Goal: Task Accomplishment & Management: Manage account settings

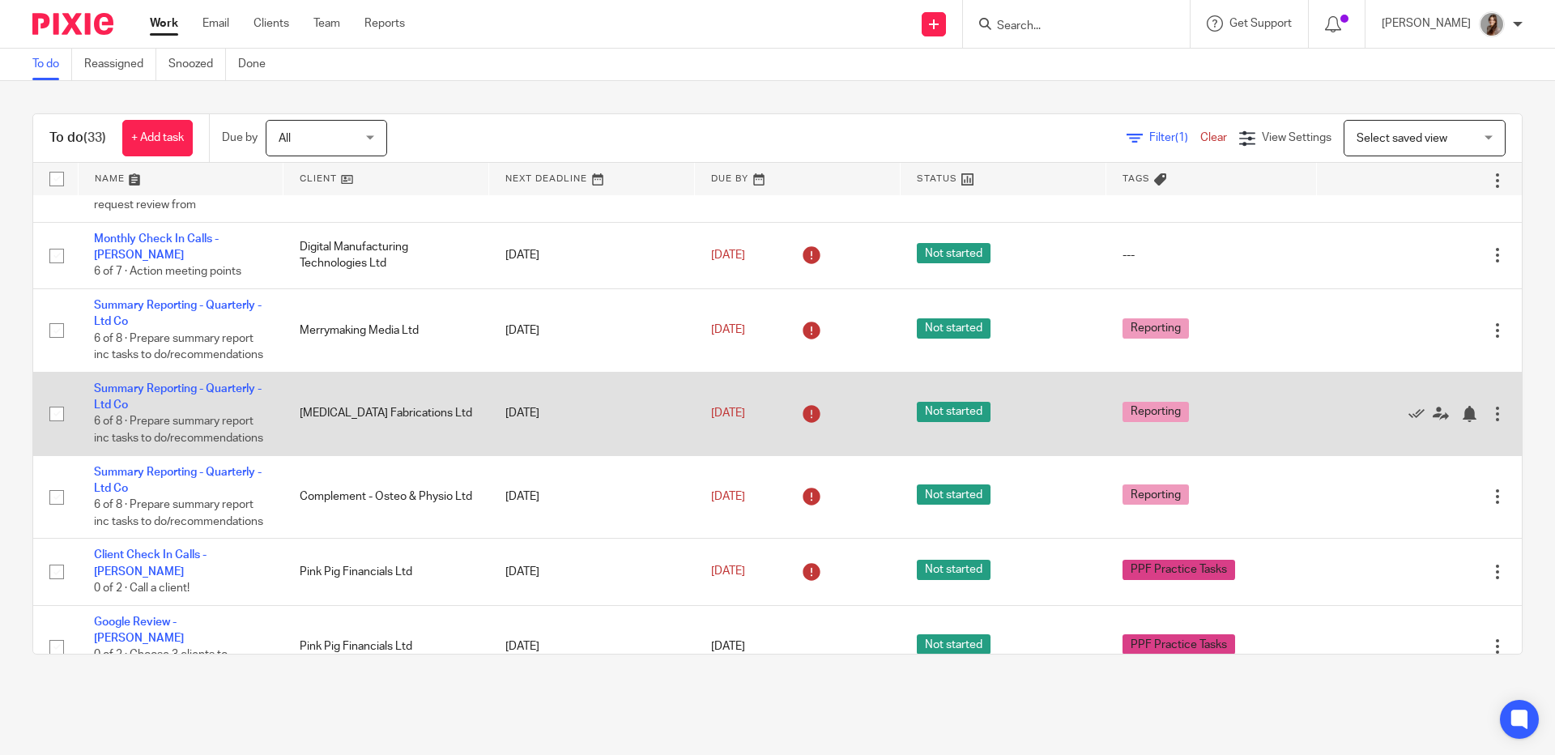
scroll to position [203, 0]
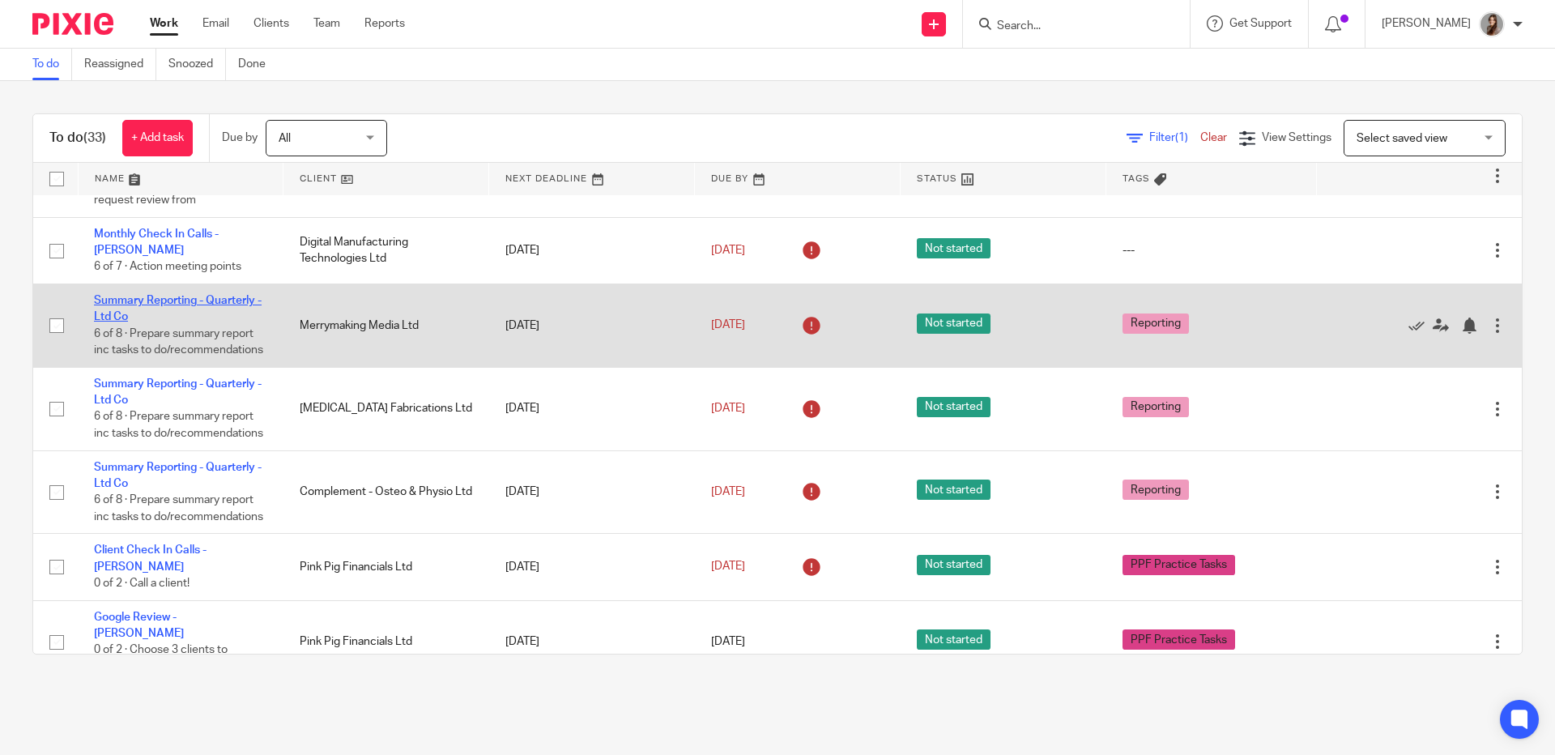
click at [188, 295] on link "Summary Reporting - Quarterly - Ltd Co" at bounding box center [178, 309] width 168 height 28
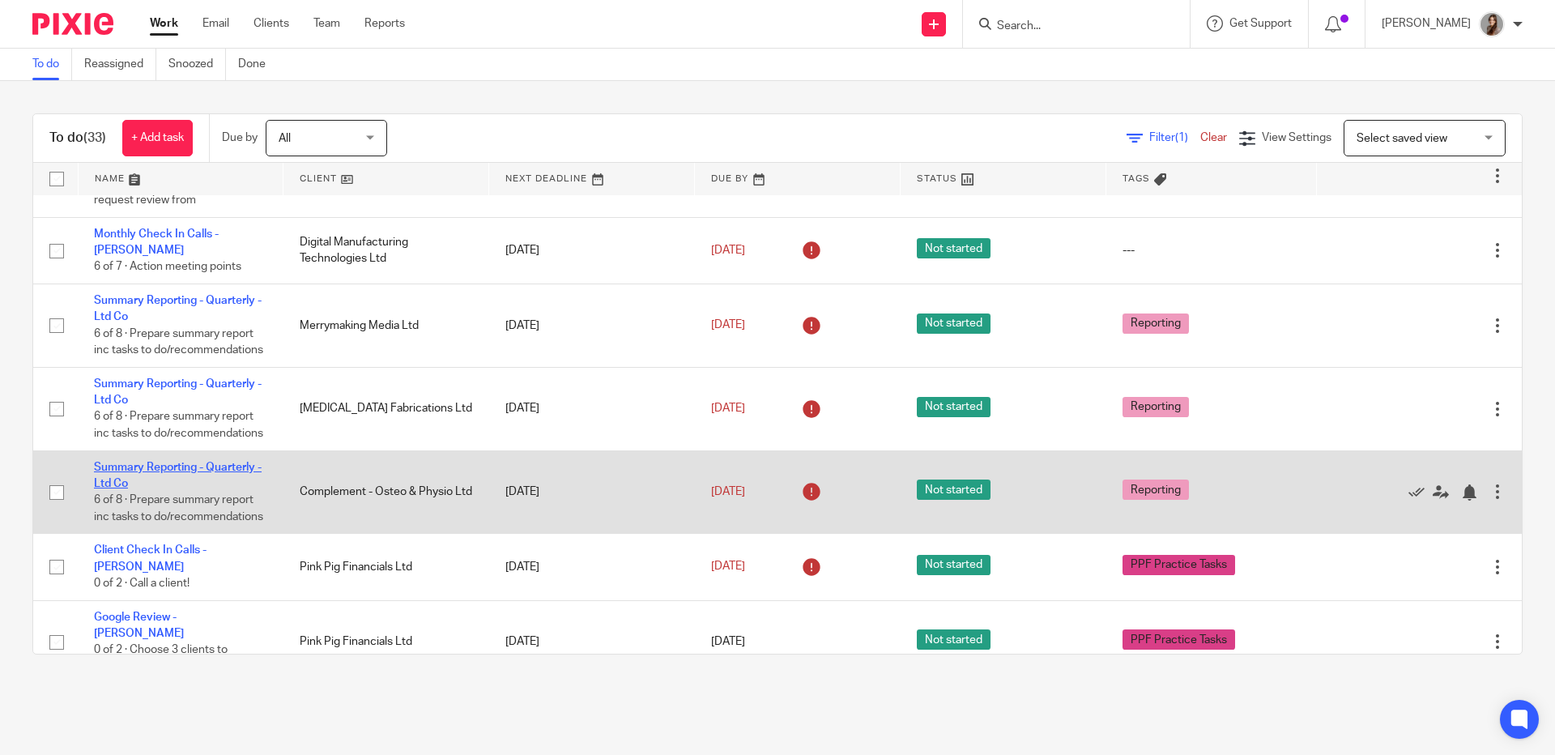
click at [206, 489] on link "Summary Reporting - Quarterly - Ltd Co" at bounding box center [178, 476] width 168 height 28
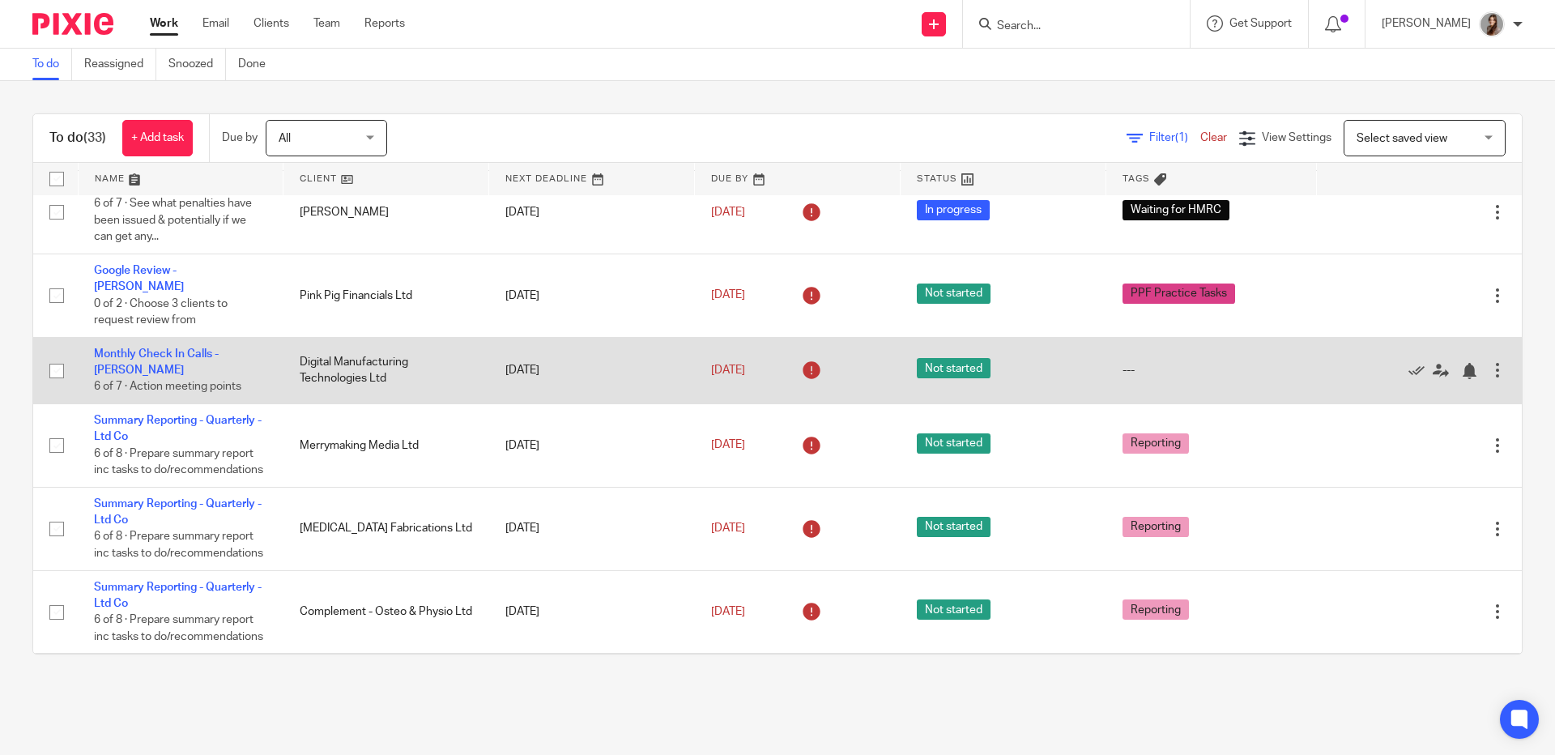
scroll to position [0, 0]
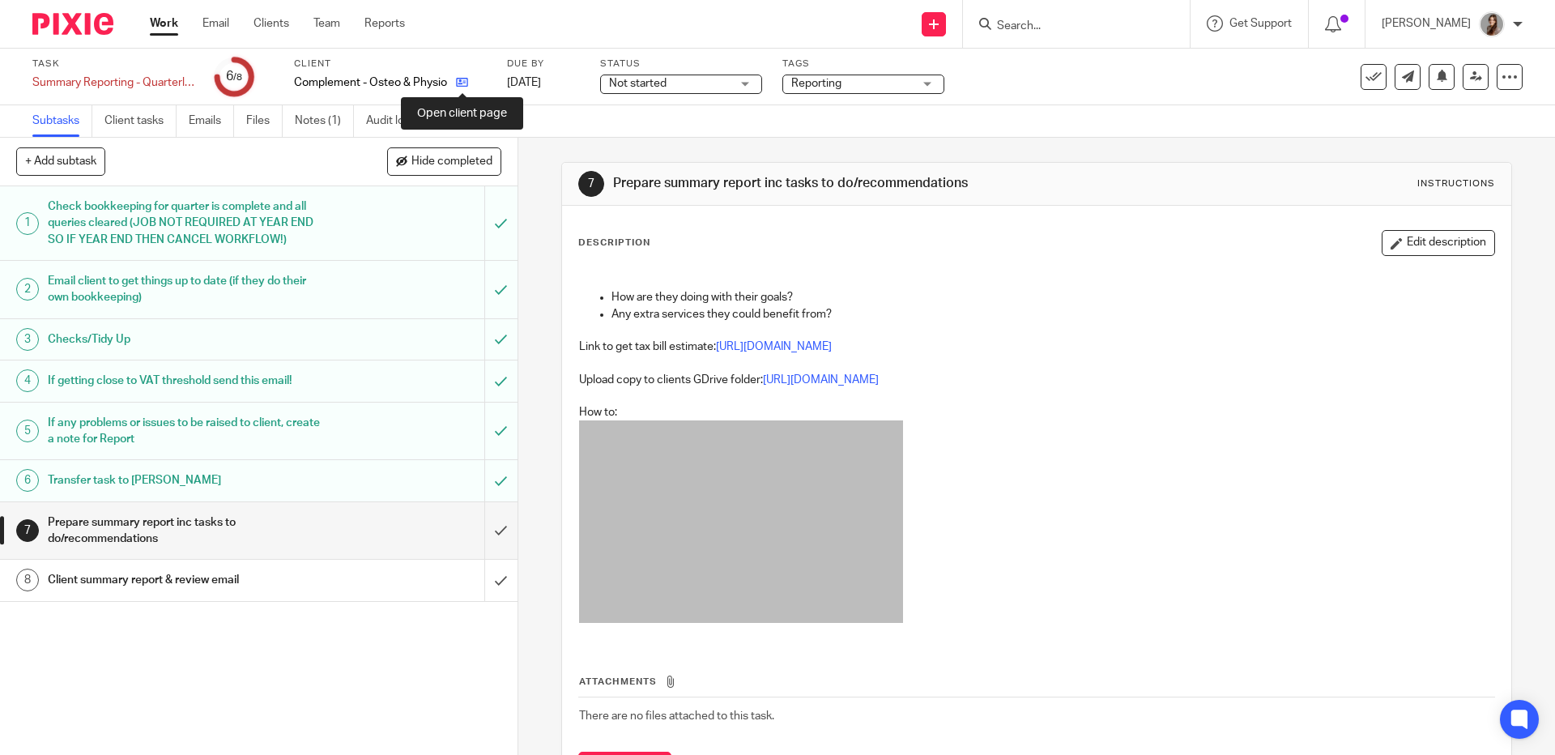
click at [464, 83] on icon at bounding box center [462, 82] width 12 height 12
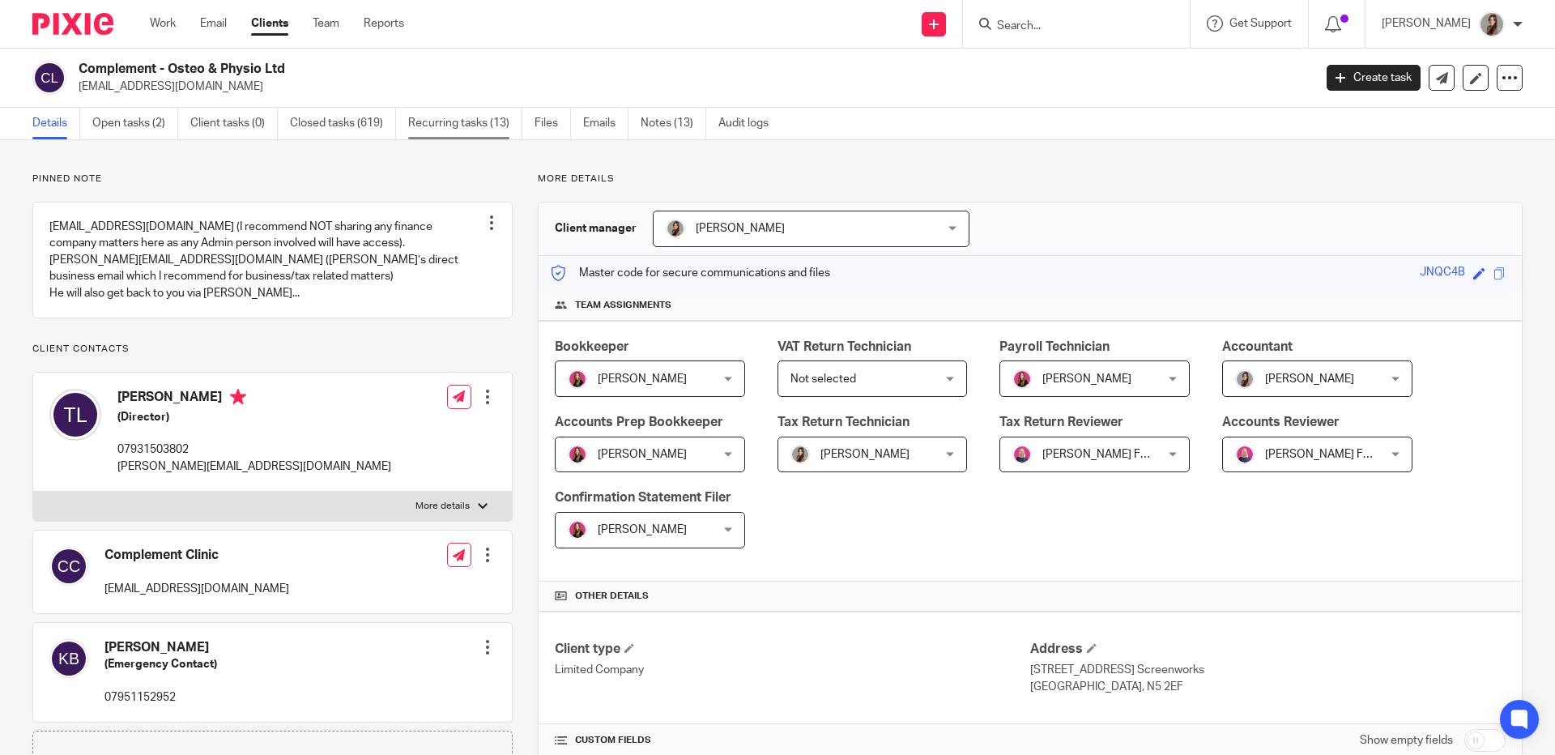
click at [422, 125] on link "Recurring tasks (13)" at bounding box center [465, 124] width 114 height 32
click at [332, 121] on link "Closed tasks (619)" at bounding box center [343, 124] width 106 height 32
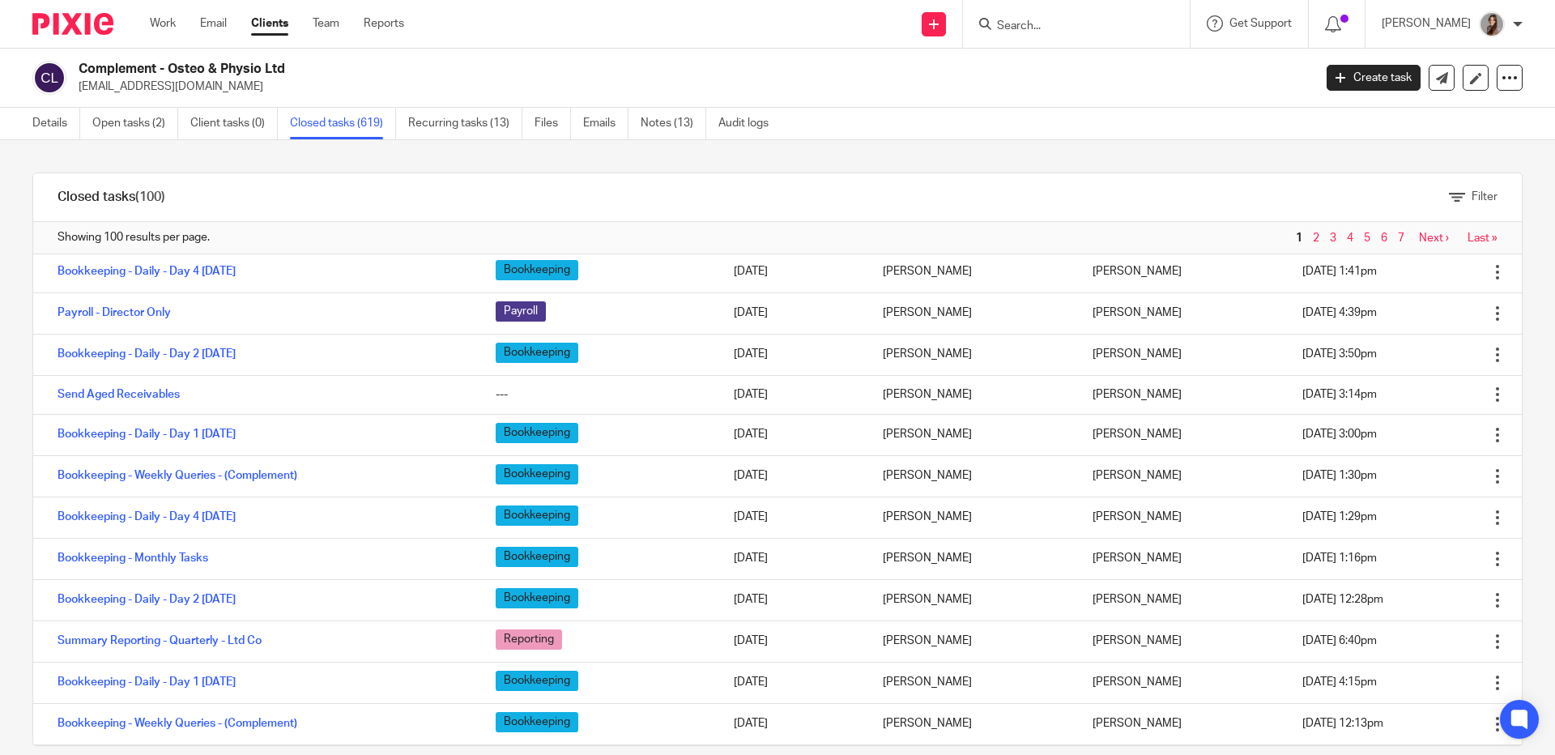
scroll to position [2638, 0]
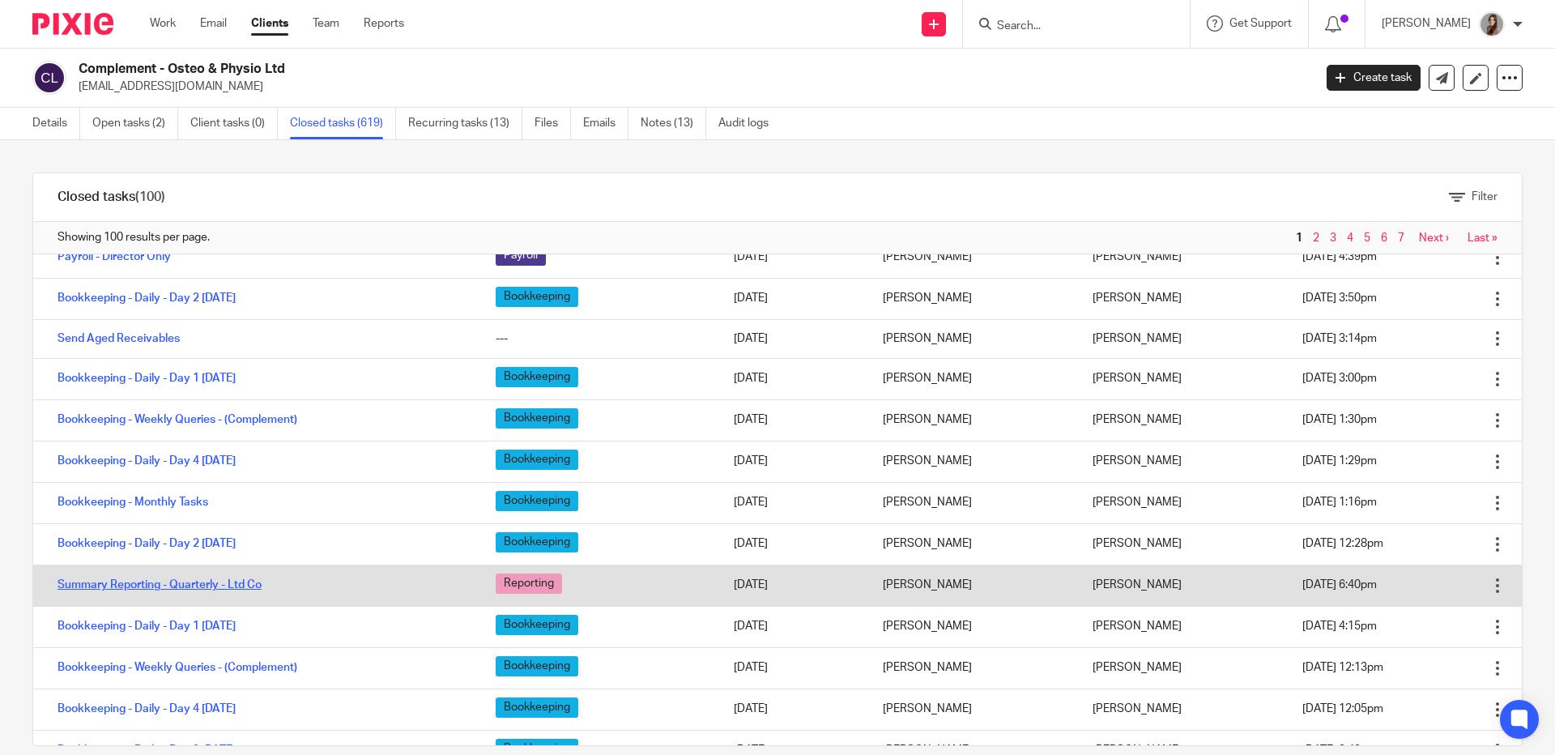
click at [222, 591] on link "Summary Reporting - Quarterly - Ltd Co" at bounding box center [160, 584] width 204 height 11
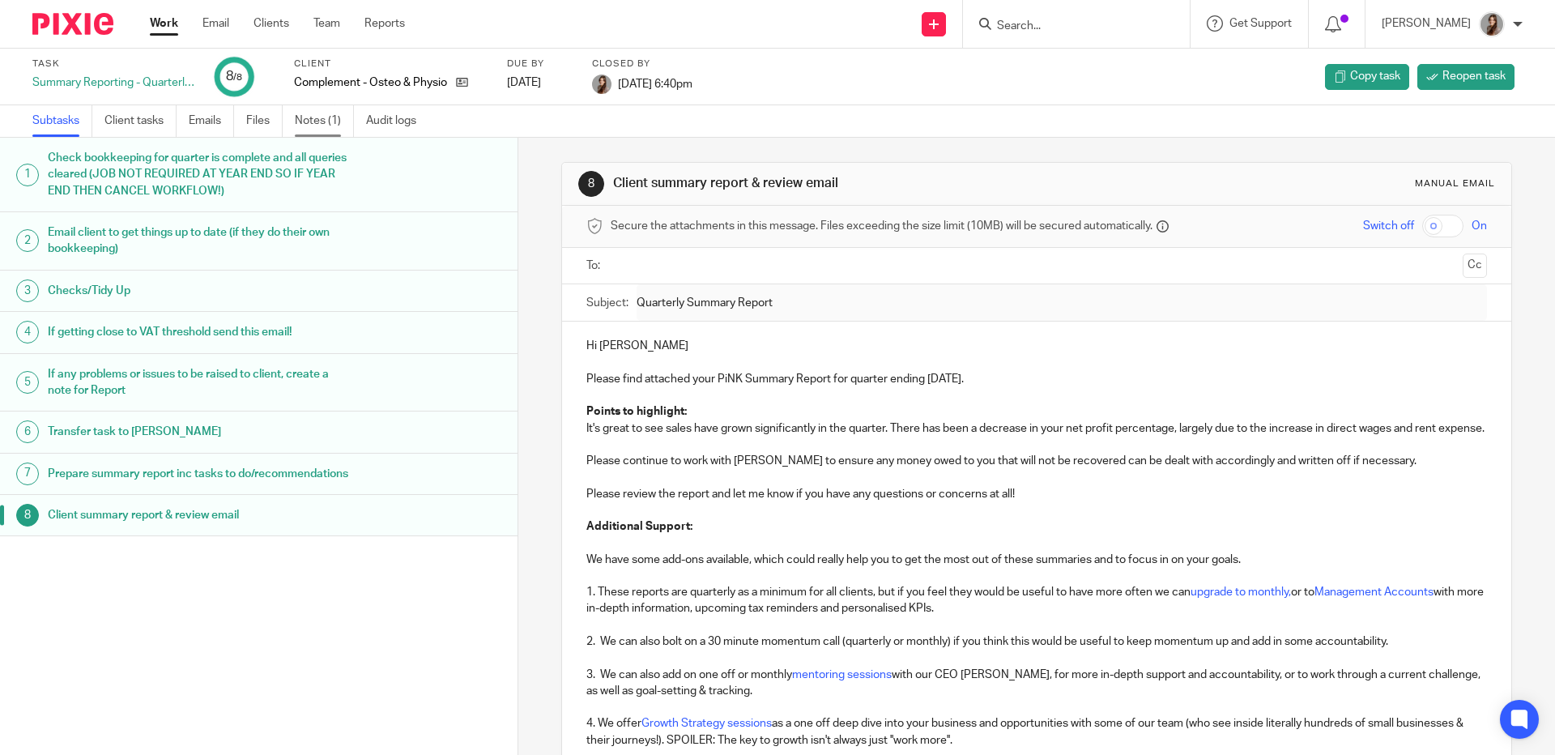
click at [326, 119] on link "Notes (1)" at bounding box center [324, 121] width 59 height 32
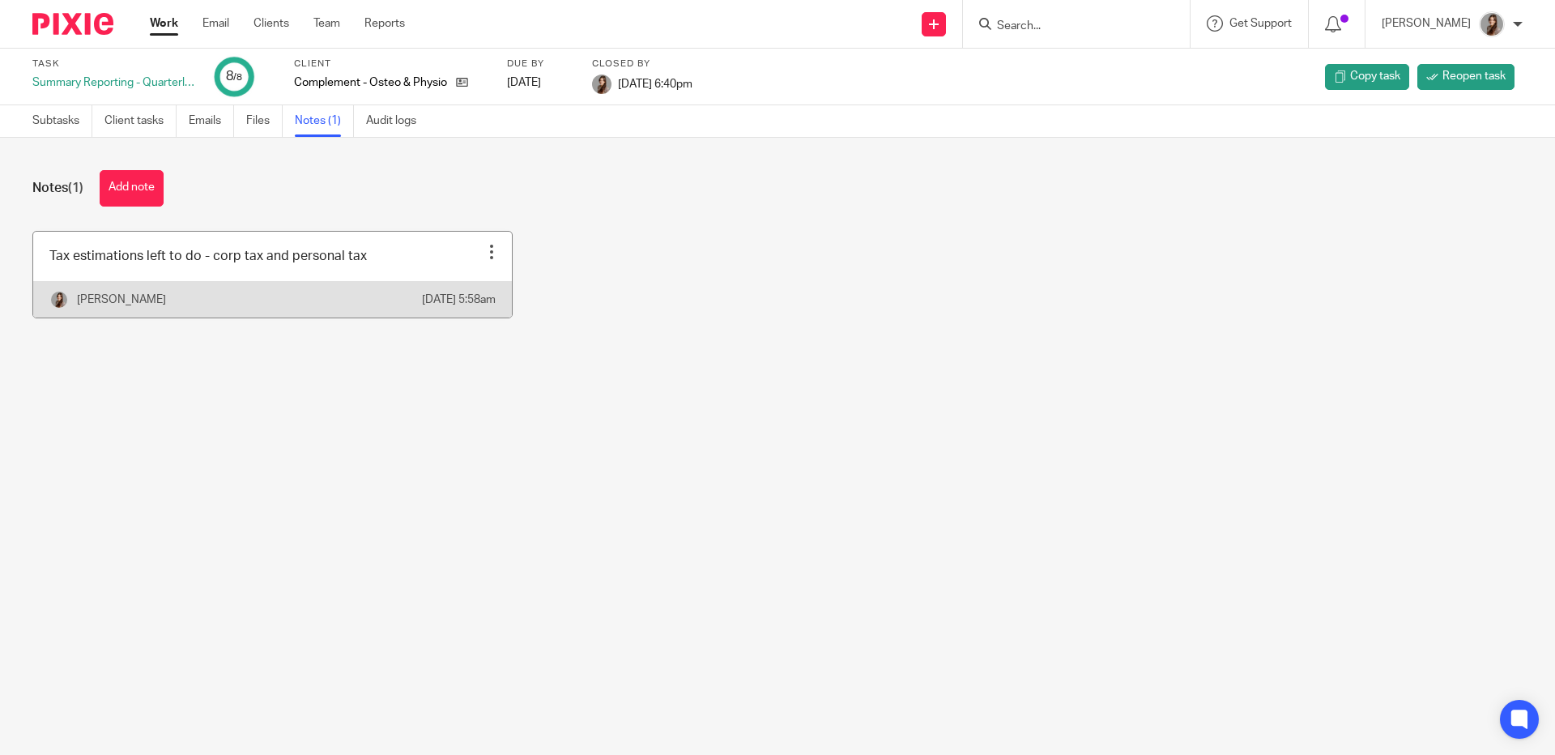
click at [484, 249] on div at bounding box center [492, 252] width 16 height 16
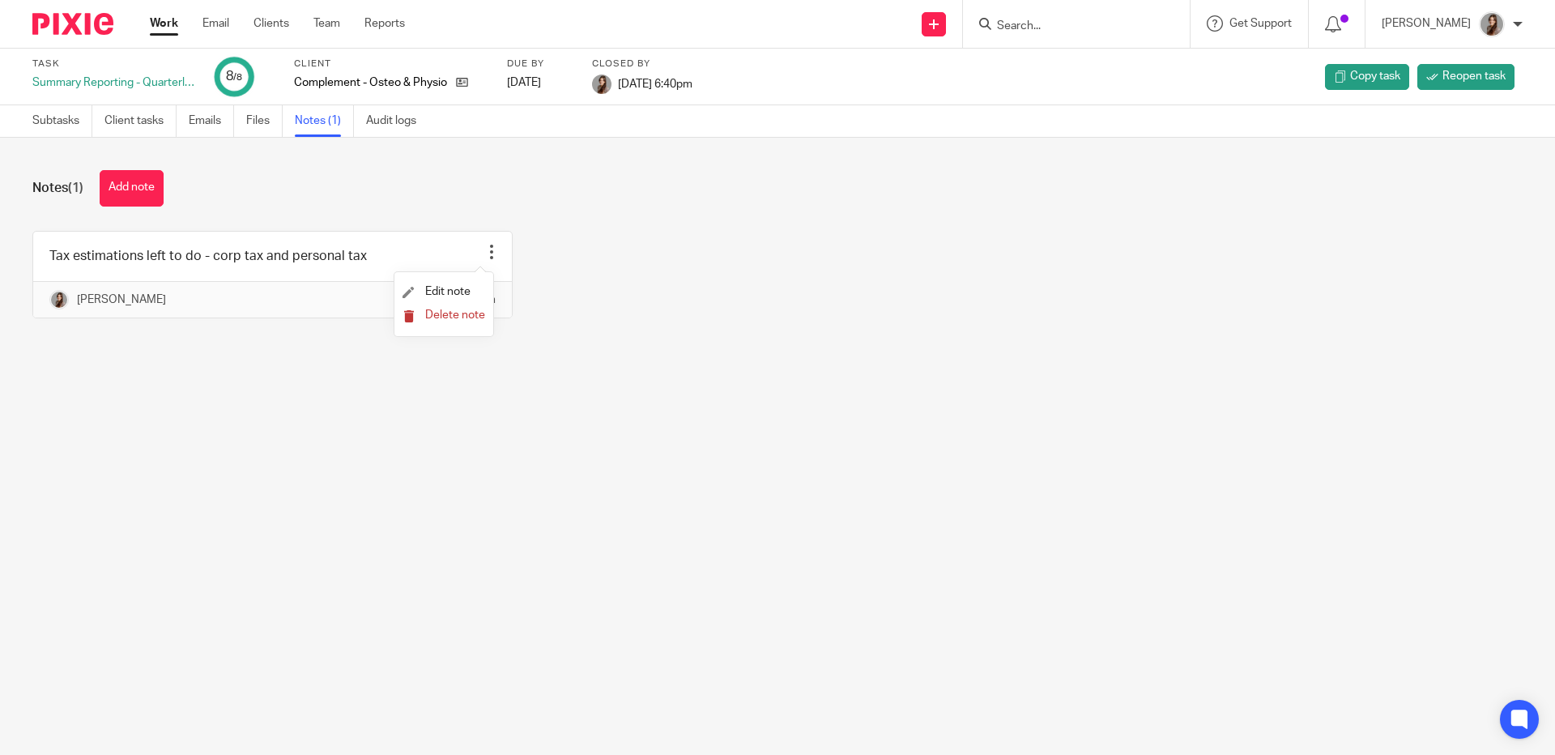
click at [451, 321] on span "Delete note" at bounding box center [455, 314] width 60 height 11
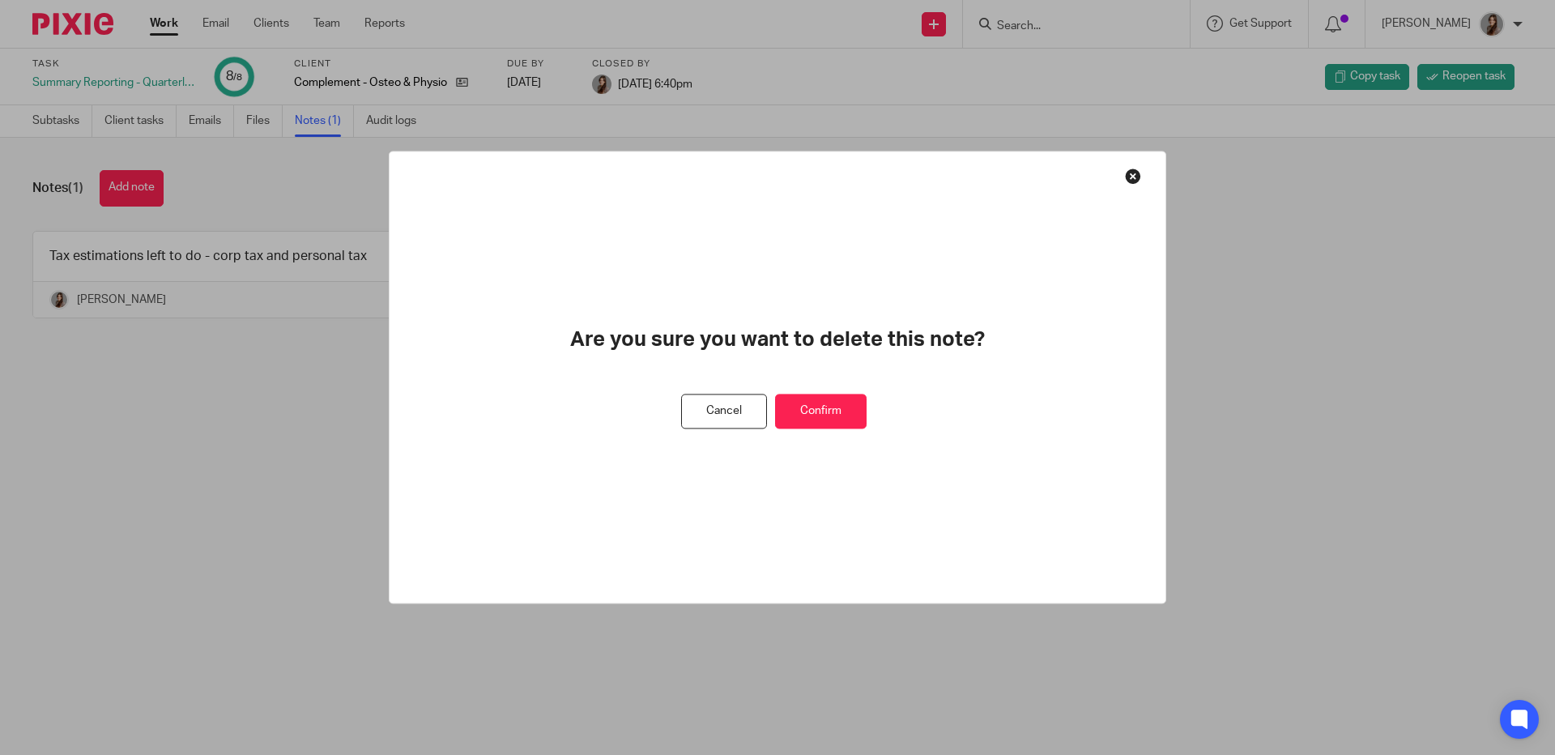
click at [801, 411] on button "Confirm" at bounding box center [821, 411] width 92 height 35
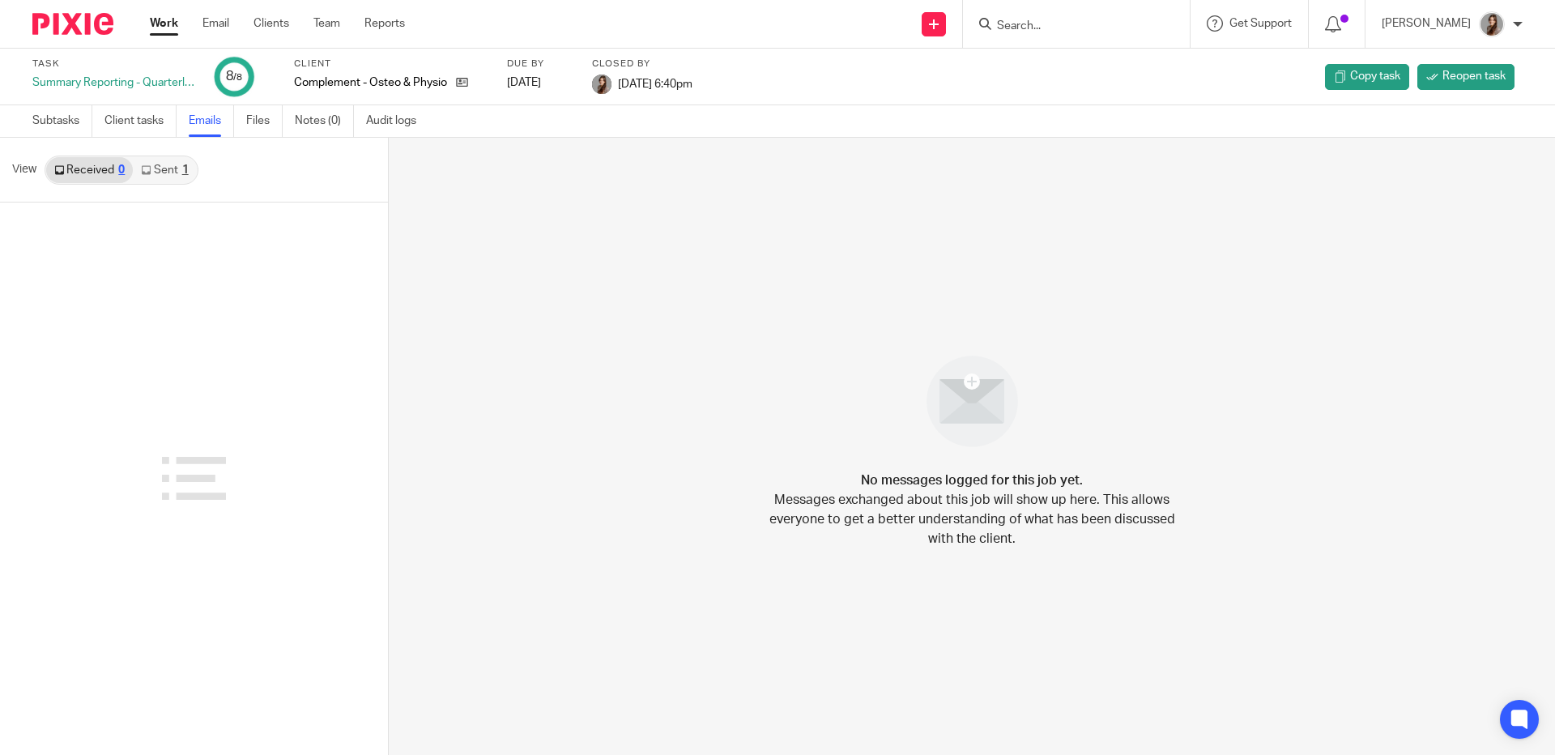
click at [151, 172] on link "Sent 1" at bounding box center [164, 170] width 63 height 26
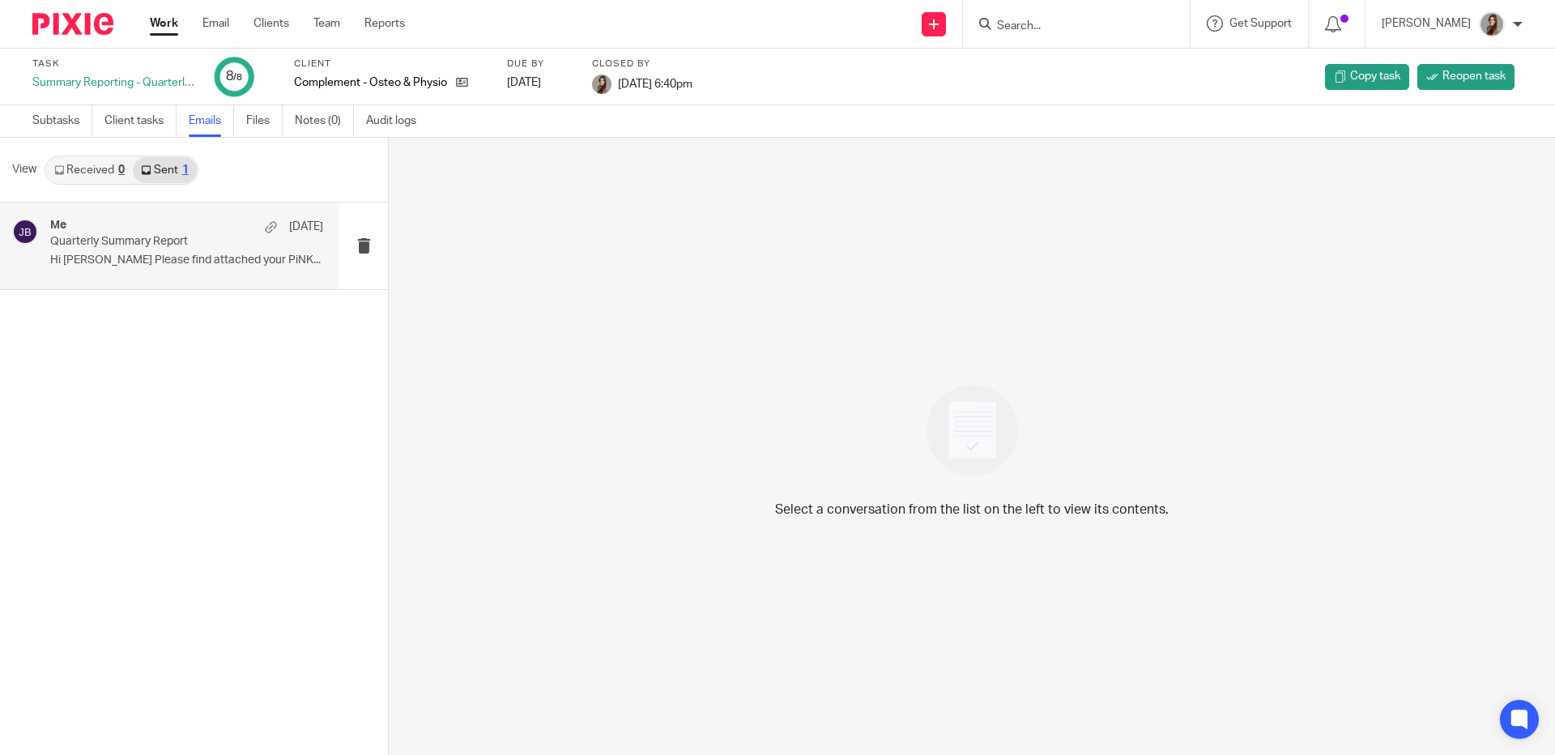
click at [147, 254] on p "Hi Tommaso Please find attached your PiNK..." at bounding box center [186, 261] width 273 height 14
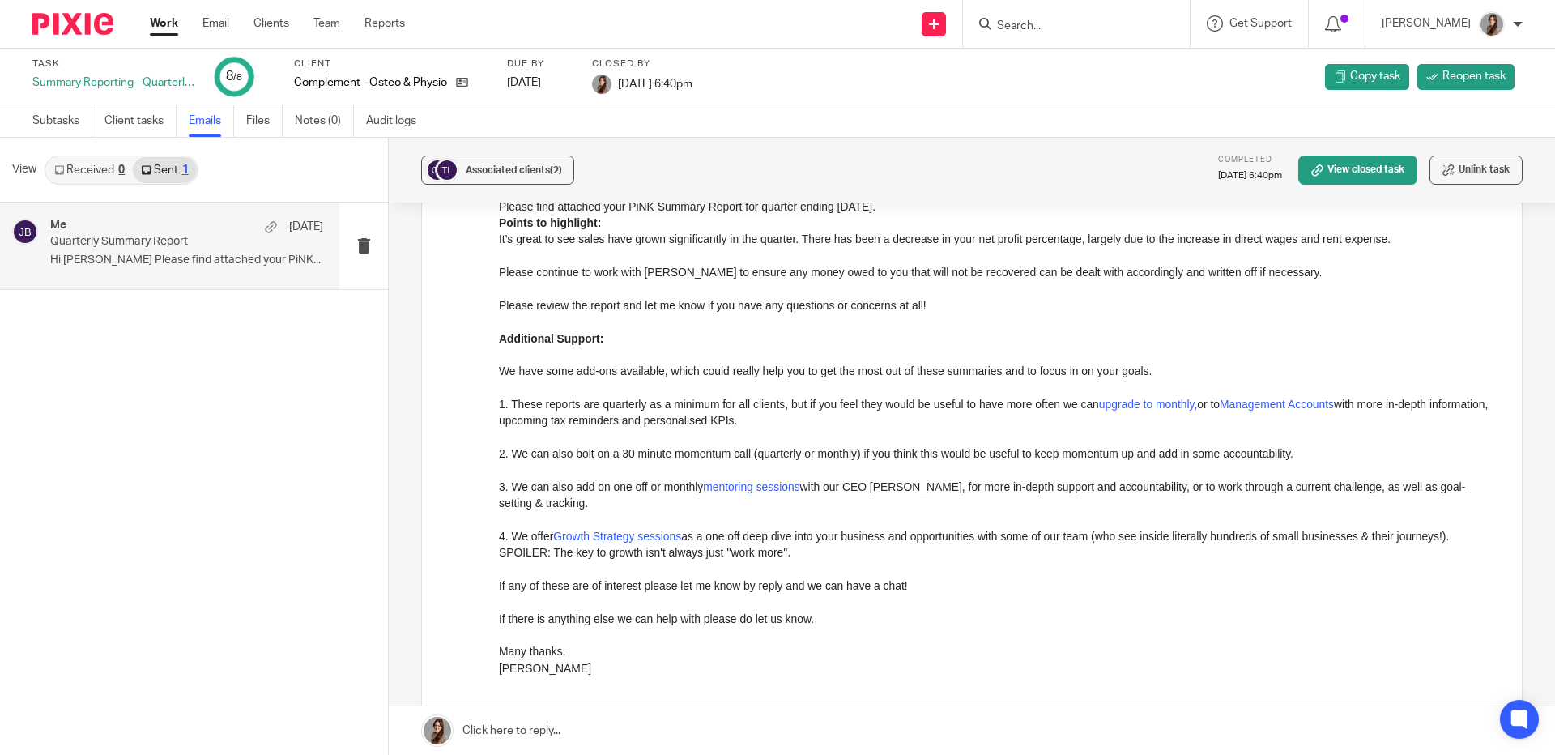
scroll to position [523, 0]
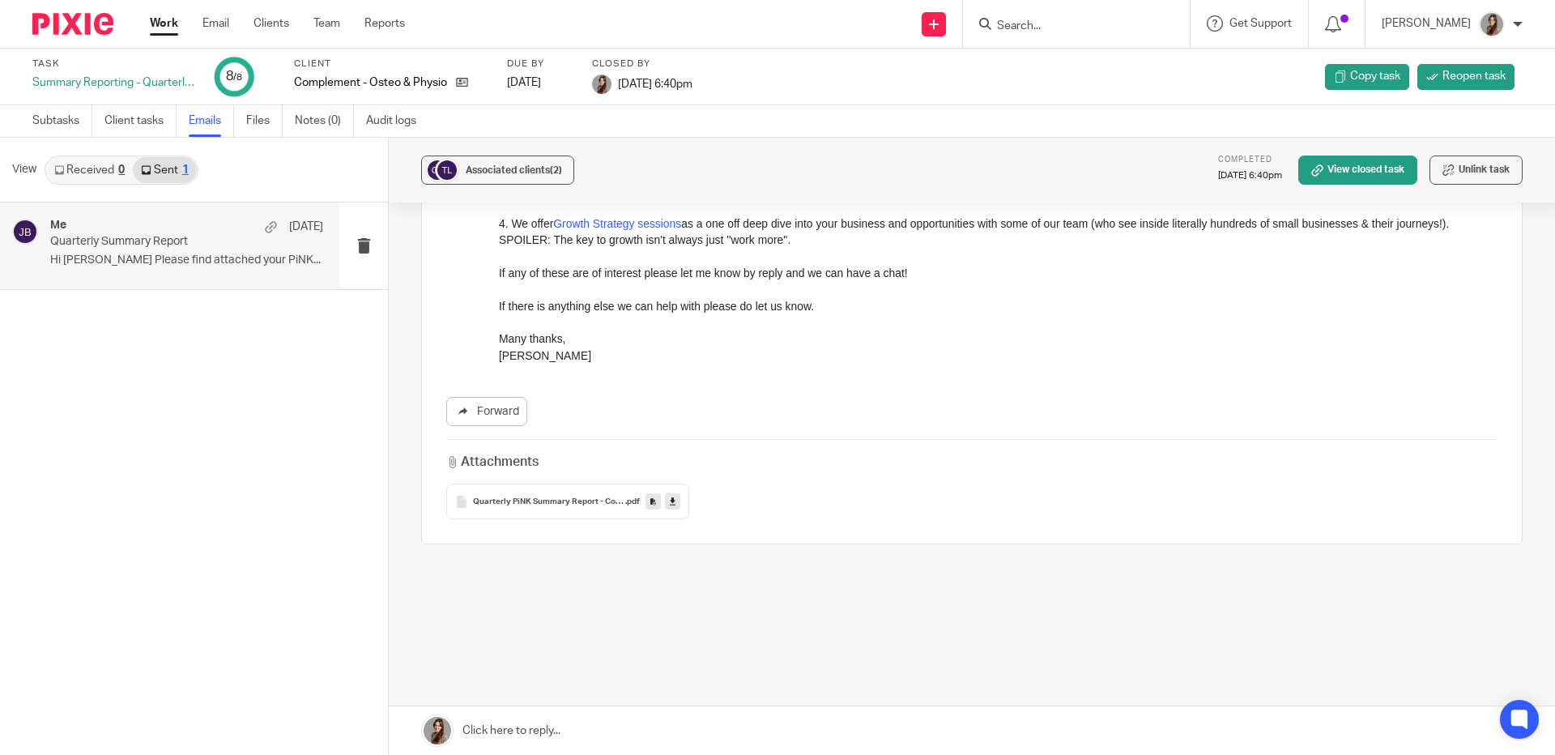
click at [535, 498] on span "Quarterly PiNK Summary Report - Complement Osteo & Physio (Q2 2024-2025) (2)" at bounding box center [549, 502] width 152 height 10
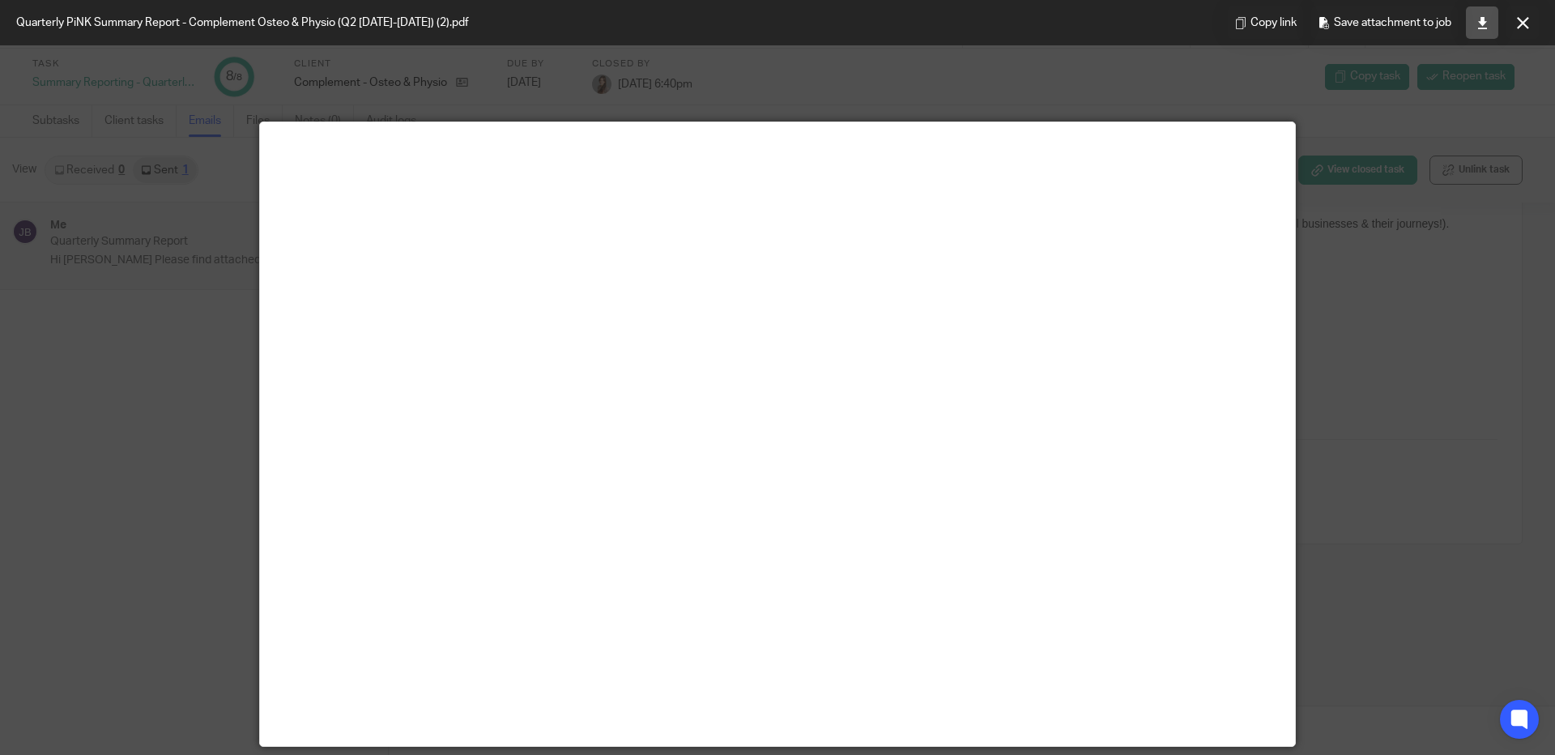
drag, startPoint x: 1490, startPoint y: 32, endPoint x: 1482, endPoint y: 36, distance: 9.8
click at [1490, 32] on link at bounding box center [1482, 22] width 32 height 32
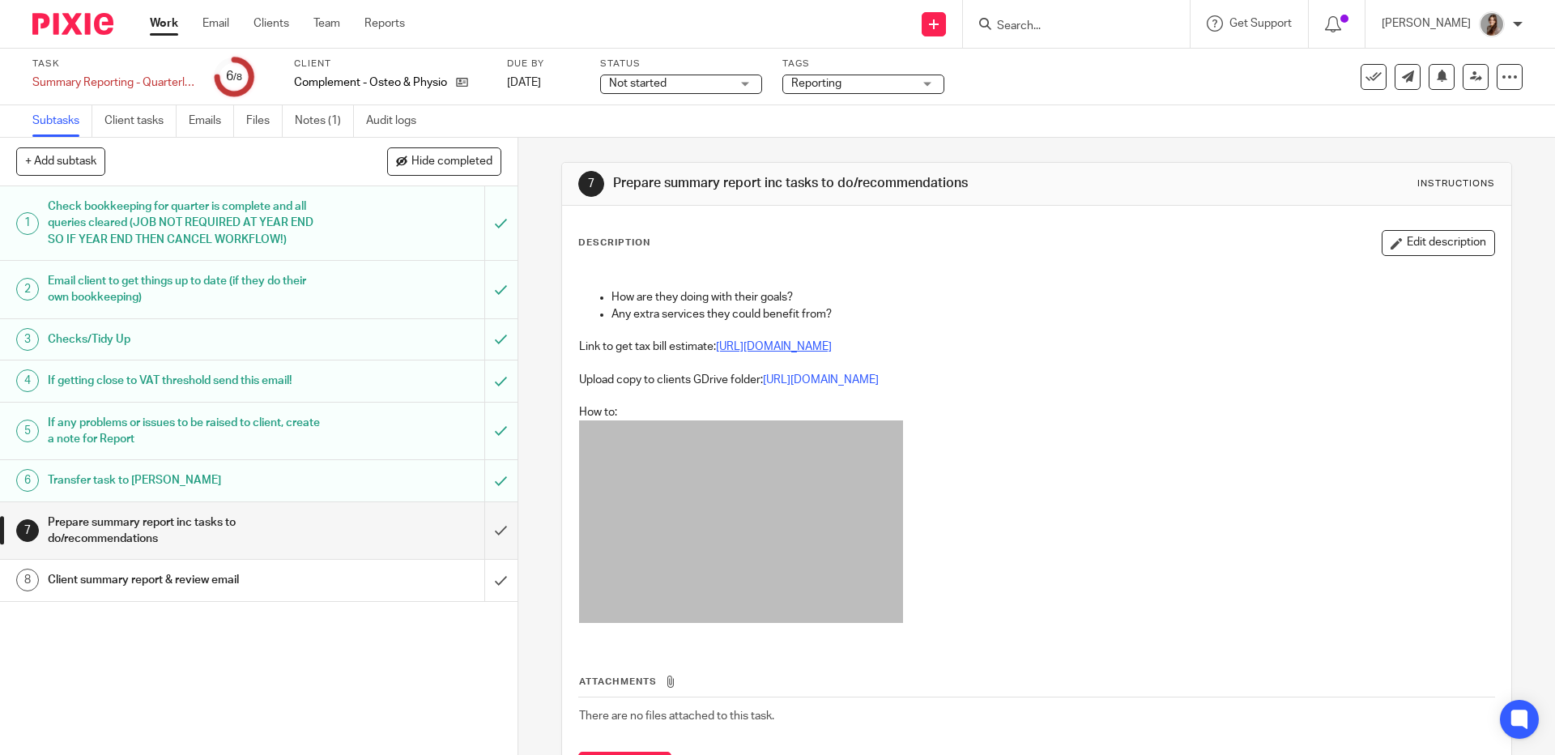
click at [832, 348] on link "[URL][DOMAIN_NAME]" at bounding box center [774, 346] width 116 height 11
click at [796, 374] on link "[URL][DOMAIN_NAME]" at bounding box center [821, 379] width 116 height 11
click at [475, 552] on input "submit" at bounding box center [259, 531] width 518 height 58
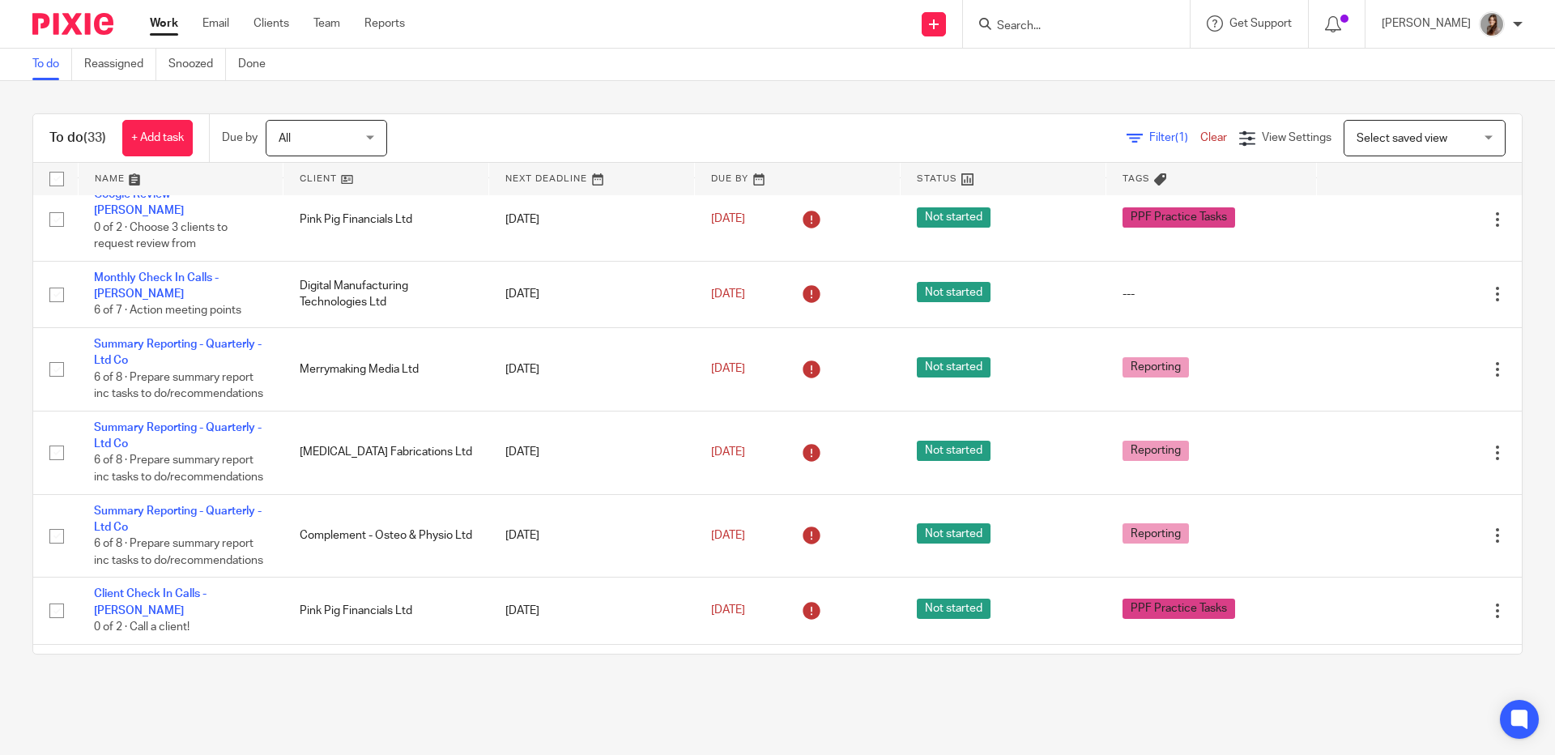
scroll to position [185, 0]
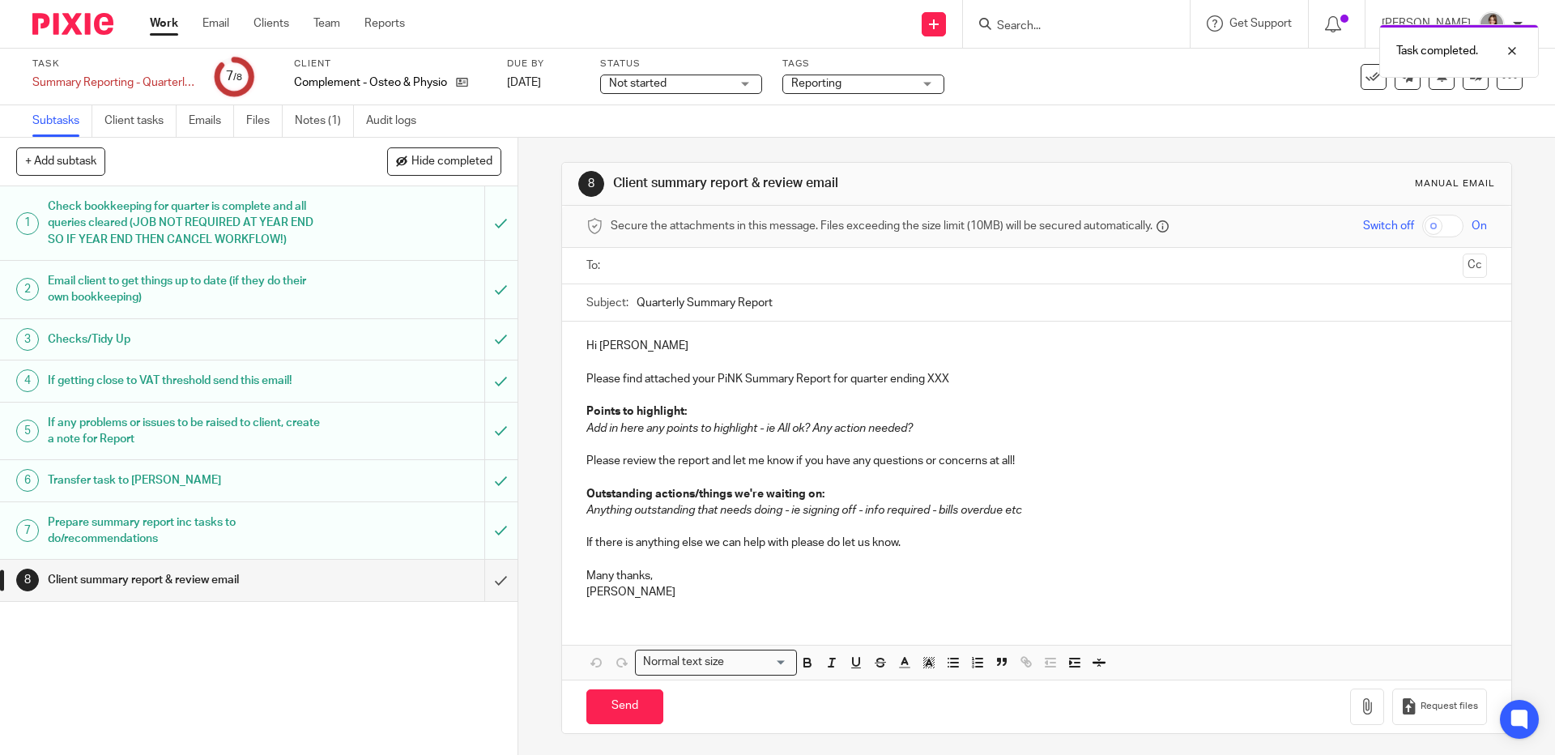
click at [933, 378] on p "Please find attached your PiNK Summary Report for quarter ending XXX" at bounding box center [1036, 379] width 900 height 16
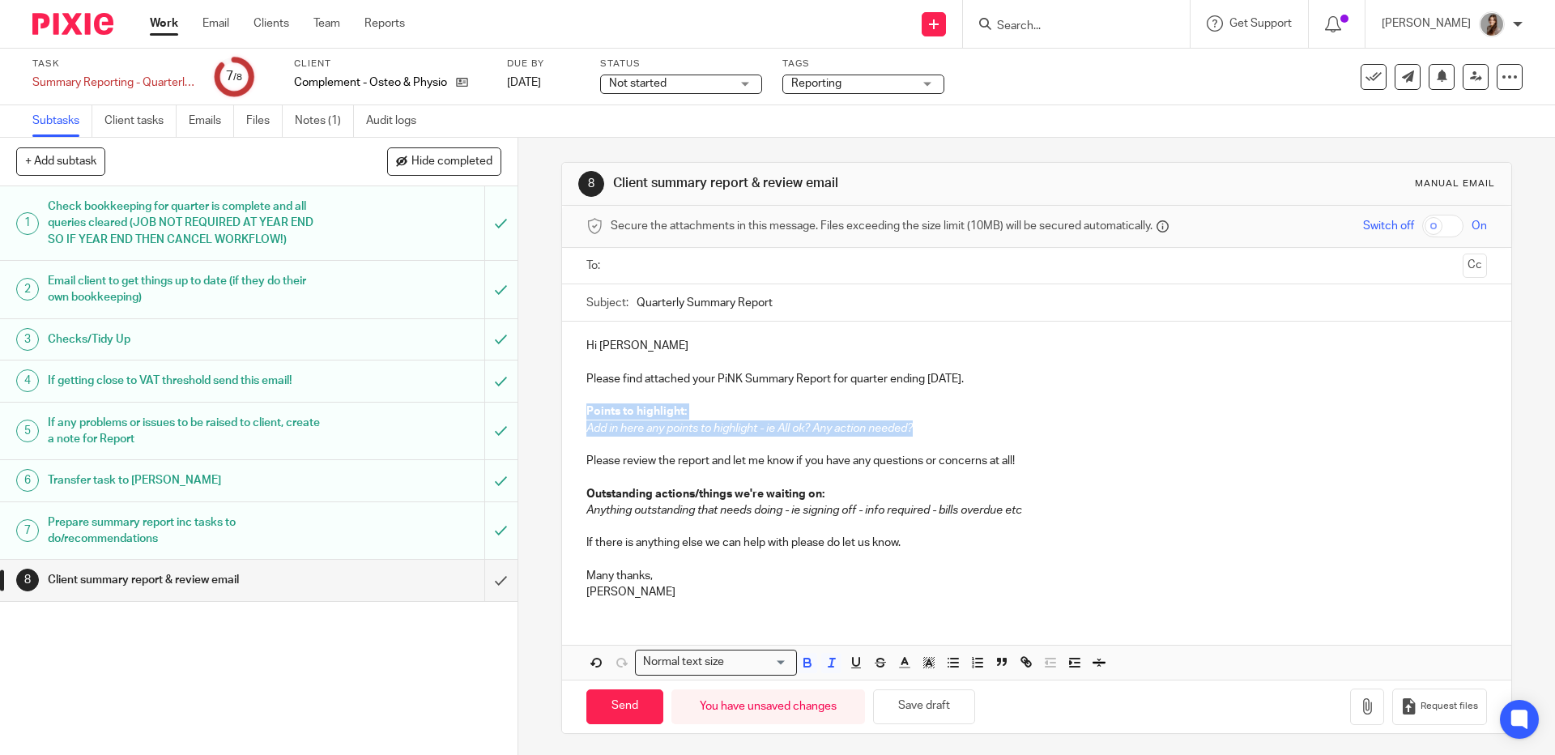
drag, startPoint x: 939, startPoint y: 432, endPoint x: 565, endPoint y: 411, distance: 374.8
click at [565, 411] on div "Hi Tommaso Please find attached your PiNK Summary Report for quarter ending 31 …" at bounding box center [1036, 467] width 949 height 291
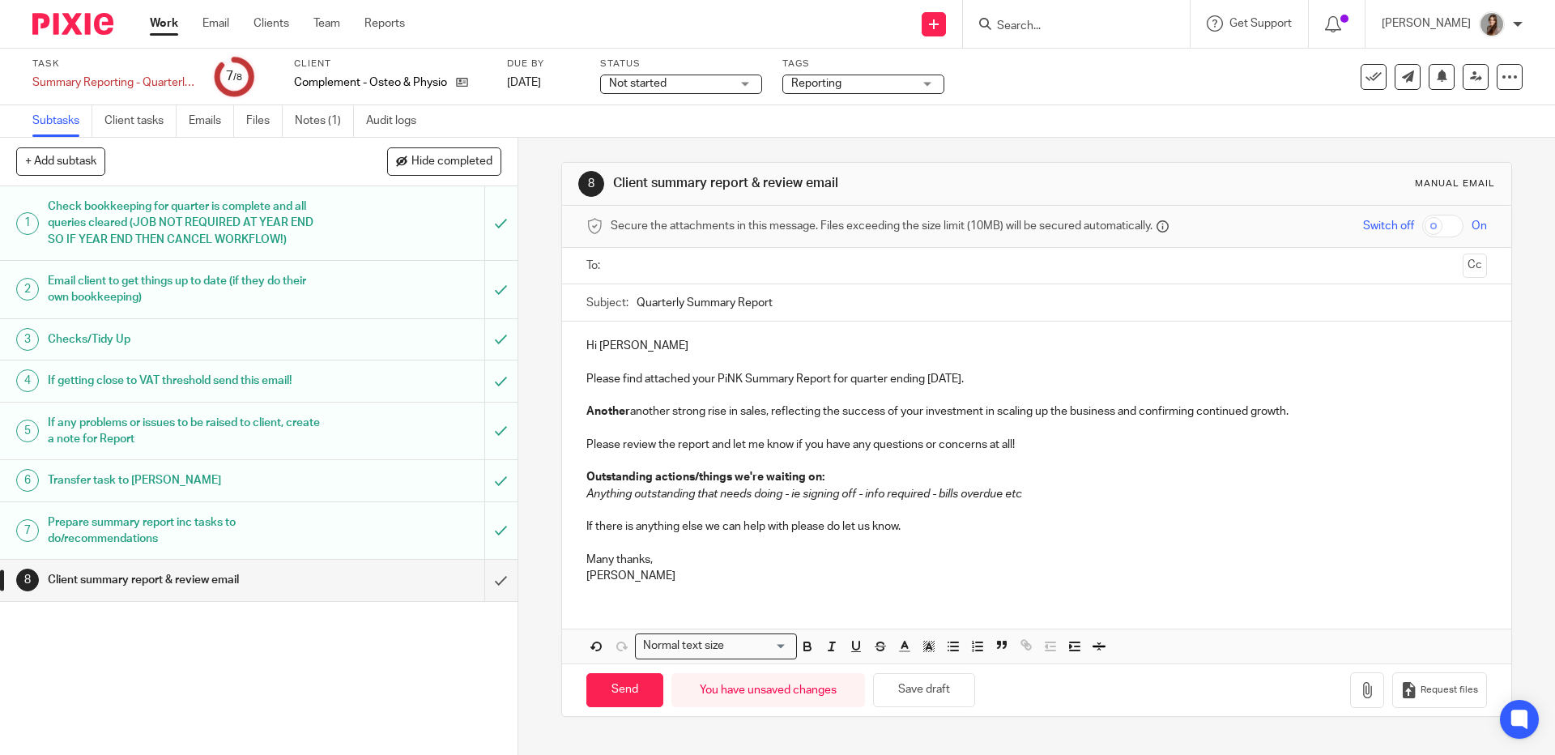
click at [595, 412] on strong "Another" at bounding box center [608, 411] width 44 height 11
click at [595, 411] on strong "Another" at bounding box center [608, 411] width 44 height 11
click at [693, 410] on p "Another strong rise in sales, reflecting the success of your investment in scal…" at bounding box center [1036, 411] width 900 height 16
click at [719, 416] on p "Another strong rise in sales, reflecting the success of your investment in scal…" at bounding box center [1036, 411] width 900 height 16
click at [1306, 416] on p "Another strong rise in sales this quarter, reflecting the success of your inves…" at bounding box center [1036, 411] width 900 height 16
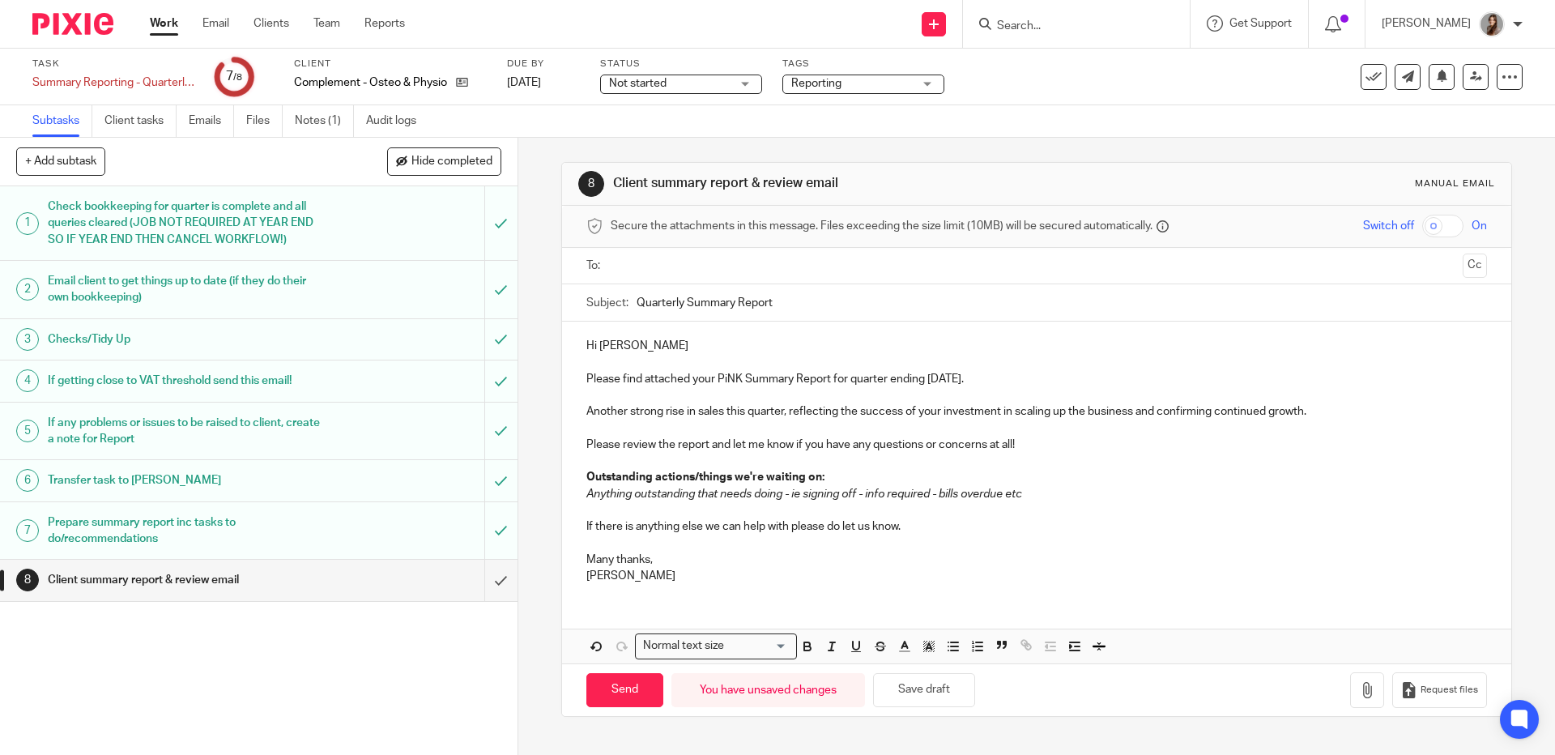
click at [778, 490] on em "Anything outstanding that needs doing - ie signing off - info required - bills …" at bounding box center [804, 493] width 436 height 11
drag, startPoint x: 1038, startPoint y: 493, endPoint x: 540, endPoint y: 475, distance: 498.5
click at [540, 475] on div "8 Client summary report & review email Manual email Secure the attachments in t…" at bounding box center [1036, 446] width 1037 height 617
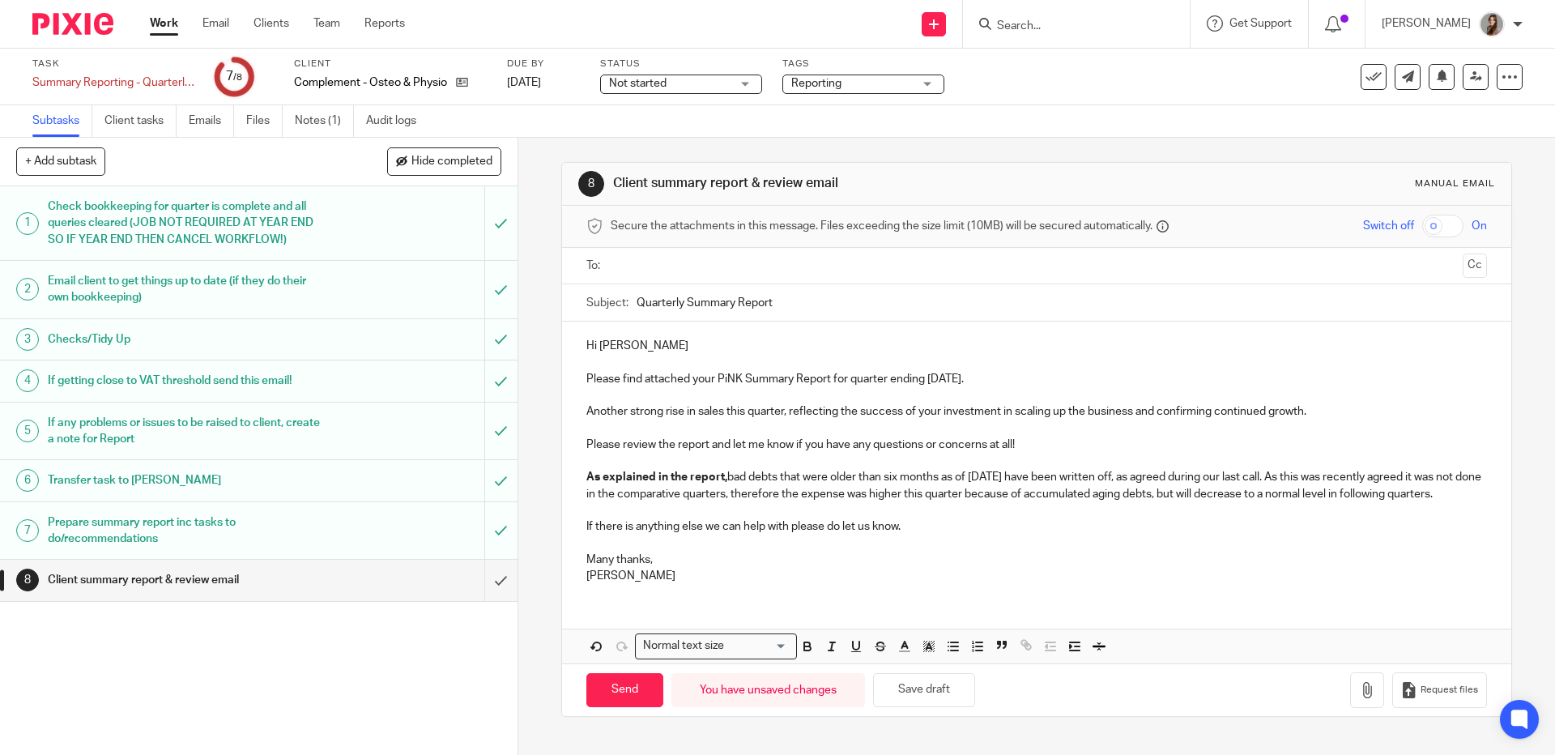
click at [682, 502] on p "As explained in the report, bad debts that were older than six months as of 31 …" at bounding box center [1036, 485] width 900 height 33
click at [962, 496] on p "As explained in the report, bad debts that were older than six months as of 31 …" at bounding box center [1036, 485] width 900 height 33
click at [1239, 499] on p "As explained in the report, bad debts that were older than six months as of 31 …" at bounding box center [1036, 485] width 900 height 33
click at [748, 502] on p "As explained in the report, bad debts that were older than six months as of 31 …" at bounding box center [1036, 485] width 900 height 33
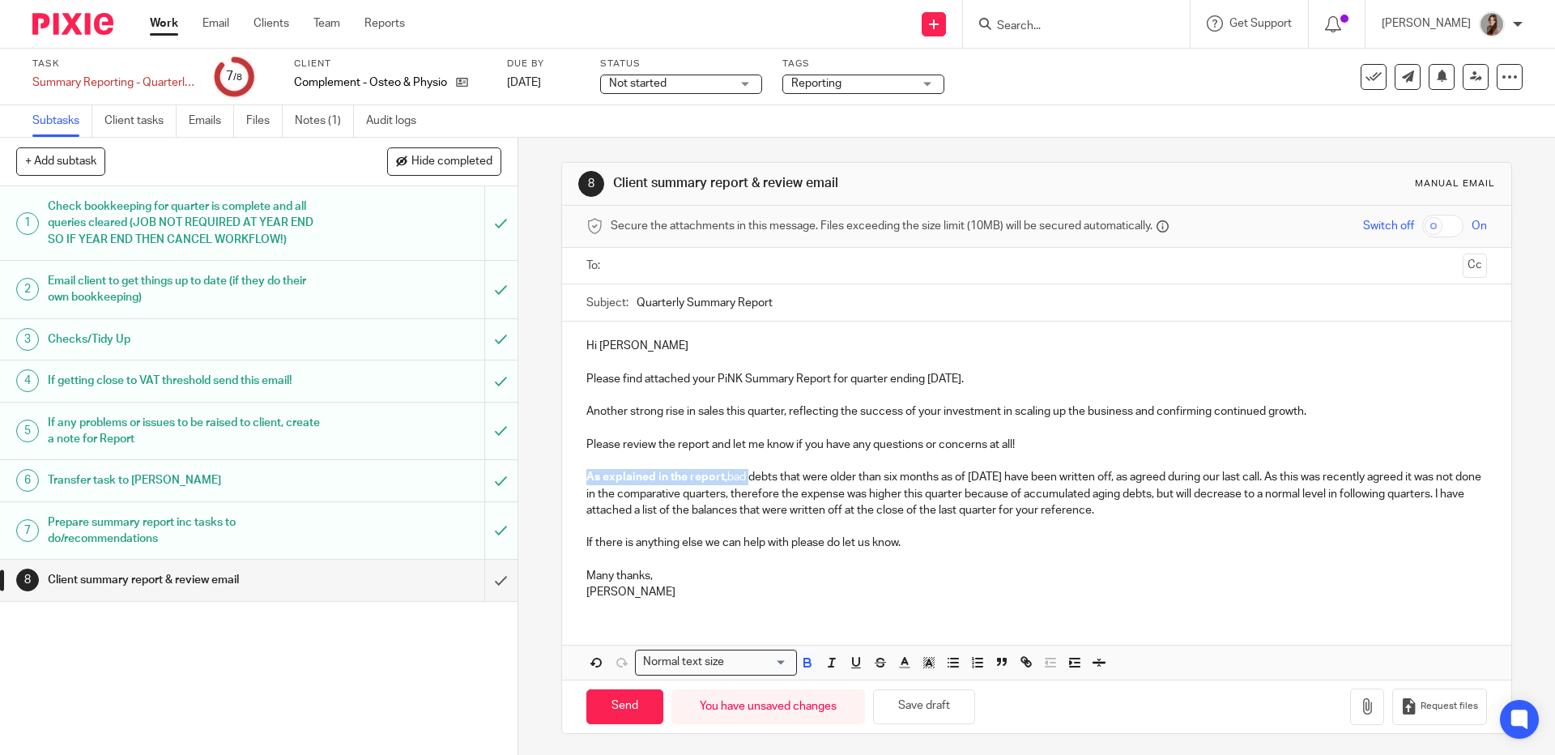
drag, startPoint x: 744, startPoint y: 477, endPoint x: 559, endPoint y: 487, distance: 185.8
click at [562, 487] on div "Hi Tommaso Please find attached your PiNK Summary Report for quarter ending 31 …" at bounding box center [1036, 467] width 949 height 291
click at [827, 504] on p "As explained in the report, bad debts that were older than six months as of 31 …" at bounding box center [1036, 493] width 900 height 49
click at [1446, 481] on p "As explained in the report, bad debts that were older than six months as of 31 …" at bounding box center [1036, 493] width 900 height 49
click at [800, 493] on p "As explained in the report, bad debts that were older than six months as of 31 …" at bounding box center [1036, 493] width 900 height 49
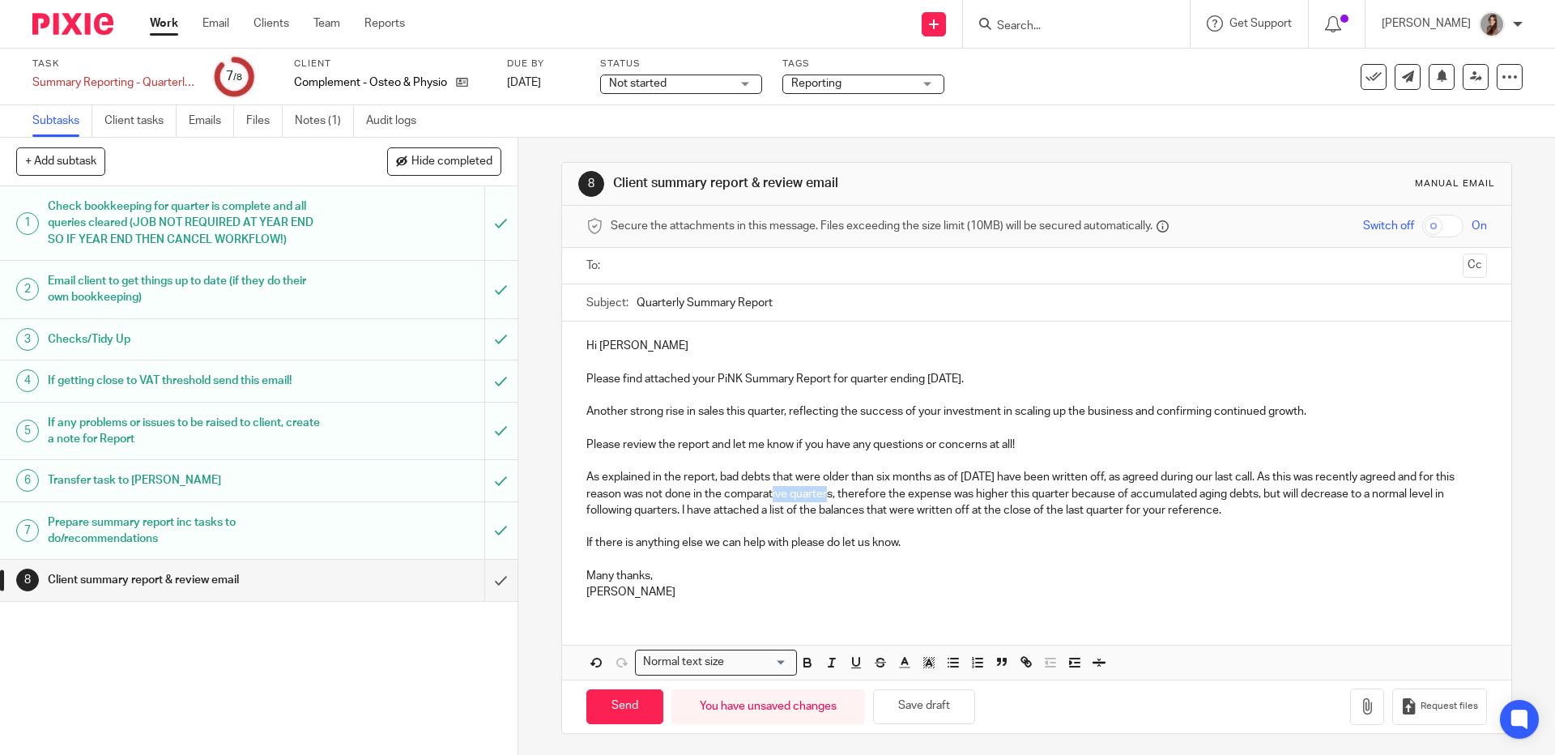
click at [800, 493] on p "As explained in the report, bad debts that were older than six months as of 31 …" at bounding box center [1036, 493] width 900 height 49
click at [855, 497] on p "As explained in the report, bad debts that were older than six months as of 31 …" at bounding box center [1036, 493] width 900 height 49
click at [882, 493] on p "As explained in the report, bad debts that were older than six months as of 31 …" at bounding box center [1036, 493] width 900 height 49
click at [931, 499] on p "As explained in the report, bad debts that were older than six months as of 31 …" at bounding box center [1036, 493] width 900 height 49
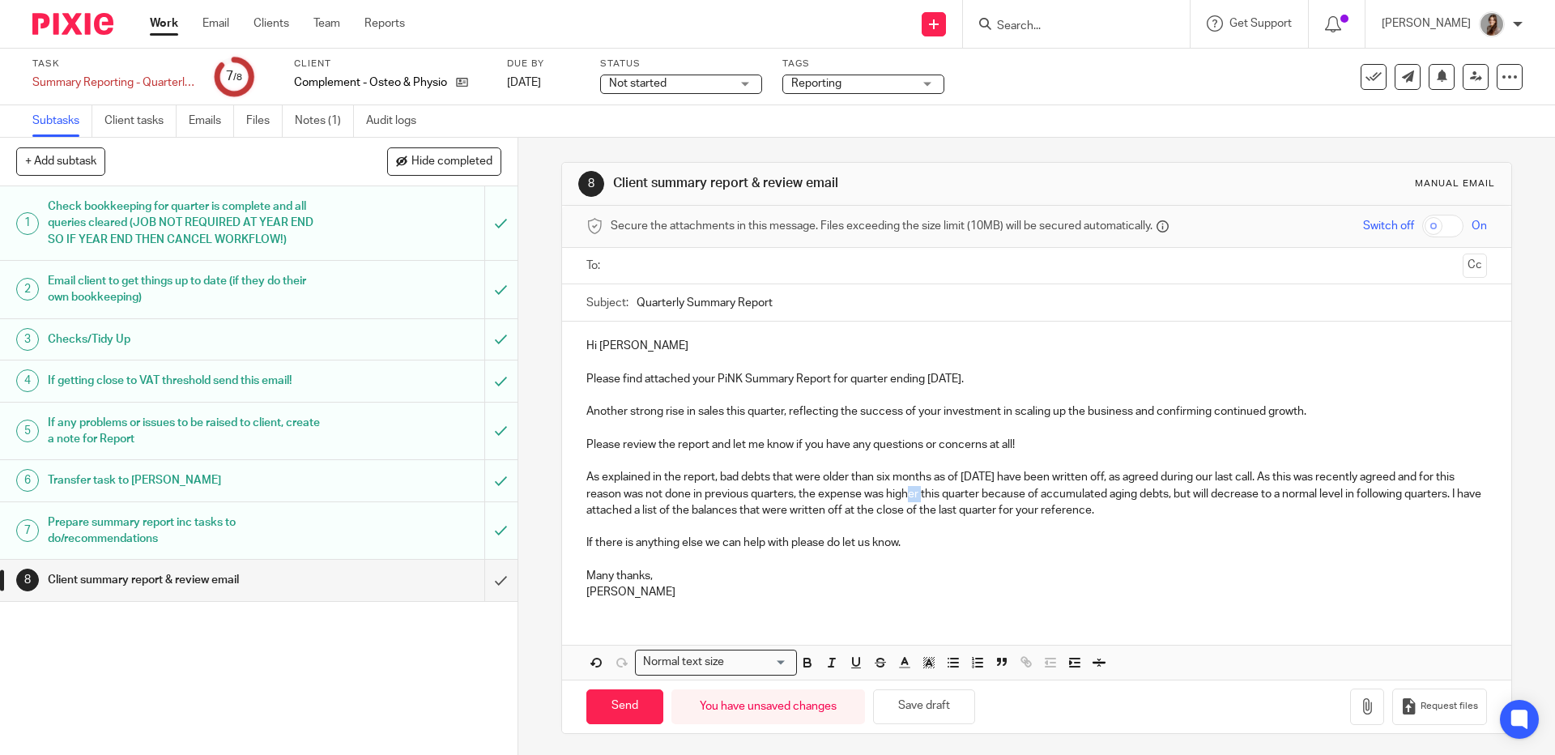
click at [931, 499] on p "As explained in the report, bad debts that were older than six months as of 31 …" at bounding box center [1036, 493] width 900 height 49
click at [1044, 497] on p "As explained in the report, bad debts that were older than six months as of 31 …" at bounding box center [1036, 493] width 900 height 49
click at [850, 497] on p "As explained in the report, bad debts that were older than six months as of 31 …" at bounding box center [1036, 493] width 900 height 49
click at [1108, 497] on p "As explained in the report, bad debts that were older than six months as of 31 …" at bounding box center [1036, 493] width 900 height 49
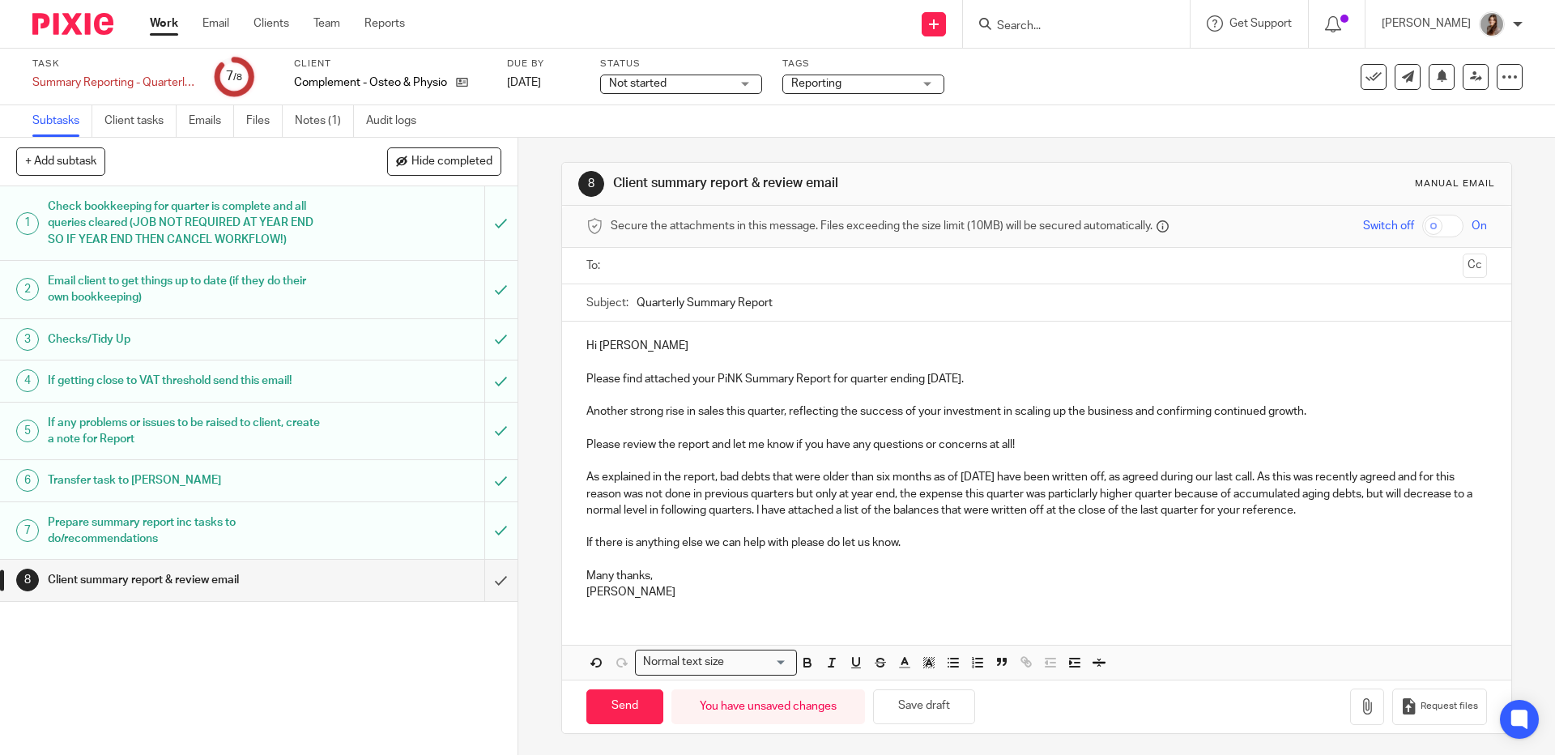
click at [1220, 499] on p "As explained in the report, bad debts that were older than six months as of 31 …" at bounding box center [1036, 493] width 900 height 49
click at [1384, 499] on p "As explained in the report, bad debts that were older than six months as of 31 …" at bounding box center [1036, 493] width 900 height 49
drag, startPoint x: 650, startPoint y: 530, endPoint x: 580, endPoint y: 483, distance: 84.0
click at [586, 483] on p "As explained in the report, bad debts that were older than six months as of 31 …" at bounding box center [1036, 493] width 900 height 49
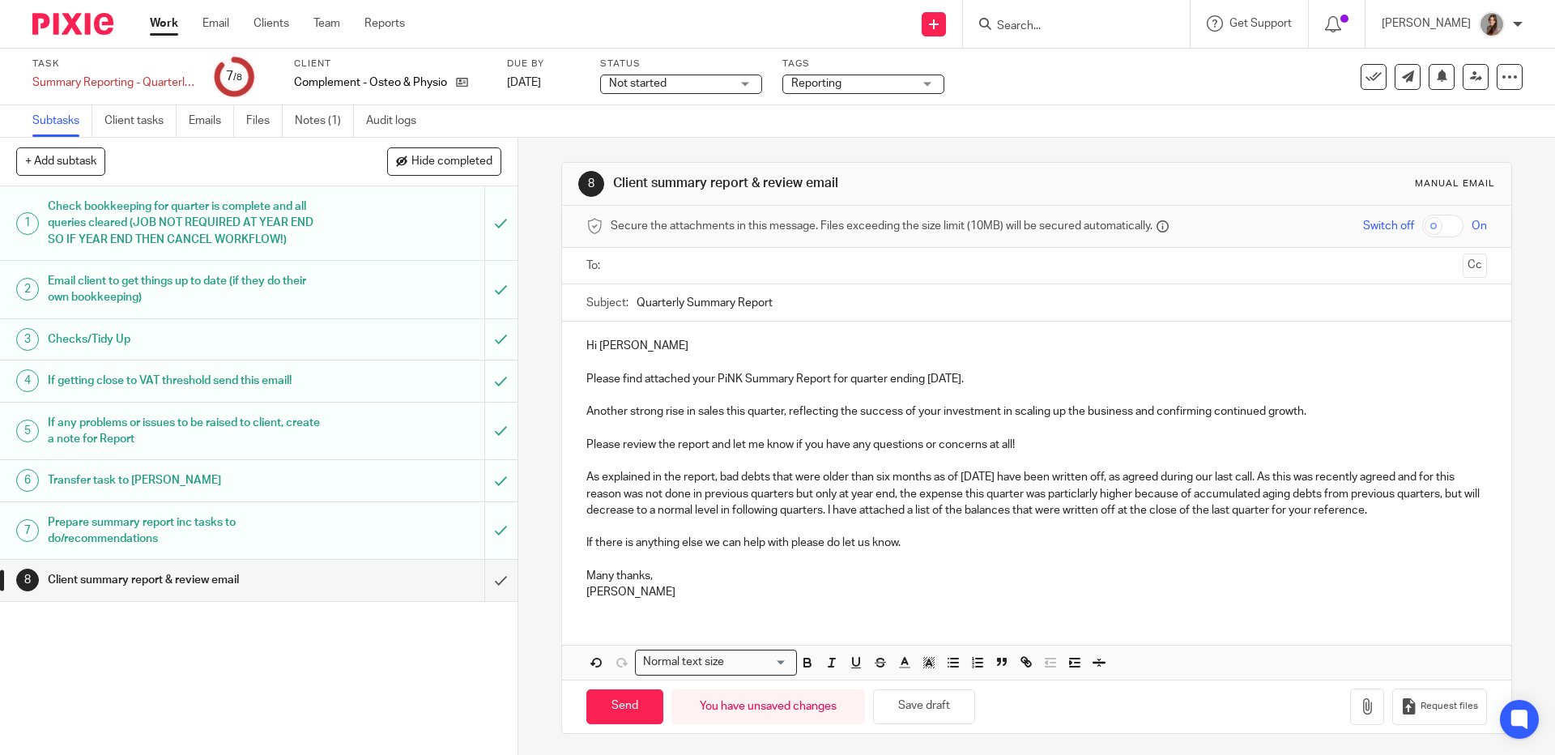
copy p "As explained in the report, bad debts that were older than six months as of 31 …"
drag, startPoint x: 966, startPoint y: 464, endPoint x: 1027, endPoint y: 459, distance: 60.9
click at [966, 464] on p at bounding box center [1036, 461] width 900 height 16
click at [1053, 452] on p "Please review the report and let me know if you have any questions or concerns …" at bounding box center [1036, 445] width 900 height 16
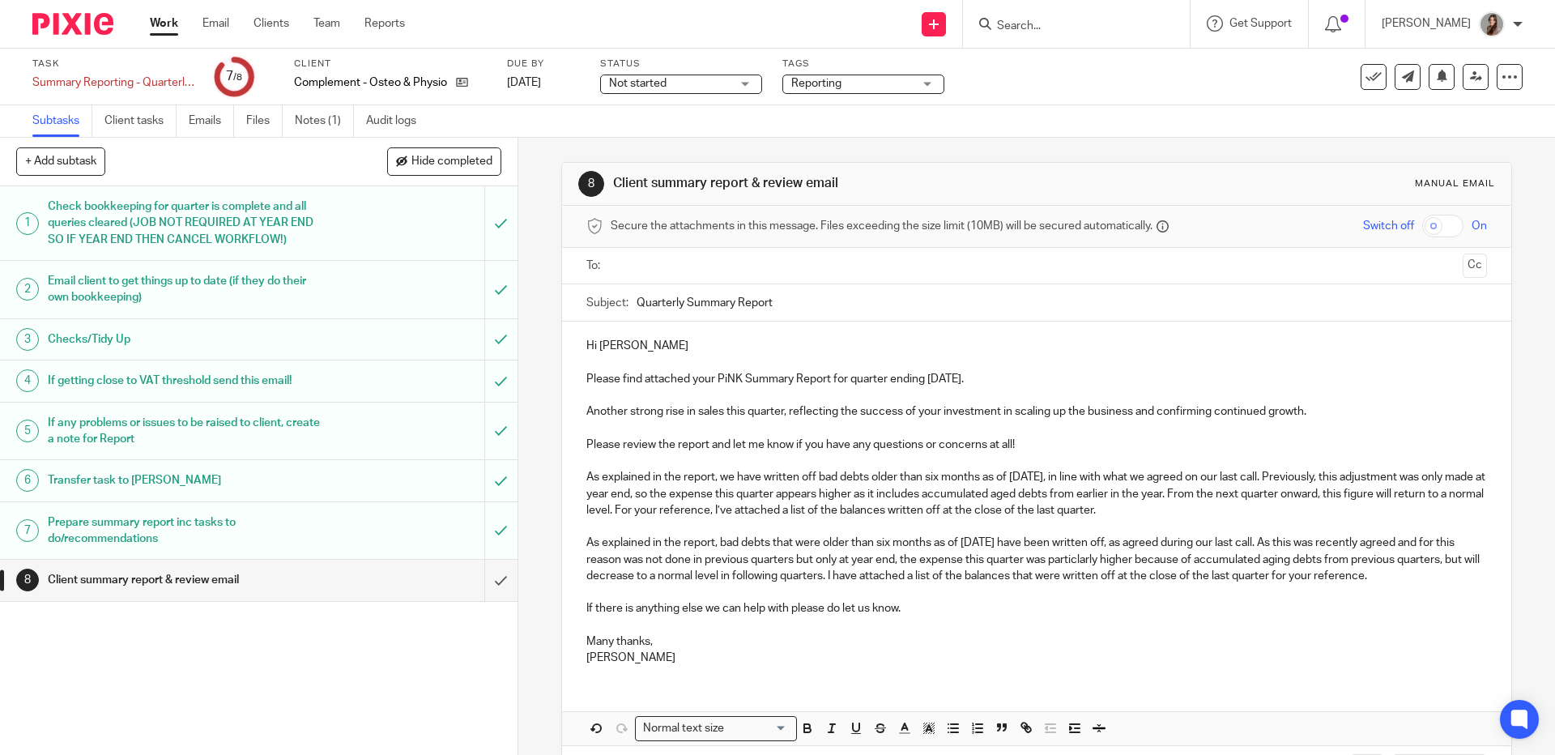
drag, startPoint x: 668, startPoint y: 594, endPoint x: 540, endPoint y: 548, distance: 136.1
click at [540, 548] on div "8 Client summary report & review email Manual email Secure the attachments in t…" at bounding box center [1036, 446] width 1037 height 617
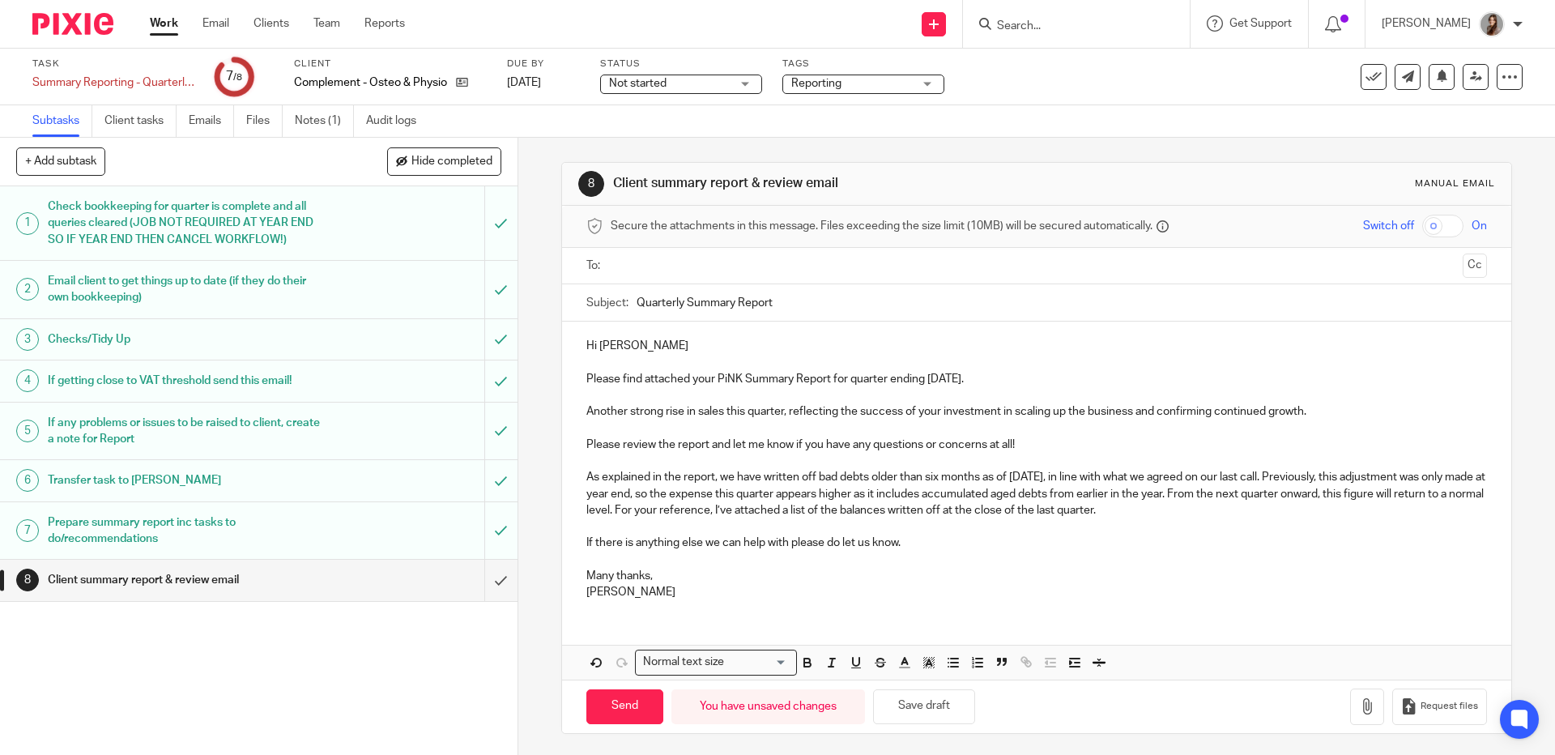
click at [844, 534] on p at bounding box center [1036, 526] width 900 height 16
click at [935, 710] on button "Save draft" at bounding box center [924, 706] width 102 height 35
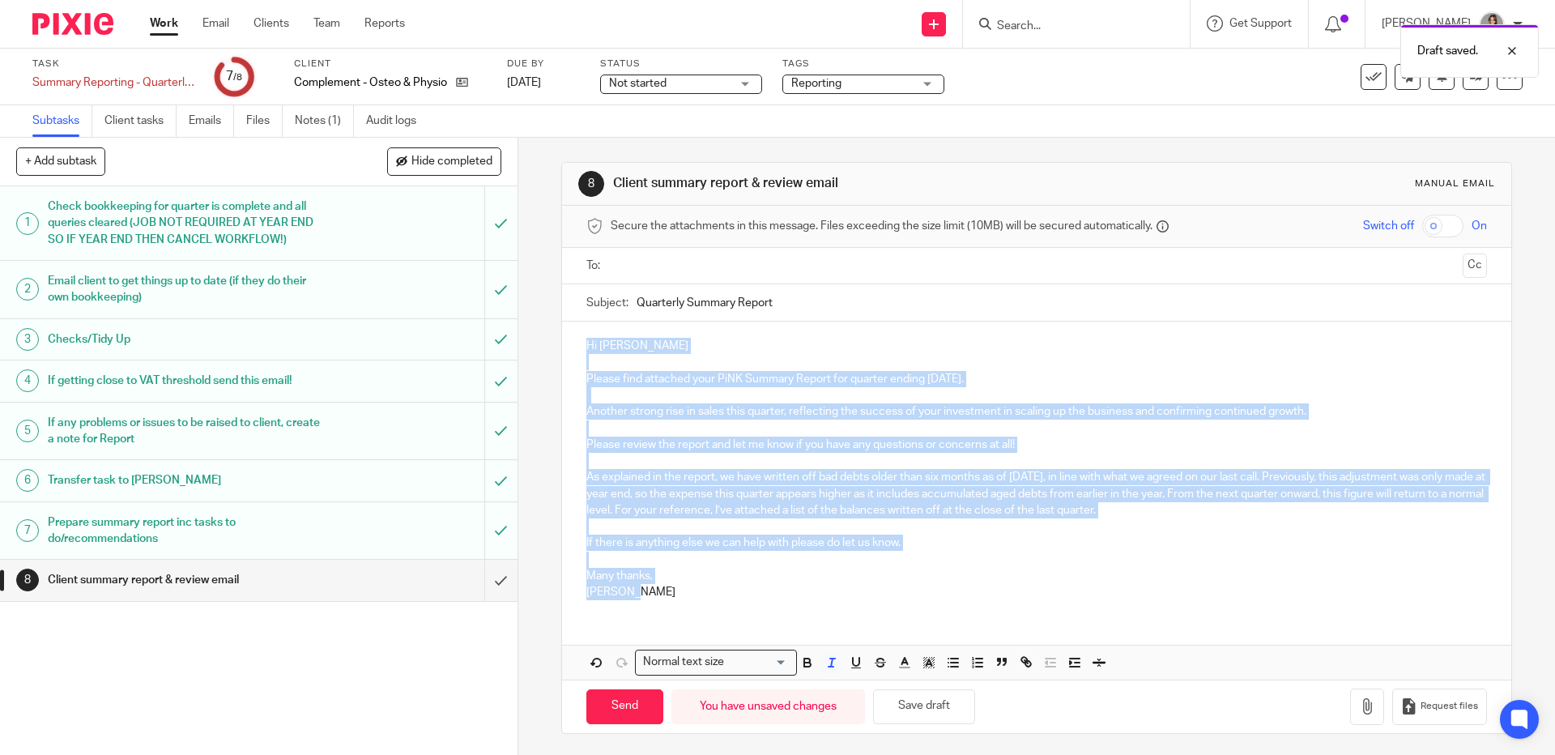
drag, startPoint x: 642, startPoint y: 599, endPoint x: 571, endPoint y: 349, distance: 260.0
click at [571, 349] on div "Hi Tommaso Please find attached your PiNK Summary Report for quarter ending 31 …" at bounding box center [1036, 467] width 949 height 291
copy div "Hi Tommaso Please find attached your PiNK Summary Report for quarter ending 31 …"
click at [751, 309] on input "Quarterly Summary Report" at bounding box center [1062, 302] width 850 height 36
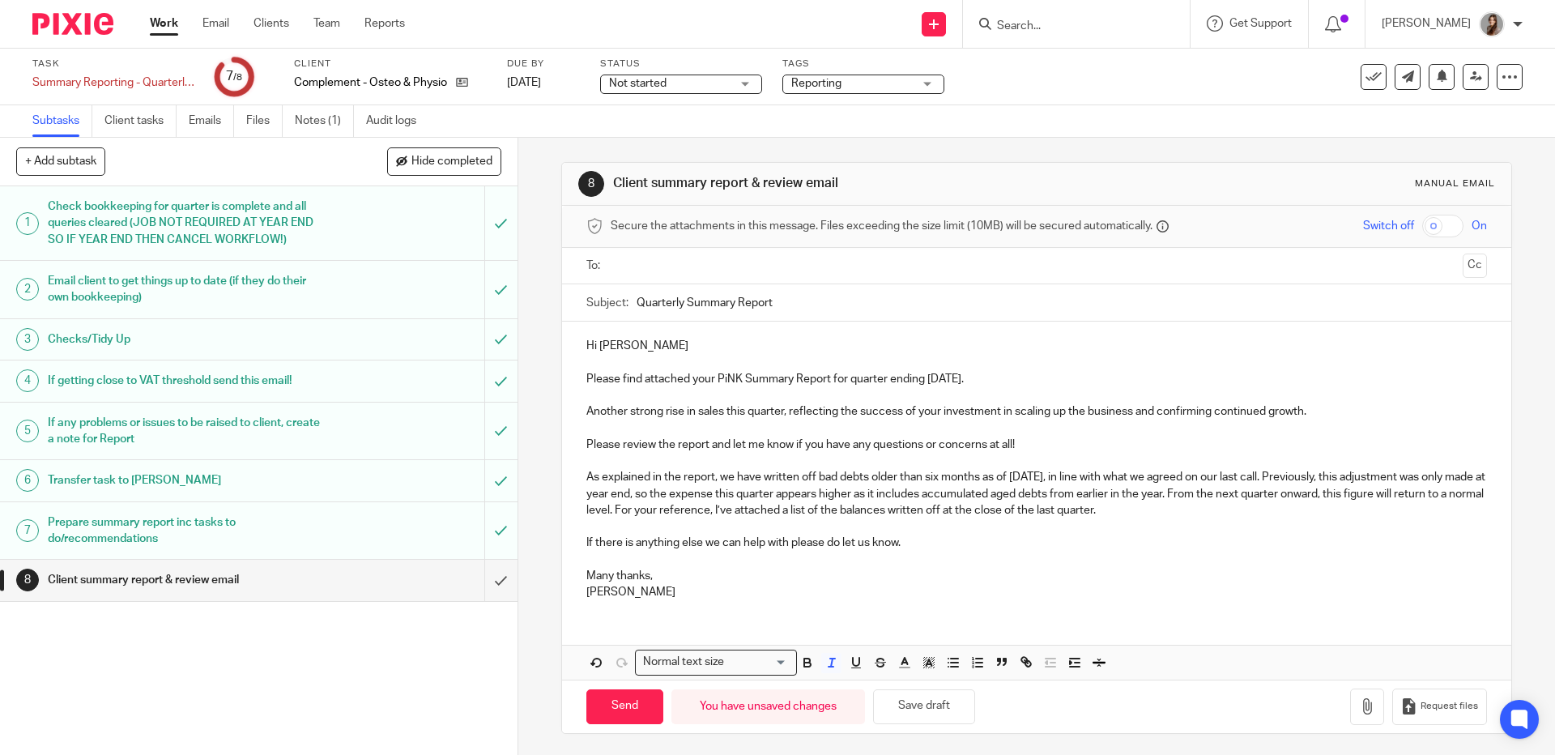
click at [751, 309] on input "Quarterly Summary Report" at bounding box center [1062, 302] width 850 height 36
click at [480, 576] on input "submit" at bounding box center [259, 580] width 518 height 41
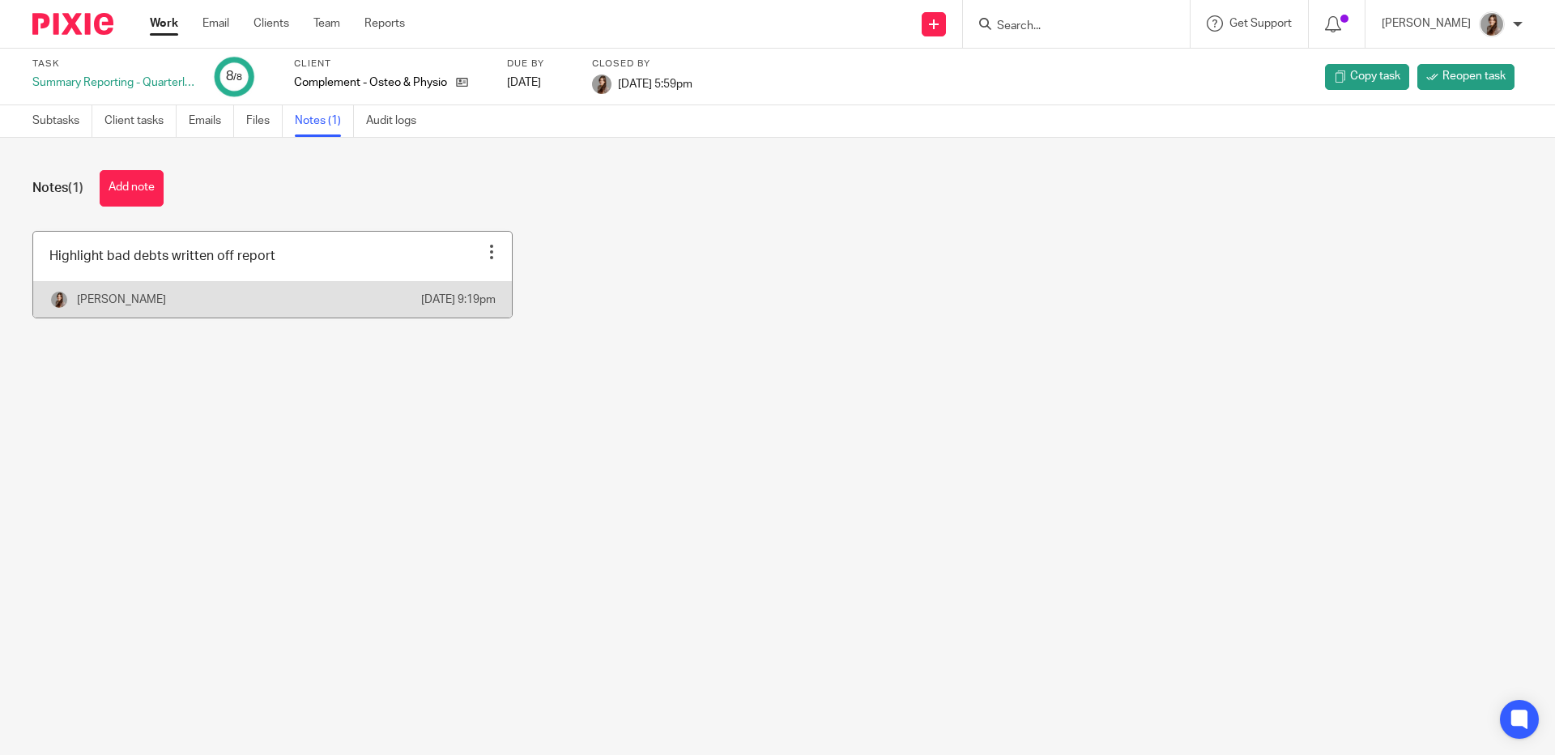
click at [230, 277] on link at bounding box center [272, 275] width 479 height 86
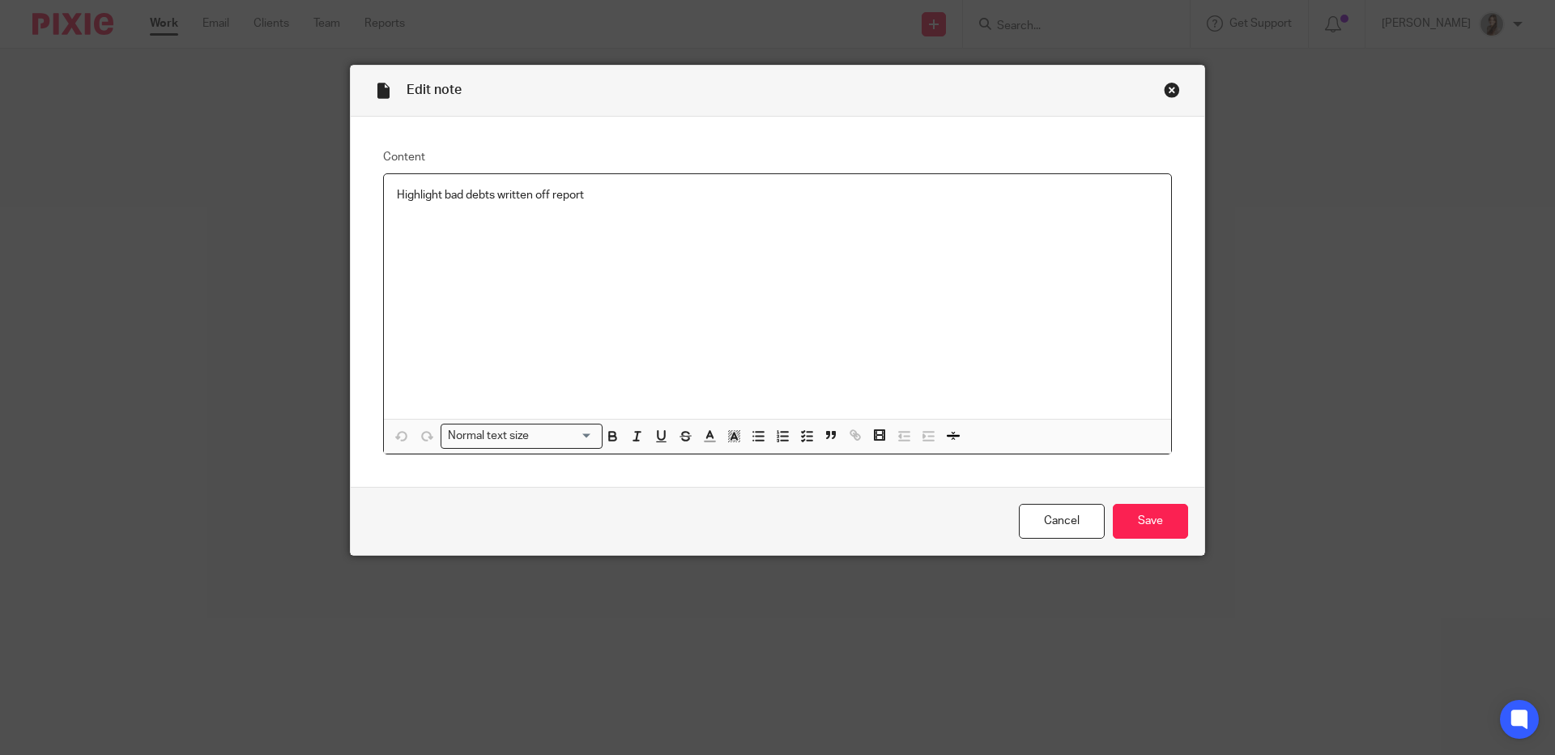
click at [547, 201] on p "Highlight bad debts written off report" at bounding box center [777, 195] width 761 height 16
click at [1140, 519] on input "Save" at bounding box center [1150, 521] width 75 height 35
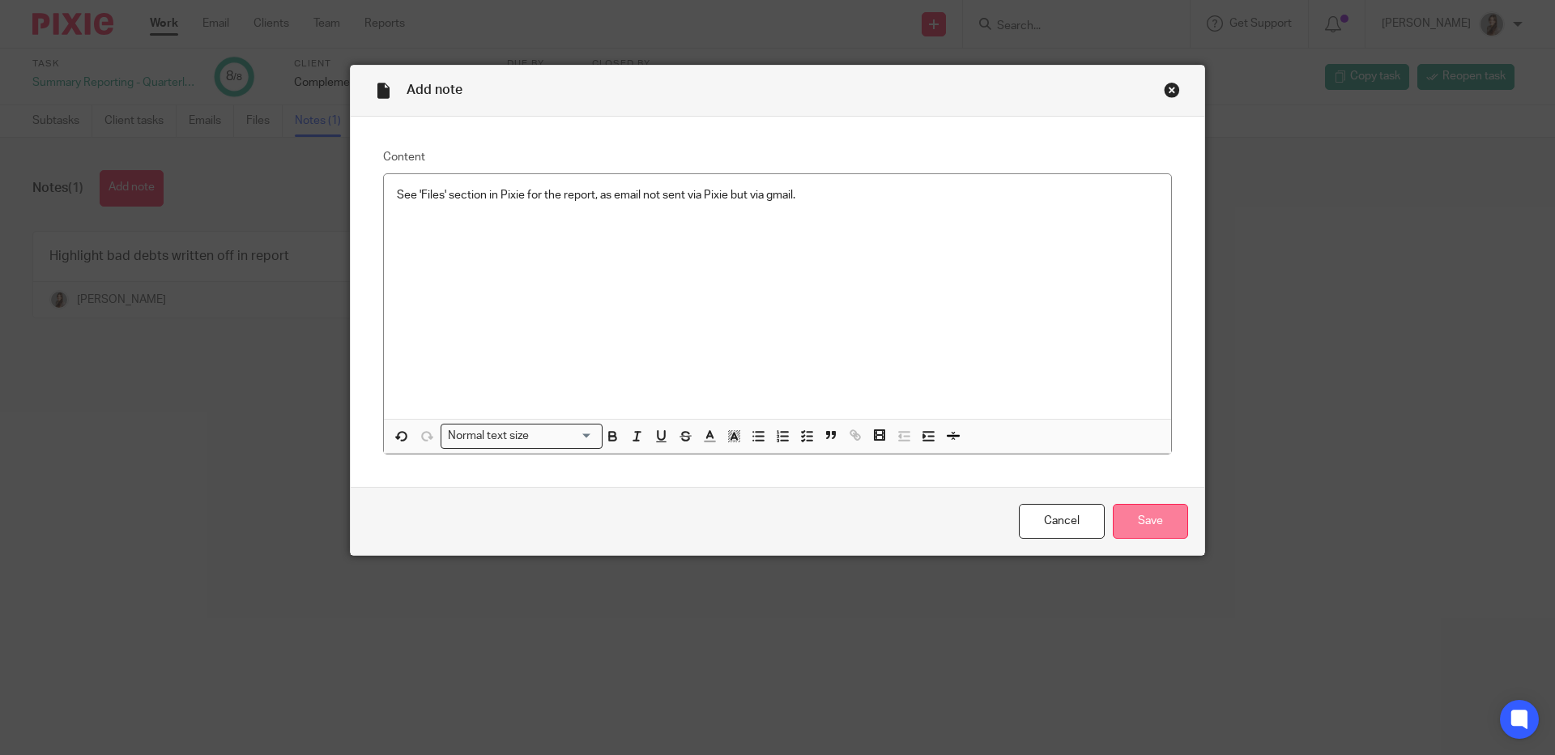
click at [1131, 516] on input "Save" at bounding box center [1150, 521] width 75 height 35
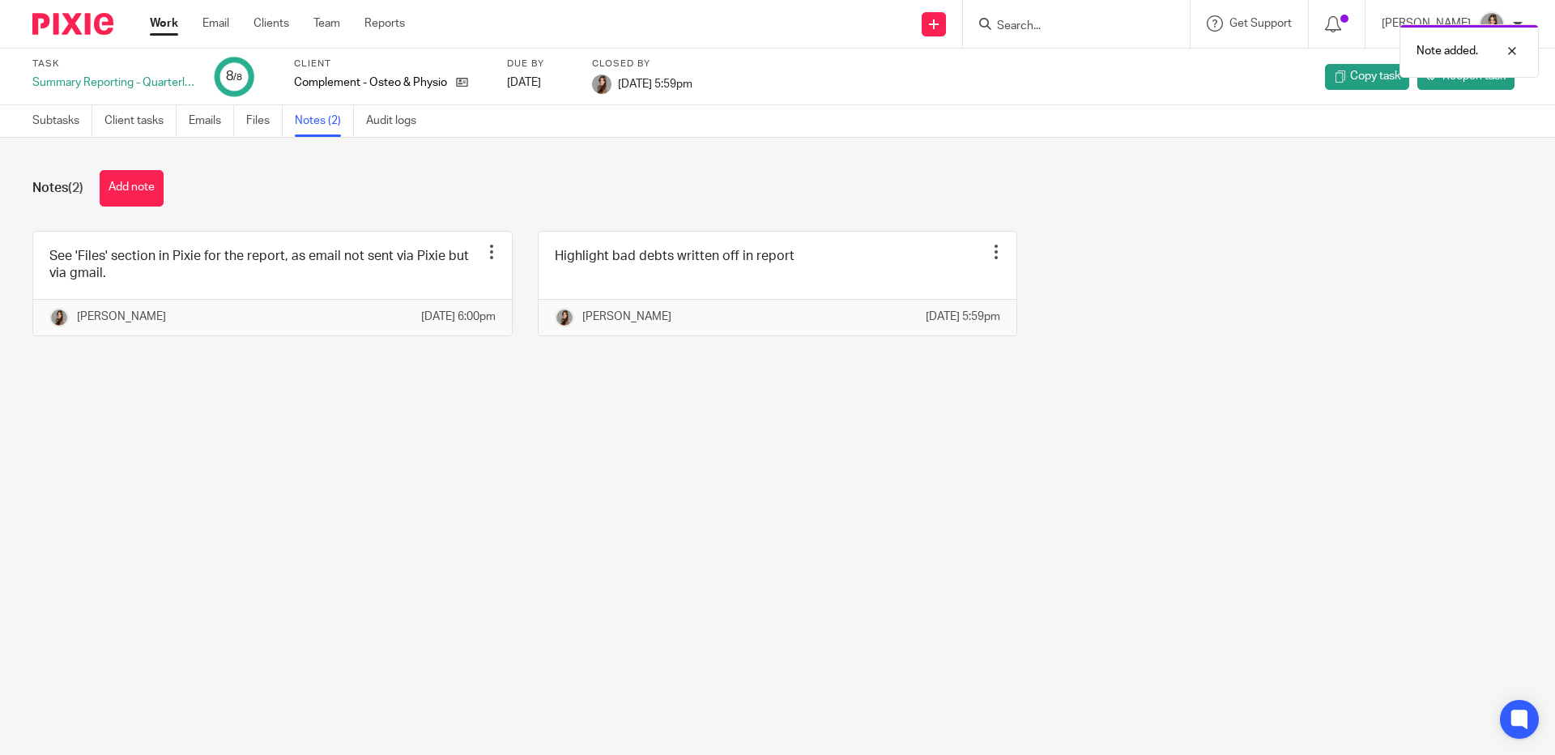
click at [246, 120] on ul "Subtasks Client tasks Emails Files Notes (2) Audit logs" at bounding box center [236, 121] width 408 height 32
click at [251, 120] on link "Files" at bounding box center [264, 121] width 36 height 32
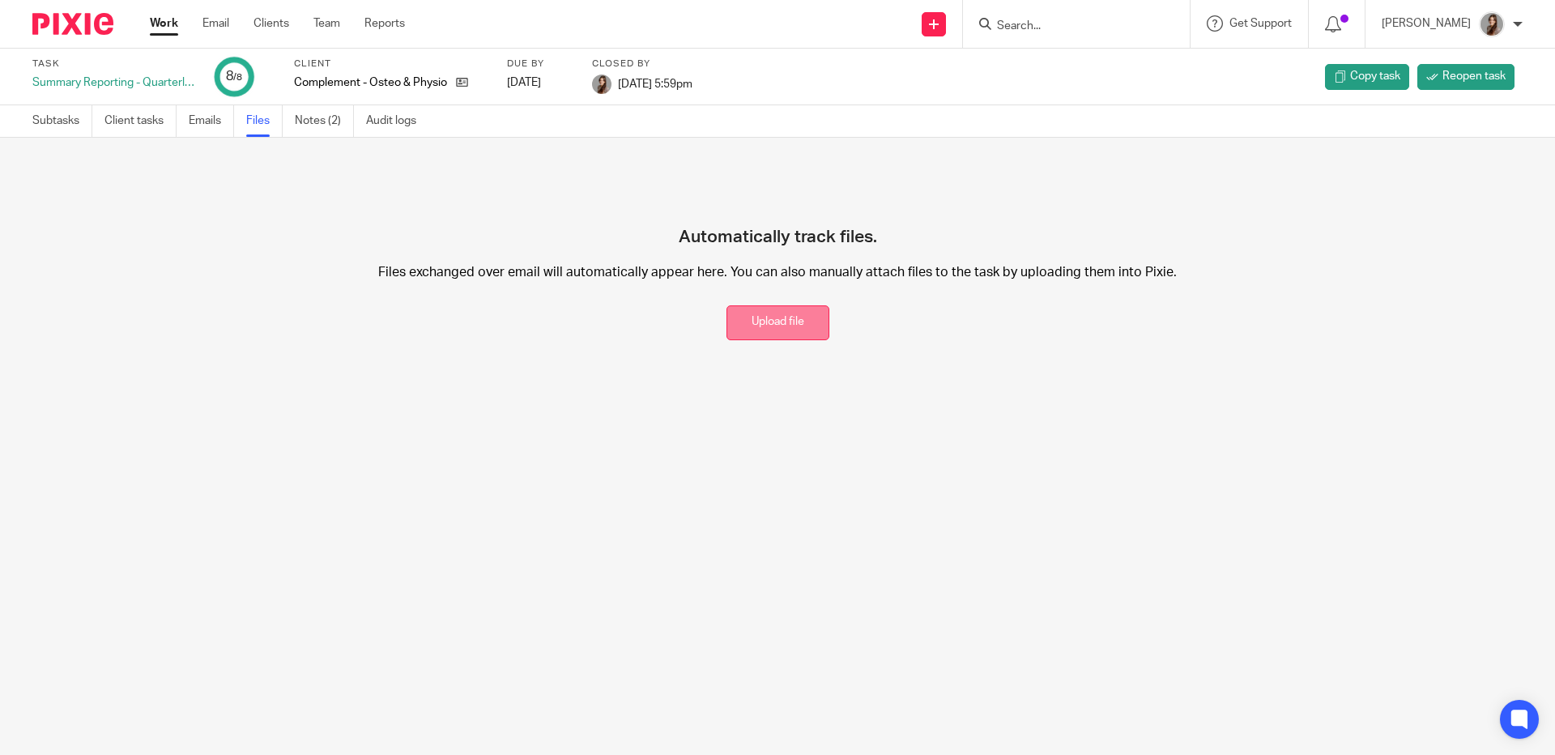
click at [754, 308] on button "Upload file" at bounding box center [778, 322] width 103 height 35
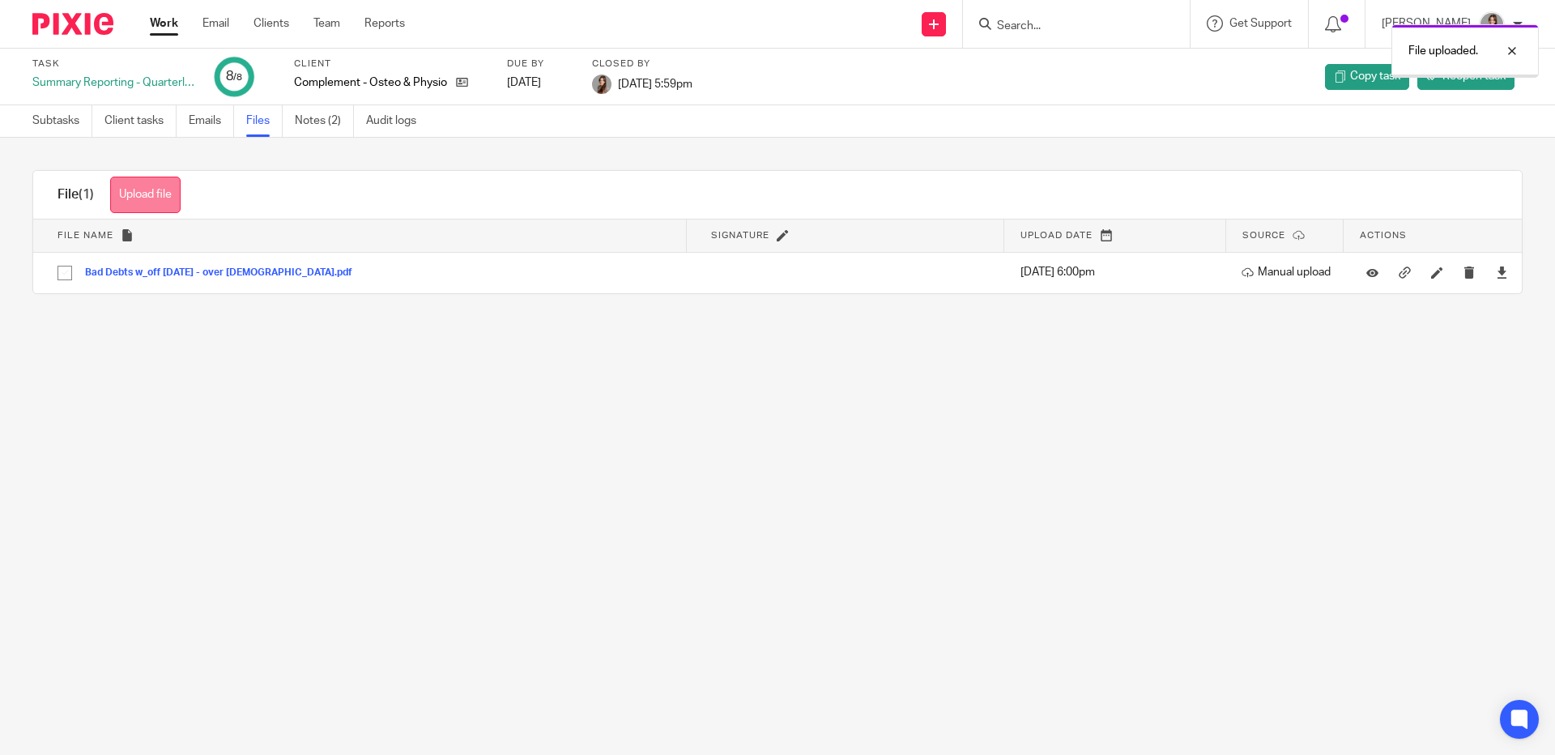
click at [149, 200] on button "Upload file" at bounding box center [145, 195] width 70 height 36
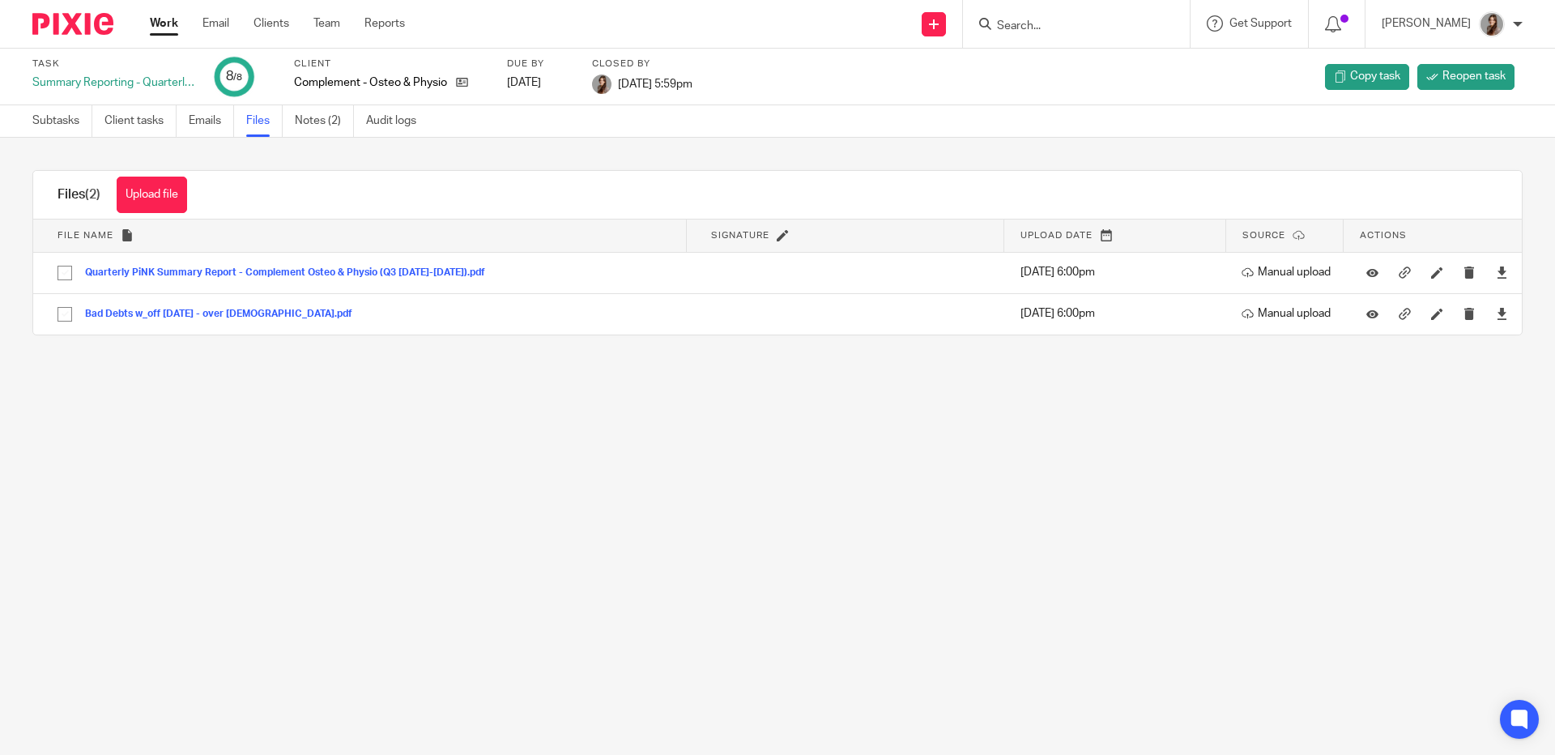
click at [96, 37] on div at bounding box center [67, 24] width 134 height 48
click at [104, 32] on img at bounding box center [72, 24] width 81 height 22
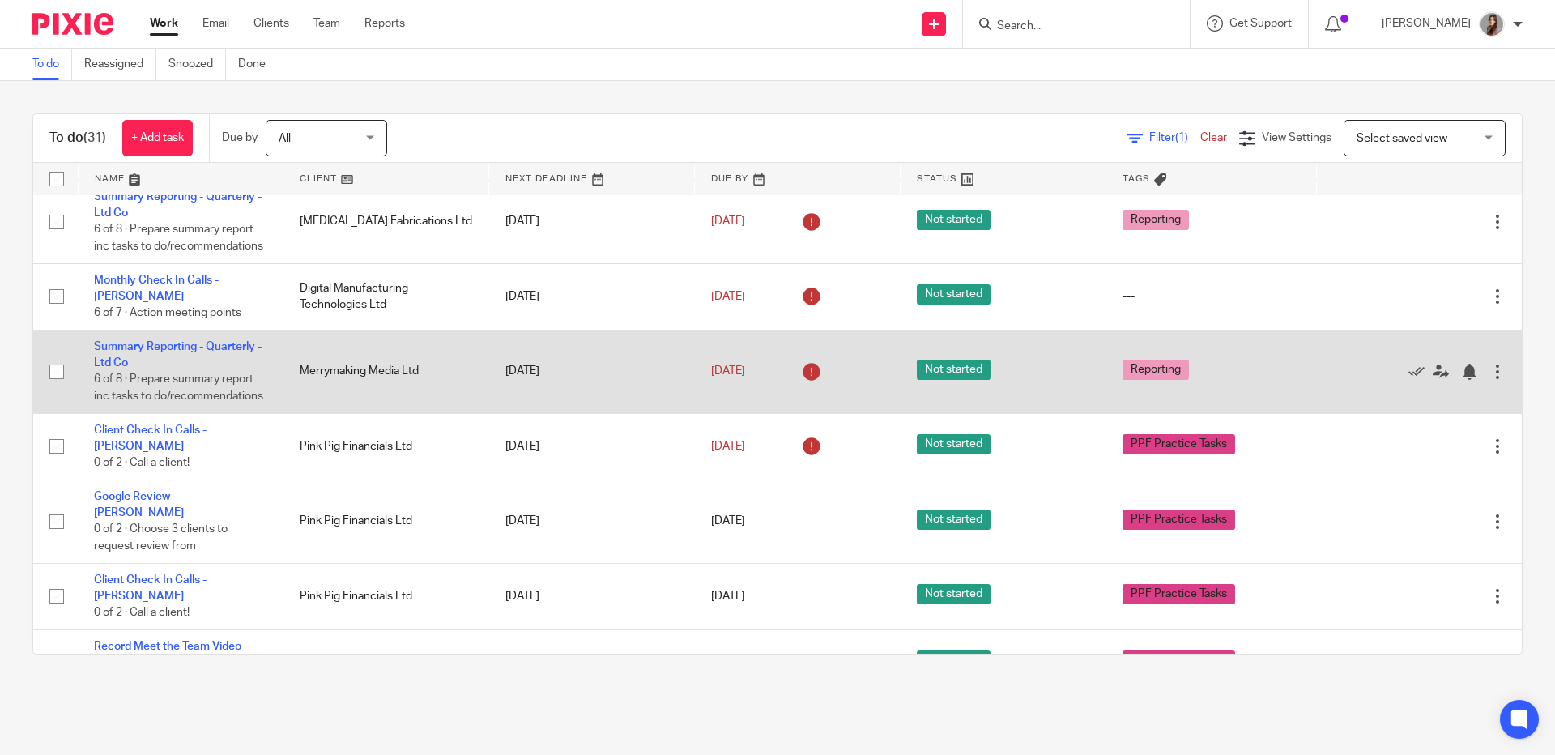
scroll to position [235, 0]
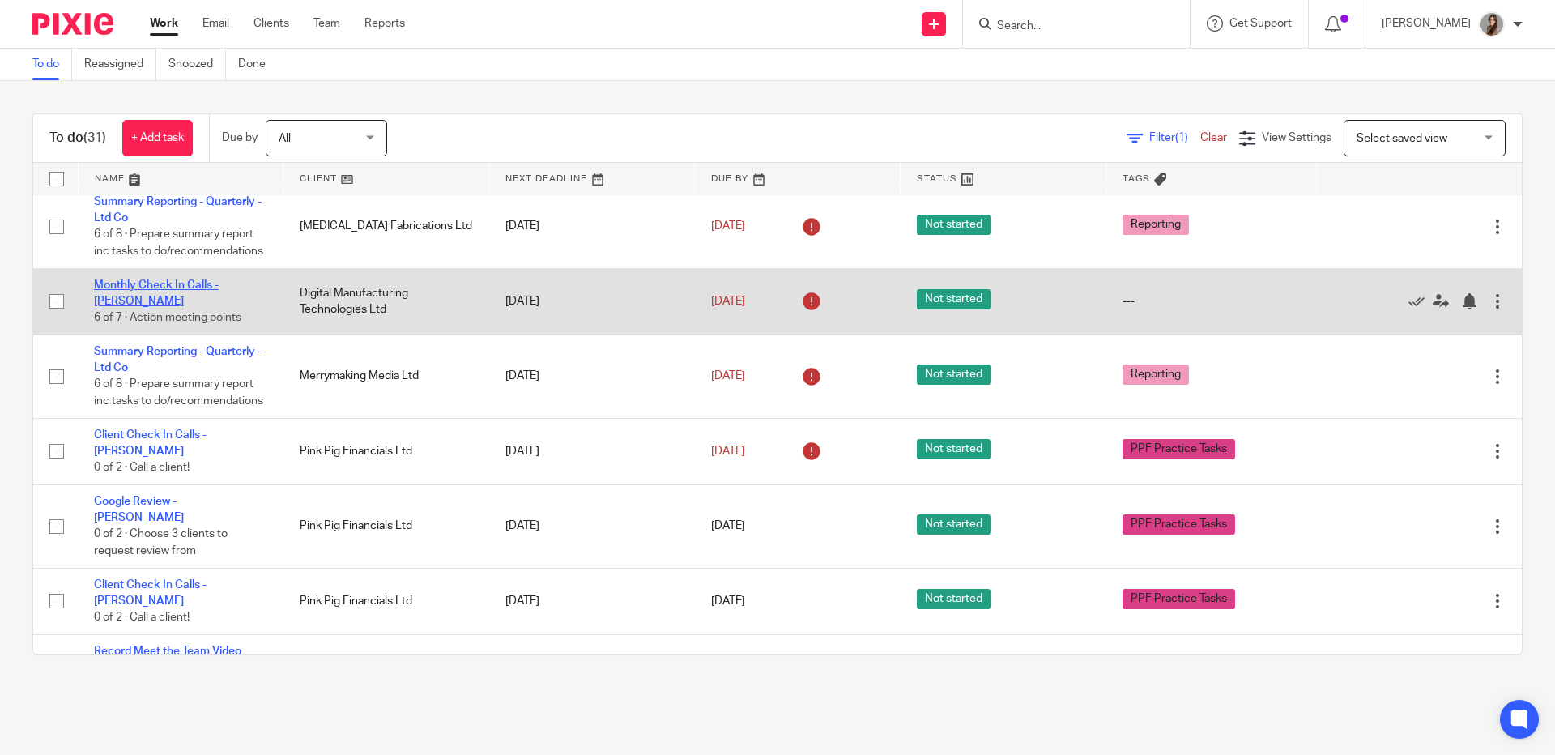
click at [147, 292] on link "Monthly Check In Calls - [PERSON_NAME]" at bounding box center [156, 293] width 125 height 28
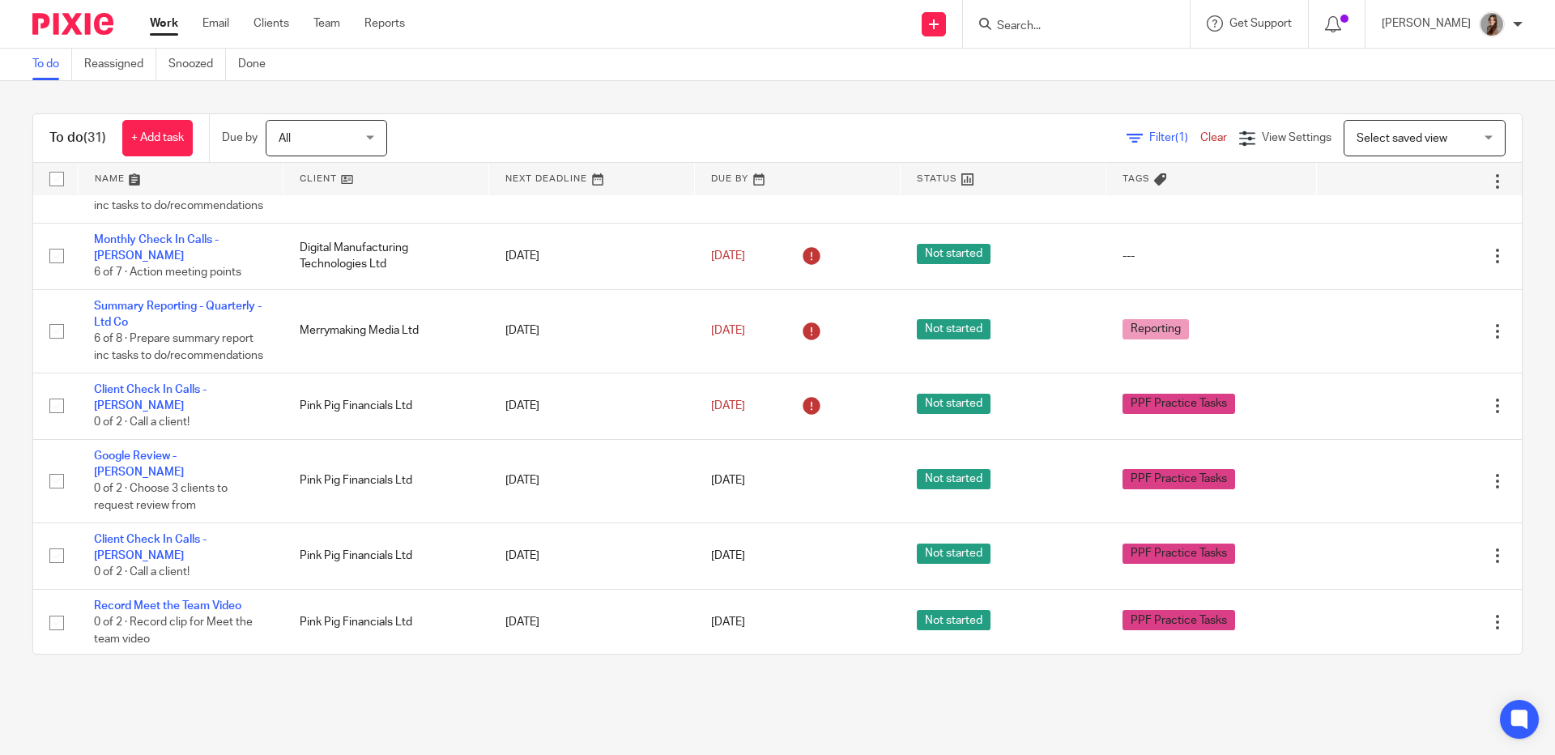
scroll to position [267, 0]
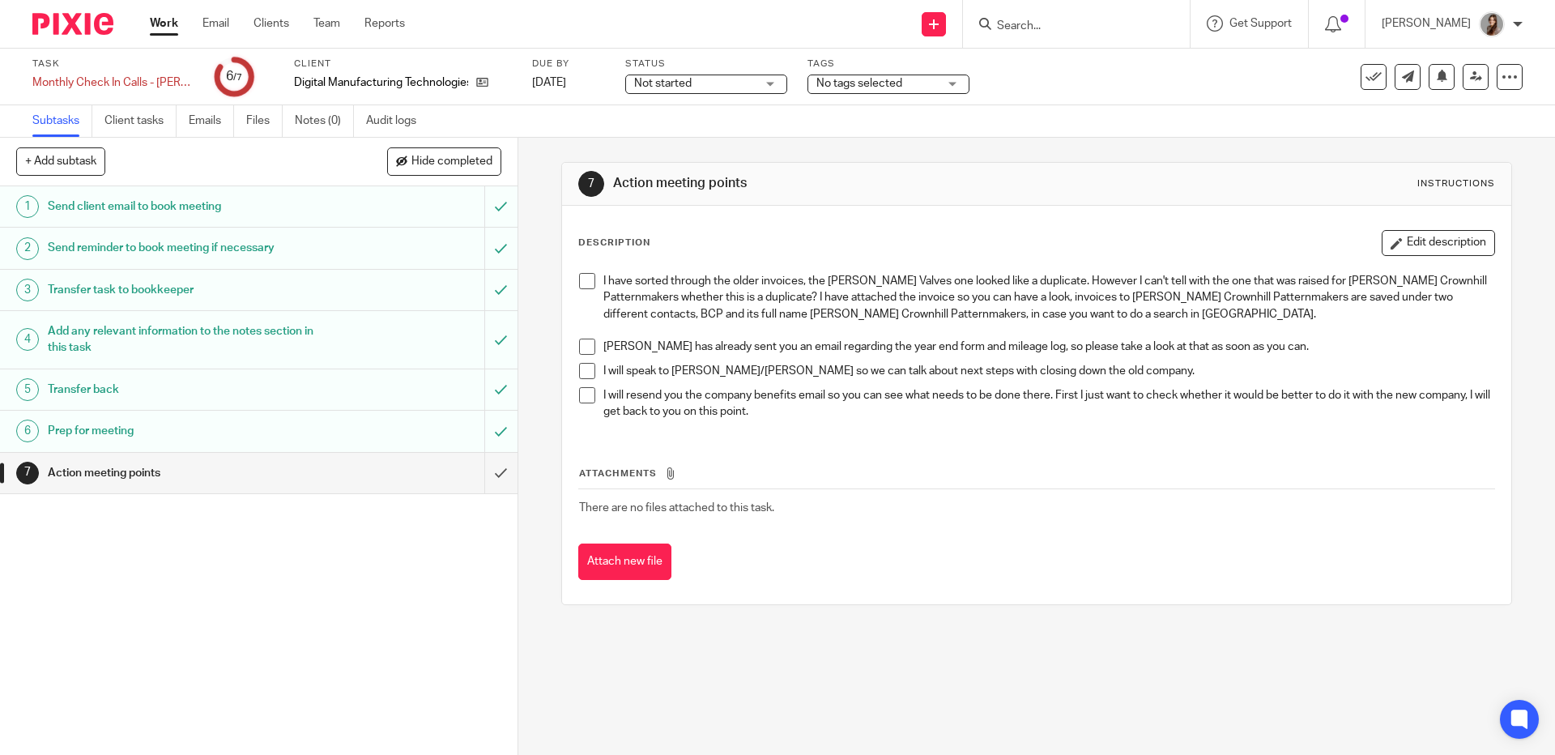
click at [774, 309] on p "I have sorted through the older invoices, the Hobbs Valves one looked like a du…" at bounding box center [1048, 297] width 890 height 49
click at [580, 373] on span at bounding box center [587, 371] width 16 height 16
click at [579, 396] on span at bounding box center [587, 395] width 16 height 16
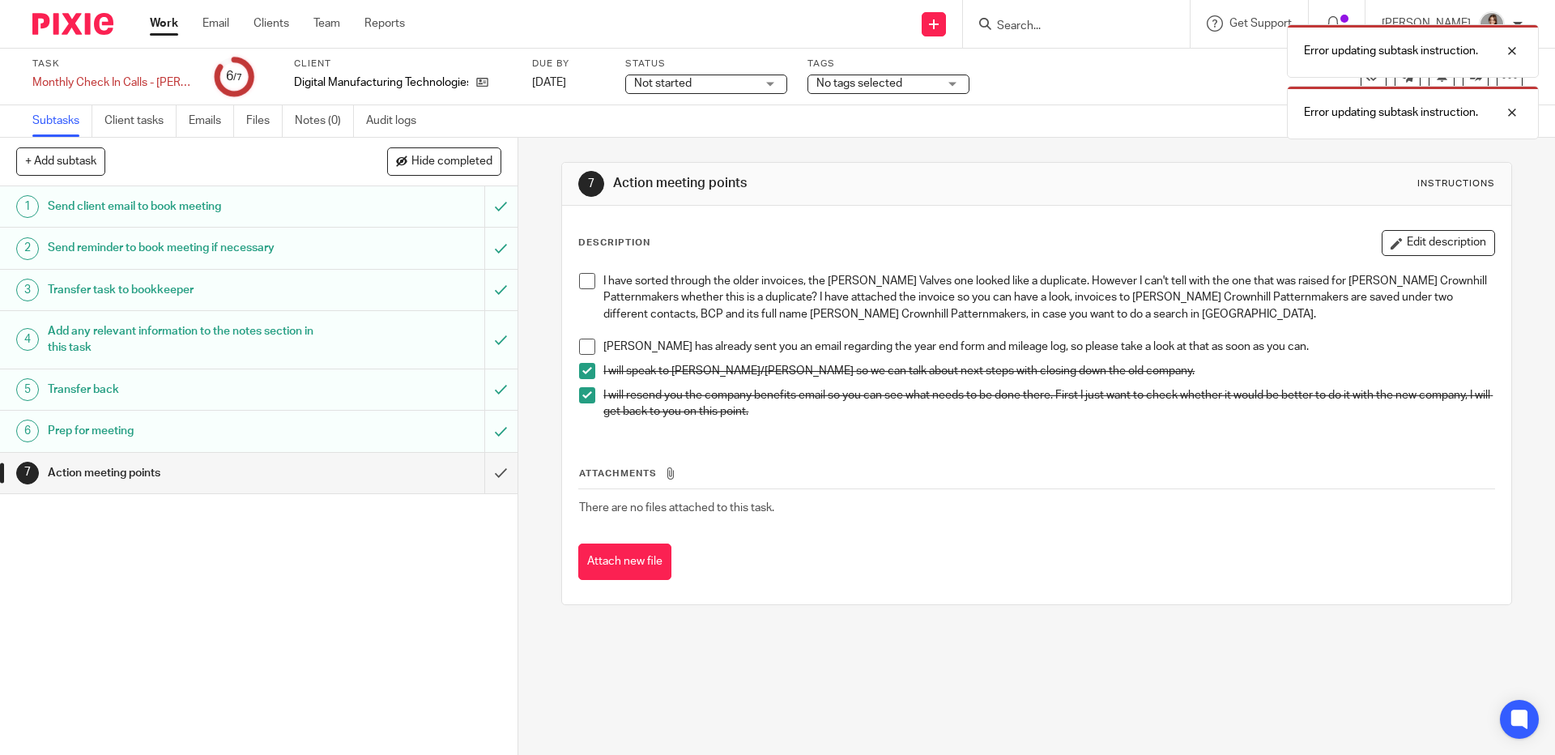
click at [586, 352] on span at bounding box center [587, 347] width 16 height 16
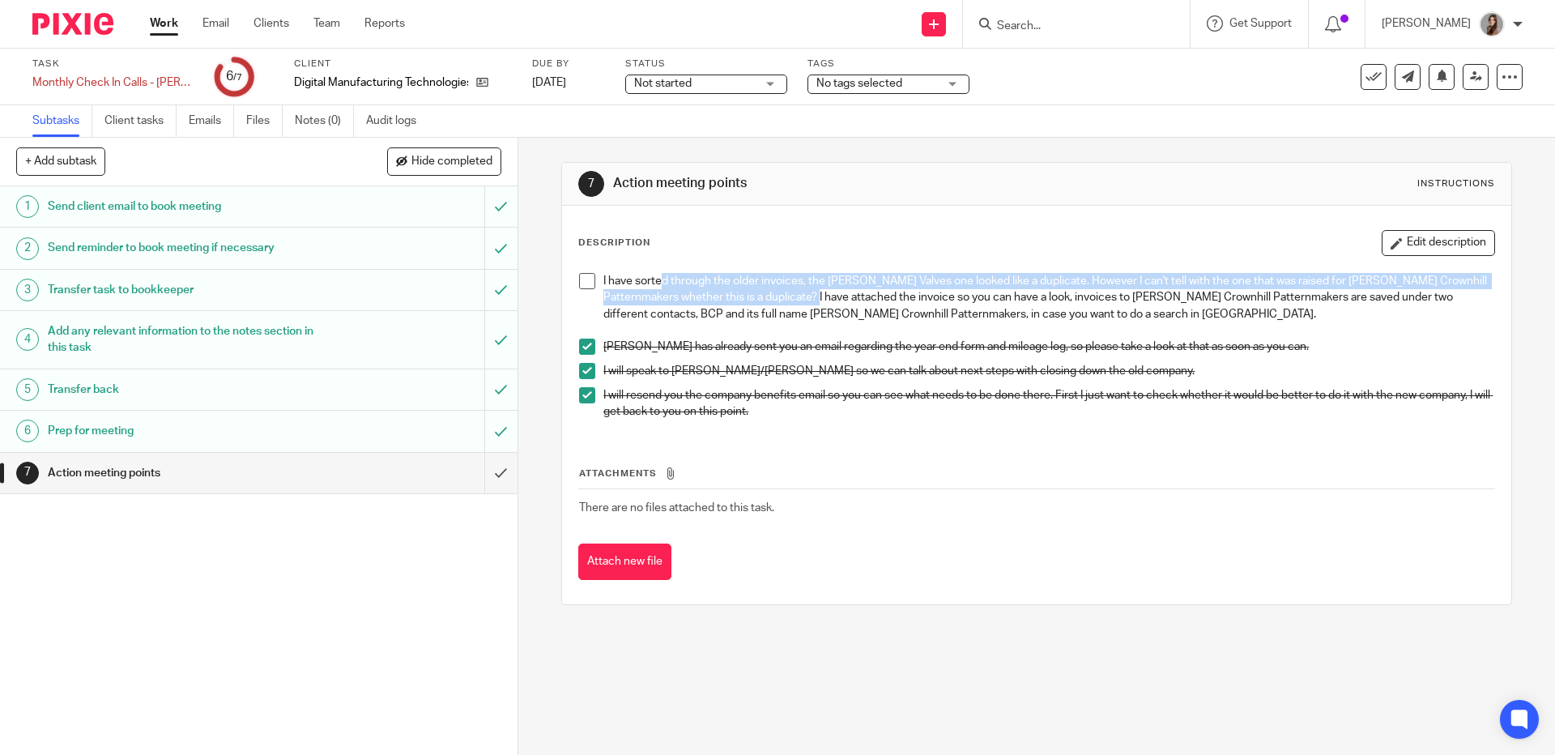
drag, startPoint x: 656, startPoint y: 284, endPoint x: 815, endPoint y: 294, distance: 159.1
click at [815, 294] on p "I have sorted through the older invoices, the Hobbs Valves one looked like a du…" at bounding box center [1048, 297] width 890 height 49
click at [77, 26] on img at bounding box center [72, 24] width 81 height 22
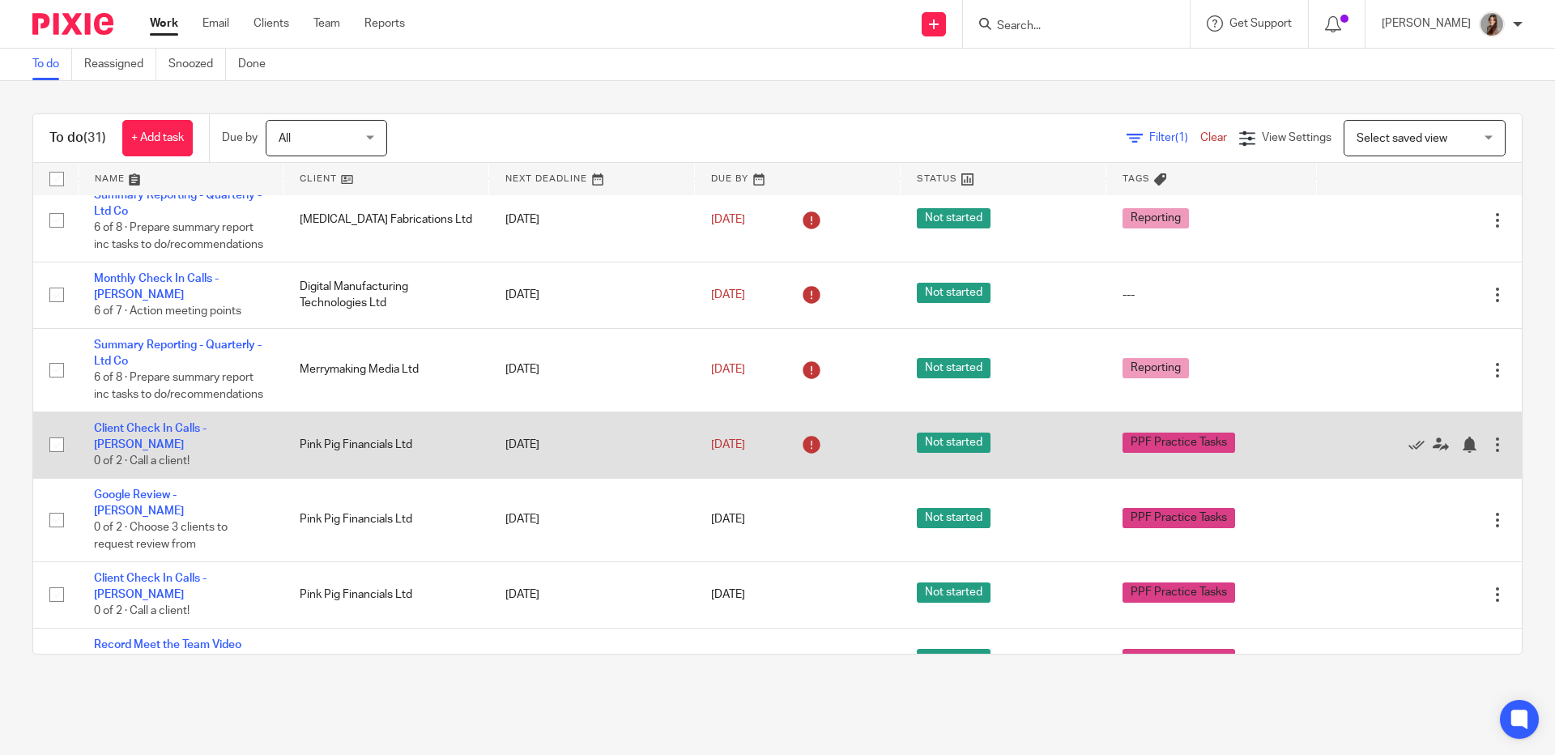
scroll to position [272, 0]
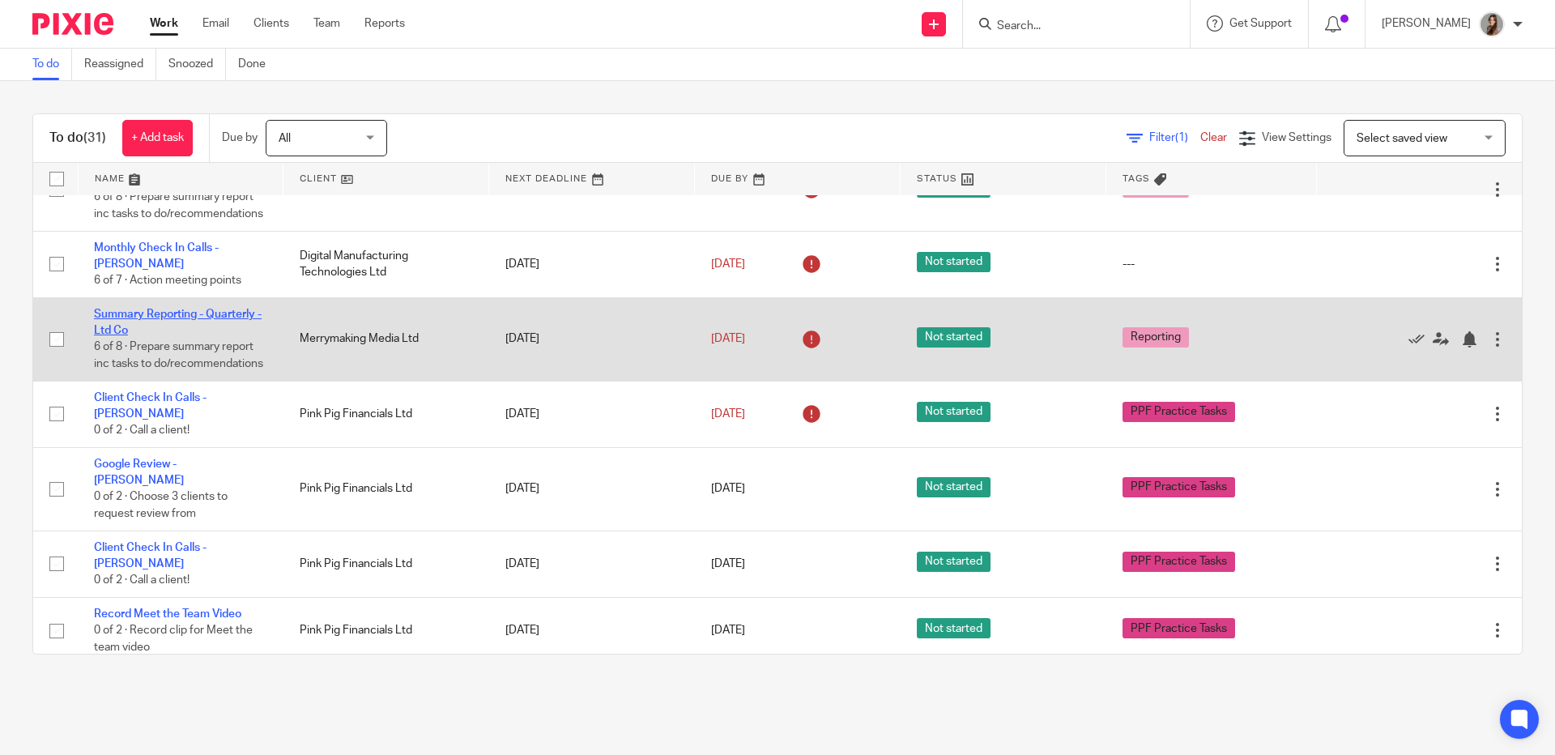
click at [121, 322] on link "Summary Reporting - Quarterly - Ltd Co" at bounding box center [178, 323] width 168 height 28
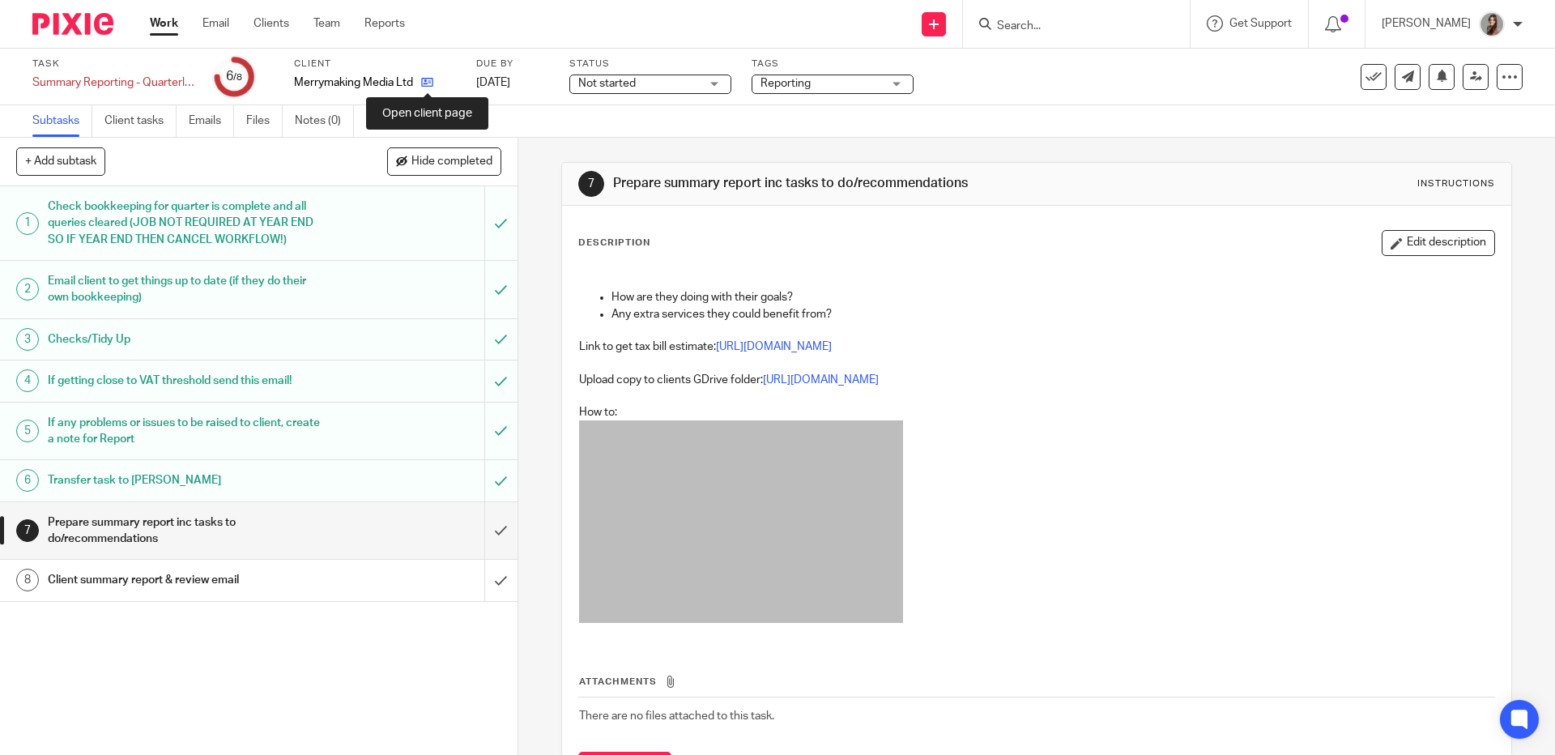
click icon
click link "Notes (0)"
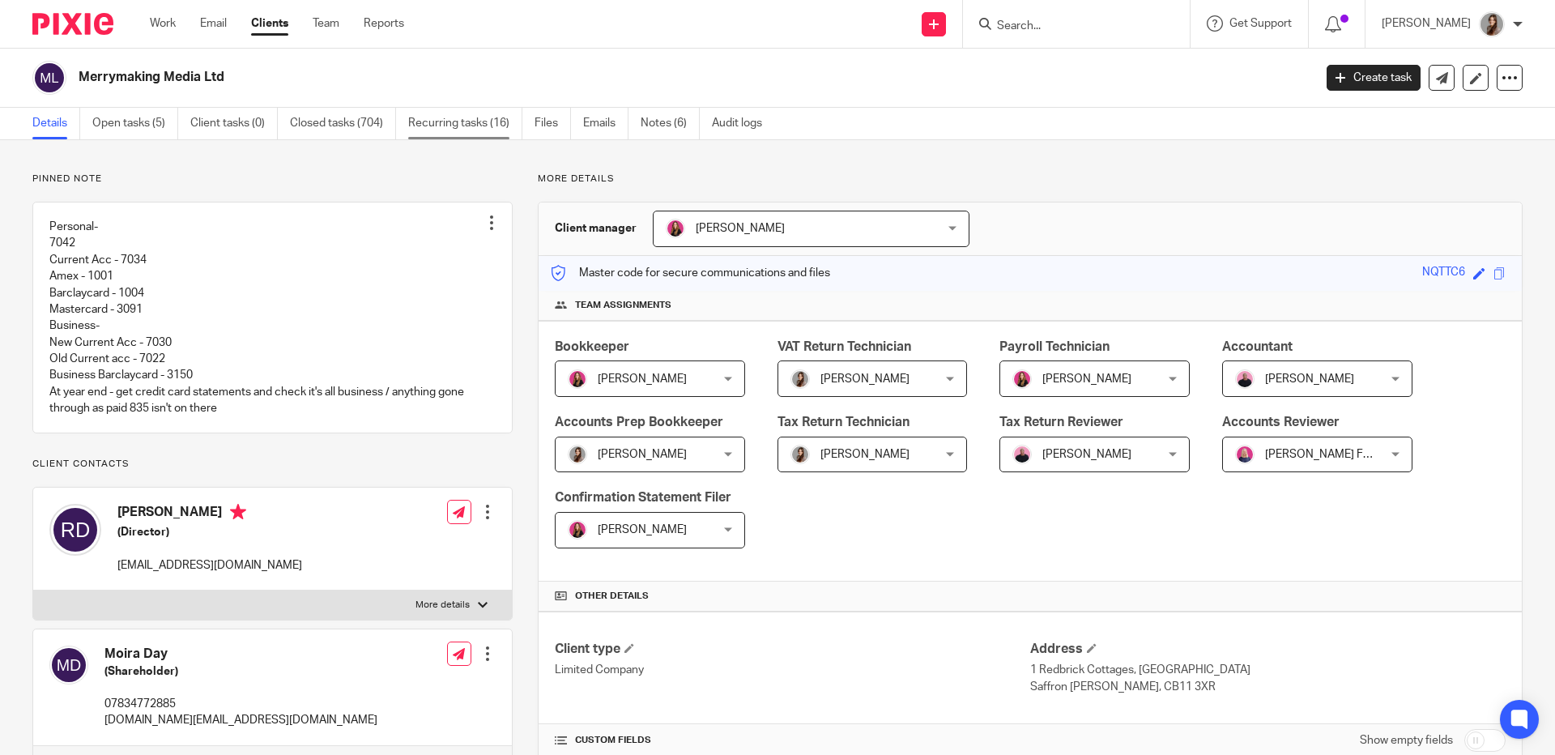
click at [470, 125] on link "Recurring tasks (16)" at bounding box center [465, 124] width 114 height 32
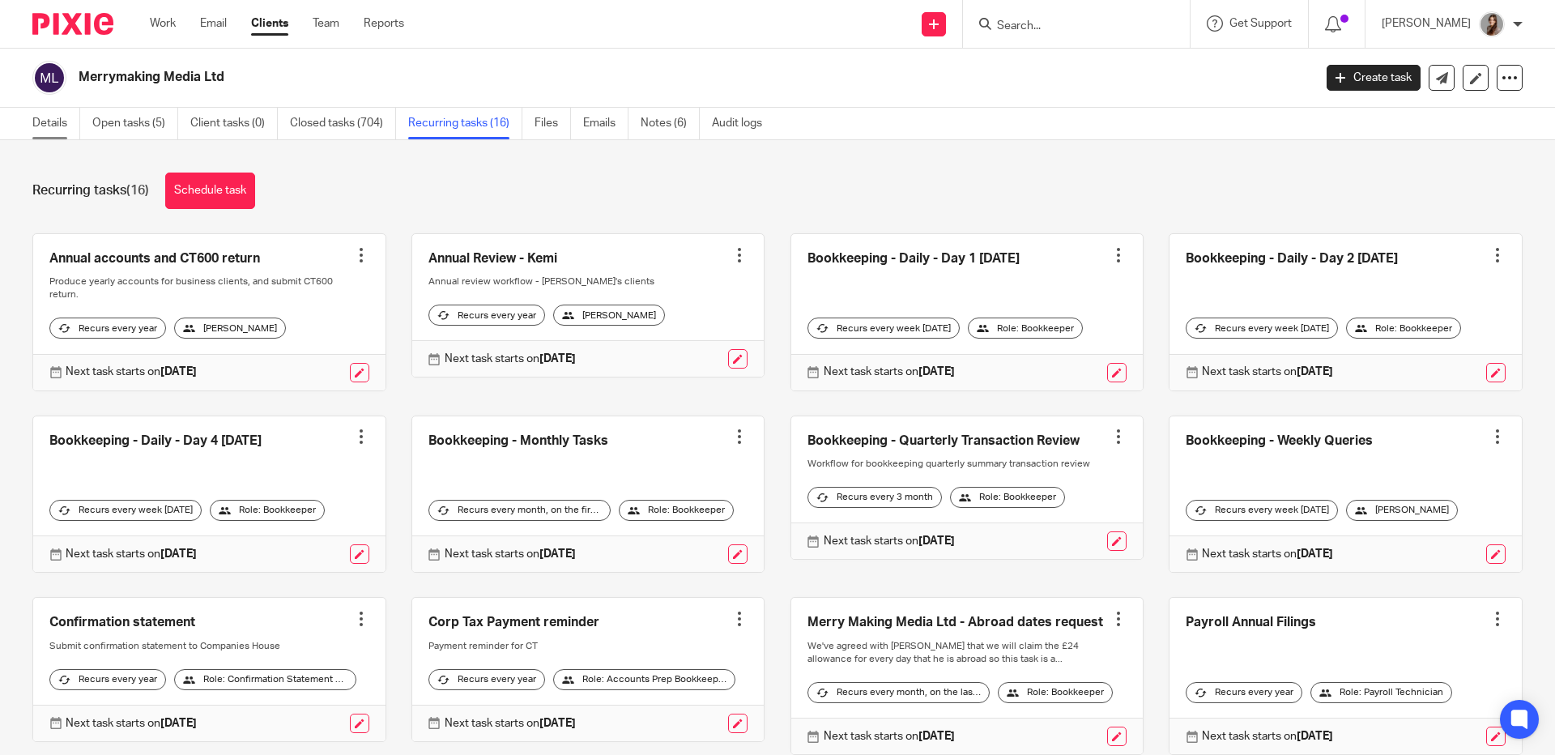
click at [44, 122] on link "Details" at bounding box center [56, 124] width 48 height 32
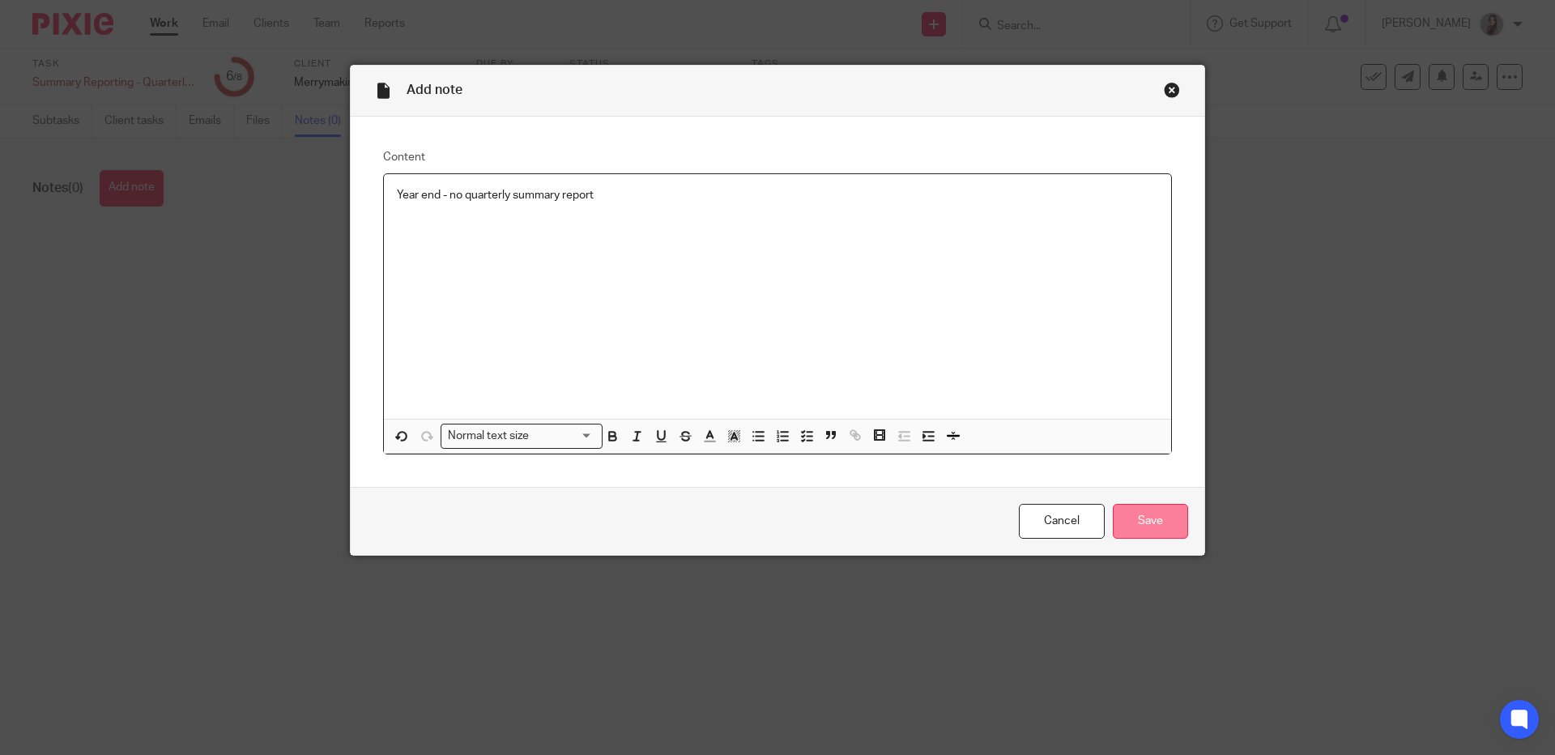
click at [1137, 527] on input "Save" at bounding box center [1150, 521] width 75 height 35
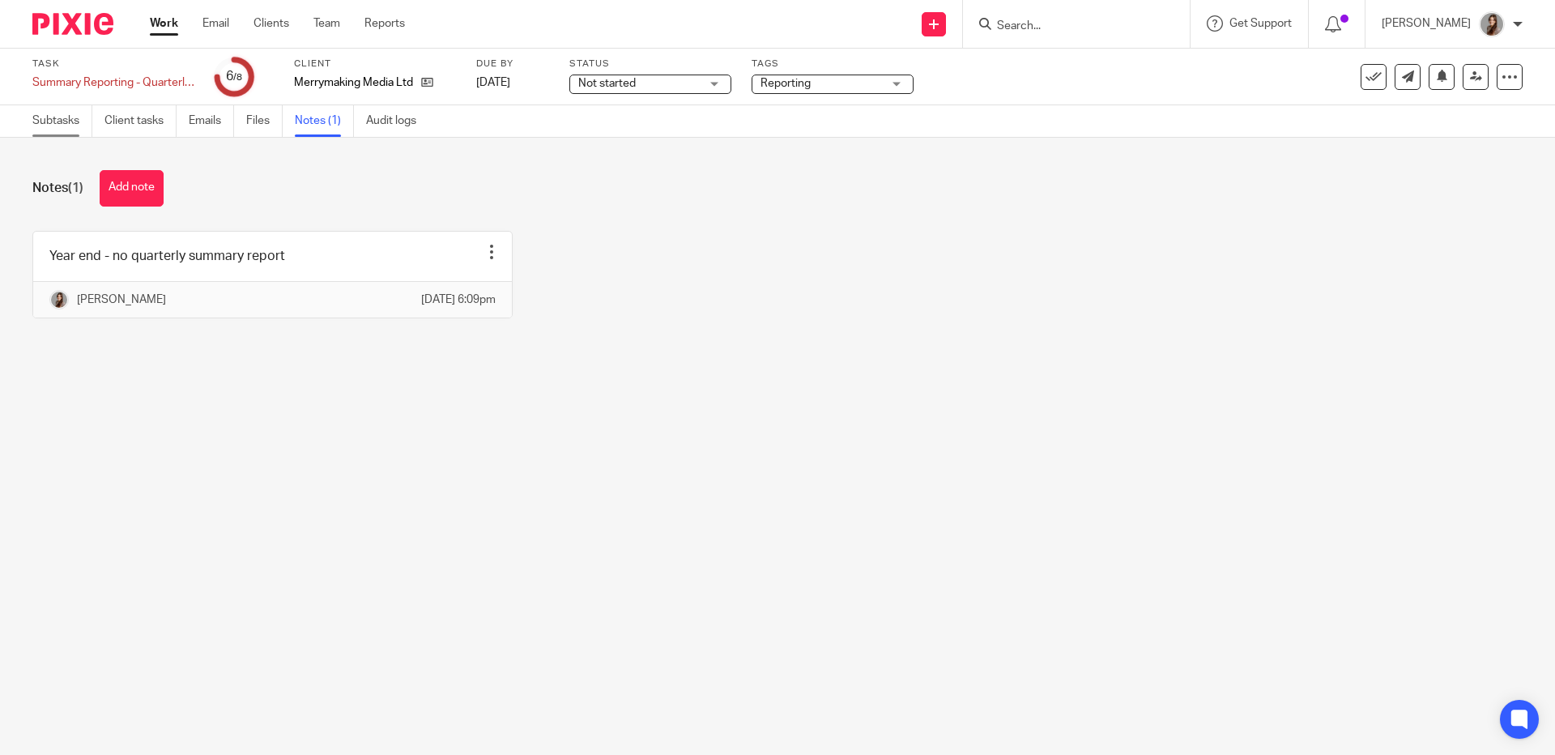
click at [59, 117] on link "Subtasks" at bounding box center [62, 121] width 60 height 32
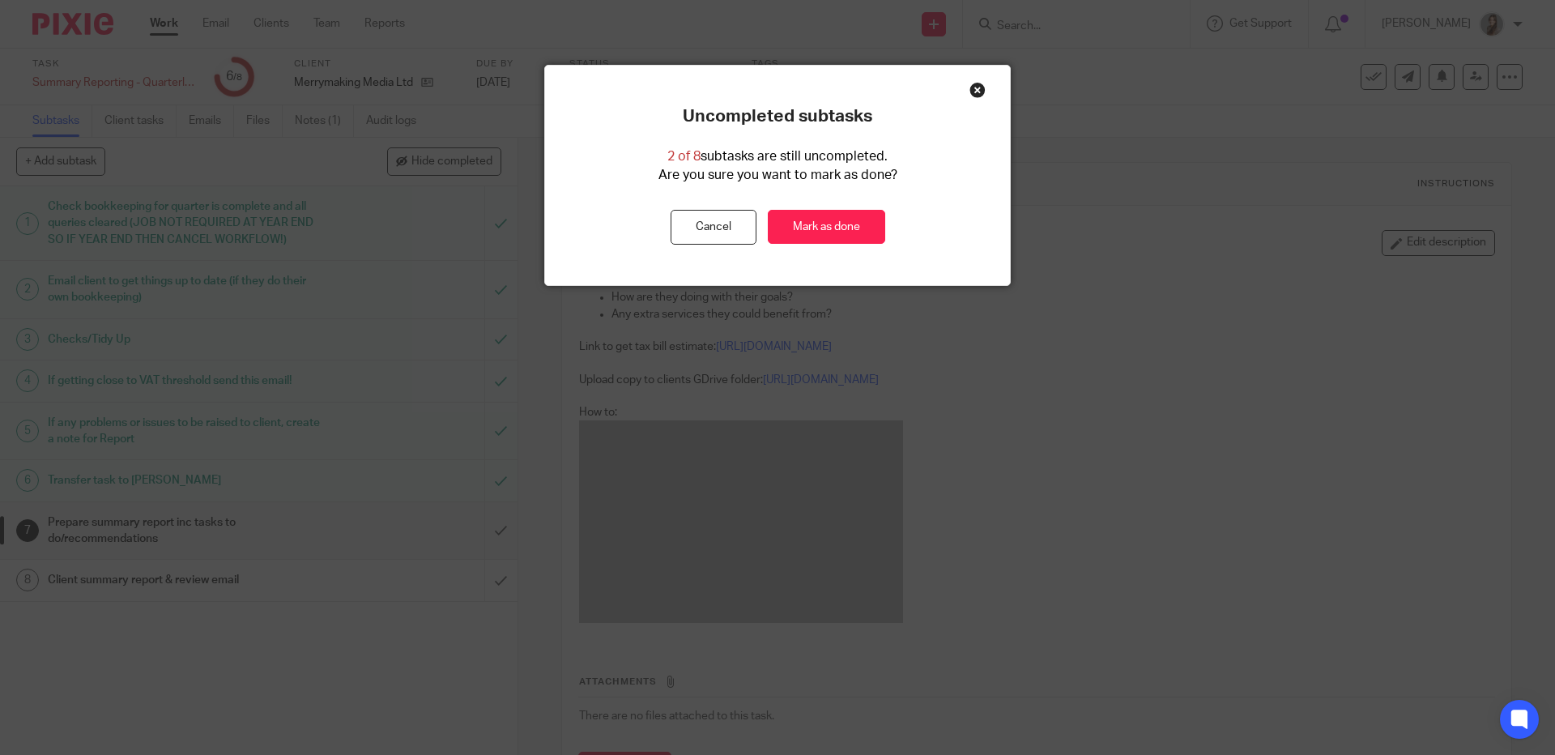
click at [970, 92] on div "Close this dialog window" at bounding box center [978, 90] width 16 height 16
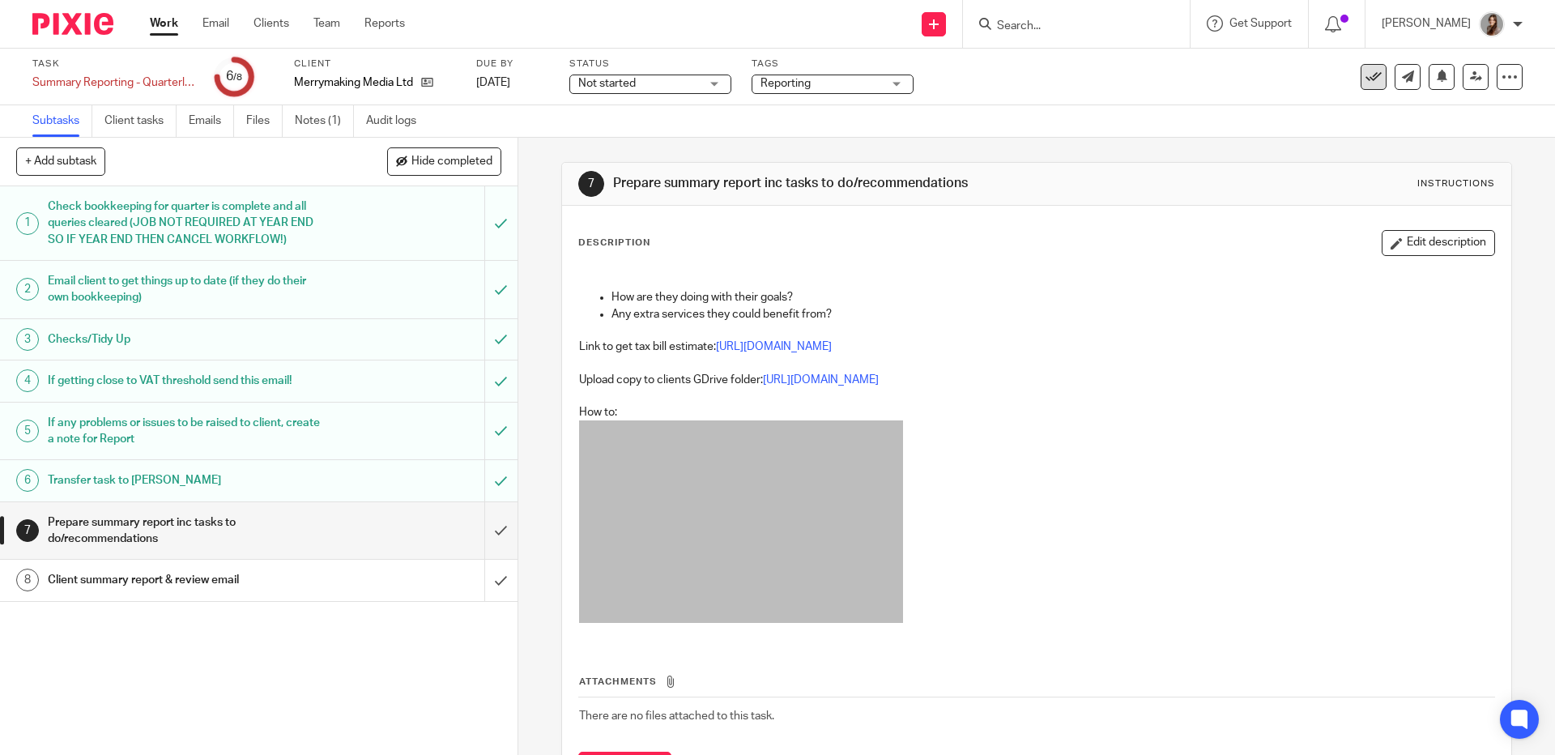
click at [1366, 83] on icon at bounding box center [1374, 77] width 16 height 16
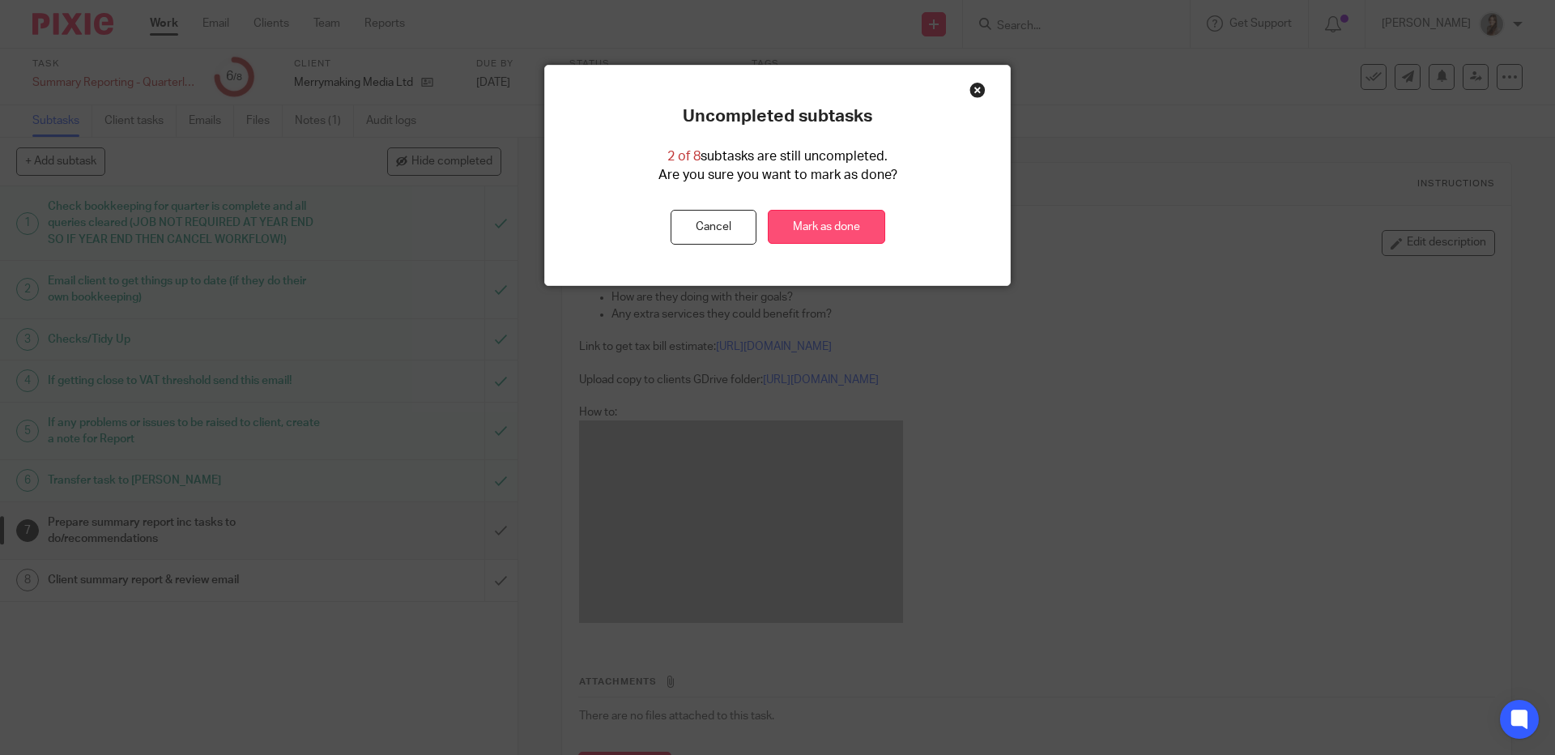
click at [838, 220] on link "Mark as done" at bounding box center [826, 227] width 117 height 35
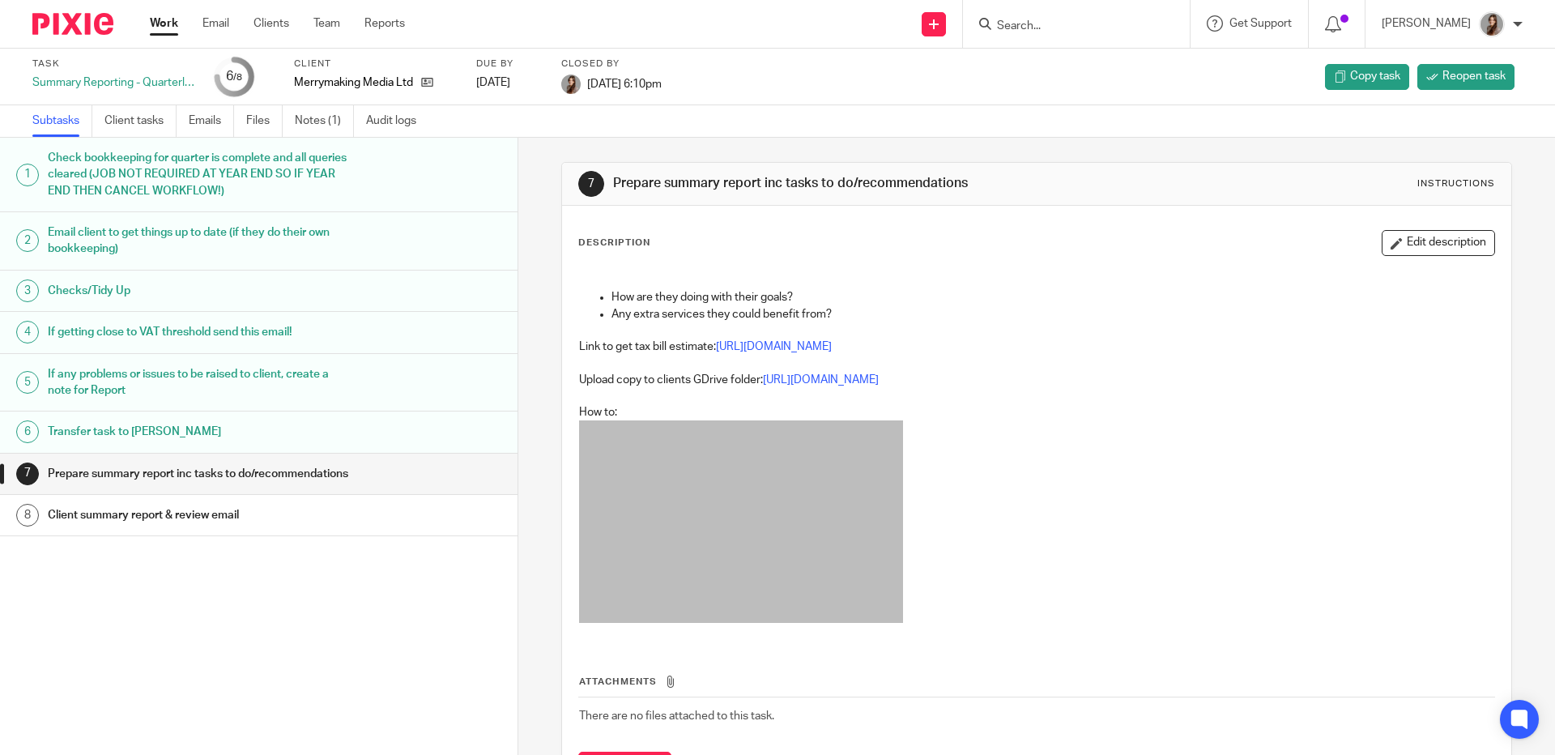
click at [61, 29] on img at bounding box center [72, 24] width 81 height 22
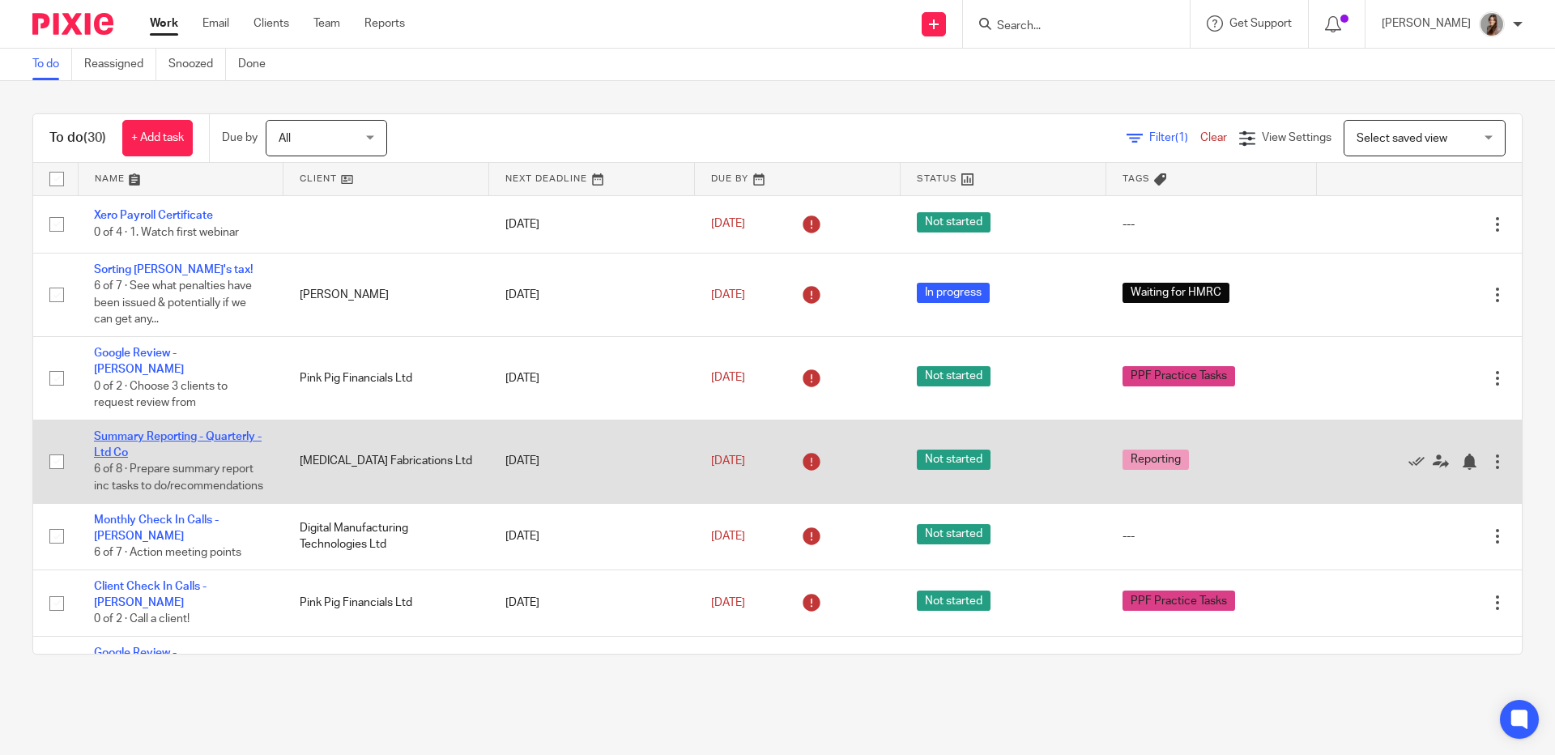
click at [119, 431] on link "Summary Reporting - Quarterly - Ltd Co" at bounding box center [178, 445] width 168 height 28
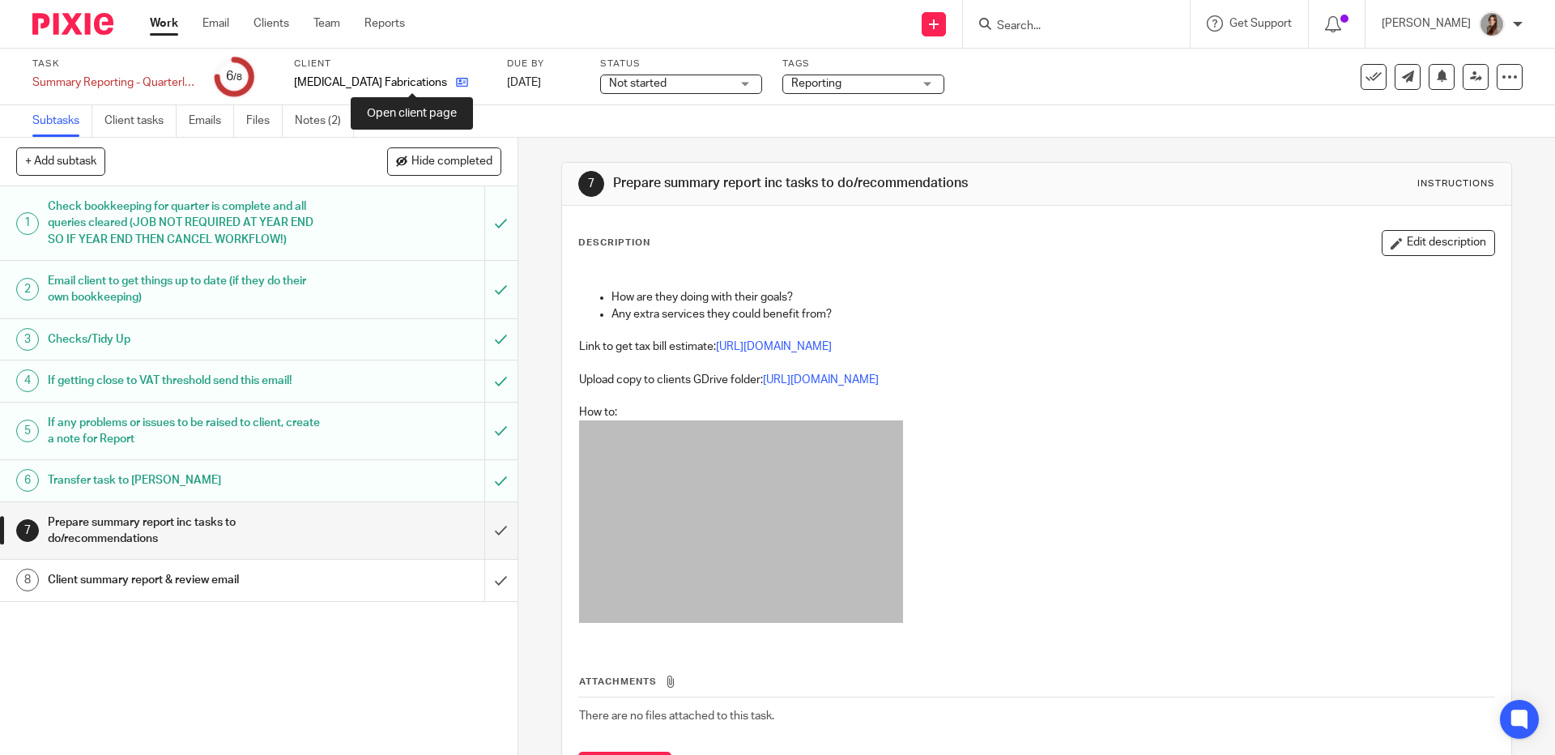
click at [456, 85] on icon at bounding box center [462, 82] width 12 height 12
click at [456, 86] on icon at bounding box center [462, 82] width 12 height 12
click at [829, 381] on link "[URL][DOMAIN_NAME]" at bounding box center [821, 379] width 116 height 11
click at [322, 130] on link "Notes (2)" at bounding box center [324, 121] width 59 height 32
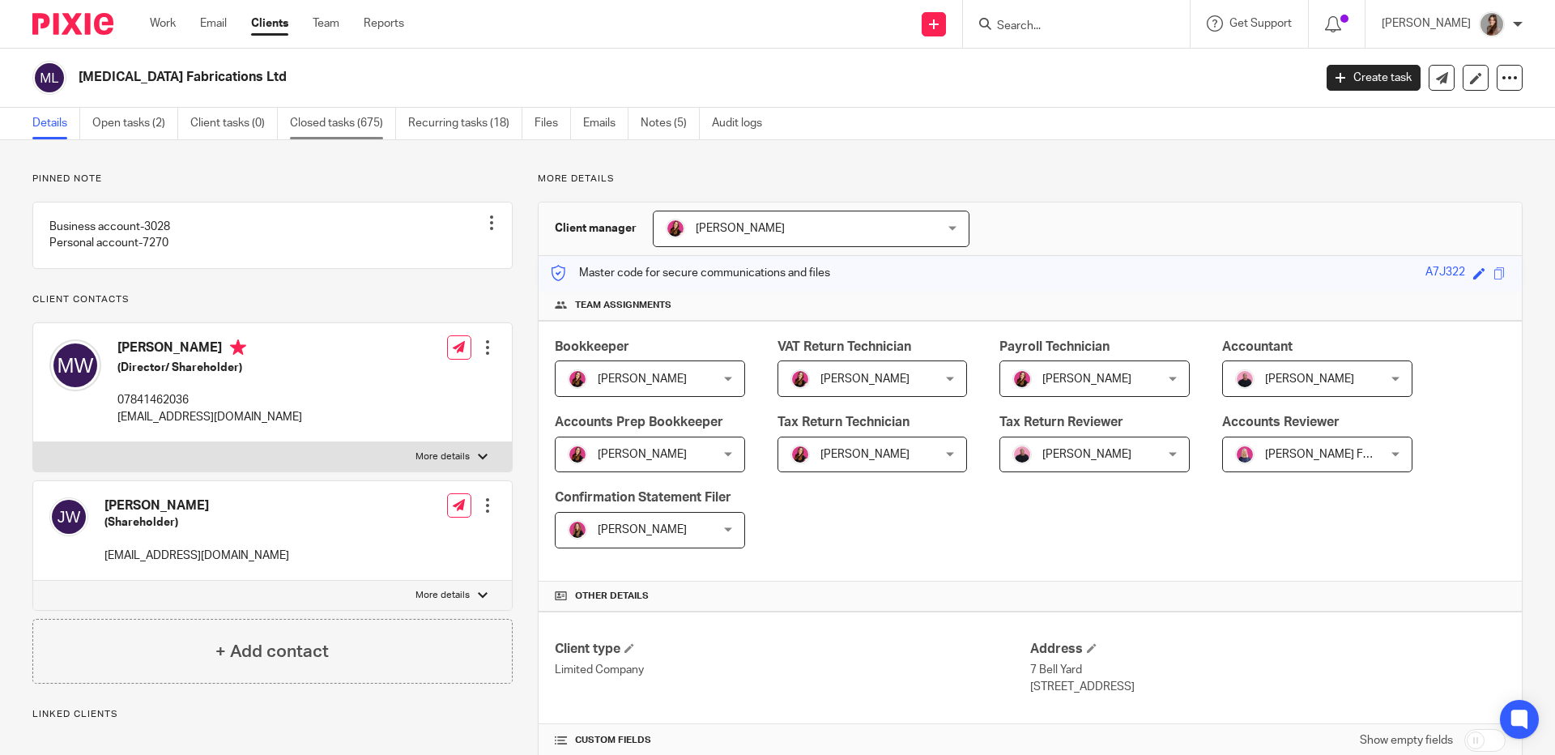
click at [344, 131] on link "Closed tasks (675)" at bounding box center [343, 124] width 106 height 32
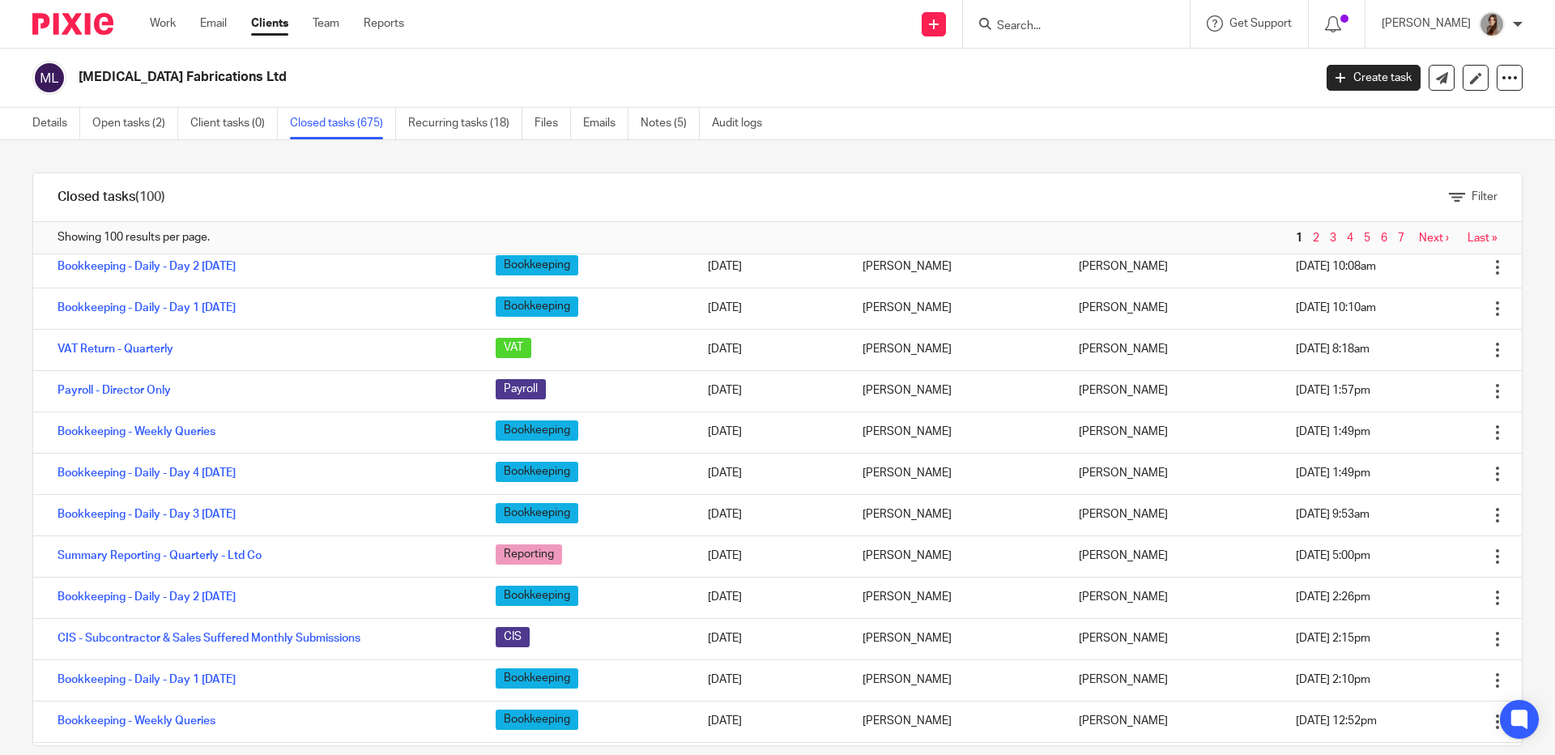
scroll to position [3137, 0]
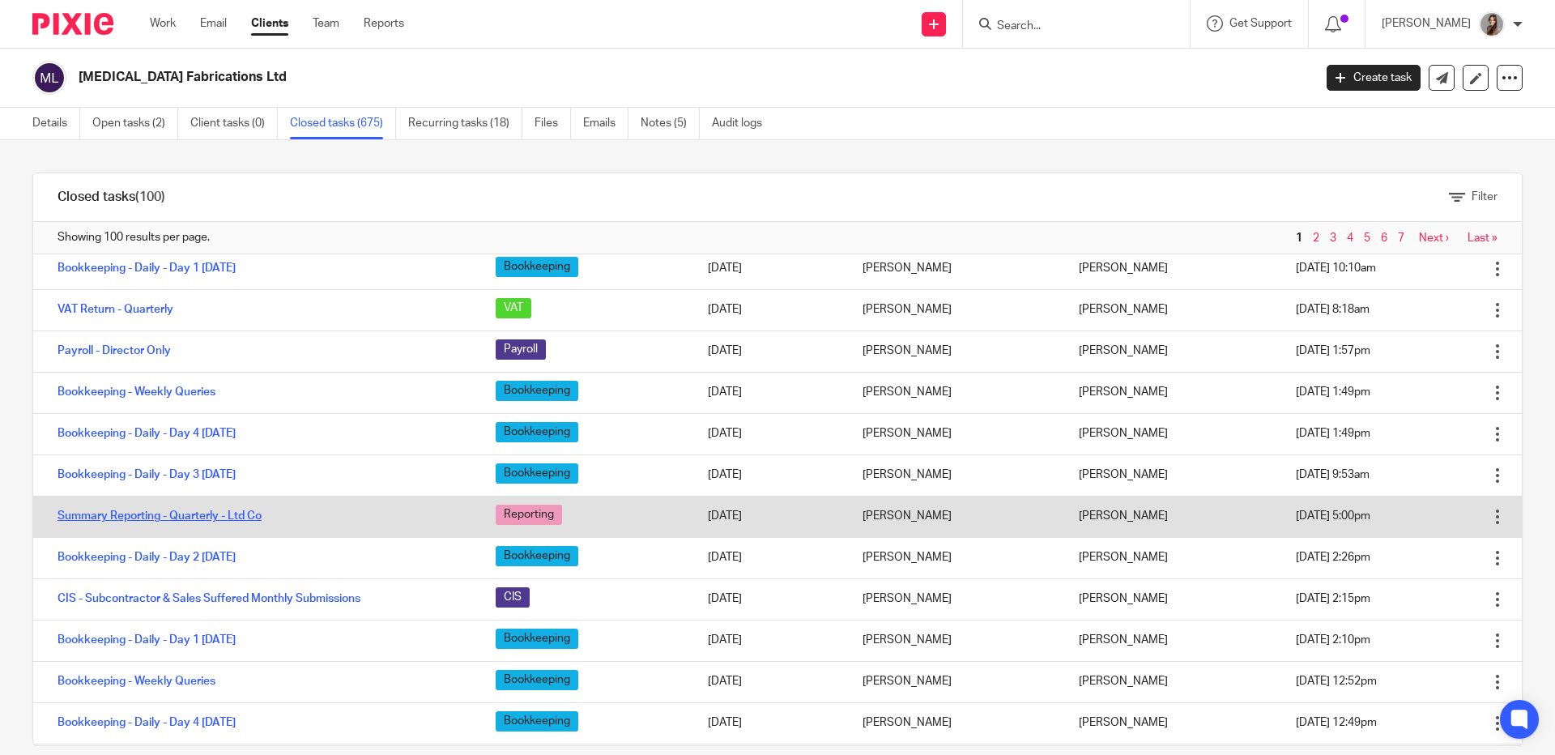
click at [190, 522] on link "Summary Reporting - Quarterly - Ltd Co" at bounding box center [160, 515] width 204 height 11
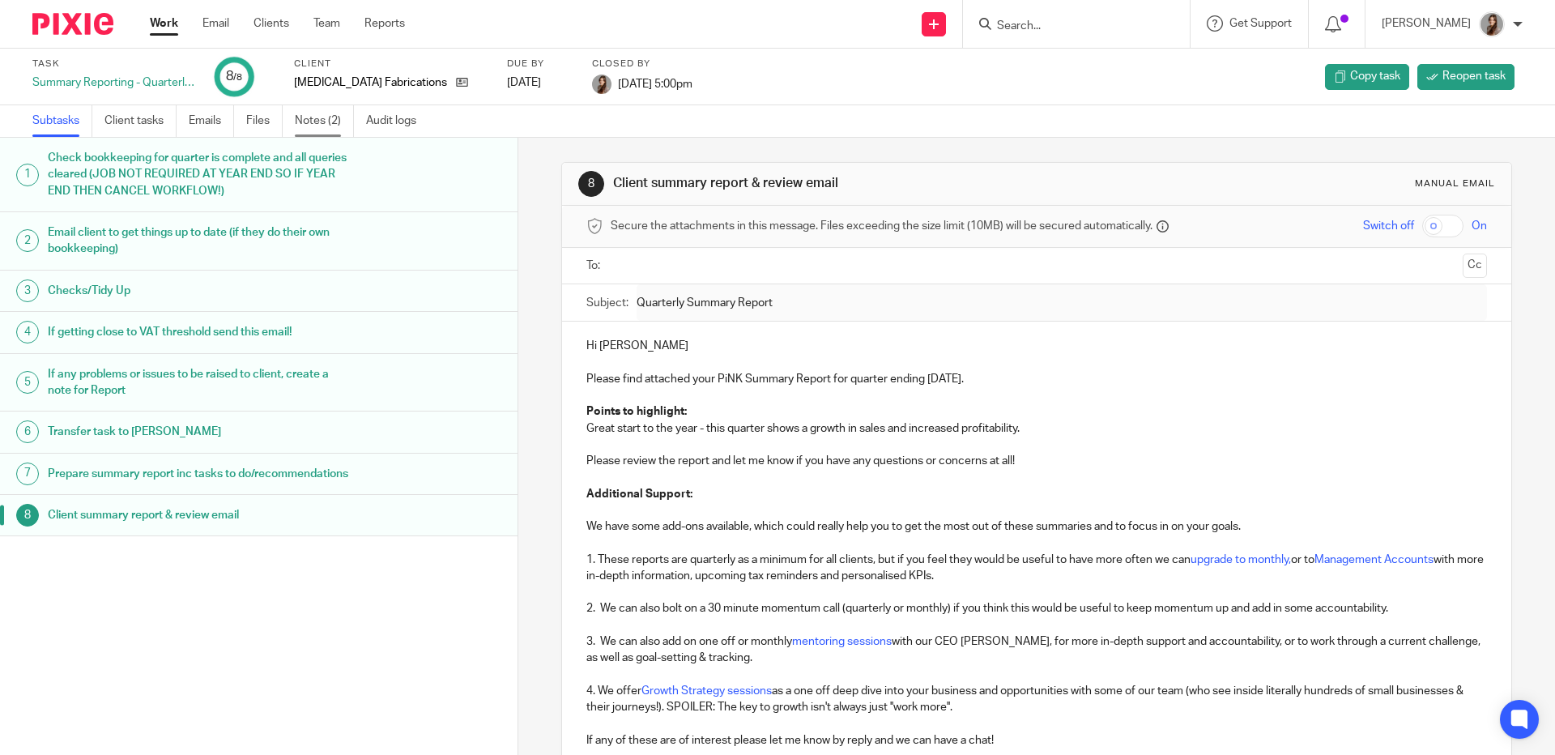
click at [309, 129] on link "Notes (2)" at bounding box center [324, 121] width 59 height 32
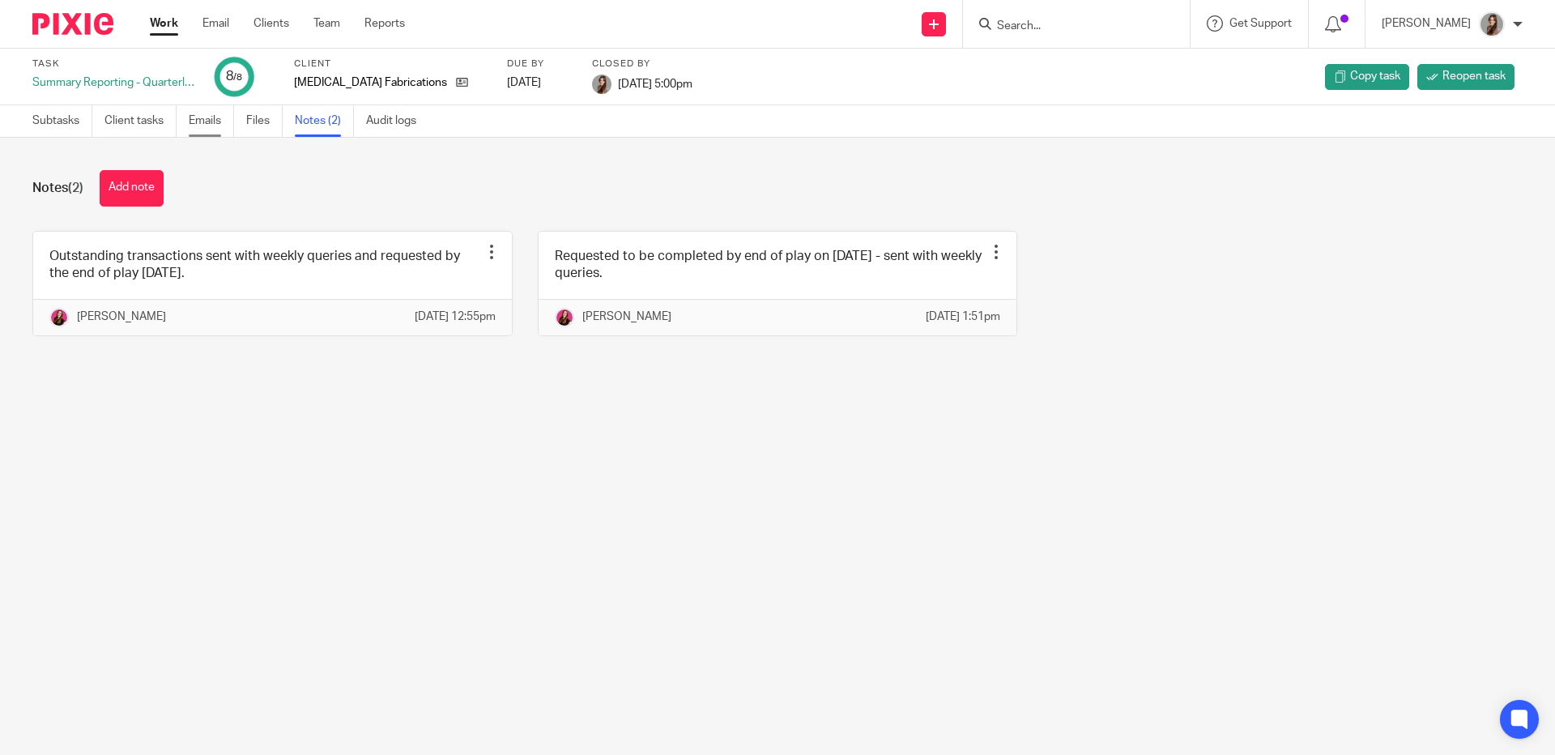
click at [224, 122] on link "Emails" at bounding box center [211, 121] width 45 height 32
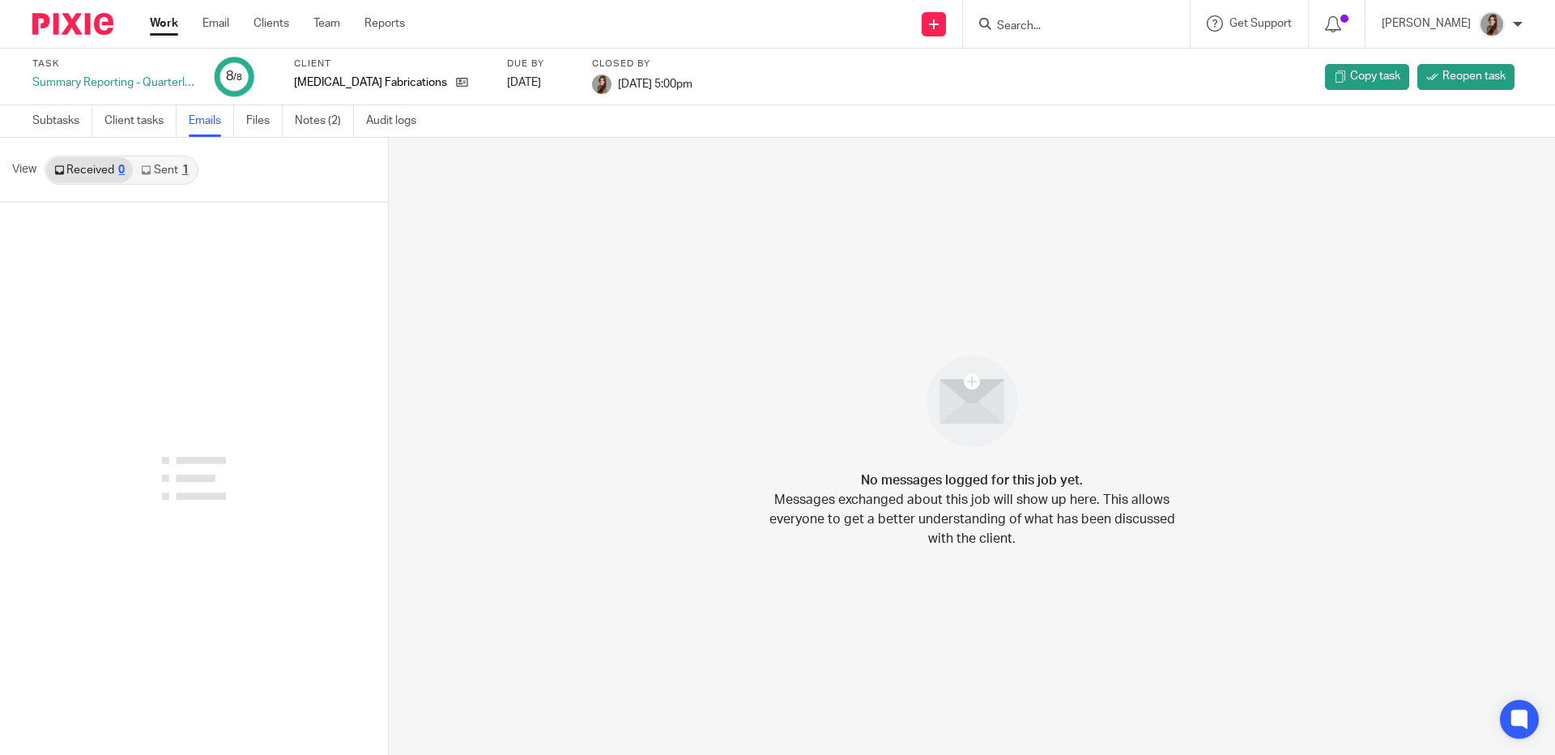
click at [177, 174] on link "Sent 1" at bounding box center [164, 170] width 63 height 26
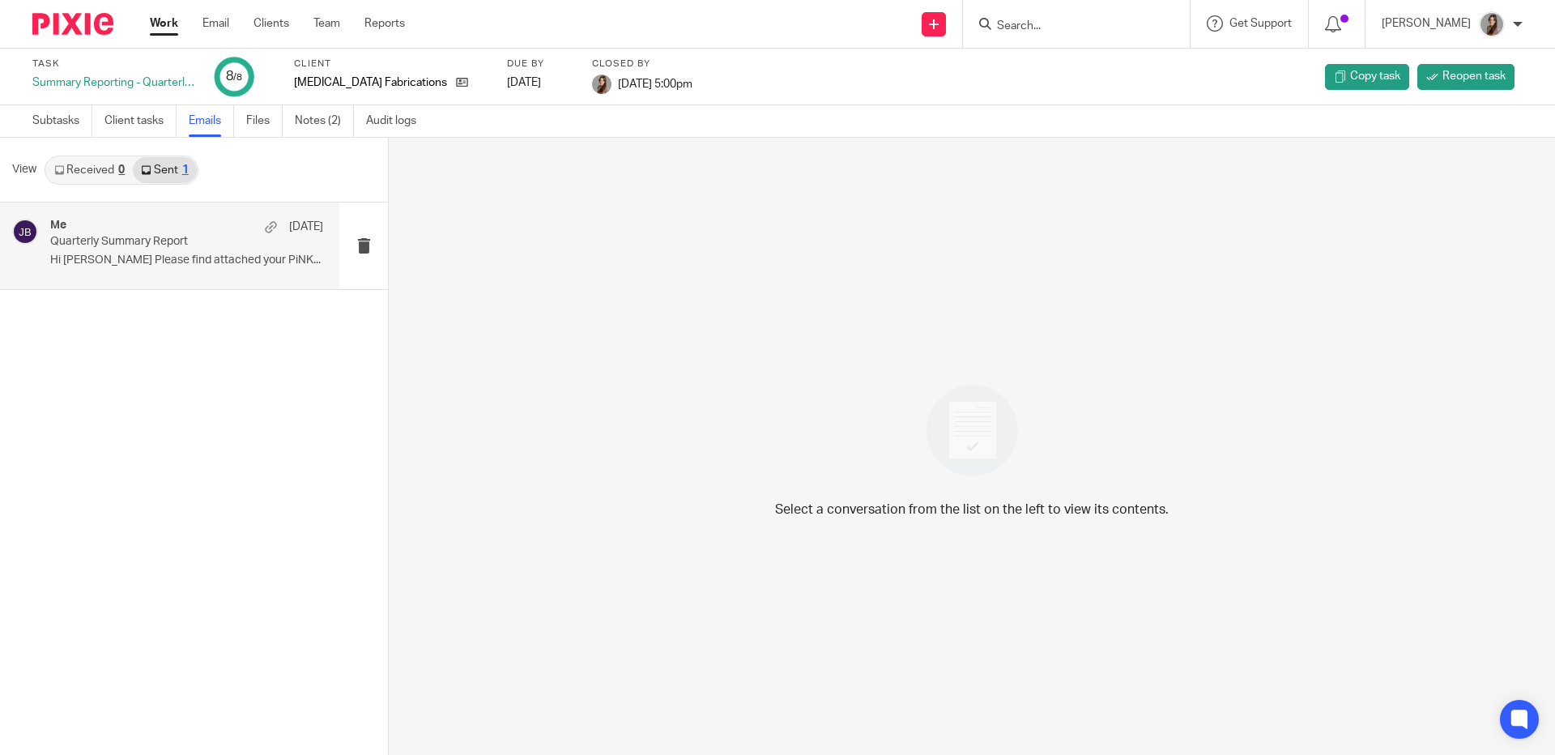
click at [134, 236] on p "Quarterly Summary Report" at bounding box center [159, 242] width 219 height 14
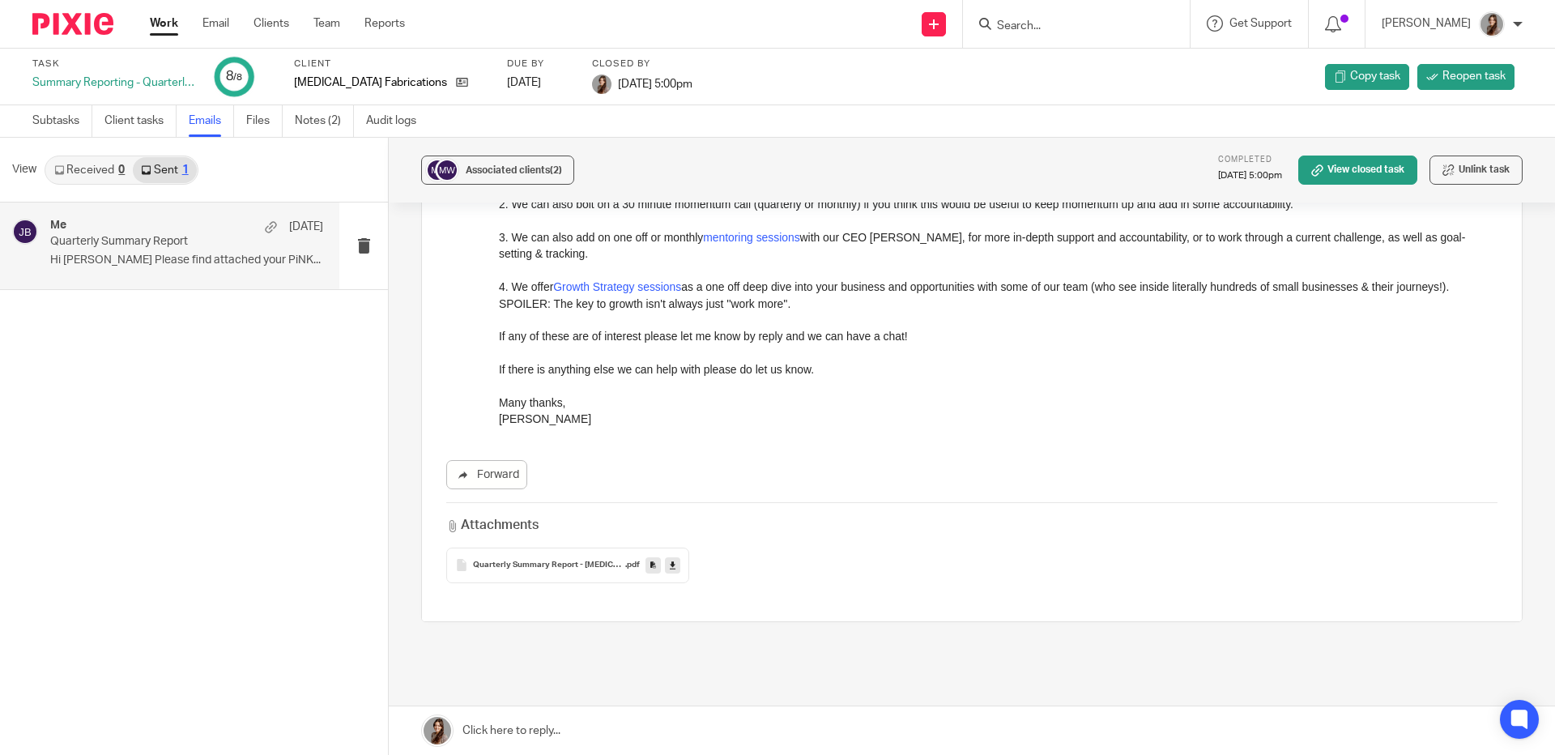
scroll to position [491, 0]
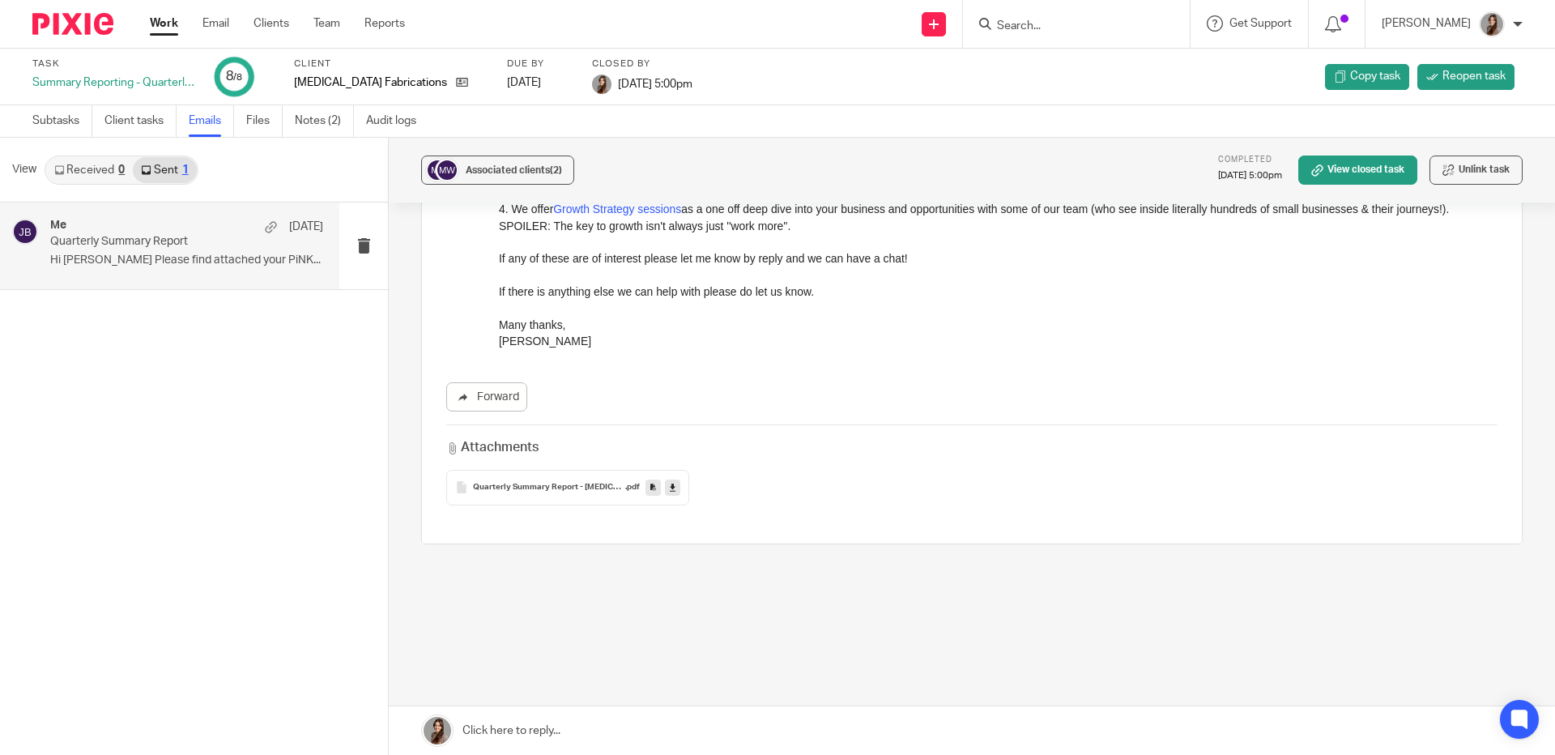
click at [530, 493] on div "Quarterly Summary Report - MRI Fabrications Ltd (Q3 2024-2025) .pdf" at bounding box center [567, 488] width 243 height 36
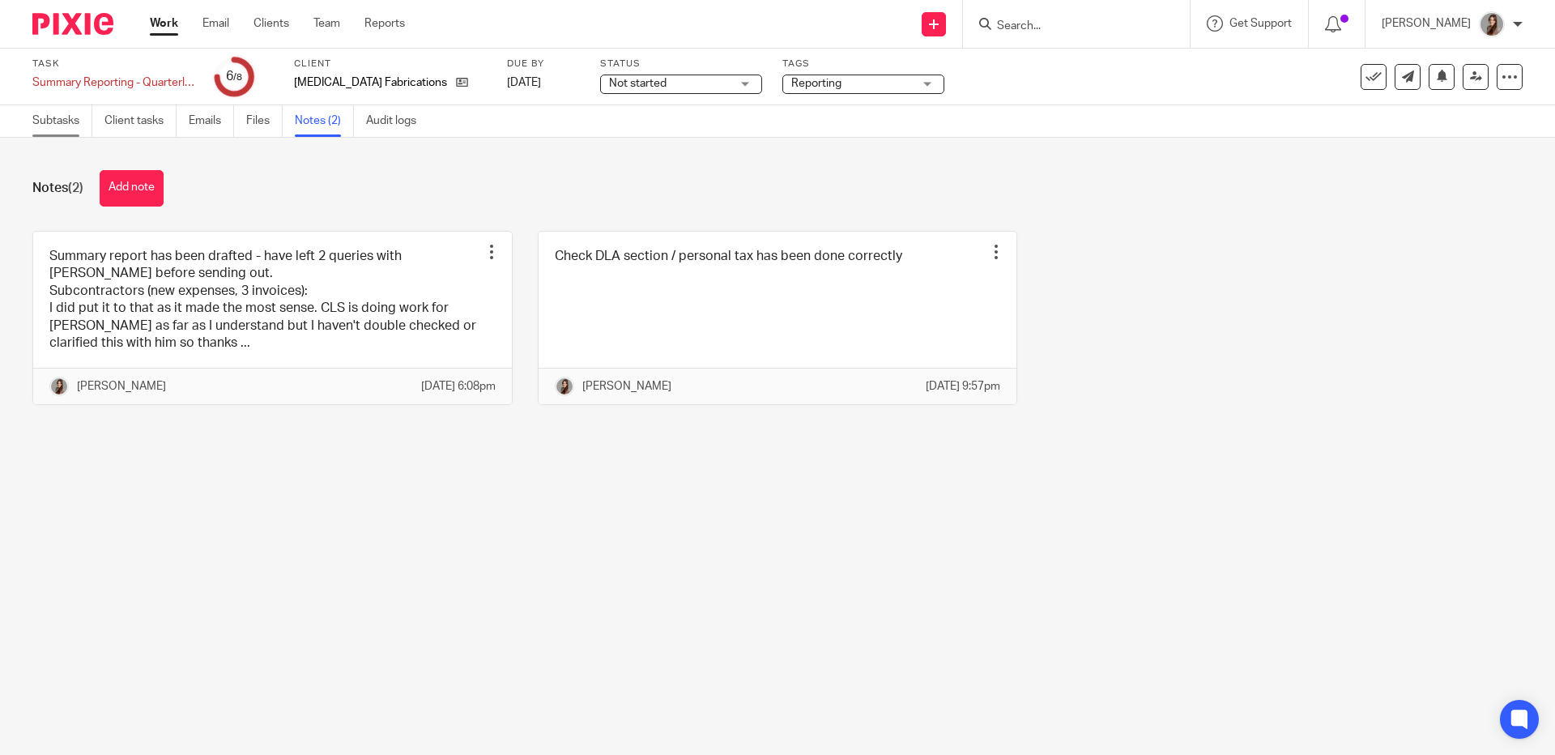
click at [51, 126] on link "Subtasks" at bounding box center [62, 121] width 60 height 32
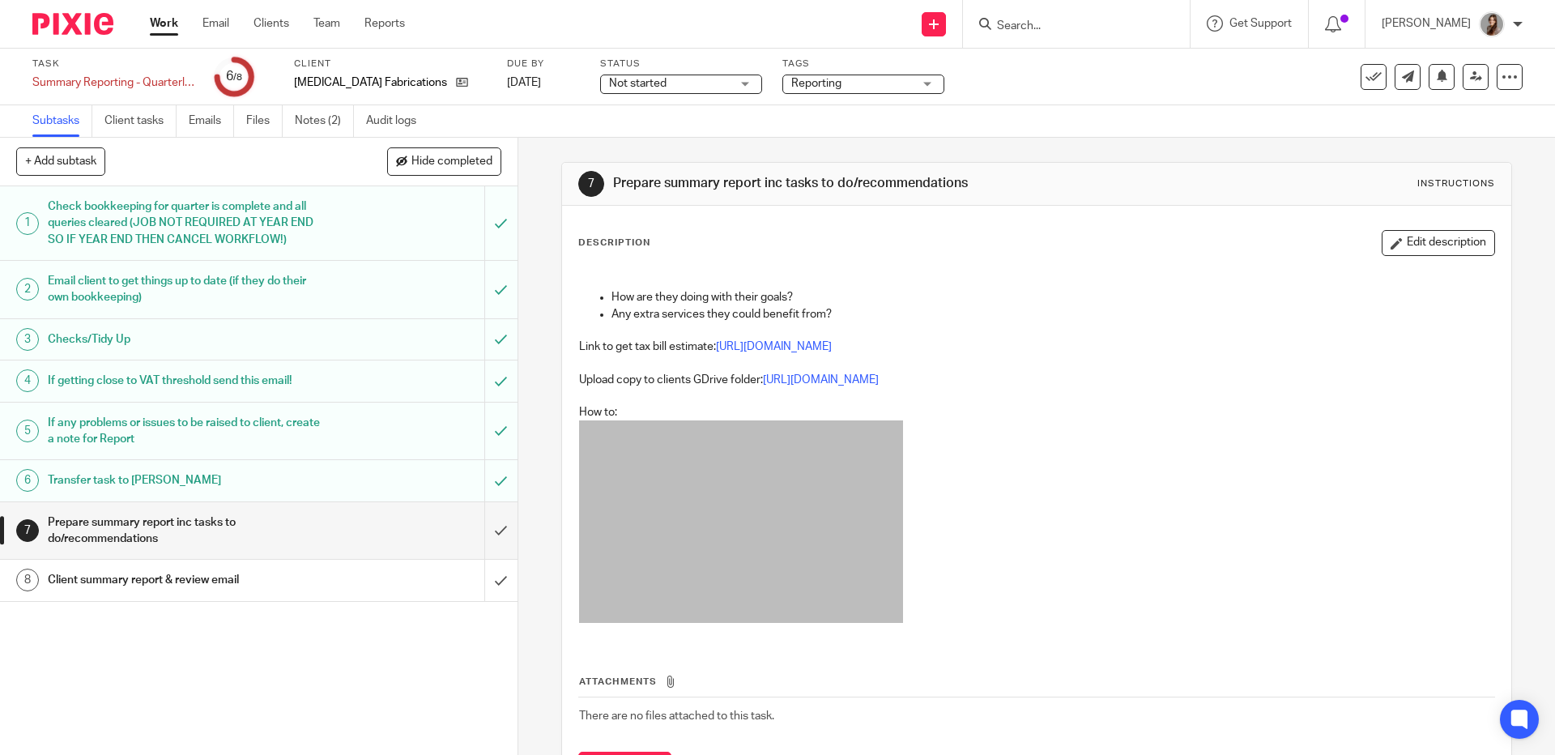
scroll to position [83, 0]
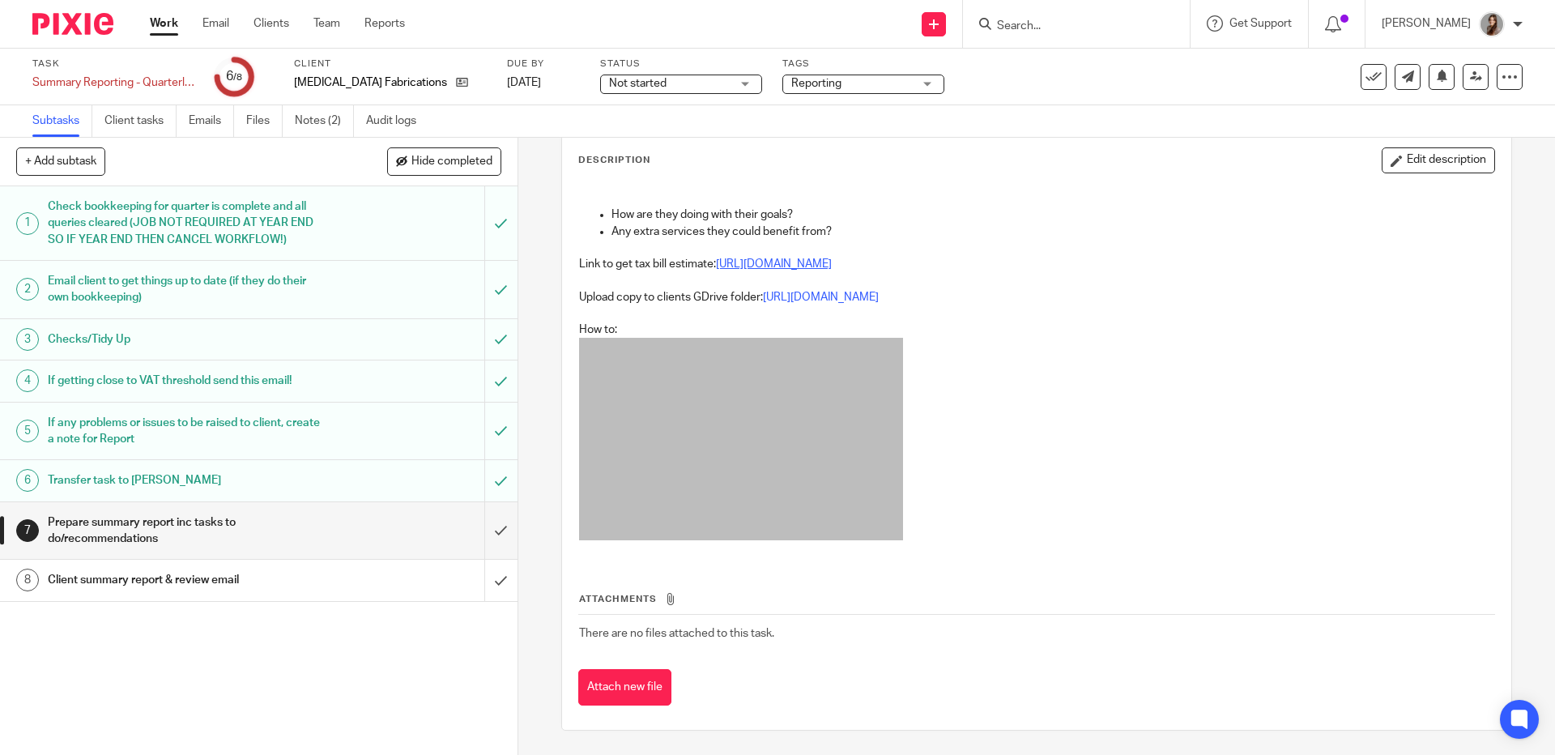
click at [748, 266] on link "[URL][DOMAIN_NAME]" at bounding box center [774, 263] width 116 height 11
click at [487, 533] on input "submit" at bounding box center [259, 531] width 518 height 58
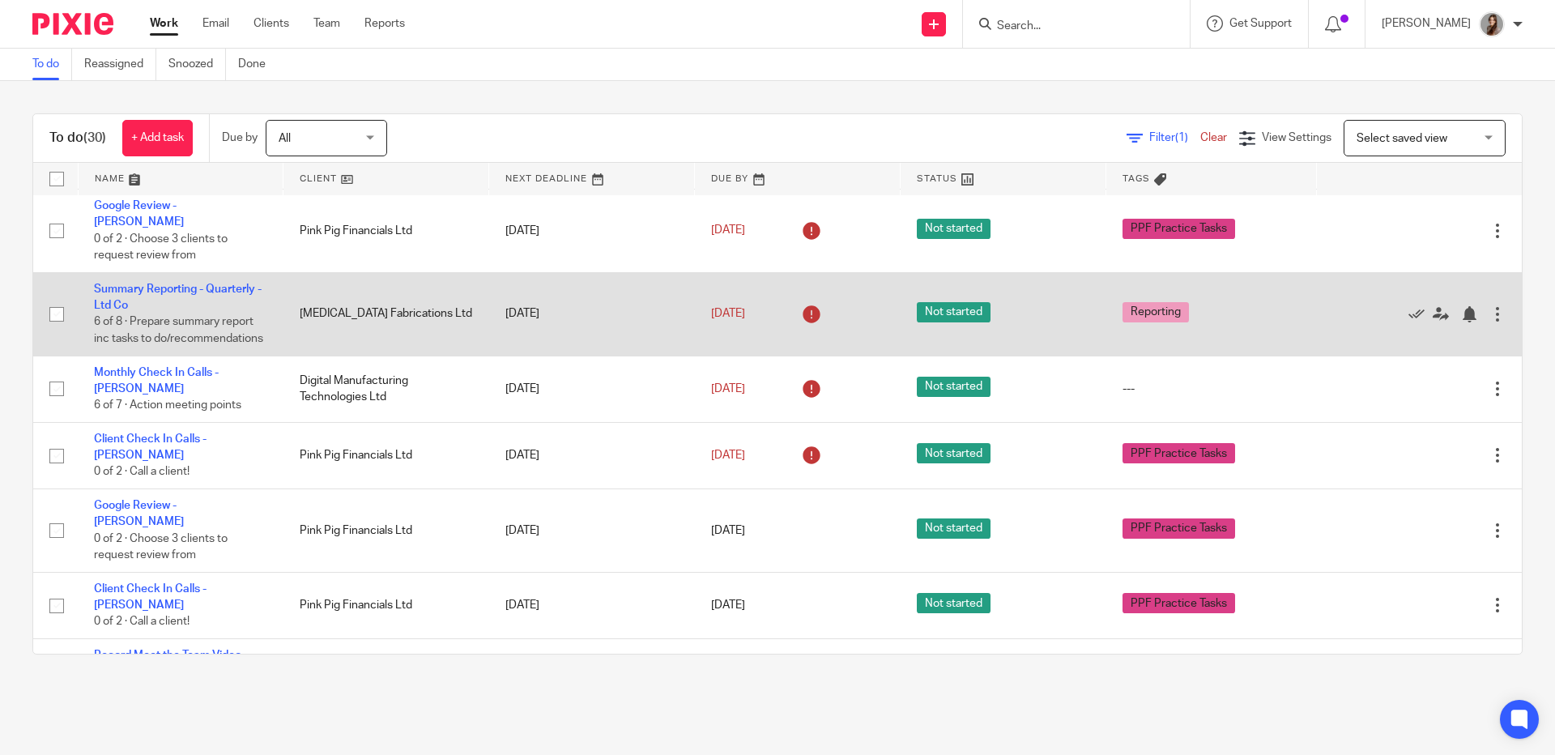
scroll to position [100, 0]
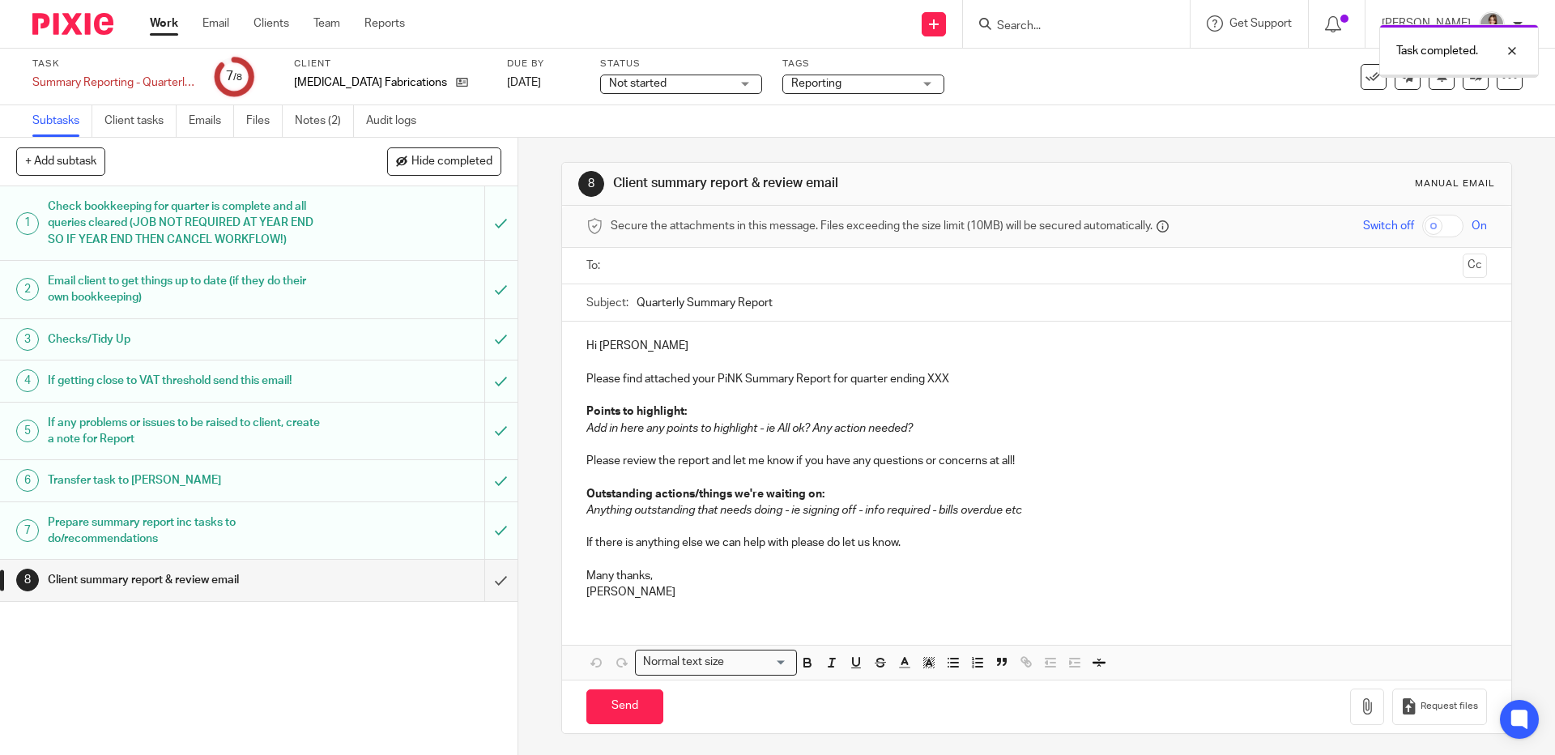
click at [937, 383] on p "Please find attached your PiNK Summary Report for quarter ending XXX" at bounding box center [1036, 379] width 900 height 16
click at [846, 385] on p "Please find attached your PiNK Summary Report for quarter ending [DATE]." at bounding box center [1036, 379] width 900 height 16
click at [768, 439] on p at bounding box center [1036, 445] width 900 height 16
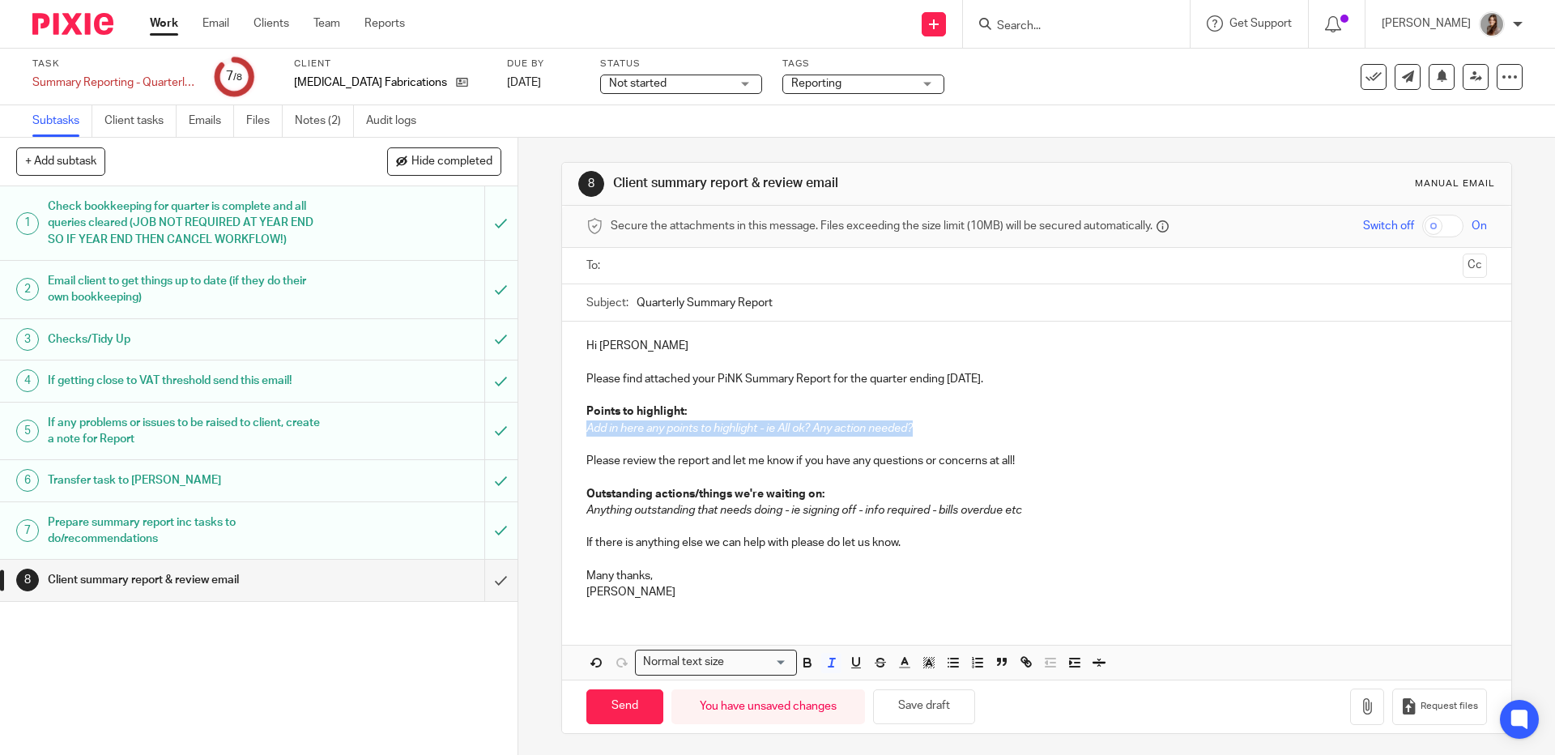
drag, startPoint x: 938, startPoint y: 433, endPoint x: 546, endPoint y: 435, distance: 392.1
click at [546, 435] on div "8 Client summary report & review email Manual email Secure the attachments in t…" at bounding box center [1036, 446] width 1037 height 617
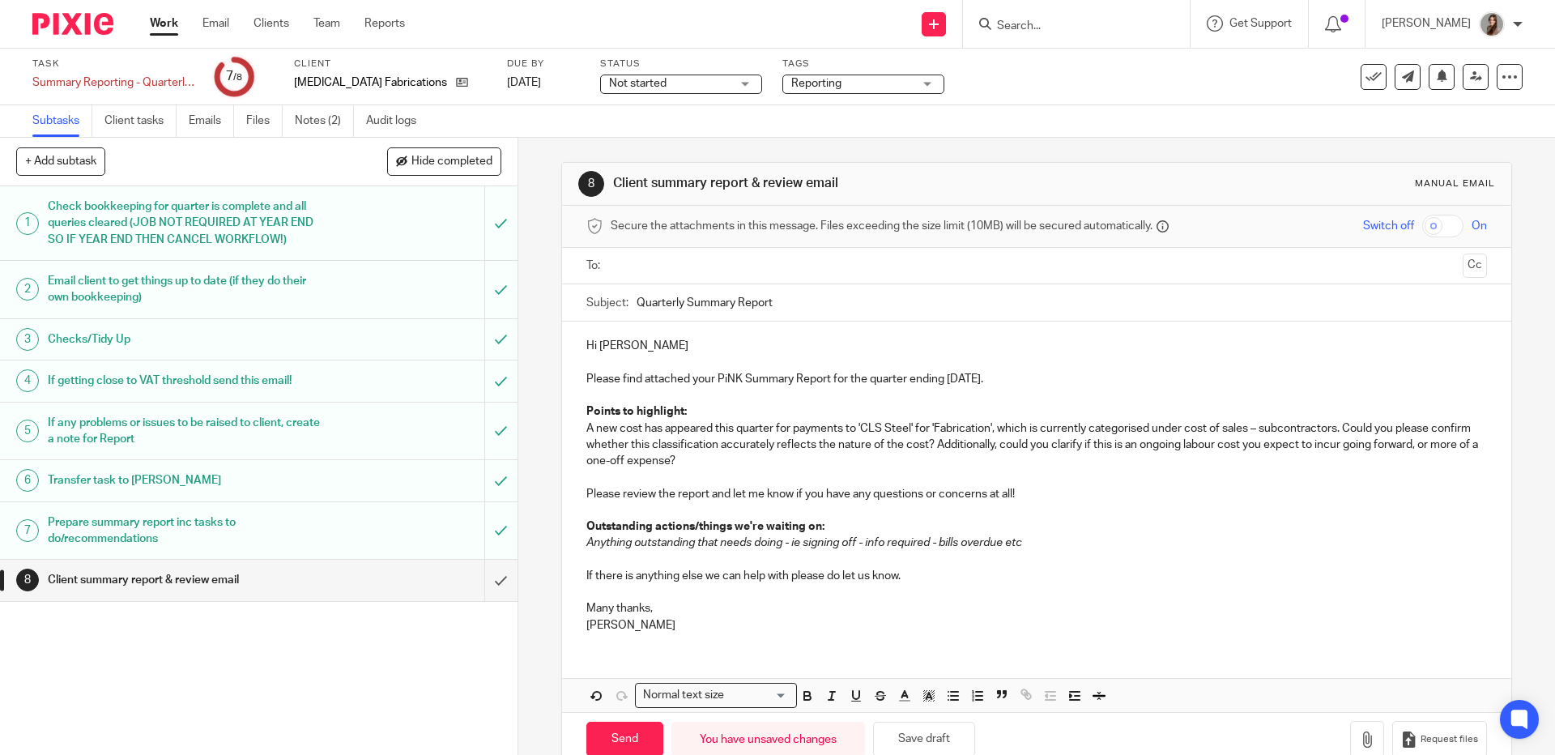
click at [756, 438] on p "A new cost has appeared this quarter for payments to 'CLS Steel' for 'Fabricati…" at bounding box center [1036, 444] width 900 height 49
click at [701, 419] on p "Points to highlight:" at bounding box center [1036, 411] width 900 height 16
drag, startPoint x: 702, startPoint y: 416, endPoint x: 578, endPoint y: 416, distance: 123.9
click at [578, 416] on div "Hi Mark Please find attached your PiNK Summary Report for the quarter ending 31…" at bounding box center [1036, 484] width 949 height 324
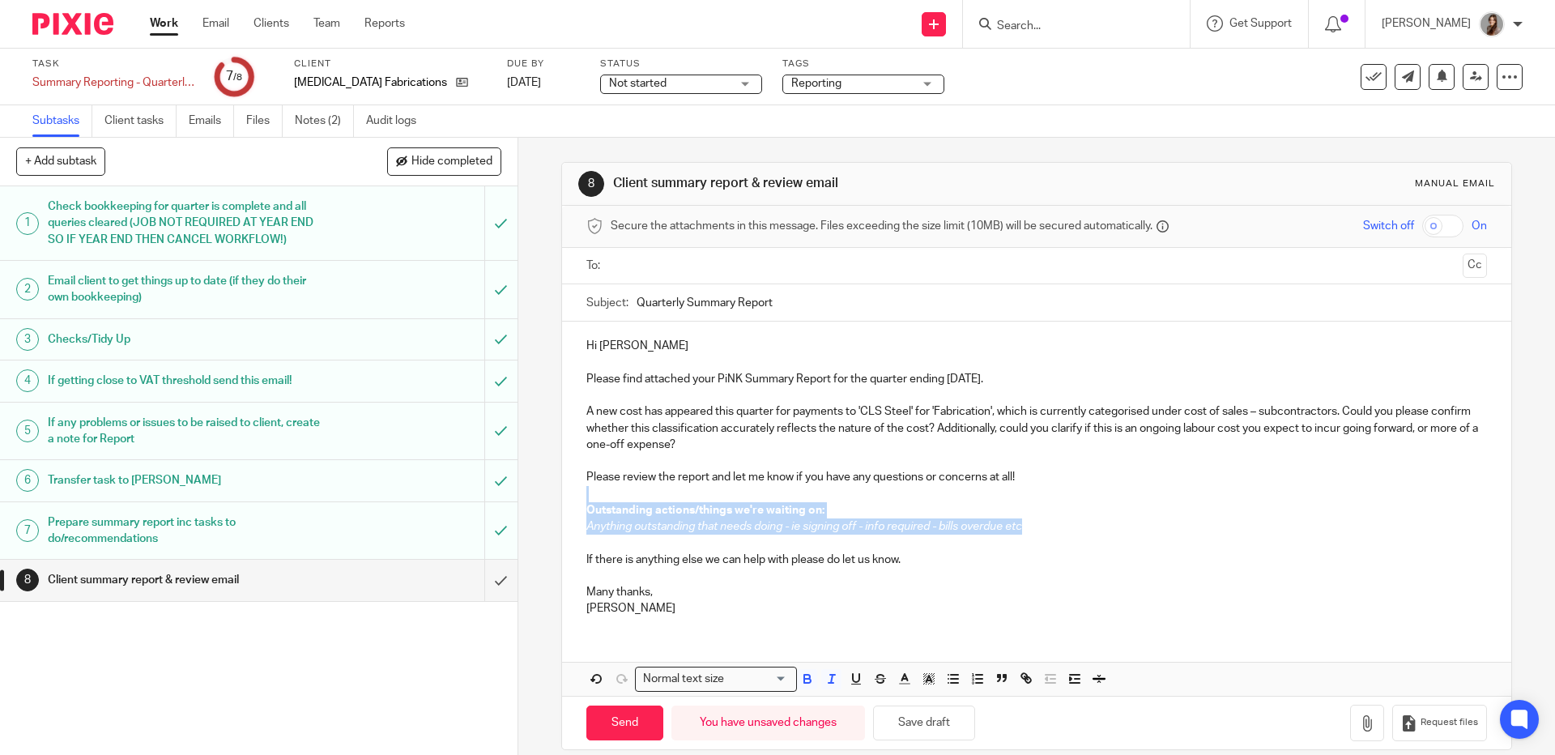
drag, startPoint x: 1008, startPoint y: 533, endPoint x: 536, endPoint y: 498, distance: 472.7
click at [536, 498] on div "8 Client summary report & review email Manual email Secure the attachments in t…" at bounding box center [1036, 446] width 1037 height 617
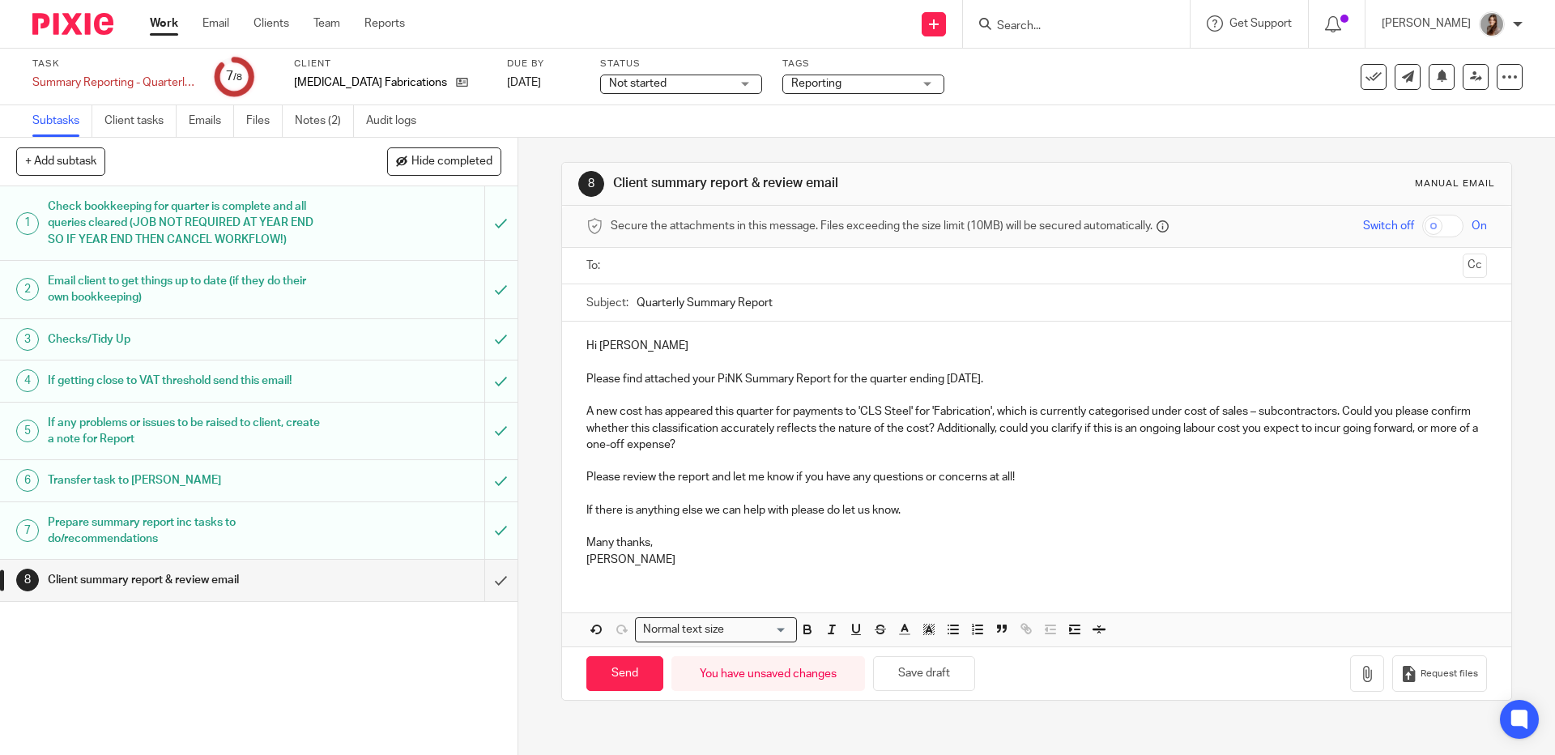
click at [1069, 382] on p "Please find attached your PiNK Summary Report for the quarter ending 31 August …" at bounding box center [1036, 379] width 900 height 16
click at [836, 446] on p "A new cost has appeared this quarter for payments to 'CLS Steel' for 'Fabricati…" at bounding box center [1036, 427] width 900 height 49
click at [791, 452] on p "A new cost has appeared this quarter for payments to 'CLS Steel' for 'Fabricati…" at bounding box center [1036, 427] width 900 height 49
click at [706, 494] on p at bounding box center [1036, 494] width 900 height 16
click at [947, 681] on button "Save draft" at bounding box center [924, 673] width 102 height 35
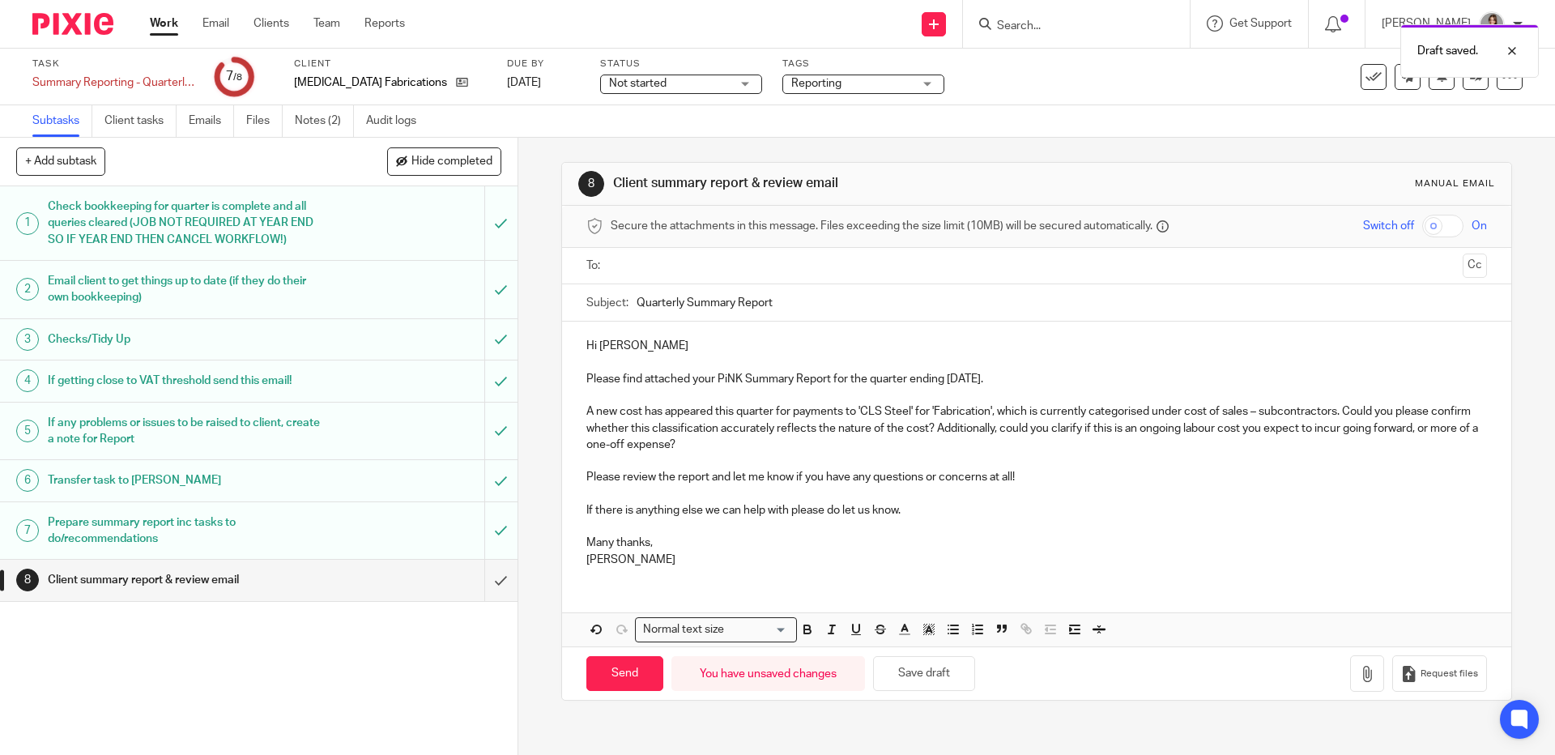
click at [629, 269] on input "text" at bounding box center [1035, 266] width 839 height 19
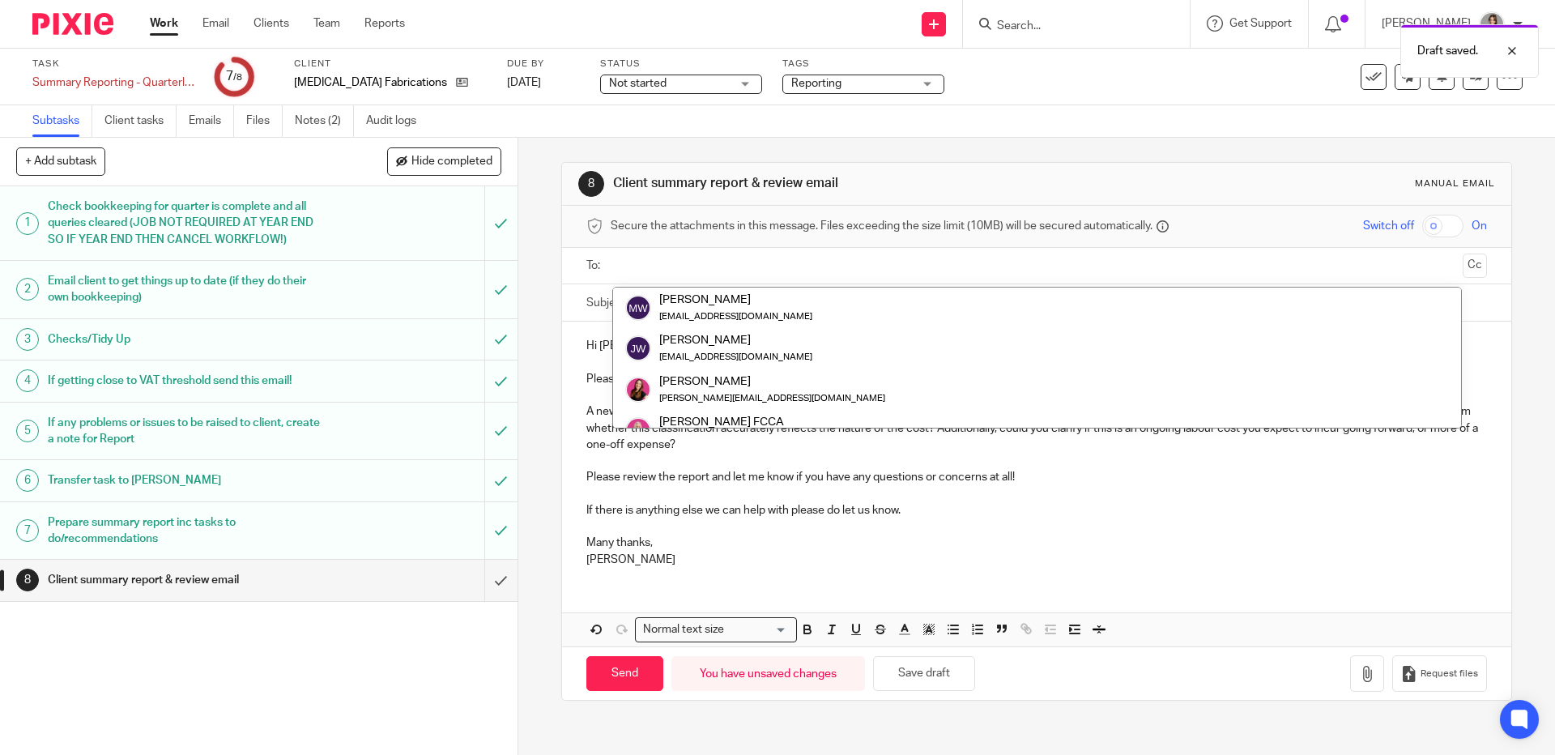
click at [629, 269] on input "text" at bounding box center [1035, 266] width 839 height 19
click at [548, 269] on div "8 Client summary report & review email Manual email Secure the attachments in t…" at bounding box center [1036, 446] width 1037 height 617
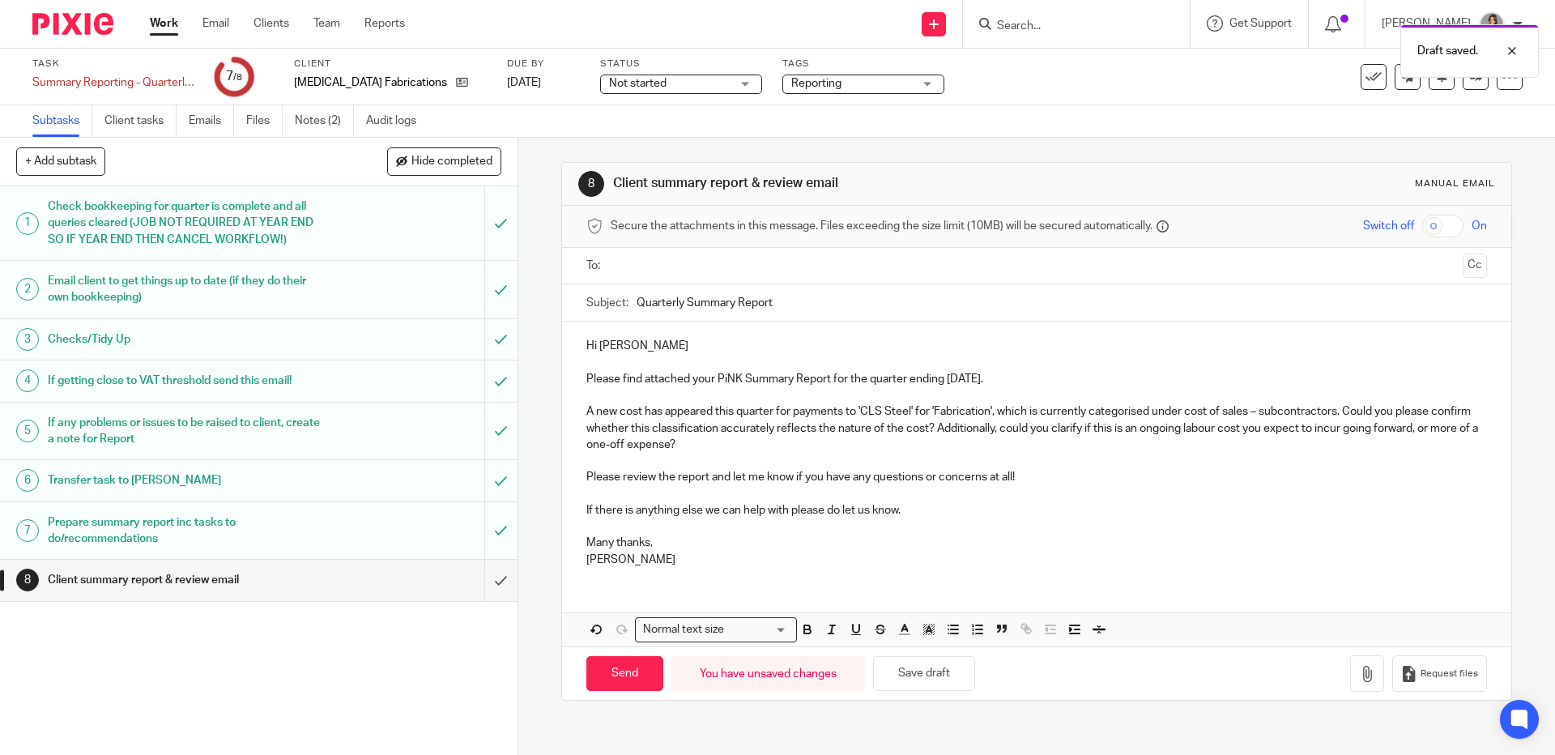
click at [633, 435] on p "A new cost has appeared this quarter for payments to 'CLS Steel' for 'Fabricati…" at bounding box center [1036, 427] width 900 height 49
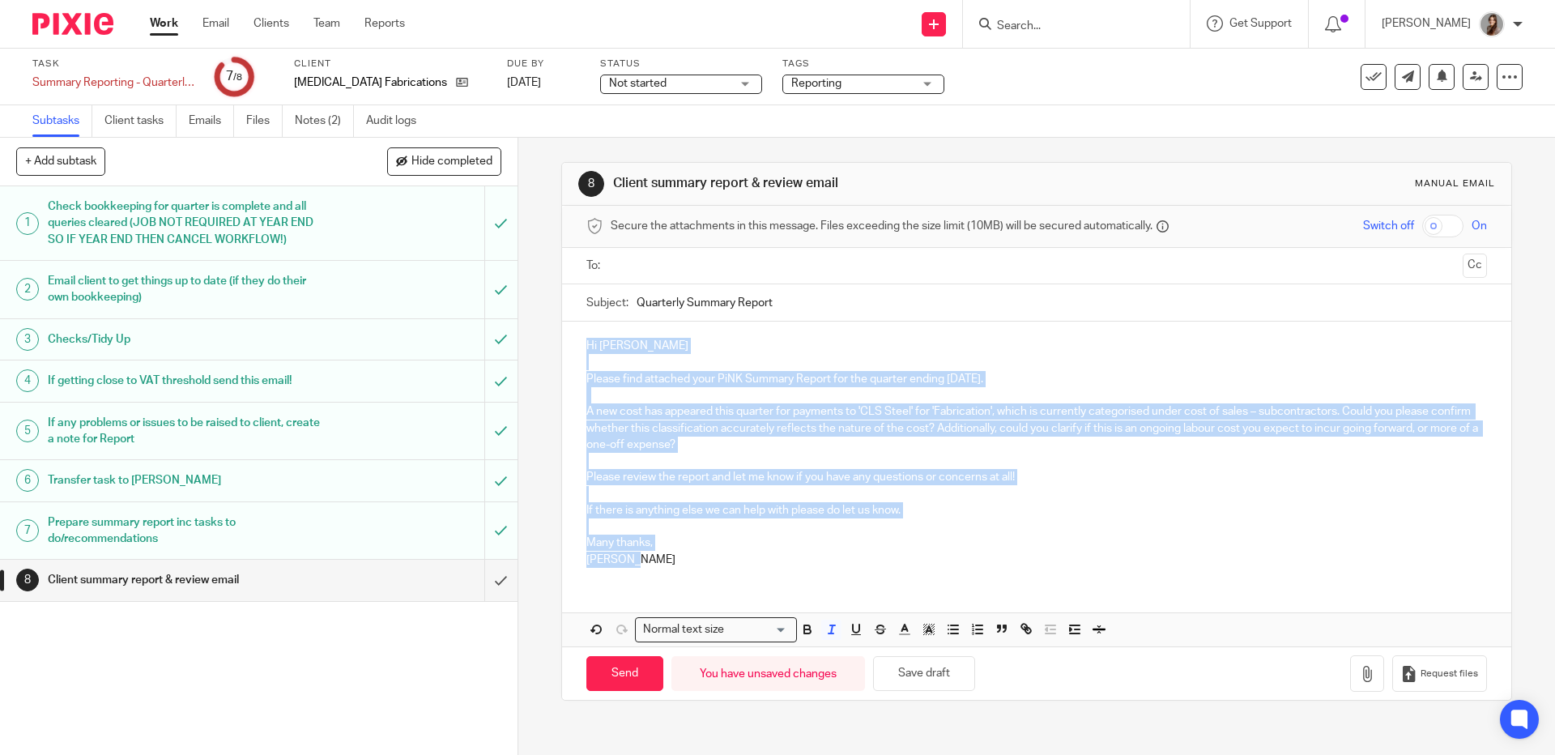
drag, startPoint x: 632, startPoint y: 571, endPoint x: 567, endPoint y: 326, distance: 253.9
click at [567, 326] on div "Hi Mark Please find attached your PiNK Summary Report for the quarter ending 31…" at bounding box center [1036, 451] width 949 height 258
copy div "Hi Mark Please find attached your PiNK Summary Report for the quarter ending 31…"
click at [827, 433] on p "A new cost has appeared this quarter for payments to 'CLS Steel' for 'Fabricati…" at bounding box center [1036, 427] width 900 height 49
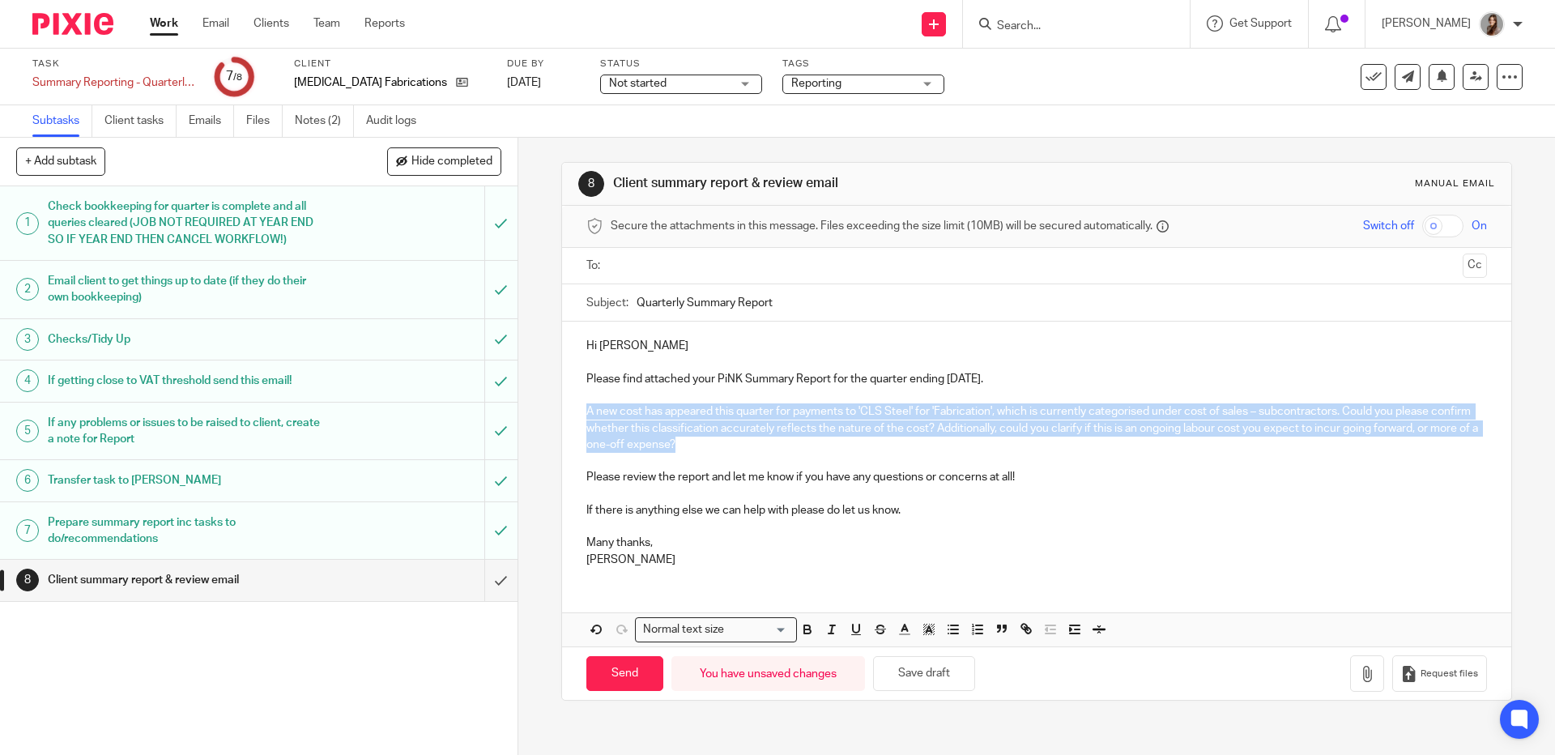
drag, startPoint x: 742, startPoint y: 433, endPoint x: 557, endPoint y: 420, distance: 185.1
click at [562, 420] on div "Hi Mark Please find attached your PiNK Summary Report for the quarter ending 31…" at bounding box center [1036, 451] width 949 height 258
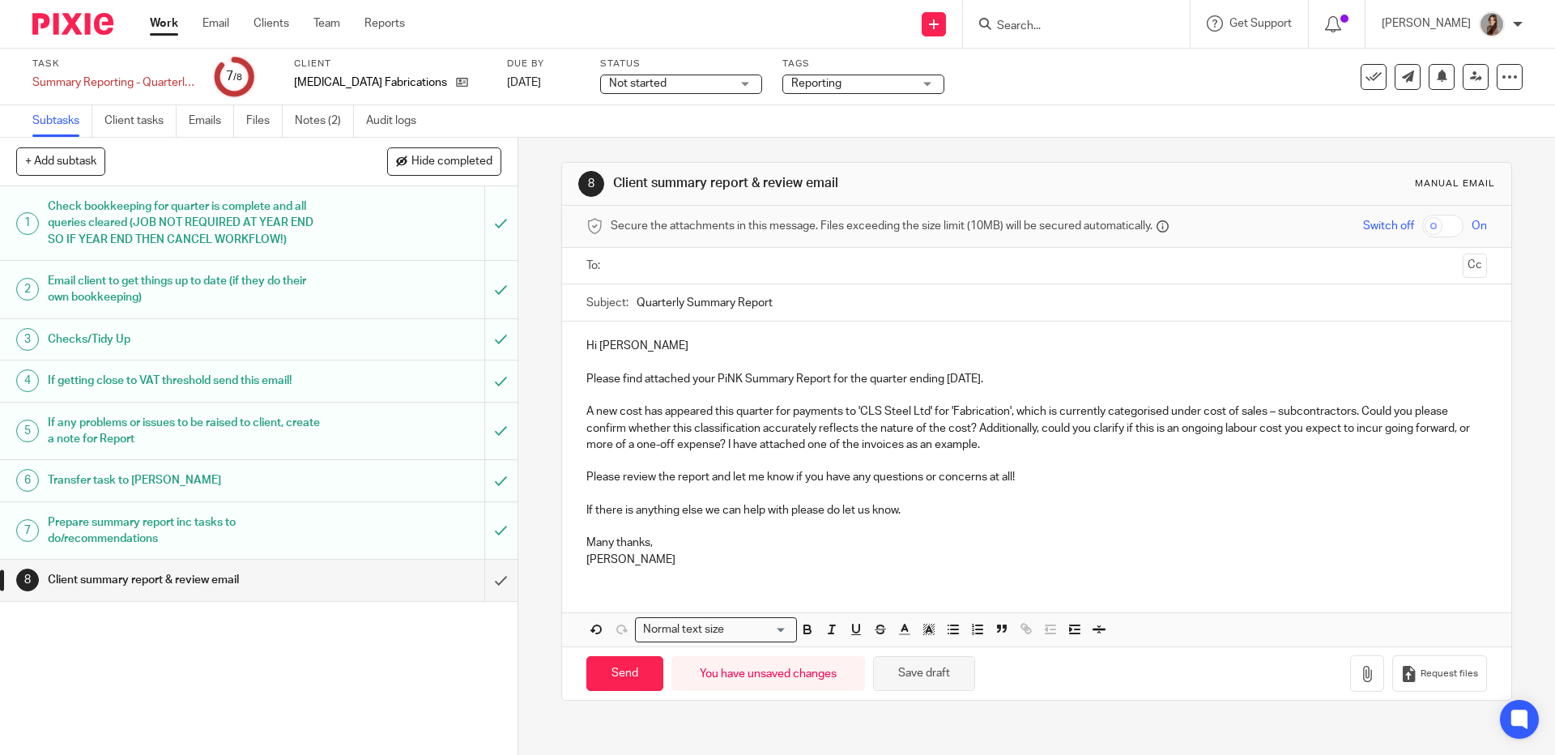
click at [902, 676] on button "Save draft" at bounding box center [924, 673] width 102 height 35
click at [469, 586] on input "submit" at bounding box center [259, 580] width 518 height 41
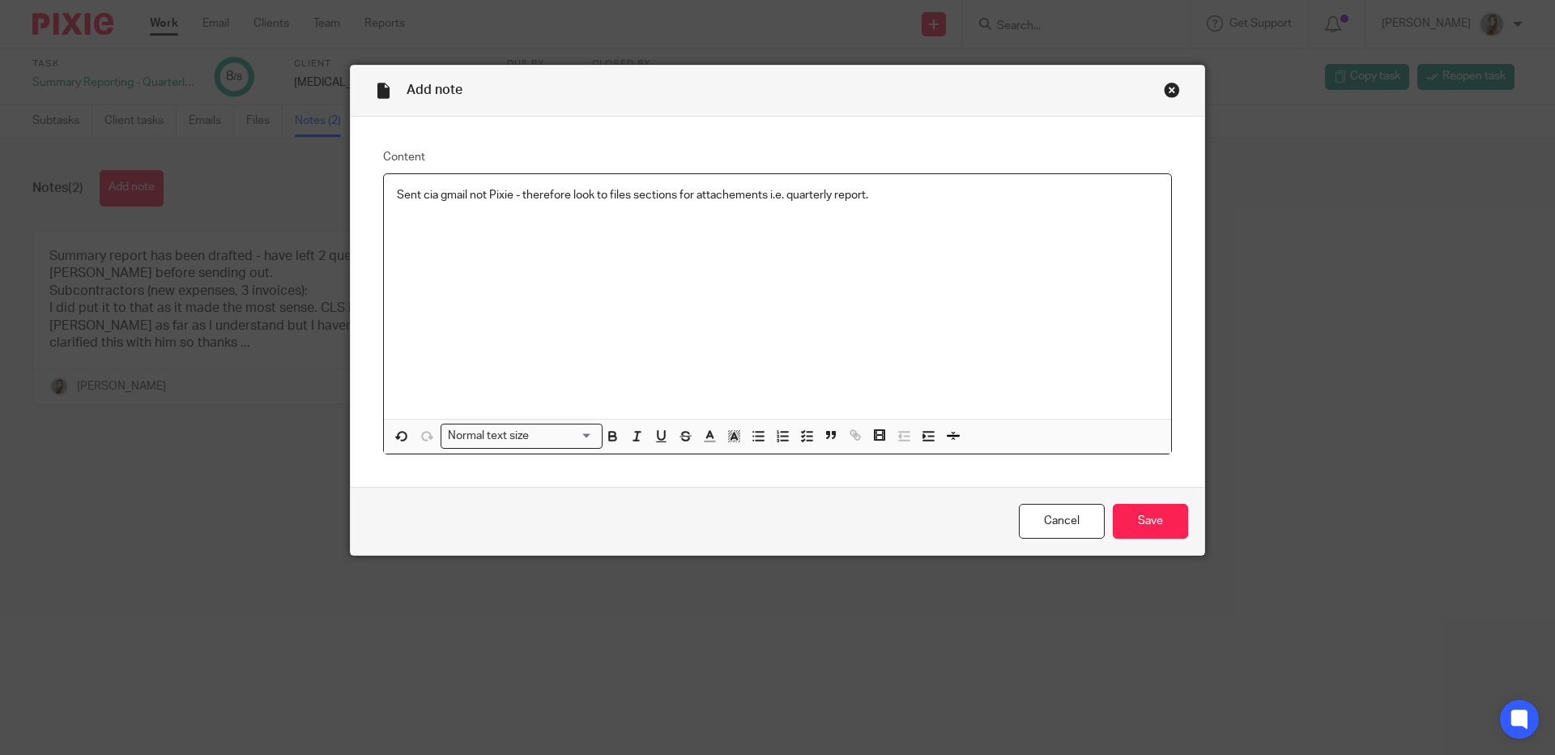
click at [730, 203] on p "Sent cia gmail not Pixie - therefore look to files sections for attachements i.…" at bounding box center [777, 195] width 761 height 16
drag, startPoint x: 421, startPoint y: 197, endPoint x: 503, endPoint y: 160, distance: 89.6
click at [421, 197] on p "Sent cia gmail not Pixie - therefore look to files sections for attachments i.e…" at bounding box center [777, 195] width 761 height 16
click at [552, 247] on div "Sent via gmail not Pixie - therefore look to files sections for attachments i.e…" at bounding box center [777, 296] width 787 height 245
click at [1145, 514] on input "Save" at bounding box center [1150, 521] width 75 height 35
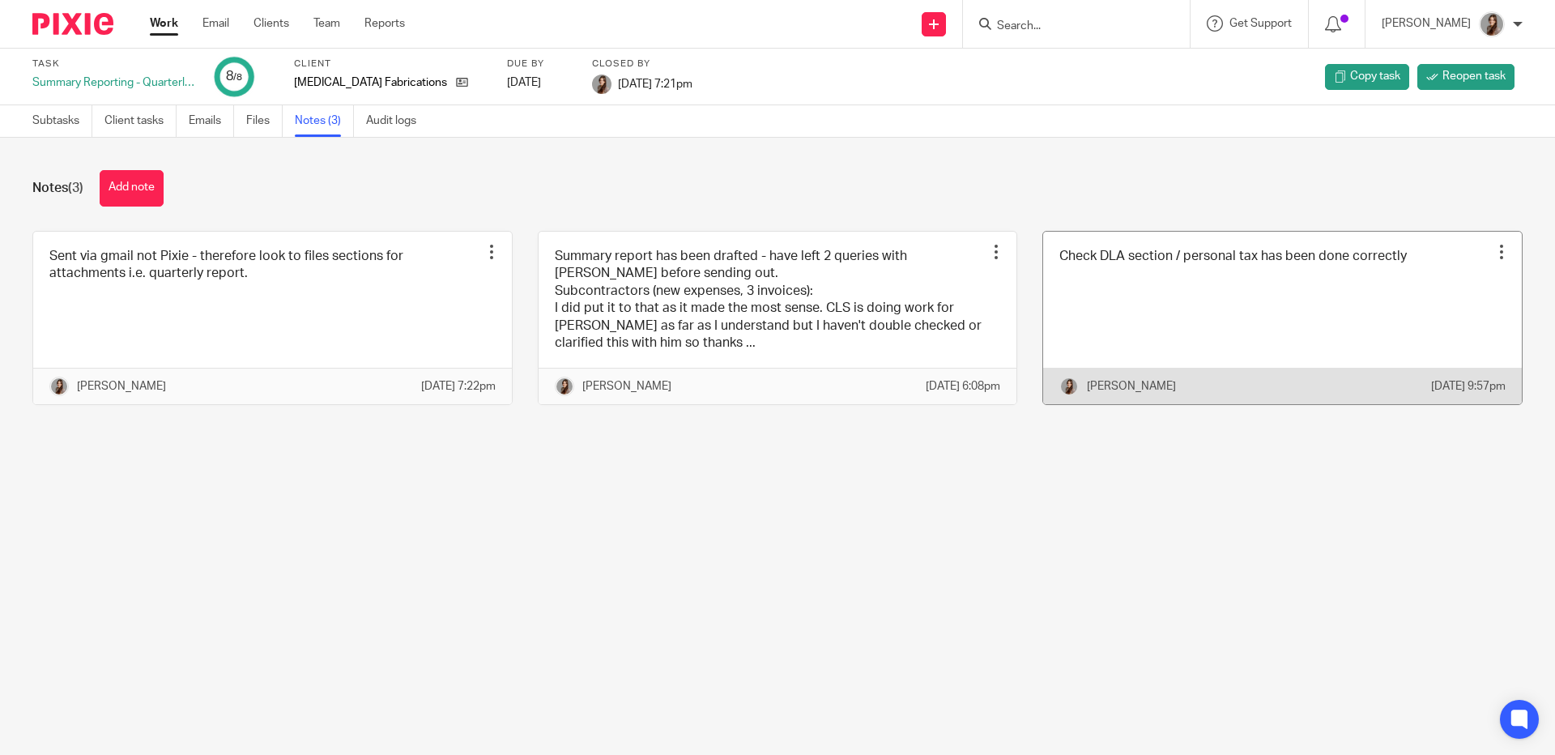
click at [1494, 249] on div at bounding box center [1502, 252] width 16 height 16
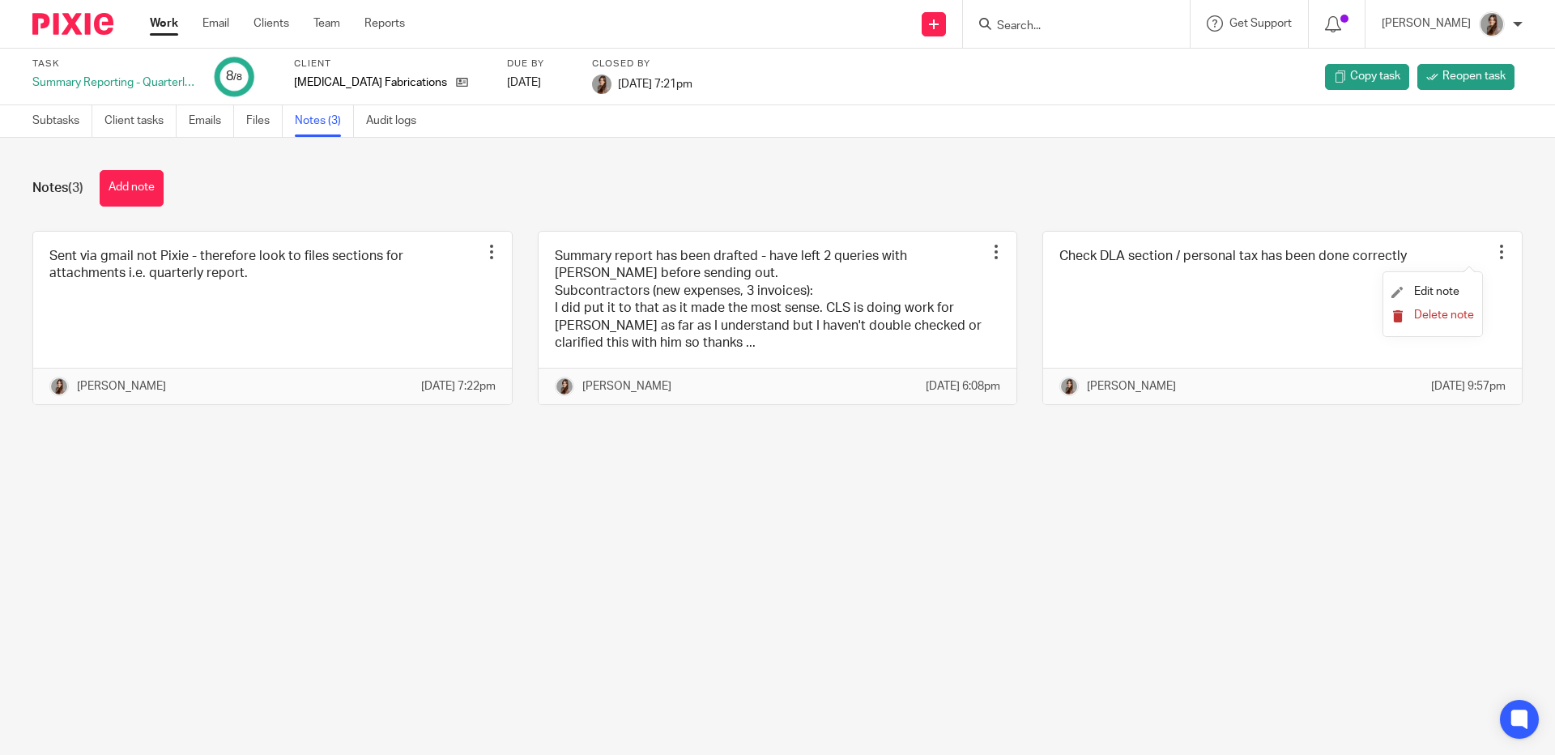
click at [1452, 319] on span "Delete note" at bounding box center [1444, 314] width 60 height 11
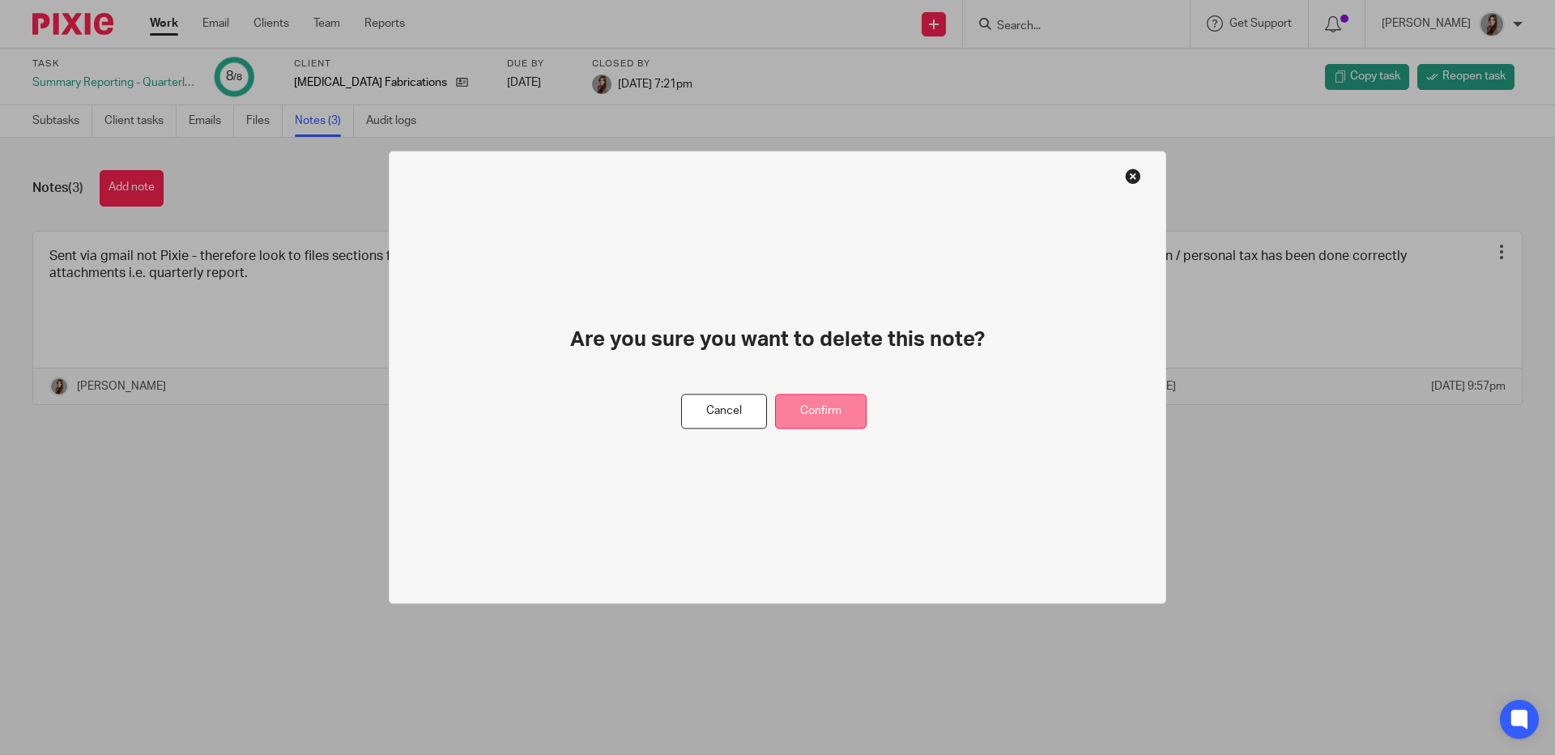
click at [829, 416] on button "Confirm" at bounding box center [821, 411] width 92 height 35
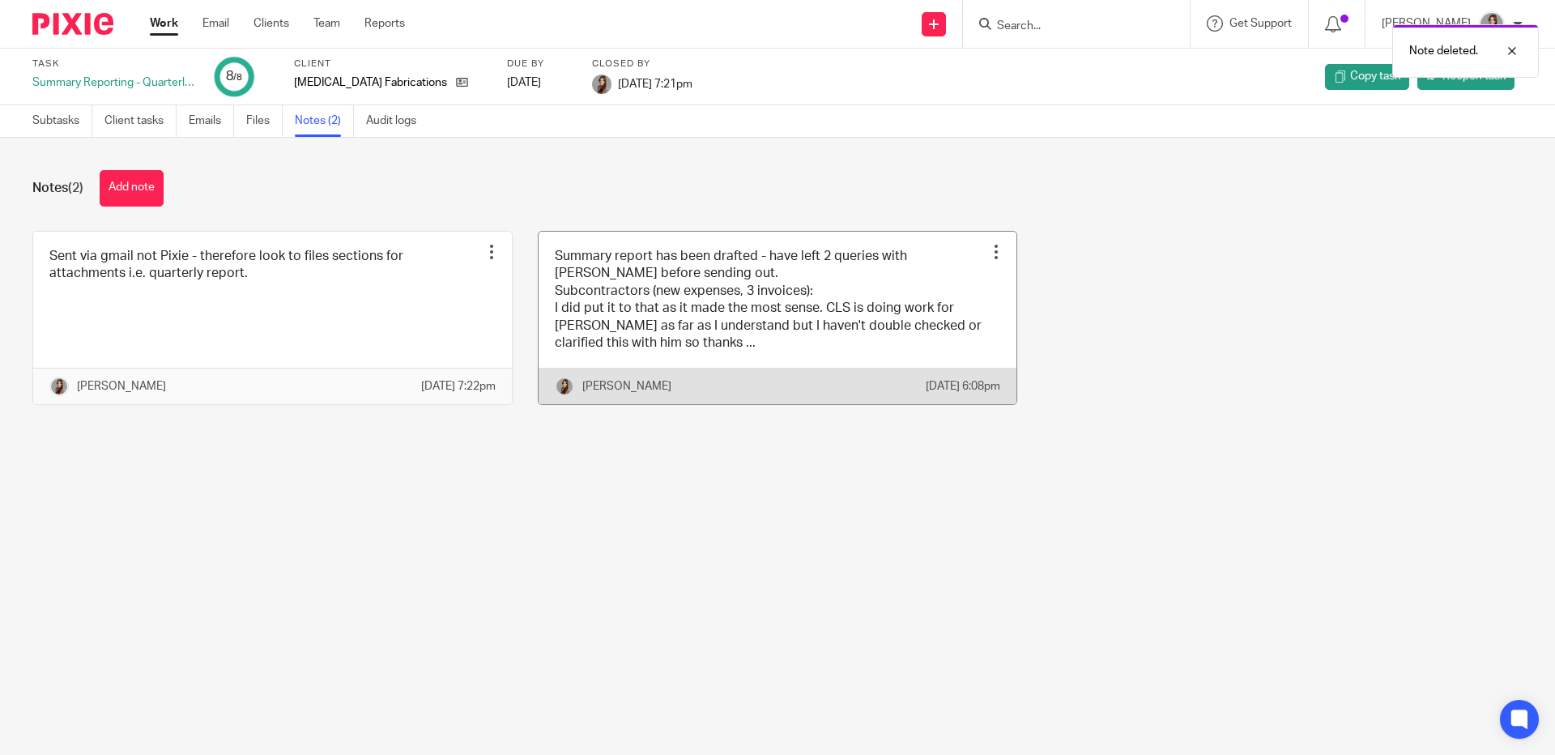
click at [856, 294] on link at bounding box center [778, 318] width 479 height 173
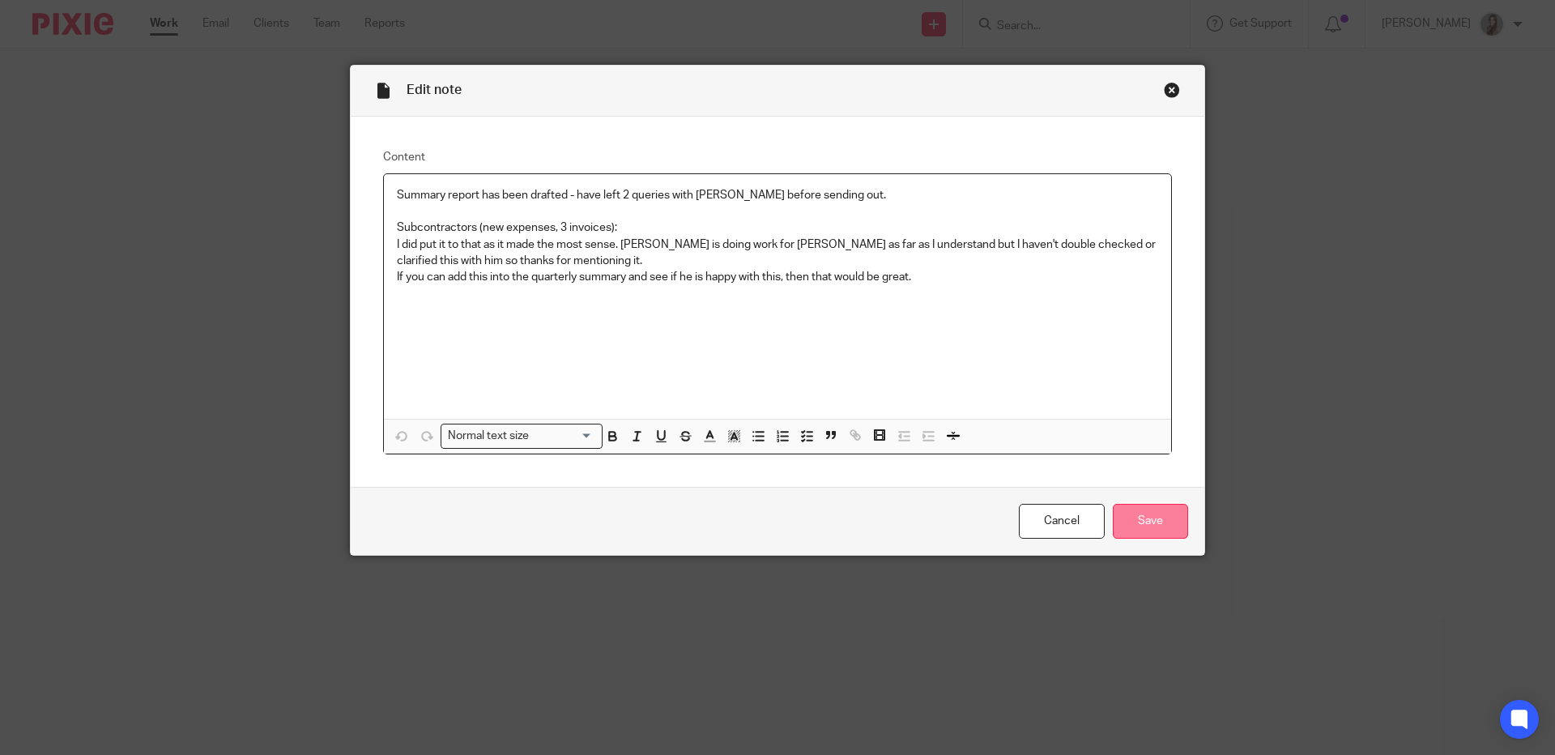
click at [1134, 527] on input "Save" at bounding box center [1150, 521] width 75 height 35
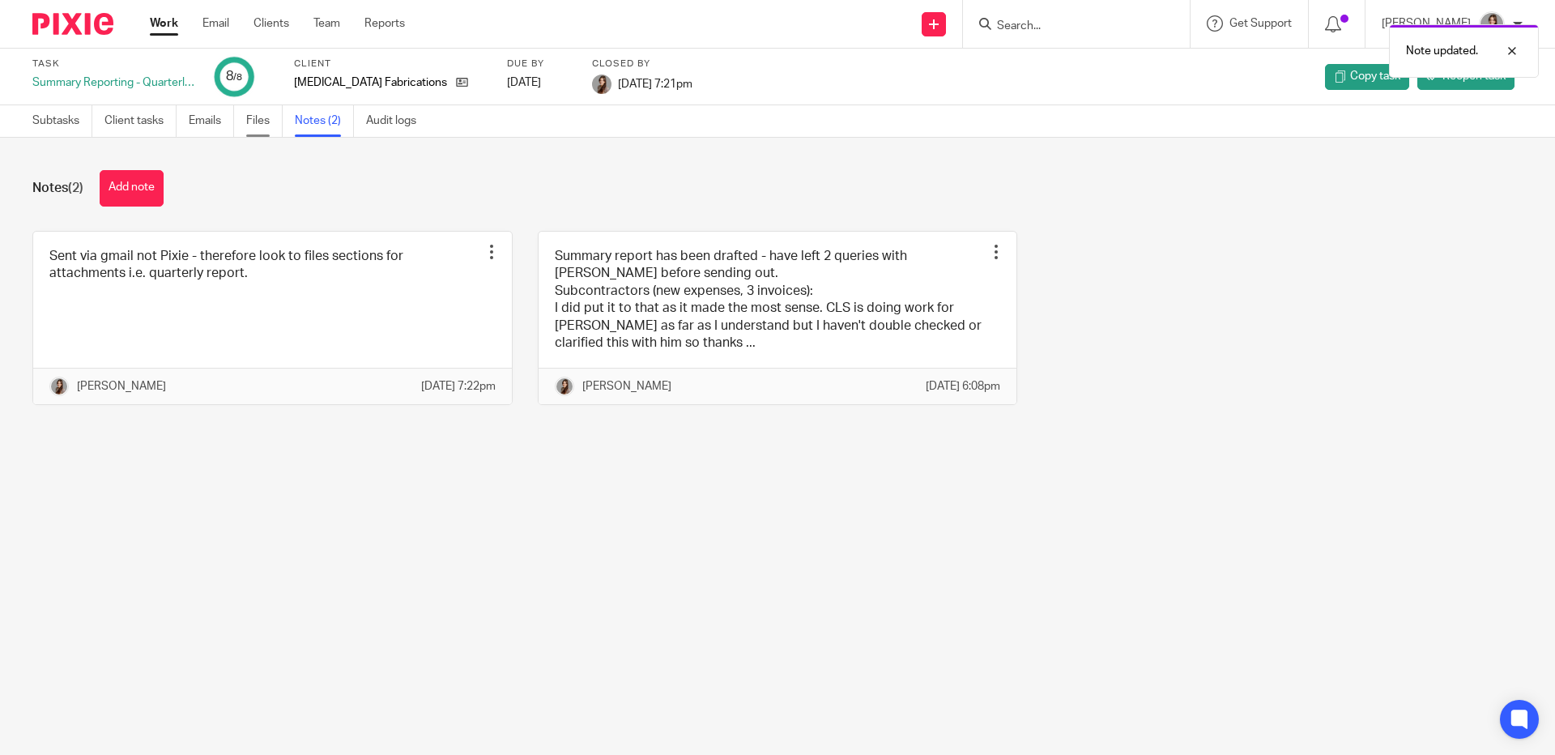
click at [249, 126] on link "Files" at bounding box center [264, 121] width 36 height 32
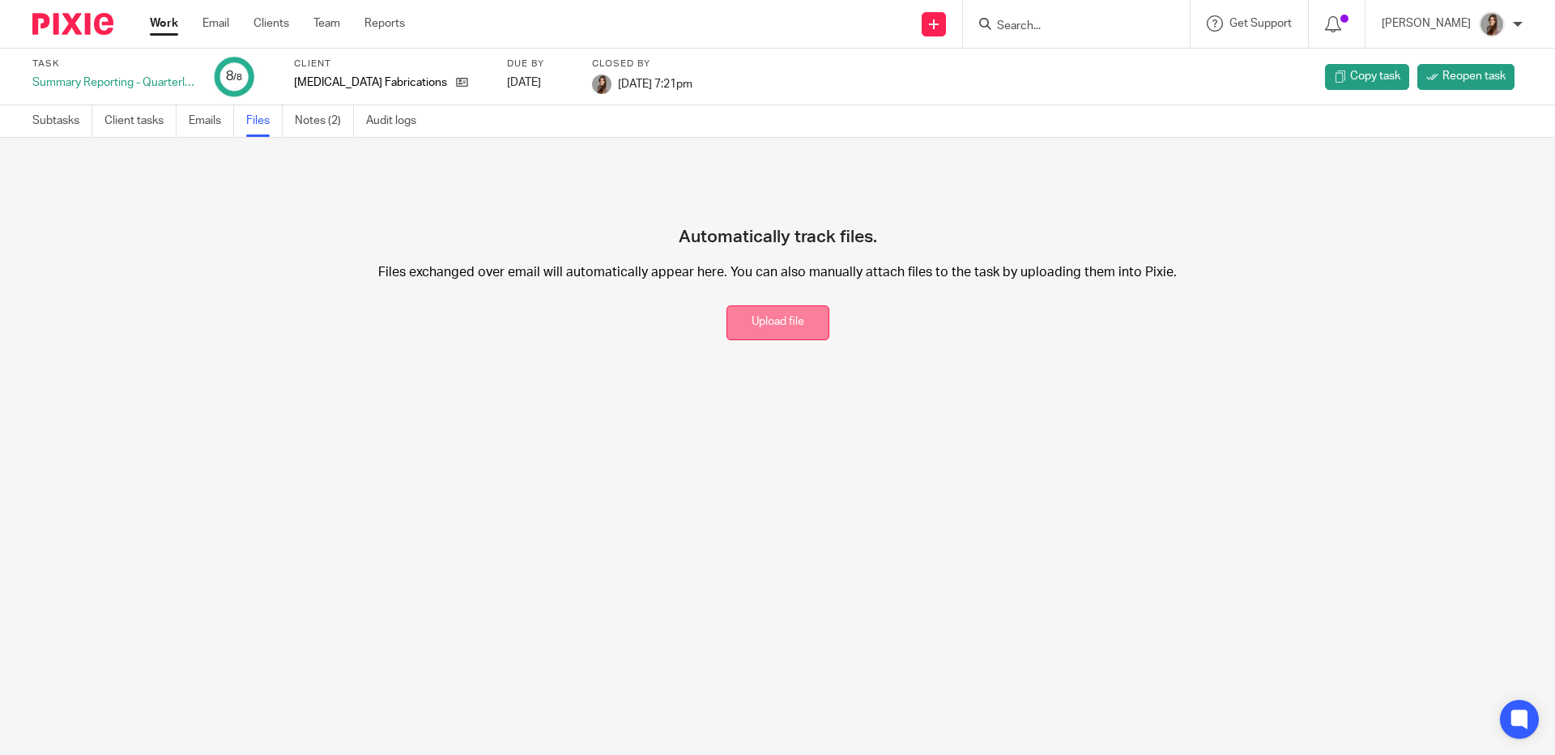
click at [787, 315] on button "Upload file" at bounding box center [778, 322] width 103 height 35
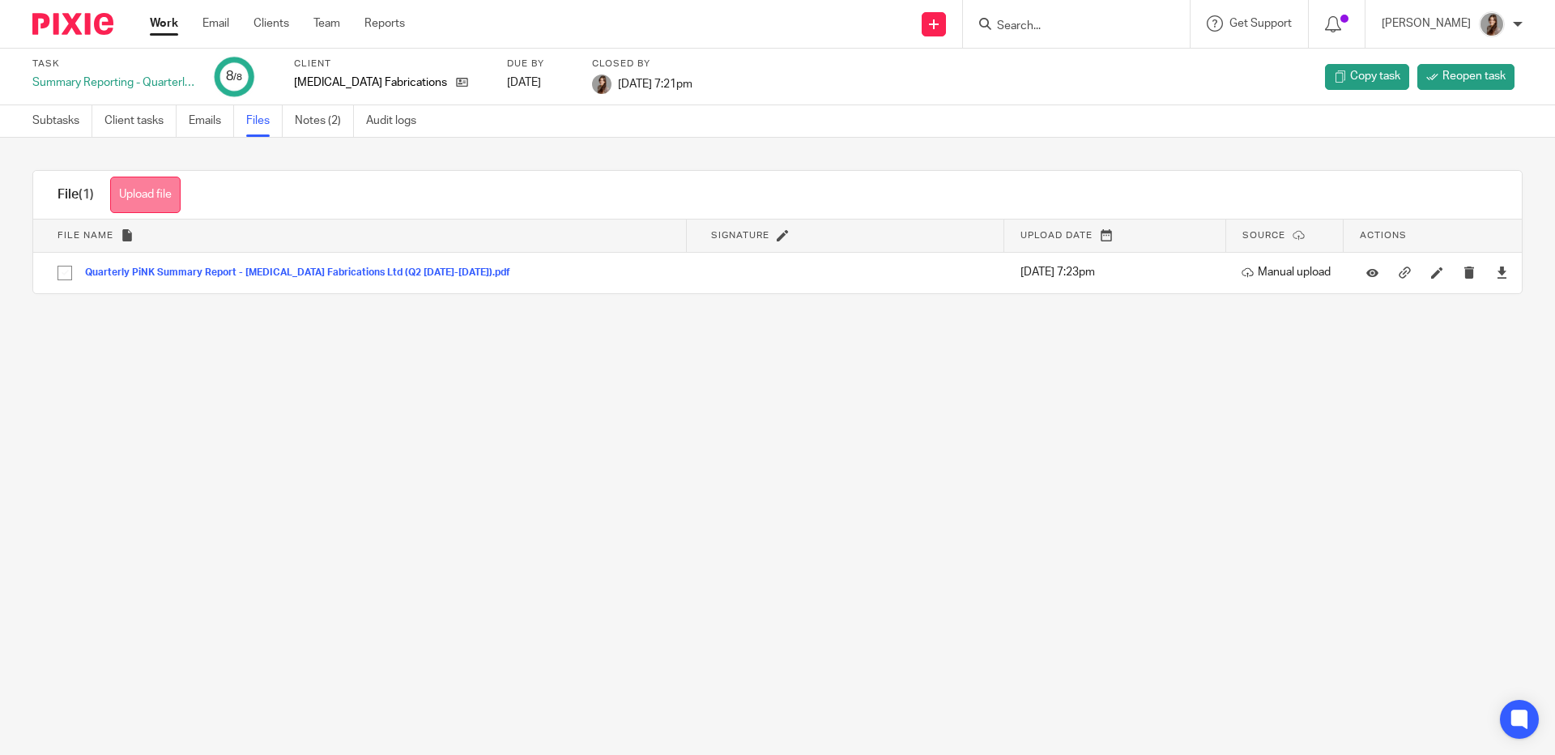
click at [147, 203] on button "Upload file" at bounding box center [145, 195] width 70 height 36
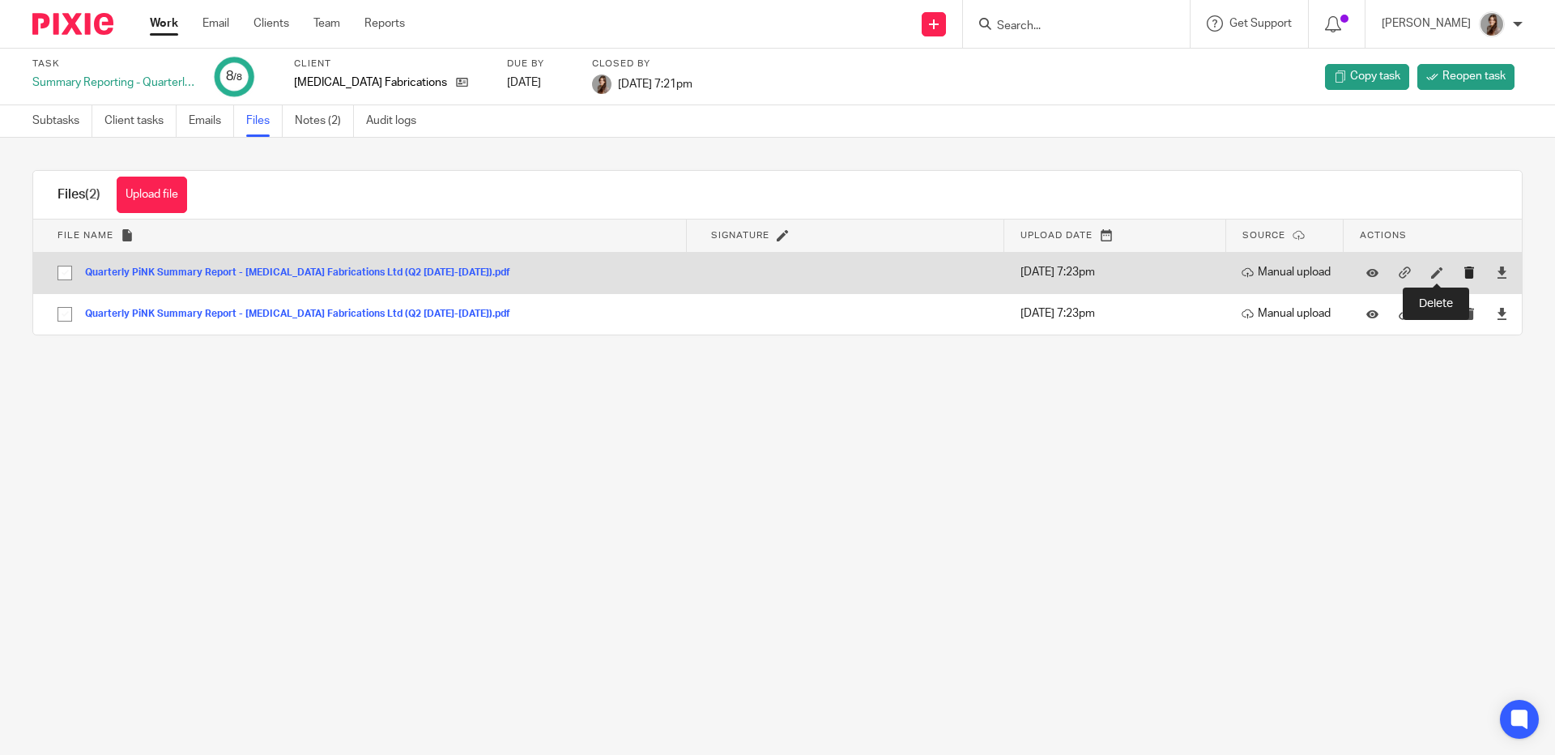
click at [1464, 279] on icon "submit" at bounding box center [1470, 273] width 12 height 12
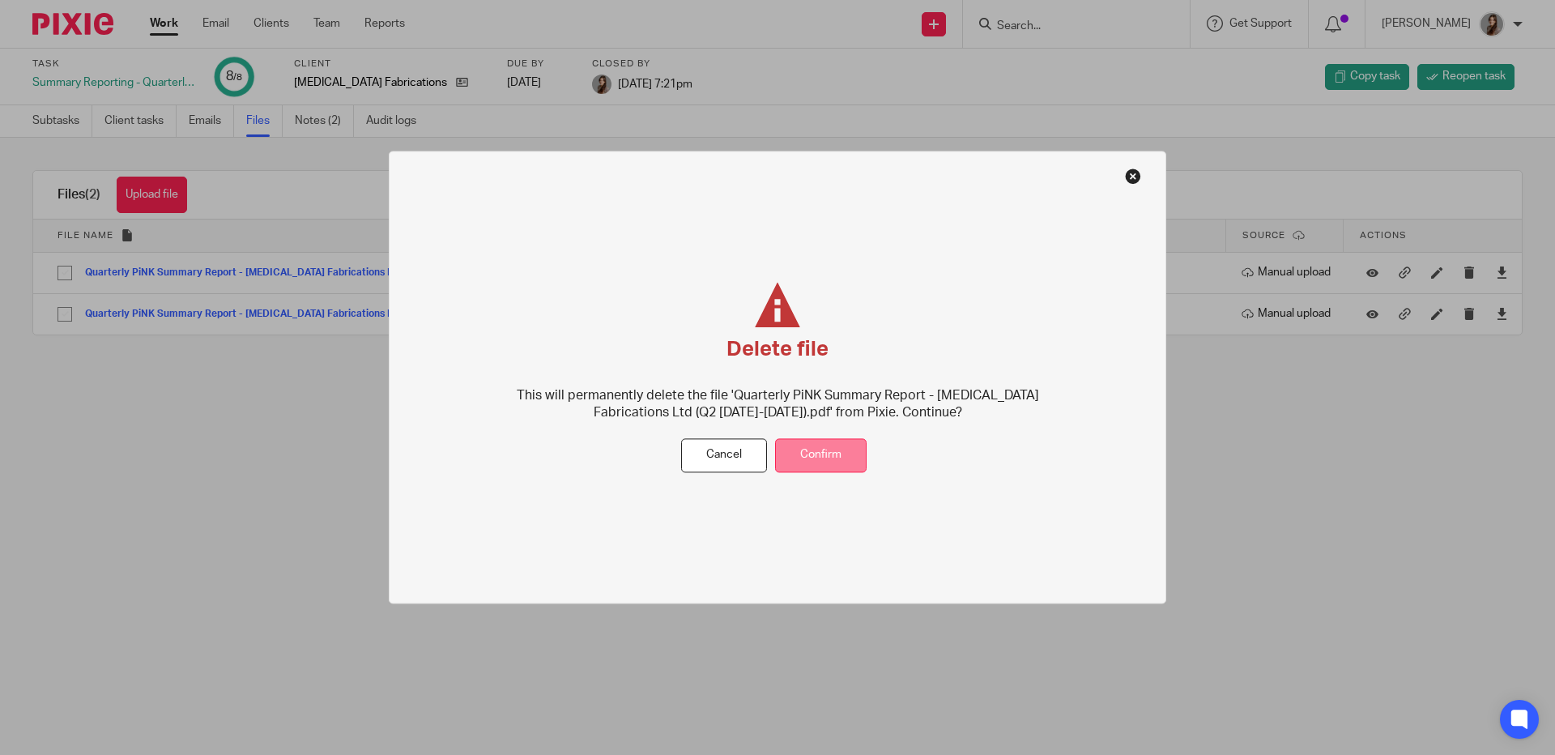
click at [846, 447] on button "Confirm" at bounding box center [821, 455] width 92 height 35
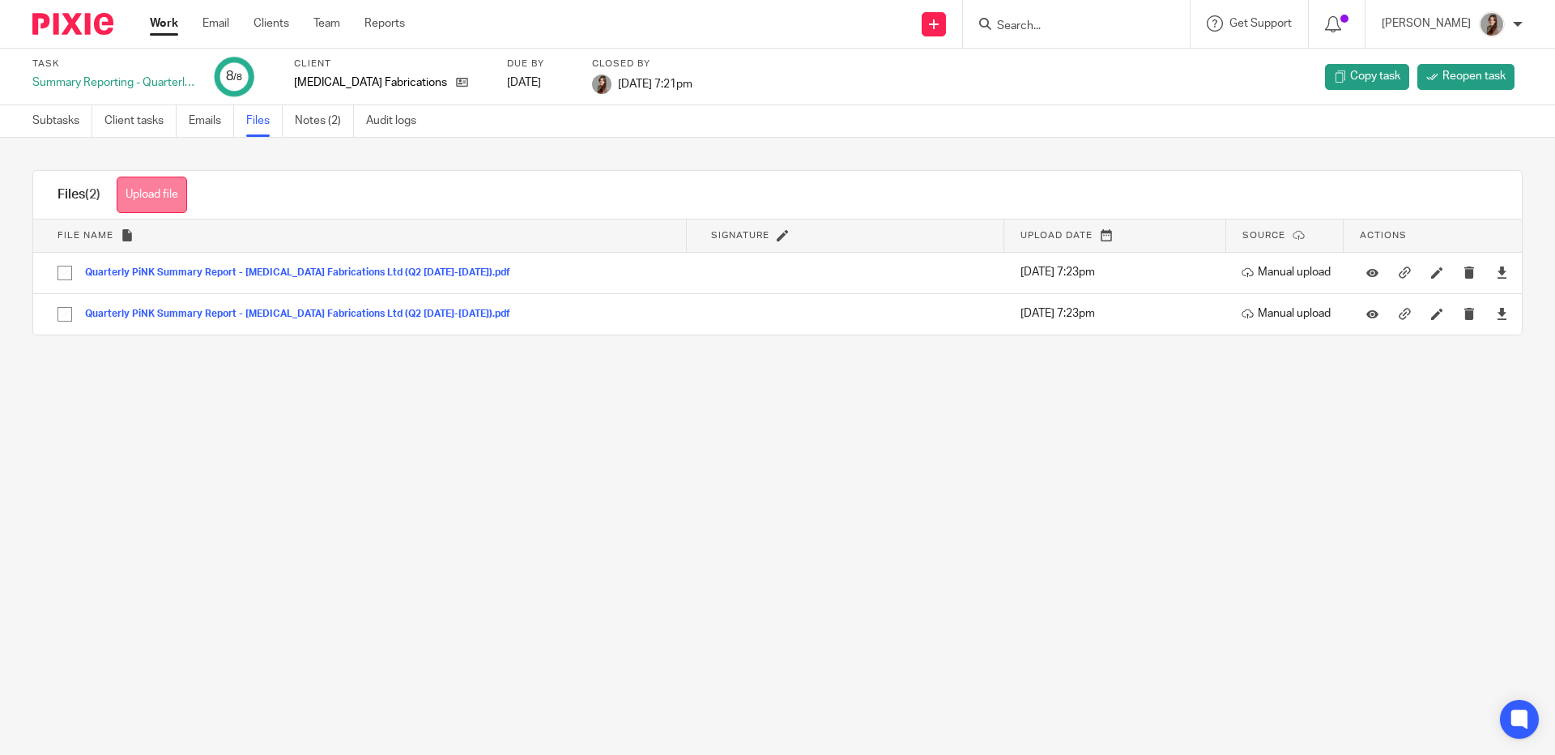
click at [177, 193] on button "Upload file" at bounding box center [152, 195] width 70 height 36
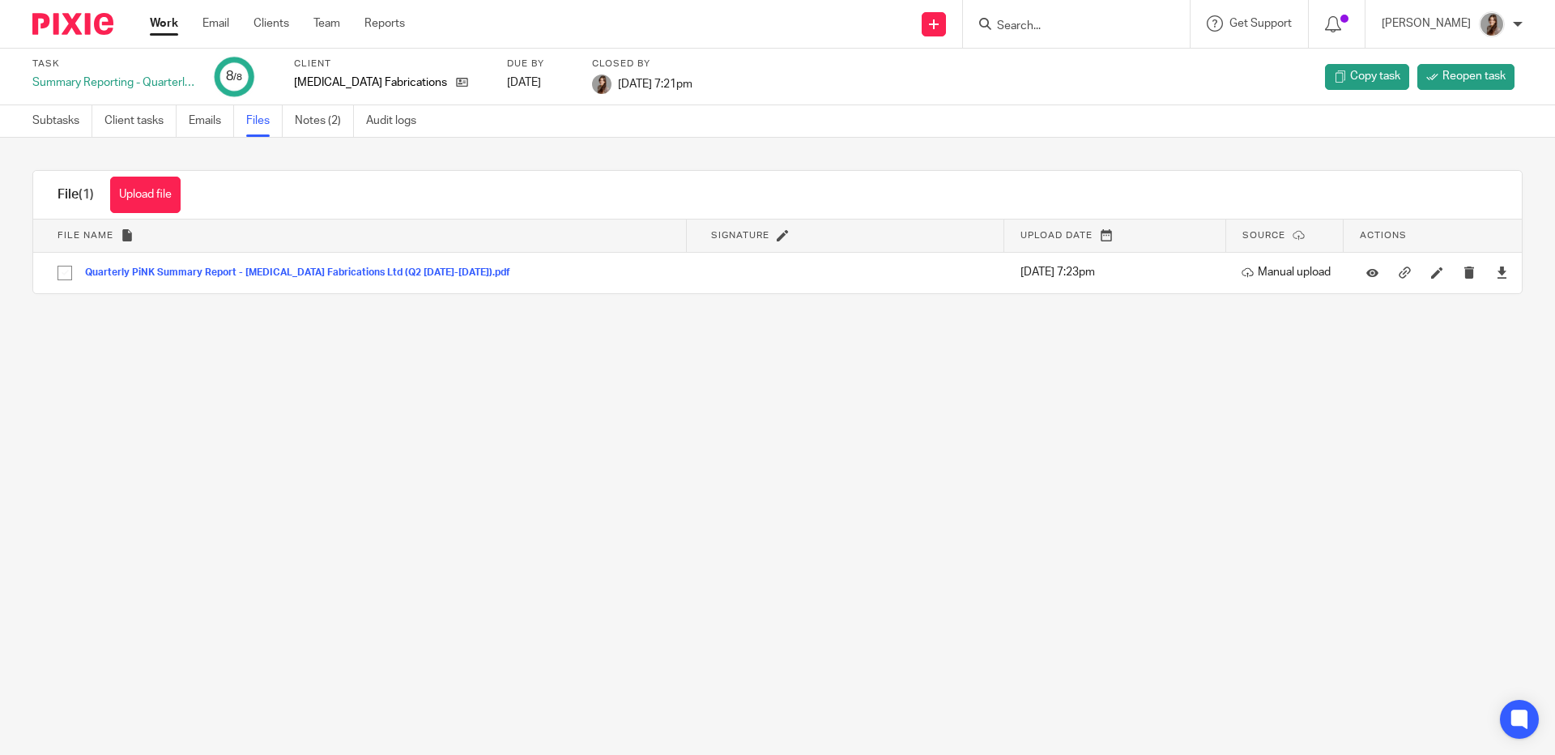
click at [330, 378] on main "Task Summary Reporting - Quarterly - Ltd Co 8 /8 Client [MEDICAL_DATA] Fabricat…" at bounding box center [777, 377] width 1555 height 755
click at [160, 198] on button "Upload file" at bounding box center [145, 195] width 70 height 36
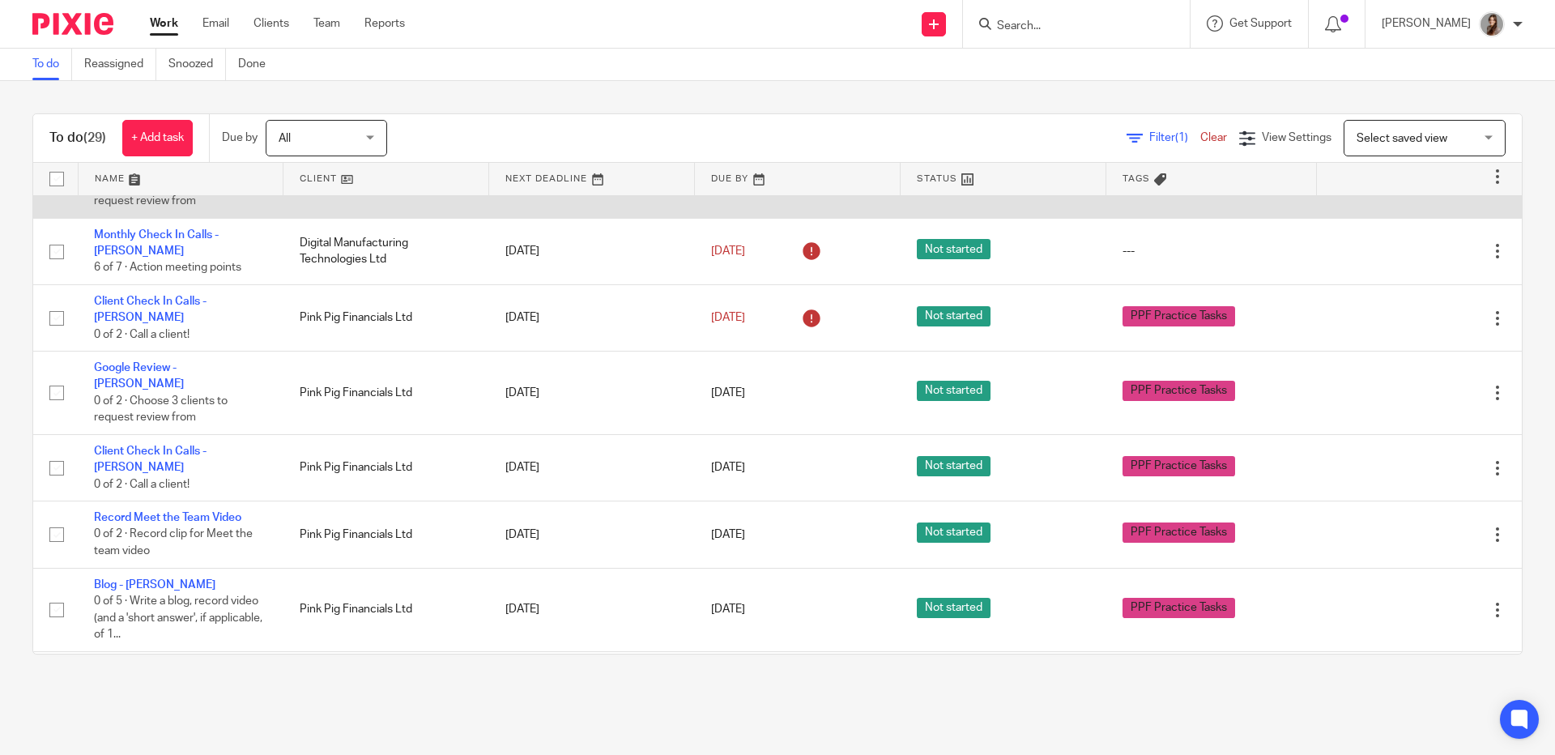
scroll to position [198, 0]
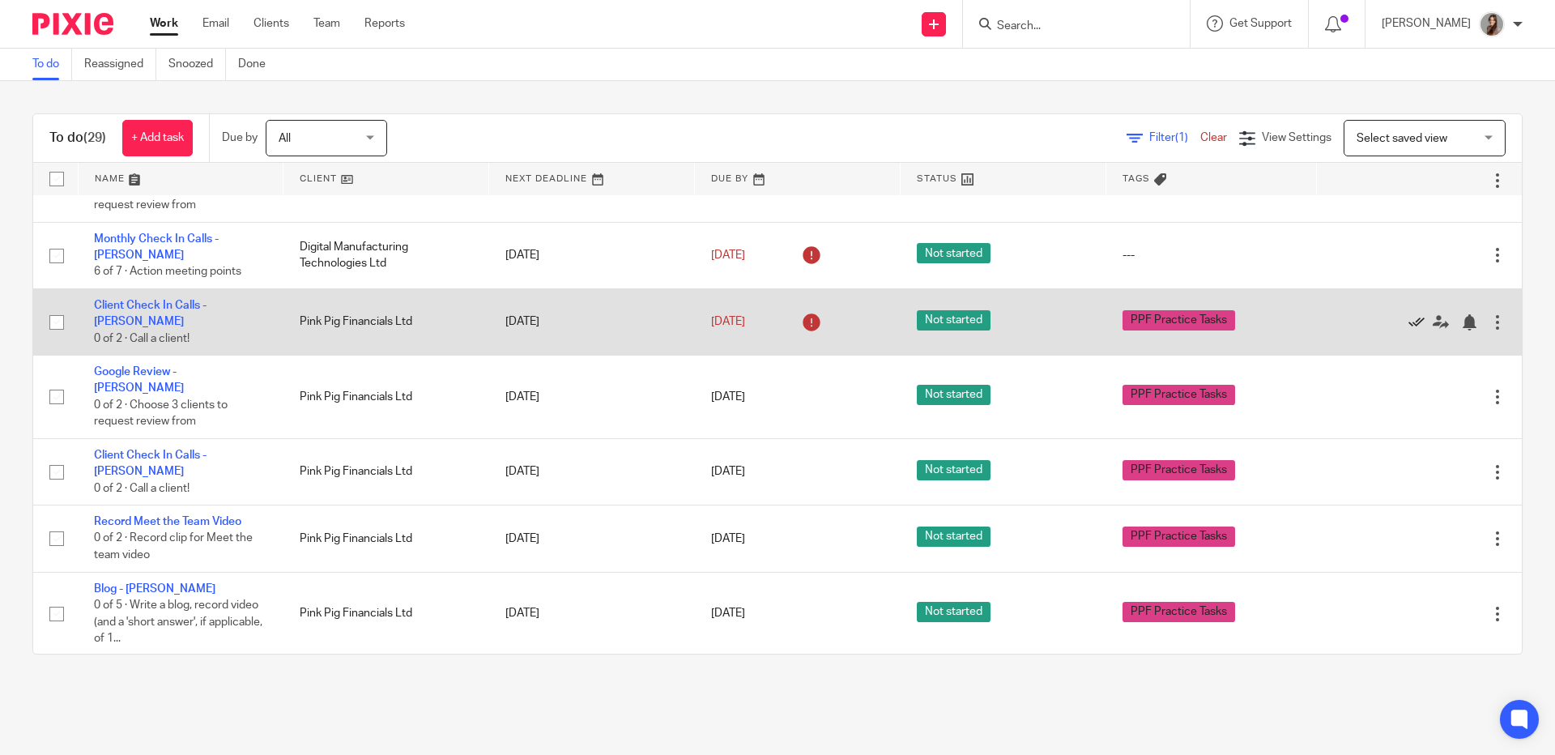
click at [1409, 314] on icon at bounding box center [1417, 322] width 16 height 16
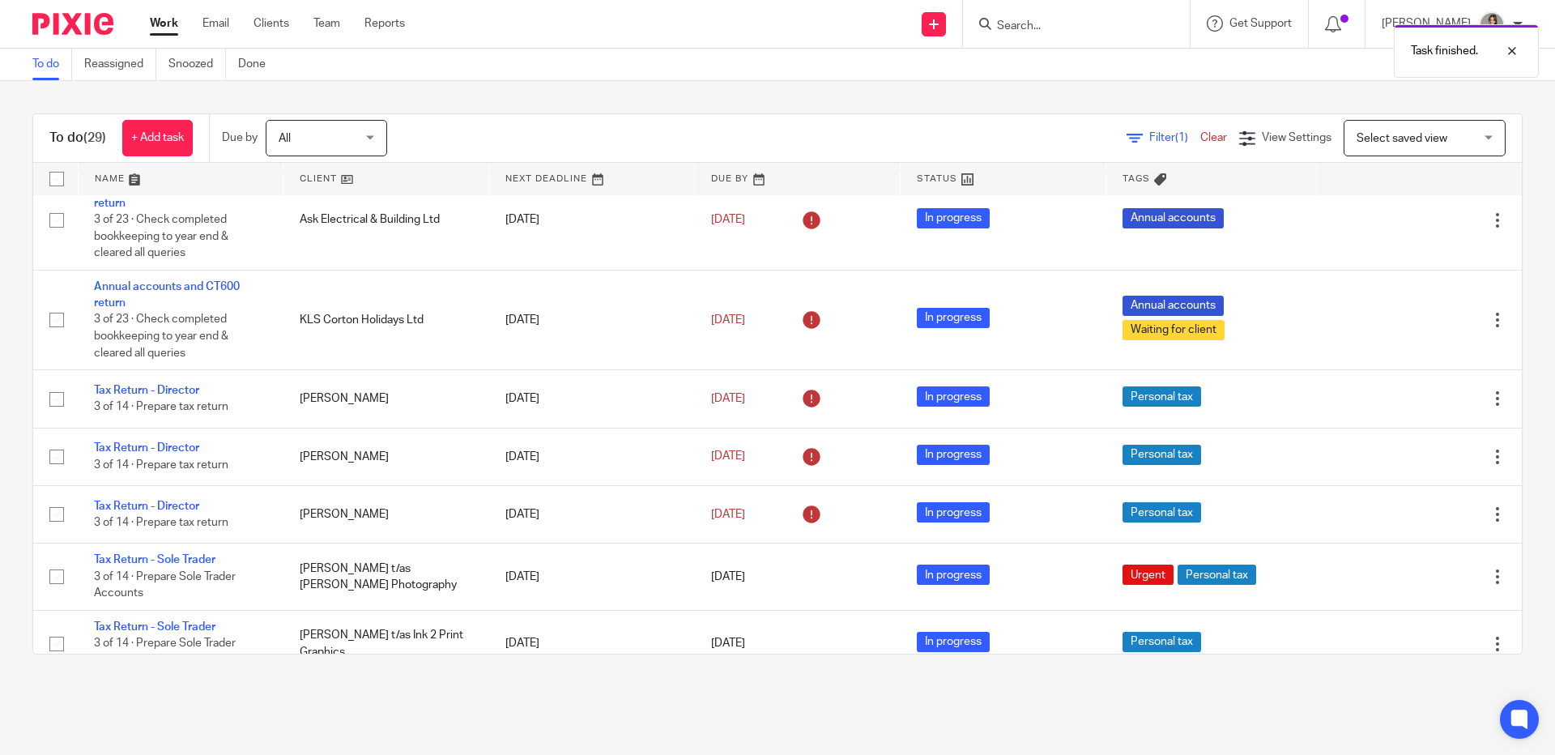
scroll to position [617, 0]
click at [1068, 32] on input "Search" at bounding box center [1069, 26] width 146 height 15
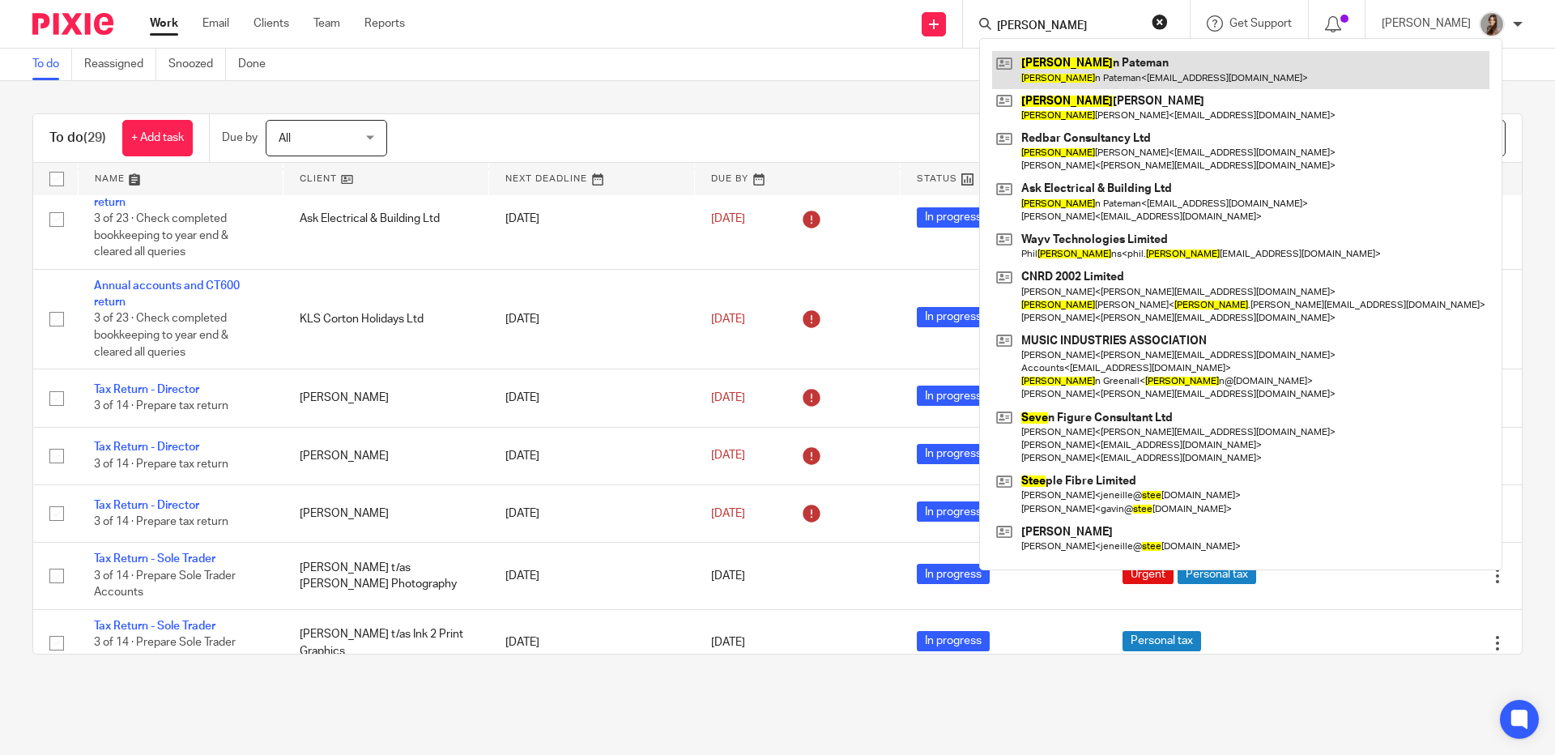
type input "[PERSON_NAME]"
click at [1085, 82] on link at bounding box center [1240, 69] width 497 height 37
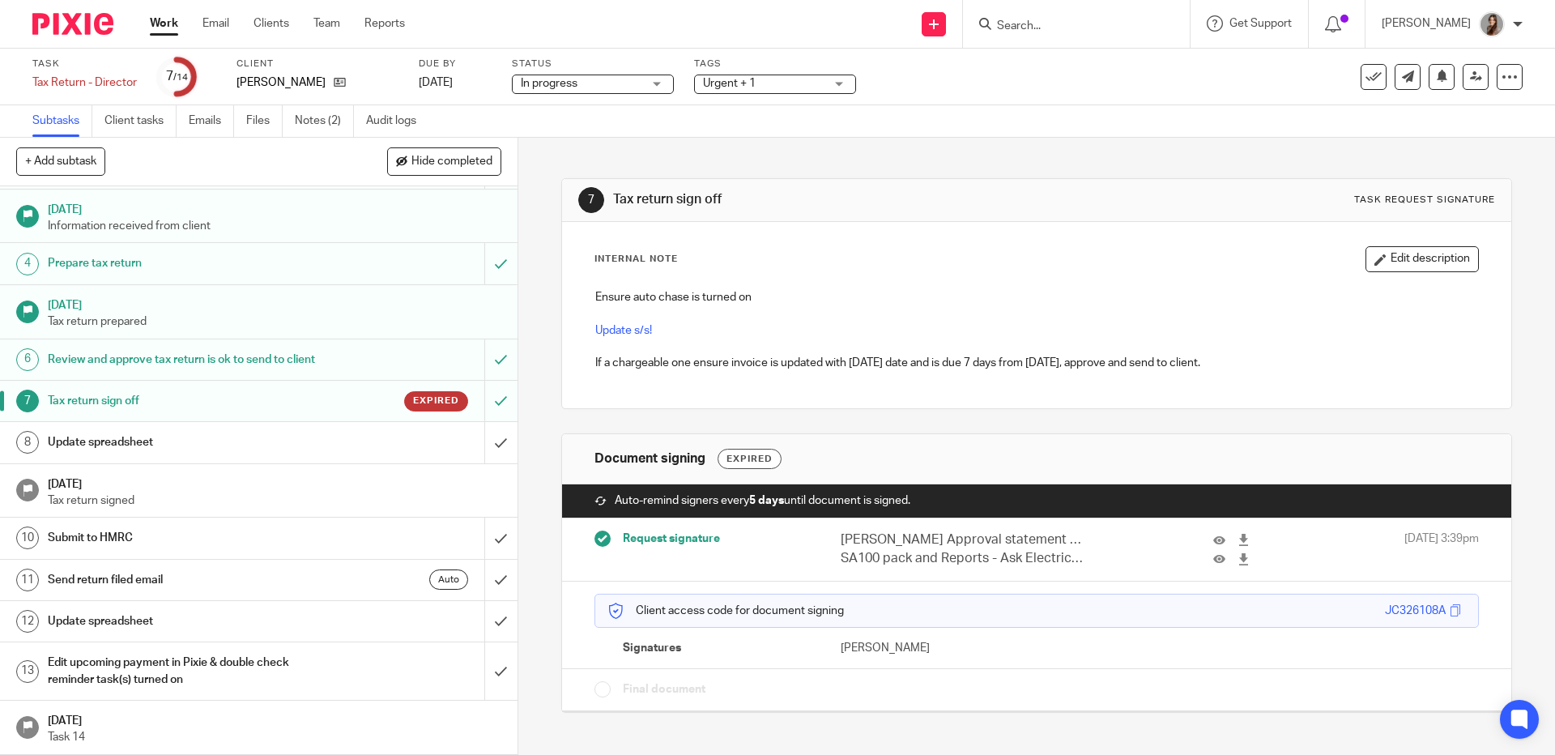
scroll to position [100, 0]
click at [112, 441] on h1 "Update spreadsheet" at bounding box center [188, 442] width 280 height 24
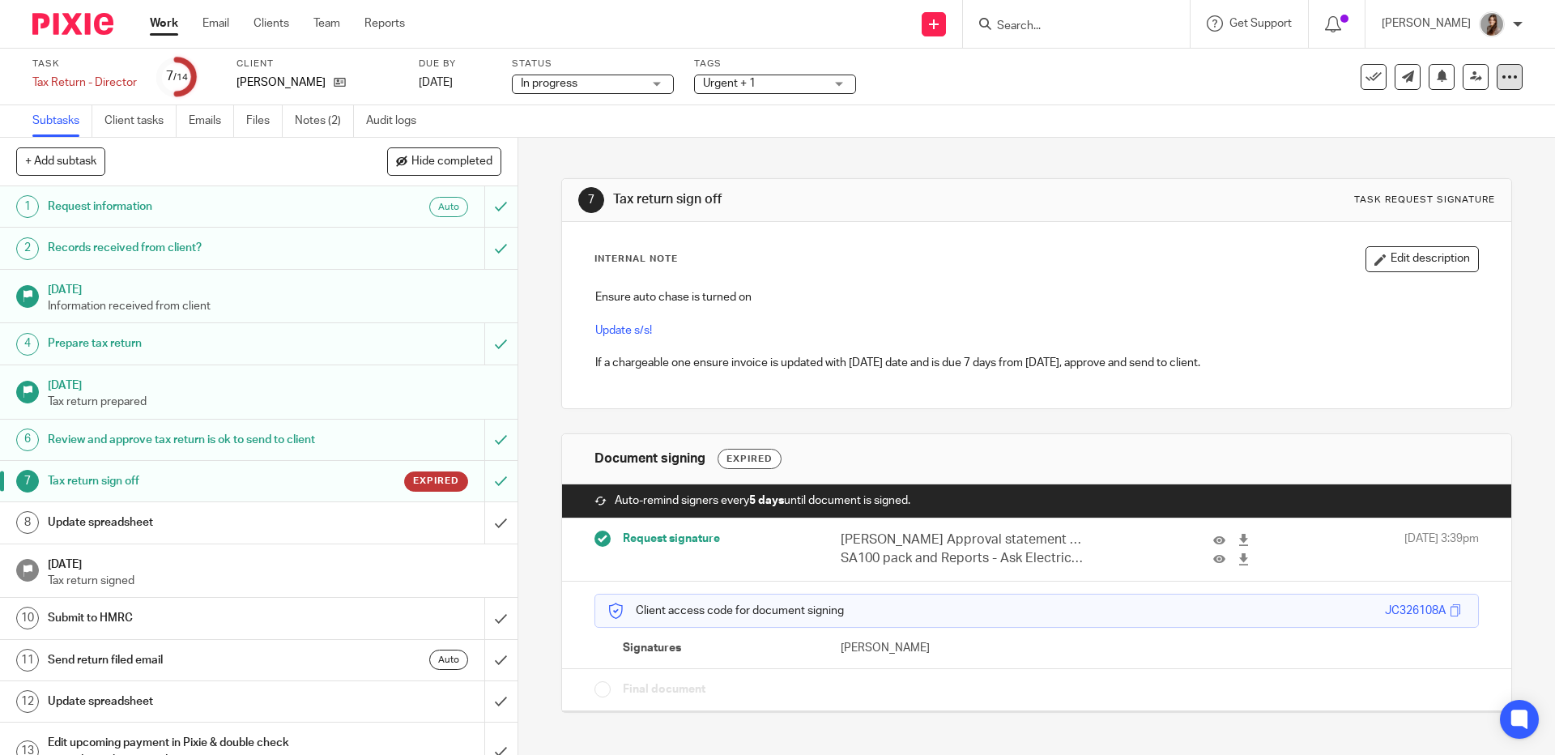
click at [1502, 77] on icon at bounding box center [1510, 77] width 16 height 16
click at [1482, 138] on link "Advanced task editor" at bounding box center [1443, 140] width 107 height 11
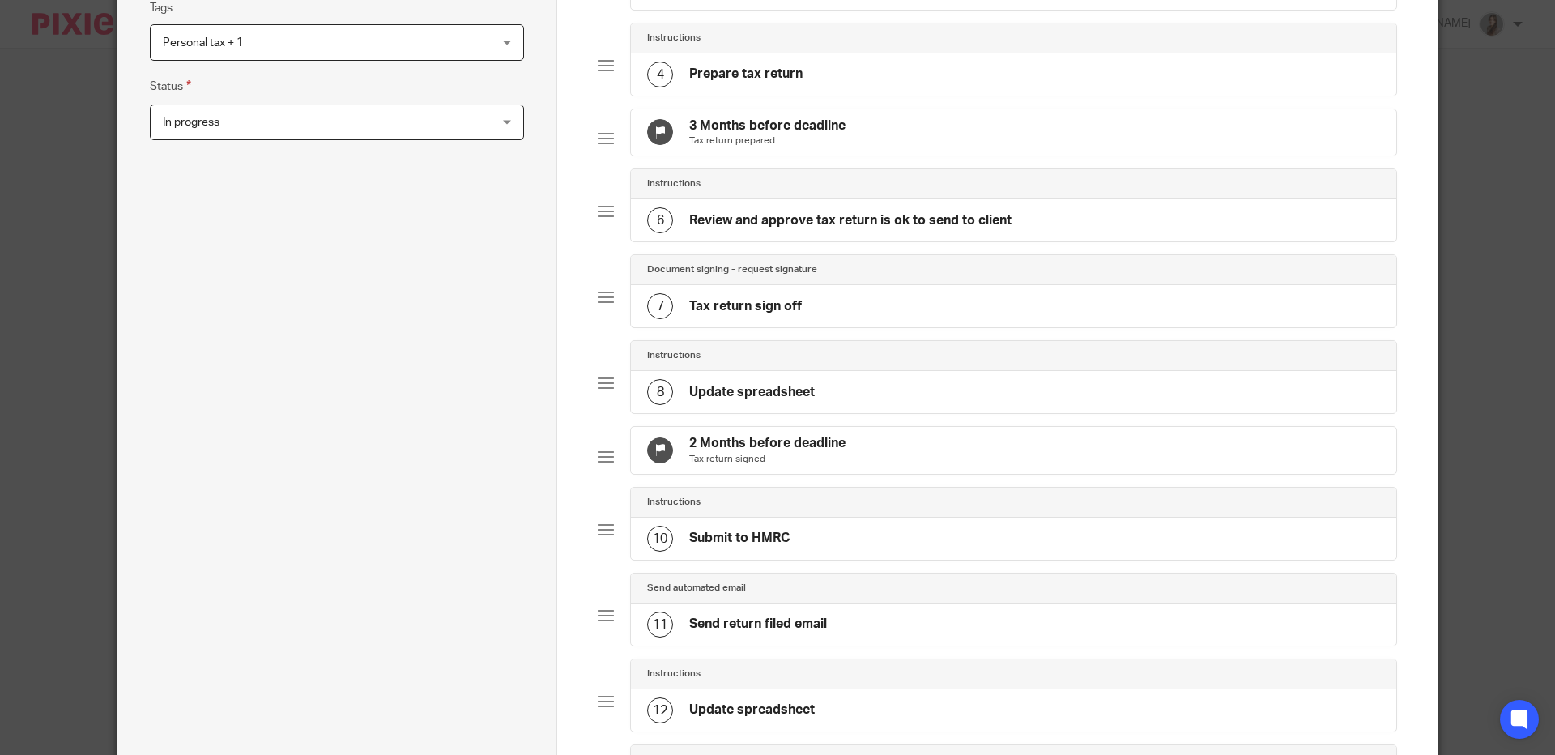
scroll to position [415, 0]
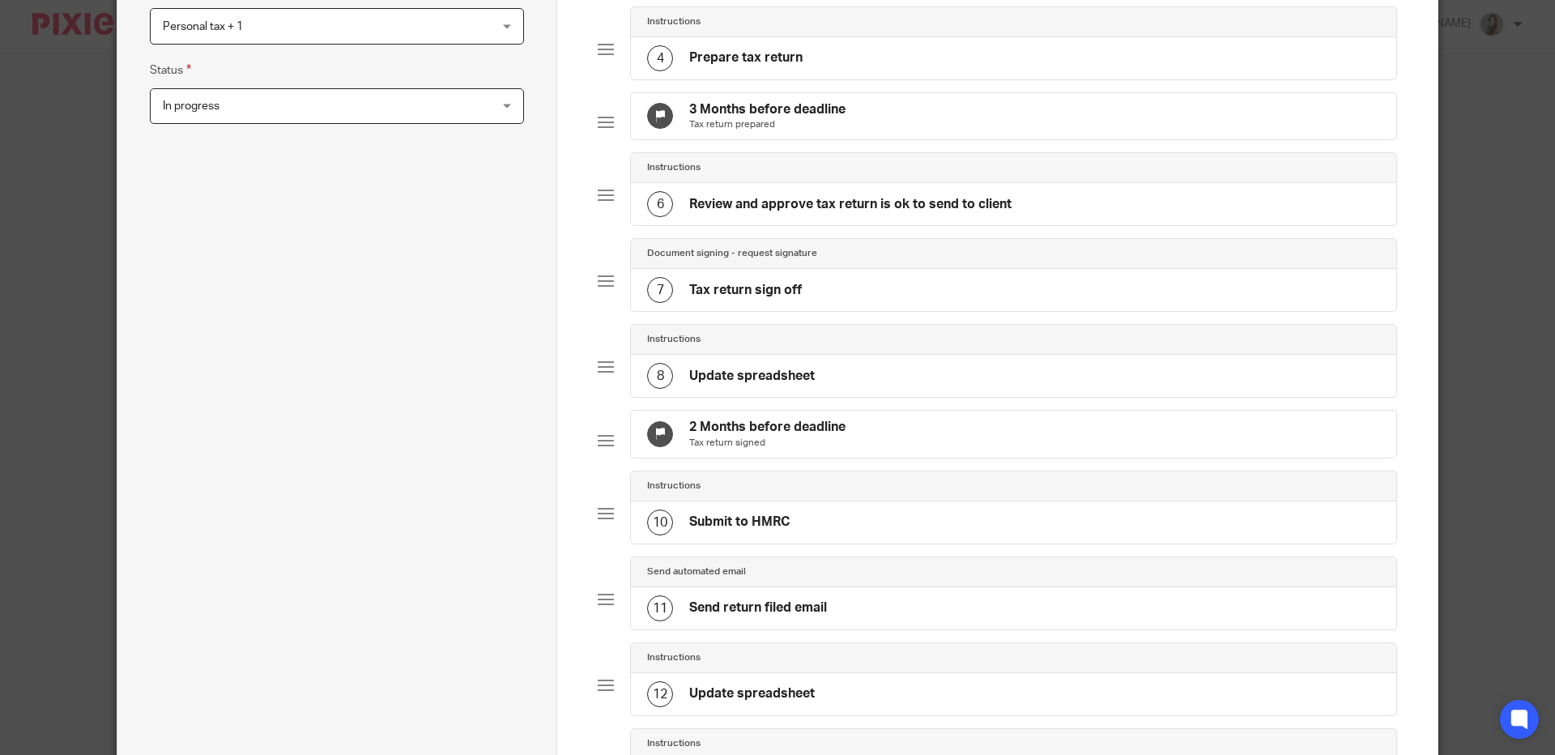
click at [755, 303] on div "7 Tax return sign off" at bounding box center [724, 290] width 155 height 26
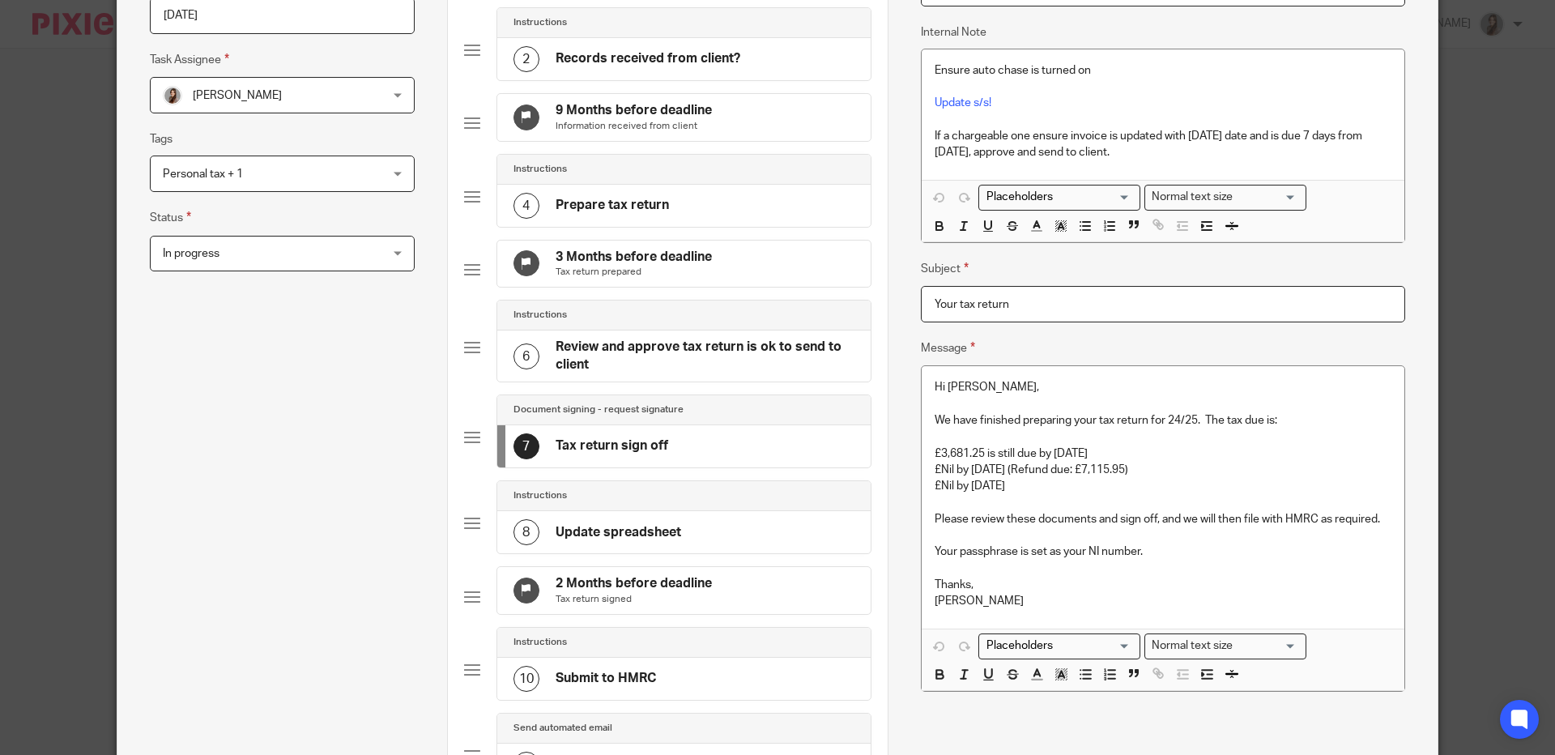
scroll to position [151, 0]
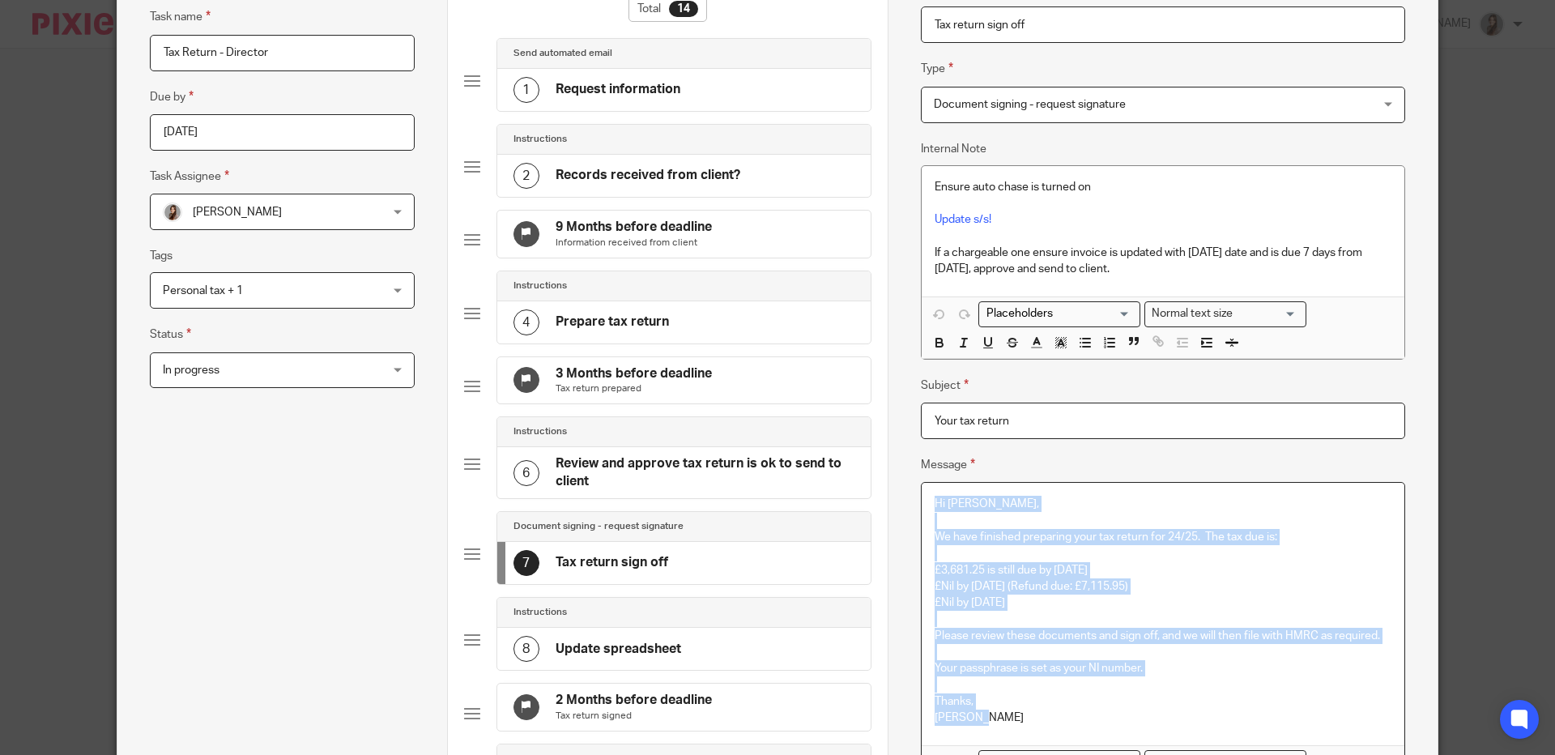
drag, startPoint x: 996, startPoint y: 718, endPoint x: 923, endPoint y: 507, distance: 222.9
click at [923, 507] on div "Hi Steven, We have finished preparing your tax return for 24/25. The tax due is…" at bounding box center [1163, 614] width 483 height 262
copy div "Hi Steven, We have finished preparing your tax return for 24/25. The tax due is…"
click at [995, 579] on p "£Nil by 31st January 2026 (Refund due: £7,115.95)" at bounding box center [1163, 586] width 457 height 16
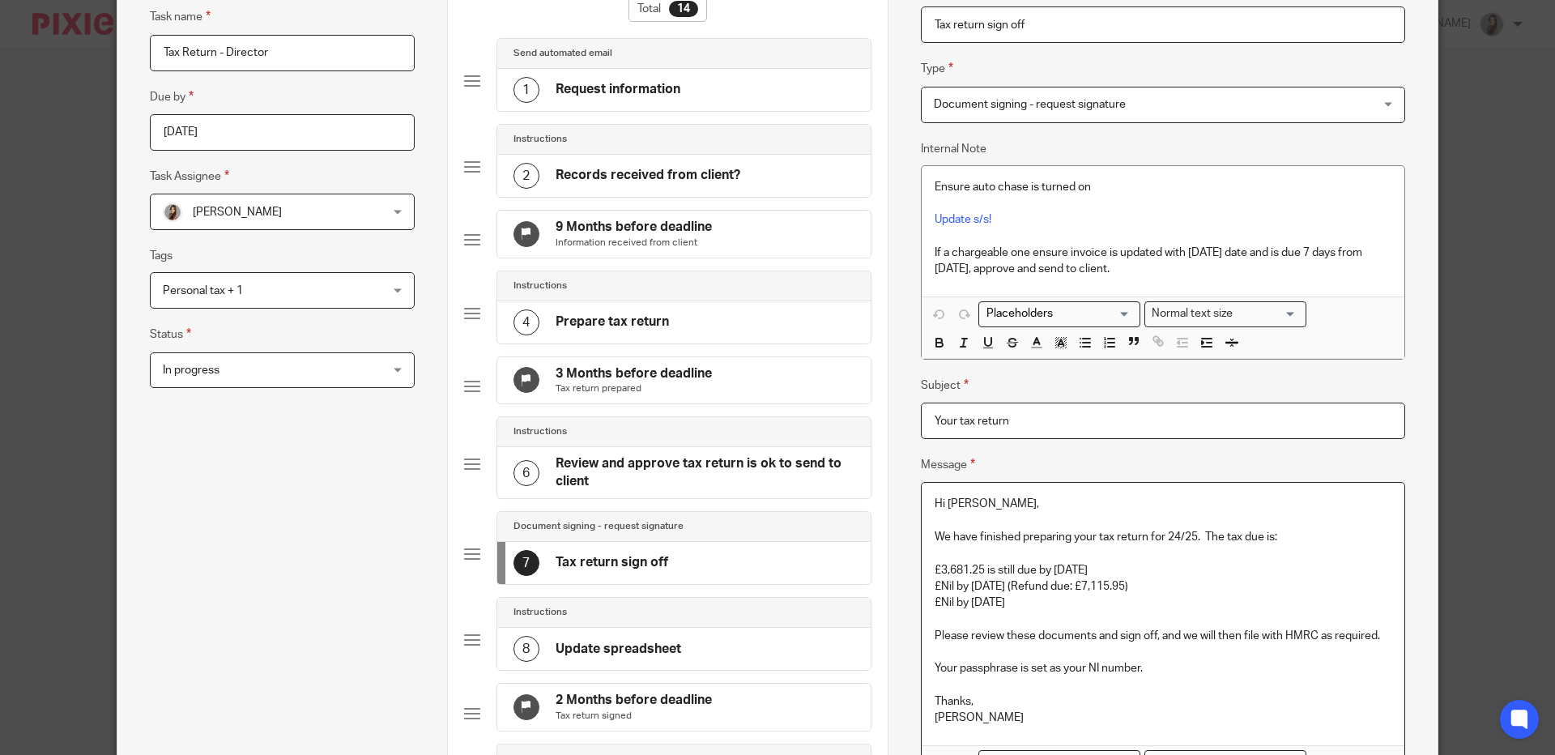
click at [247, 480] on div "Task name Tax Return - Director Due by 2026-01-31 Task Assignee Jennifer Baratt…" at bounding box center [282, 655] width 265 height 1297
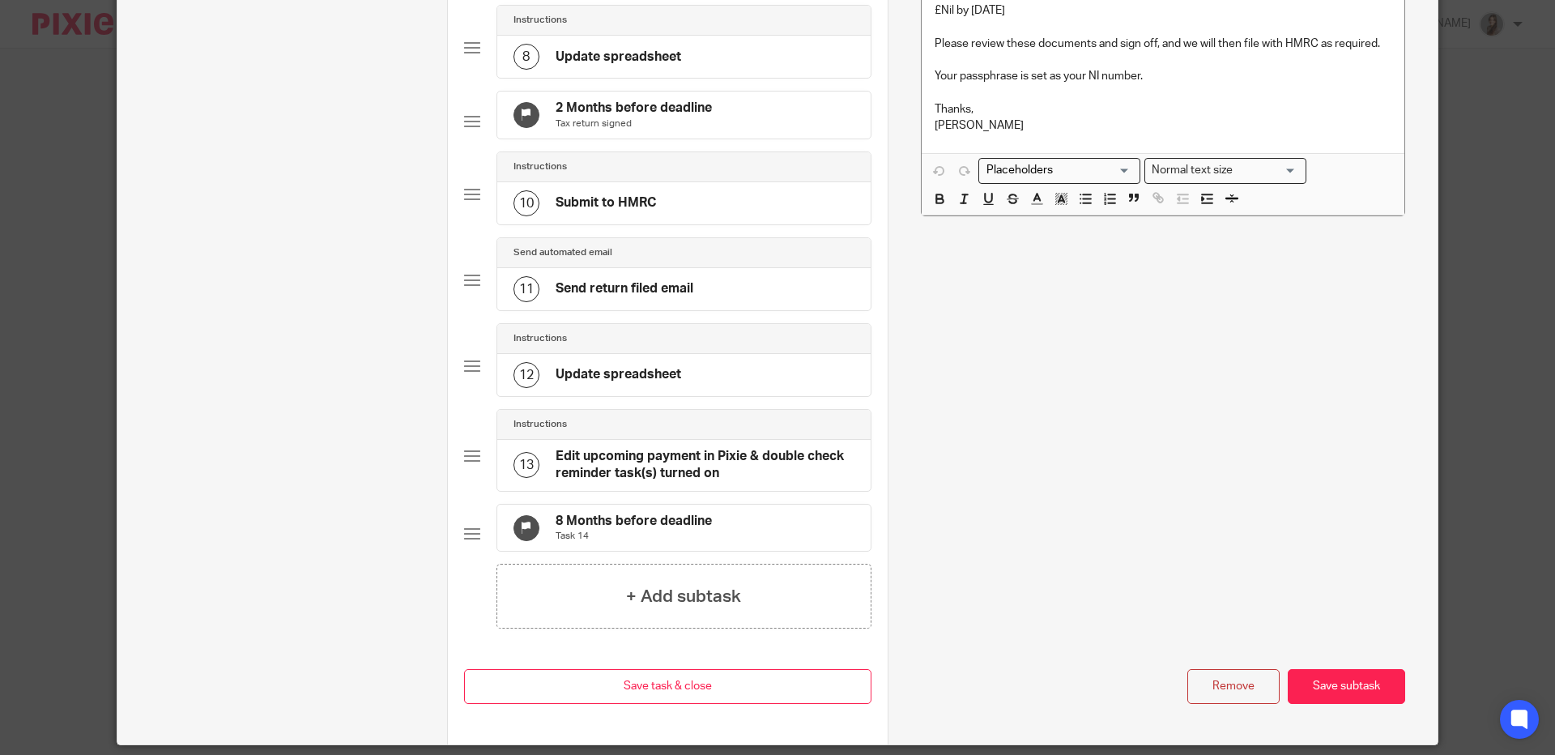
scroll to position [766, 0]
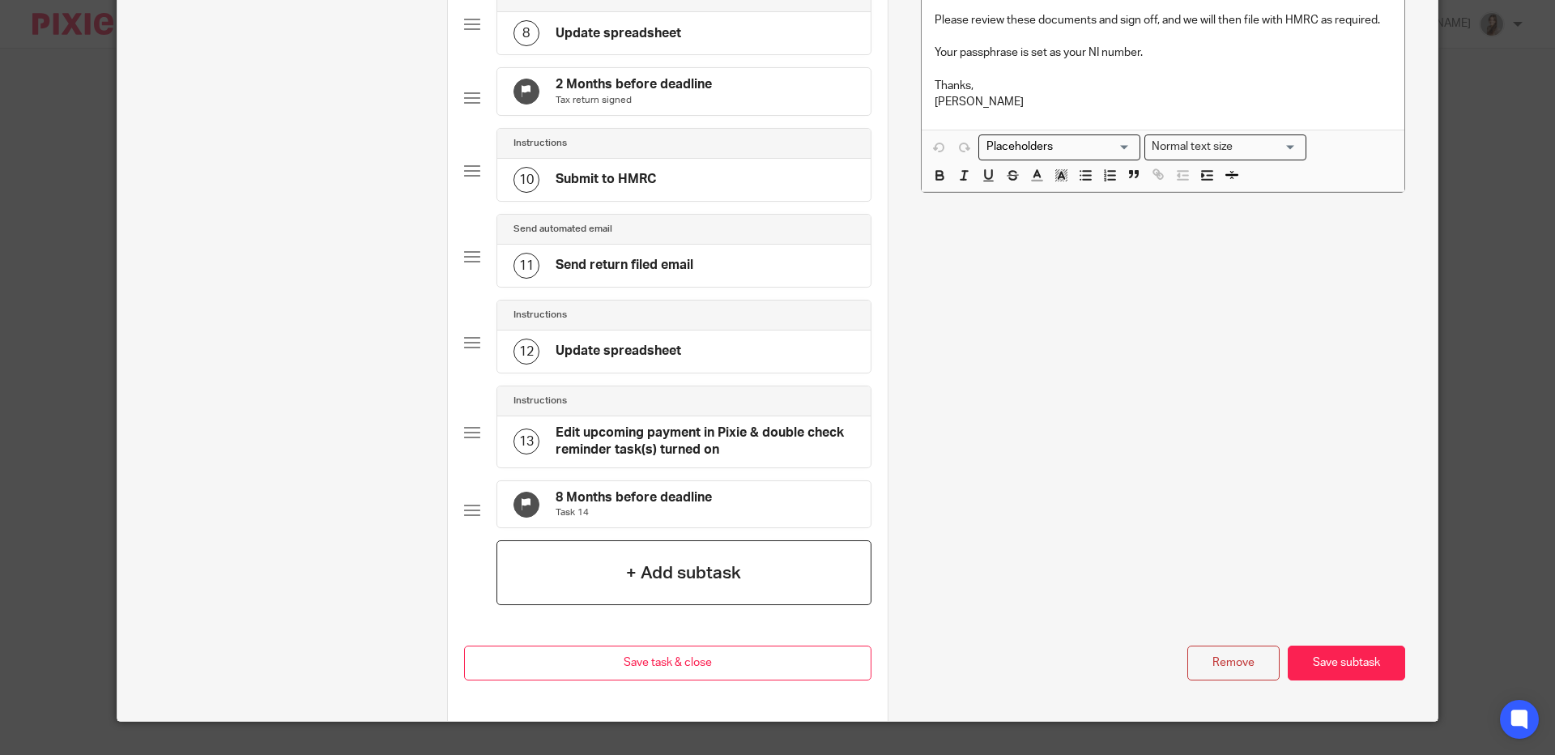
click at [656, 586] on h4 "+ Add subtask" at bounding box center [683, 573] width 115 height 25
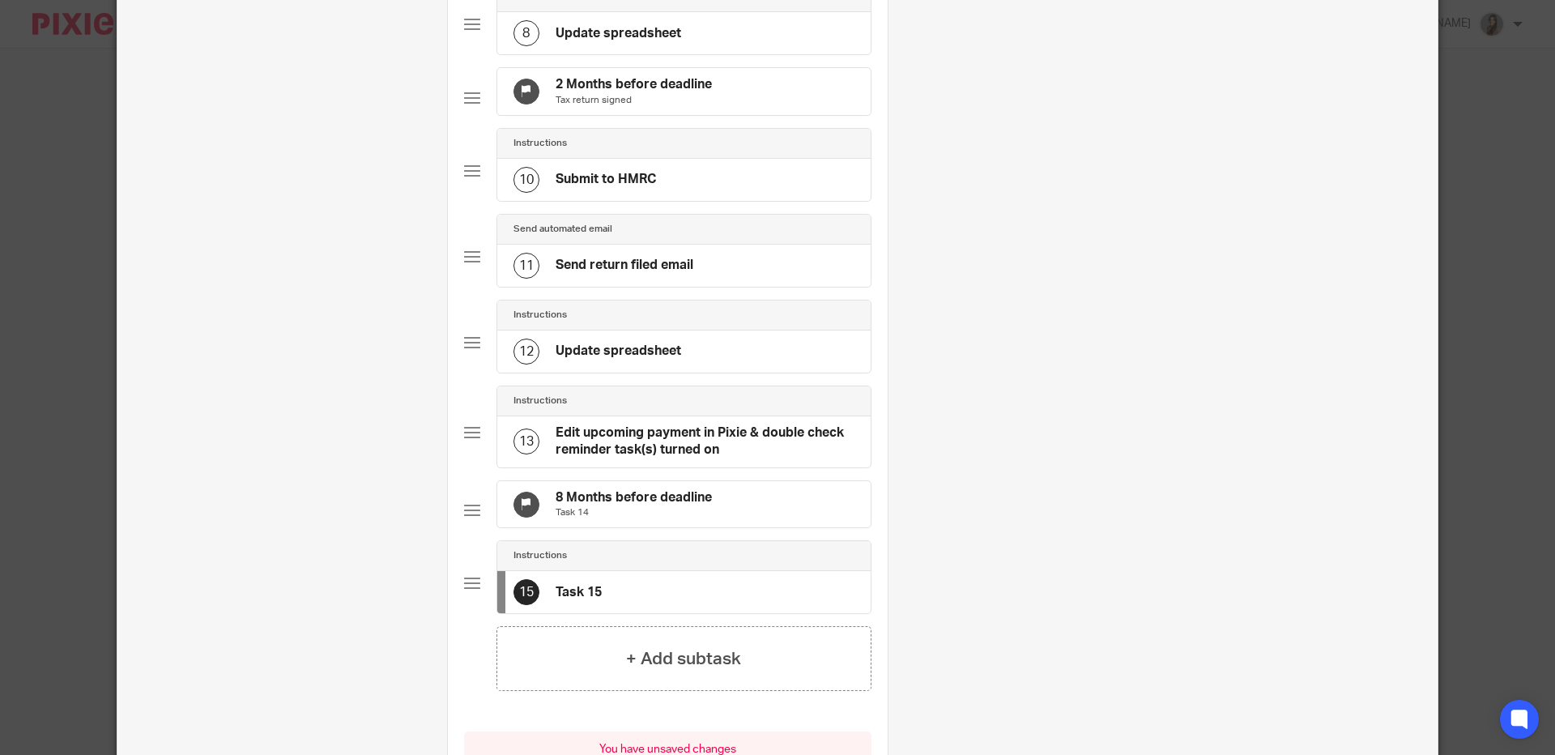
scroll to position [0, 0]
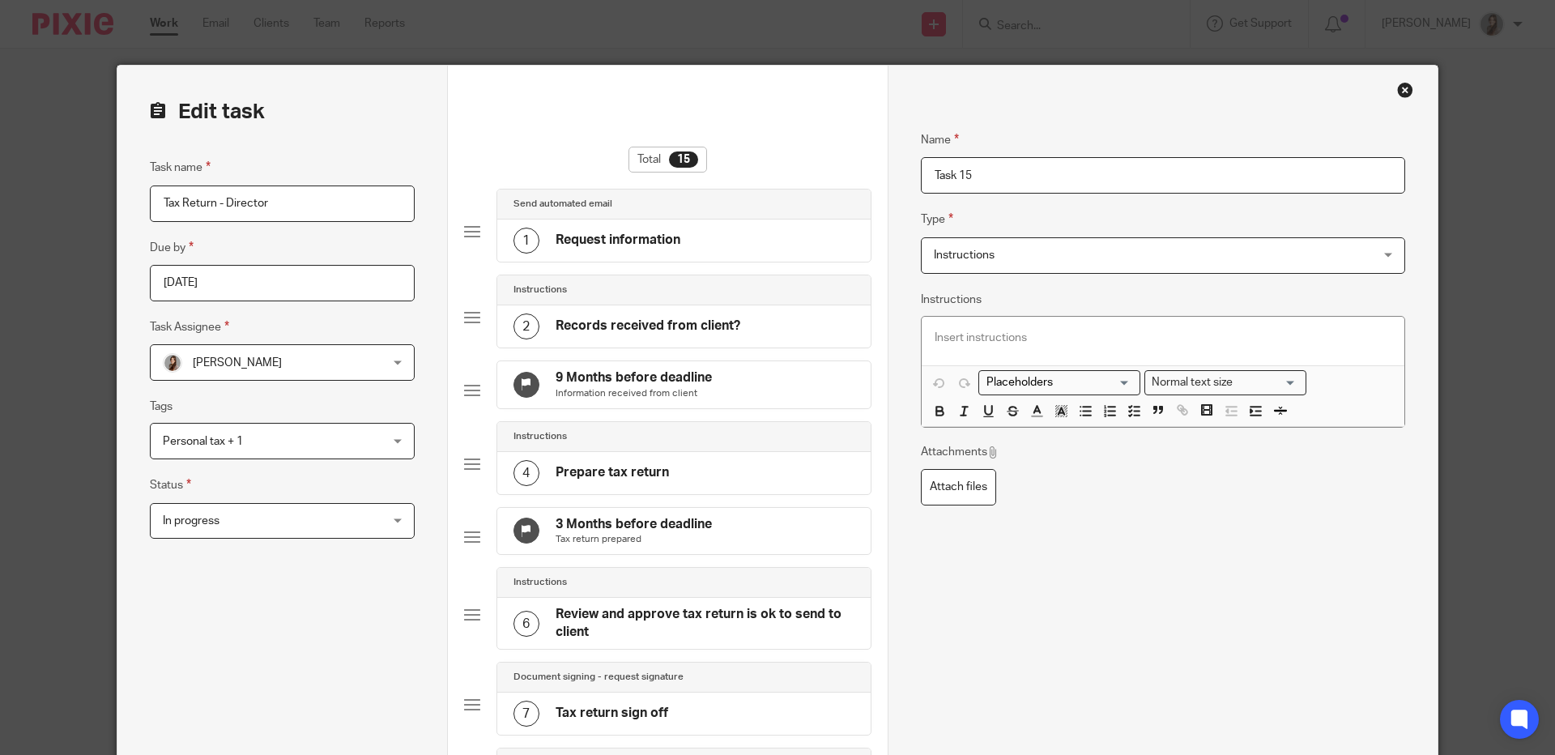
drag, startPoint x: 983, startPoint y: 174, endPoint x: 872, endPoint y: 173, distance: 111.0
type input "Tax return sign off"
click at [1079, 253] on span "Instructions" at bounding box center [1122, 255] width 377 height 34
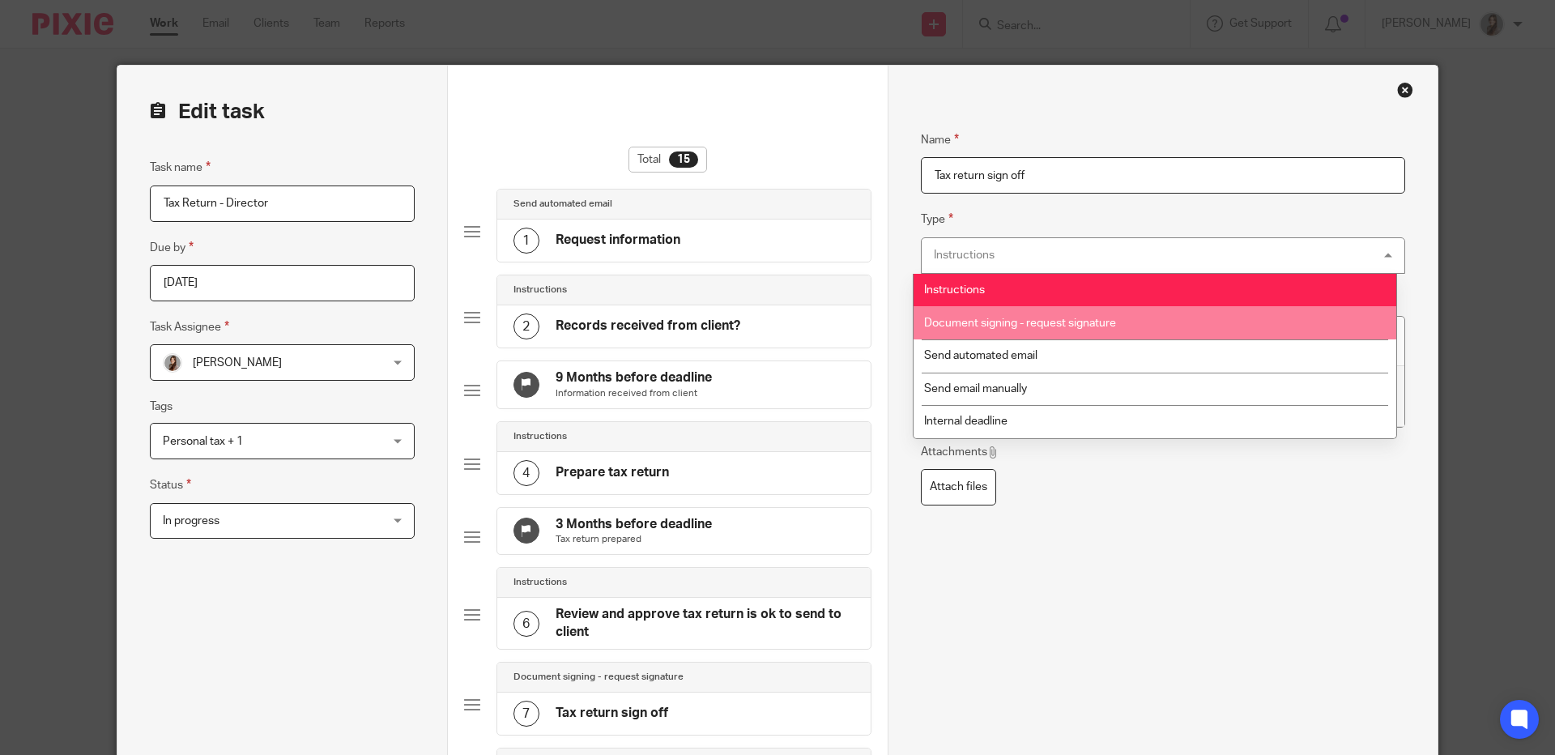
click at [1081, 318] on span "Document signing - request signature" at bounding box center [1020, 323] width 192 height 11
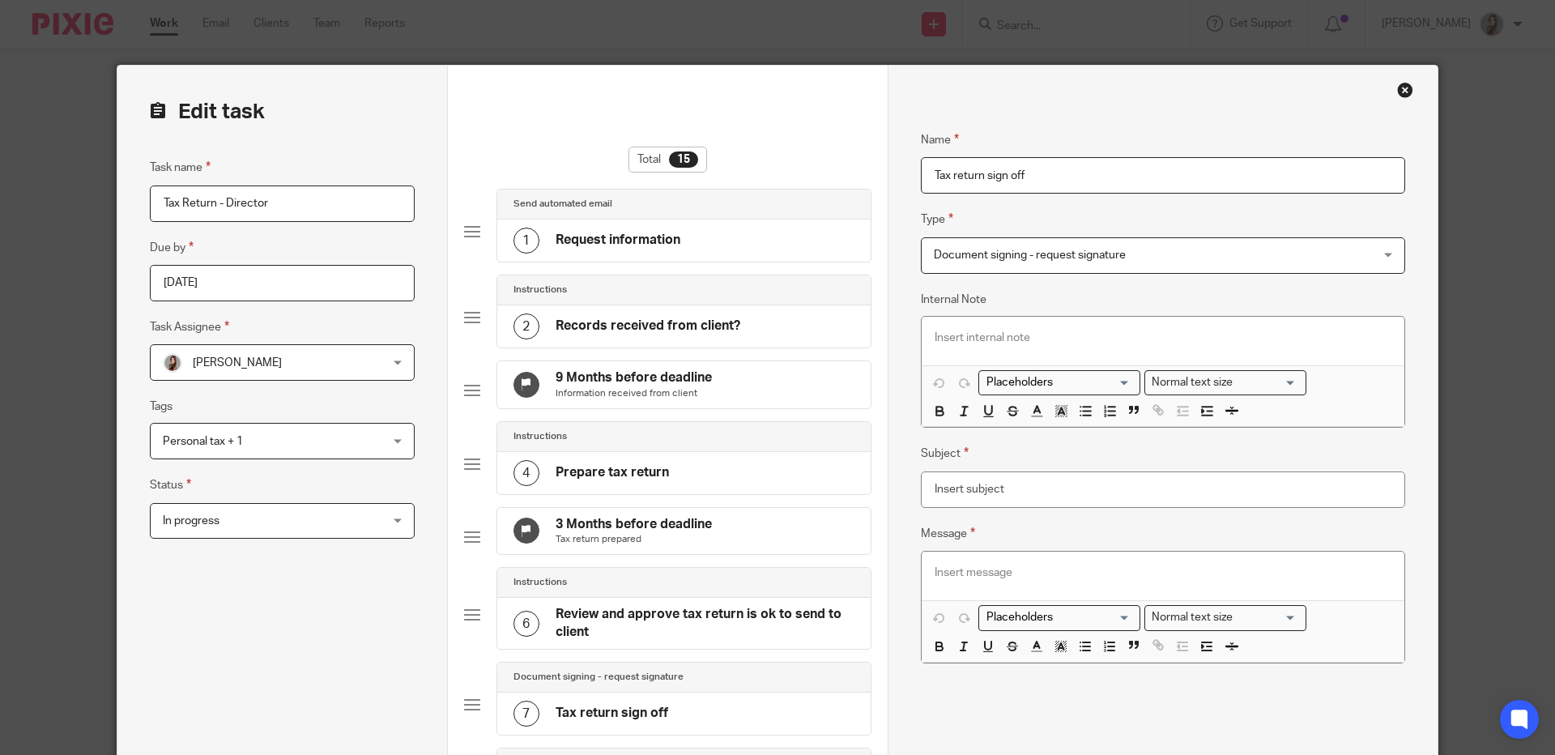
click at [1052, 328] on div at bounding box center [1163, 341] width 483 height 49
click at [966, 578] on p at bounding box center [1163, 573] width 457 height 16
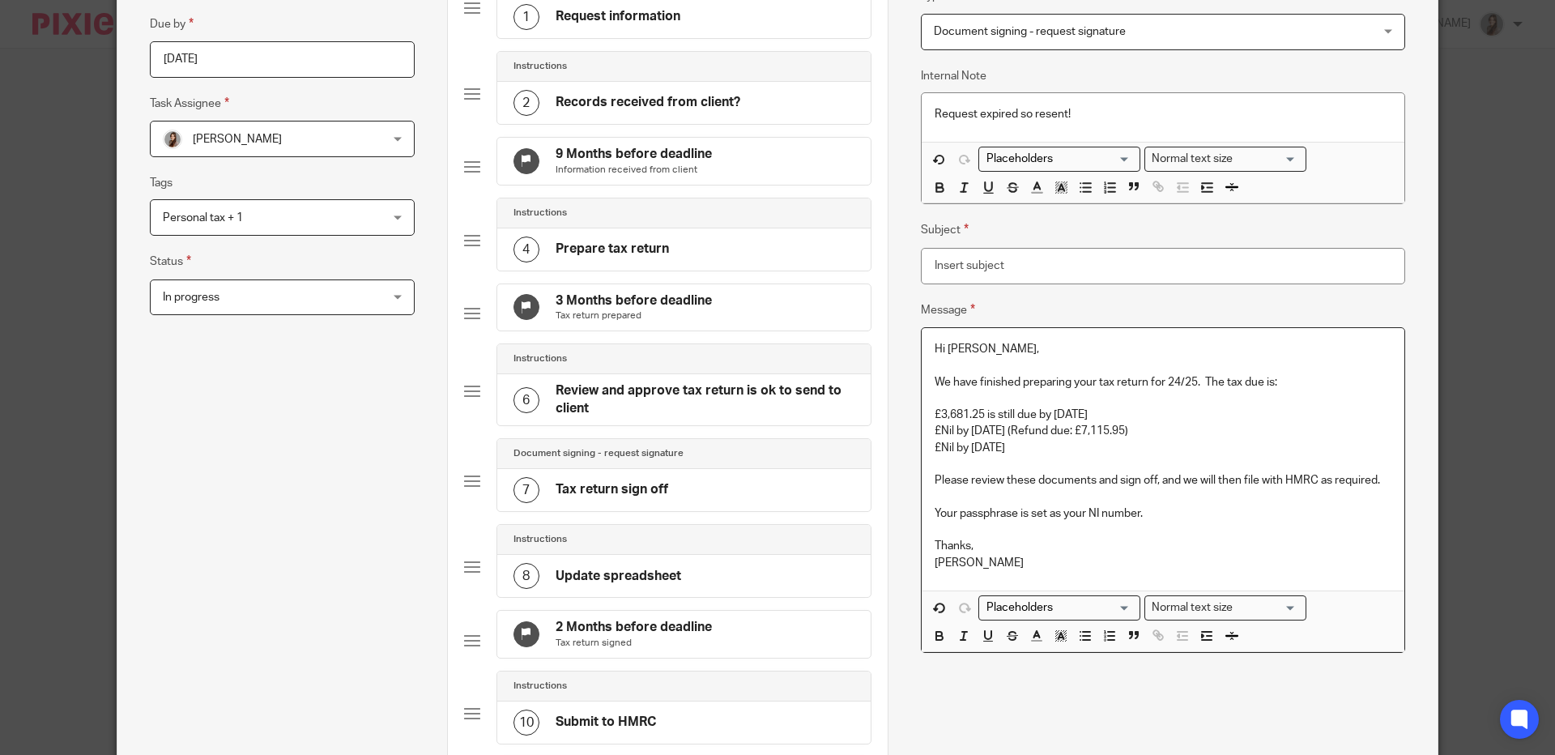
scroll to position [228, 0]
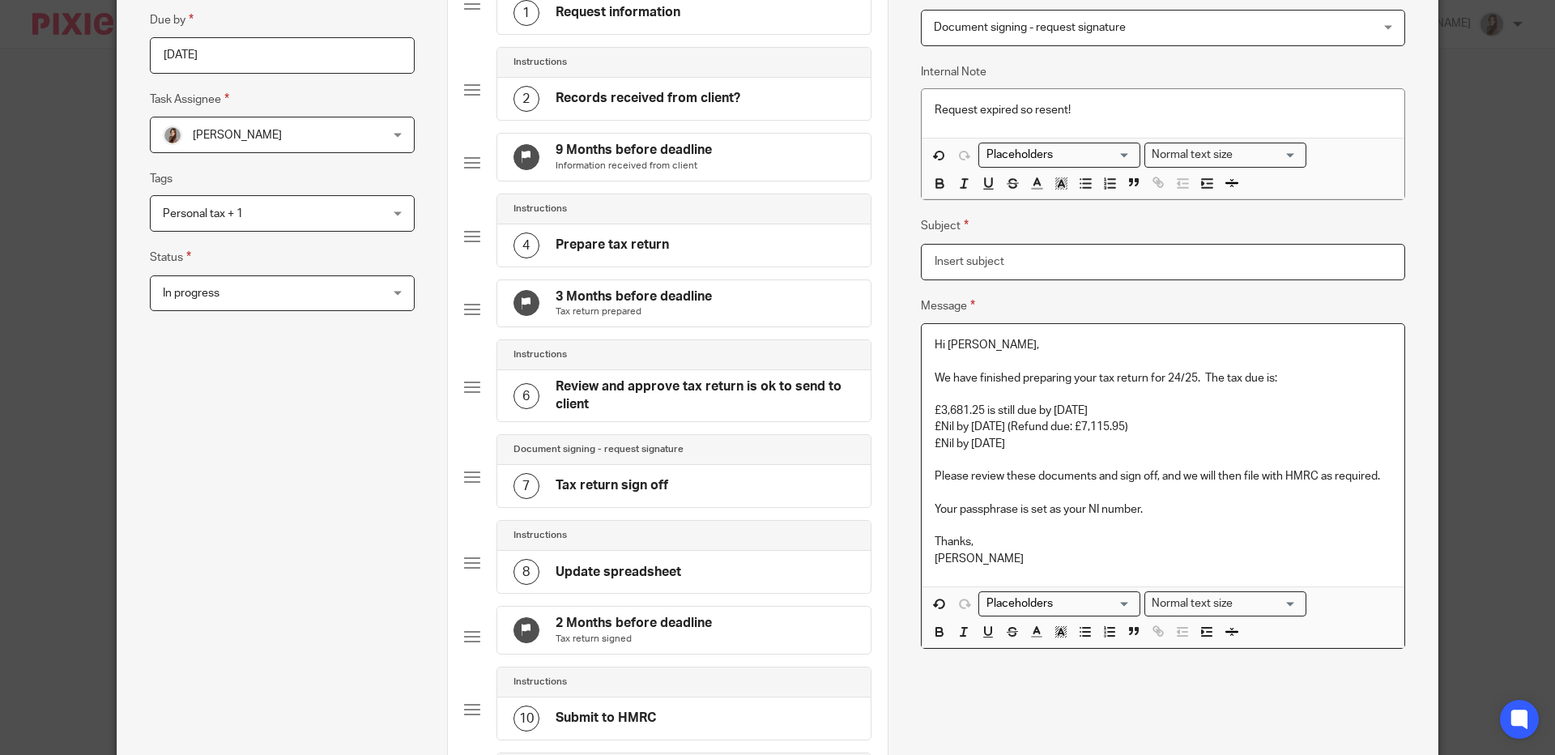
click at [979, 265] on input "Subject" at bounding box center [1163, 262] width 484 height 36
drag, startPoint x: 1137, startPoint y: 271, endPoint x: 1027, endPoint y: 269, distance: 110.2
click at [1027, 269] on input "Personal Tax Return 24/25 - Please" at bounding box center [1163, 262] width 484 height 36
click at [921, 265] on input "Personal Tax Return" at bounding box center [1163, 262] width 484 height 36
click at [979, 265] on input "Please REview and Sign your Personal Tax Return" at bounding box center [1163, 262] width 484 height 36
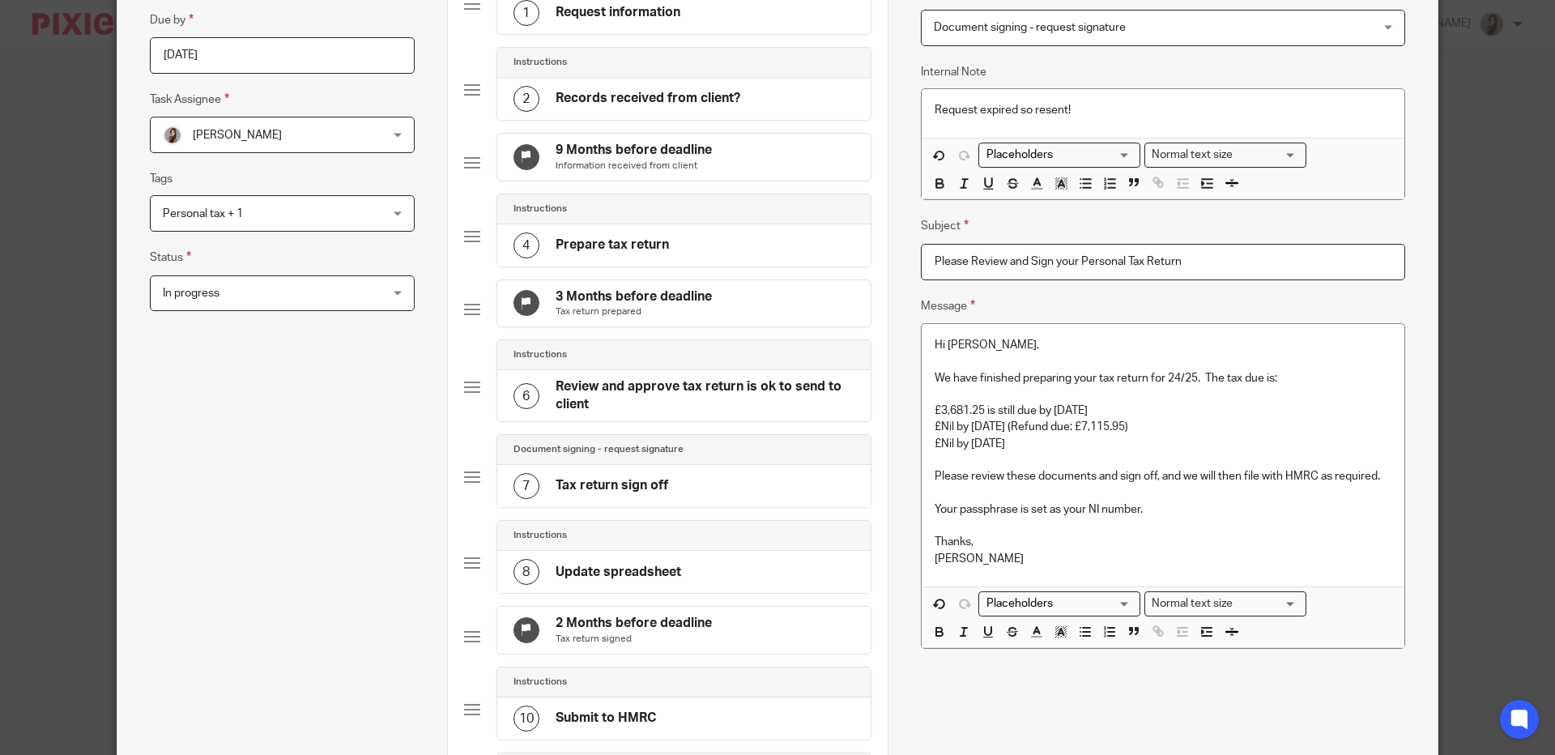
click at [1055, 262] on input "Please Review and Sign your Personal Tax Return" at bounding box center [1163, 262] width 484 height 36
click at [1248, 262] on input "Please Review and Sign Your Personal Tax Return" at bounding box center [1163, 262] width 484 height 36
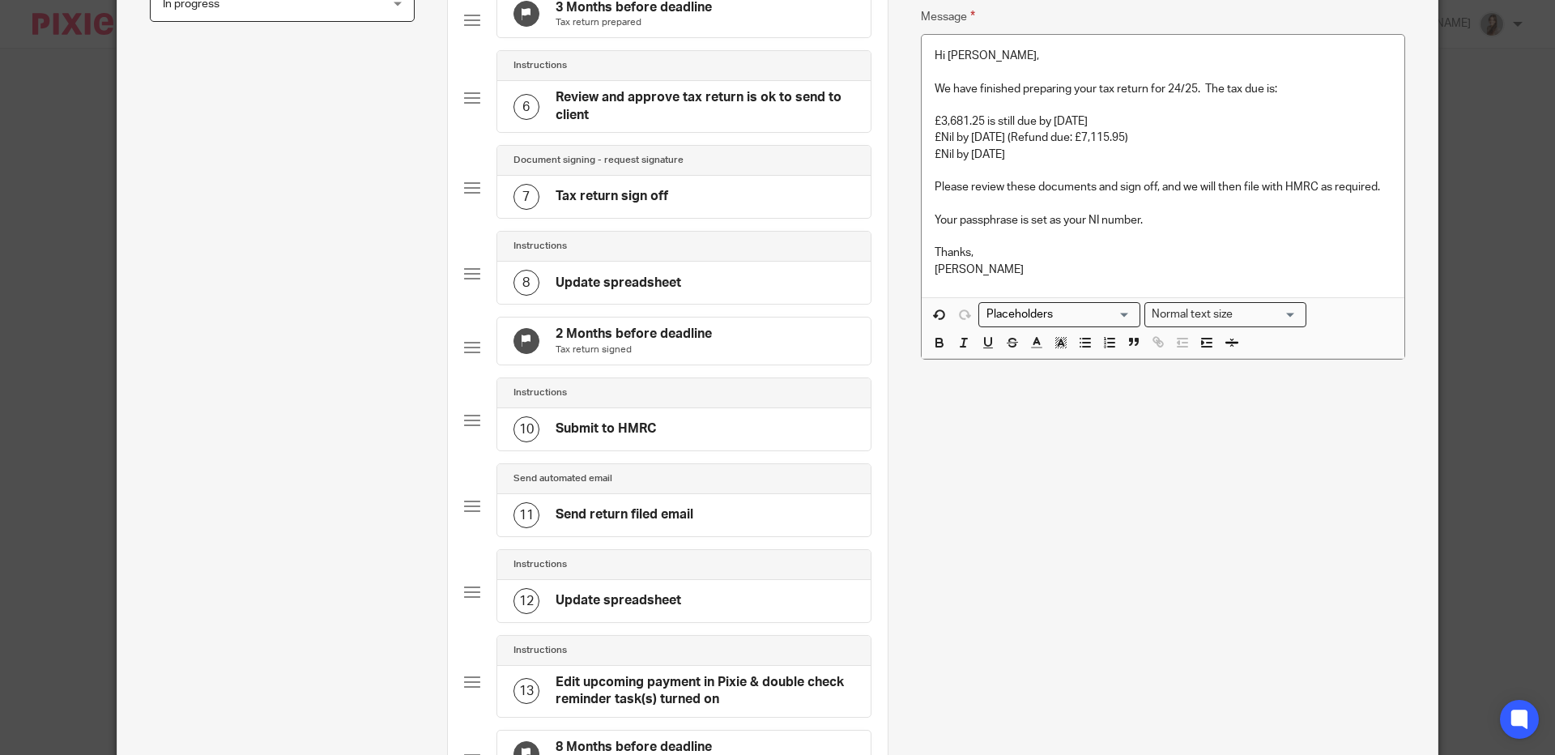
scroll to position [998, 0]
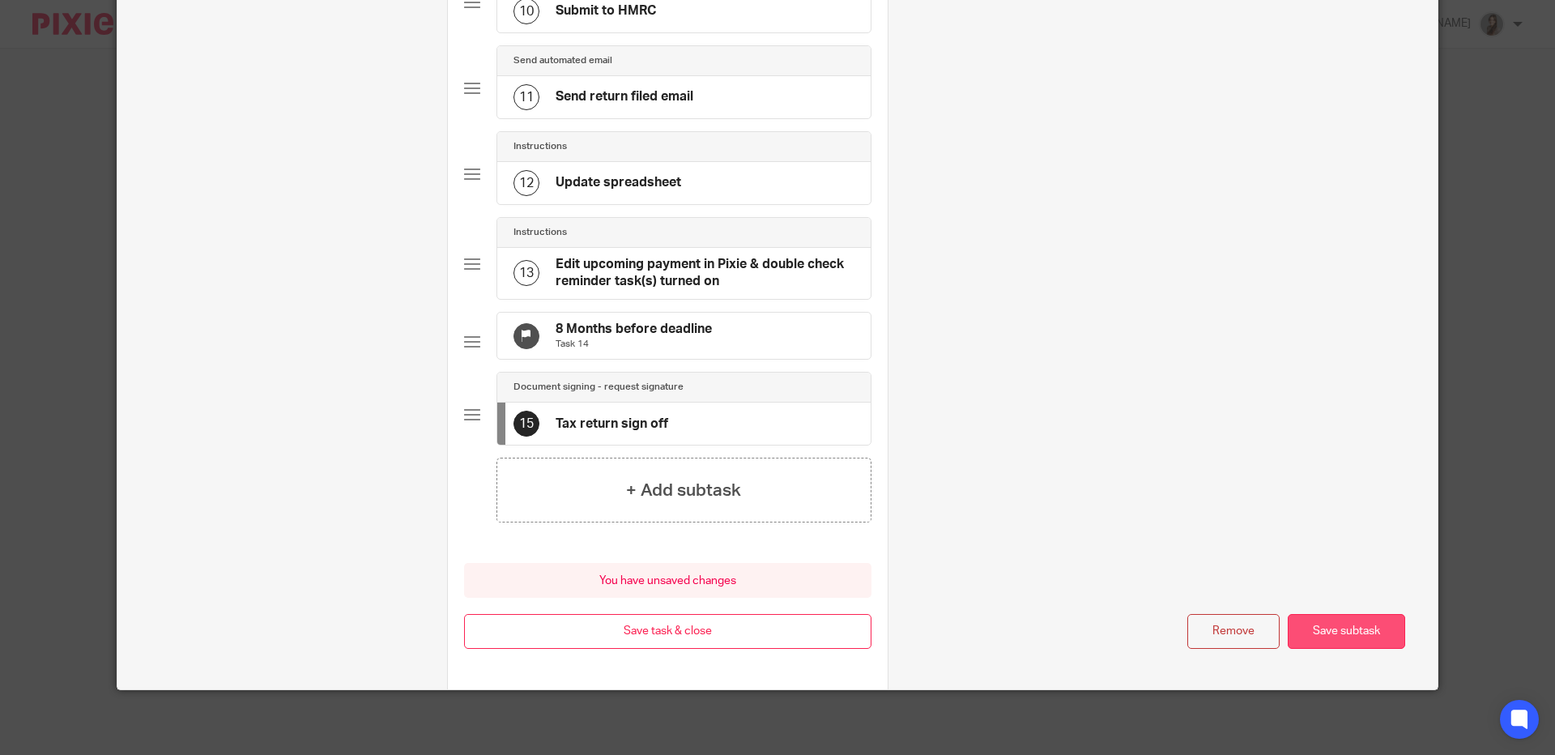
type input "Please Review and Sign Your Personal Tax Return (2024/2025)"
click at [1348, 623] on button "Save subtask" at bounding box center [1346, 631] width 117 height 35
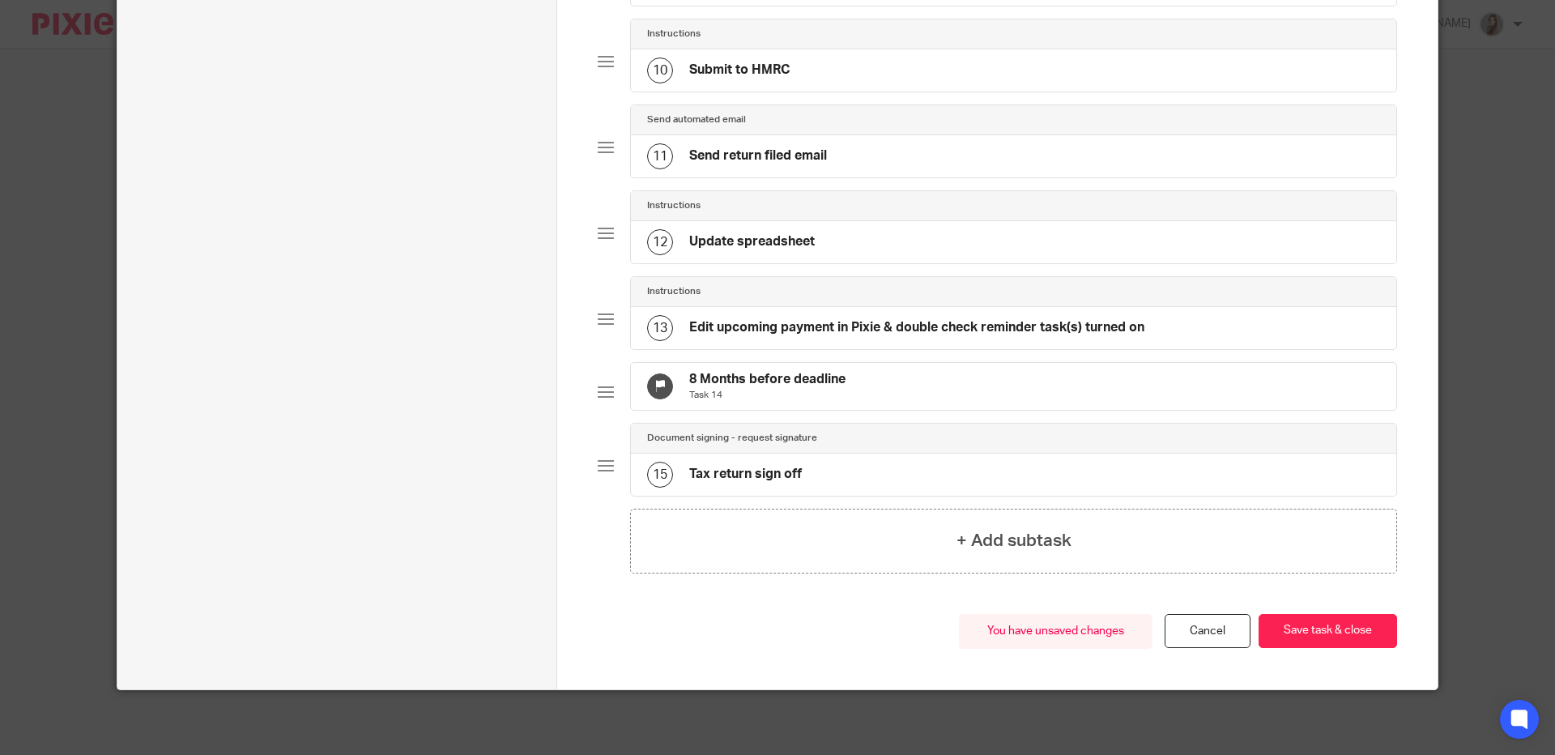
drag, startPoint x: 823, startPoint y: 456, endPoint x: 854, endPoint y: 132, distance: 325.5
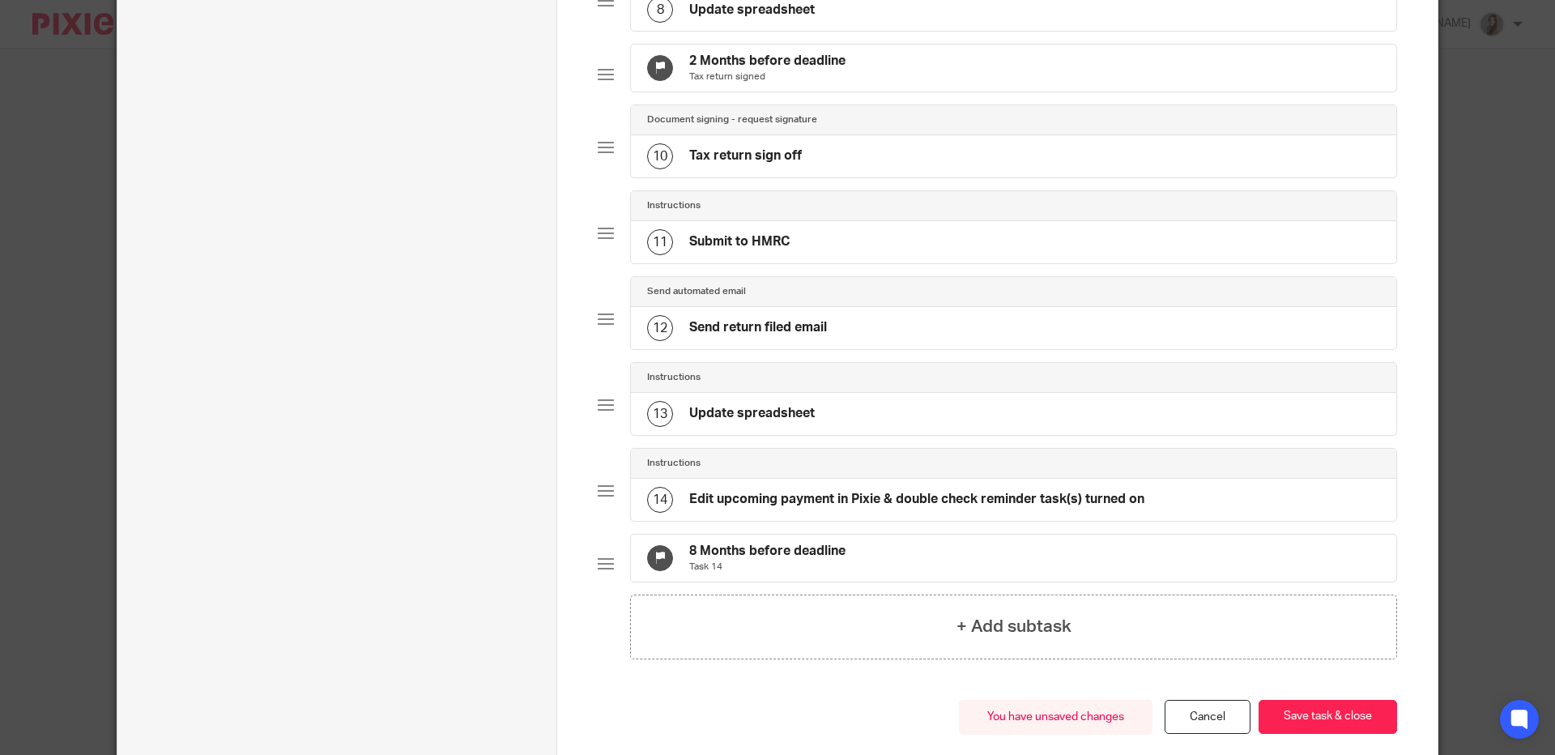
scroll to position [527, 0]
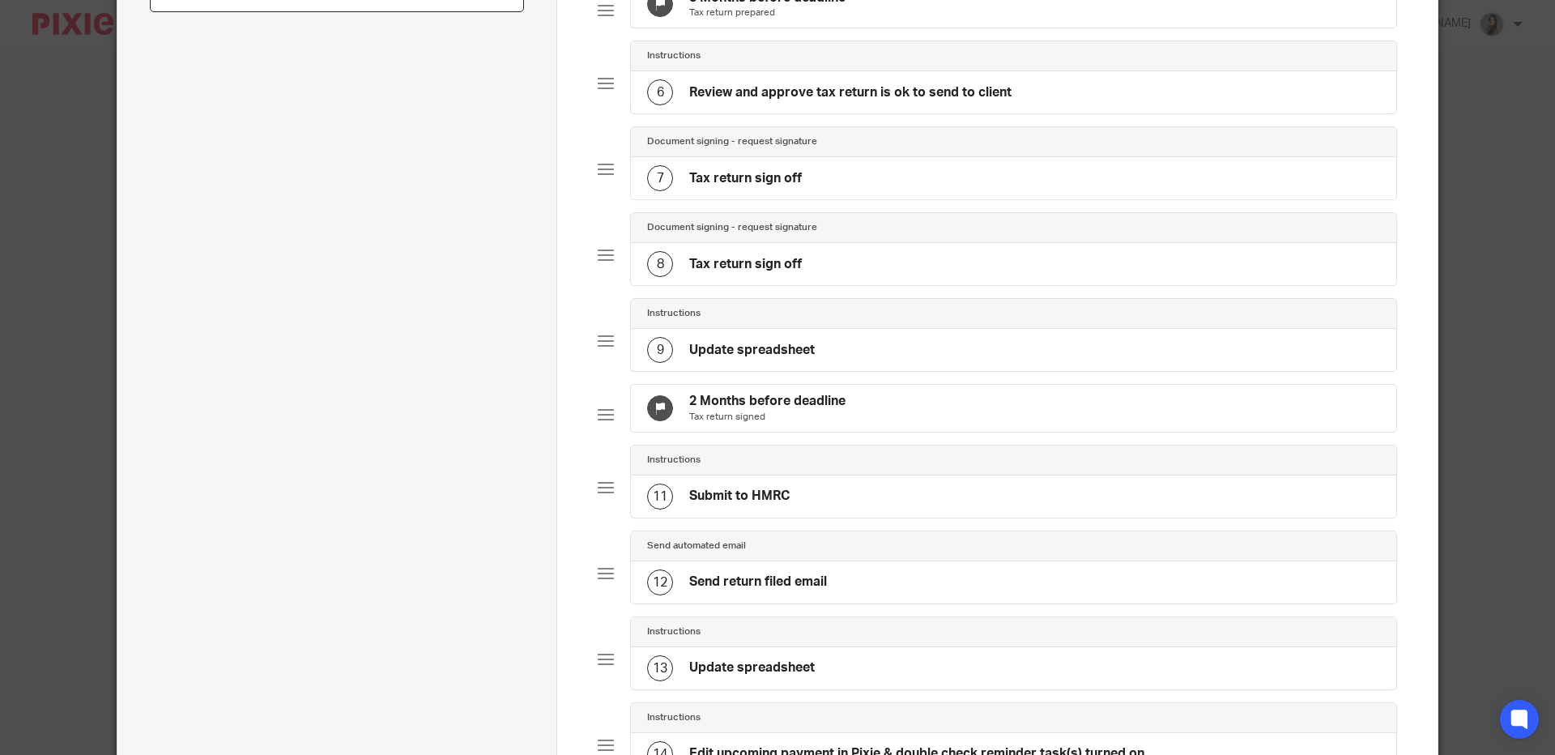
click at [755, 243] on div "Document signing - request signature" at bounding box center [1013, 228] width 765 height 30
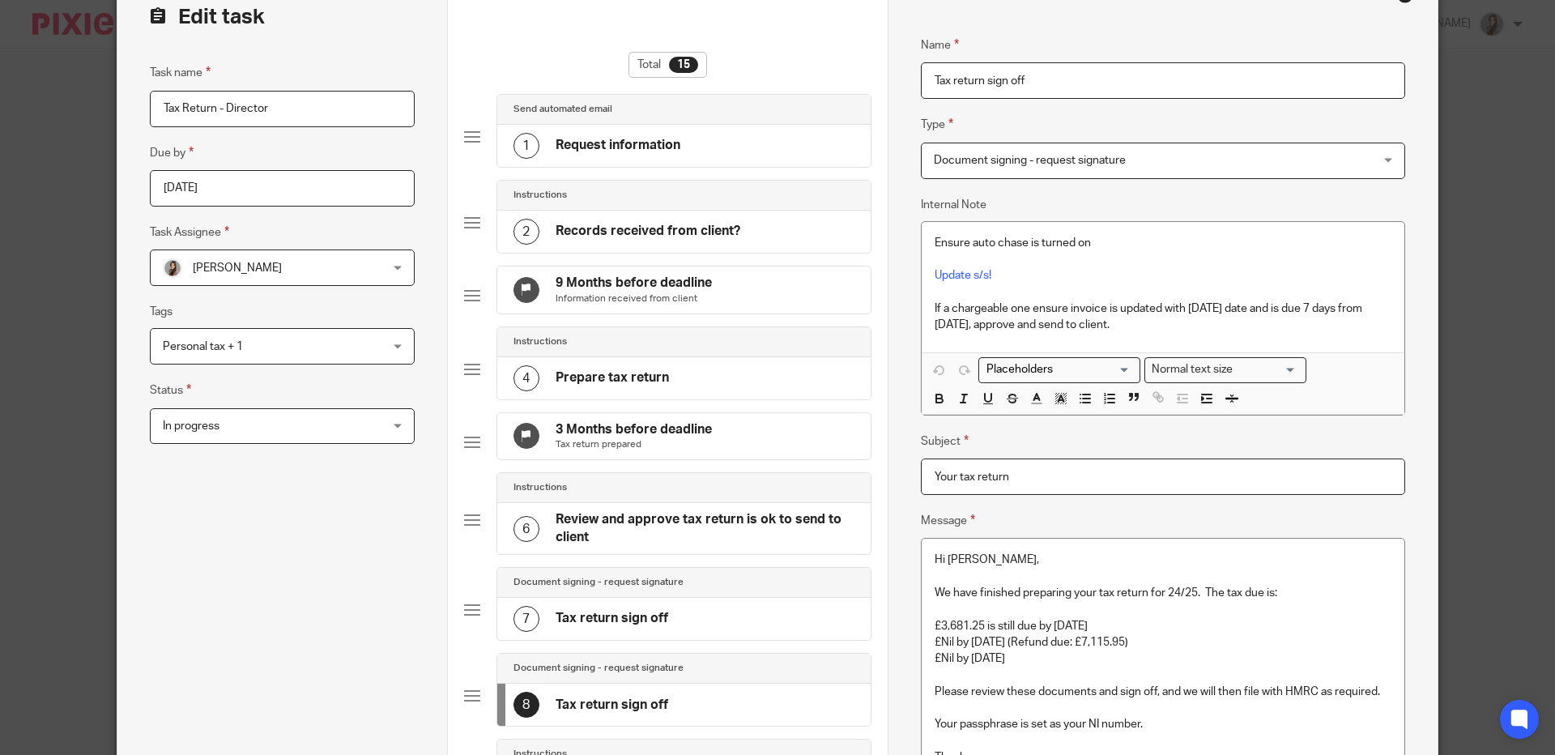
scroll to position [370, 0]
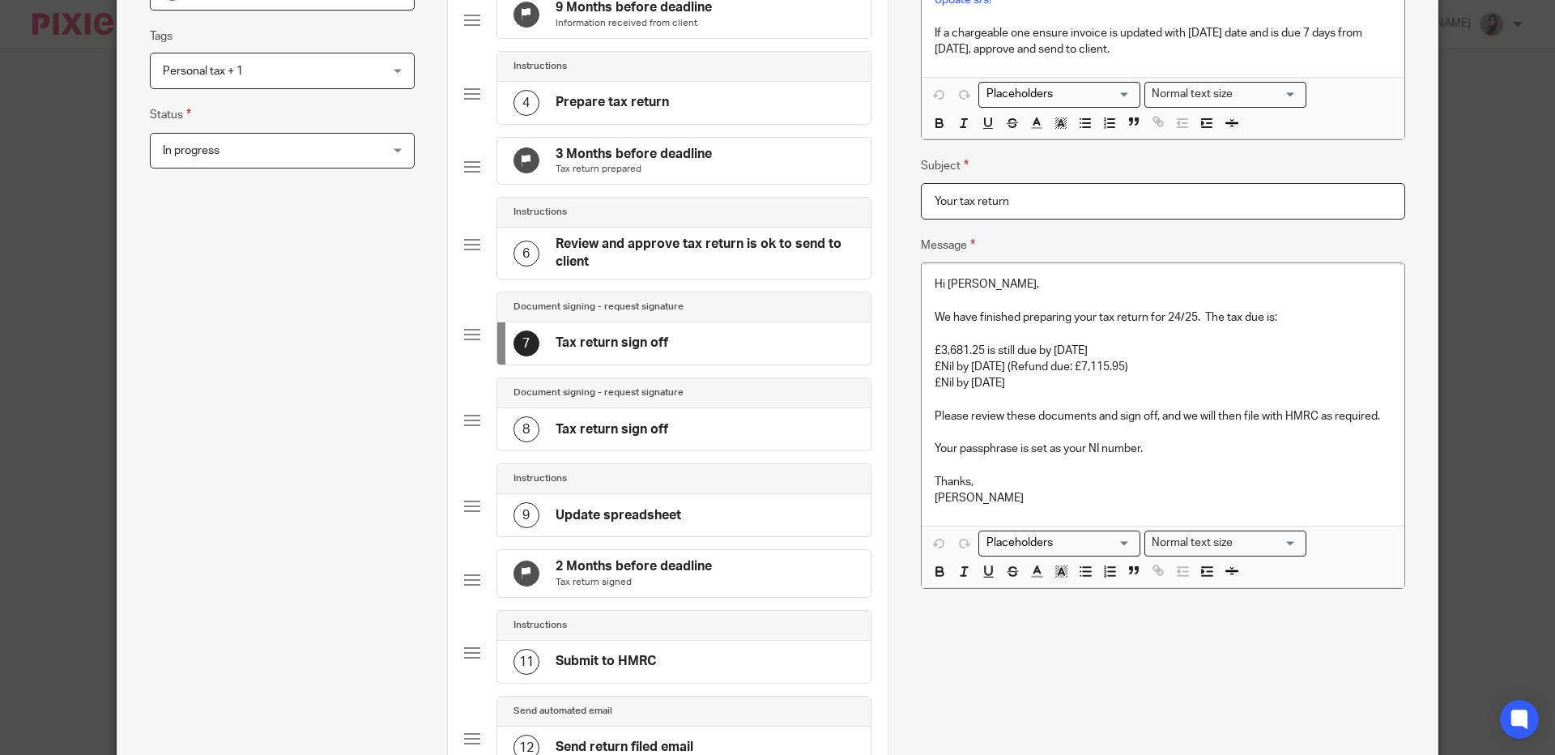
click at [633, 438] on h4 "Tax return sign off" at bounding box center [612, 429] width 113 height 17
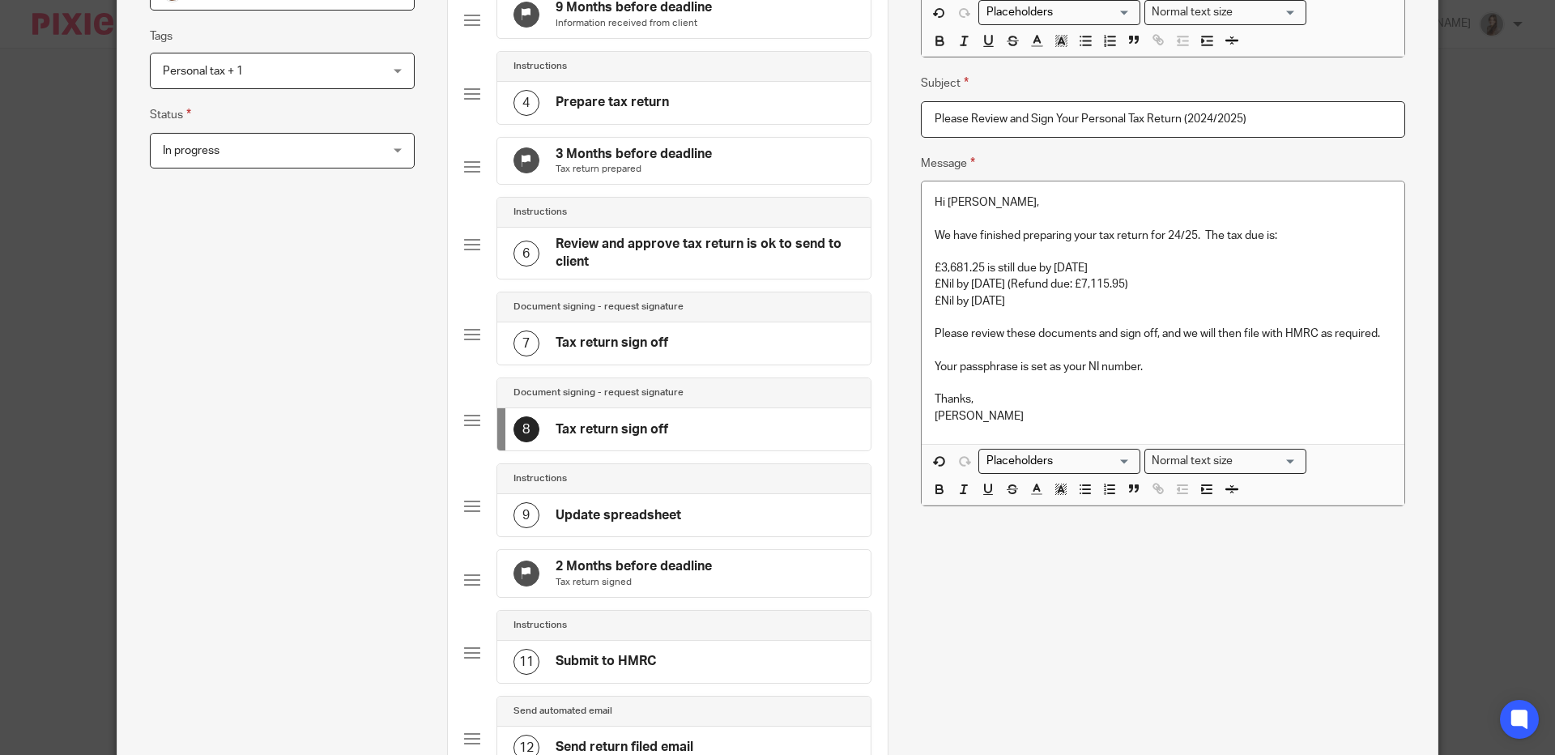
scroll to position [0, 0]
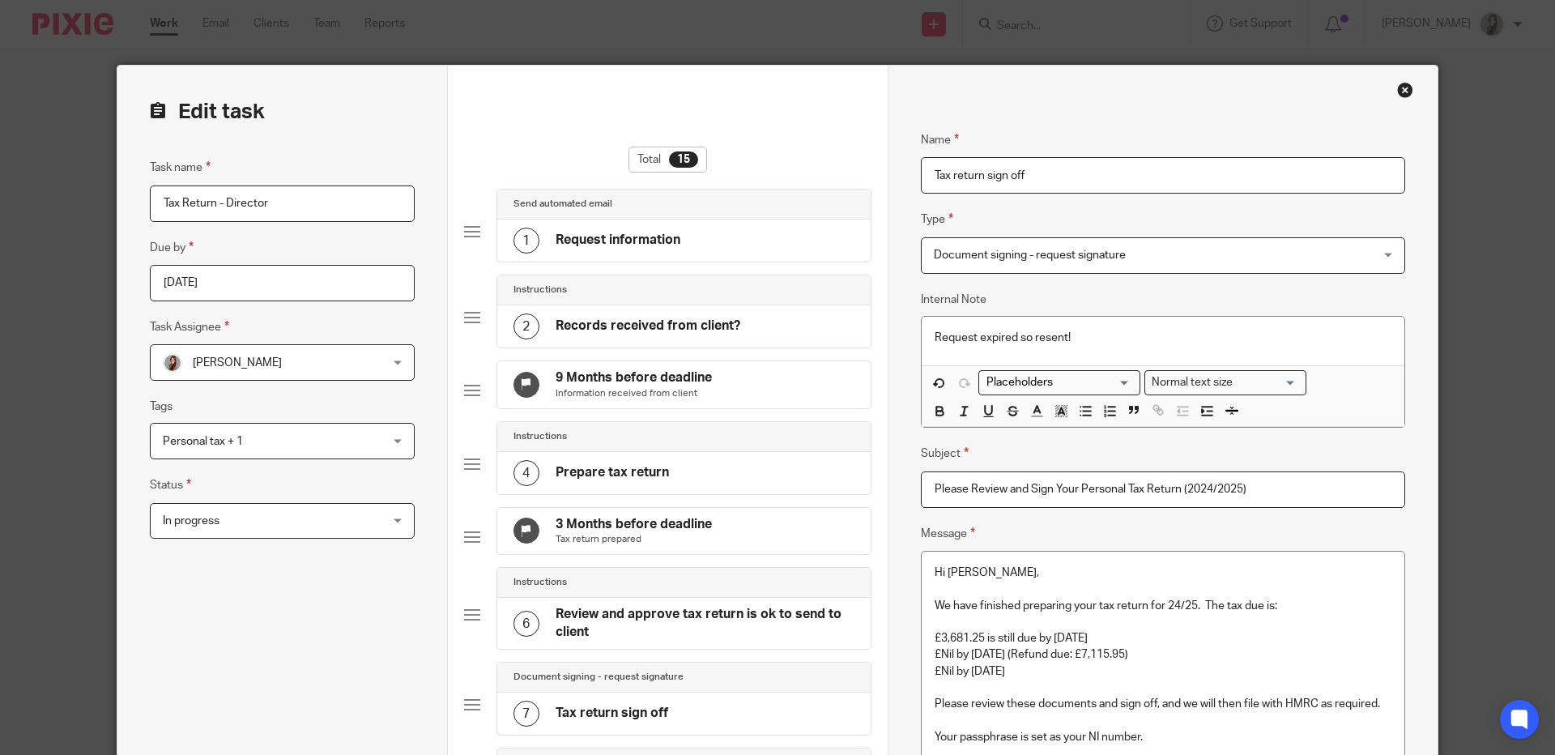
click at [1212, 497] on input "Please Review and Sign Your Personal Tax Return (2024/2025)" at bounding box center [1163, 489] width 484 height 36
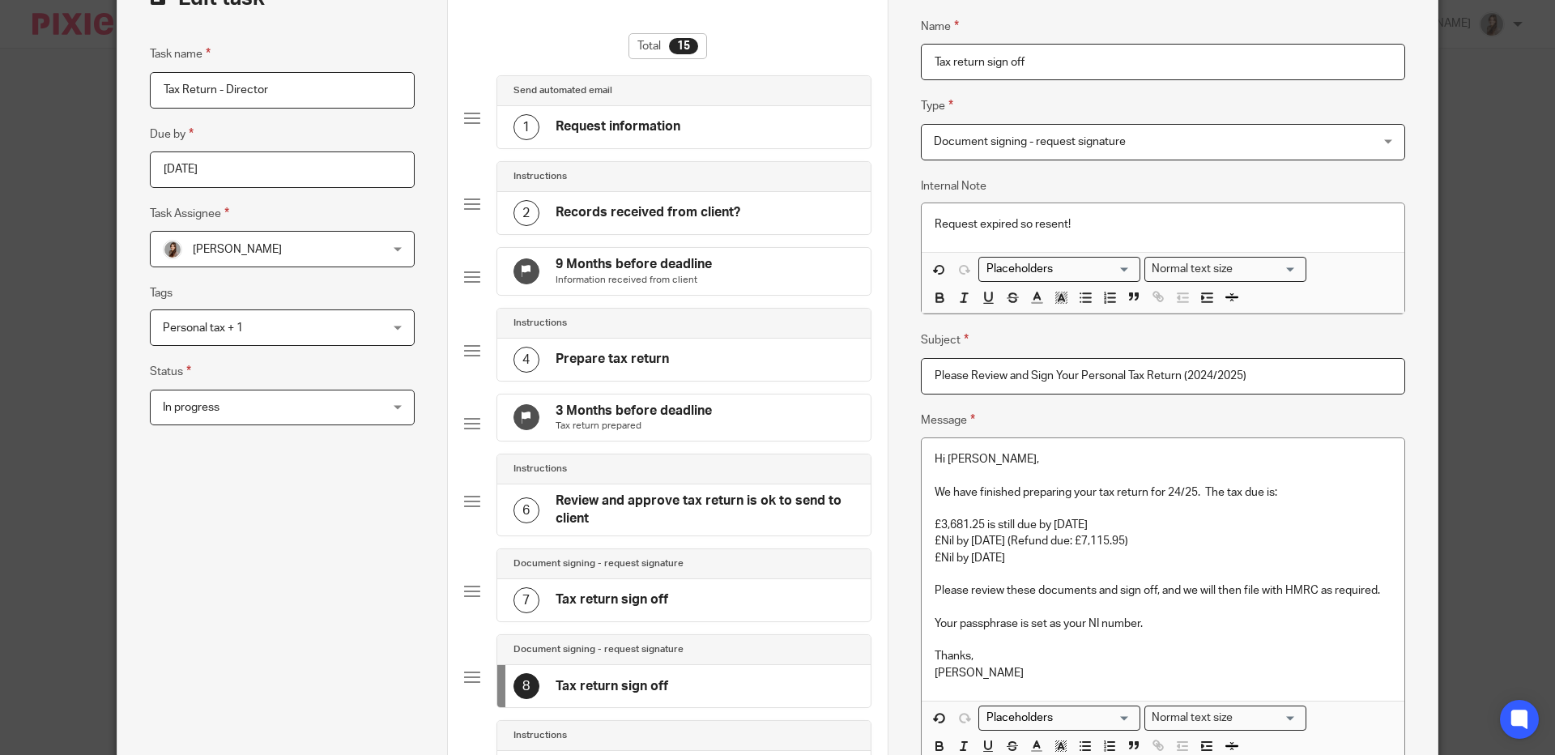
scroll to position [133, 0]
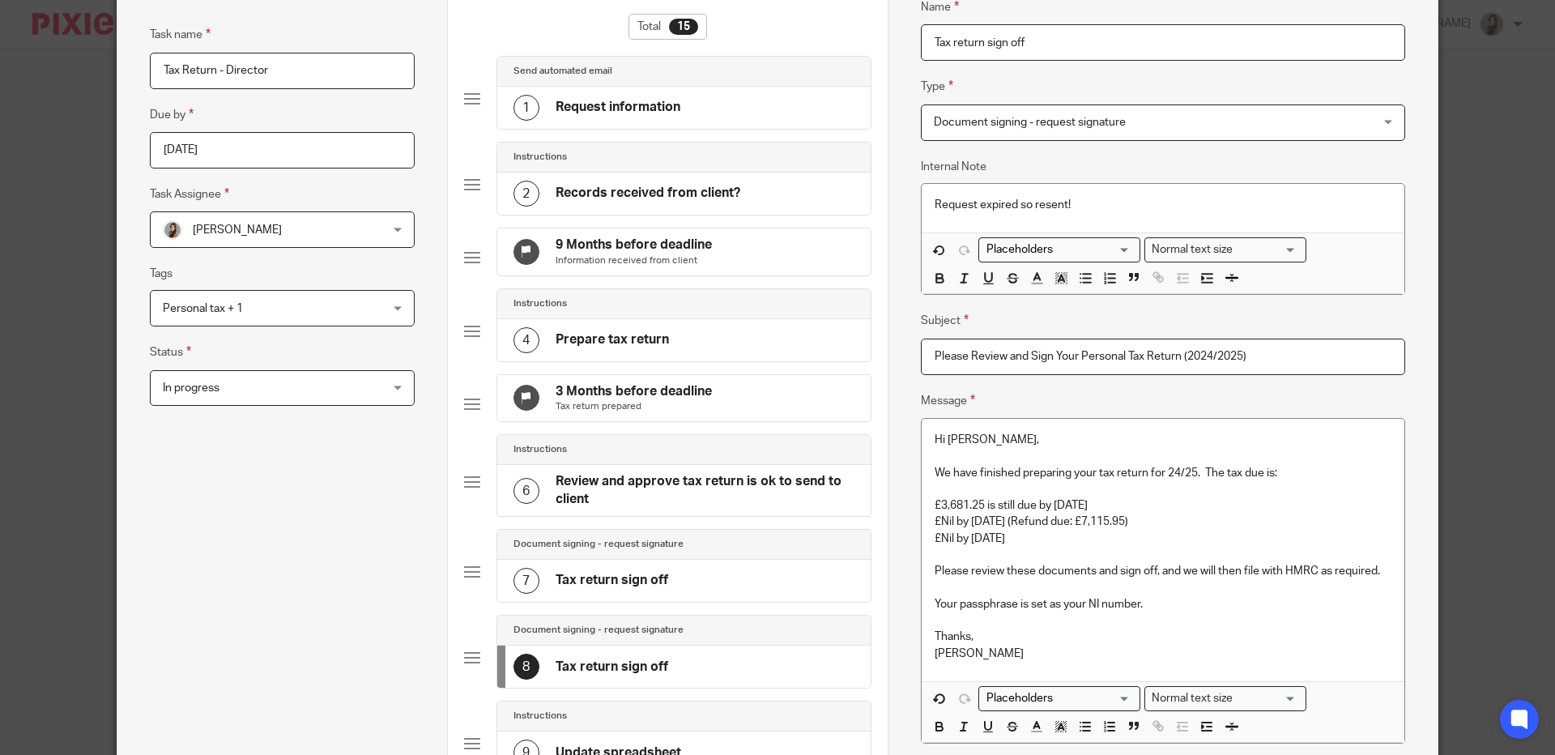
click at [1078, 363] on input "Please Review and Sign Your Personal Tax Return (2024/2025)" at bounding box center [1163, 357] width 484 height 36
click at [1078, 362] on input "Please Review and Sign Your Personal Tax Return (2024/2025)" at bounding box center [1163, 357] width 484 height 36
drag, startPoint x: 1208, startPoint y: 358, endPoint x: 1129, endPoint y: 359, distance: 78.6
click at [1129, 359] on input "Please Review and Sign Your Tax Return (2024/2025)" at bounding box center [1163, 357] width 484 height 36
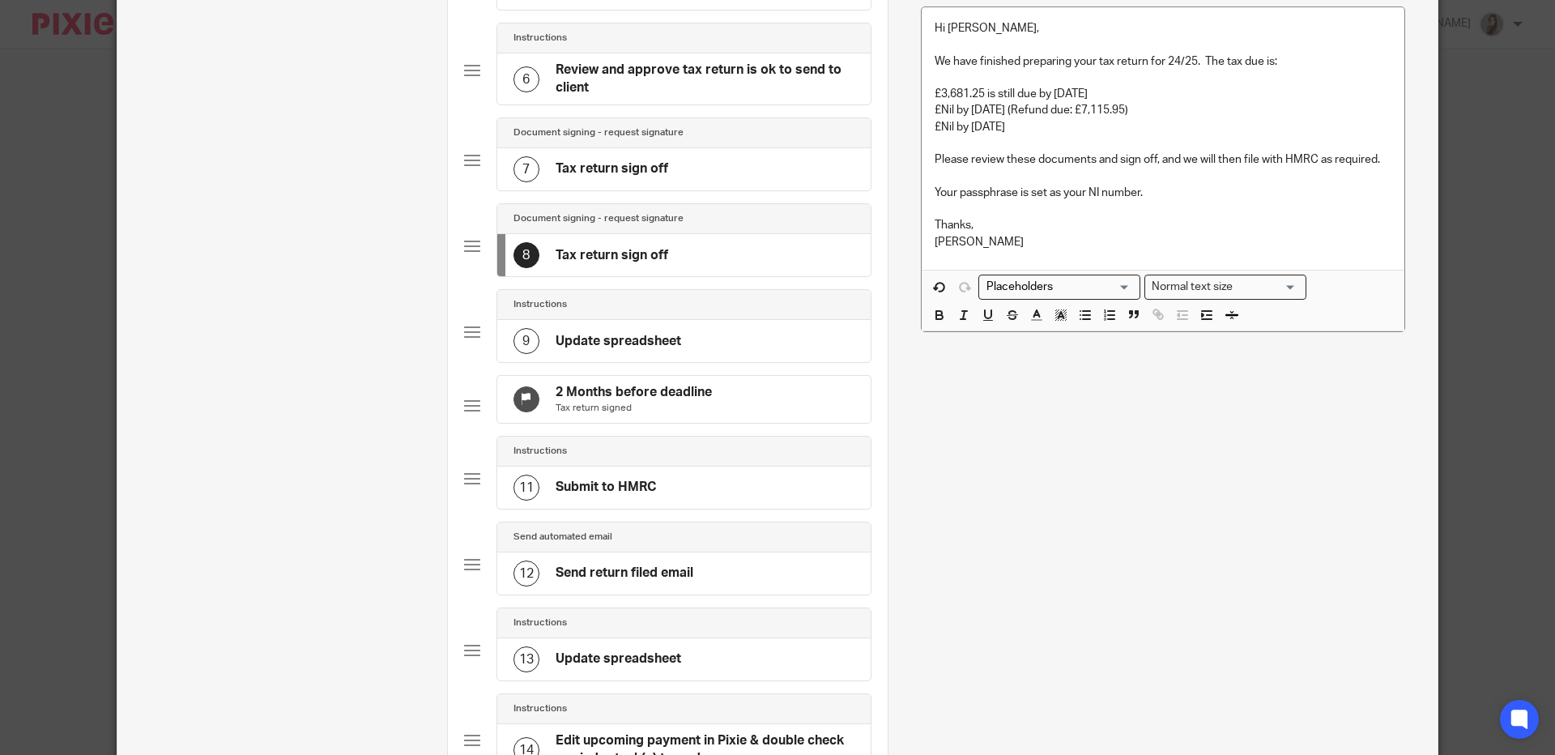
scroll to position [998, 0]
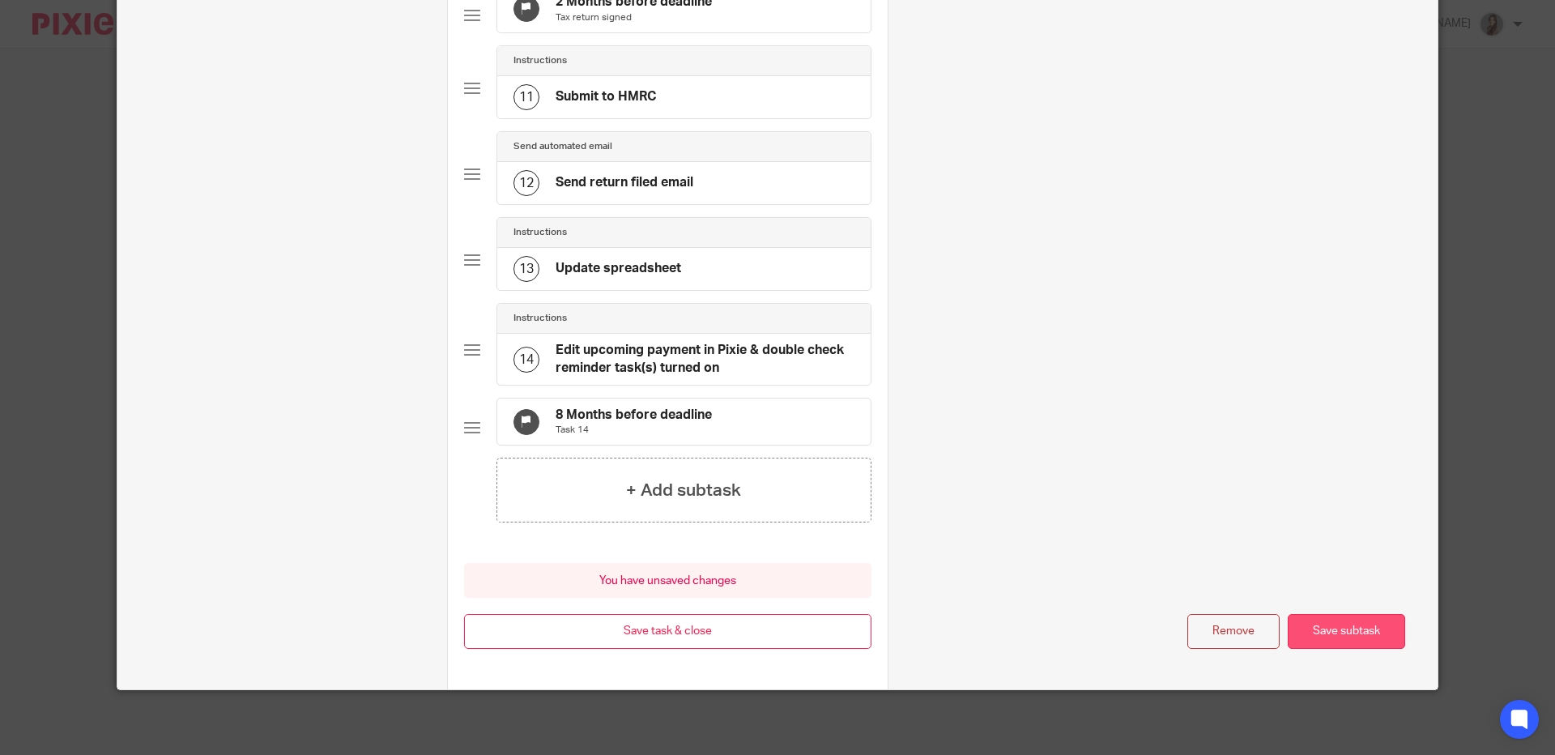
type input "Please Review and Sign Your Tax Return"
click at [1341, 636] on button "Save subtask" at bounding box center [1346, 631] width 117 height 35
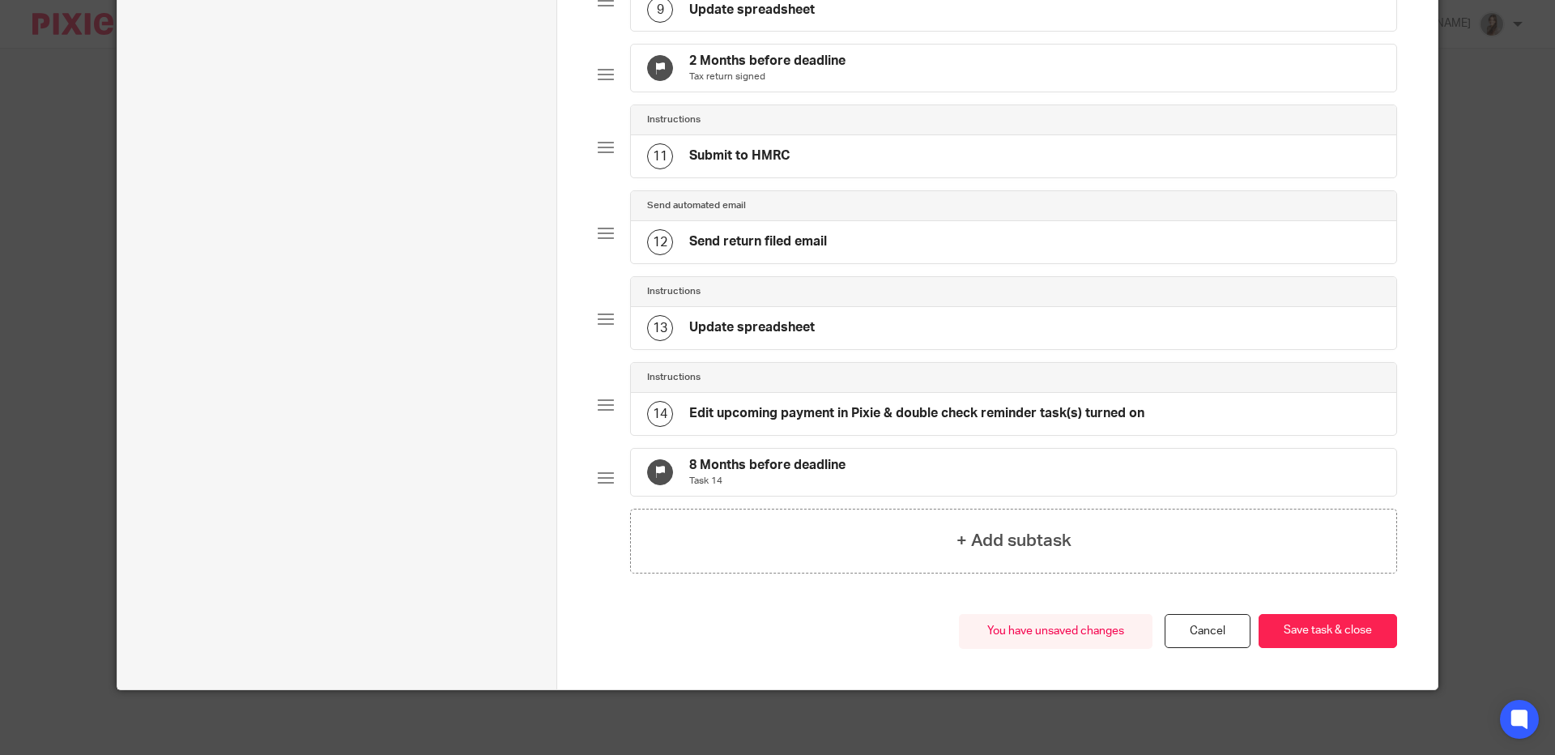
scroll to position [930, 0]
drag, startPoint x: 1290, startPoint y: 629, endPoint x: 1156, endPoint y: 575, distance: 145.0
click at [1290, 630] on button "Save task & close" at bounding box center [1328, 631] width 139 height 35
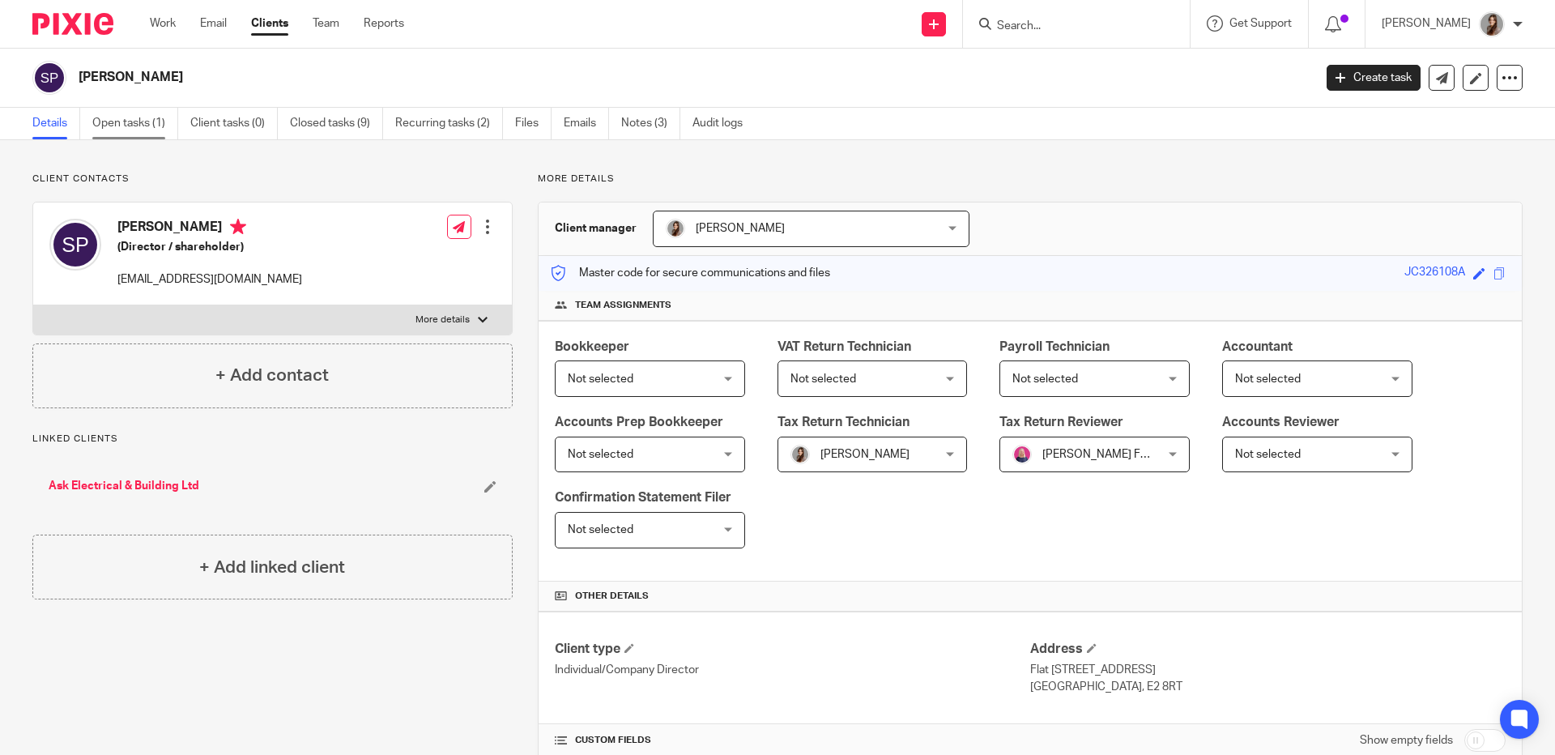
click at [130, 131] on link "Open tasks (1)" at bounding box center [135, 124] width 86 height 32
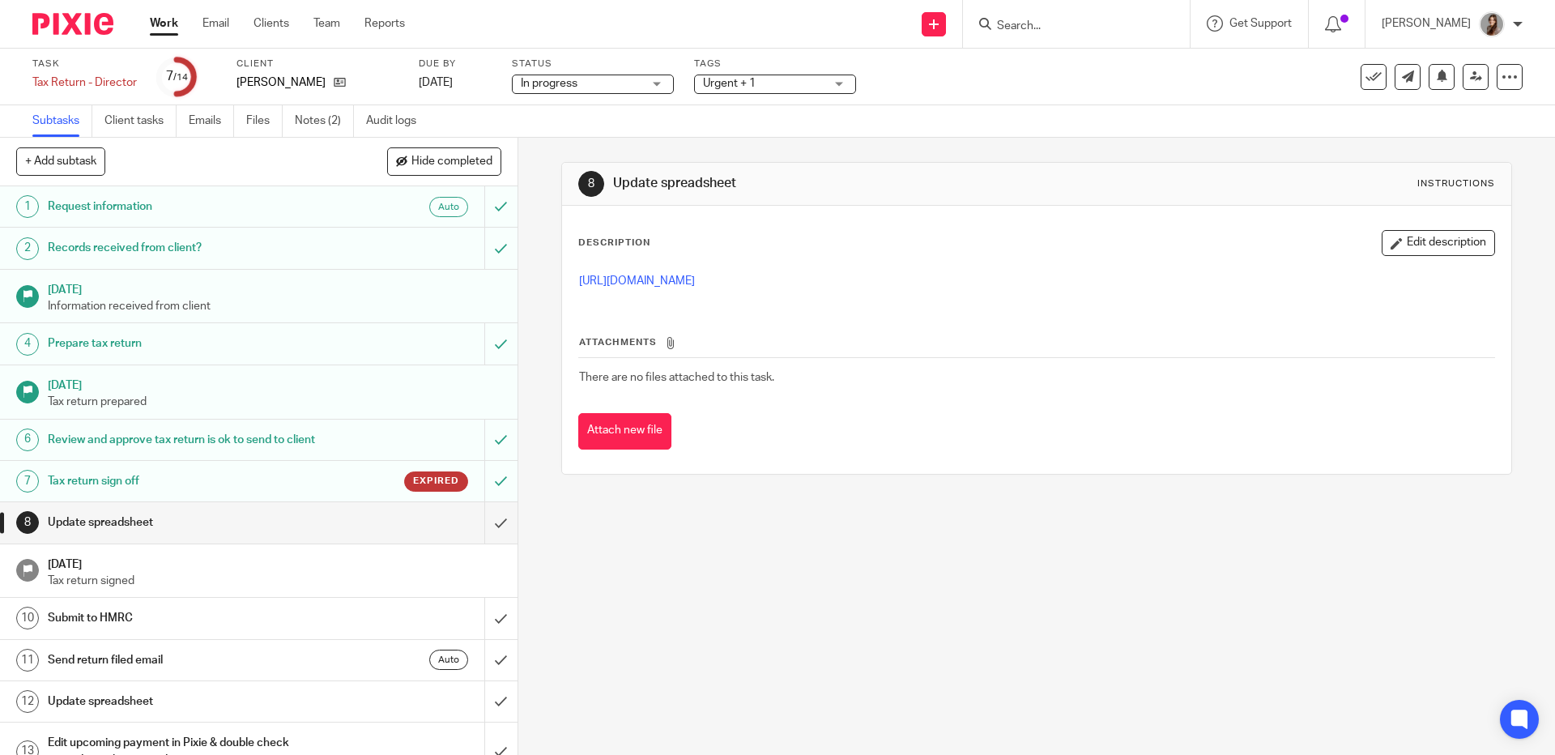
click at [176, 493] on h1 "Tax return sign off" at bounding box center [188, 481] width 280 height 24
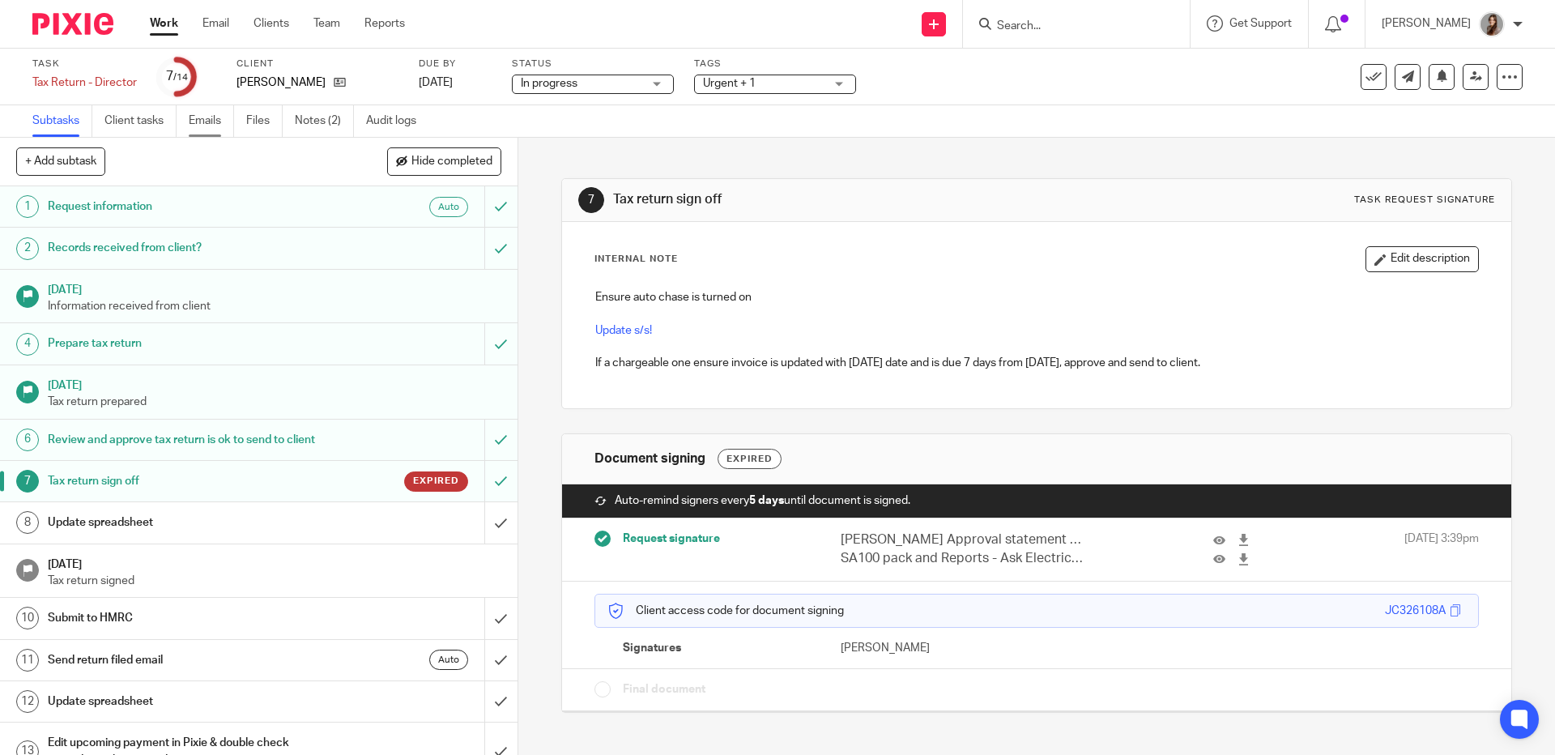
click at [221, 122] on link "Emails" at bounding box center [211, 121] width 45 height 32
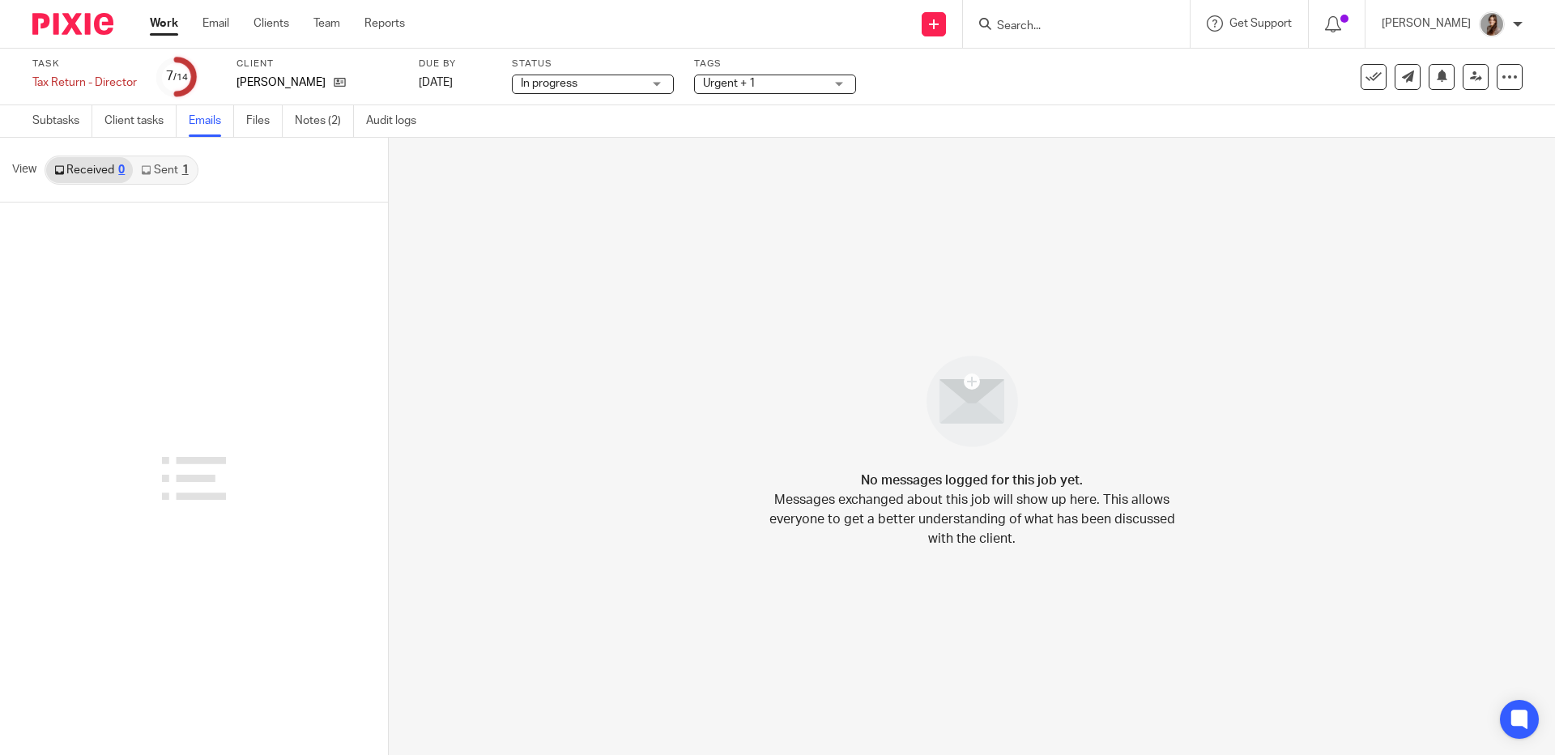
click at [173, 169] on link "Sent 1" at bounding box center [164, 170] width 63 height 26
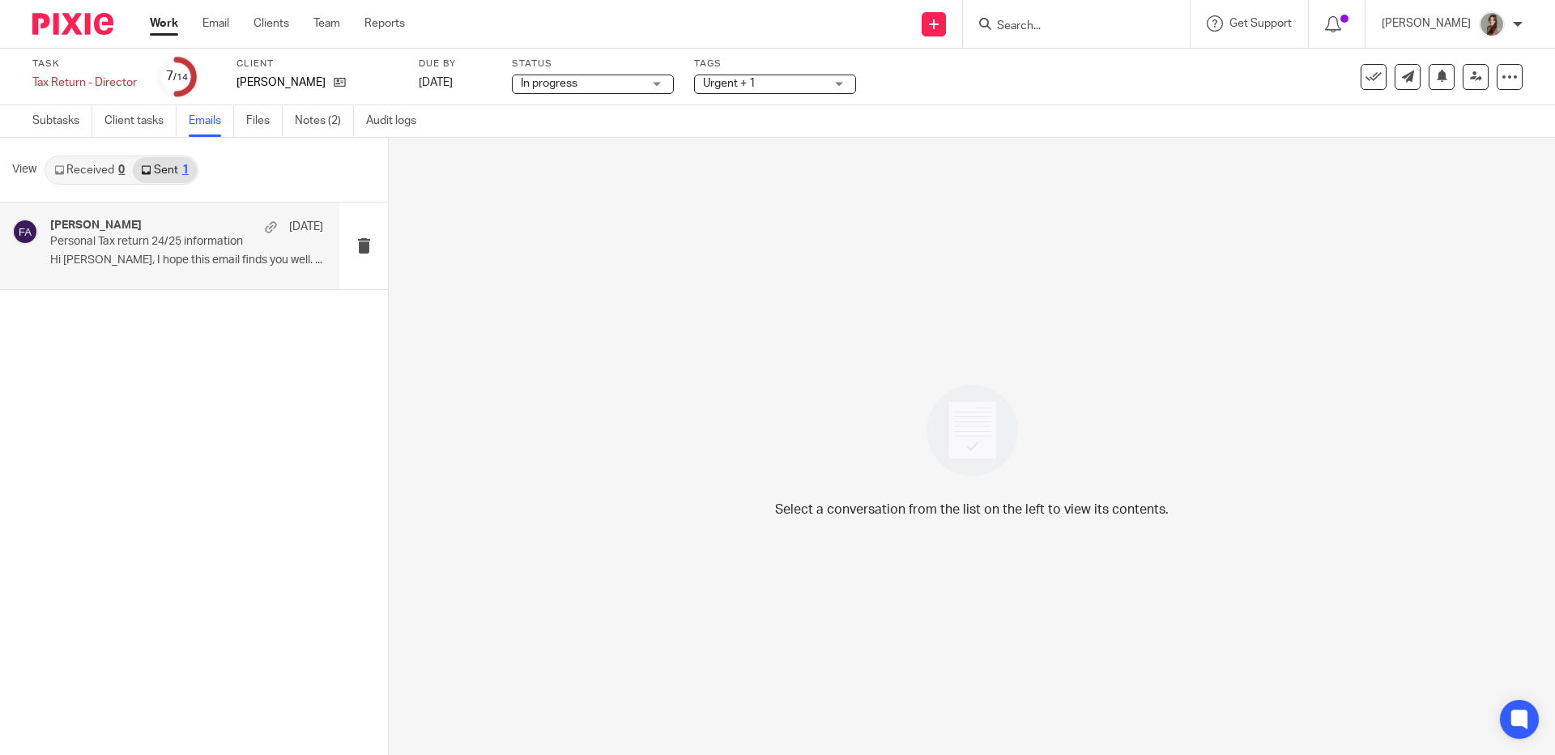
click at [119, 254] on p "Hi [PERSON_NAME], I hope this email finds you well. ..." at bounding box center [186, 261] width 273 height 14
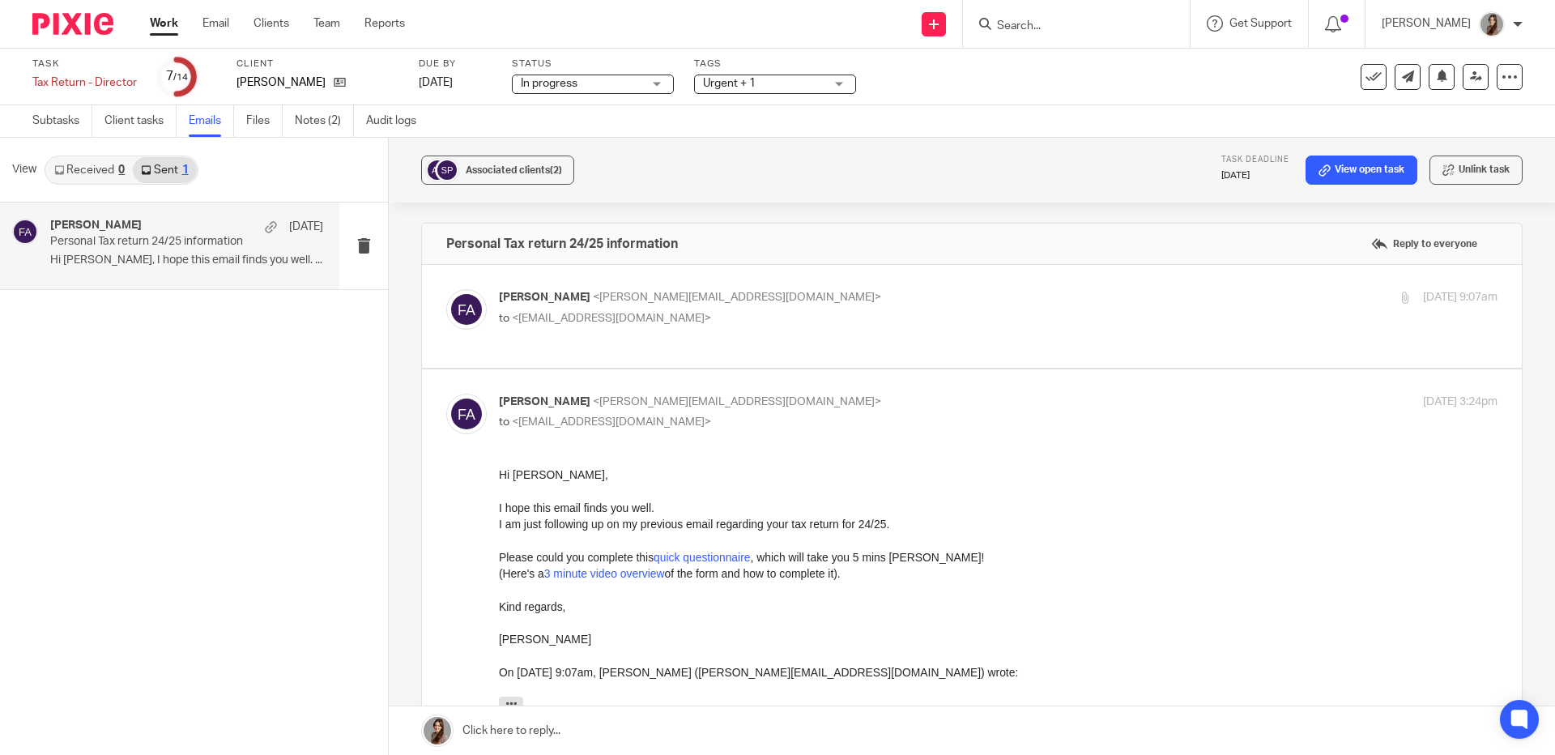
click at [591, 302] on span "Francesca Allebone" at bounding box center [545, 297] width 92 height 11
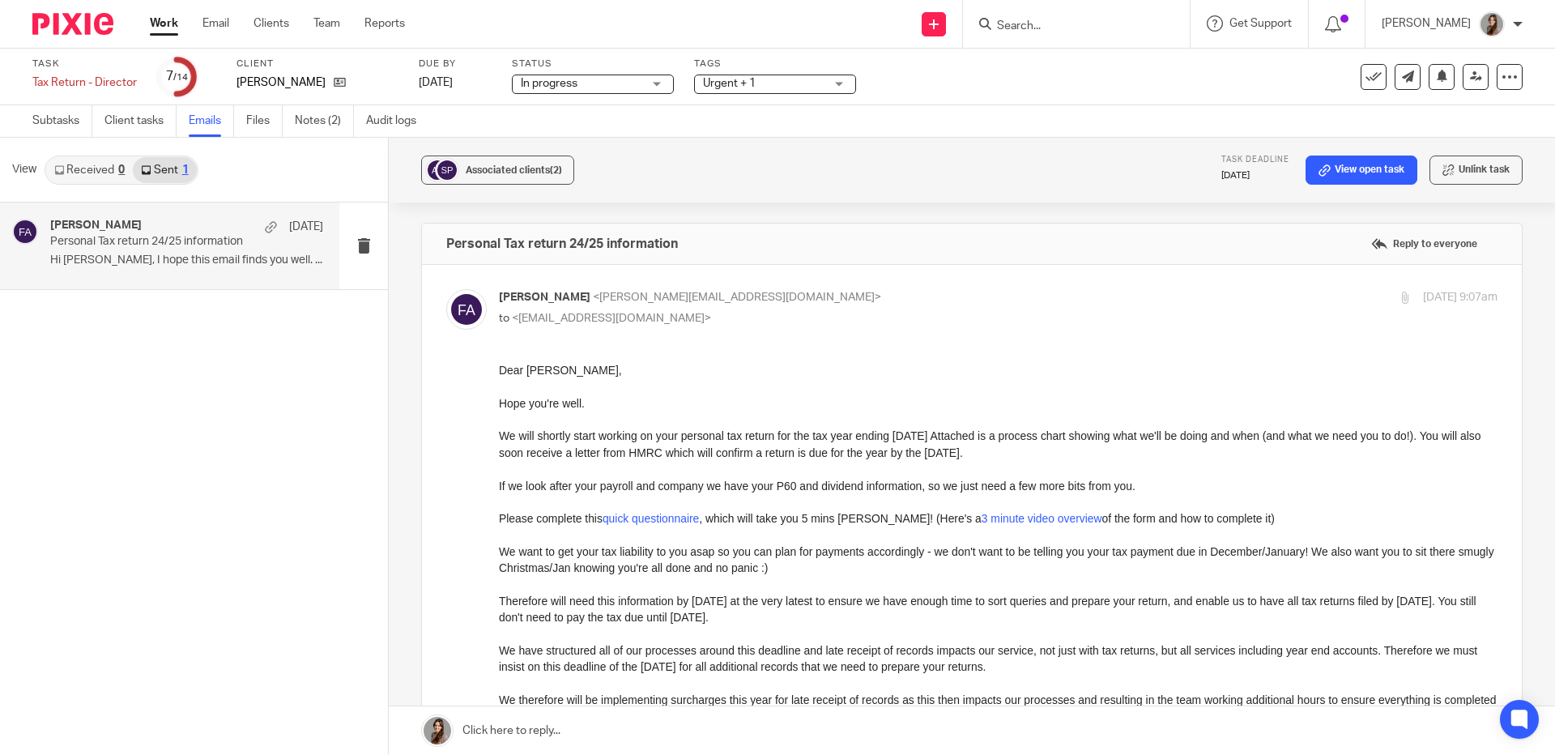
click at [778, 306] on div "Francesca Allebone <frankie@pinkpigfinancials.co.uk> to <askelectricalaccts@gma…" at bounding box center [832, 307] width 666 height 37
checkbox input "false"
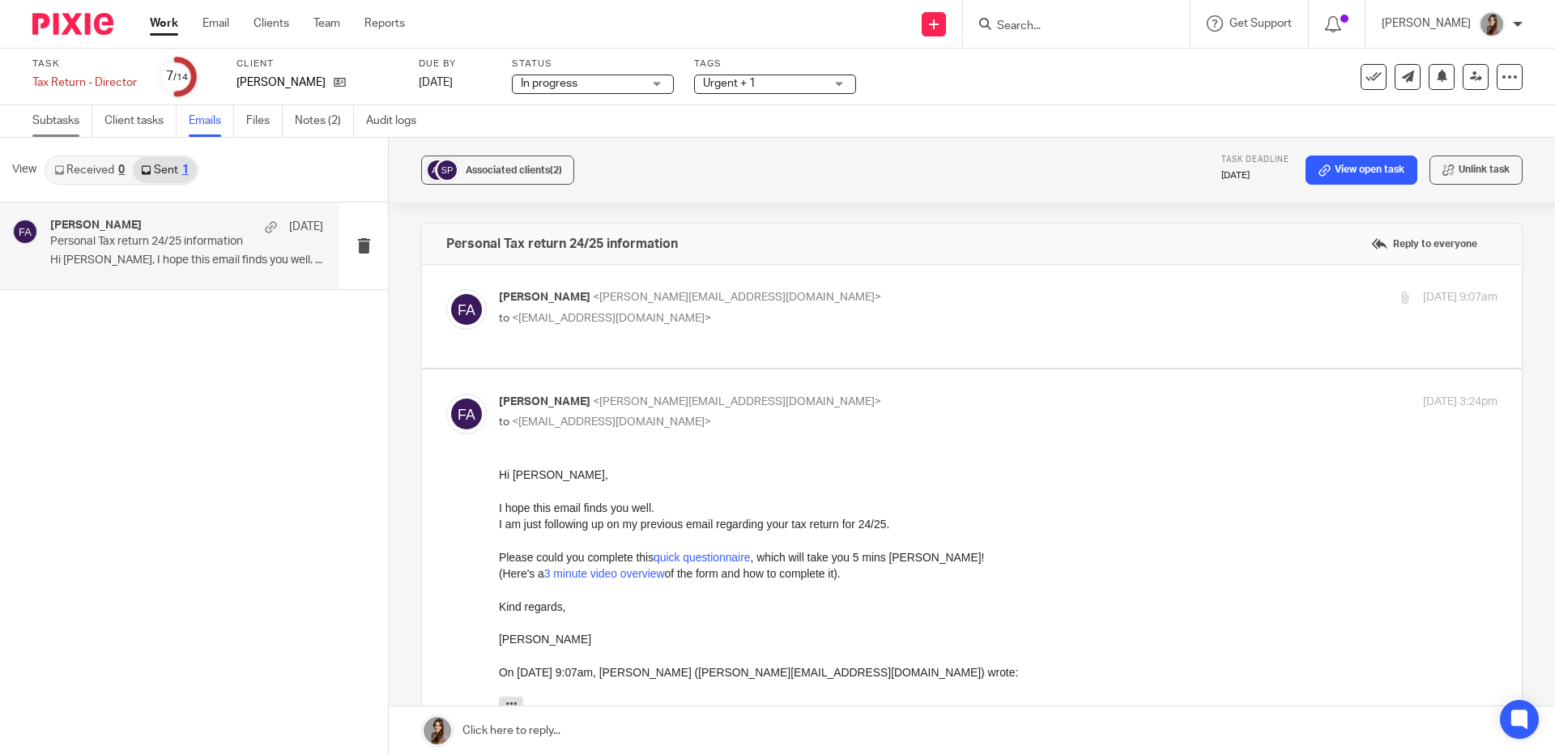
click at [57, 124] on link "Subtasks" at bounding box center [62, 121] width 60 height 32
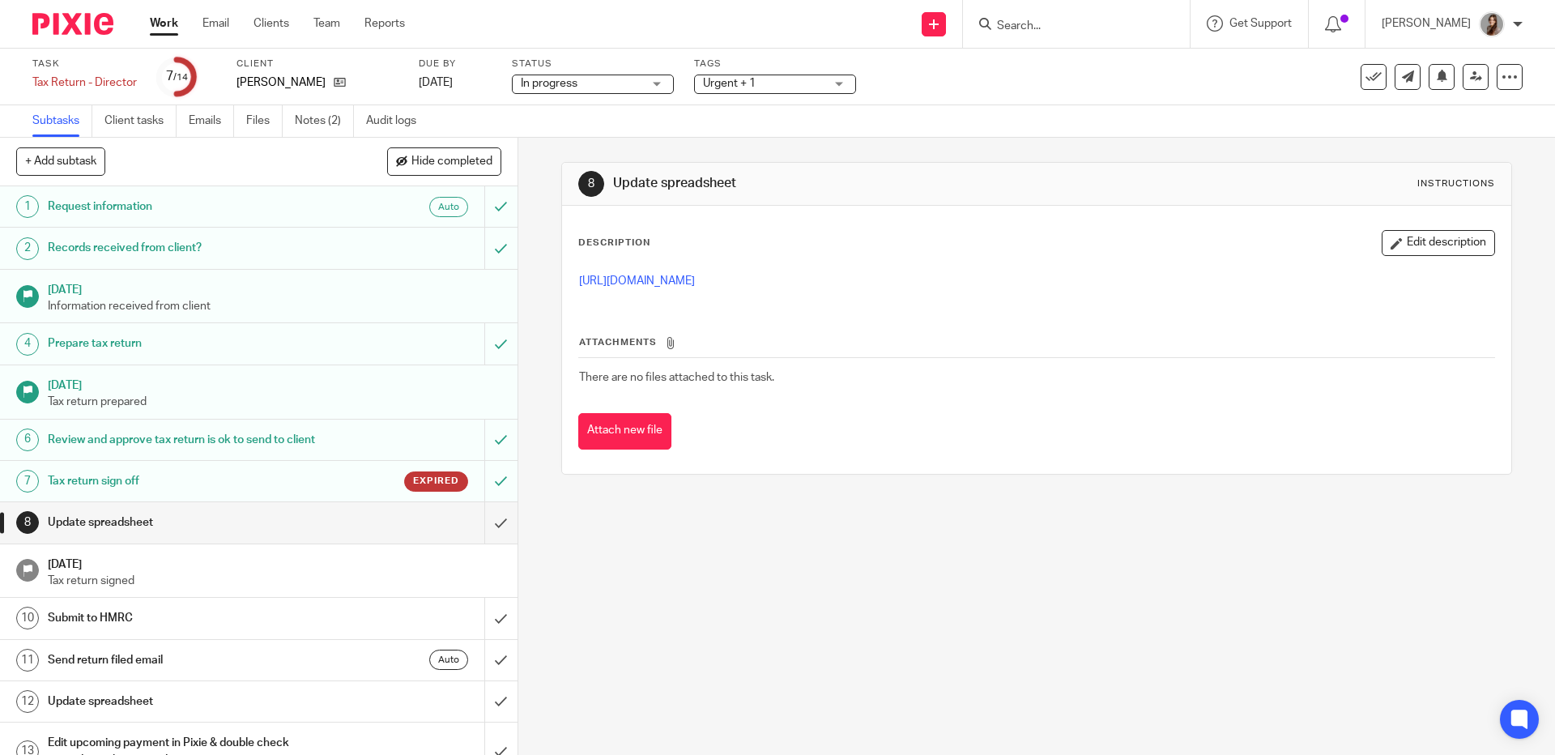
click at [192, 493] on h1 "Tax return sign off" at bounding box center [188, 481] width 280 height 24
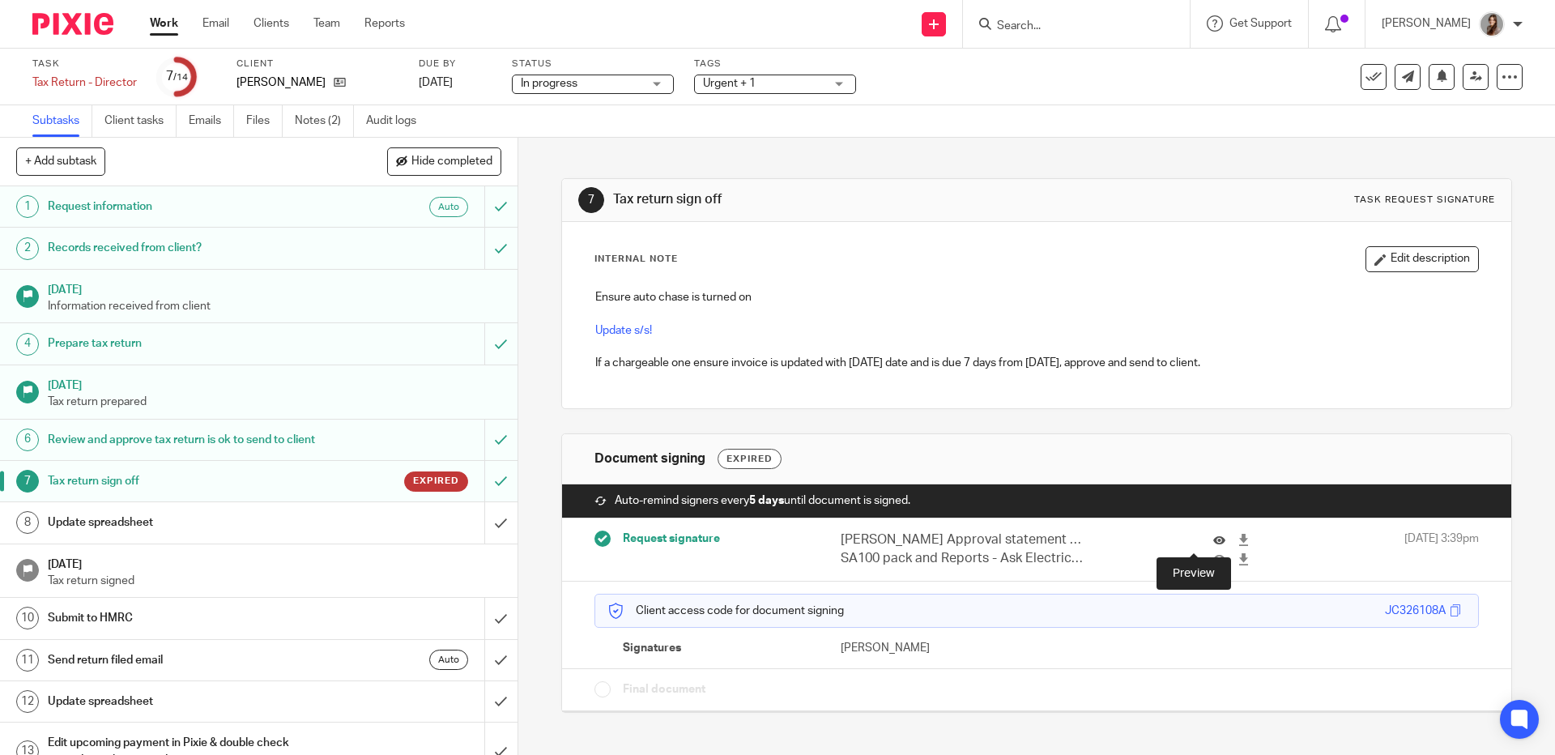
click at [1213, 544] on icon at bounding box center [1219, 540] width 12 height 12
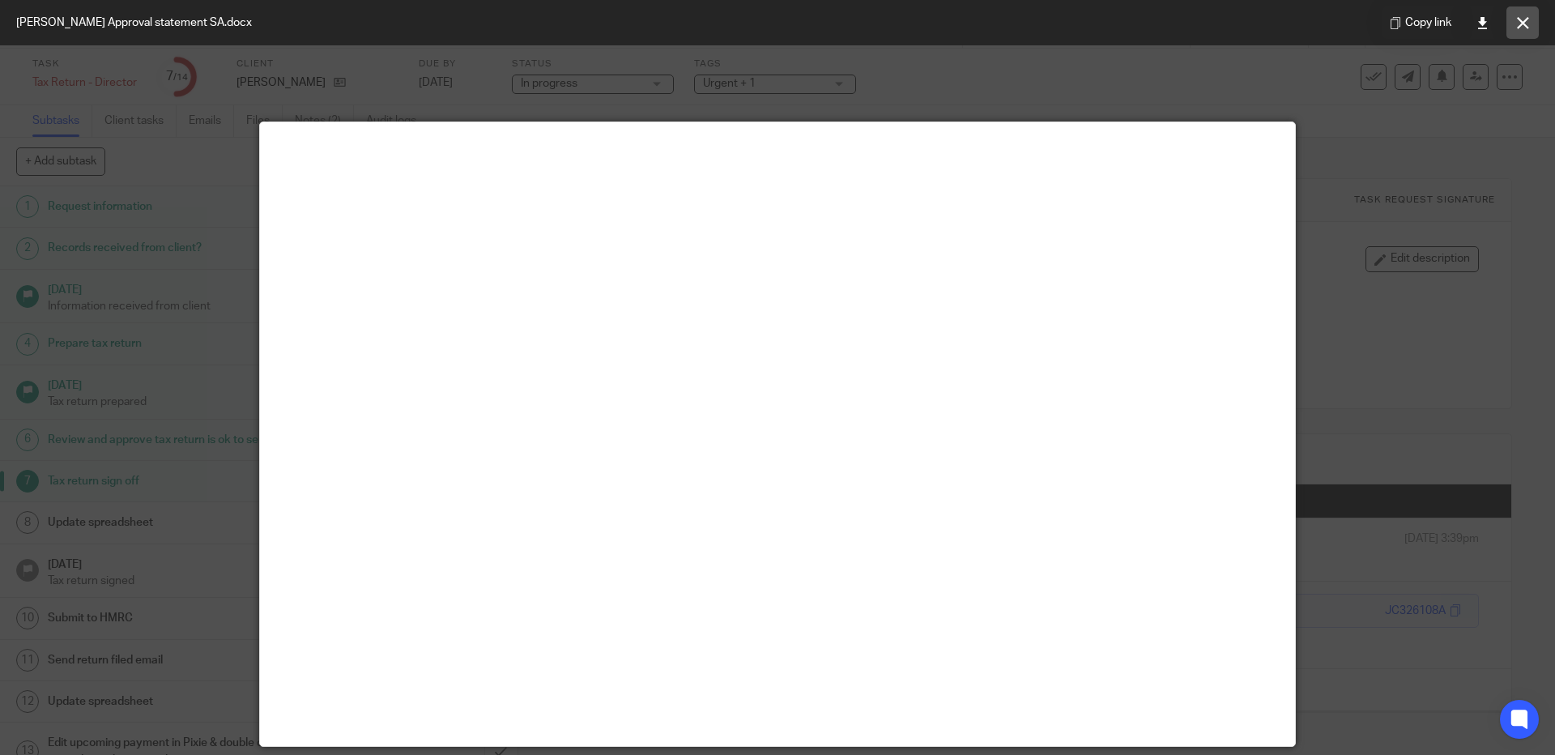
click at [1536, 23] on button at bounding box center [1523, 22] width 32 height 32
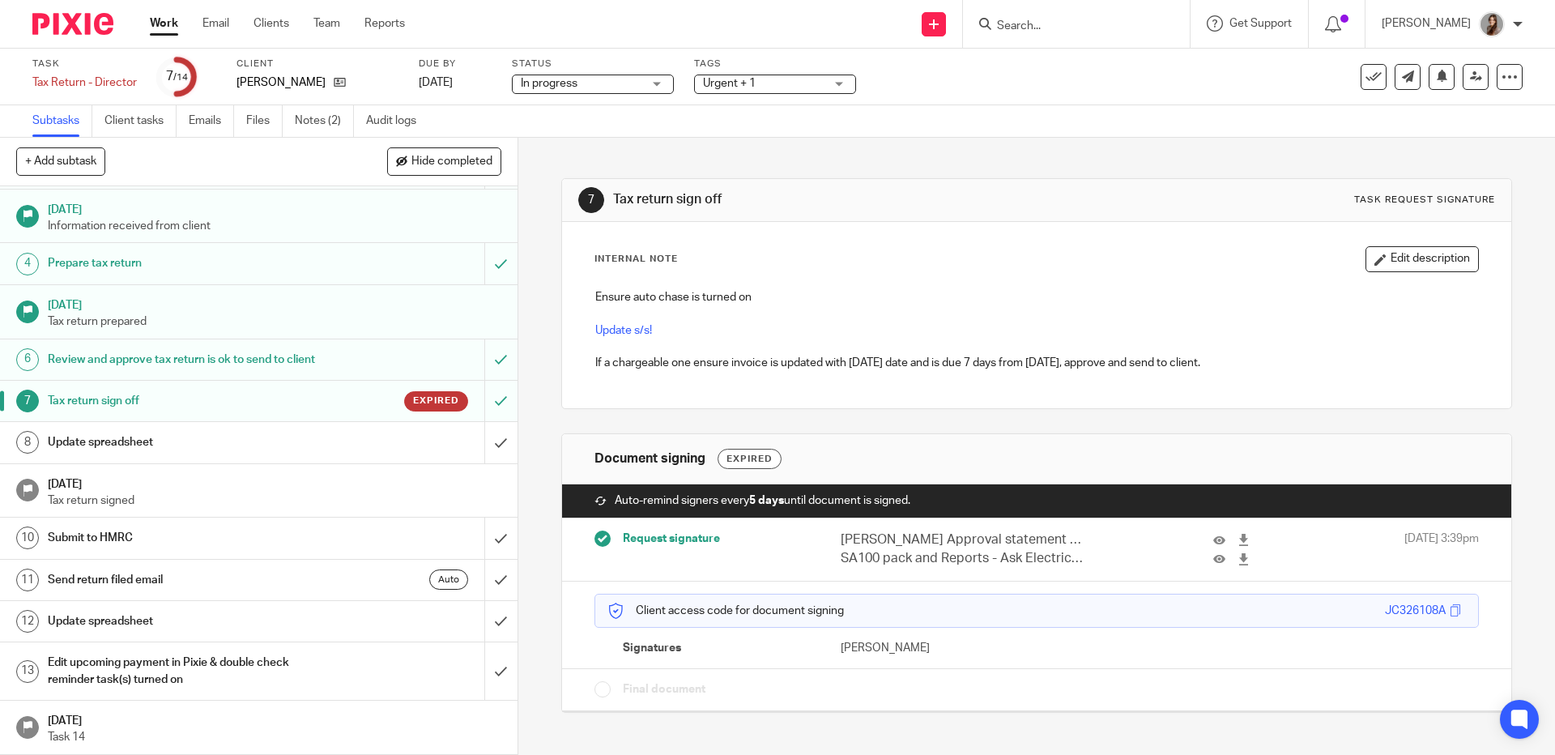
scroll to position [100, 0]
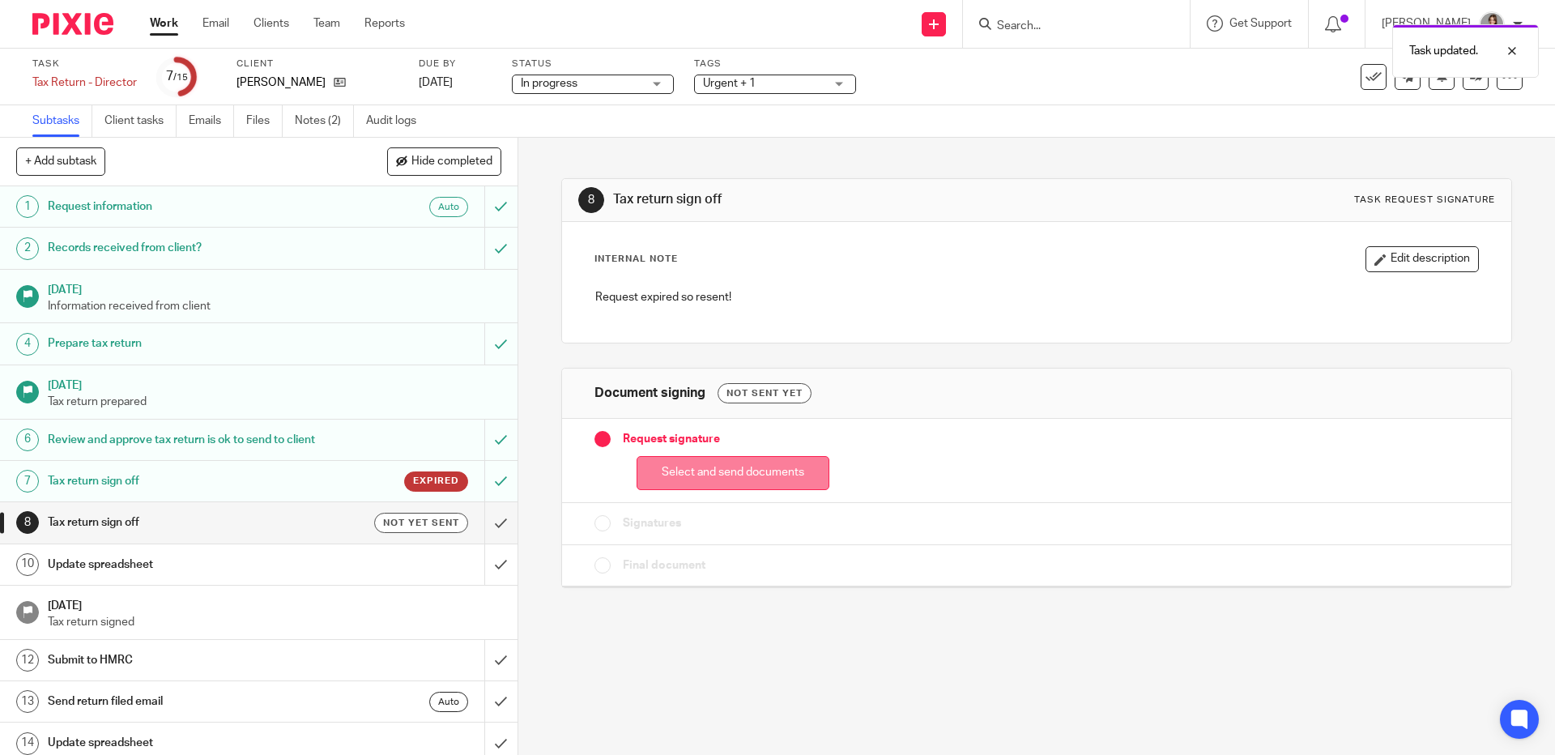
click at [770, 474] on button "Select and send documents" at bounding box center [733, 473] width 193 height 35
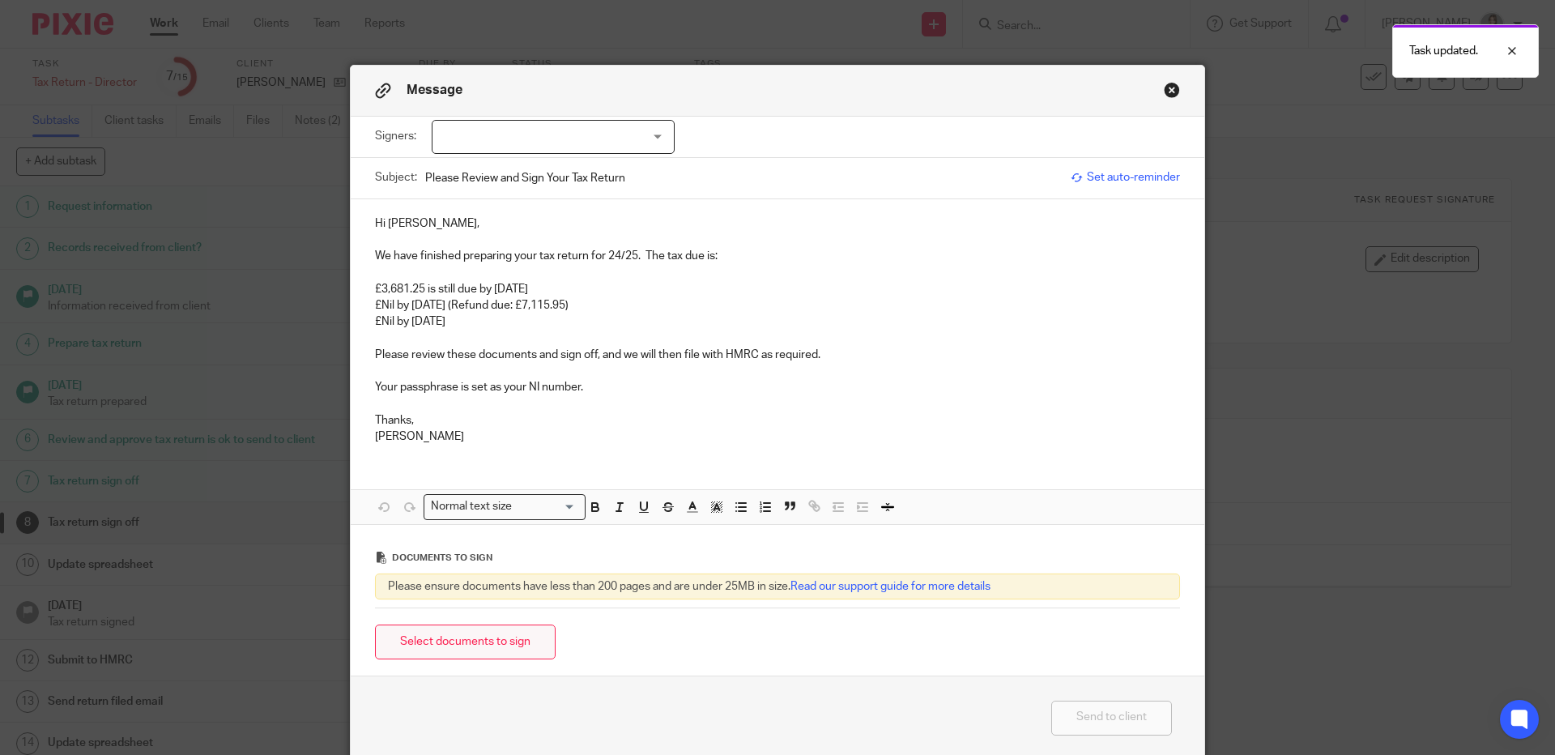
click at [497, 650] on button "Select documents to sign" at bounding box center [465, 642] width 181 height 35
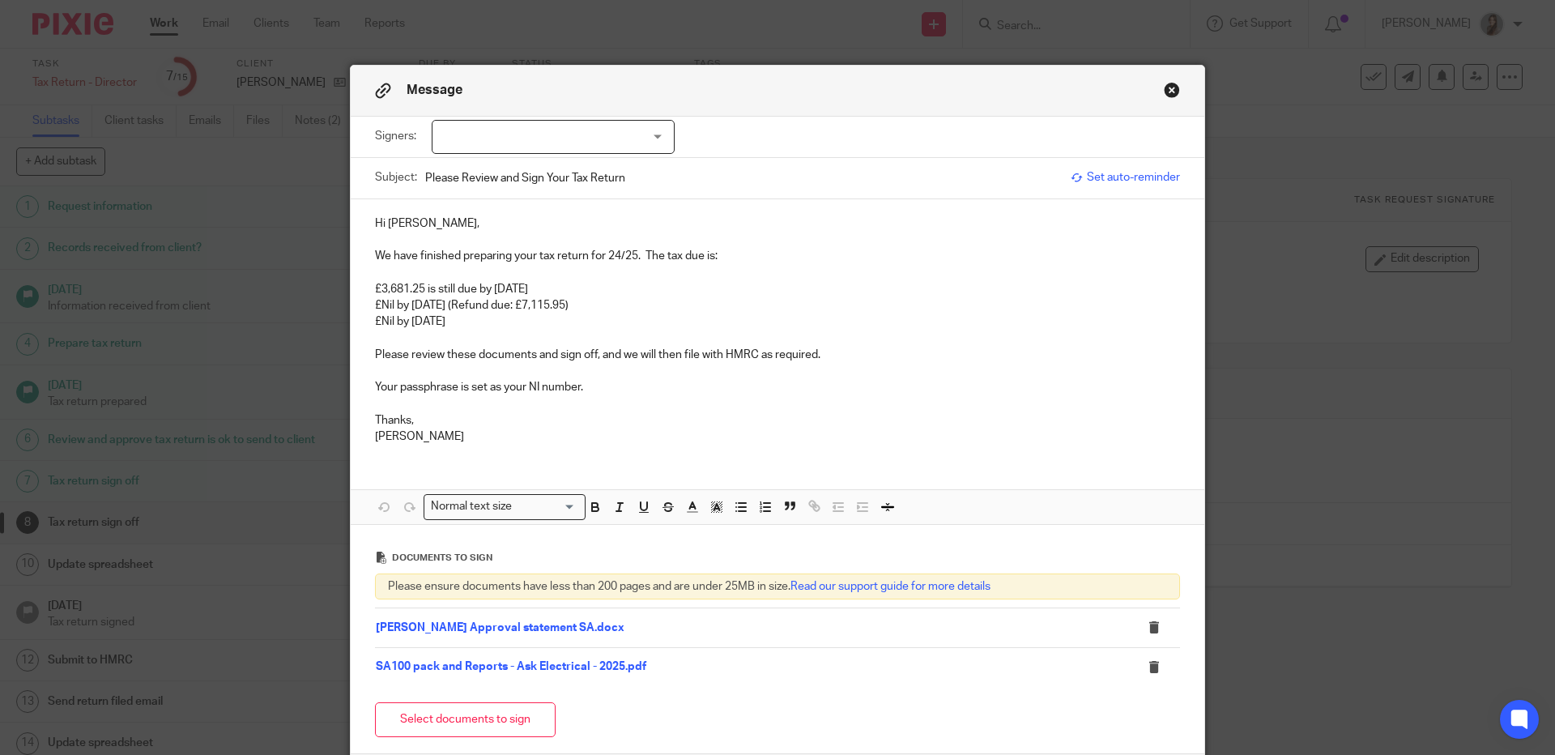
click at [608, 318] on p "£Nil by [DATE]" at bounding box center [777, 321] width 805 height 16
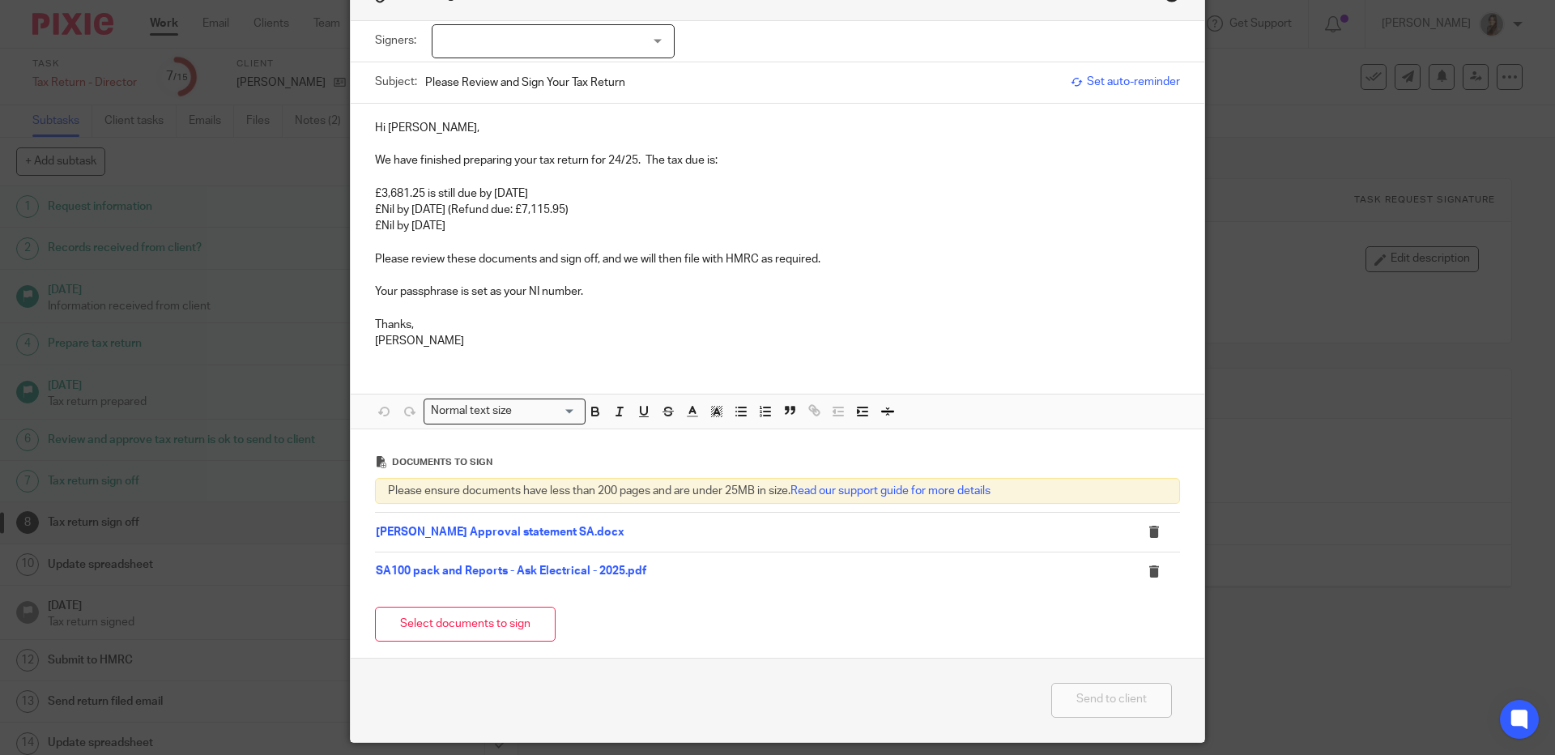
scroll to position [40, 0]
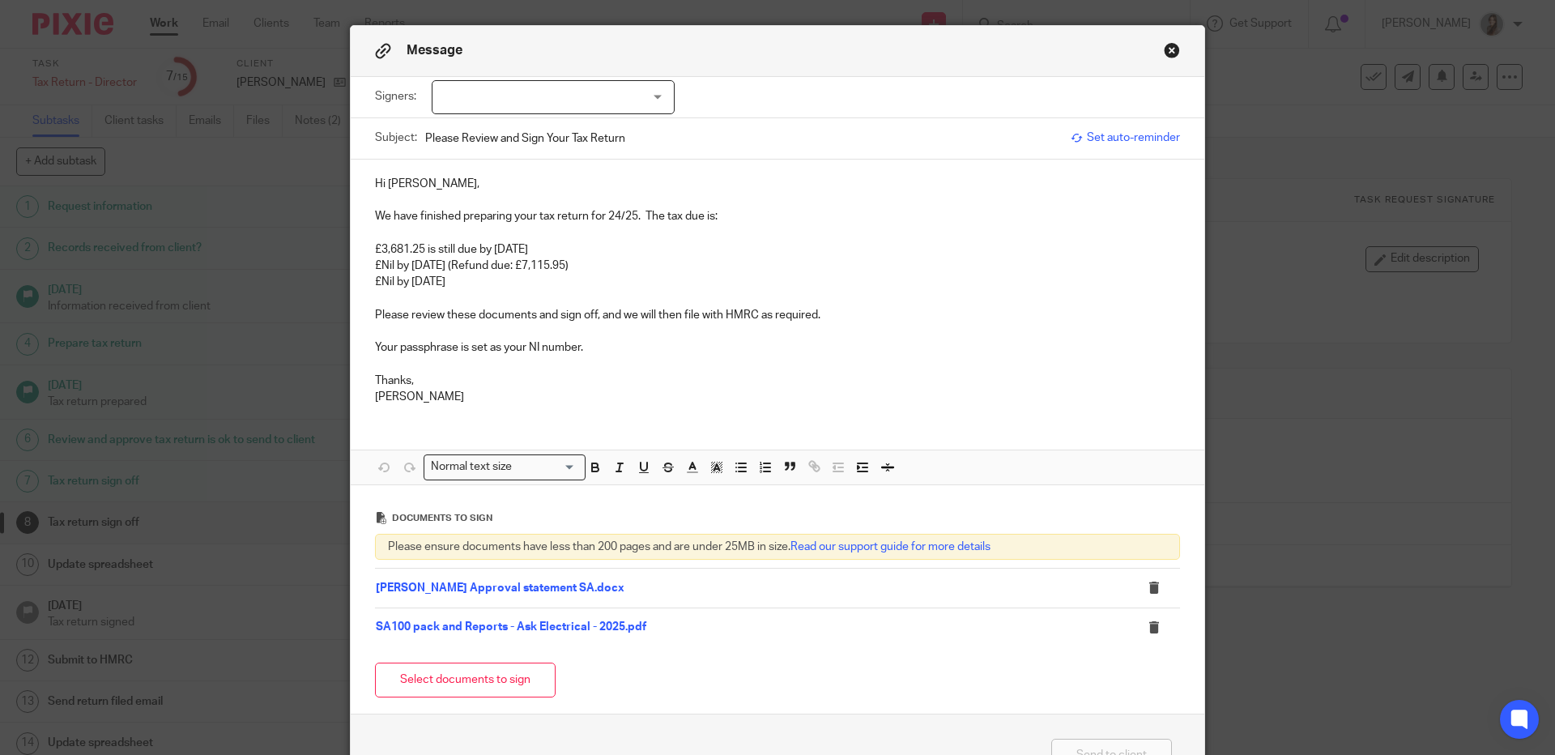
click at [528, 594] on link "[PERSON_NAME] Approval statement SA.docx" at bounding box center [500, 587] width 249 height 11
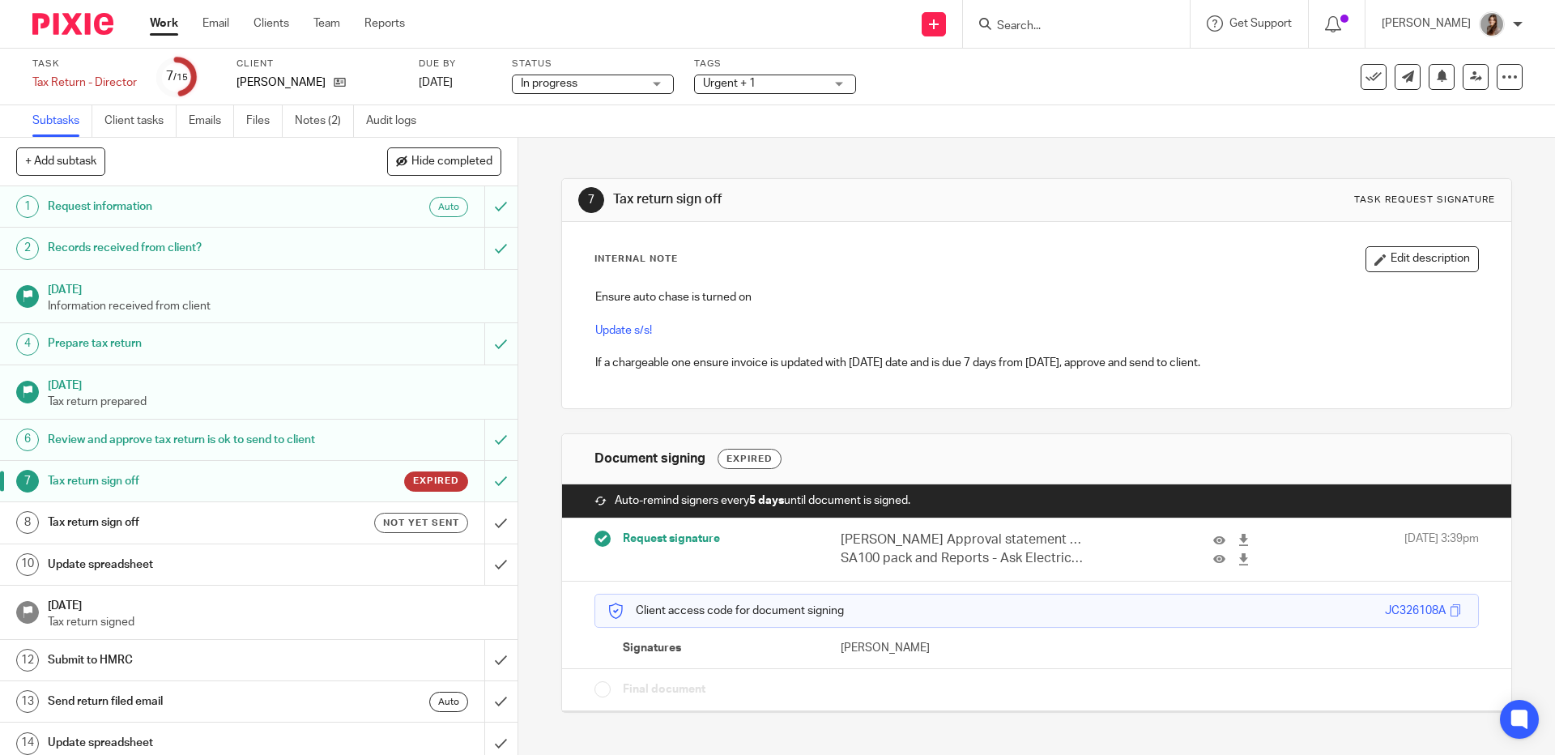
click at [304, 535] on h1 "Tax return sign off" at bounding box center [188, 522] width 280 height 24
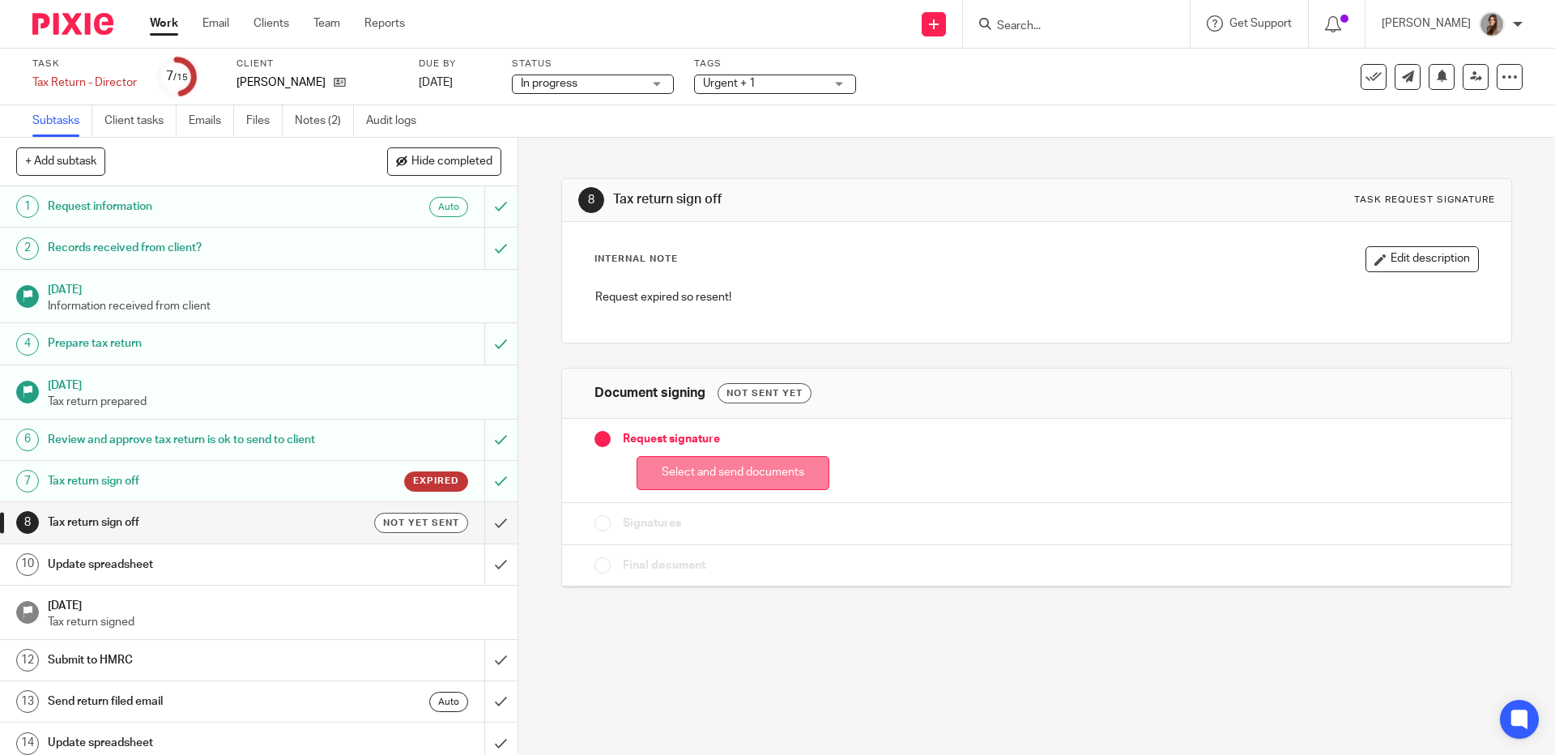
click at [763, 474] on button "Select and send documents" at bounding box center [733, 473] width 193 height 35
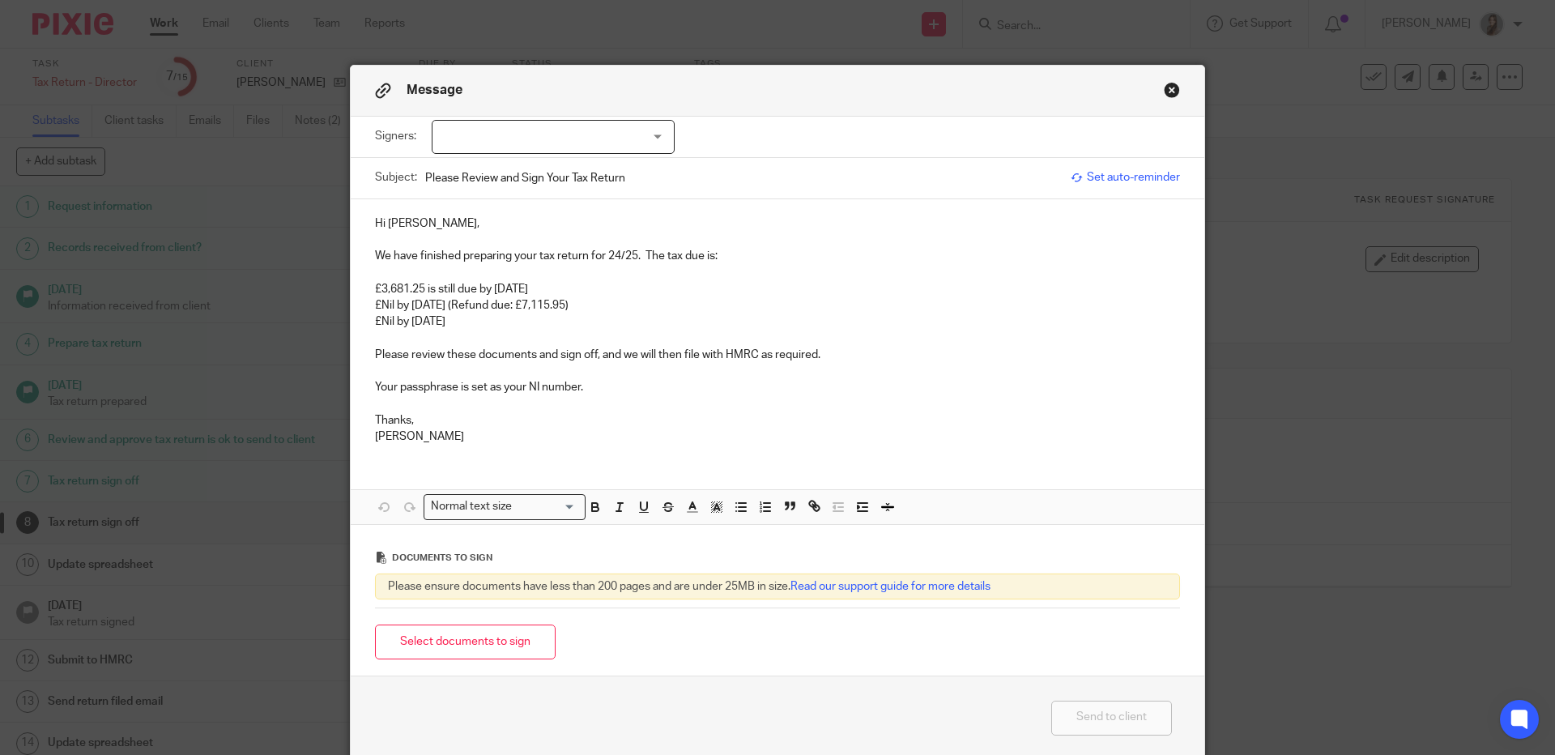
drag, startPoint x: 578, startPoint y: 292, endPoint x: 359, endPoint y: 292, distance: 218.7
click at [359, 292] on div "Hi Steven, We have finished preparing your tax return for 24/25. The tax due is…" at bounding box center [778, 328] width 854 height 258
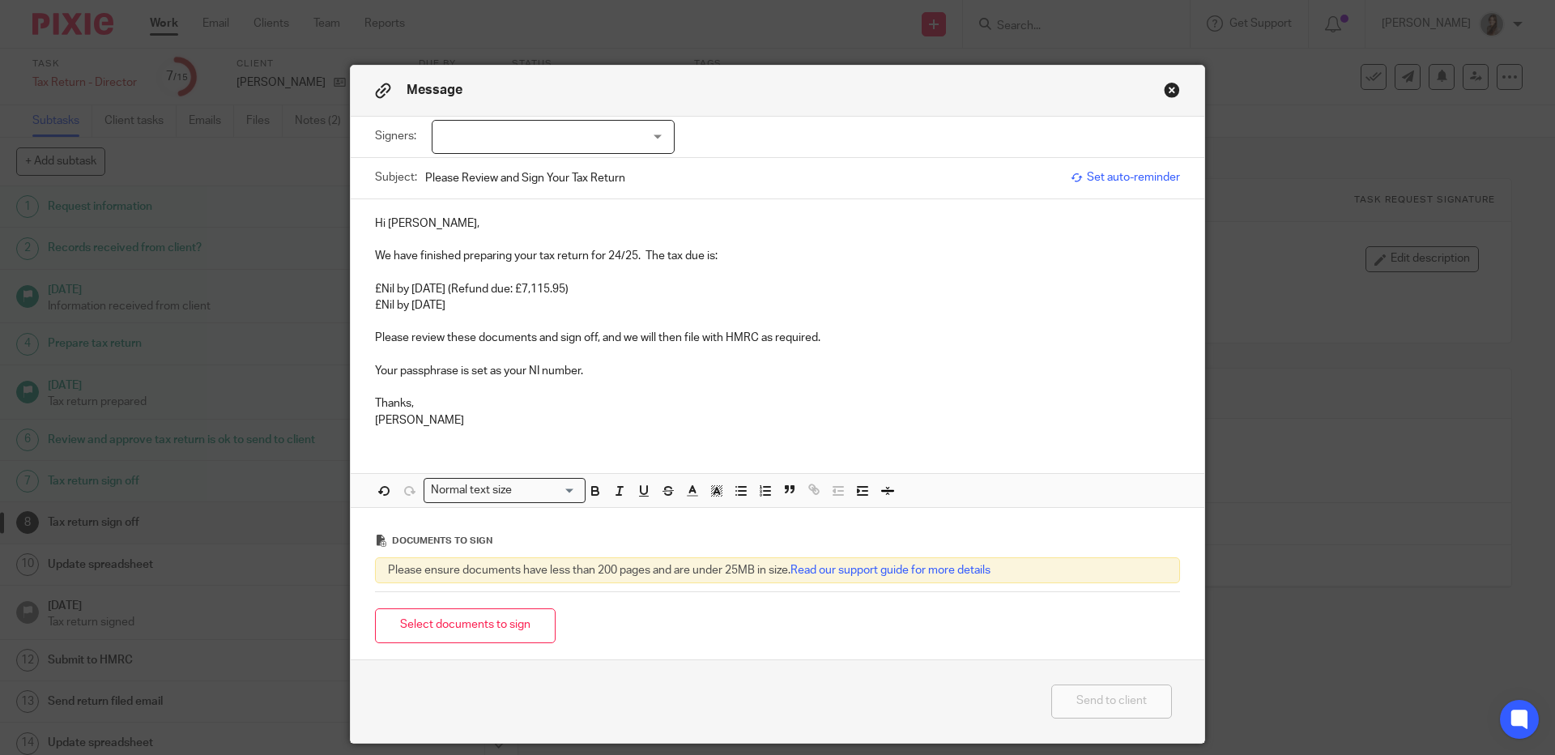
click at [486, 312] on p "£Nil by [DATE]" at bounding box center [777, 305] width 805 height 16
click at [530, 131] on div at bounding box center [553, 137] width 243 height 34
click at [543, 171] on li "[PERSON_NAME]" at bounding box center [544, 171] width 241 height 33
checkbox input "true"
click at [668, 305] on p "£Nil by [DATE]" at bounding box center [777, 305] width 805 height 16
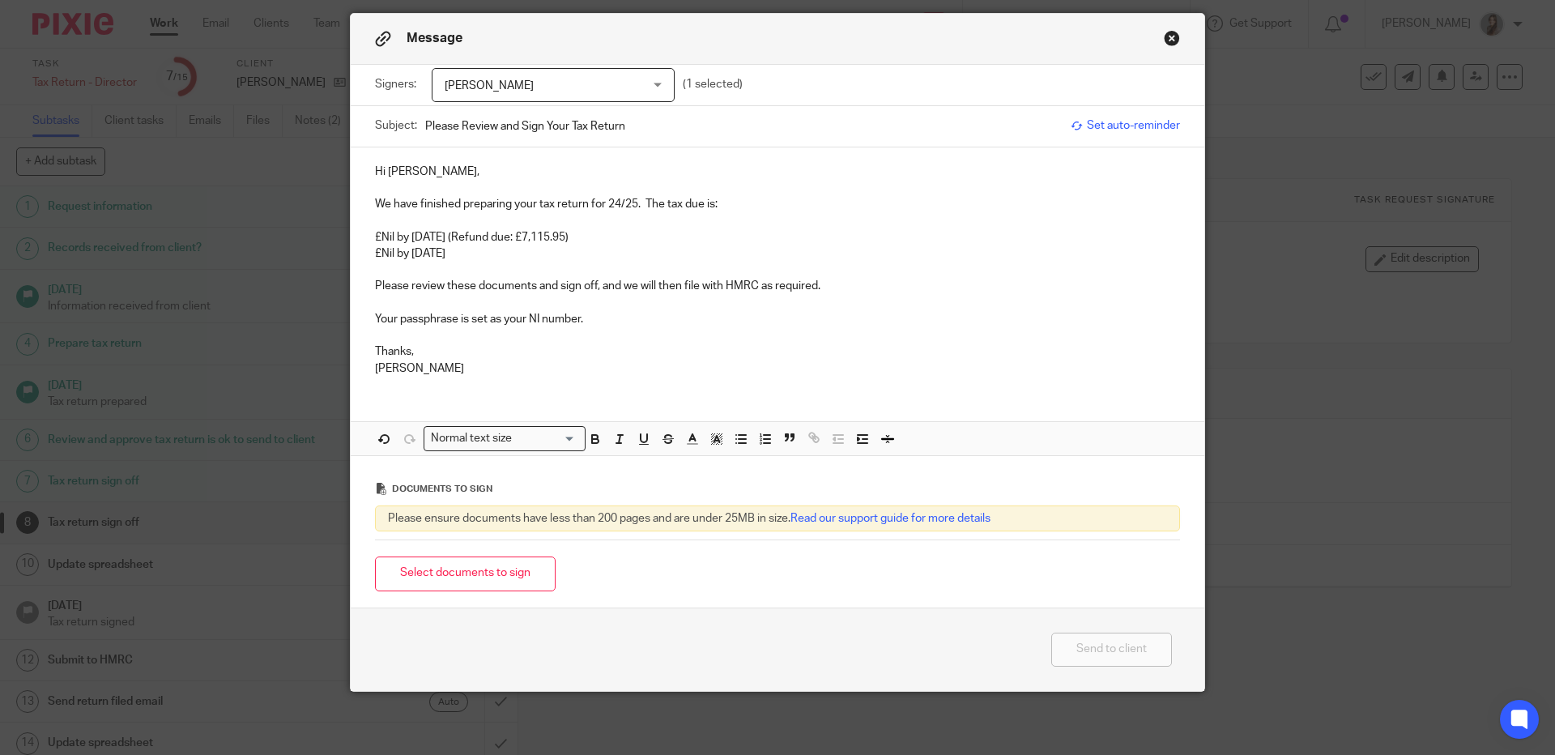
scroll to position [58, 0]
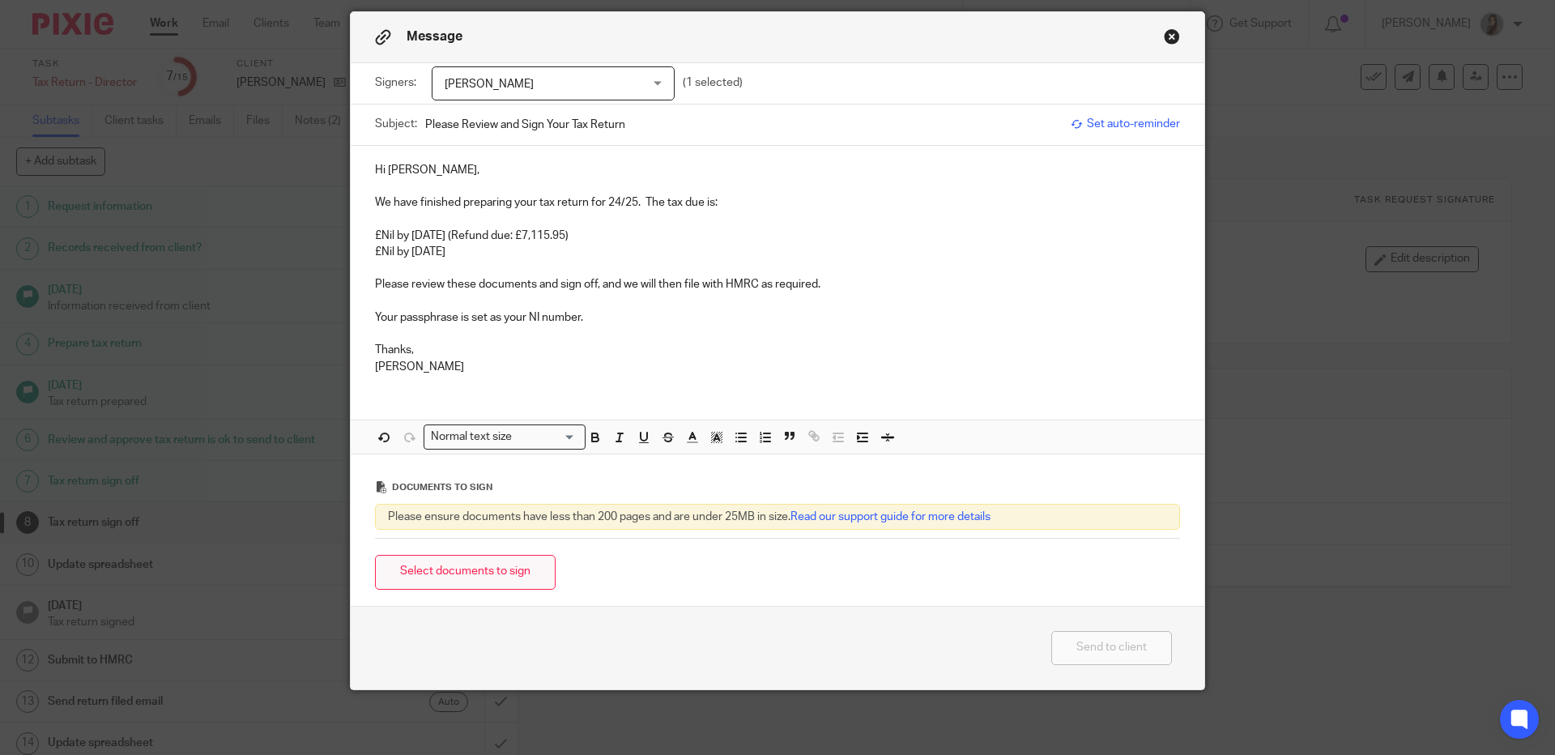
click at [510, 573] on button "Select documents to sign" at bounding box center [465, 572] width 181 height 35
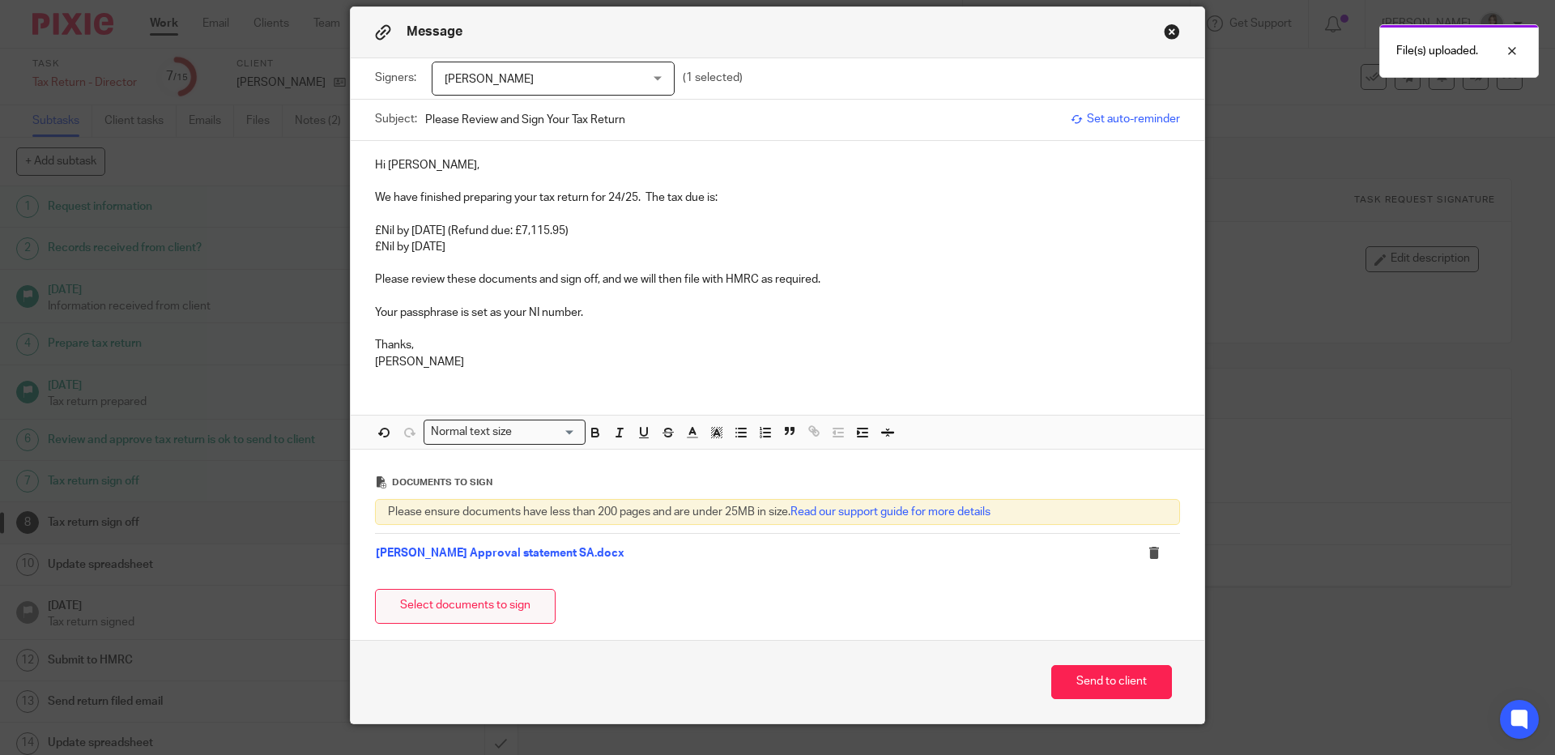
click at [491, 608] on button "Select documents to sign" at bounding box center [465, 606] width 181 height 35
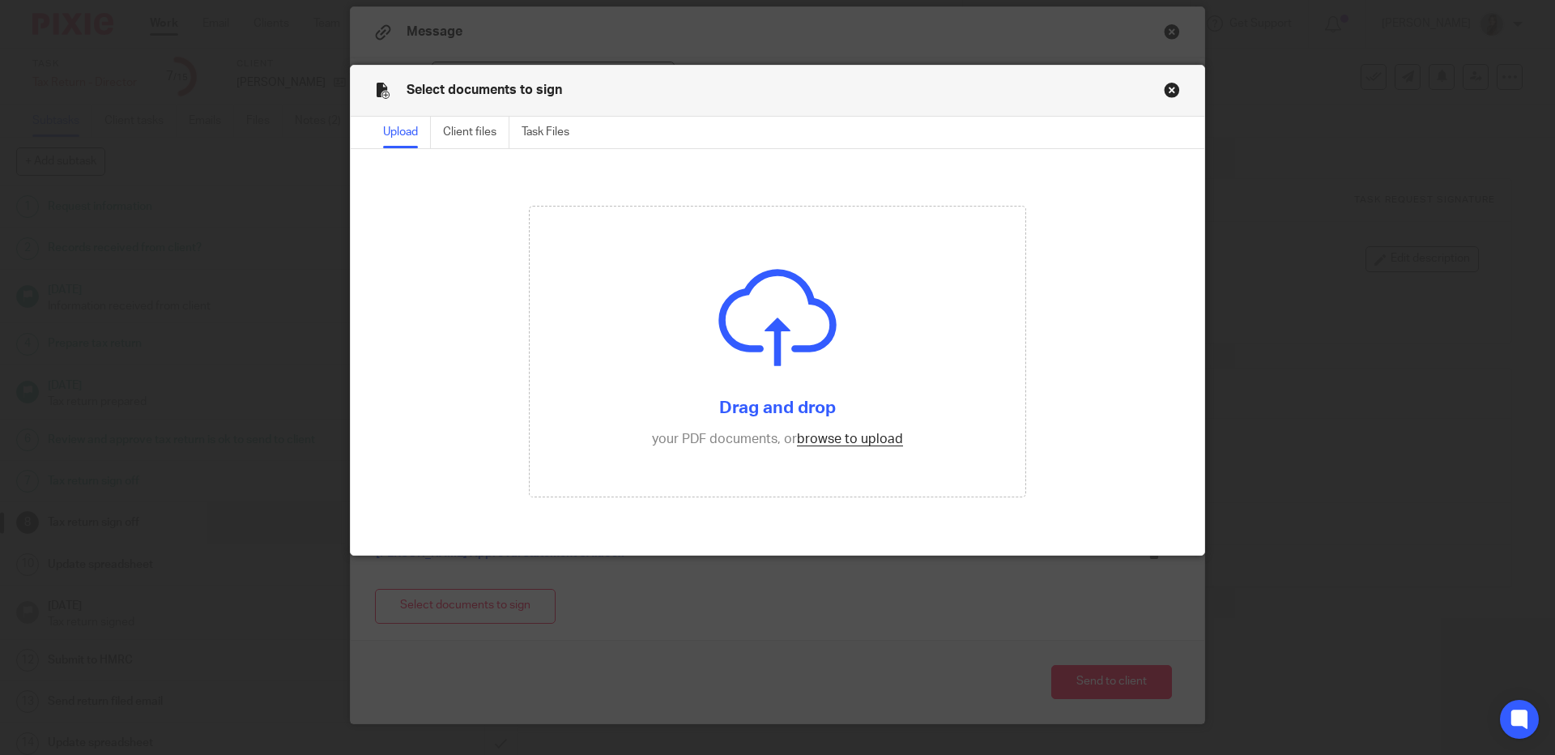
click at [1164, 90] on button "Close modal" at bounding box center [1172, 90] width 16 height 16
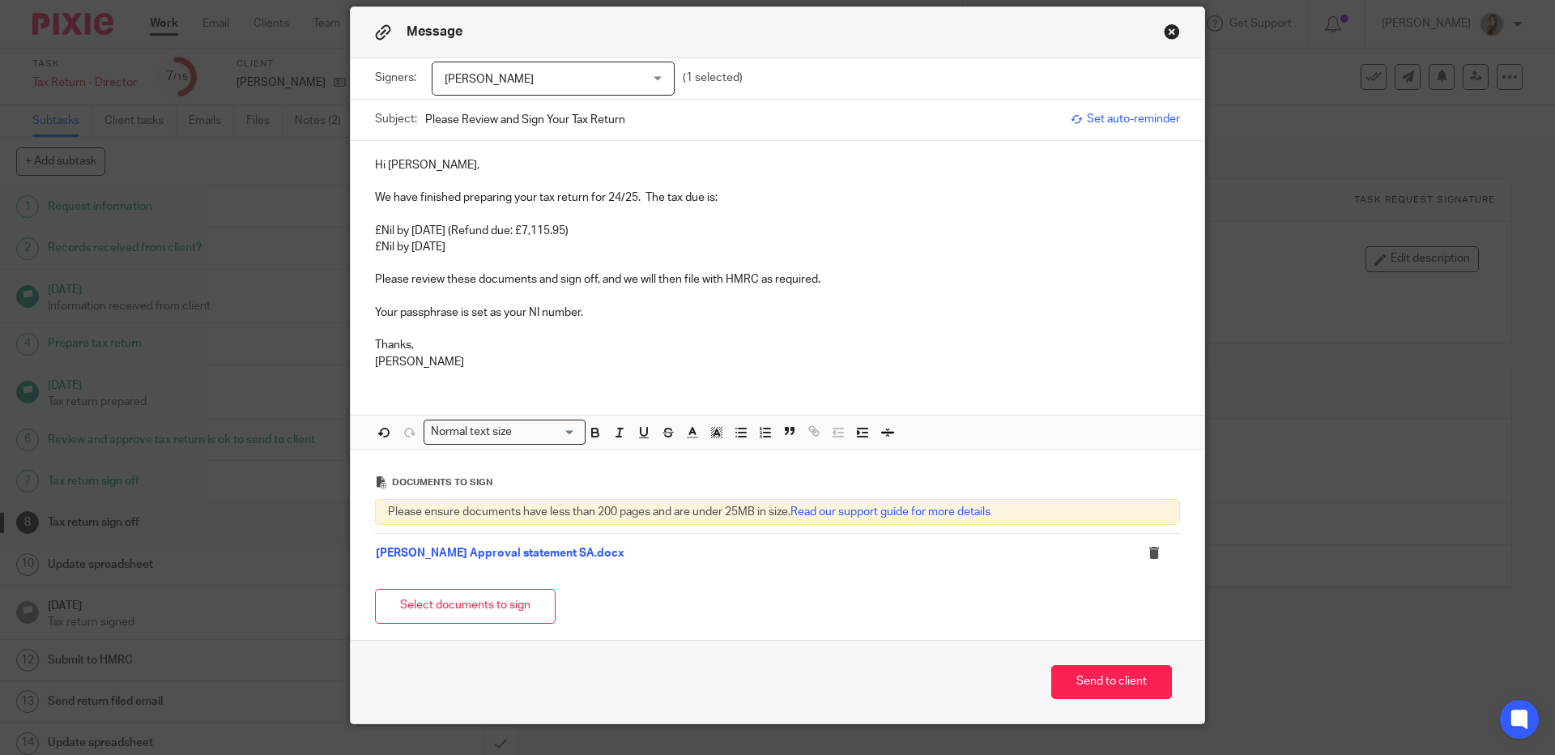
click at [411, 639] on div "Documents to sign Please ensure documents have less than 200 pages and are unde…" at bounding box center [778, 544] width 854 height 190
click at [446, 617] on button "Select documents to sign" at bounding box center [465, 606] width 181 height 35
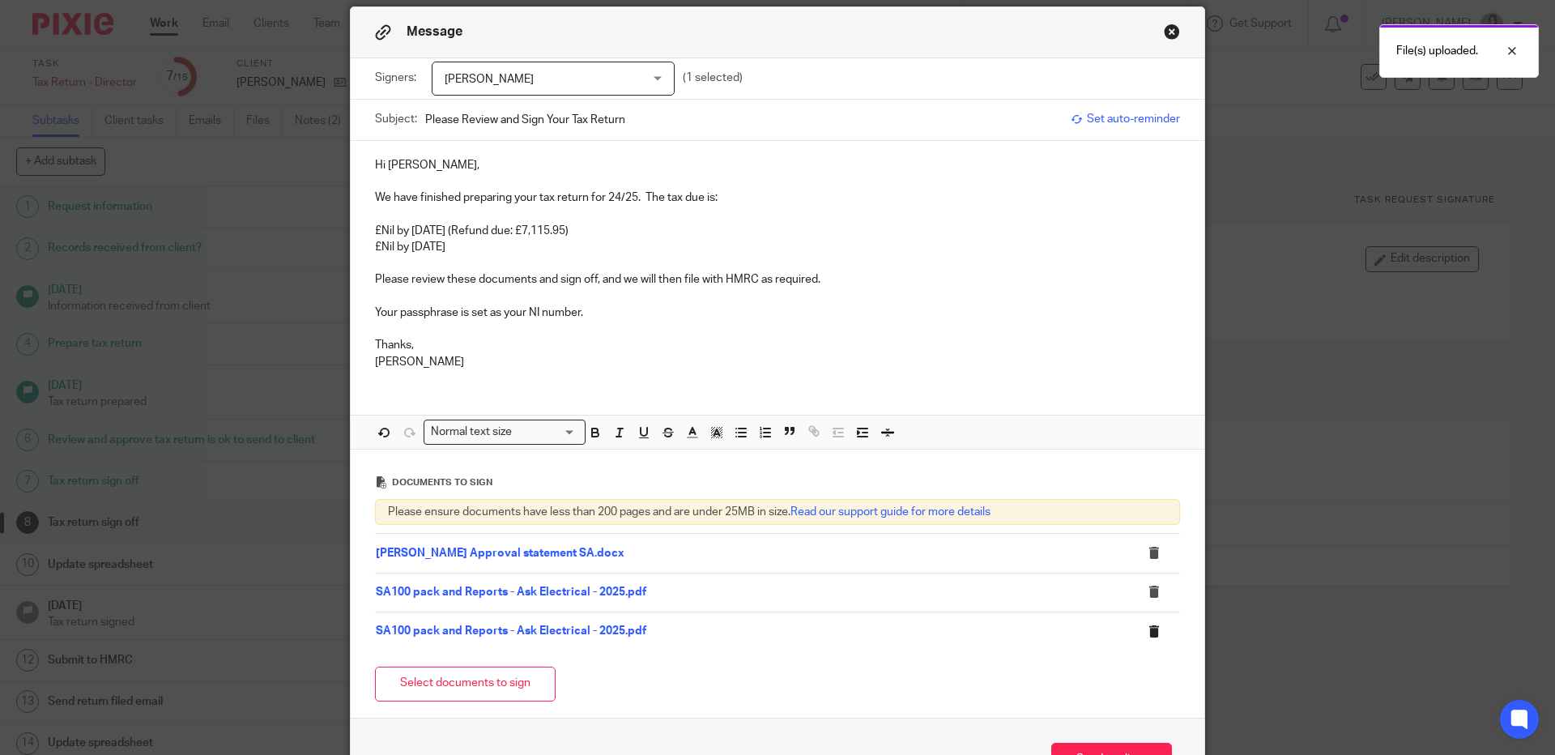
click at [1148, 635] on icon at bounding box center [1154, 631] width 12 height 12
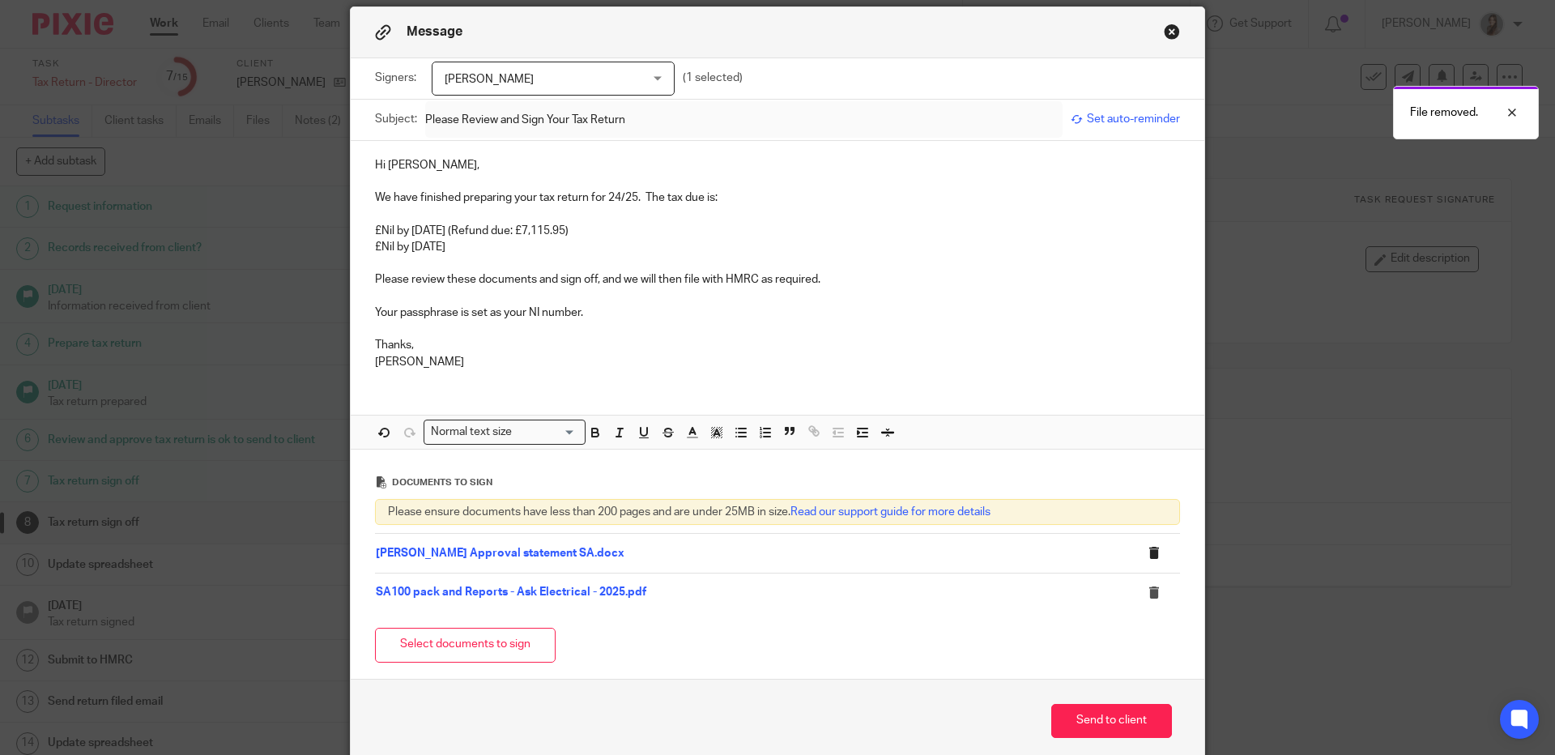
click at [1148, 556] on icon at bounding box center [1154, 553] width 12 height 12
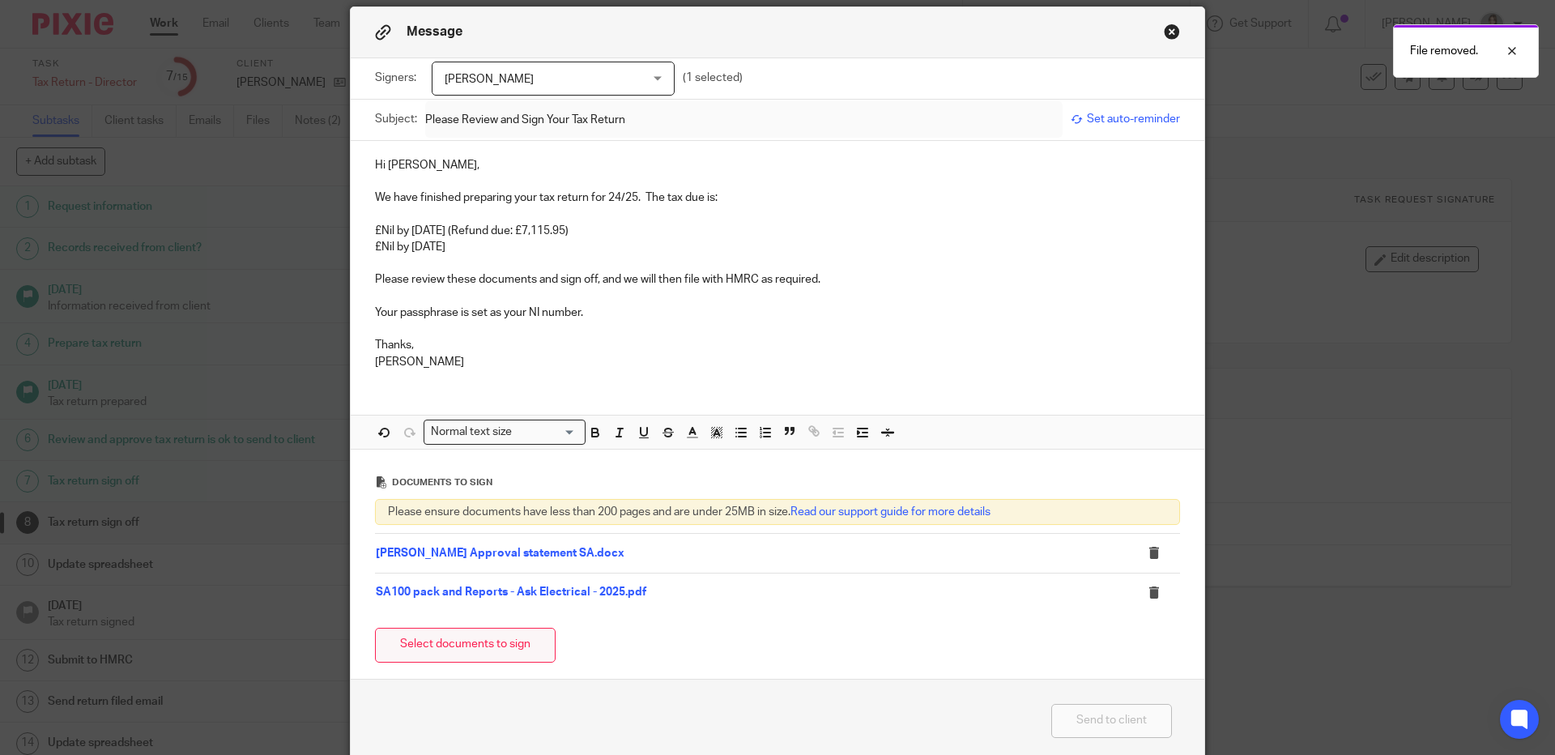
click at [492, 646] on button "Select documents to sign" at bounding box center [465, 645] width 181 height 35
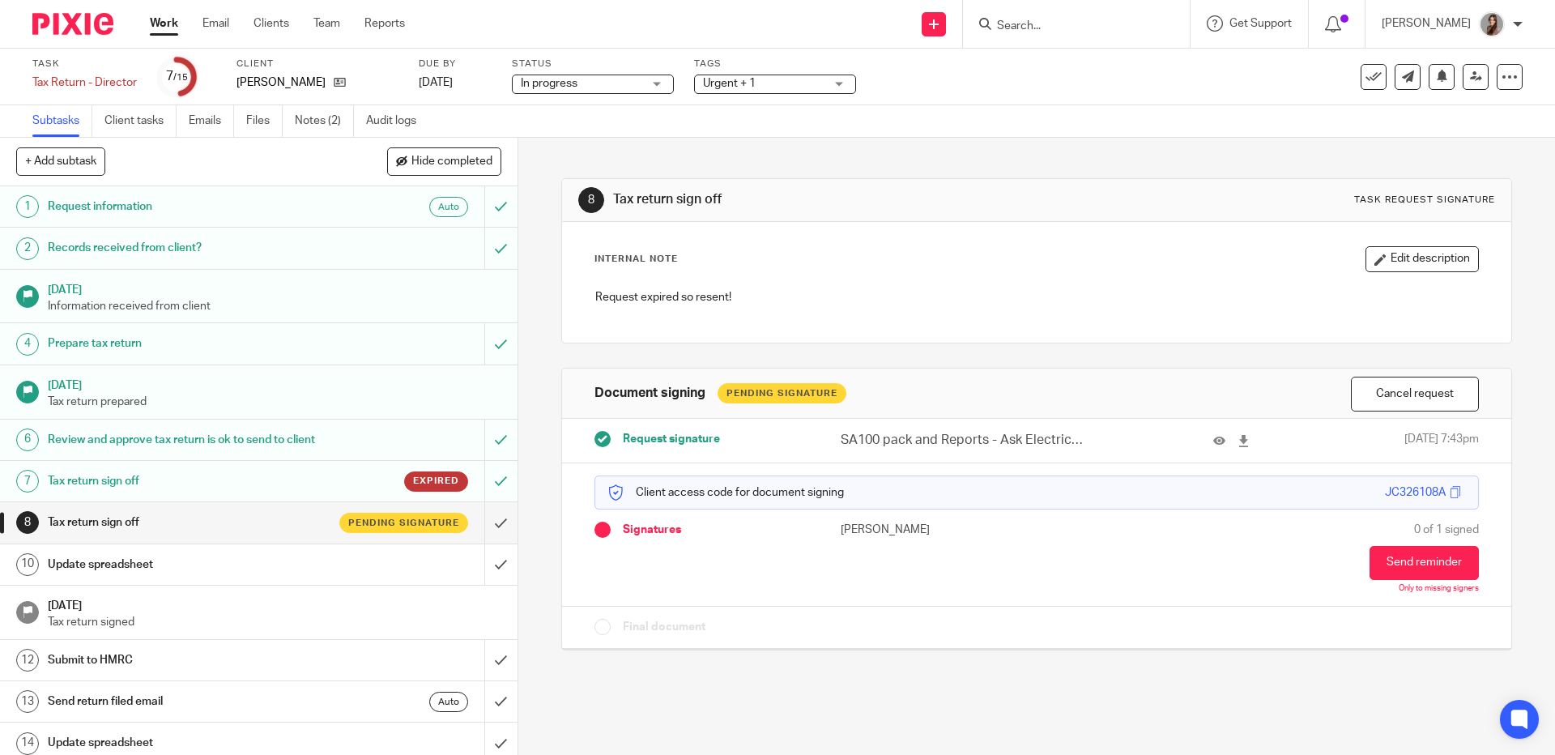
click at [1014, 357] on div "8 Tax return sign off Task request signature Internal Note Edit description Req…" at bounding box center [1036, 402] width 950 height 529
click at [1363, 396] on button "Cancel request" at bounding box center [1415, 394] width 128 height 35
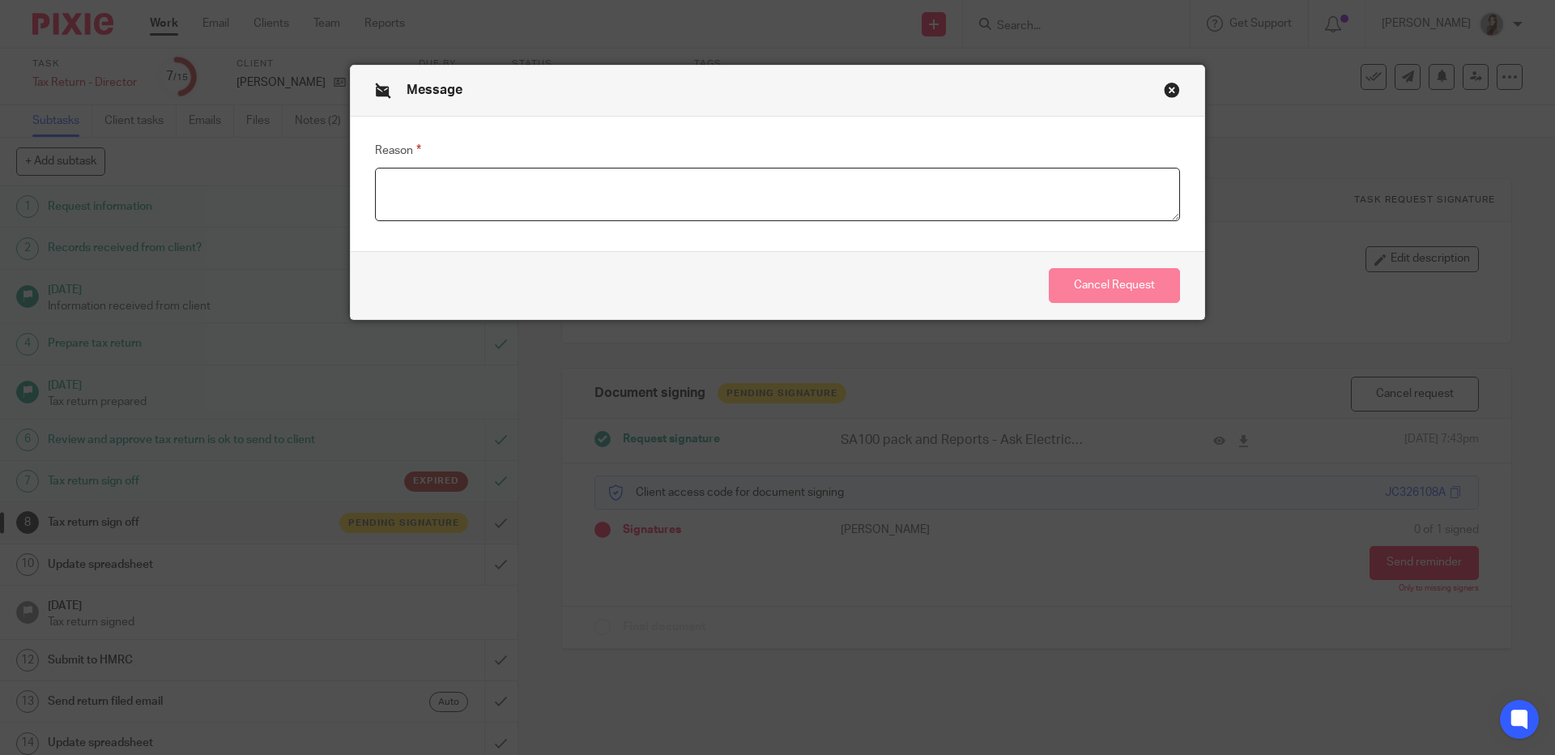
click at [573, 181] on textarea "Reason" at bounding box center [777, 194] width 805 height 53
type textarea "Sent without one of the attachments"
click at [1104, 281] on button "Cancel Request" at bounding box center [1114, 285] width 131 height 35
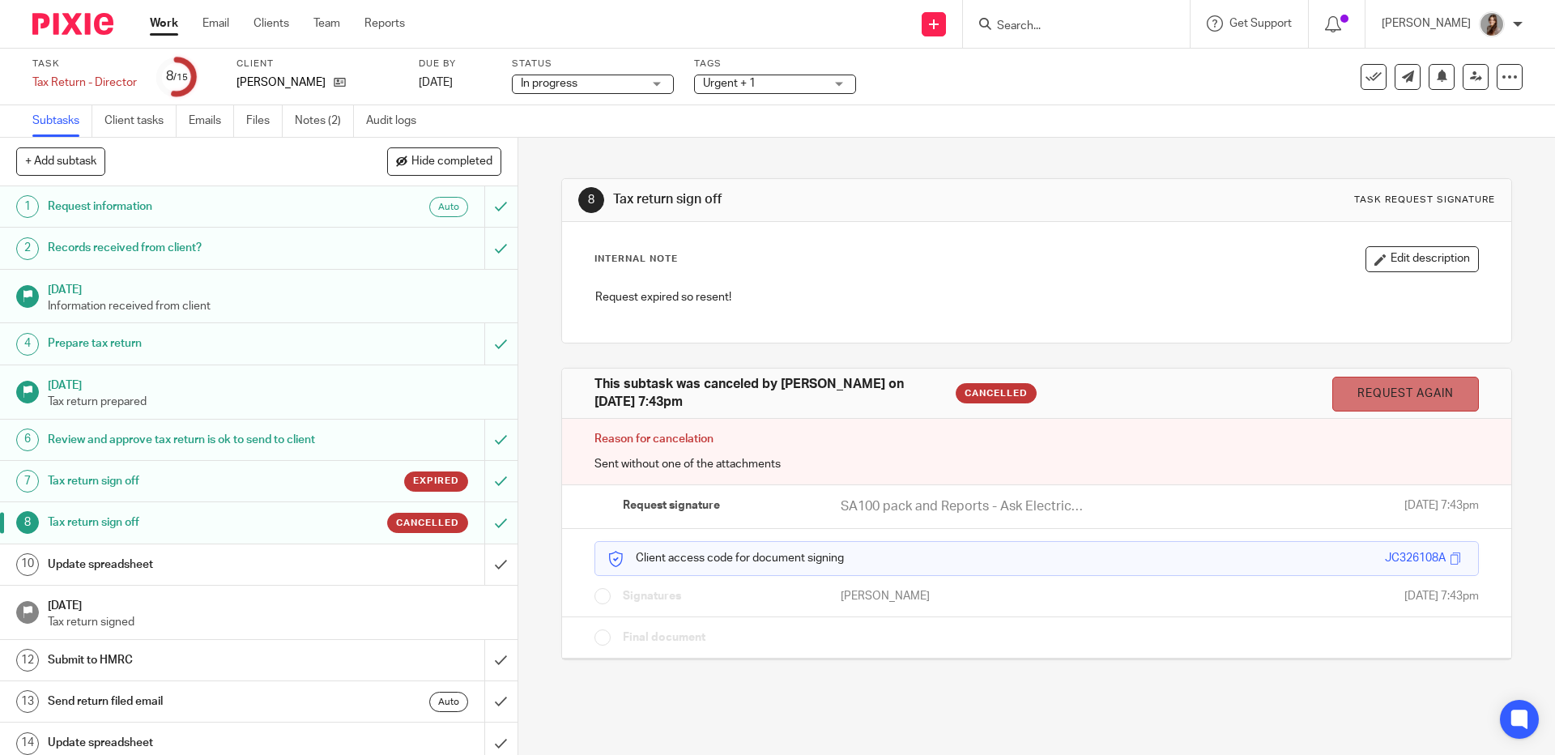
click at [1337, 399] on link "Request again" at bounding box center [1406, 394] width 147 height 35
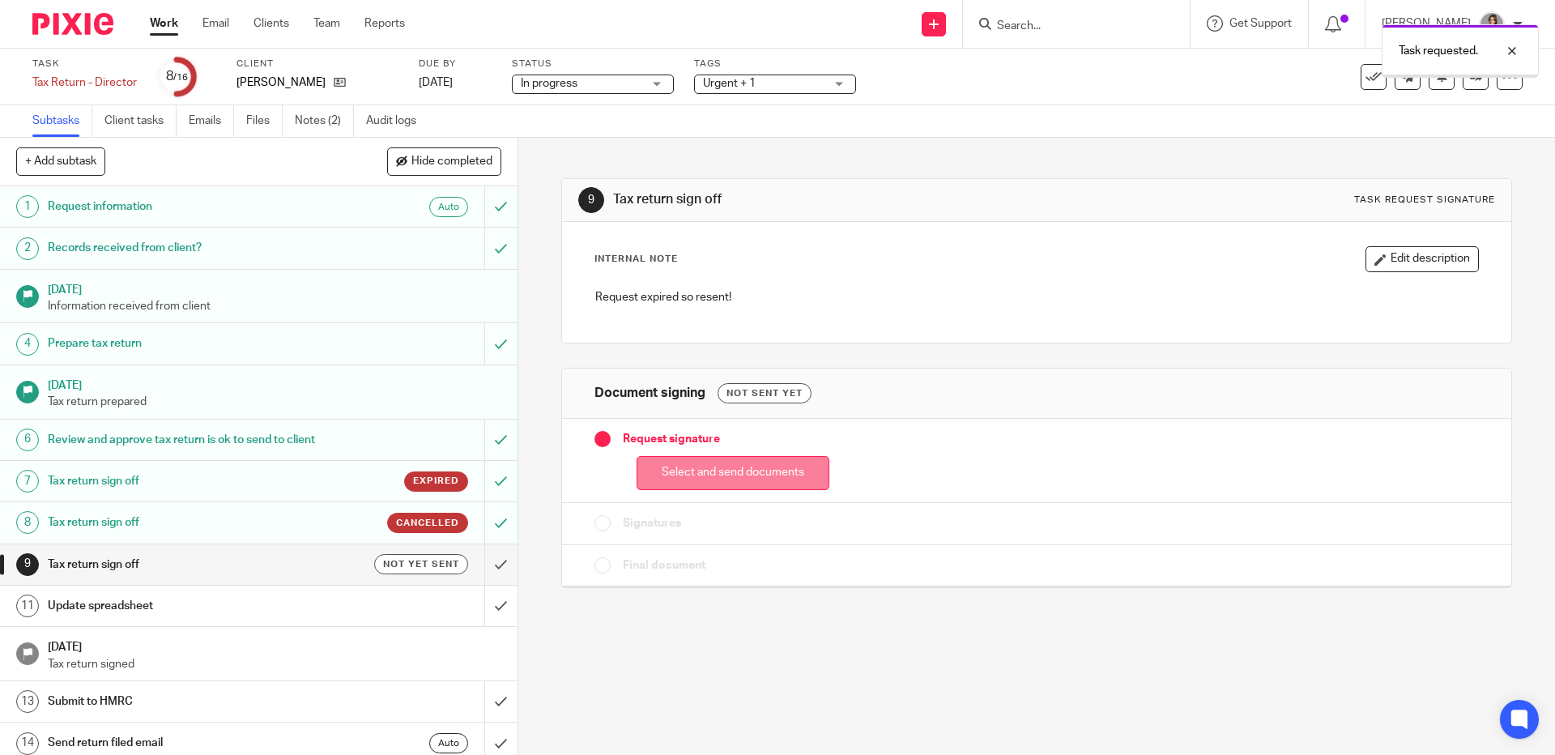
click at [794, 476] on button "Select and send documents" at bounding box center [733, 473] width 193 height 35
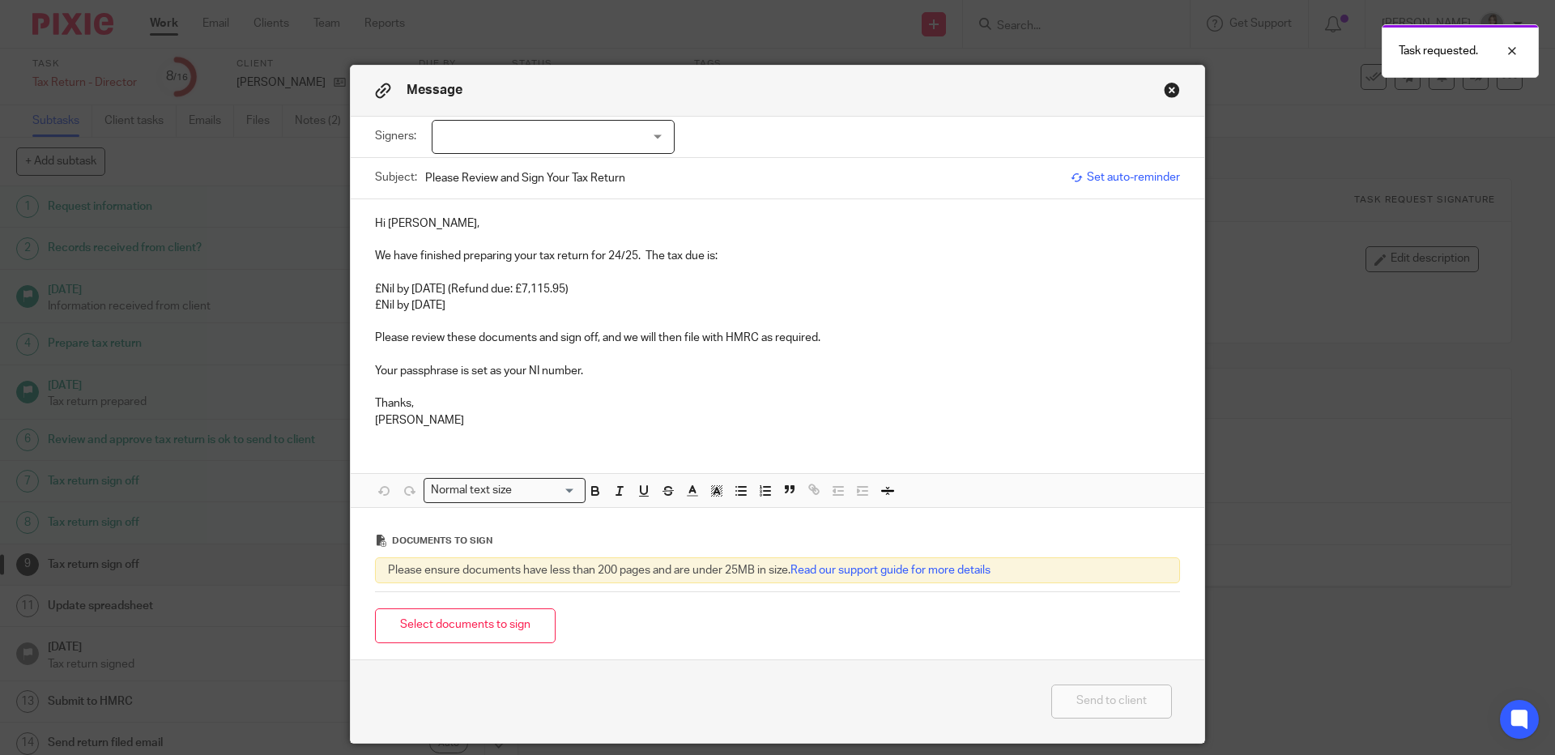
click at [609, 272] on p at bounding box center [777, 272] width 805 height 16
click at [511, 626] on button "Select documents to sign" at bounding box center [465, 625] width 181 height 35
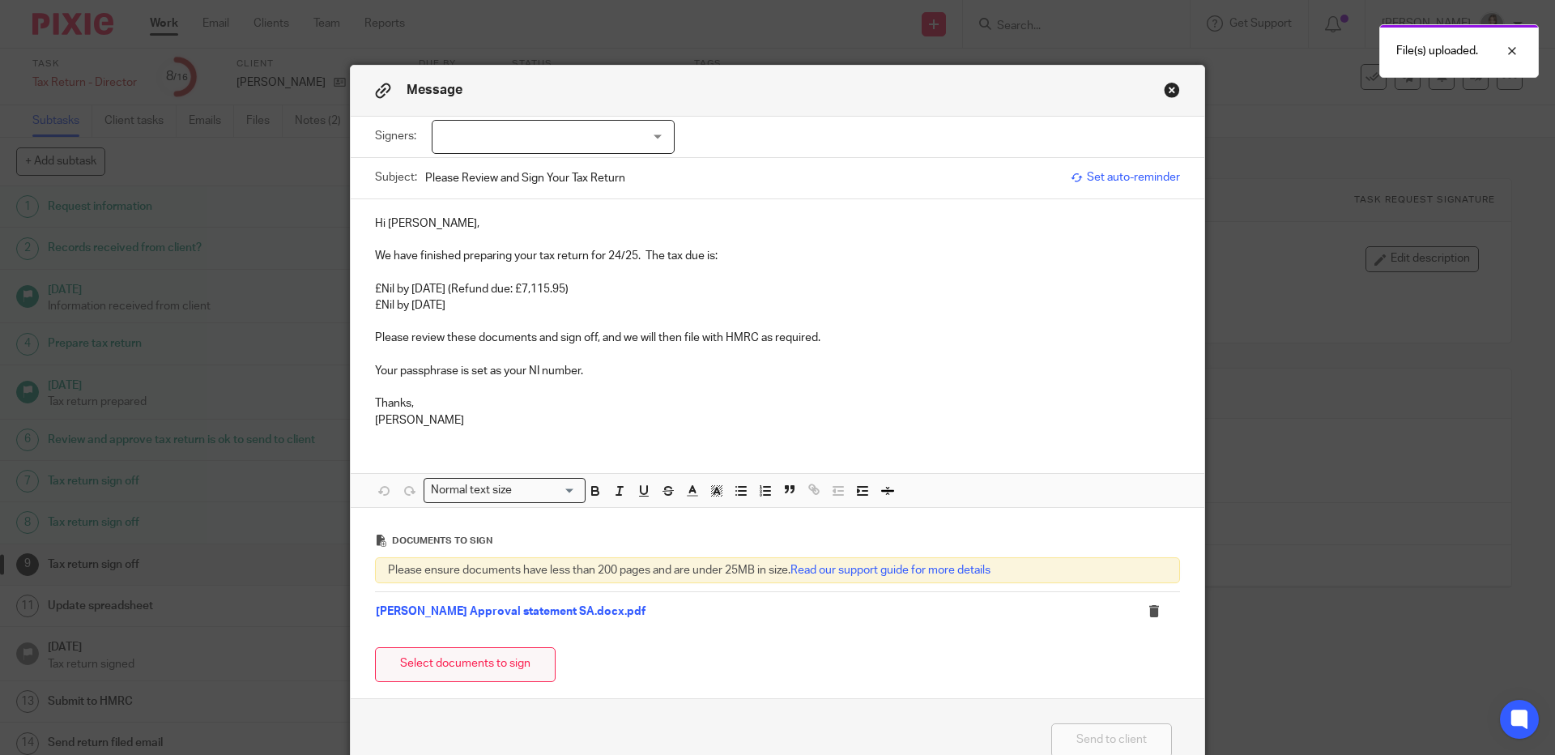
click at [484, 672] on button "Select documents to sign" at bounding box center [465, 664] width 181 height 35
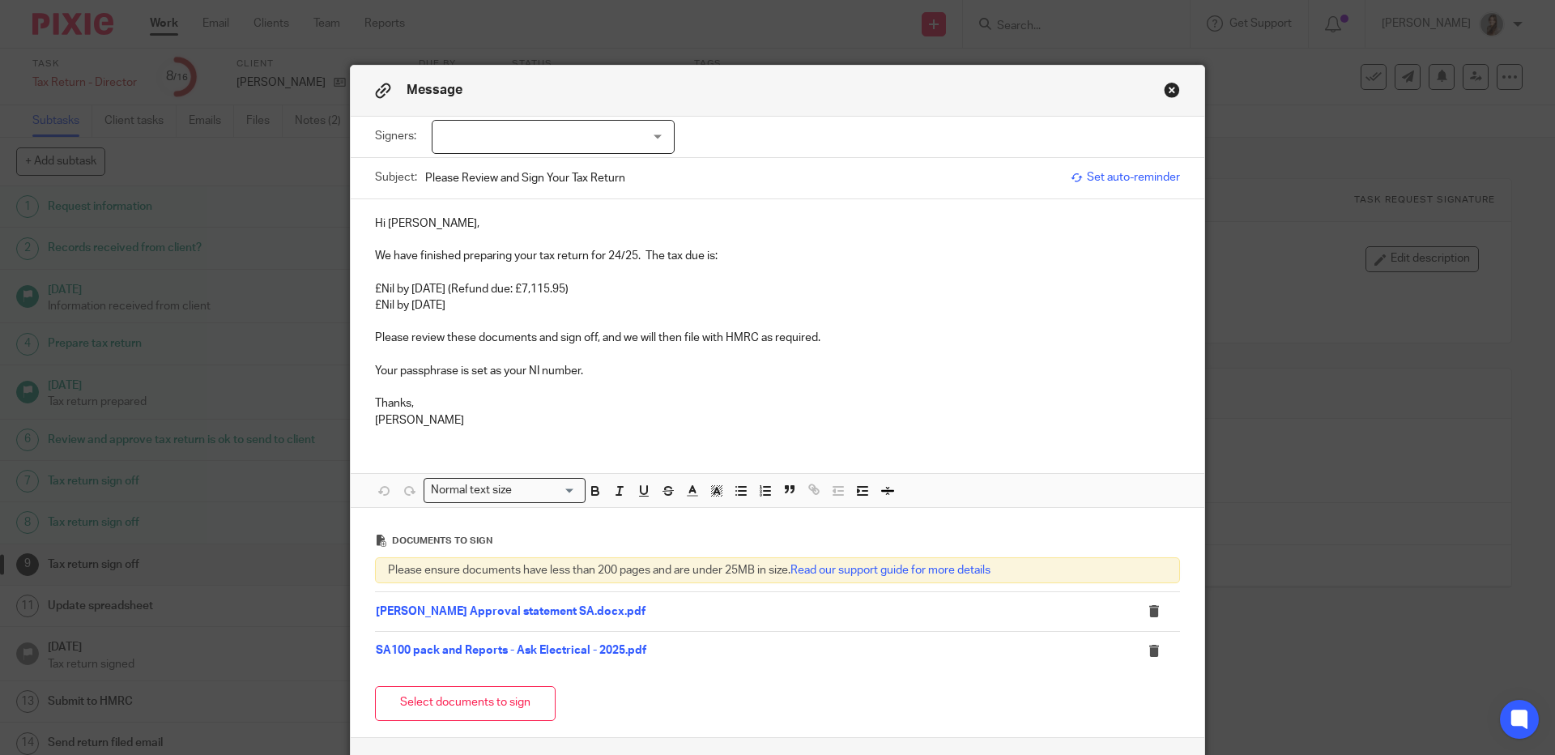
click at [633, 142] on div at bounding box center [553, 137] width 243 height 34
click at [446, 172] on input "checkbox" at bounding box center [442, 171] width 31 height 31
checkbox input "true"
click at [906, 292] on p "£Nil by [DATE] (Refund due: £7,115.95)" at bounding box center [777, 289] width 805 height 16
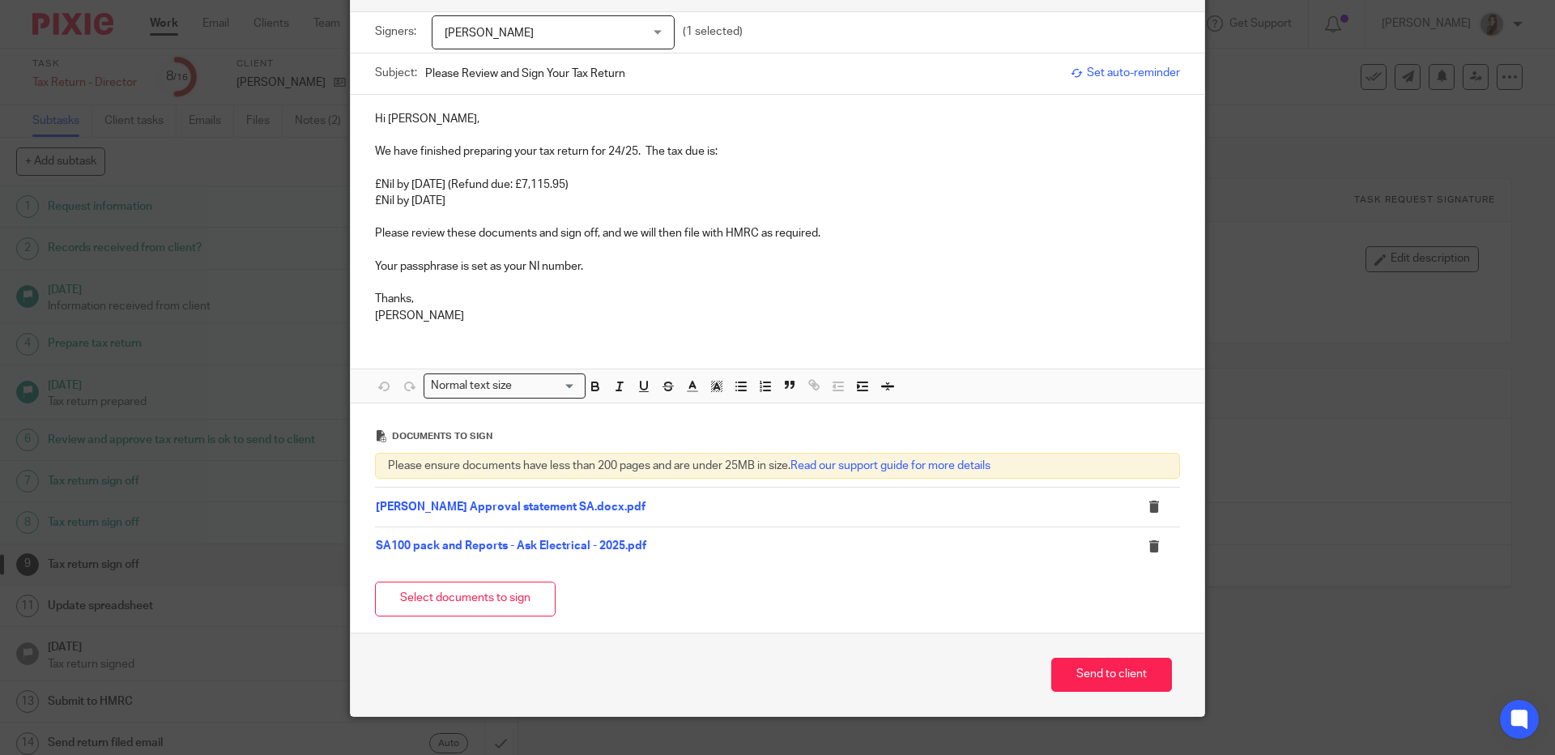
scroll to position [136, 0]
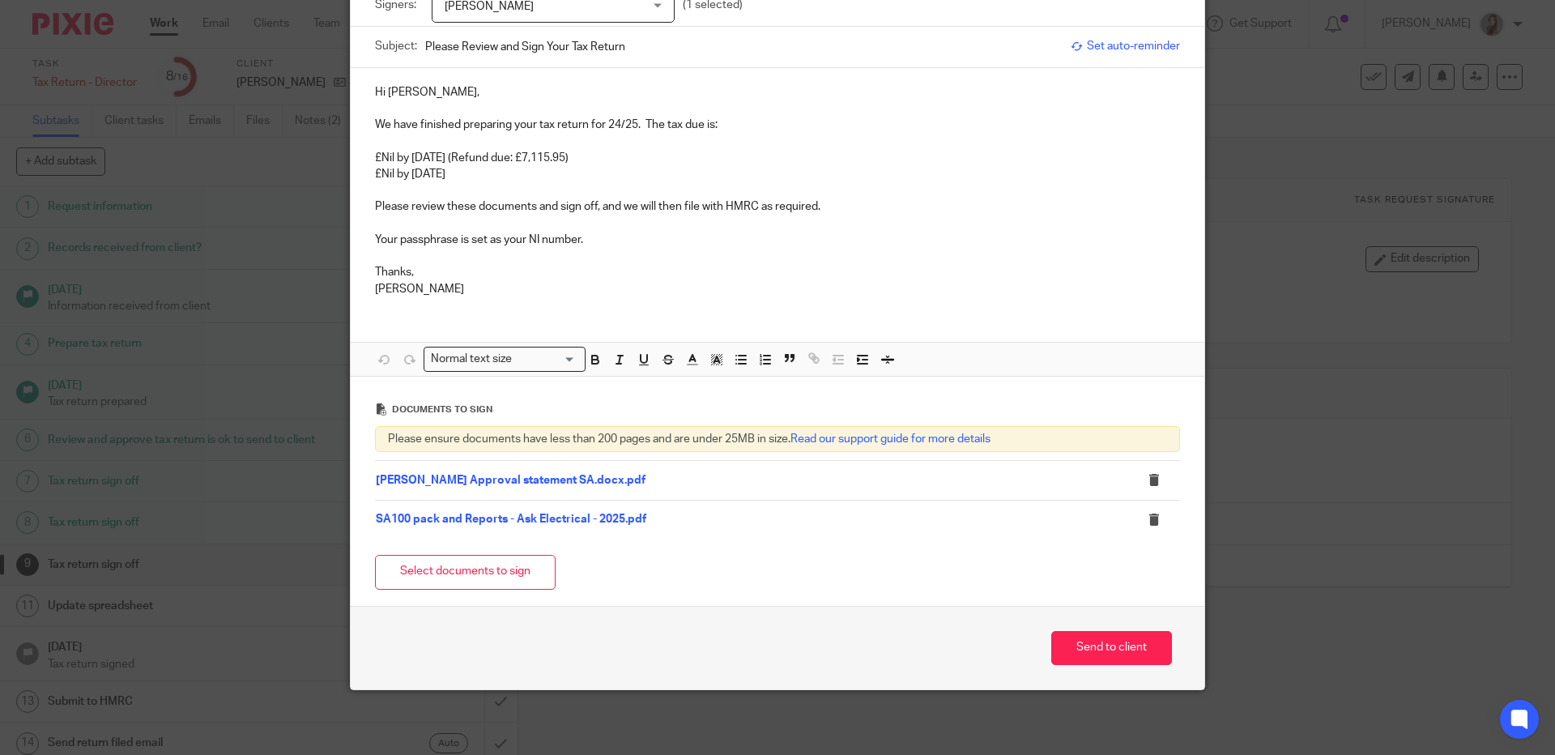
click at [578, 480] on link "[PERSON_NAME] Approval statement SA.docx.pdf" at bounding box center [511, 480] width 270 height 11
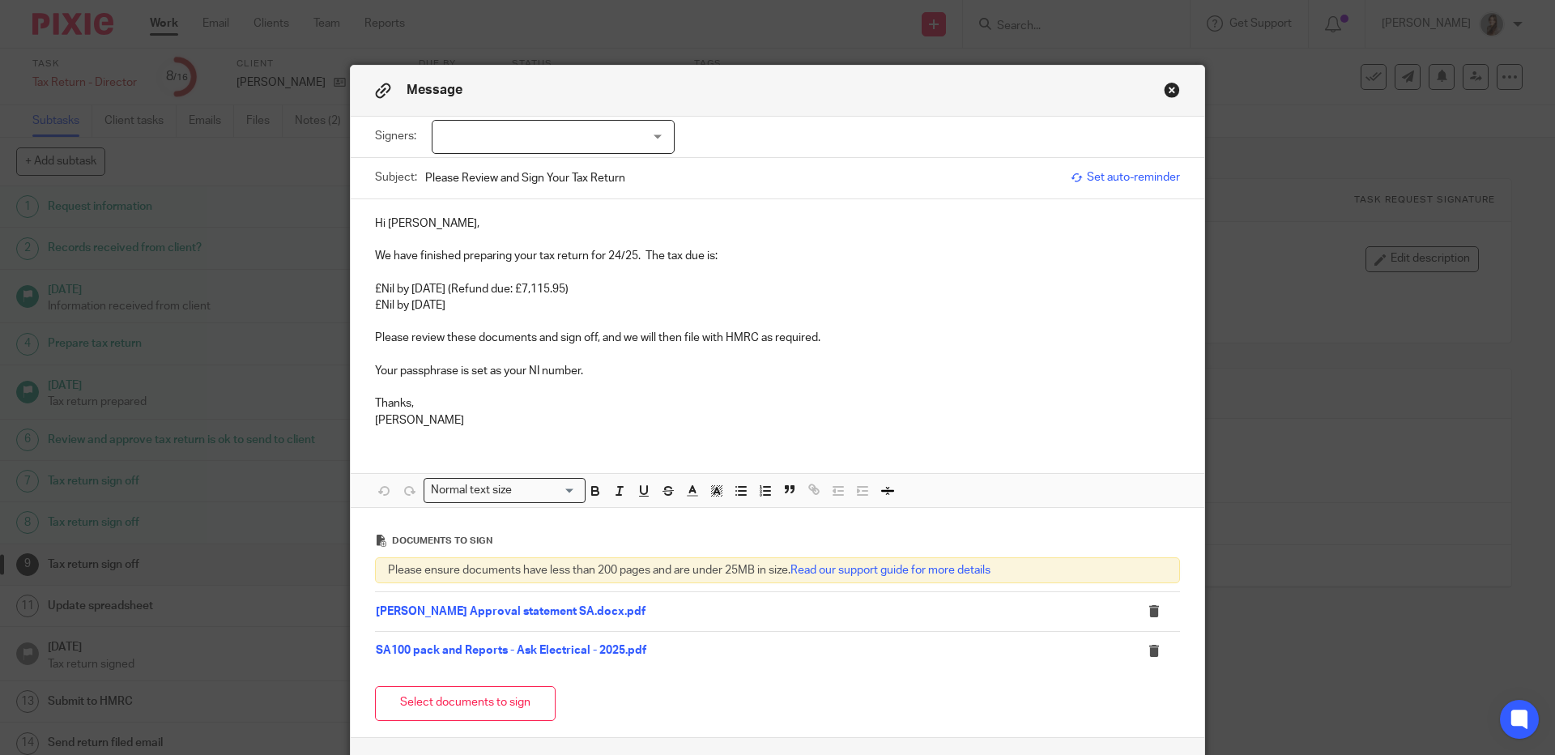
click at [550, 136] on div at bounding box center [553, 137] width 243 height 34
click at [531, 174] on span "[PERSON_NAME]" at bounding box center [496, 170] width 89 height 11
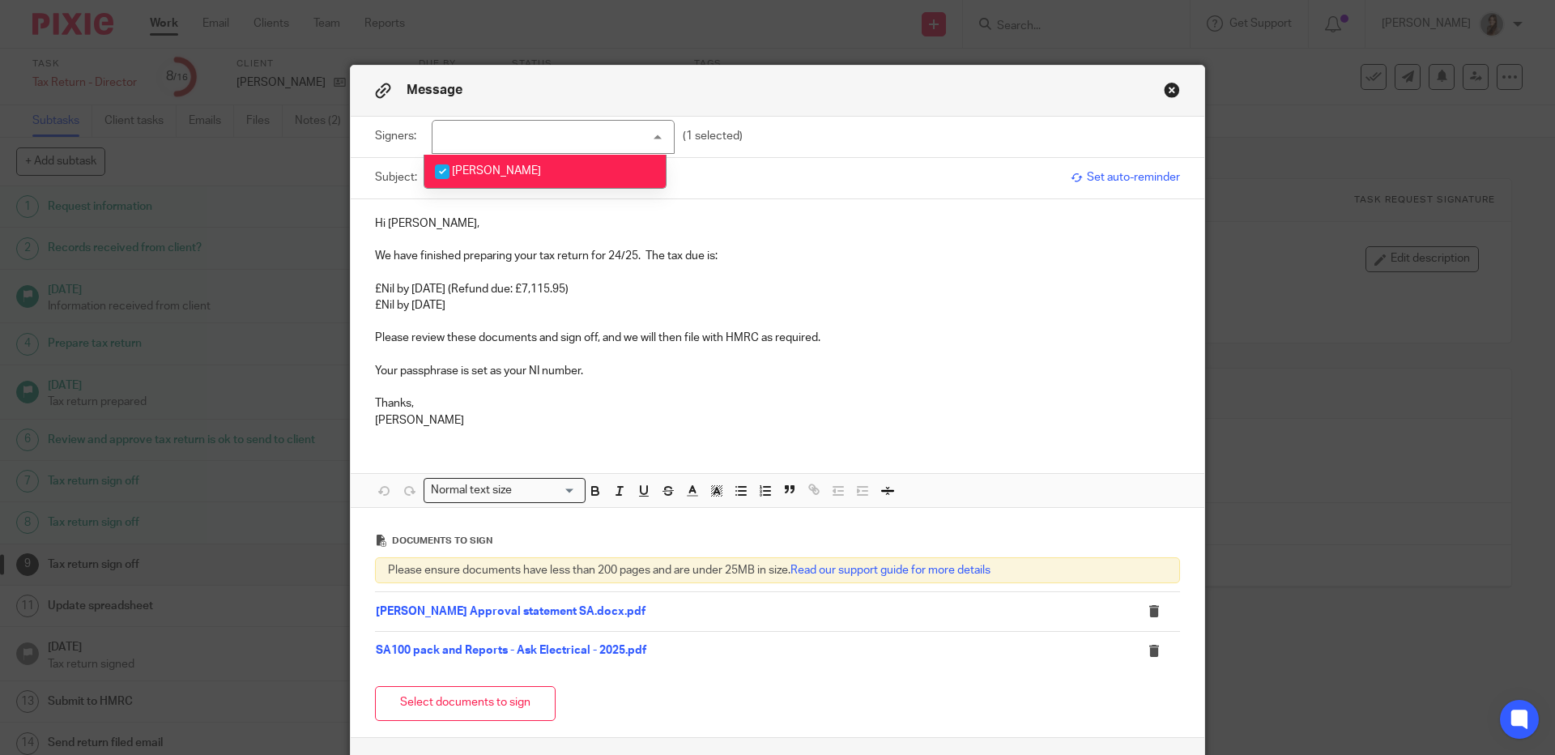
click at [539, 176] on li "[PERSON_NAME]" at bounding box center [544, 171] width 241 height 33
checkbox input "true"
click at [717, 301] on p "£Nil by [DATE]" at bounding box center [777, 305] width 805 height 16
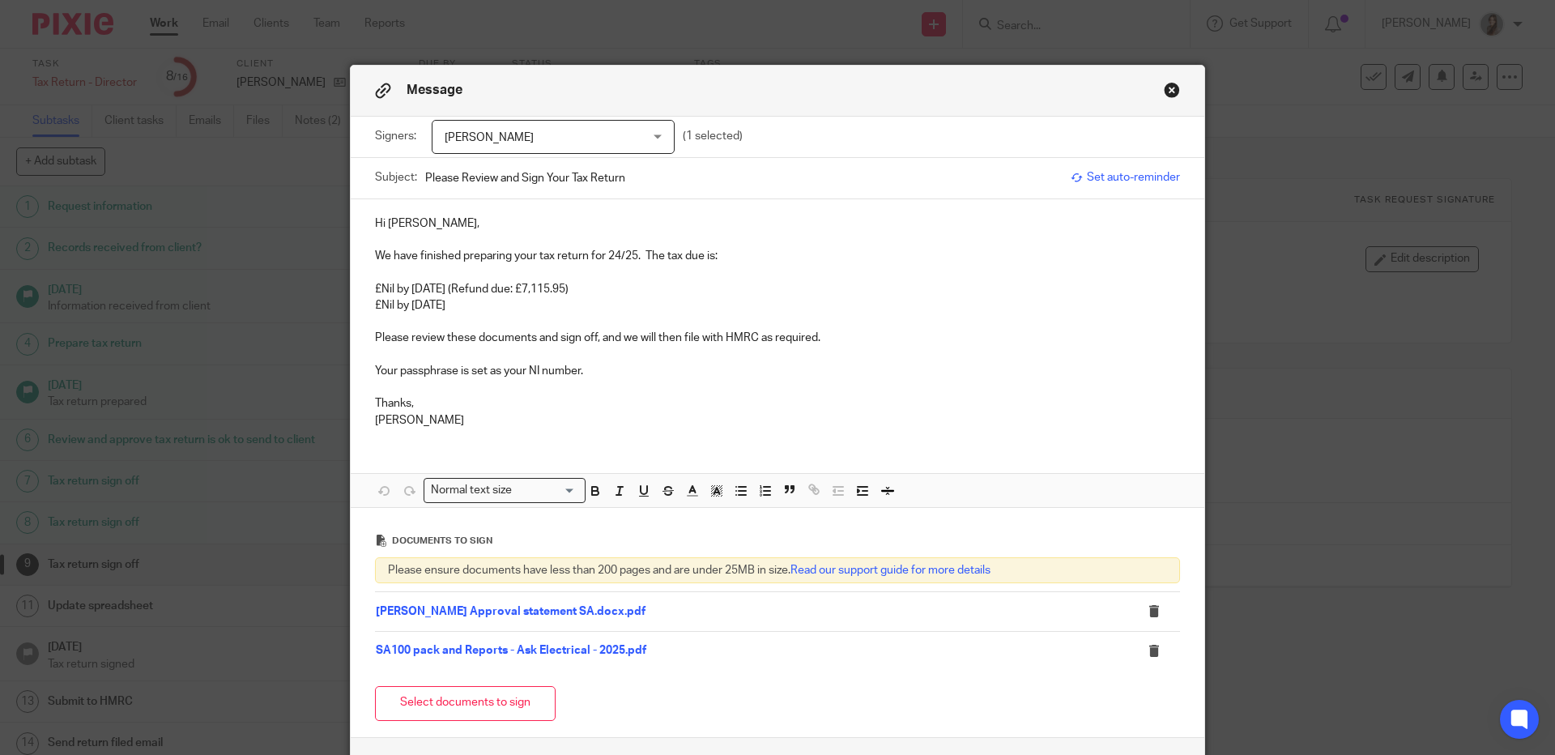
click at [1093, 184] on span "Set auto-reminder" at bounding box center [1125, 177] width 109 height 16
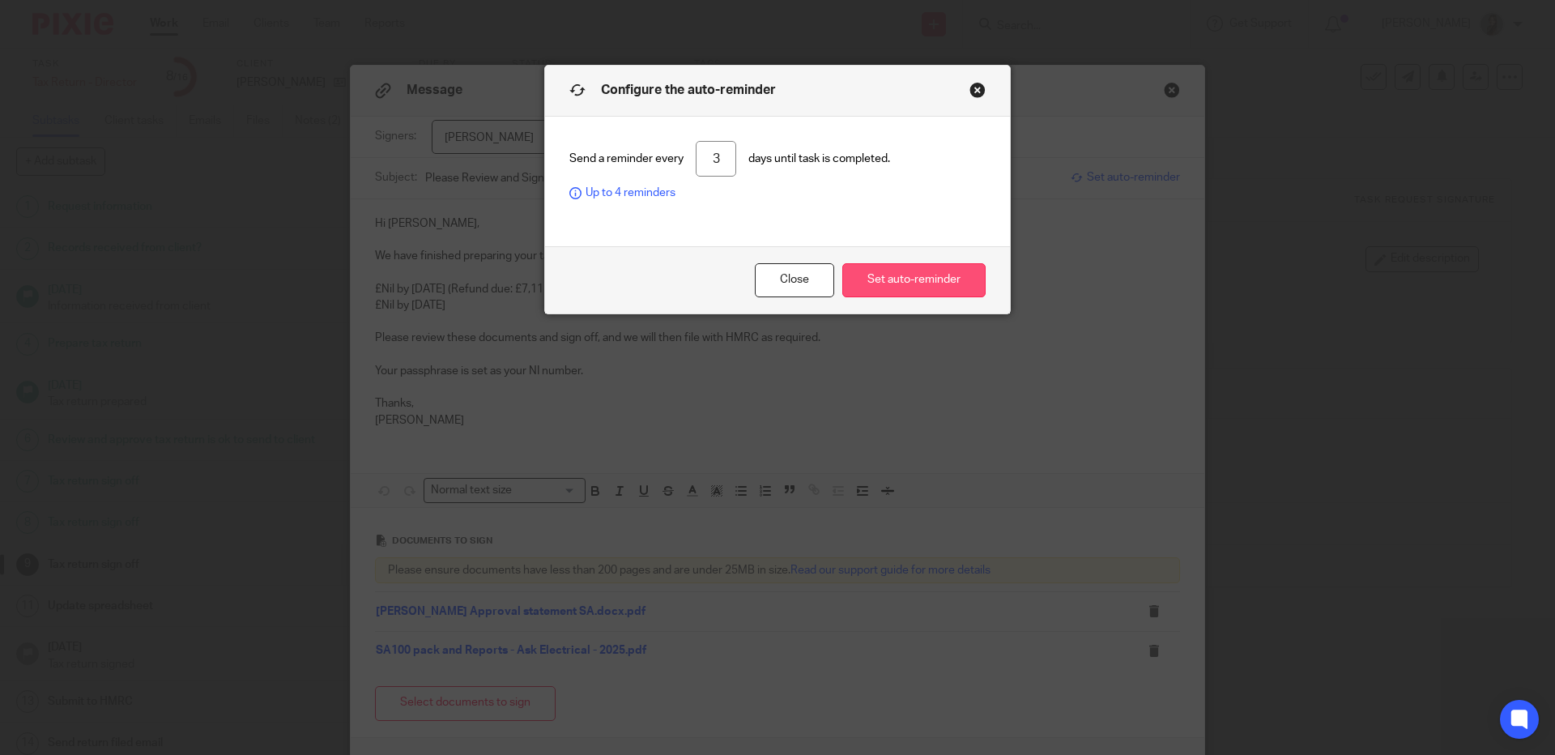
click at [905, 282] on button "Set auto-reminder" at bounding box center [913, 280] width 143 height 35
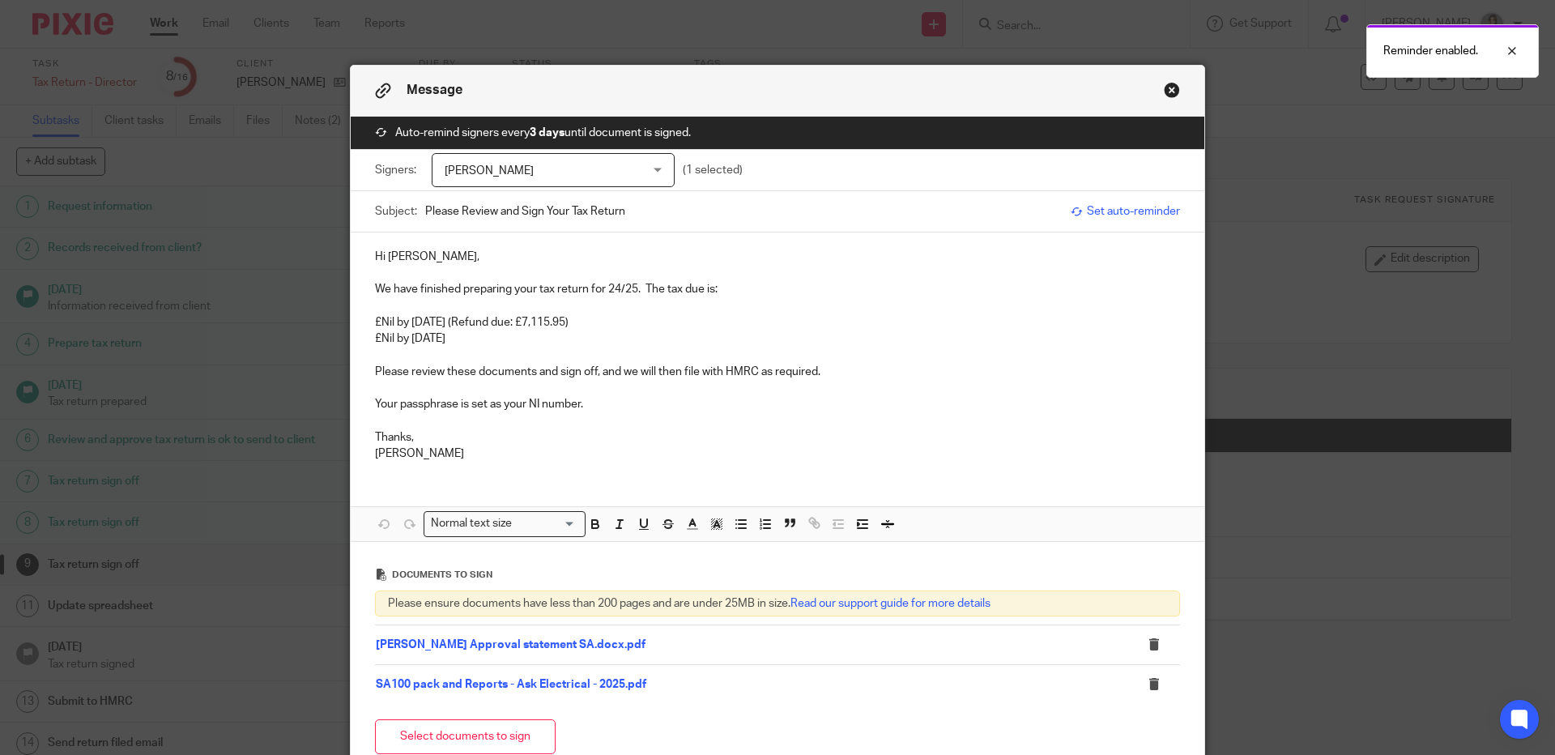
scroll to position [170, 0]
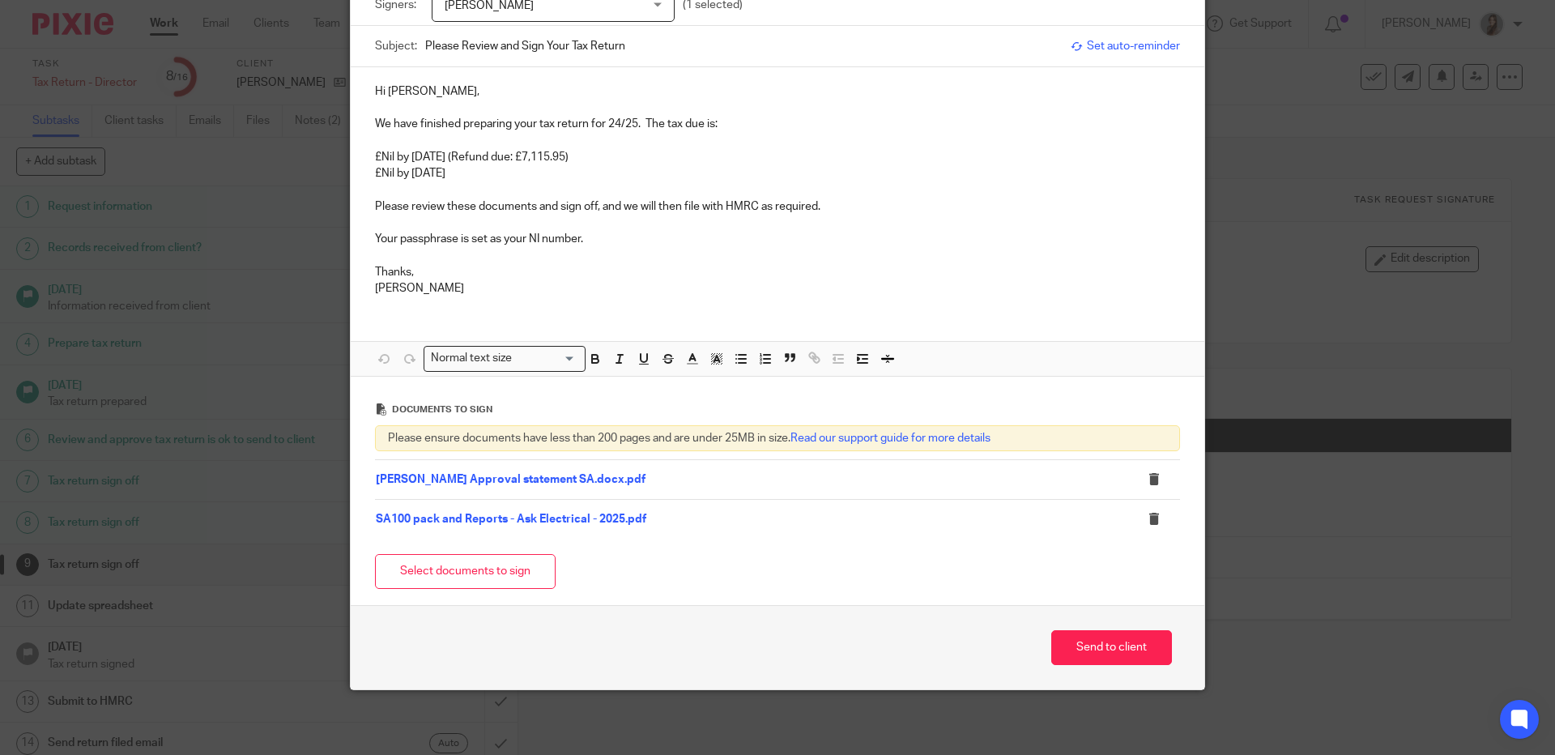
click at [399, 133] on p at bounding box center [777, 141] width 805 height 16
click at [480, 117] on p "We have finished preparing your tax return for 24/25. The tax due is:" at bounding box center [777, 124] width 805 height 16
drag, startPoint x: 368, startPoint y: 122, endPoint x: 547, endPoint y: 130, distance: 179.2
click at [547, 130] on div "Hi Steven, We have finished preparing your tax return for 24/25. The tax due is…" at bounding box center [778, 187] width 854 height 241
click at [403, 122] on p "We have finished preparing your tax return for 24/25. The tax due is:" at bounding box center [777, 124] width 805 height 16
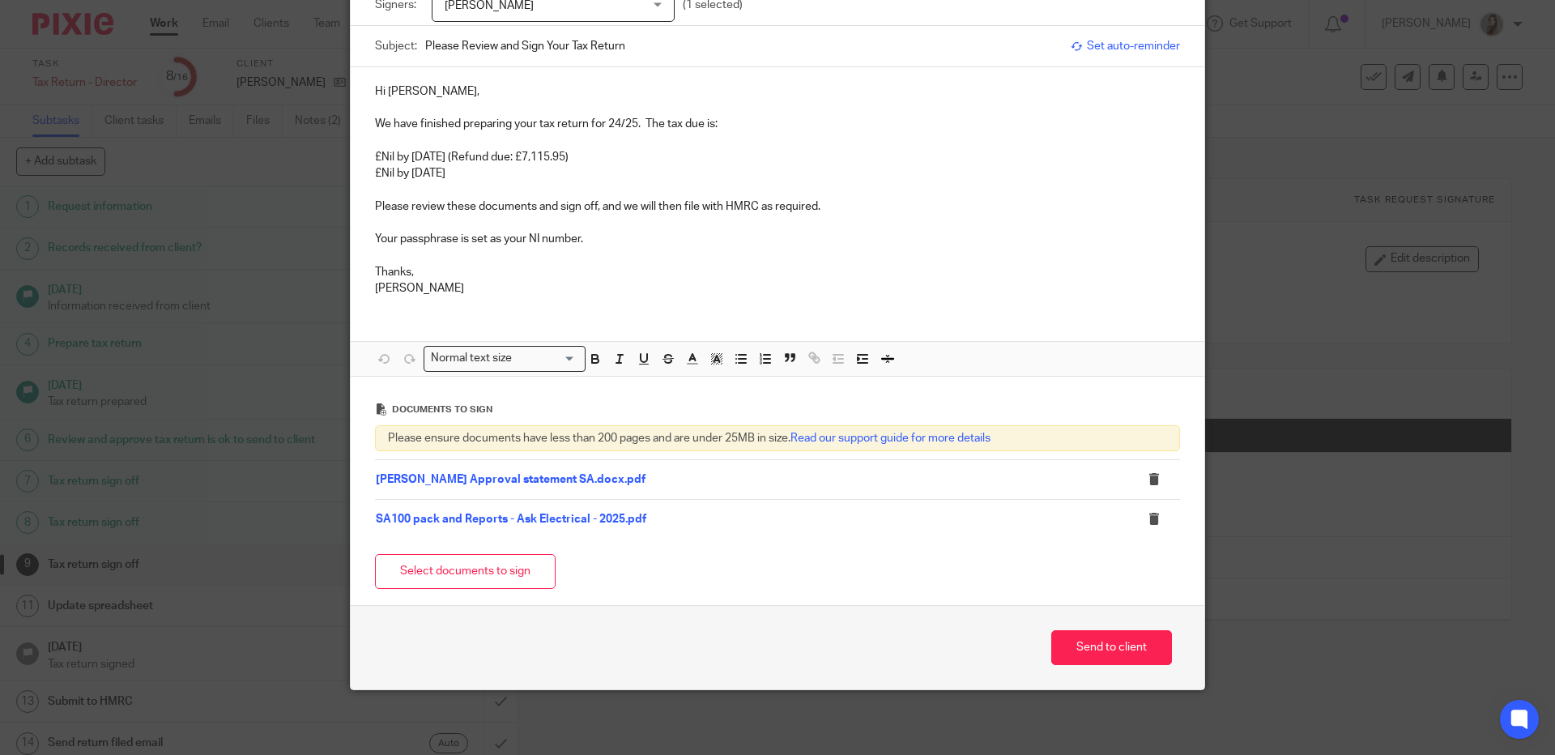
click at [375, 123] on p "We have finished preparing your tax return for 24/25. The tax due is:" at bounding box center [777, 124] width 805 height 16
drag, startPoint x: 703, startPoint y: 126, endPoint x: 565, endPoint y: 122, distance: 138.6
click at [565, 122] on p "The old link expired, so I am resending We have finished preparing your tax ret…" at bounding box center [777, 124] width 805 height 16
click at [688, 122] on p "The old link expired, so I am resending your tax return for 24/25. The tax due …" at bounding box center [777, 124] width 805 height 16
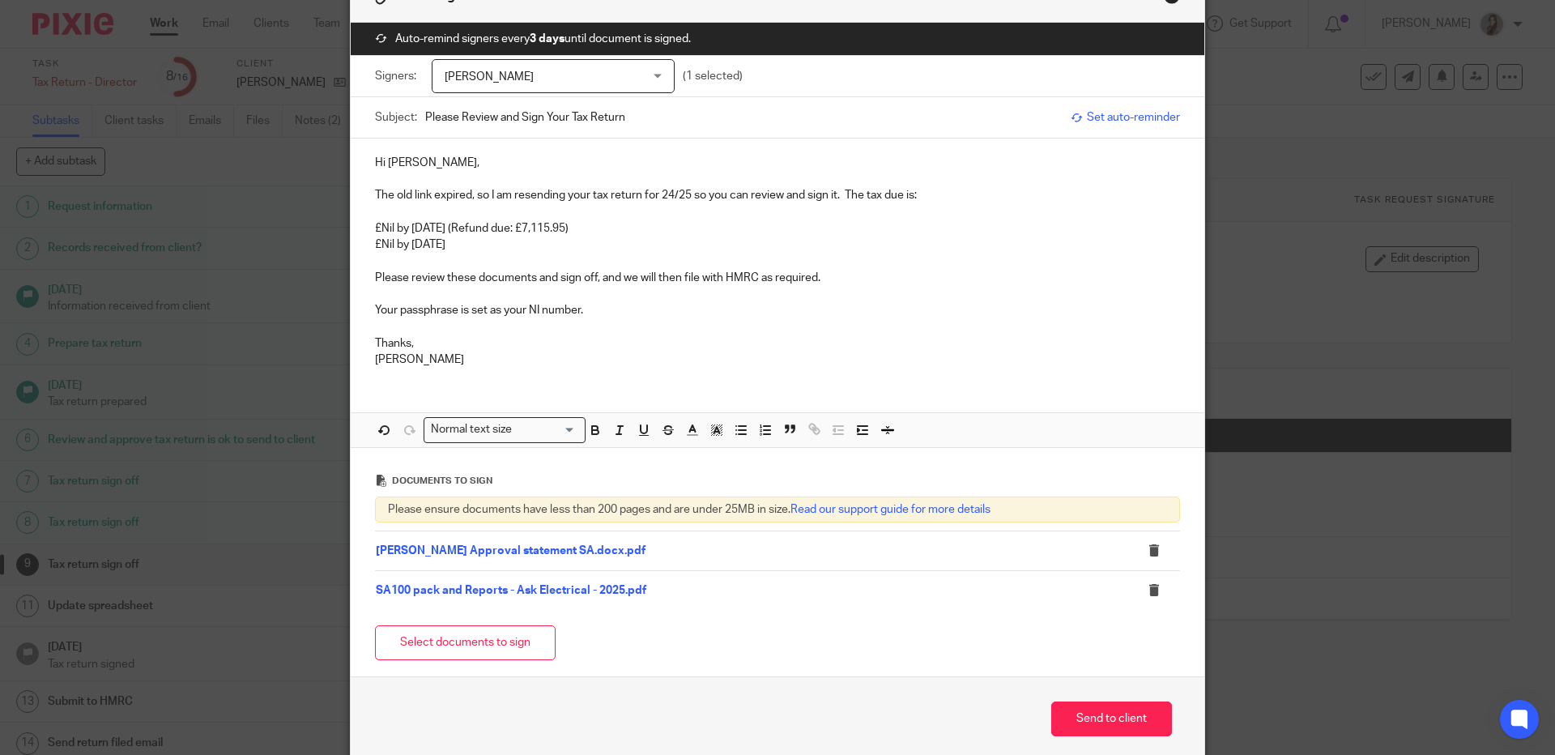
scroll to position [128, 0]
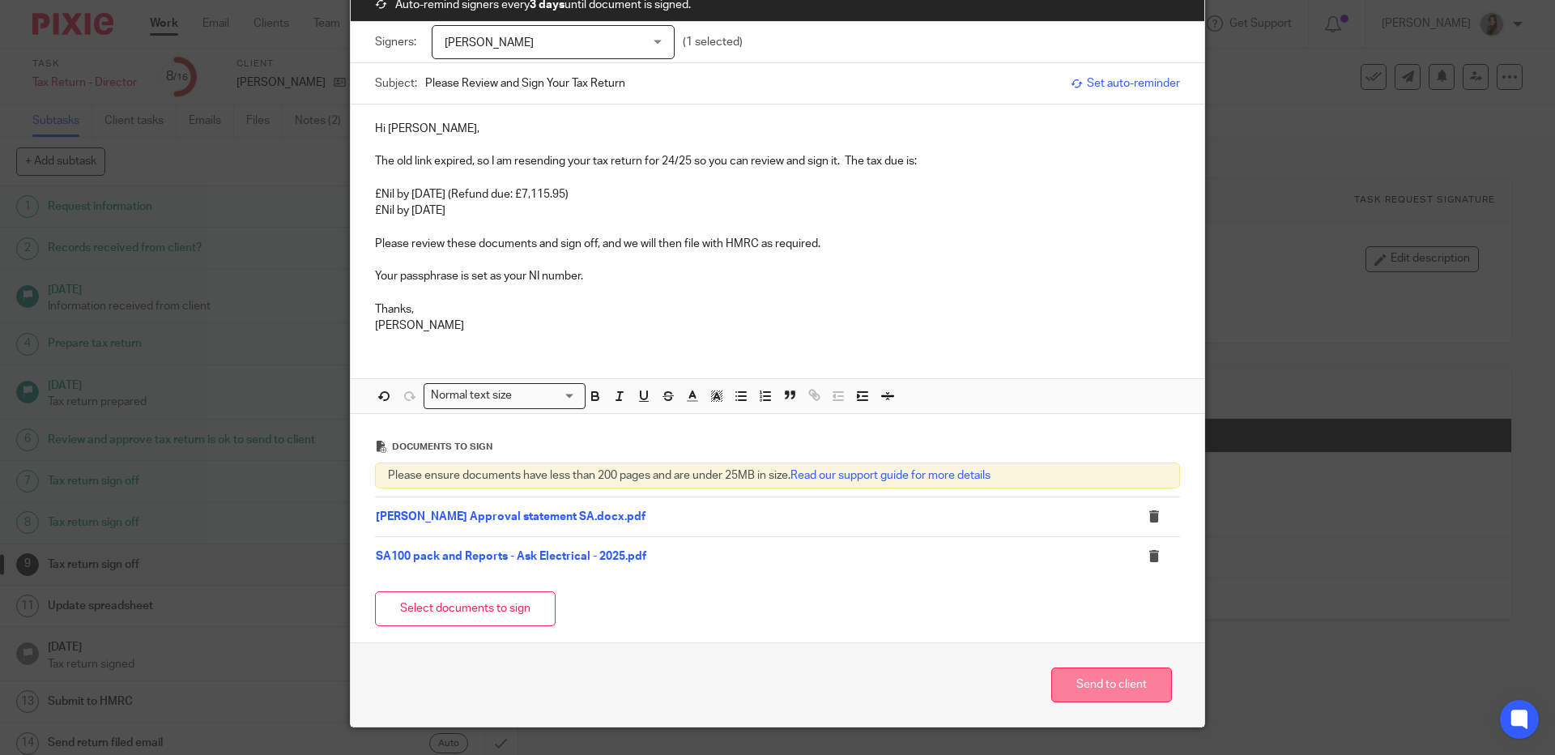
click at [1078, 683] on button "Send to client" at bounding box center [1111, 684] width 121 height 35
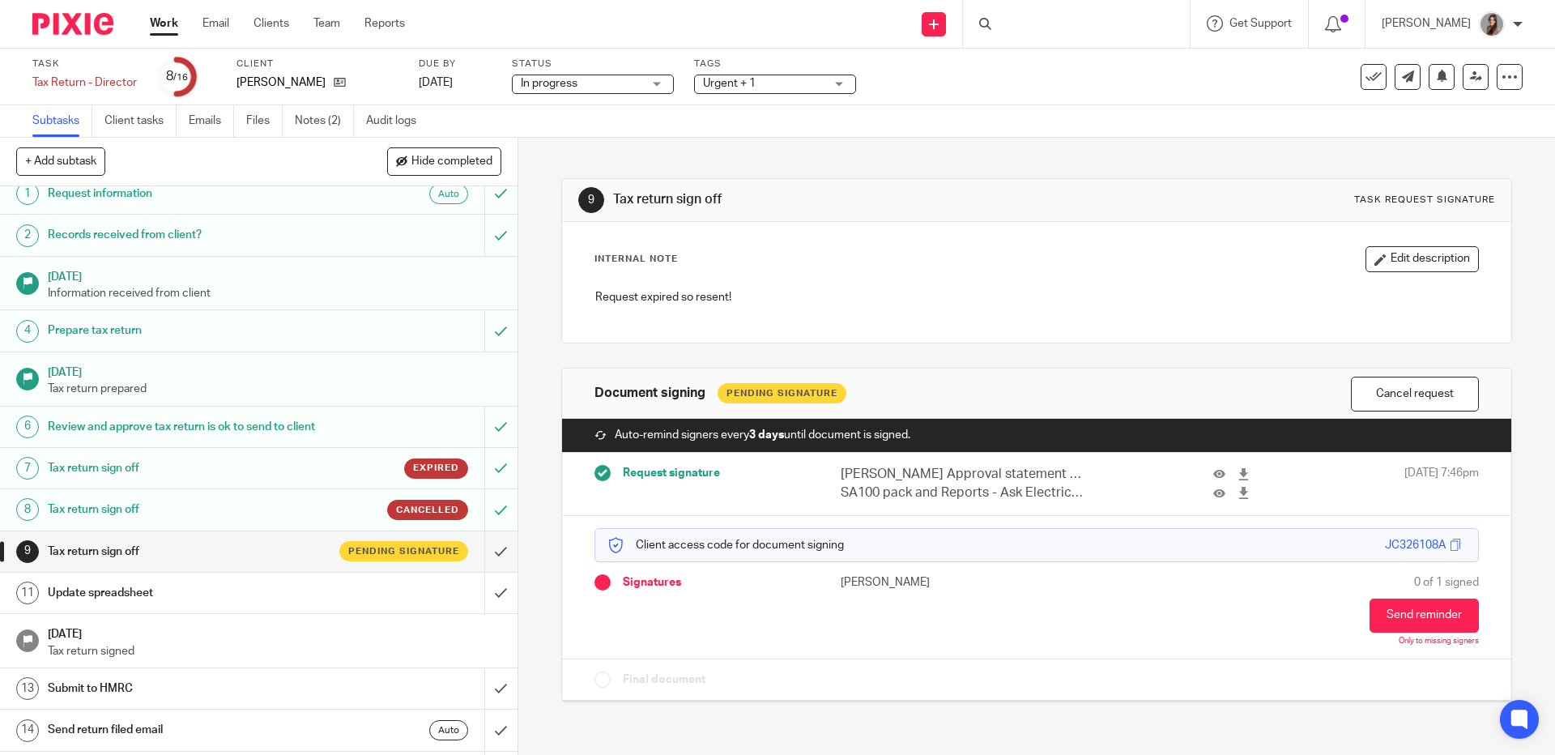
scroll to position [31, 0]
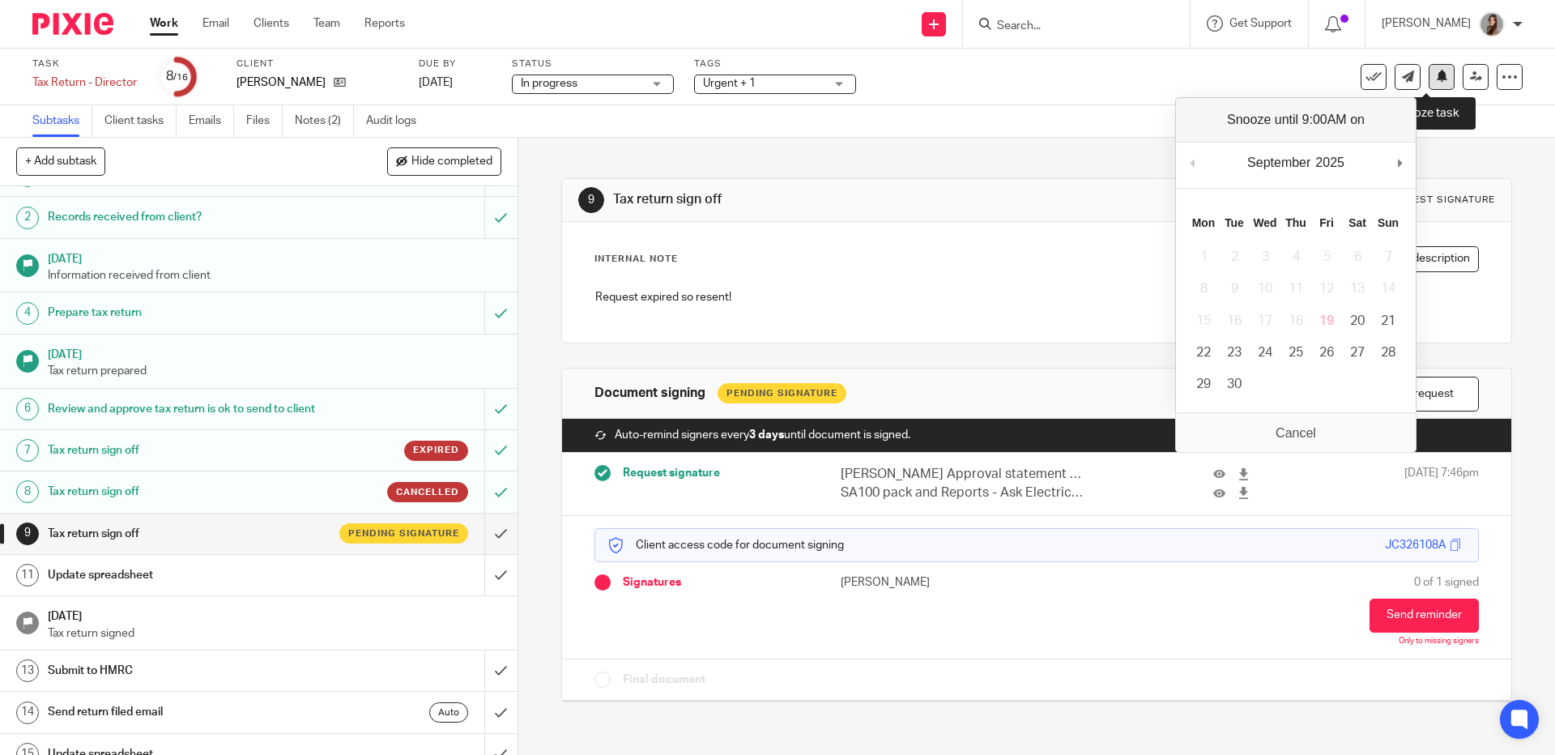
click at [1436, 79] on icon at bounding box center [1442, 76] width 12 height 12
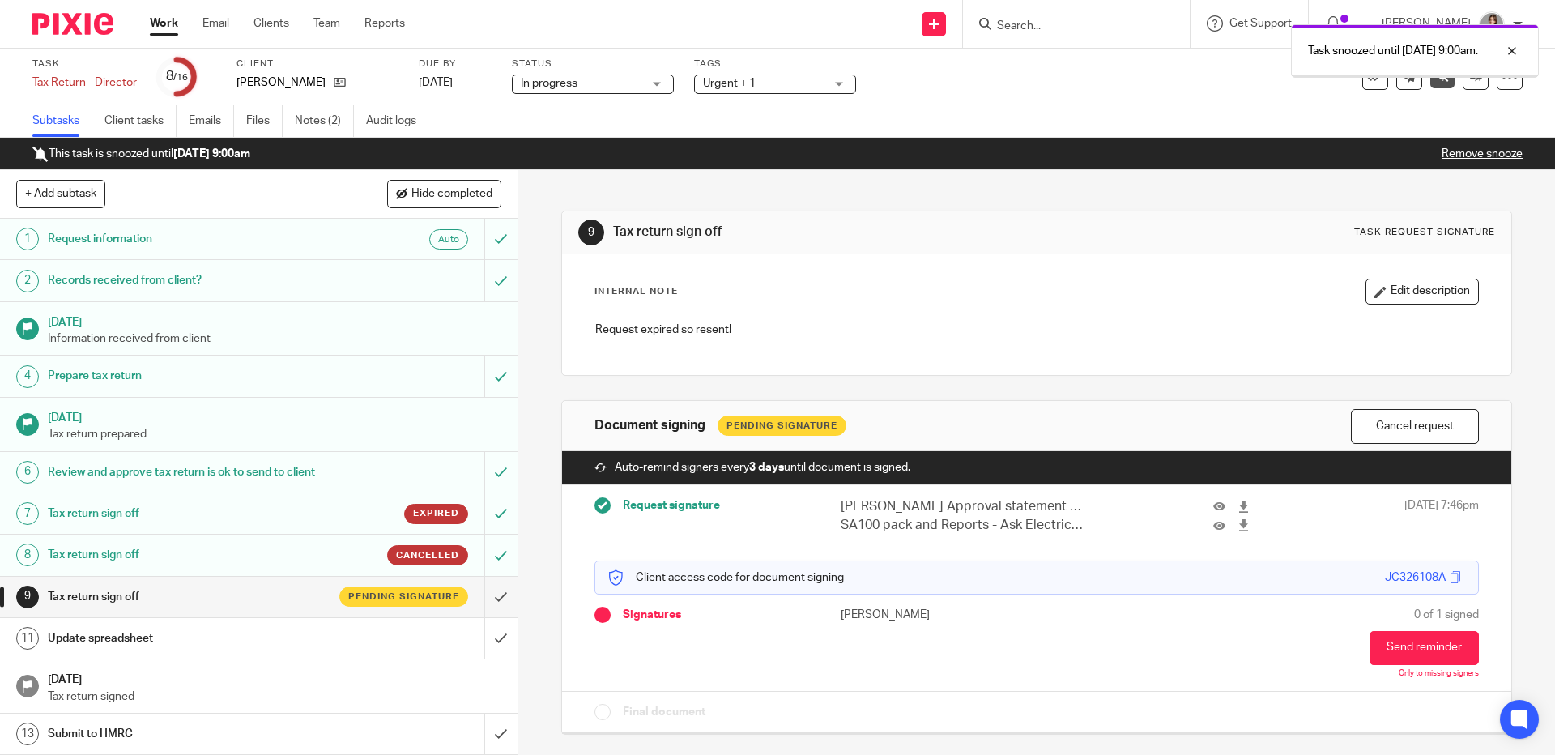
click at [69, 28] on img at bounding box center [72, 24] width 81 height 22
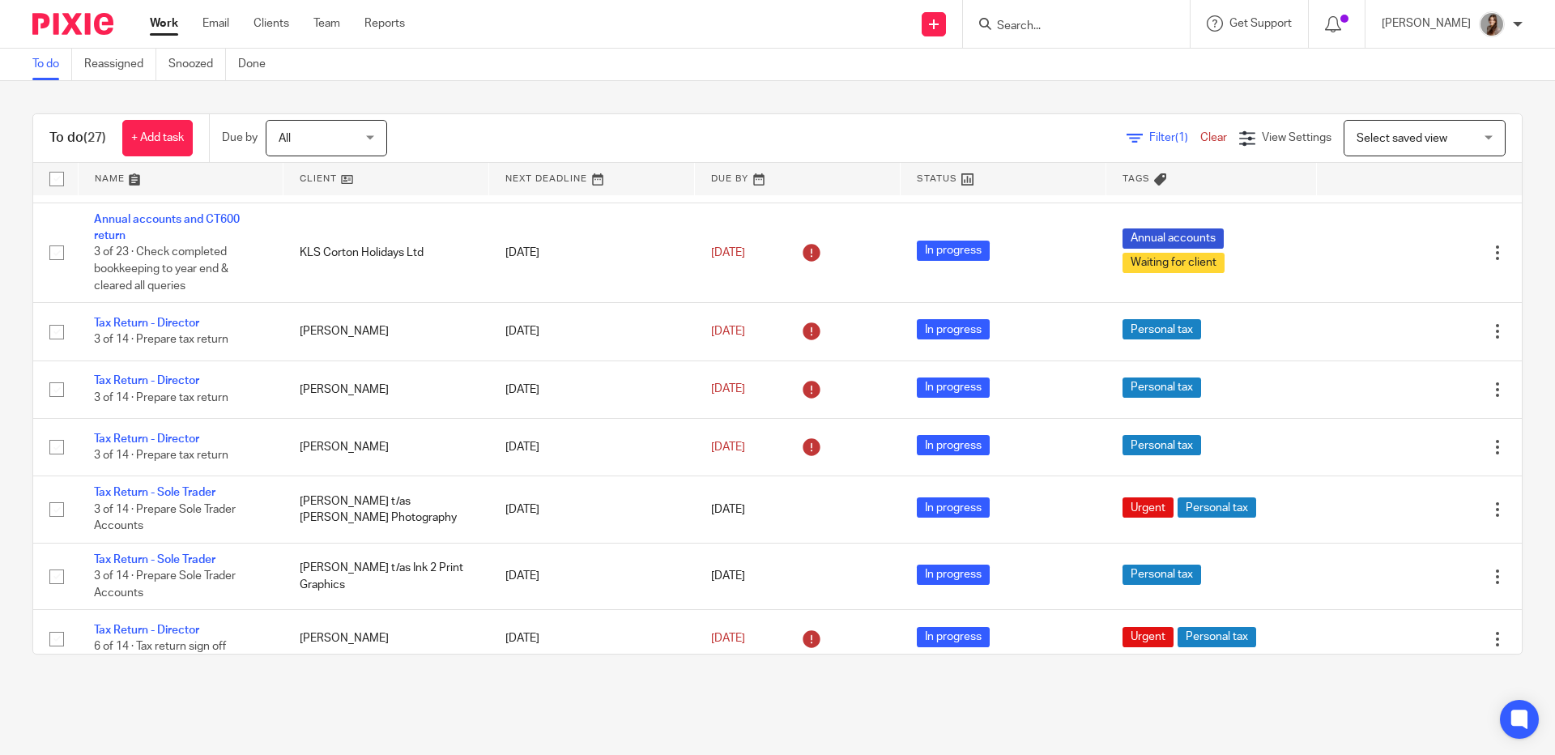
scroll to position [688, 0]
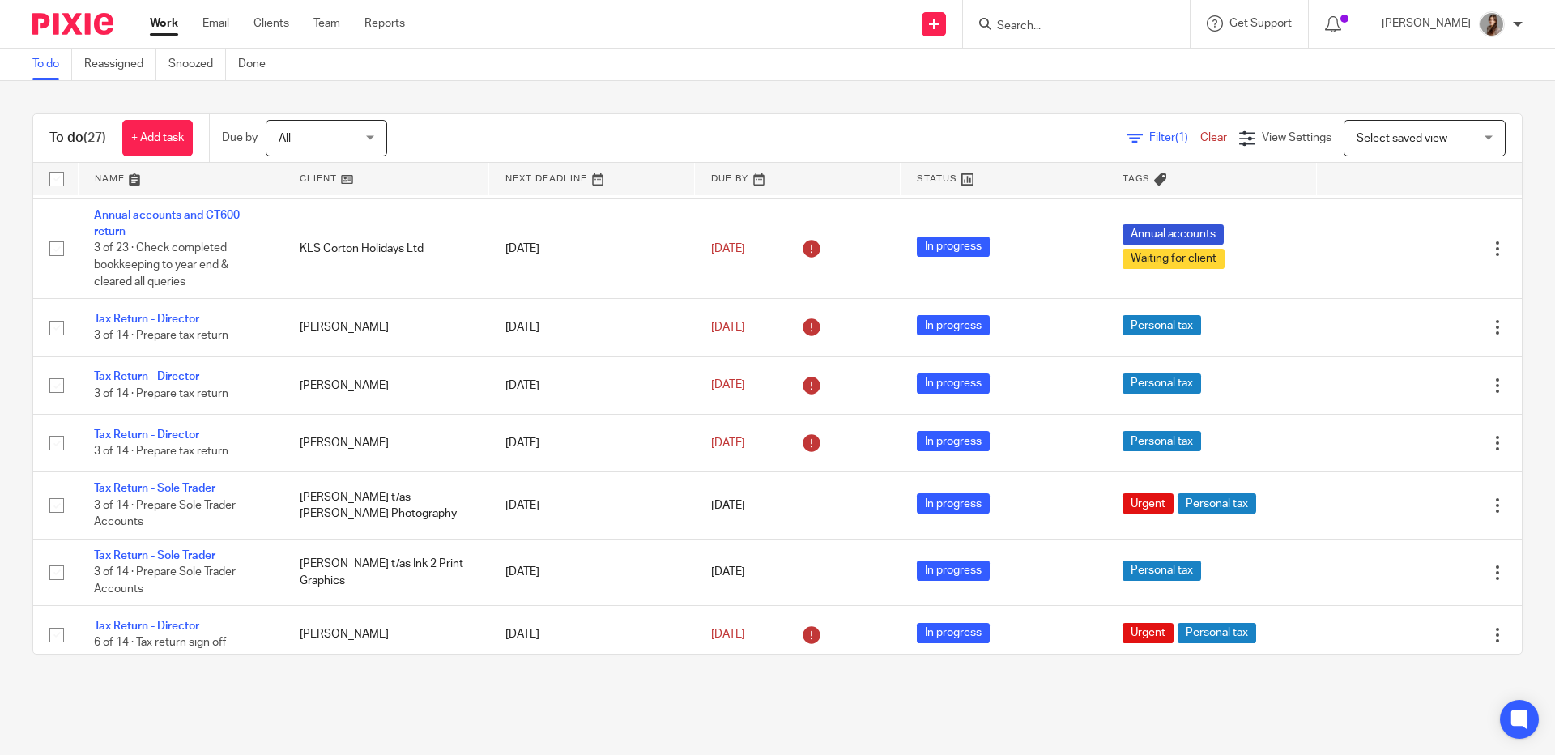
click at [1064, 28] on input "Search" at bounding box center [1069, 26] width 146 height 15
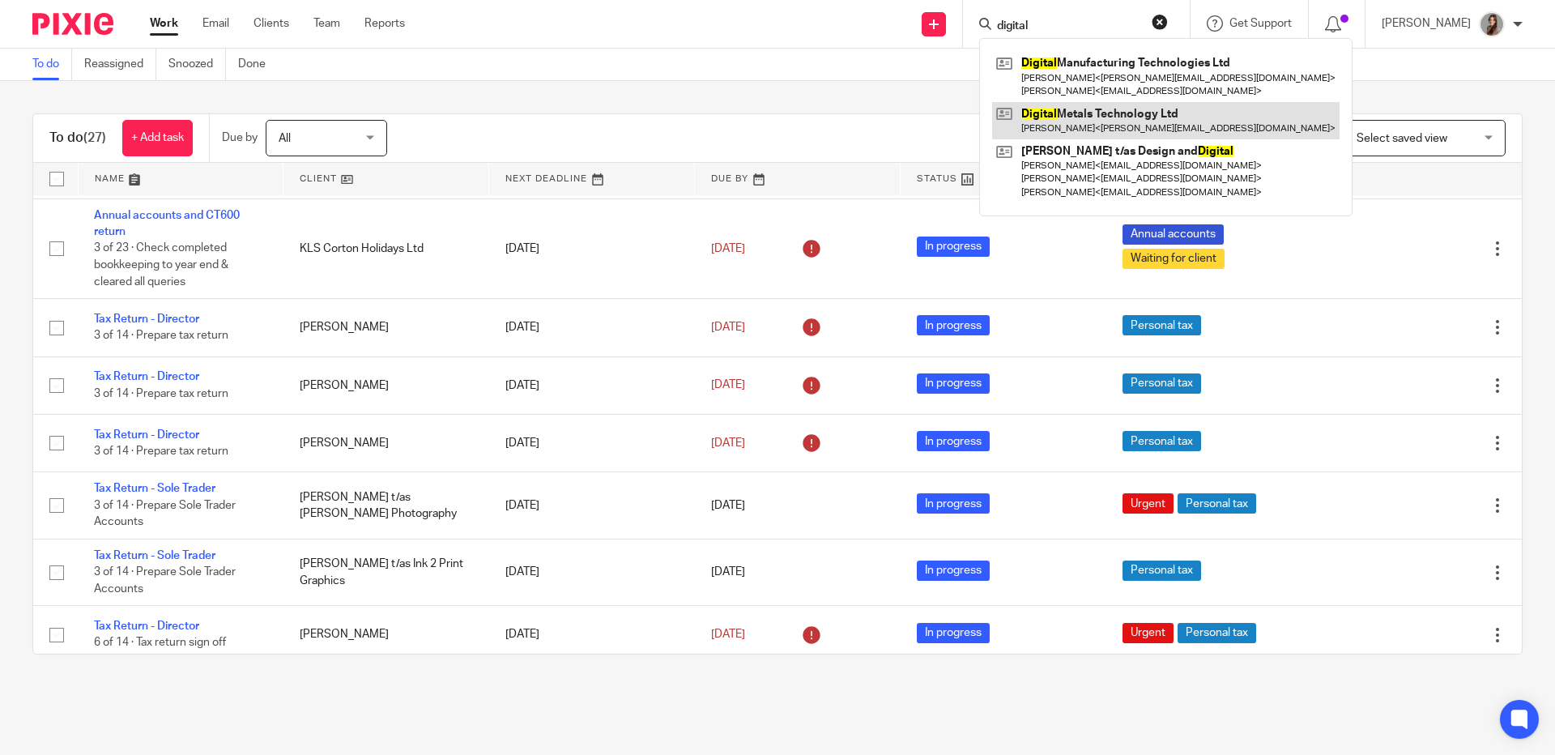
type input "digital"
click at [1089, 126] on link at bounding box center [1166, 120] width 348 height 37
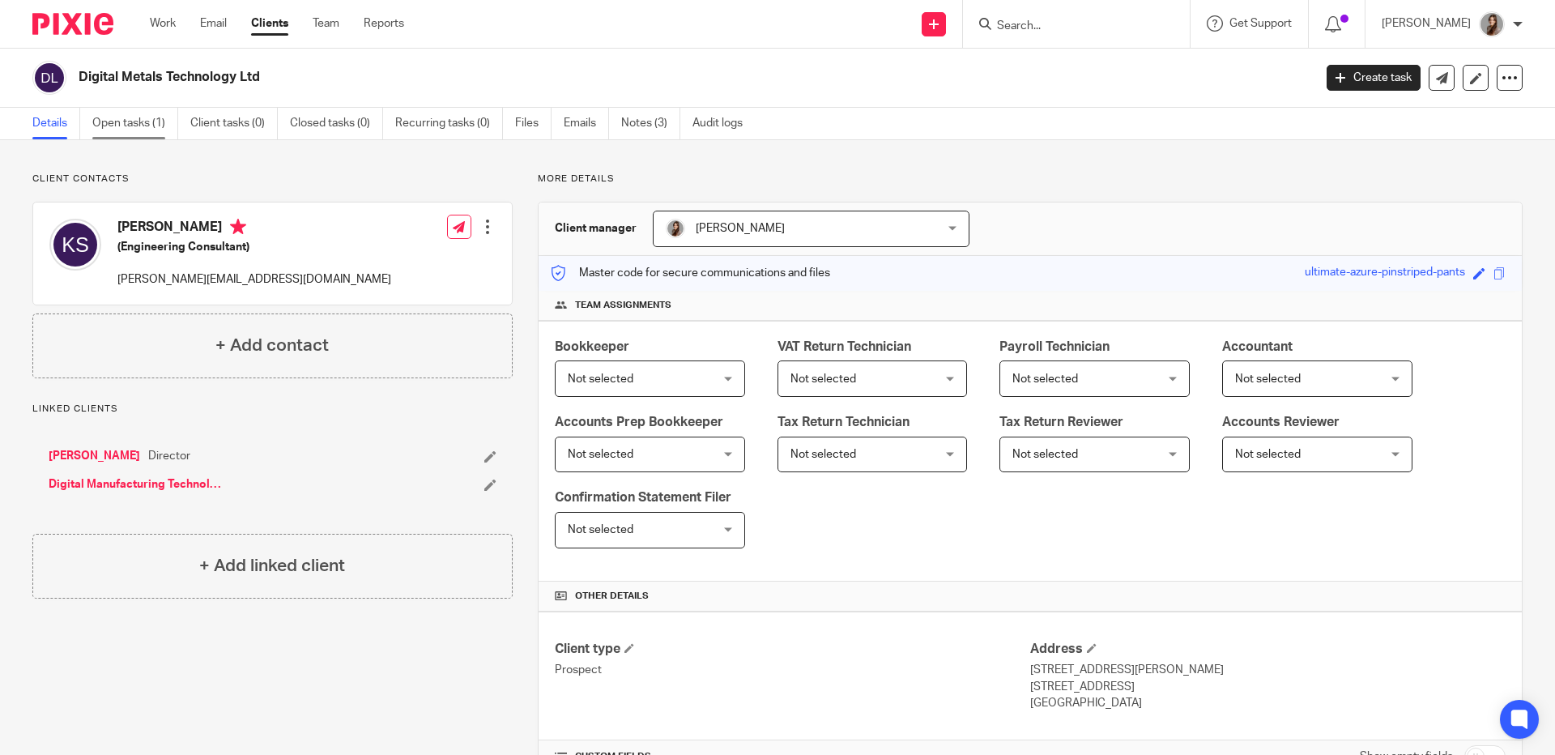
click at [155, 120] on link "Open tasks (1)" at bounding box center [135, 124] width 86 height 32
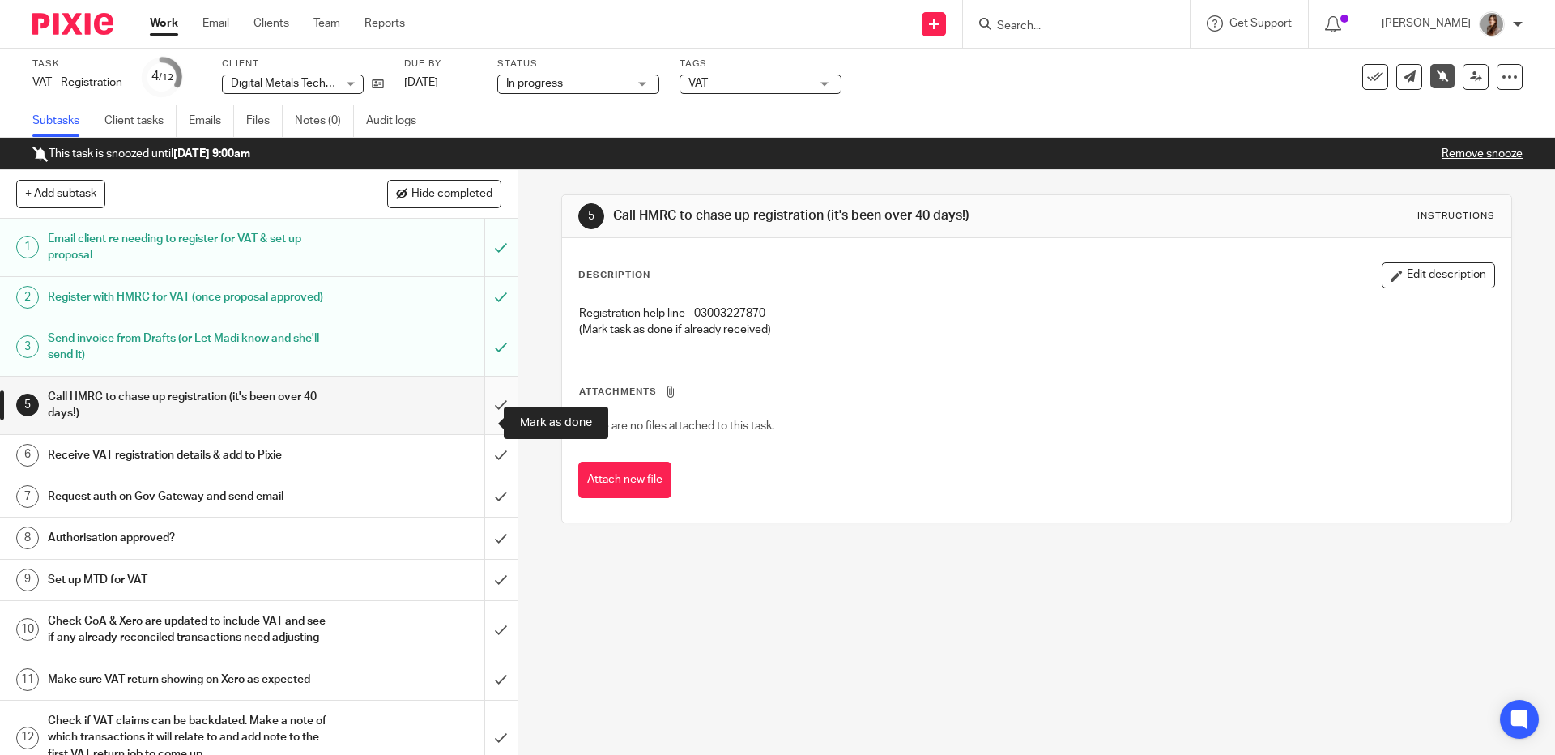
click at [475, 416] on input "submit" at bounding box center [259, 406] width 518 height 58
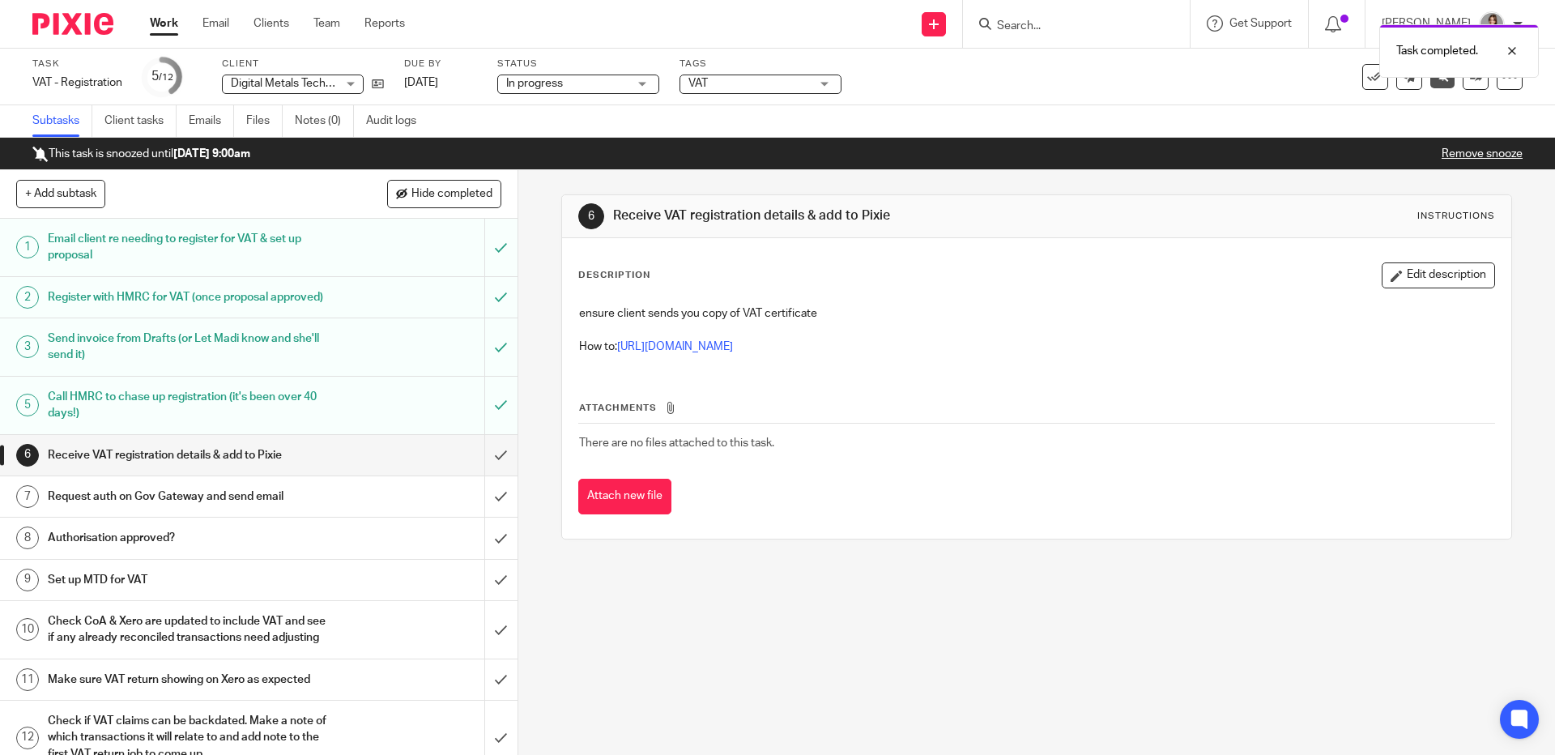
click at [1471, 154] on link "Remove snooze" at bounding box center [1482, 153] width 81 height 11
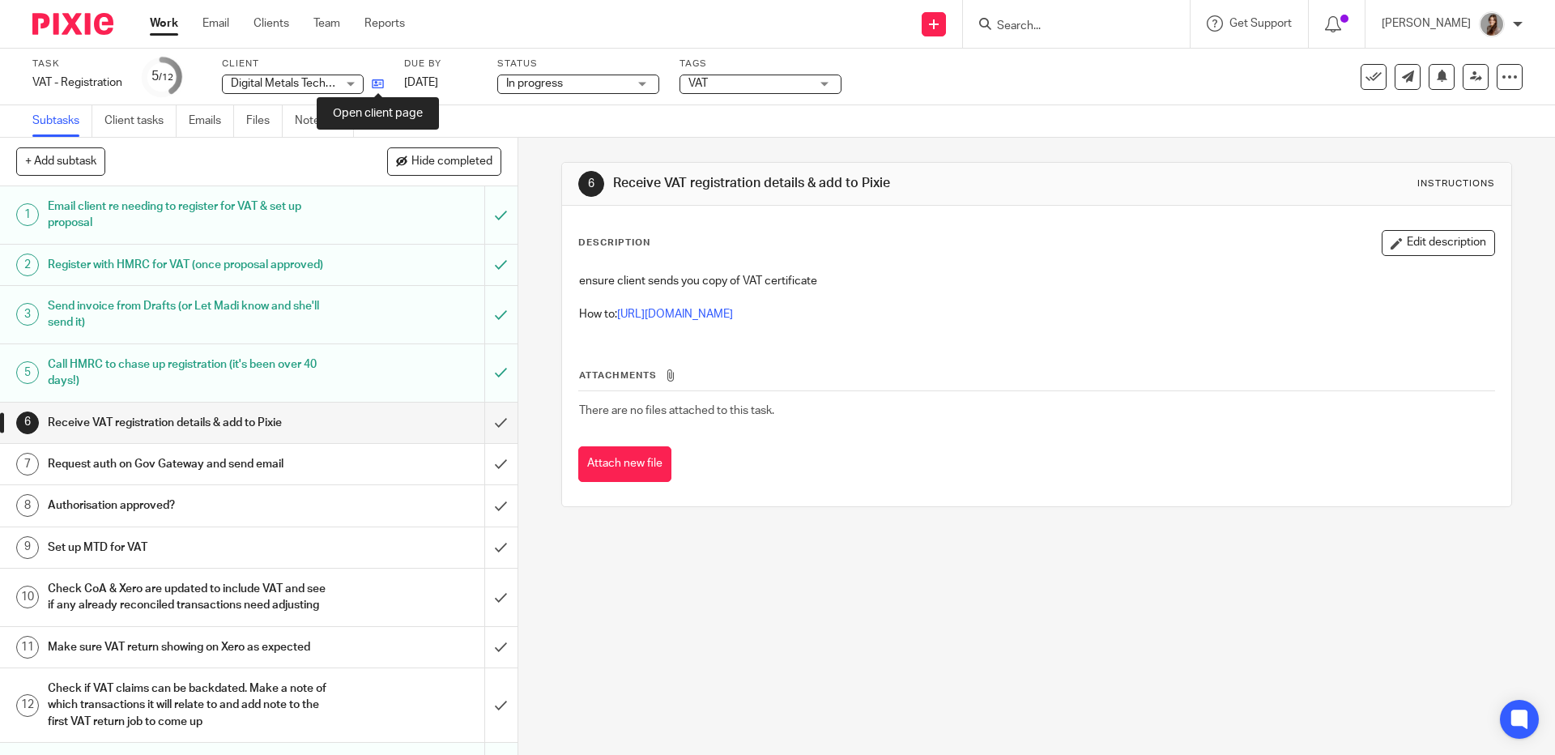
click at [380, 79] on icon at bounding box center [378, 84] width 12 height 12
click at [733, 311] on link "https://www.loom.com/share/a853e7f1e5934f76a7033a31f3d4098f?sid=1f5571ff-cfb5-4…" at bounding box center [675, 314] width 116 height 11
click at [475, 436] on input "submit" at bounding box center [259, 423] width 518 height 41
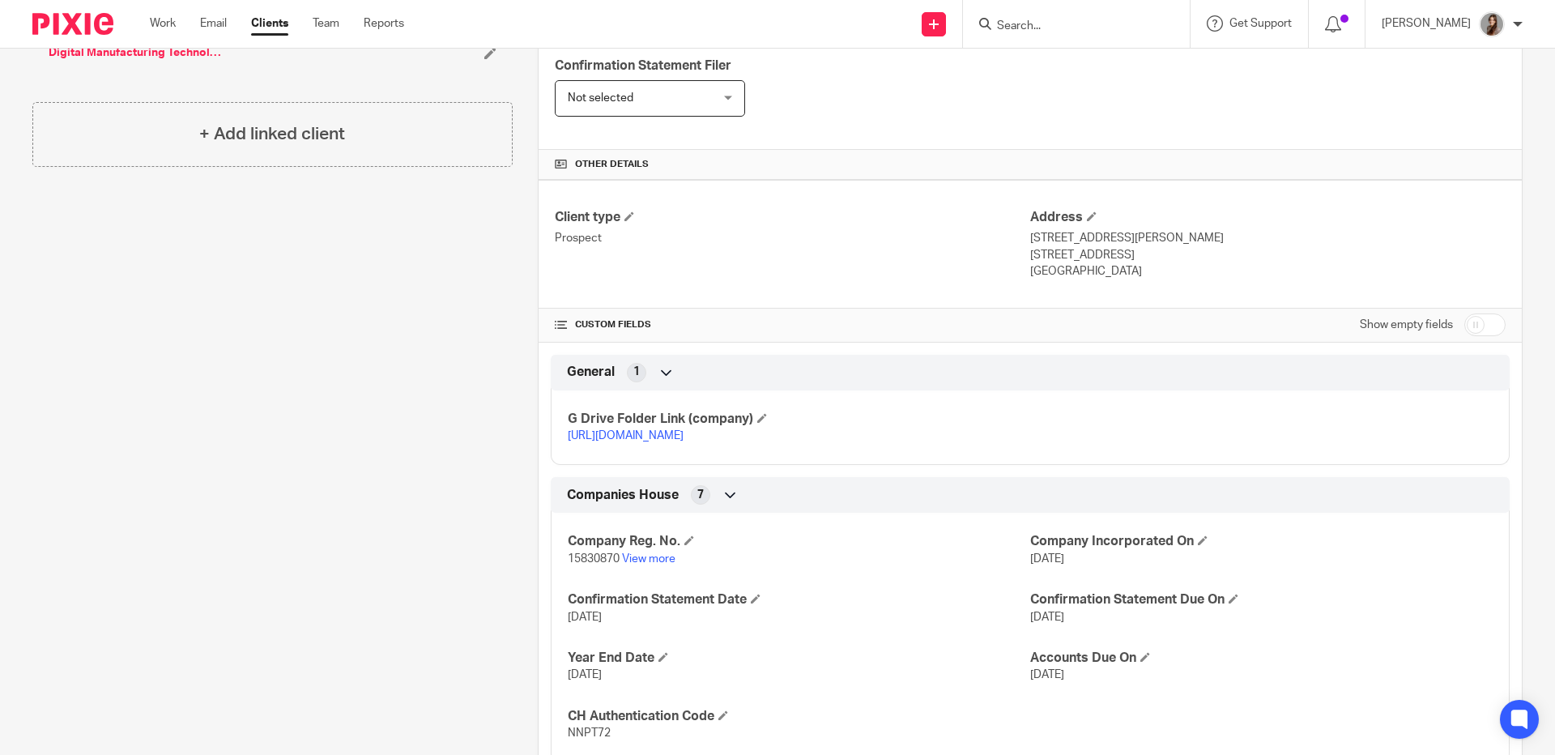
scroll to position [436, 0]
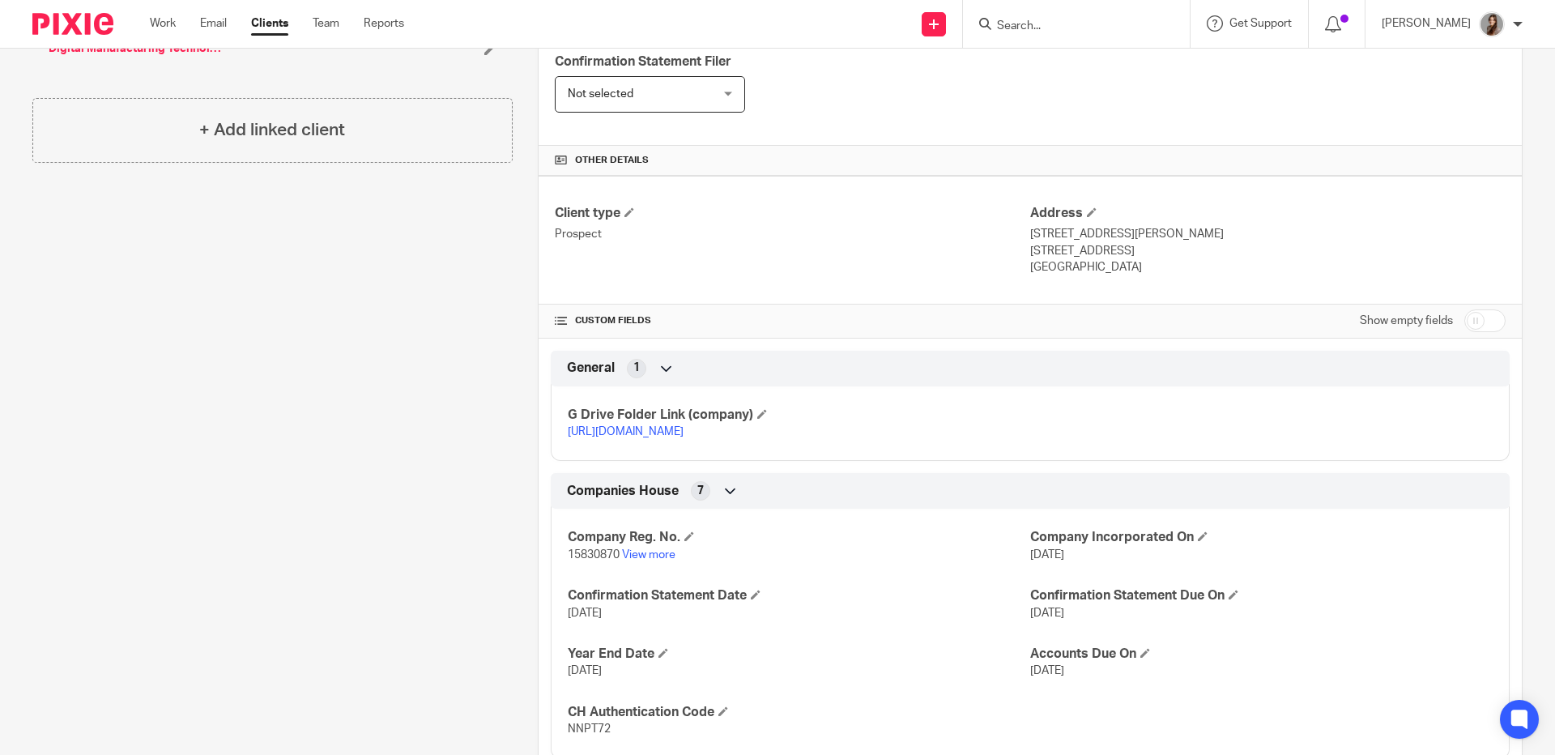
click at [1477, 322] on input "checkbox" at bounding box center [1485, 320] width 41 height 23
checkbox input "true"
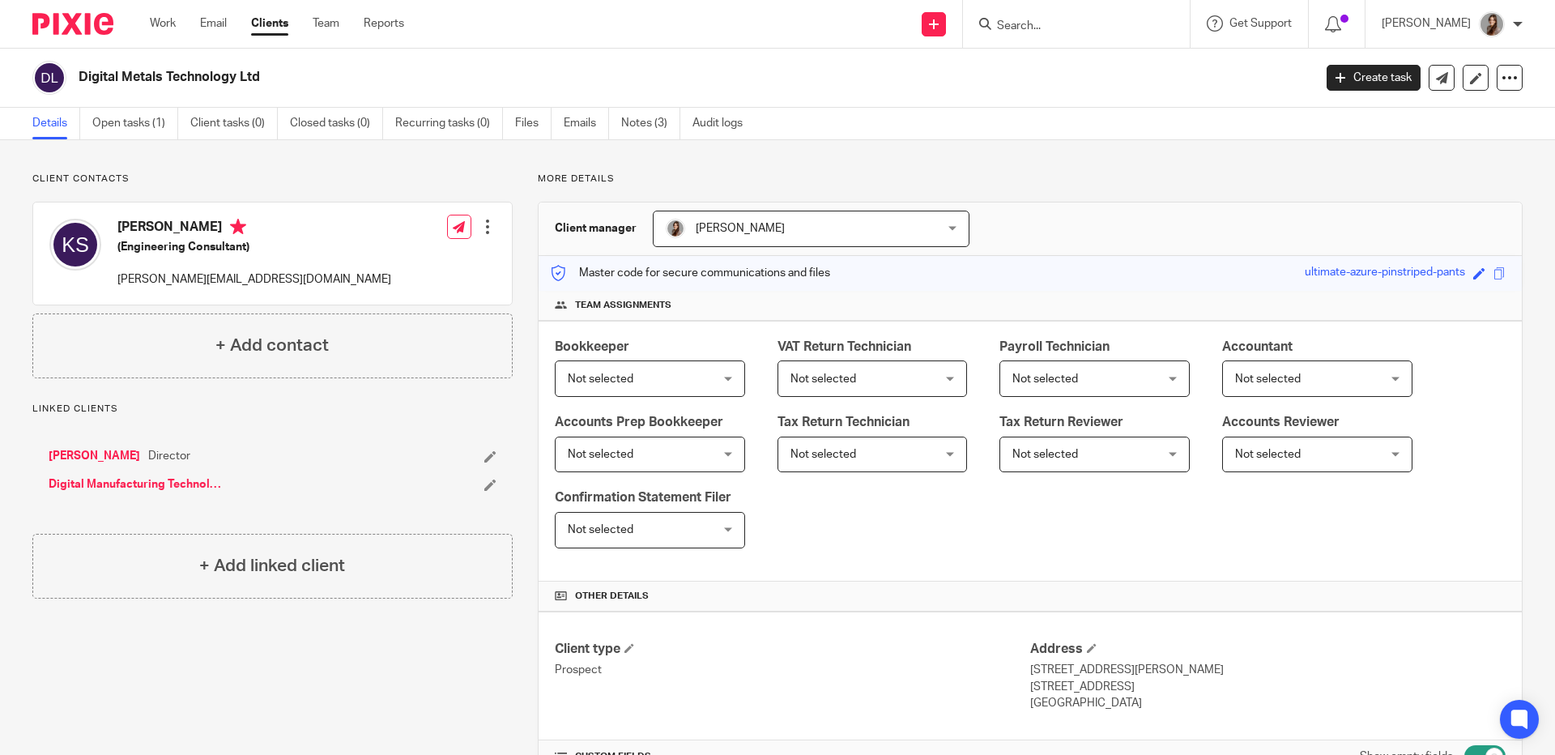
scroll to position [1686, 0]
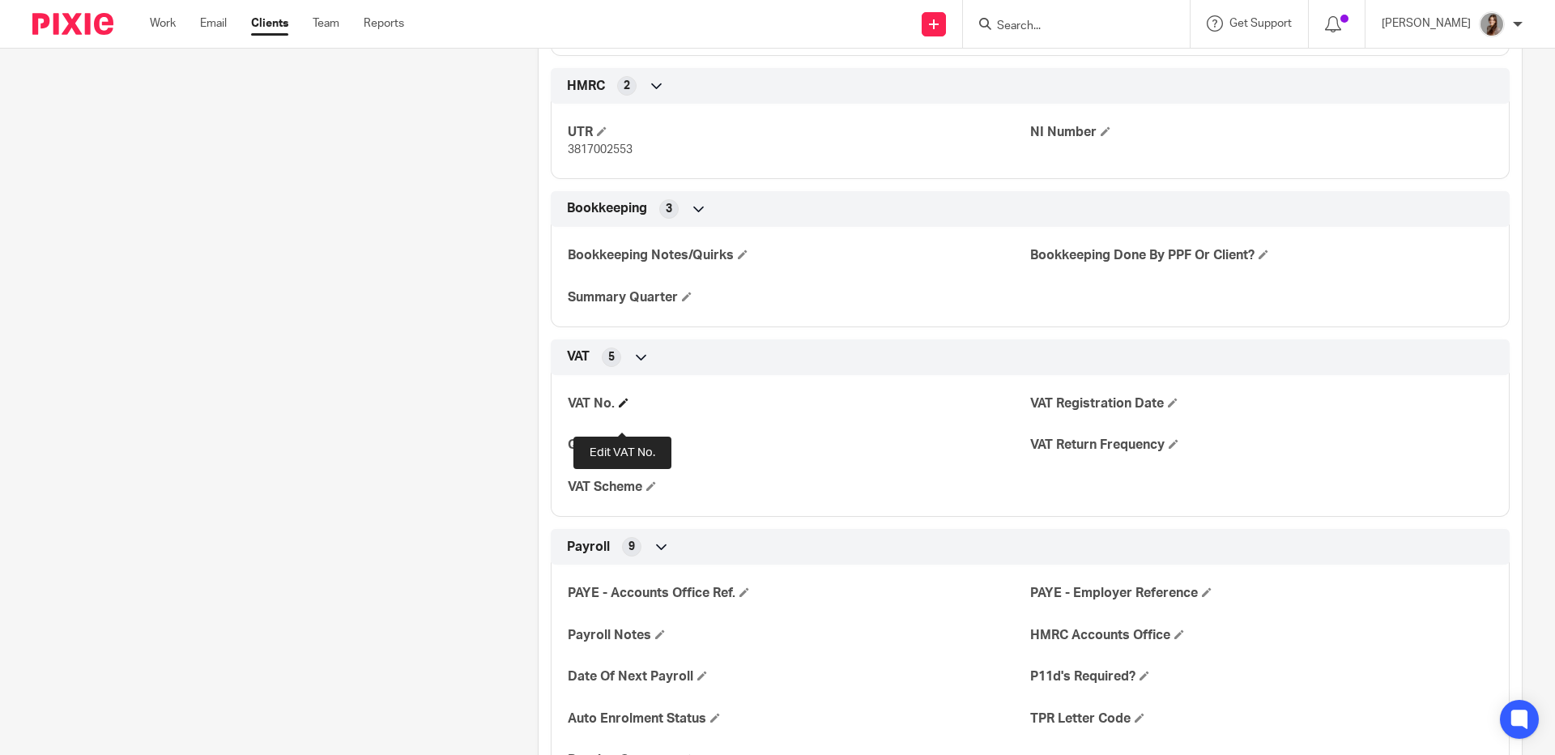
click at [623, 407] on span at bounding box center [624, 403] width 10 height 10
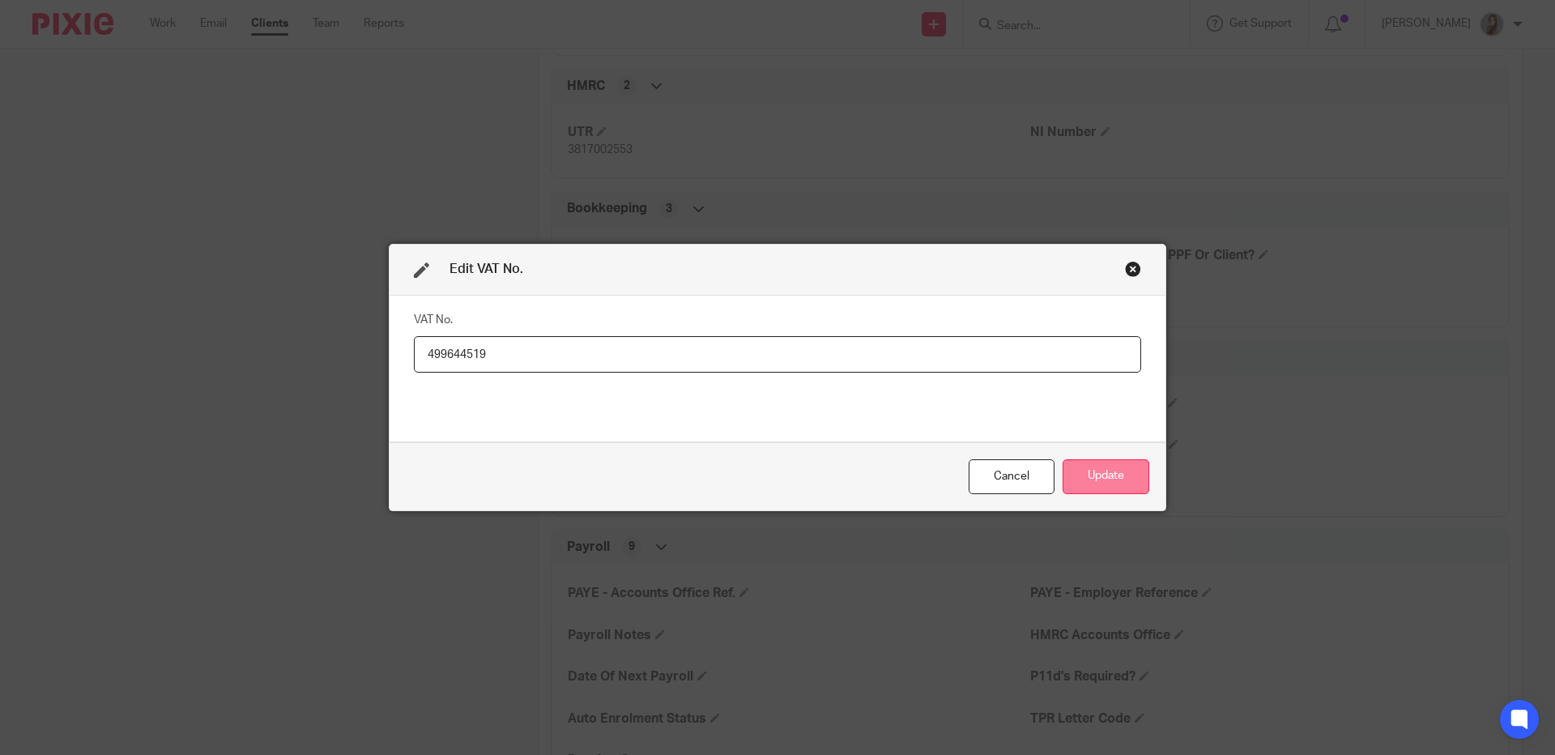
type input "499644519"
click at [1109, 471] on button "Update" at bounding box center [1106, 476] width 87 height 35
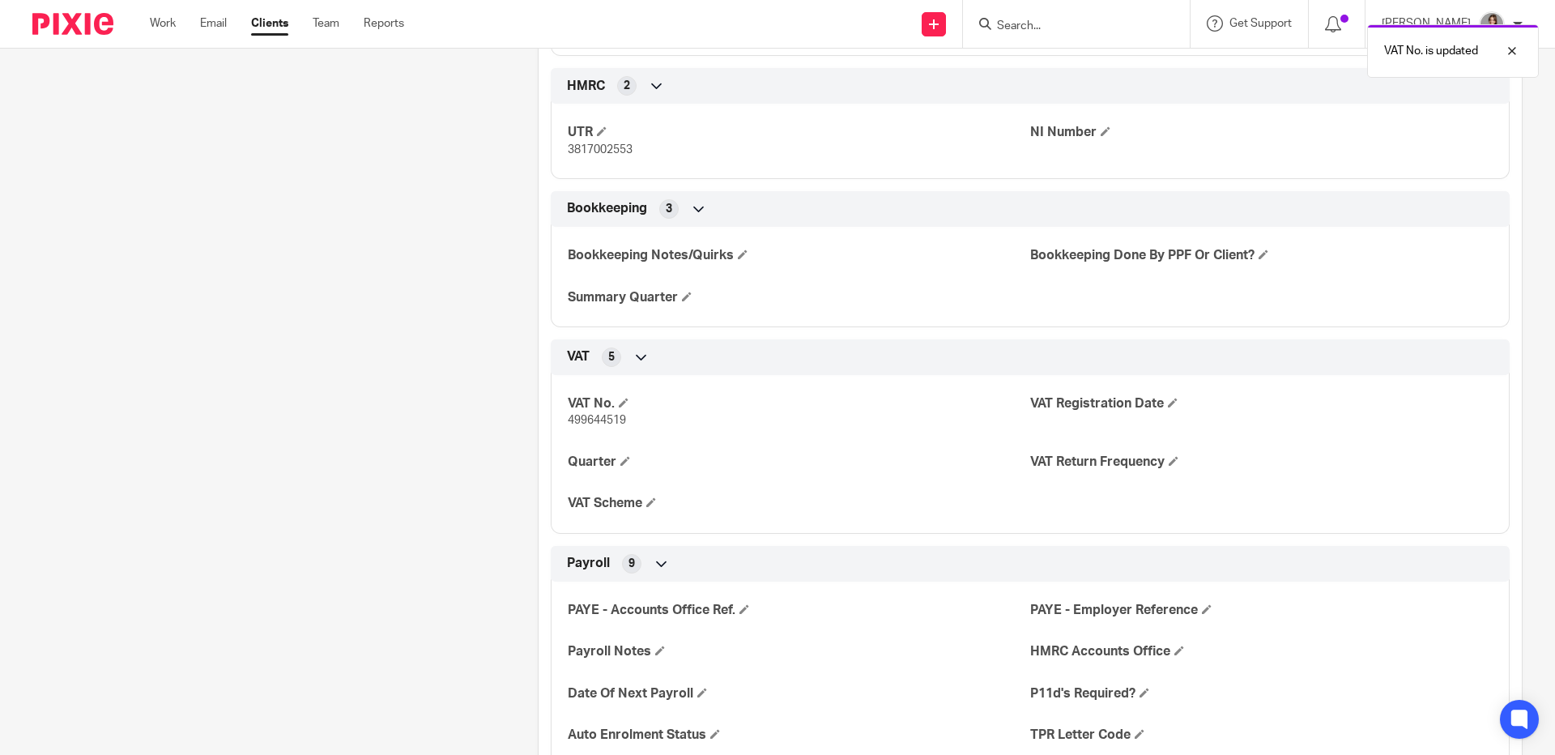
click at [1157, 409] on div "VAT No. 499644519 VAT Registration Date Quarter VAT Return Frequency VAT Scheme" at bounding box center [1030, 448] width 959 height 171
click at [1168, 407] on span at bounding box center [1173, 403] width 10 height 10
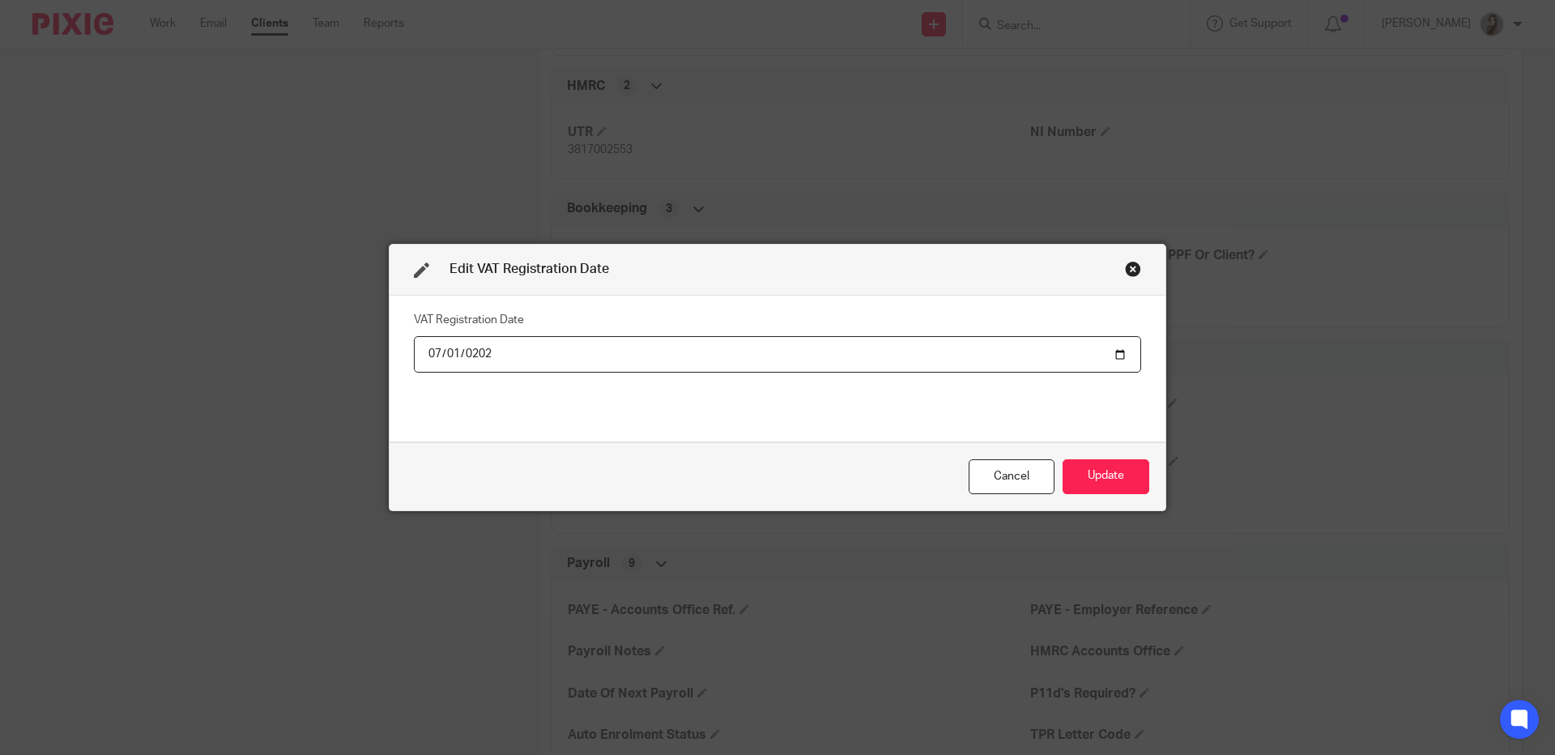
type input "2025-07-01"
drag, startPoint x: 1091, startPoint y: 476, endPoint x: 1038, endPoint y: 458, distance: 56.6
click at [1092, 476] on button "Update" at bounding box center [1106, 476] width 87 height 35
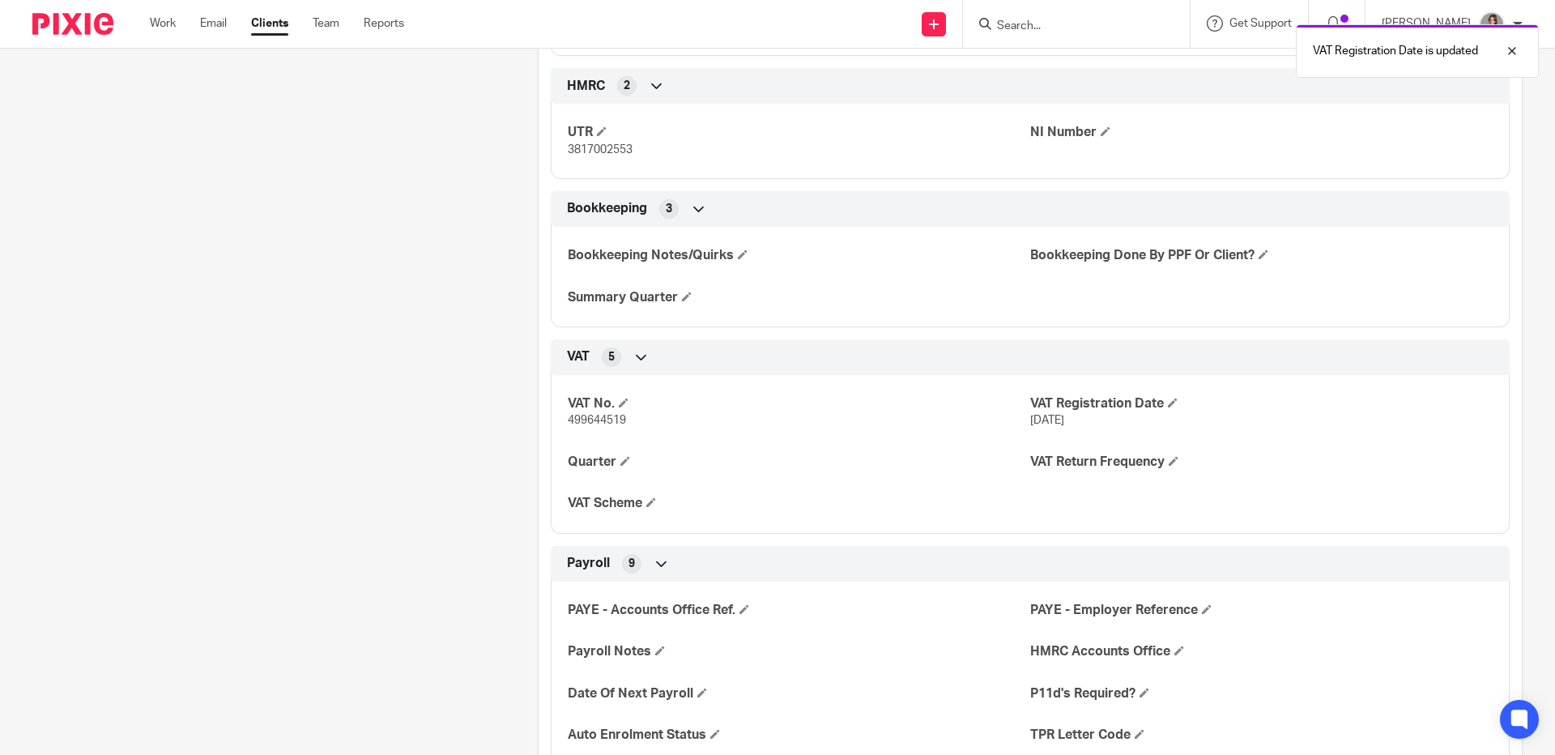
scroll to position [1714, 0]
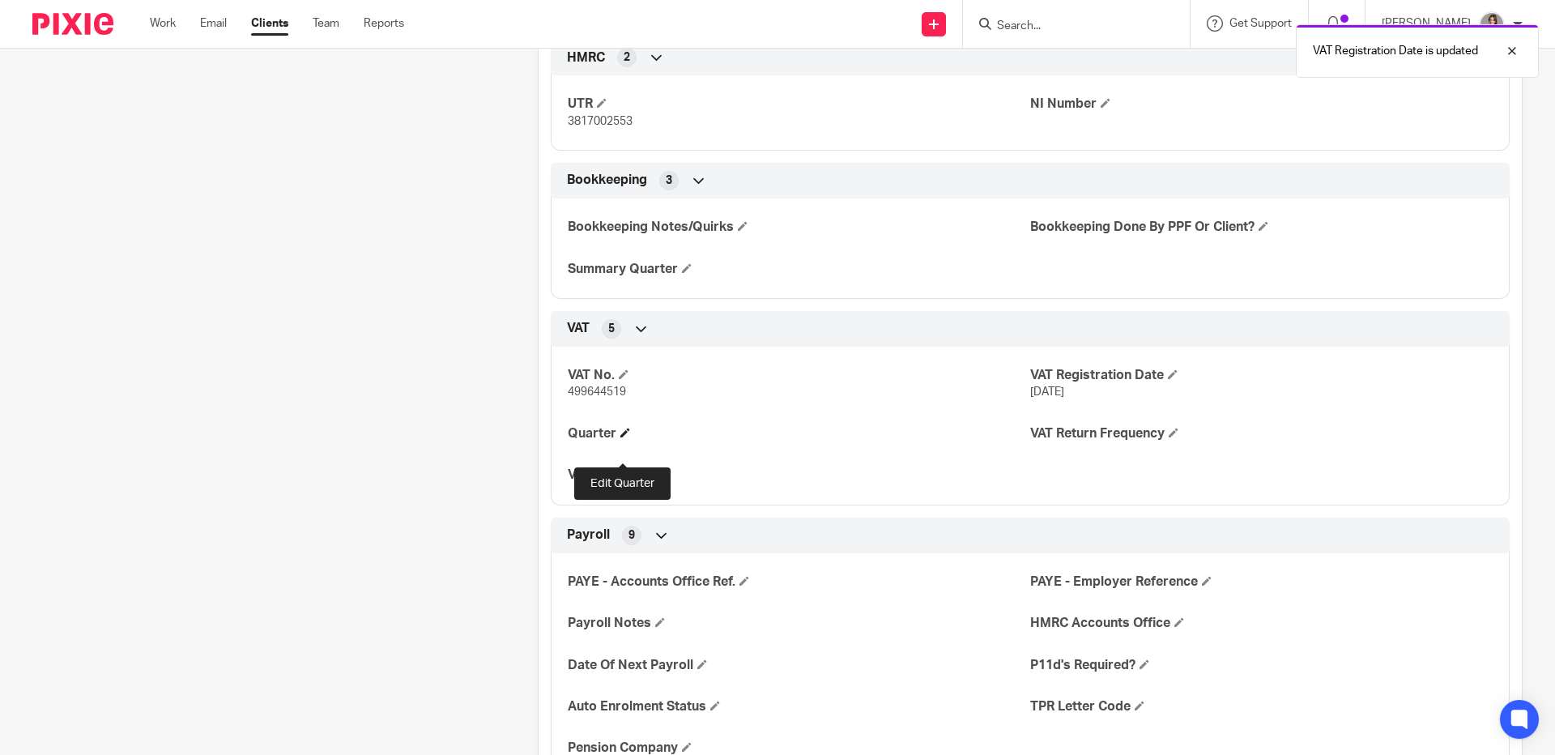
click at [625, 437] on span at bounding box center [625, 433] width 10 height 10
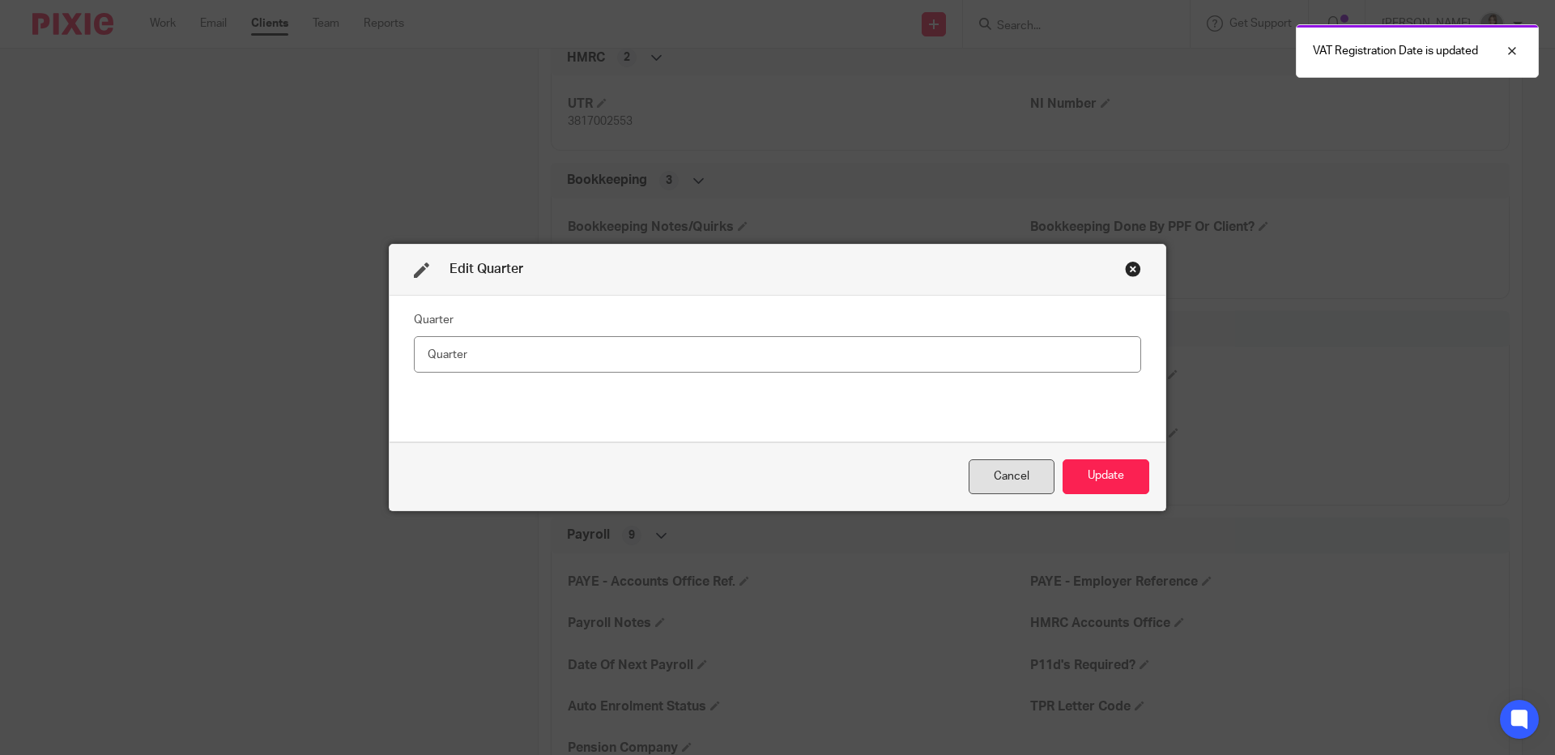
click at [1001, 483] on div "Cancel" at bounding box center [1012, 476] width 86 height 35
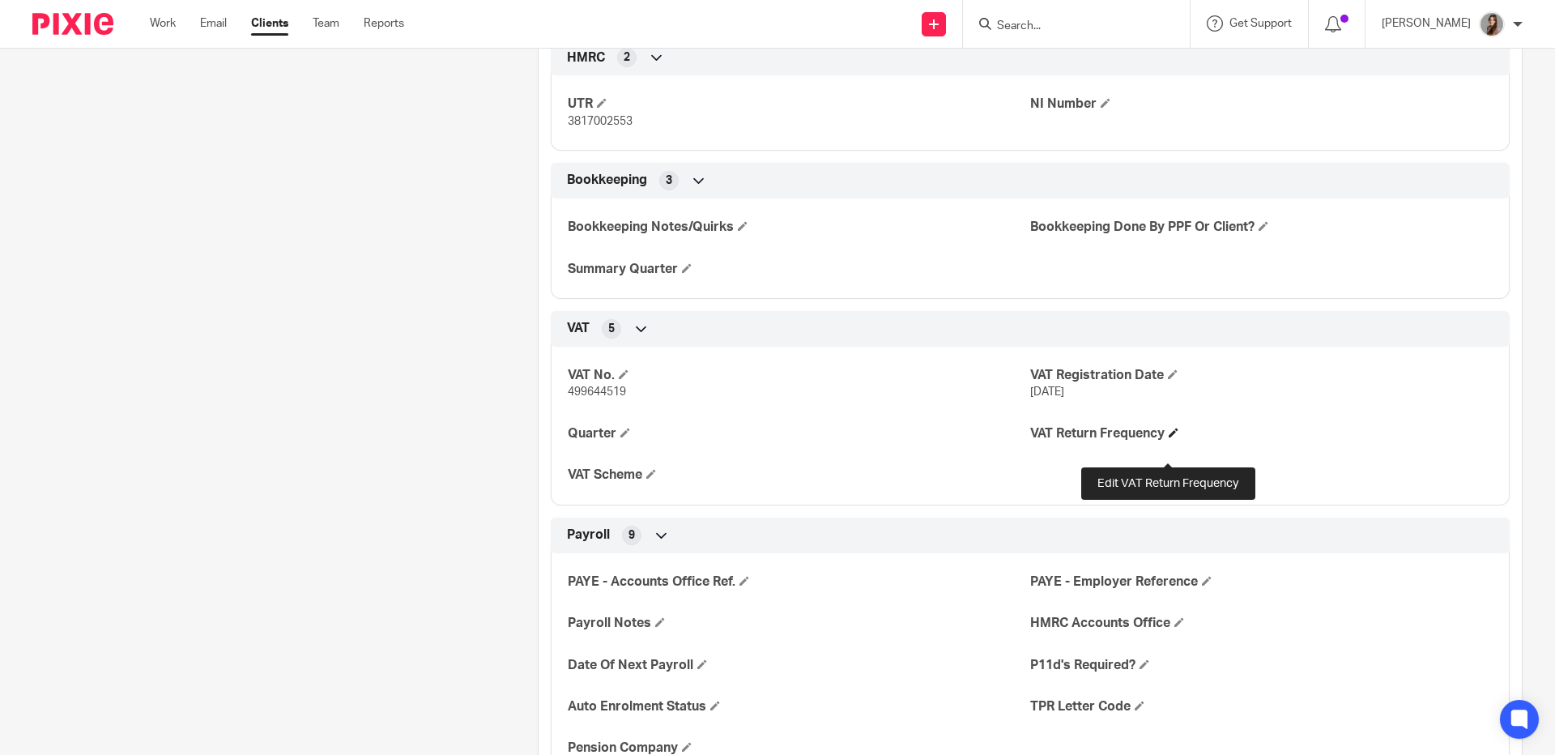
click at [1169, 437] on span at bounding box center [1174, 433] width 10 height 10
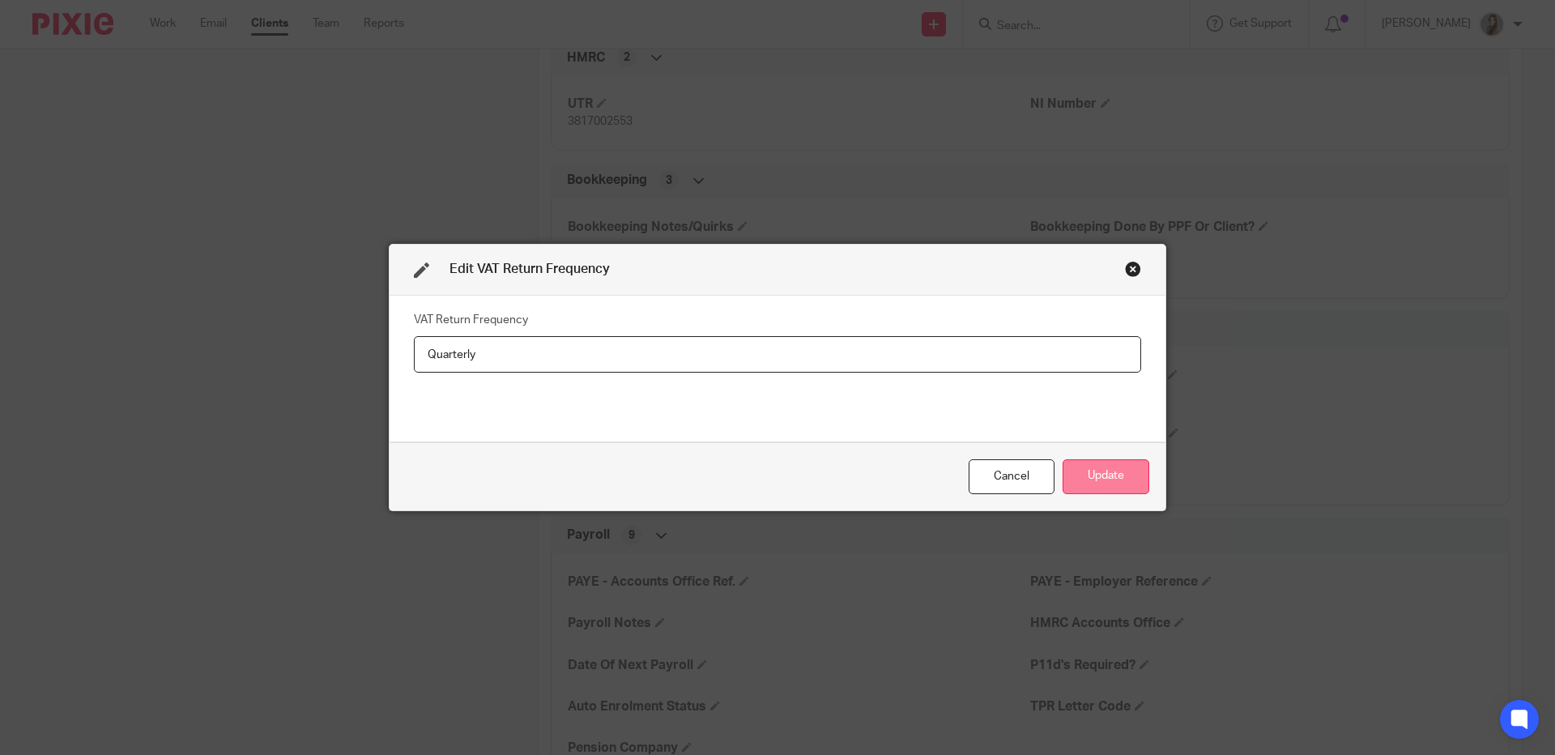
type input "Quarterly"
click at [1131, 467] on button "Update" at bounding box center [1106, 476] width 87 height 35
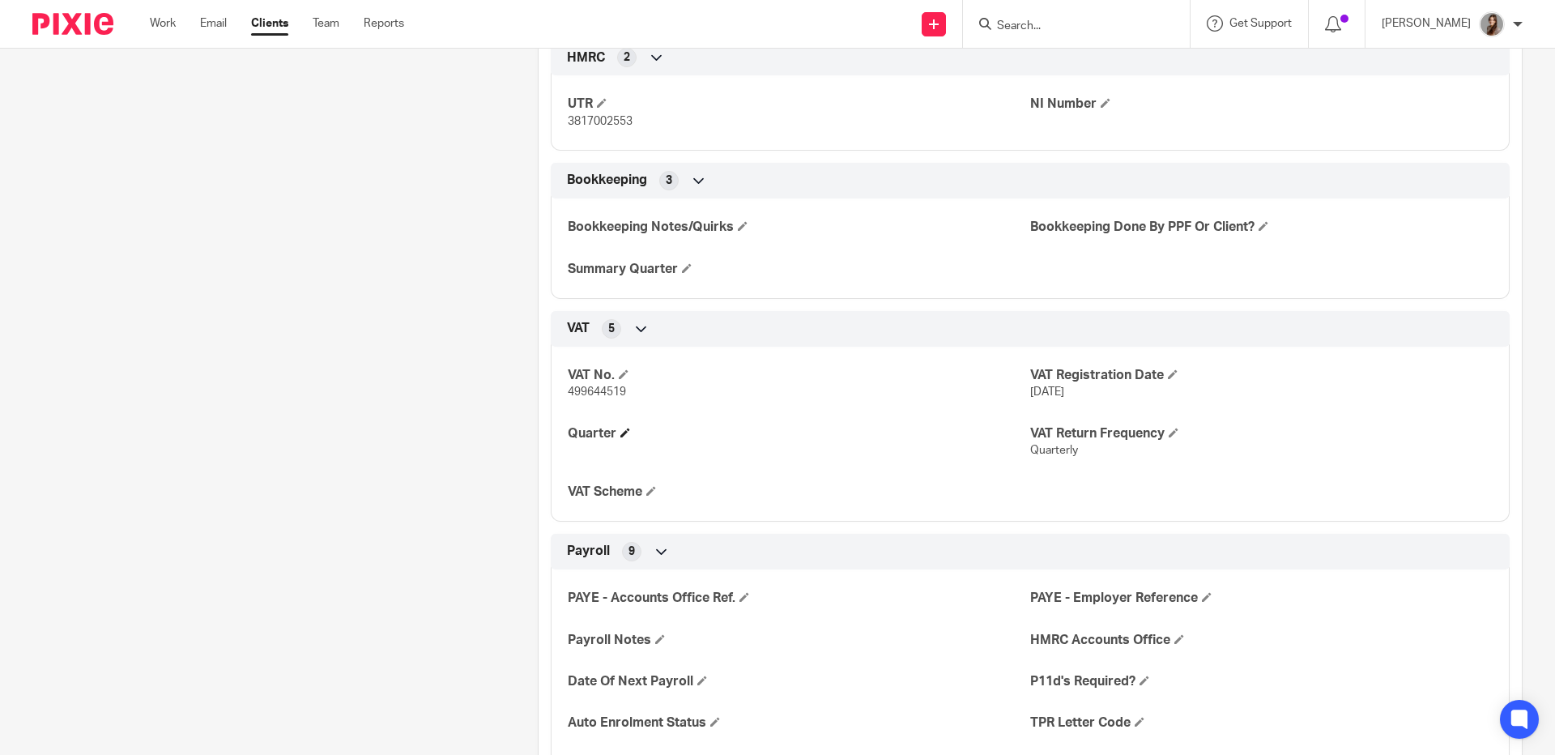
click at [616, 442] on h4 "Quarter" at bounding box center [799, 433] width 463 height 17
click at [620, 437] on span at bounding box center [625, 433] width 10 height 10
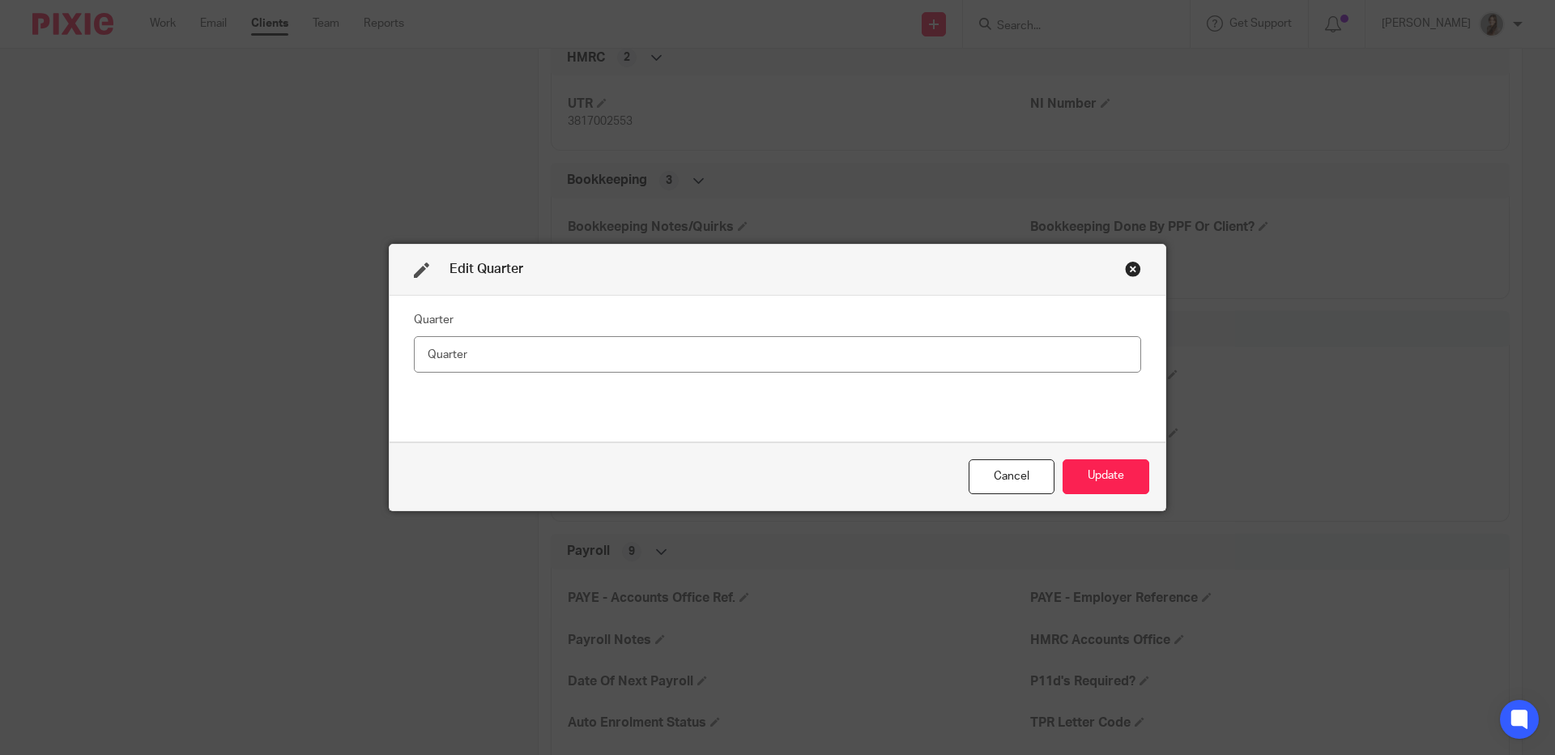
click at [506, 361] on input "text" at bounding box center [777, 354] width 727 height 36
click at [1125, 268] on div "Close this dialog window" at bounding box center [1133, 269] width 16 height 16
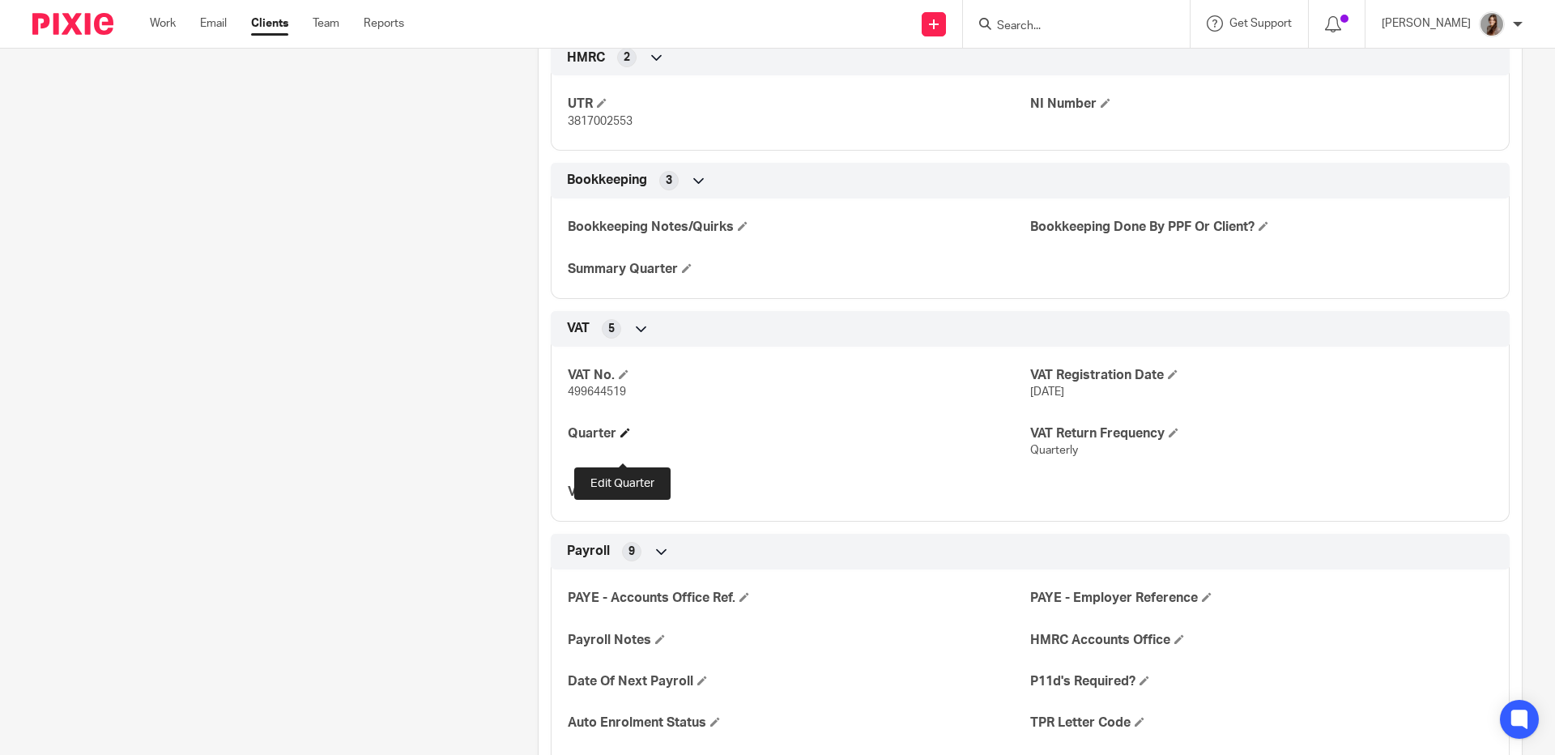
click at [622, 437] on span at bounding box center [625, 433] width 10 height 10
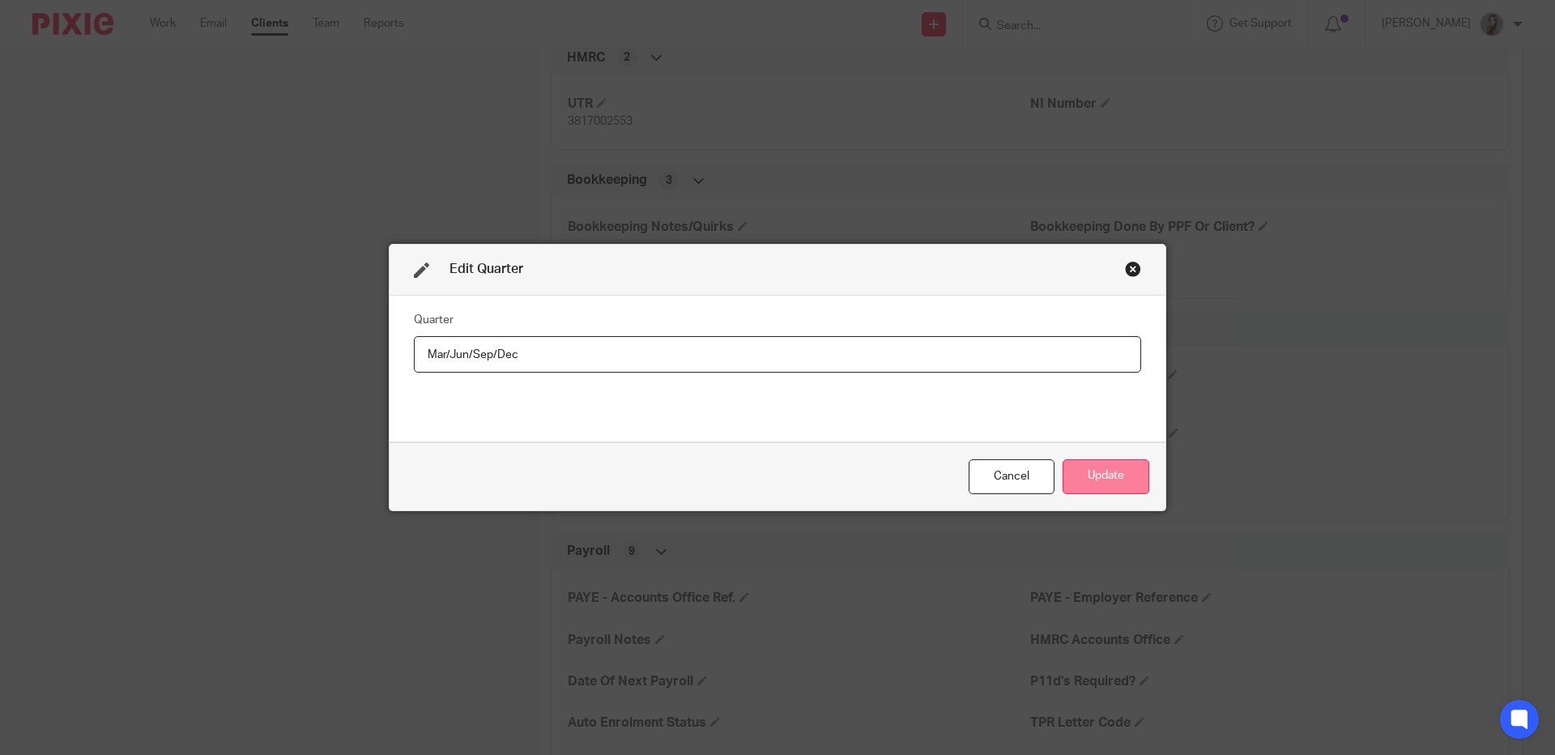
type input "Mar/Jun/Sep/Dec"
drag, startPoint x: 1094, startPoint y: 471, endPoint x: 753, endPoint y: 394, distance: 349.6
click at [1094, 471] on button "Update" at bounding box center [1106, 476] width 87 height 35
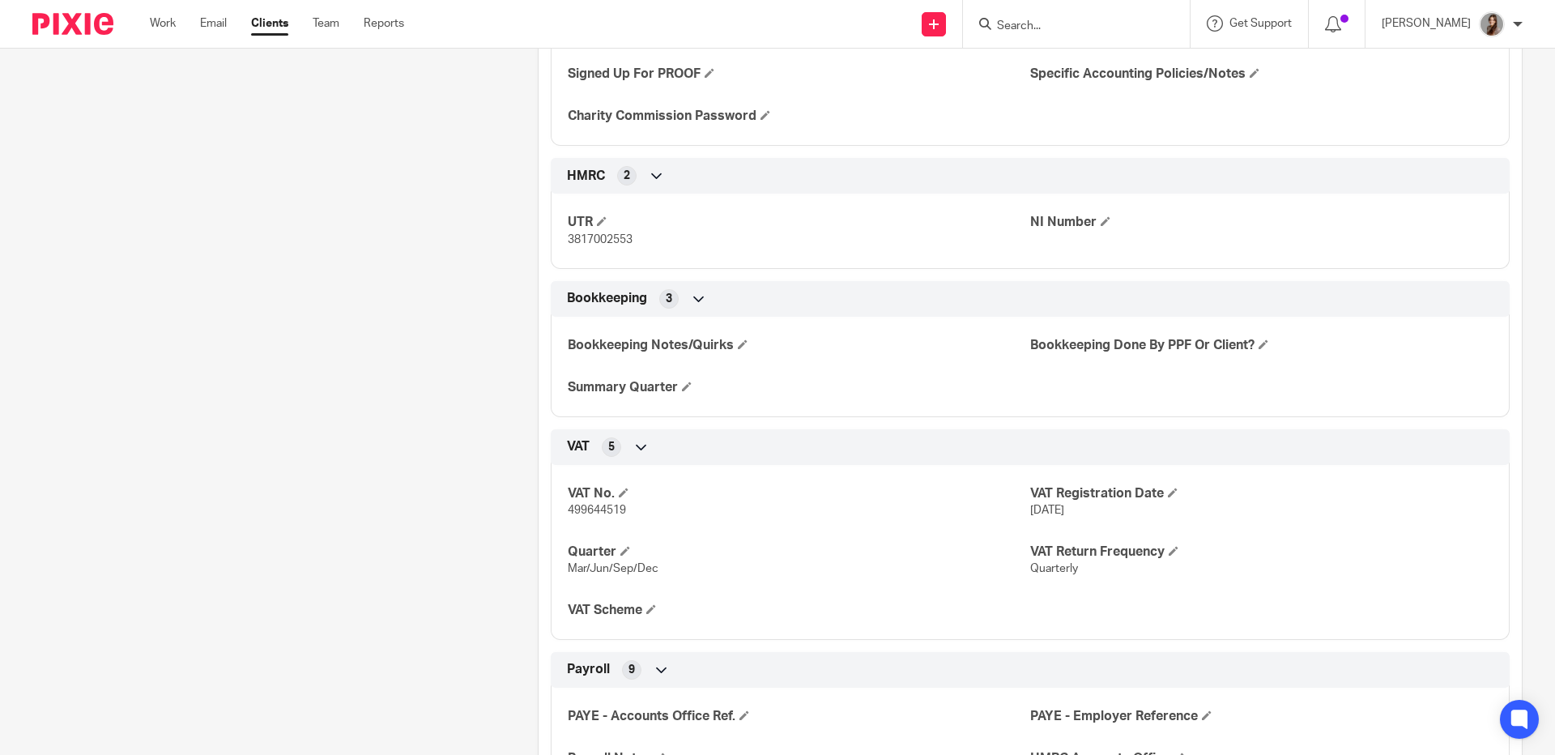
scroll to position [1675, 0]
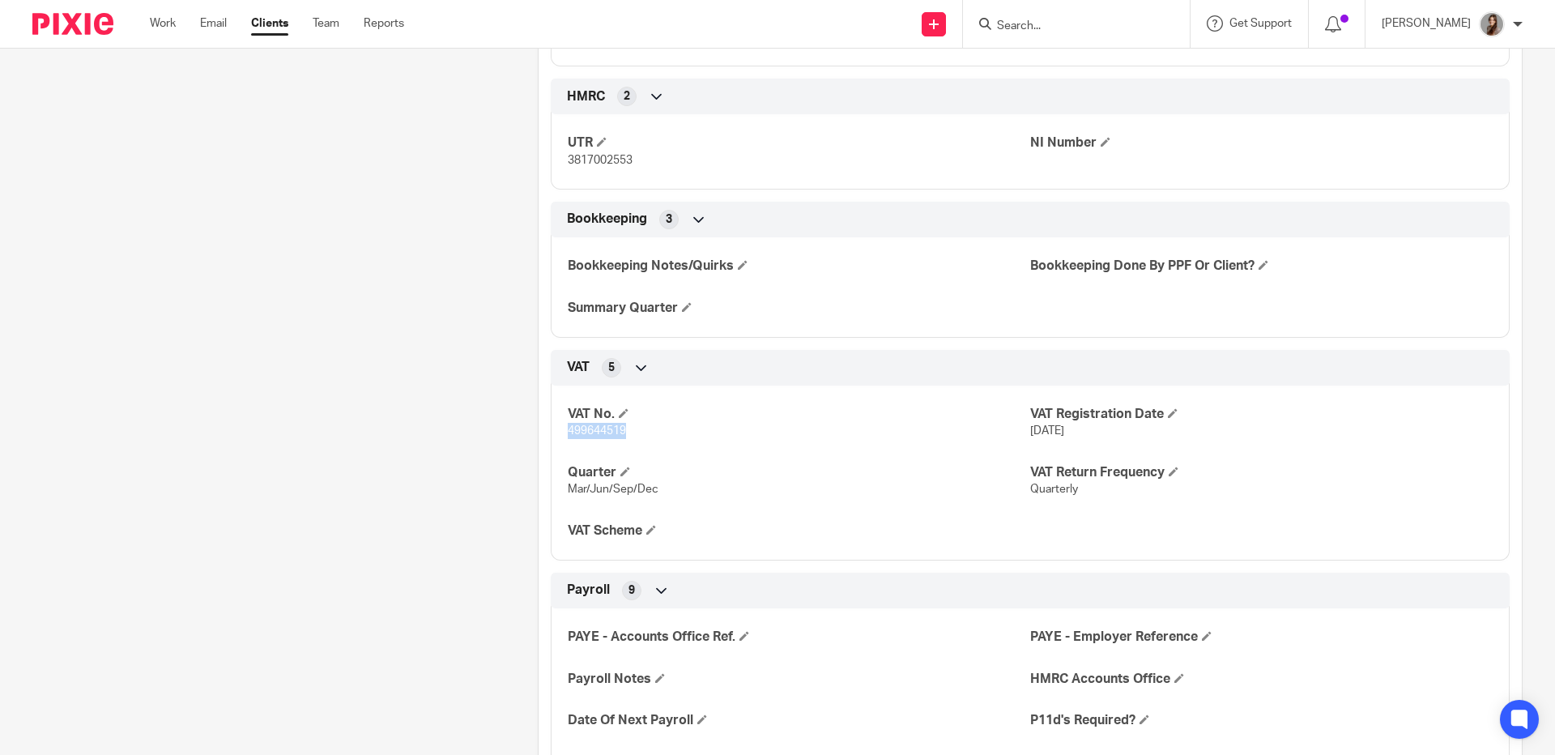
drag, startPoint x: 637, startPoint y: 462, endPoint x: 550, endPoint y: 451, distance: 88.1
click at [551, 451] on div "VAT No. 499644519 VAT Registration Date 1 Jul 2025 Quarter Mar/Jun/Sep/Dec VAT …" at bounding box center [1030, 466] width 959 height 187
copy span "499644519"
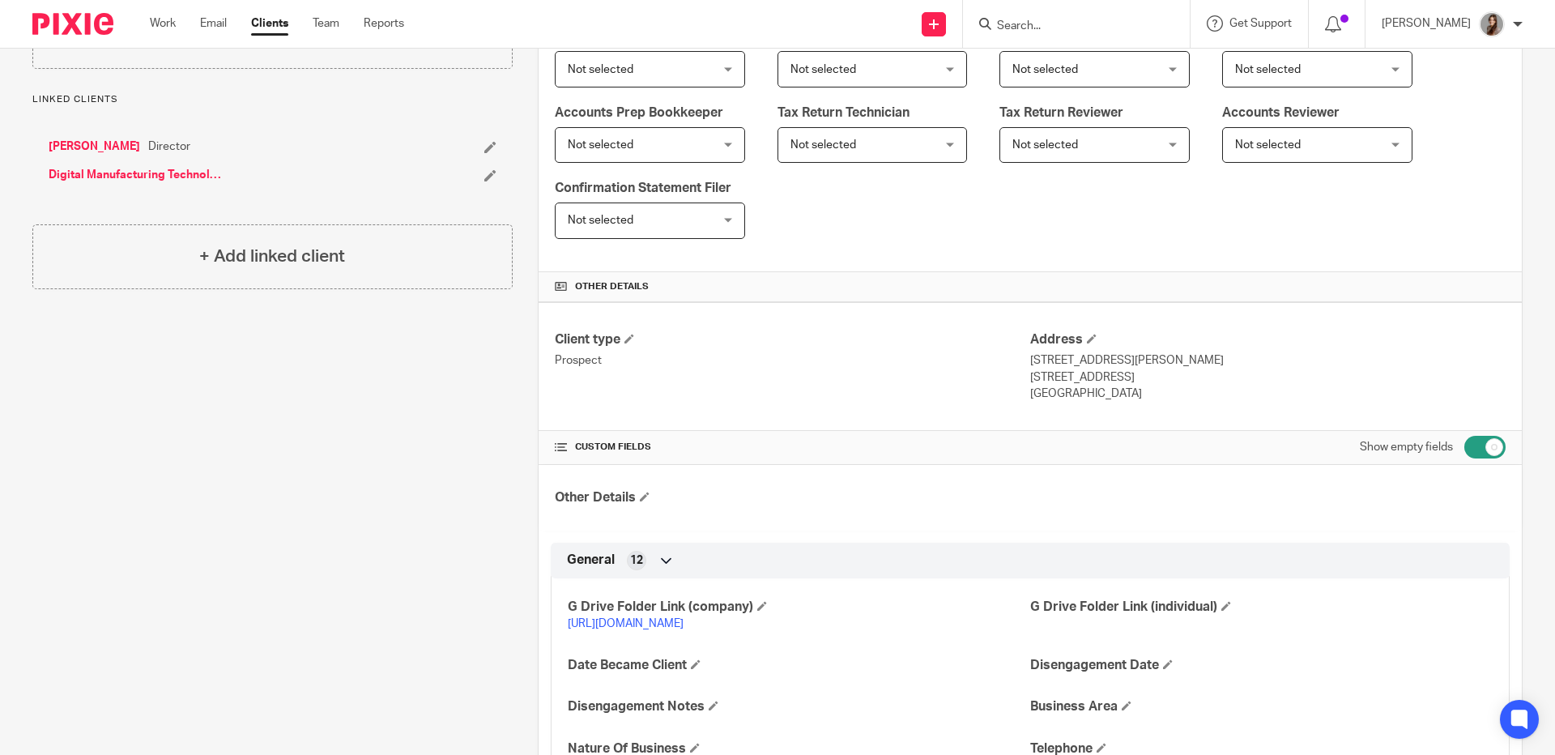
scroll to position [0, 0]
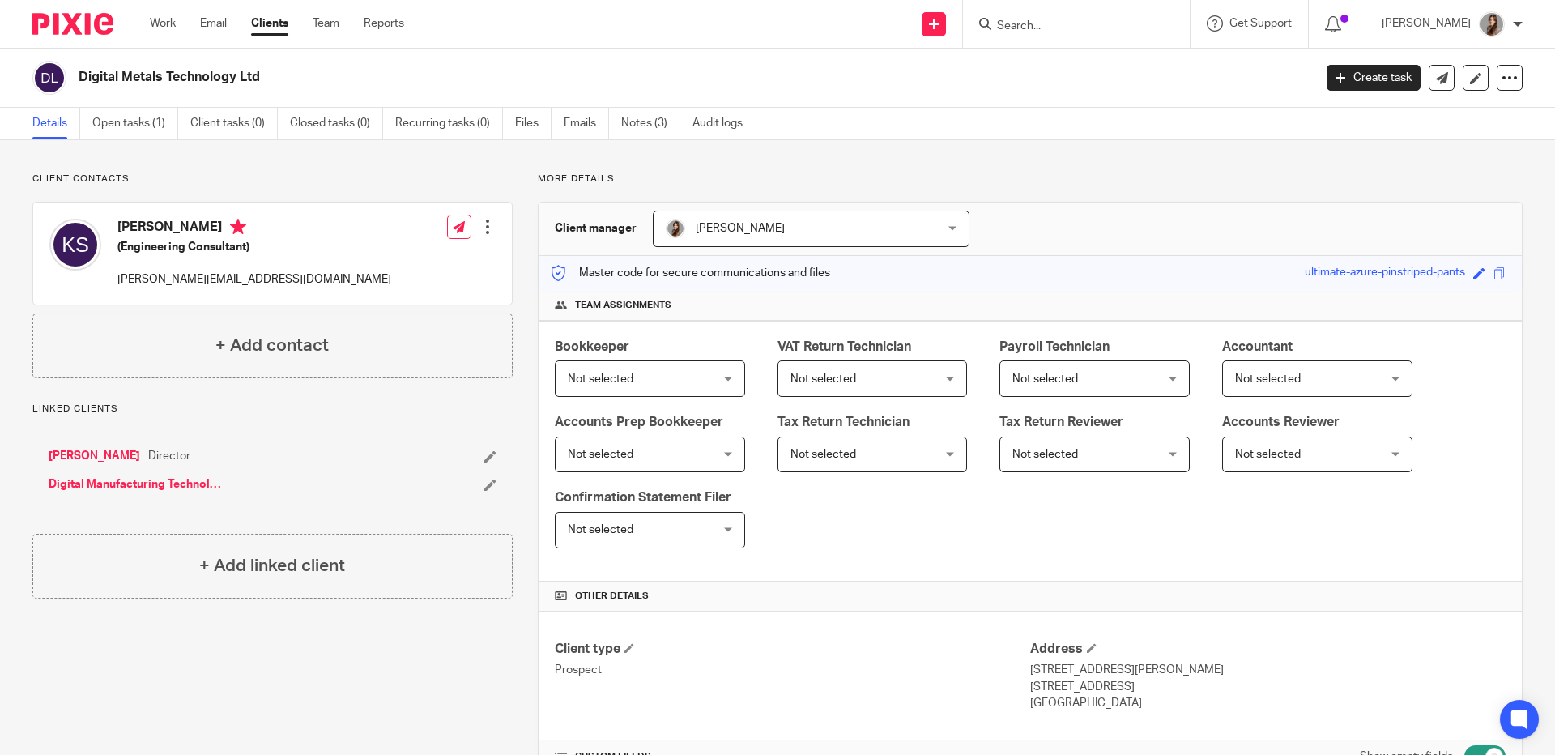
click at [1028, 23] on input "Search" at bounding box center [1069, 26] width 146 height 15
type input "l"
type input "kls corto"
click at [1068, 69] on link at bounding box center [1137, 69] width 290 height 37
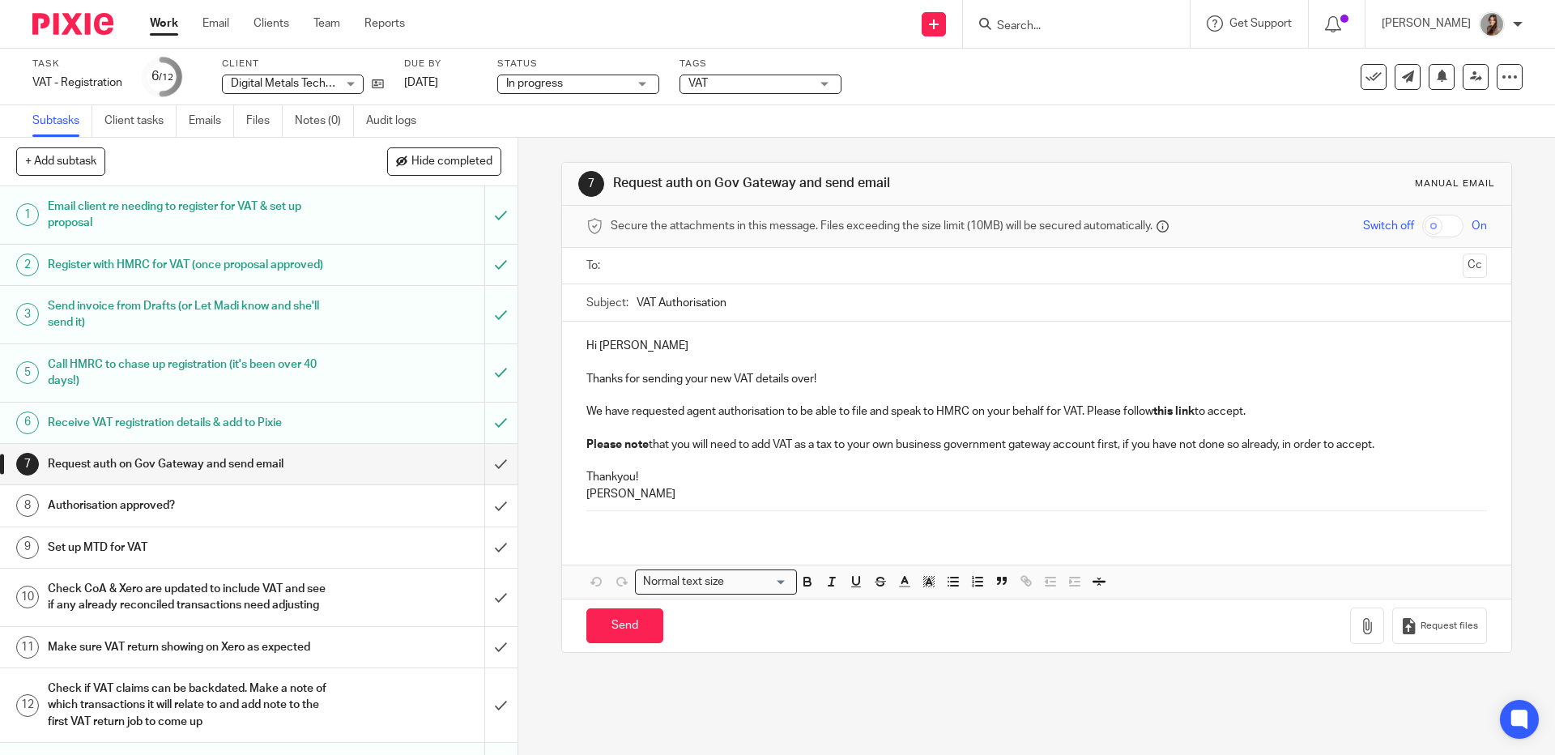
click at [797, 420] on p "We have requested agent authorisation to be able to file and speak to HMRC on y…" at bounding box center [1036, 411] width 900 height 16
drag, startPoint x: 1197, startPoint y: 415, endPoint x: 1152, endPoint y: 420, distance: 45.7
click at [1152, 420] on p "We have requested agent authorisation to be able to file and speak to HMRC on y…" at bounding box center [1036, 411] width 900 height 16
click at [1025, 582] on line "button" at bounding box center [1026, 580] width 3 height 3
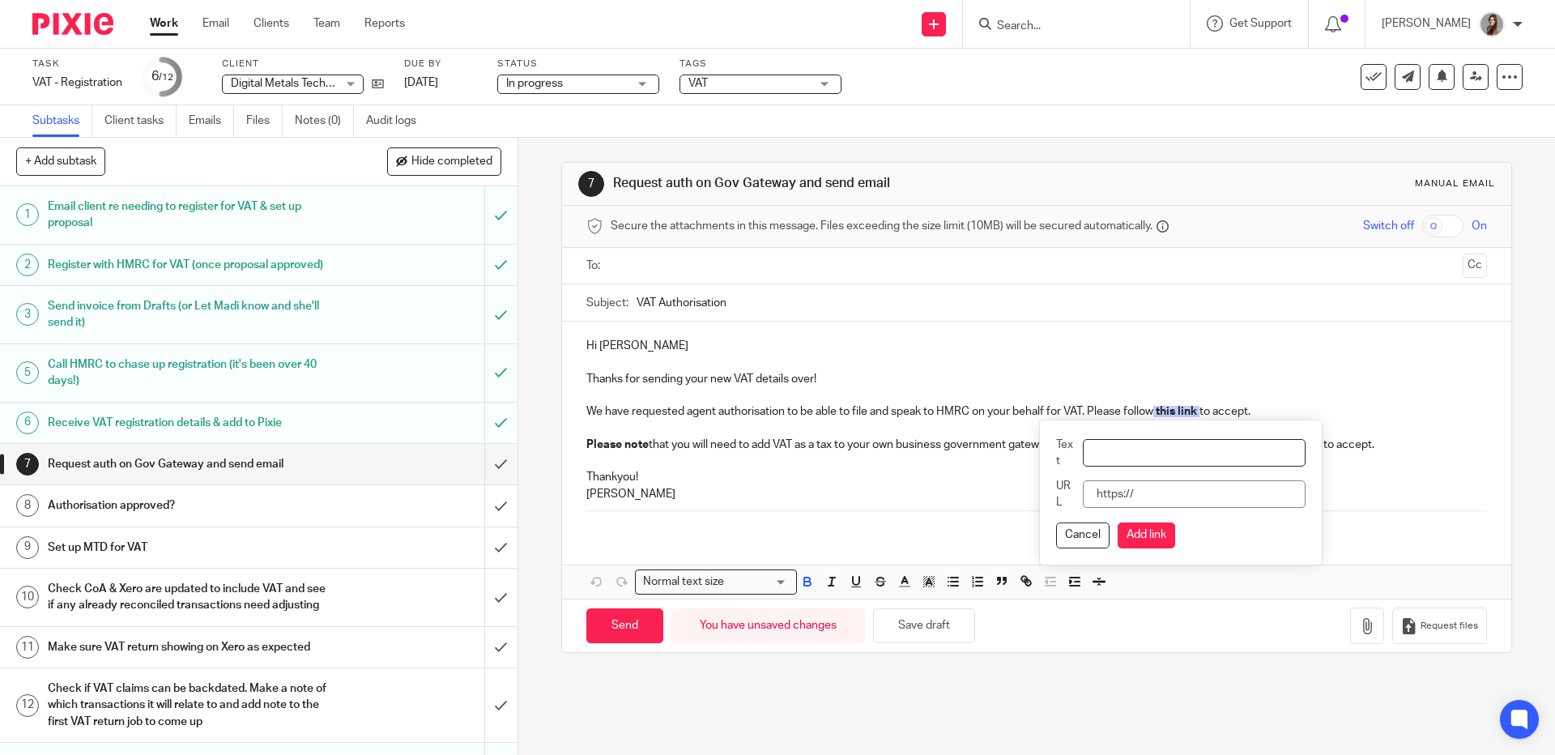
click at [1097, 457] on input "Text" at bounding box center [1194, 453] width 223 height 28
type input "this link"
click at [1173, 490] on input "URL" at bounding box center [1194, 494] width 223 height 28
paste input "https://www.tax.service.gov.uk/agent-client-relationships/appoint-someone-to-de…"
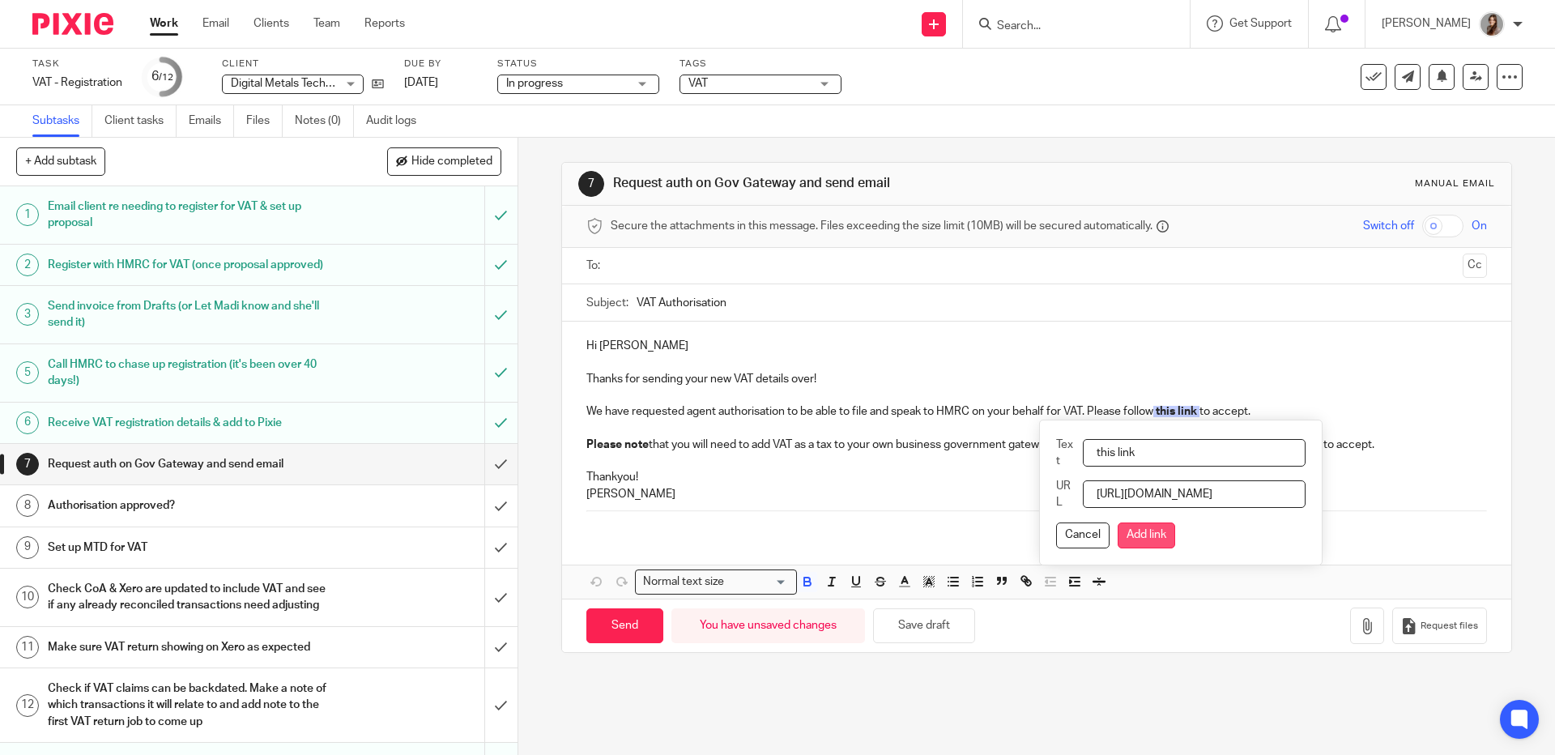
type input "https://www.tax.service.gov.uk/agent-client-relationships/appoint-someone-to-de…"
click at [1156, 532] on button "Add link" at bounding box center [1147, 535] width 58 height 26
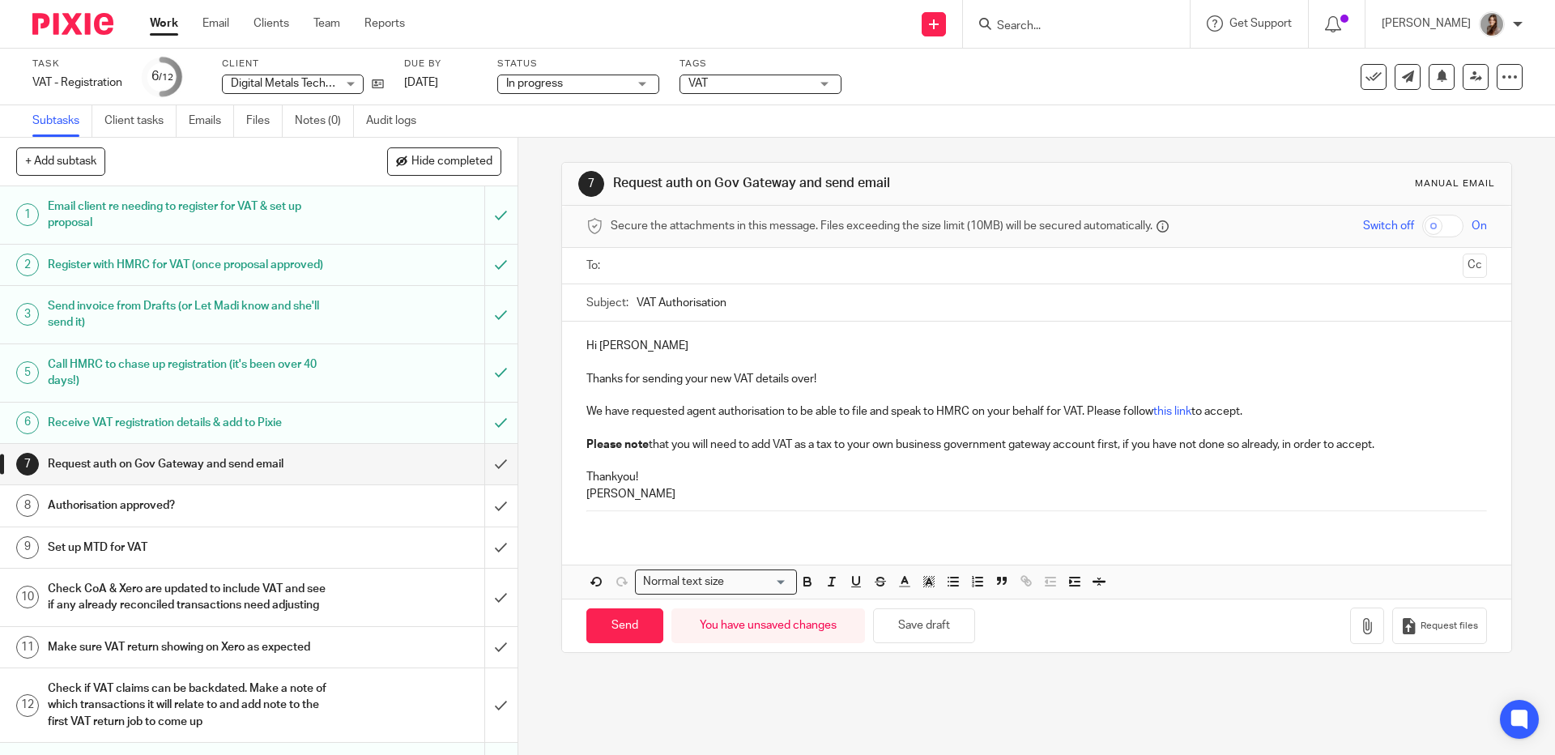
click at [1260, 413] on p "We have requested agent authorisation to be able to file and speak to HMRC on y…" at bounding box center [1036, 411] width 900 height 16
click at [1166, 416] on link "this link" at bounding box center [1172, 411] width 38 height 11
click at [1360, 390] on p at bounding box center [1036, 395] width 900 height 16
click at [1273, 416] on p "We have requested agent authorisation to be able to file and speak to HMRC on y…" at bounding box center [1036, 411] width 900 height 16
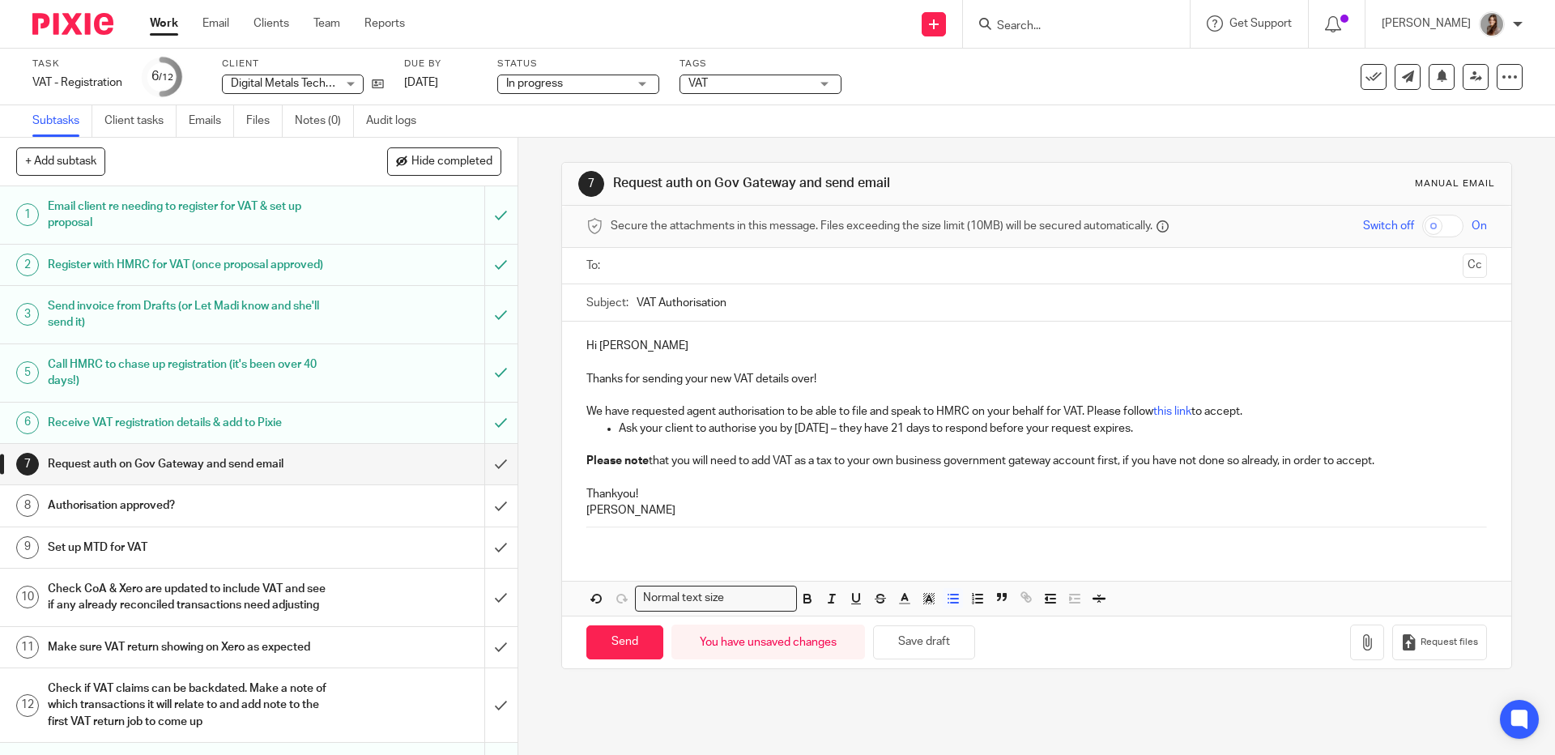
drag, startPoint x: 613, startPoint y: 431, endPoint x: 587, endPoint y: 430, distance: 25.9
click at [587, 430] on ul "Ask your client to authorise you by 10 October 2025 – they have 21 days to resp…" at bounding box center [1036, 428] width 900 height 16
drag, startPoint x: 1370, startPoint y: 420, endPoint x: 1289, endPoint y: 420, distance: 81.0
click at [1289, 420] on p "We have requested agent authorisation to be able to file and speak to HMRC on y…" at bounding box center [1036, 419] width 900 height 33
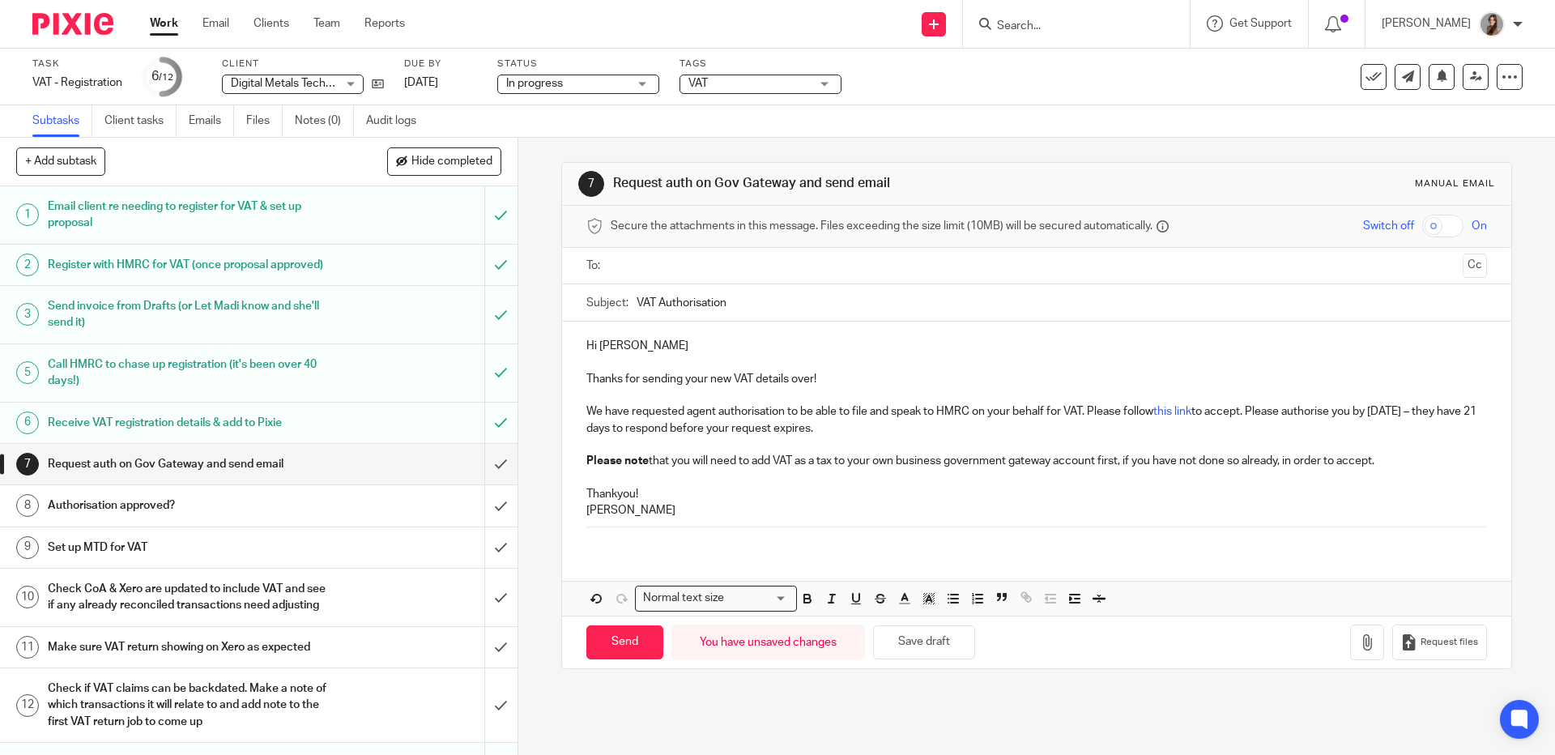
click at [1346, 416] on p "We have requested agent authorisation to be able to file and speak to HMRC on y…" at bounding box center [1036, 419] width 900 height 33
click at [602, 429] on p "We have requested agent authorisation to be able to file and speak to HMRC on y…" at bounding box center [1036, 419] width 900 height 33
click at [642, 433] on p "We have requested agent authorisation to be able to file and speak to HMRC on y…" at bounding box center [1036, 419] width 900 height 33
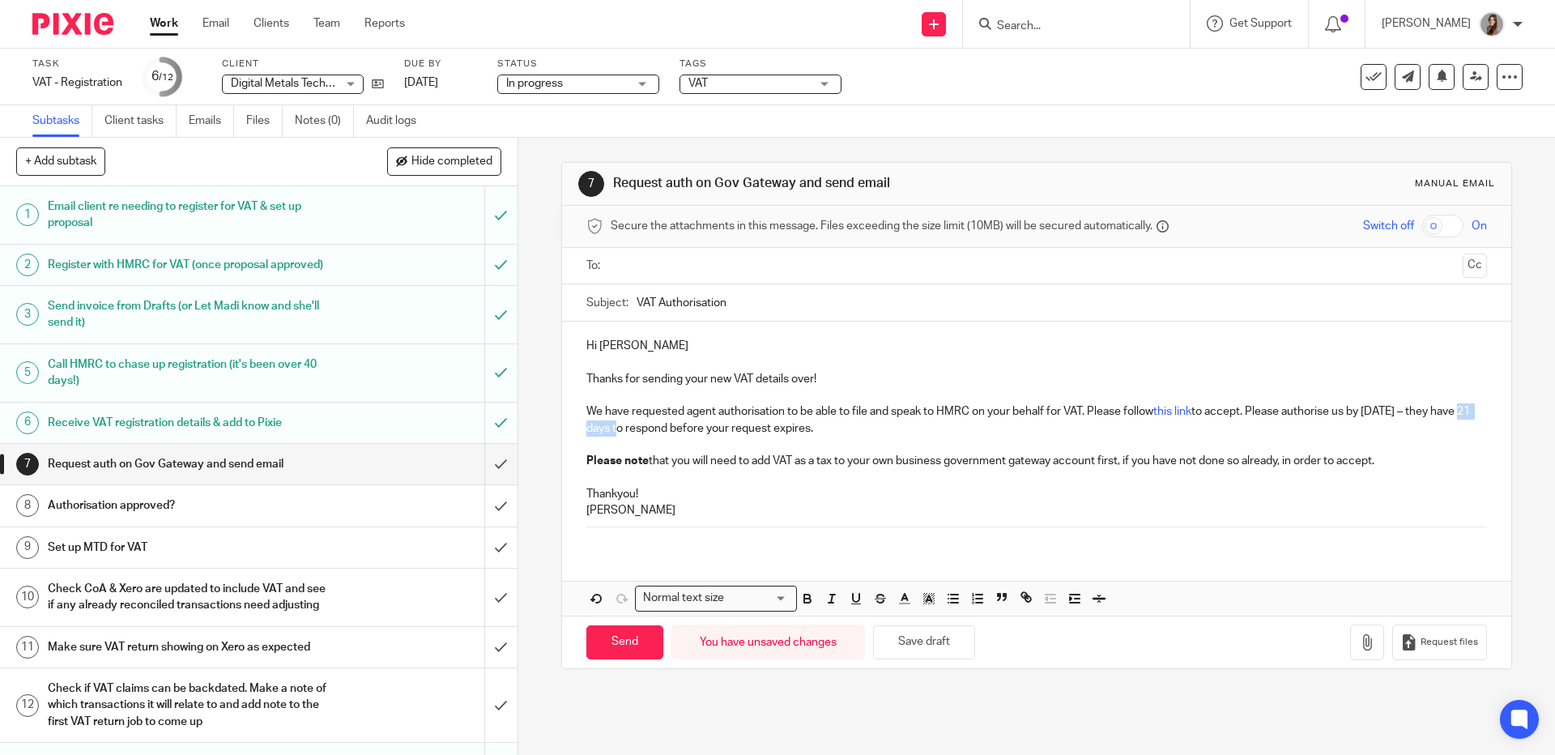
drag, startPoint x: 635, startPoint y: 432, endPoint x: 587, endPoint y: 432, distance: 47.8
click at [587, 432] on p "We have requested agent authorisation to be able to file and speak to HMRC on y…" at bounding box center [1036, 419] width 900 height 33
drag, startPoint x: 773, startPoint y: 431, endPoint x: 659, endPoint y: 437, distance: 113.5
click at [659, 437] on p "We have requested agent authorisation to be able to file and speak to HMRC on y…" at bounding box center [1036, 419] width 900 height 33
click at [672, 483] on p at bounding box center [1036, 477] width 900 height 16
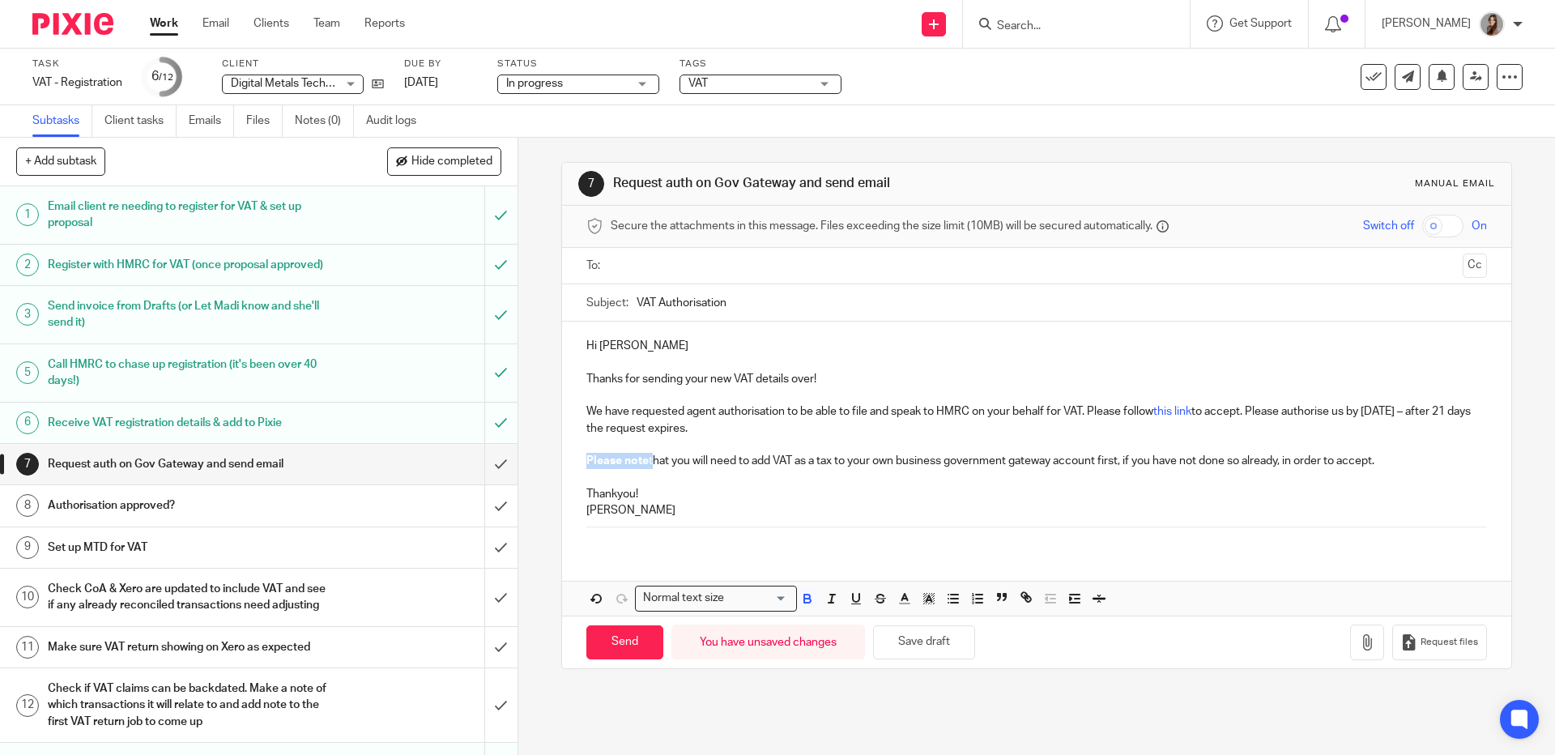
drag, startPoint x: 646, startPoint y: 463, endPoint x: 540, endPoint y: 459, distance: 105.4
click at [540, 459] on div "7 Request auth on Gov Gateway and send email Manual email Secure the attachment…" at bounding box center [1036, 446] width 1037 height 617
click at [711, 481] on p at bounding box center [1036, 477] width 900 height 16
drag, startPoint x: 1410, startPoint y: 462, endPoint x: 515, endPoint y: 456, distance: 895.1
click at [518, 456] on div "7 Request auth on Gov Gateway and send email Manual email Secure the attachment…" at bounding box center [1036, 446] width 1037 height 617
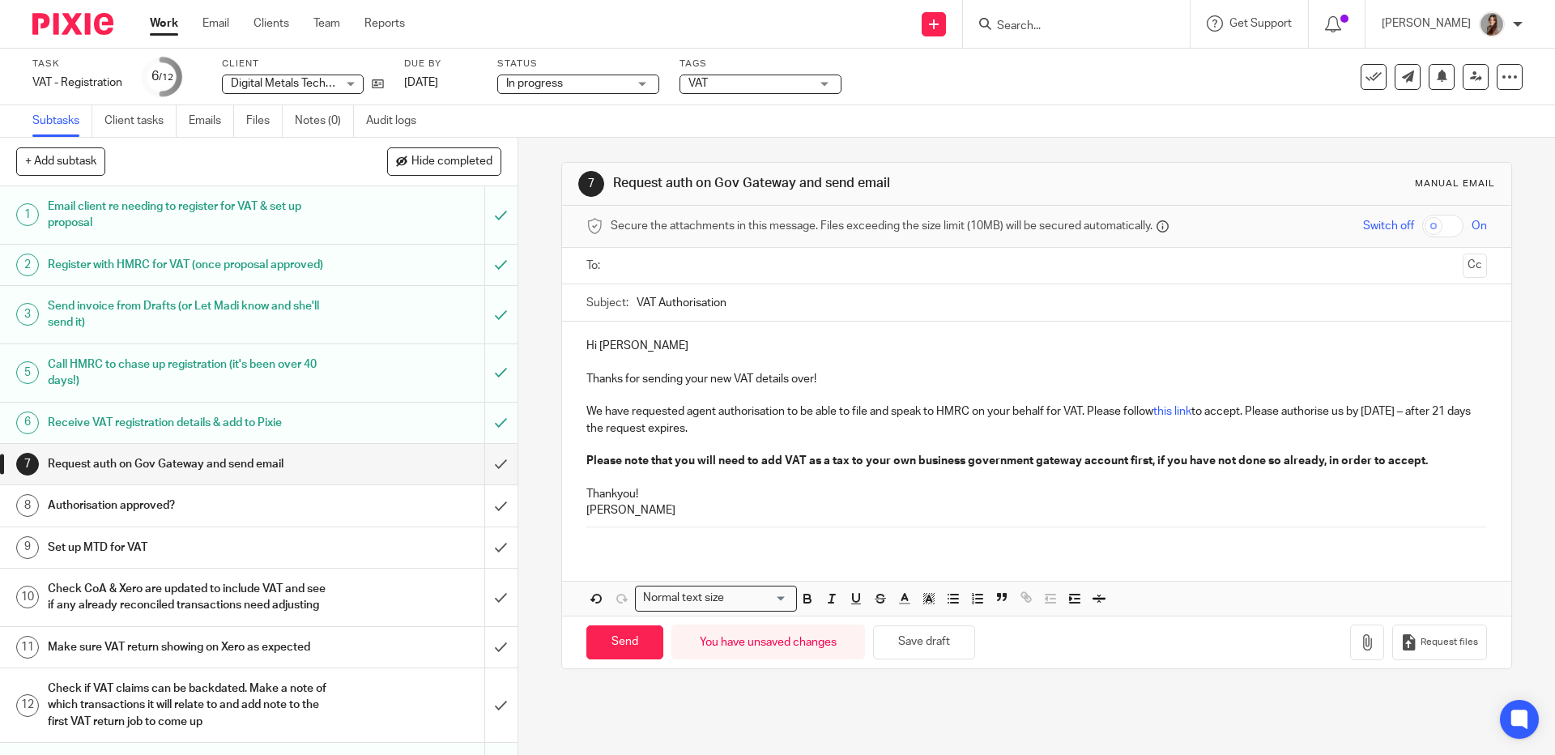
click at [620, 501] on p "Thankyou!" at bounding box center [1036, 494] width 900 height 16
click at [611, 497] on p "Thankyou!" at bounding box center [1036, 494] width 900 height 16
click at [641, 497] on p "Thank you!" at bounding box center [1036, 494] width 900 height 16
click at [660, 343] on p "Hi Kevin" at bounding box center [1036, 346] width 900 height 16
drag, startPoint x: 831, startPoint y: 377, endPoint x: 555, endPoint y: 379, distance: 276.2
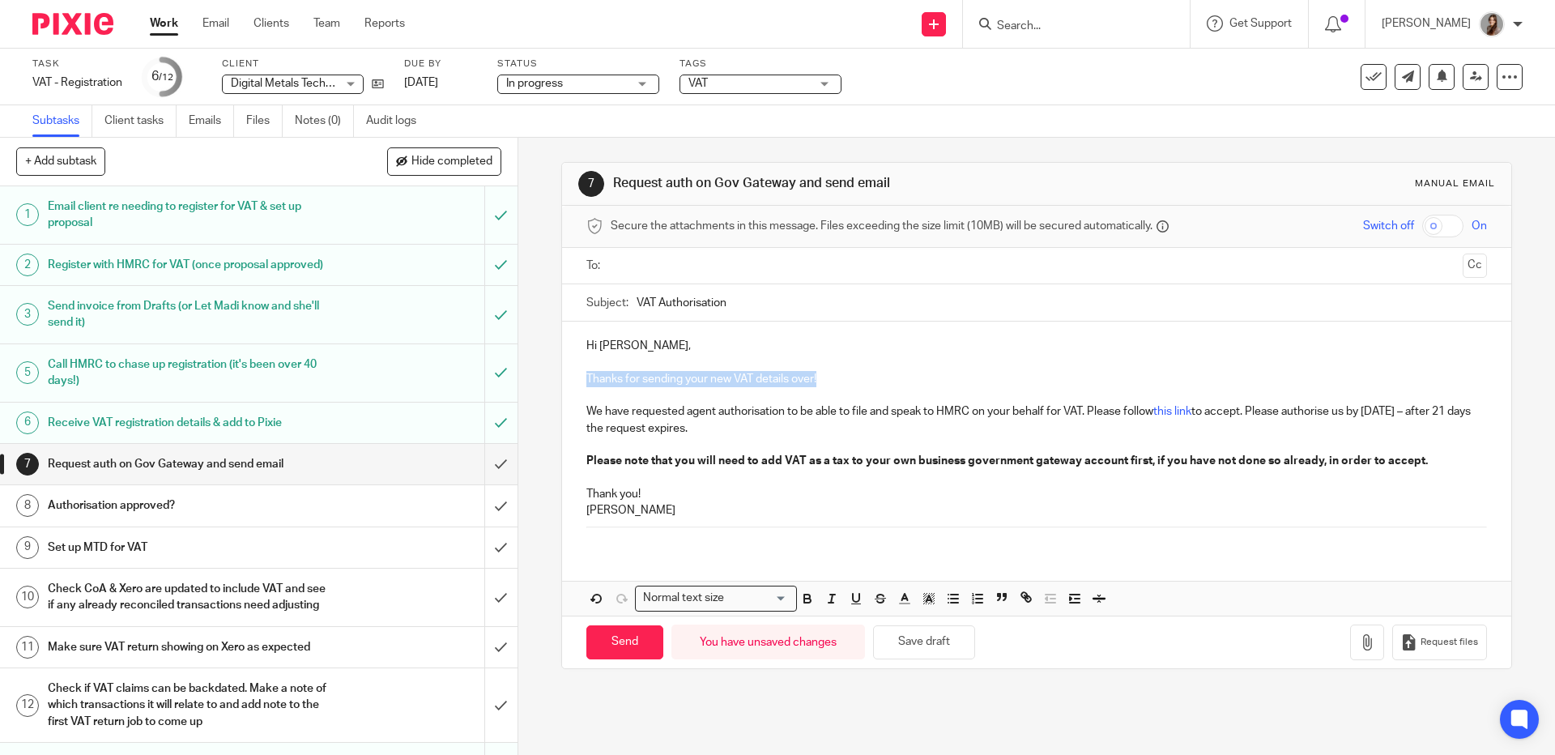
click at [562, 379] on div "Hi Kevin, Thanks for sending your new VAT details over! We have requested agent…" at bounding box center [1036, 435] width 949 height 227
click at [685, 385] on p "Your VAT registration has been processed by HMRC!" at bounding box center [1036, 379] width 900 height 16
click at [751, 450] on p at bounding box center [1036, 445] width 900 height 16
click at [1286, 415] on p "We have requested agent authorisation to be able to file and speak to HMRC on y…" at bounding box center [1036, 419] width 900 height 33
click at [683, 517] on p "Jennifer" at bounding box center [1036, 510] width 900 height 16
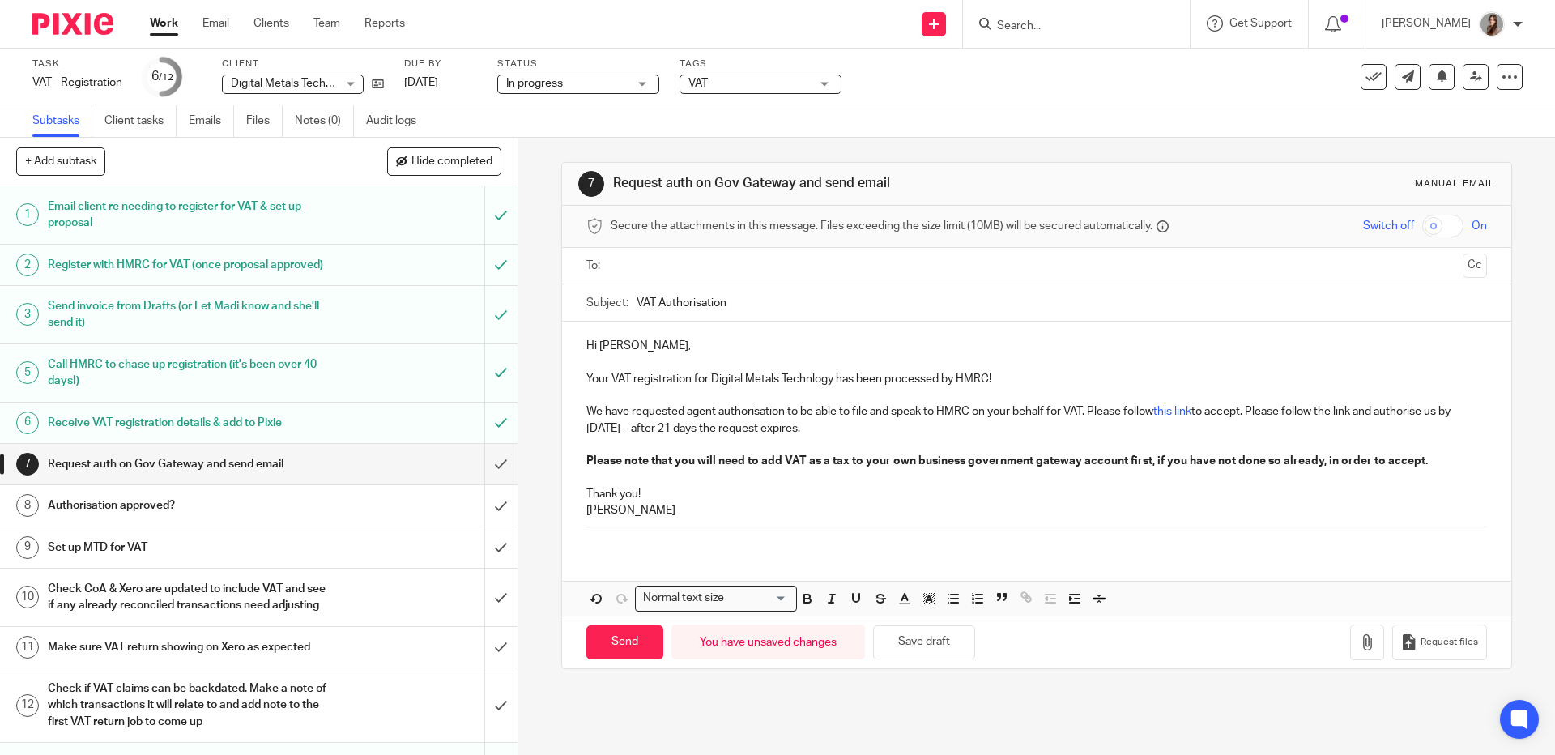
click at [671, 269] on input "text" at bounding box center [1035, 266] width 839 height 19
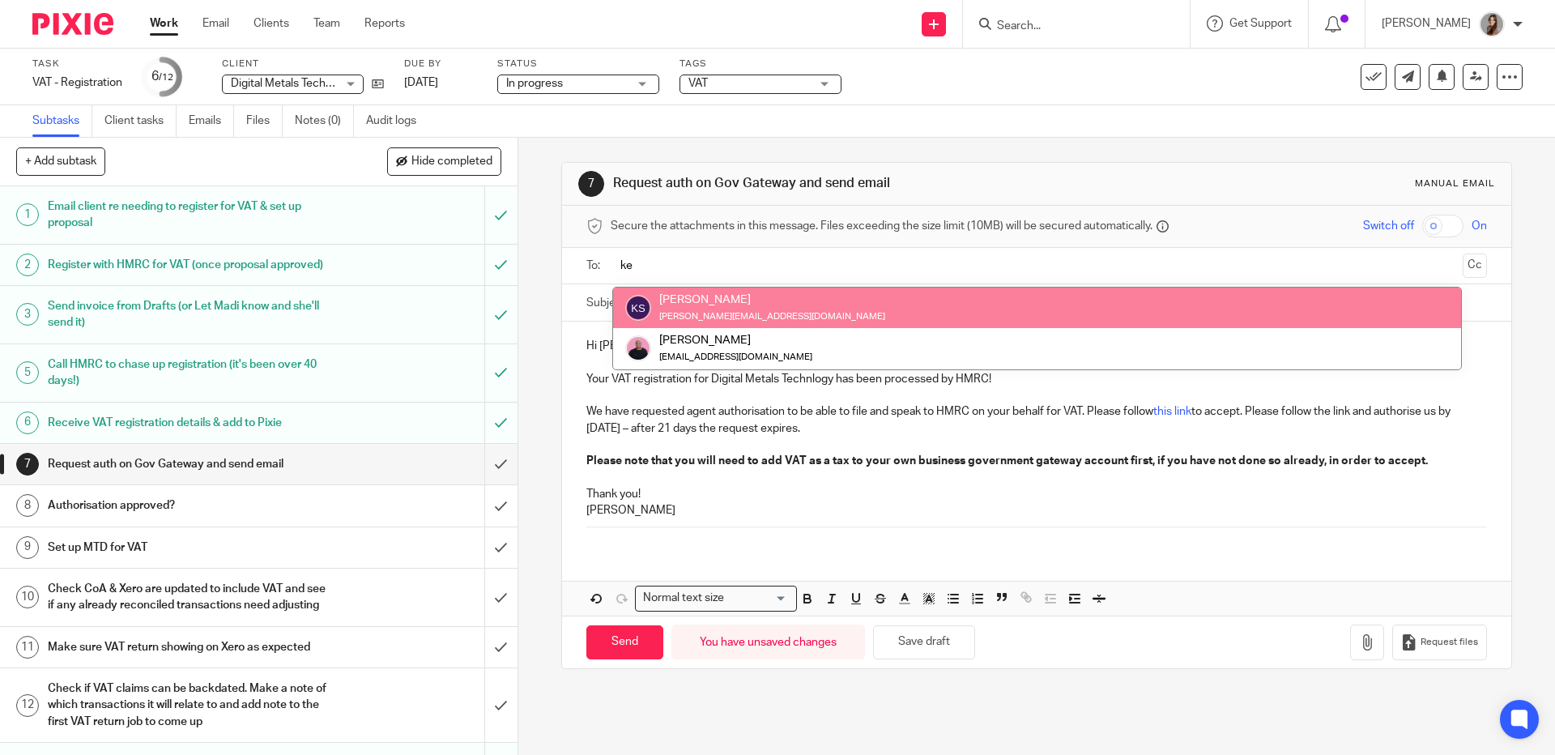
type input "ke"
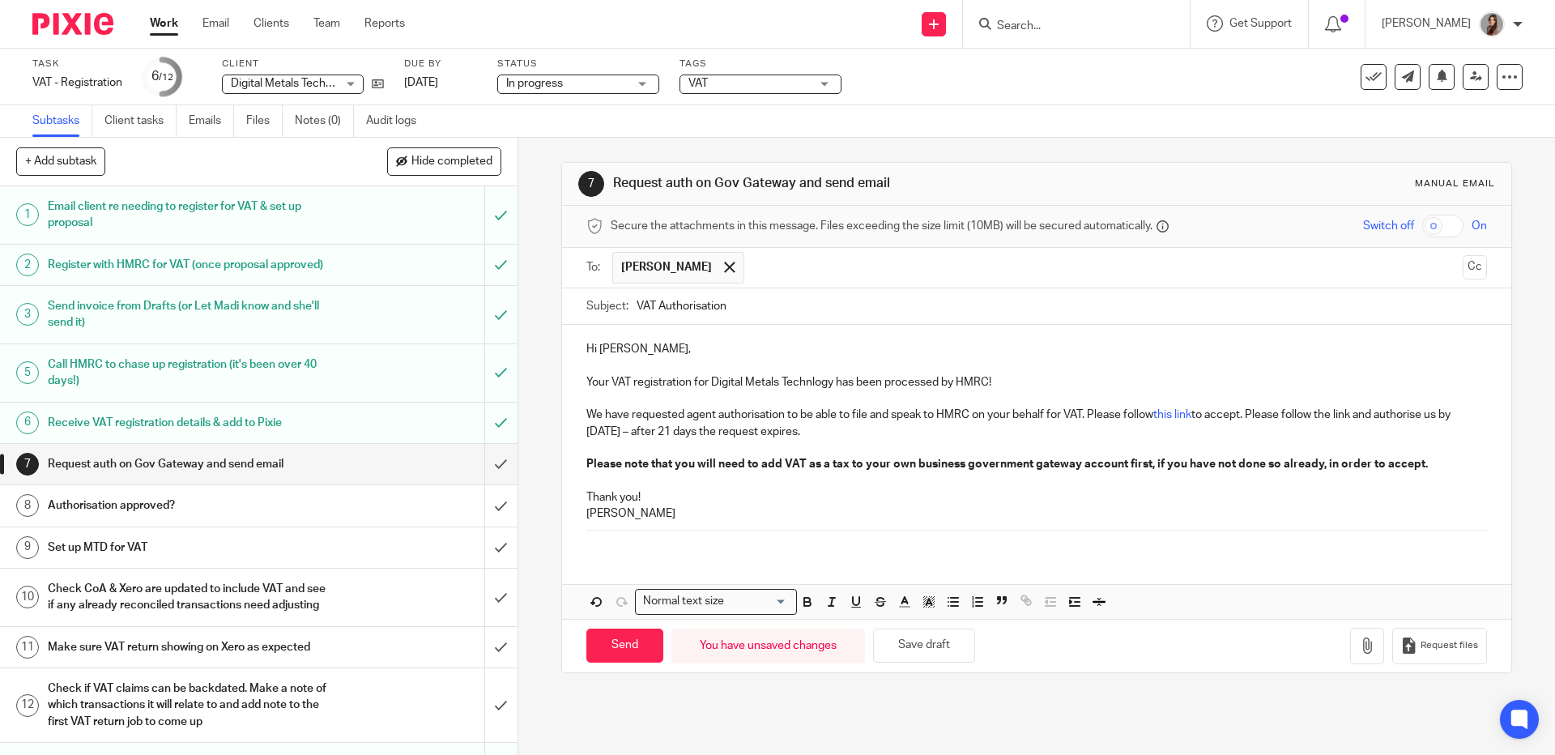
click at [753, 484] on p at bounding box center [1036, 481] width 900 height 16
click at [625, 648] on input "Send" at bounding box center [624, 646] width 77 height 35
type input "Sent"
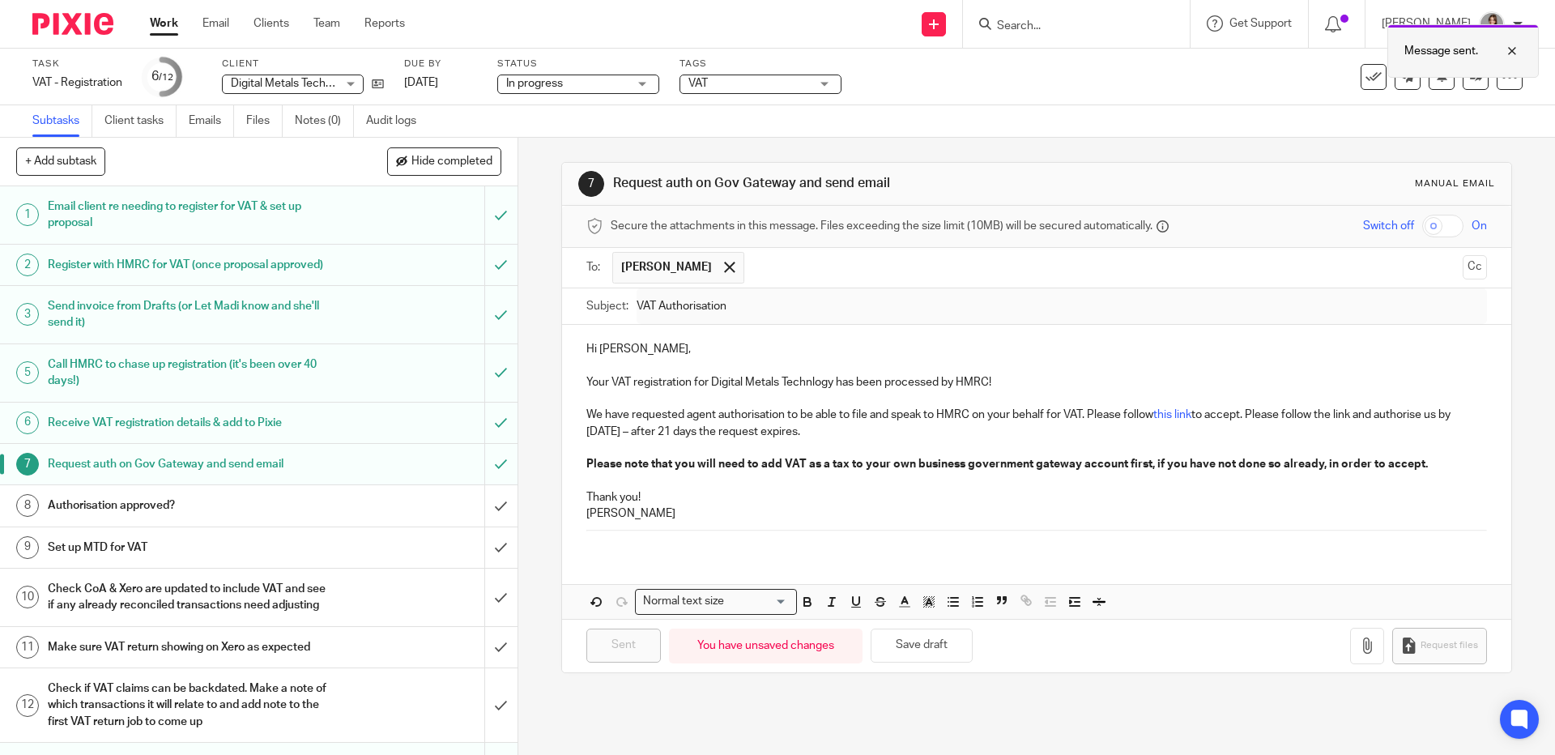
click at [1524, 49] on div "Message sent." at bounding box center [1463, 50] width 151 height 53
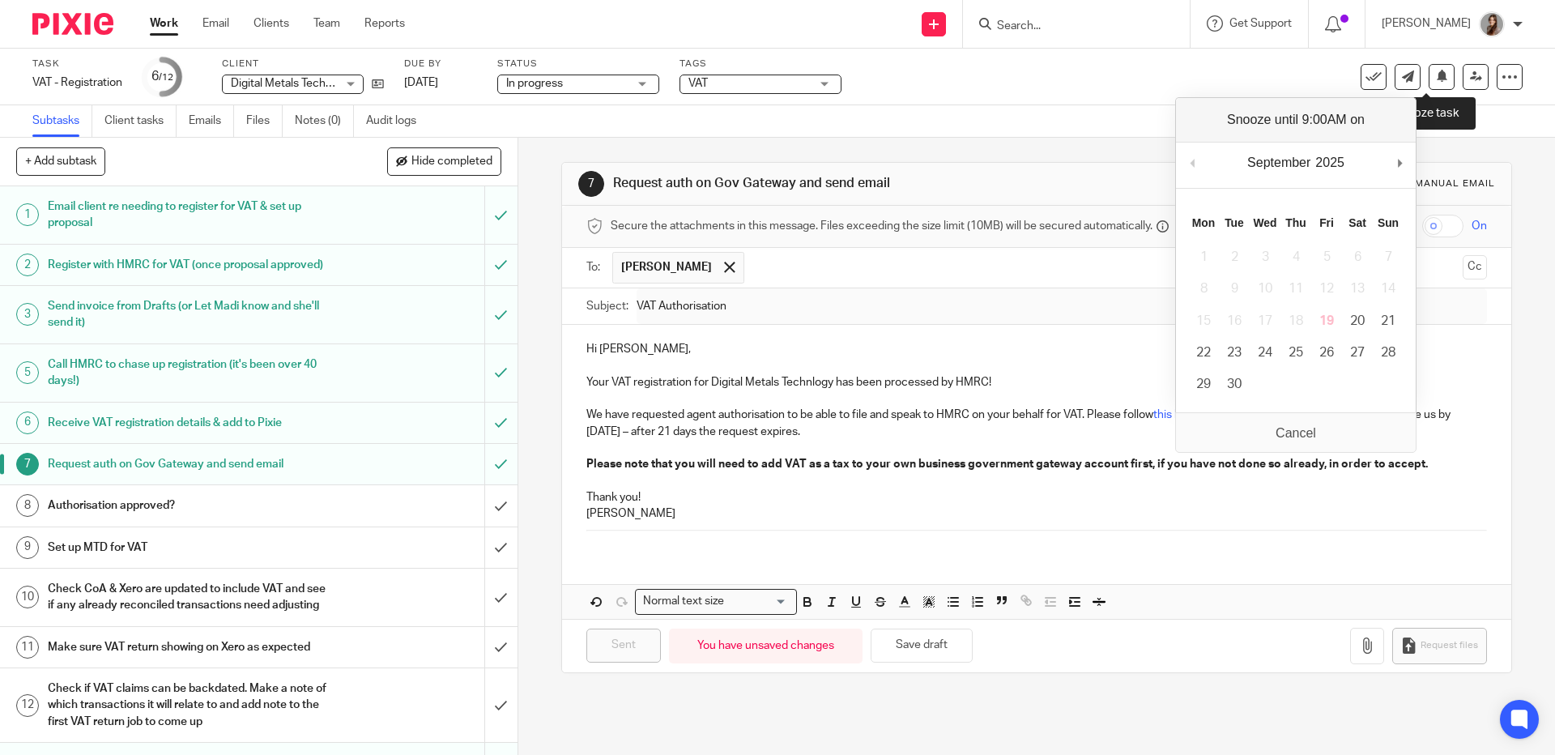
click at [1436, 78] on icon at bounding box center [1442, 76] width 12 height 12
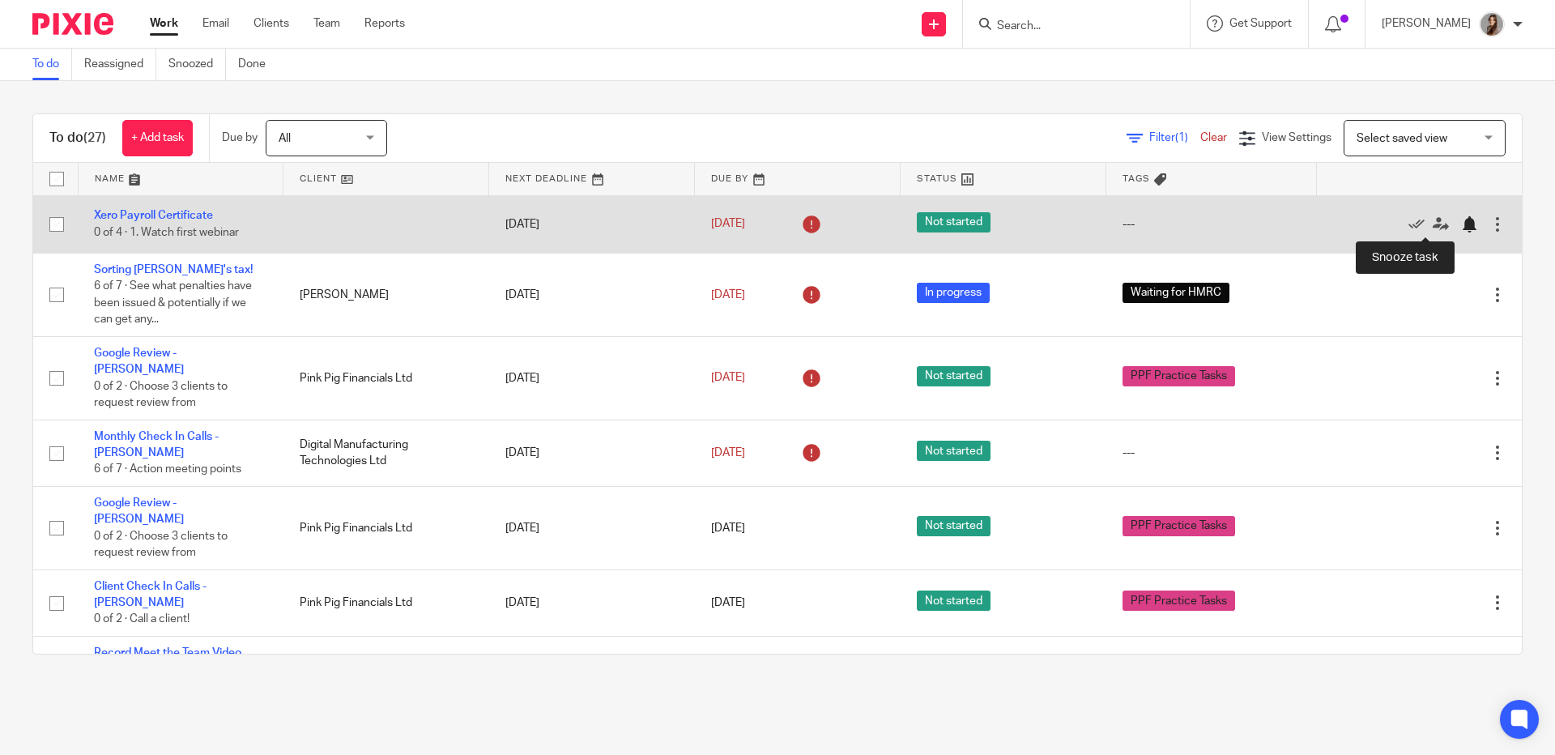
click at [1461, 226] on div at bounding box center [1469, 224] width 16 height 16
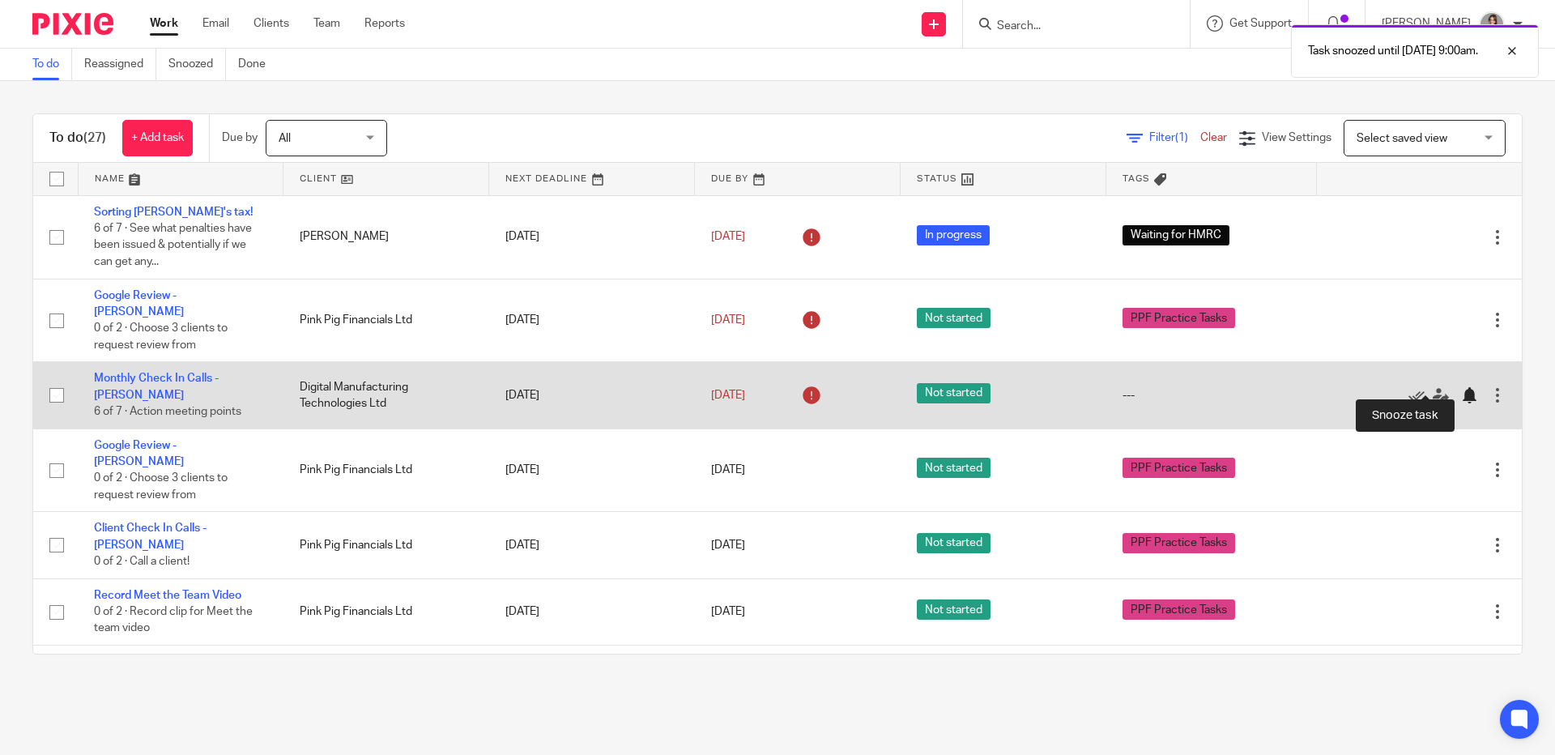
click at [1461, 389] on div at bounding box center [1469, 395] width 16 height 16
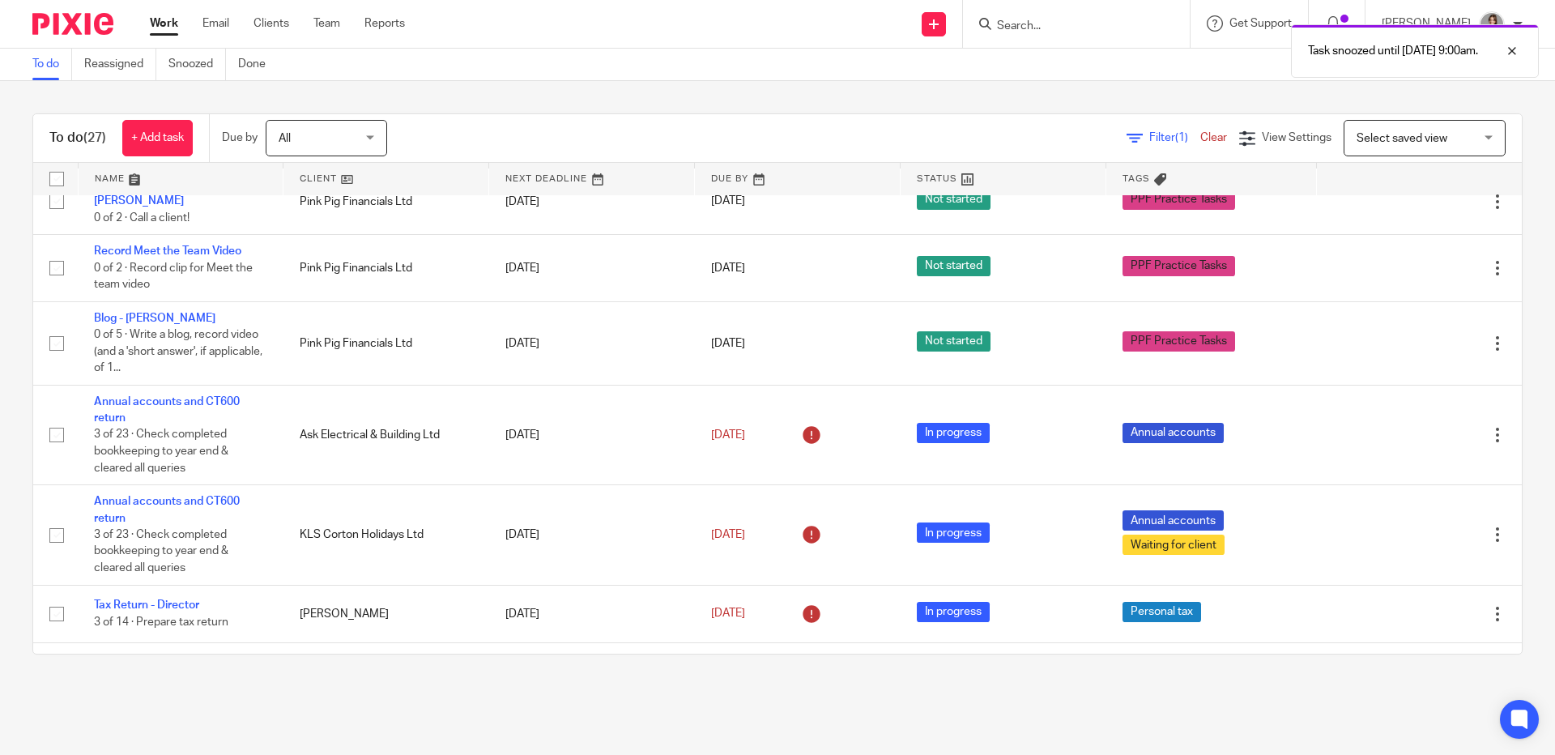
scroll to position [299, 0]
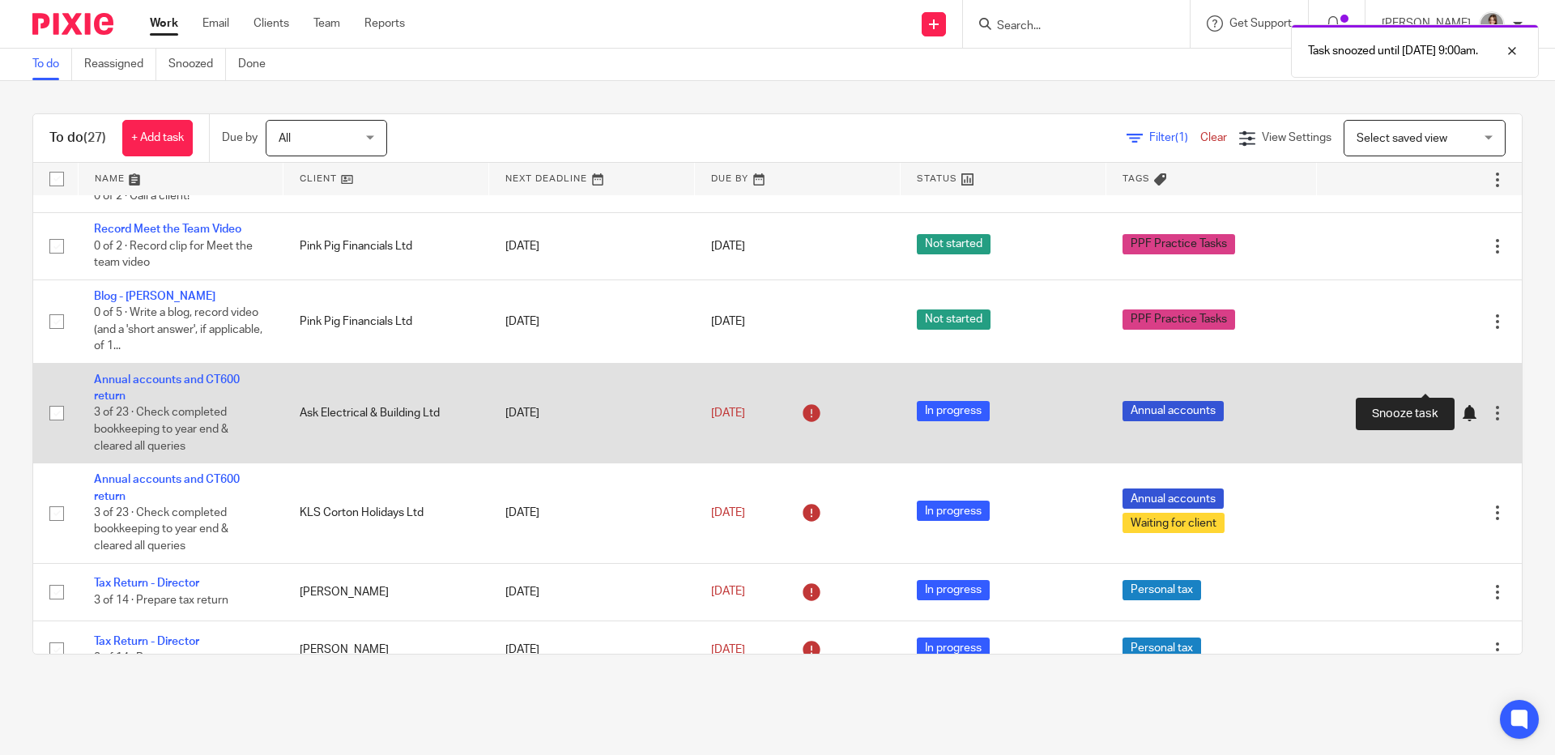
click at [1461, 405] on div at bounding box center [1469, 413] width 16 height 16
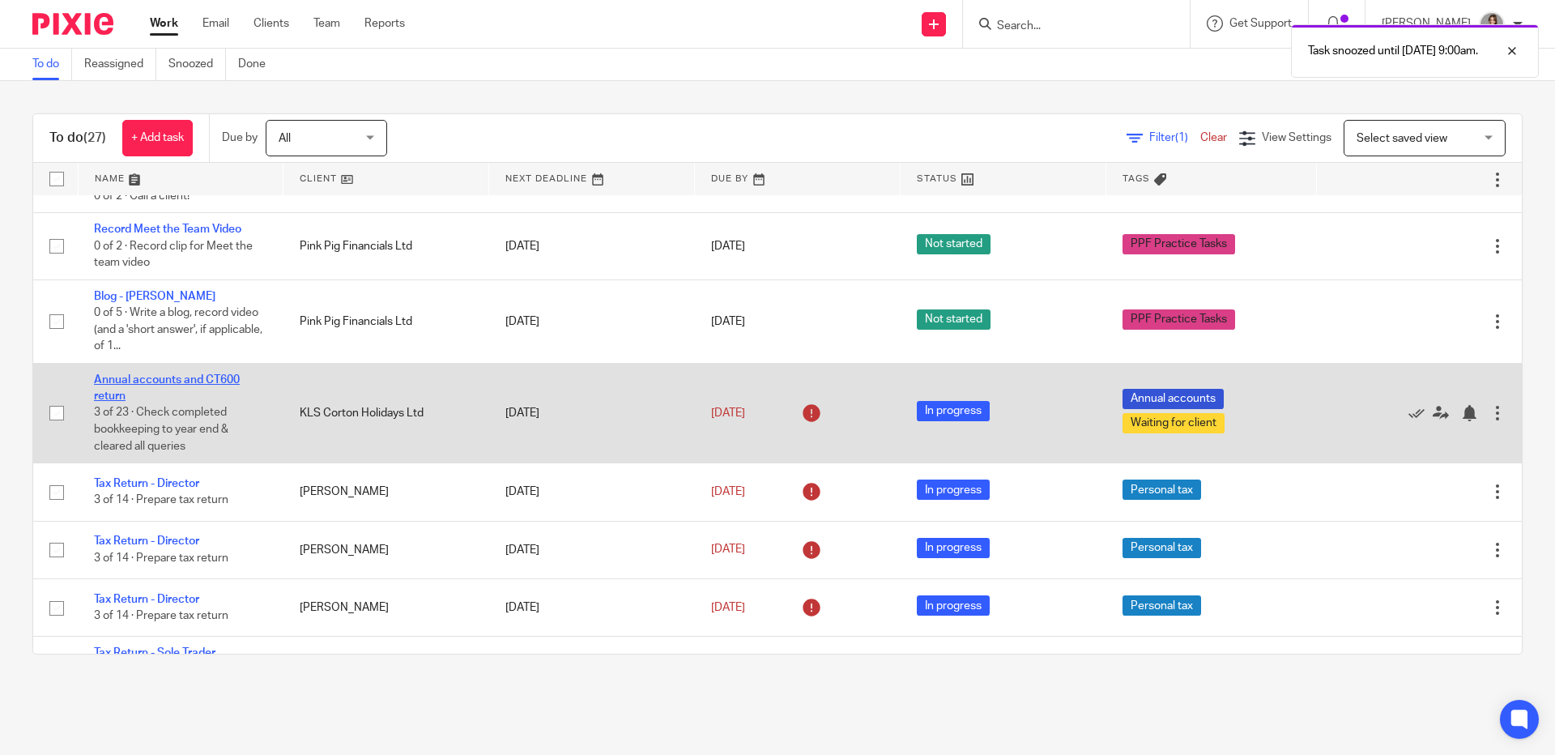
click at [191, 374] on link "Annual accounts and CT600 return" at bounding box center [167, 388] width 146 height 28
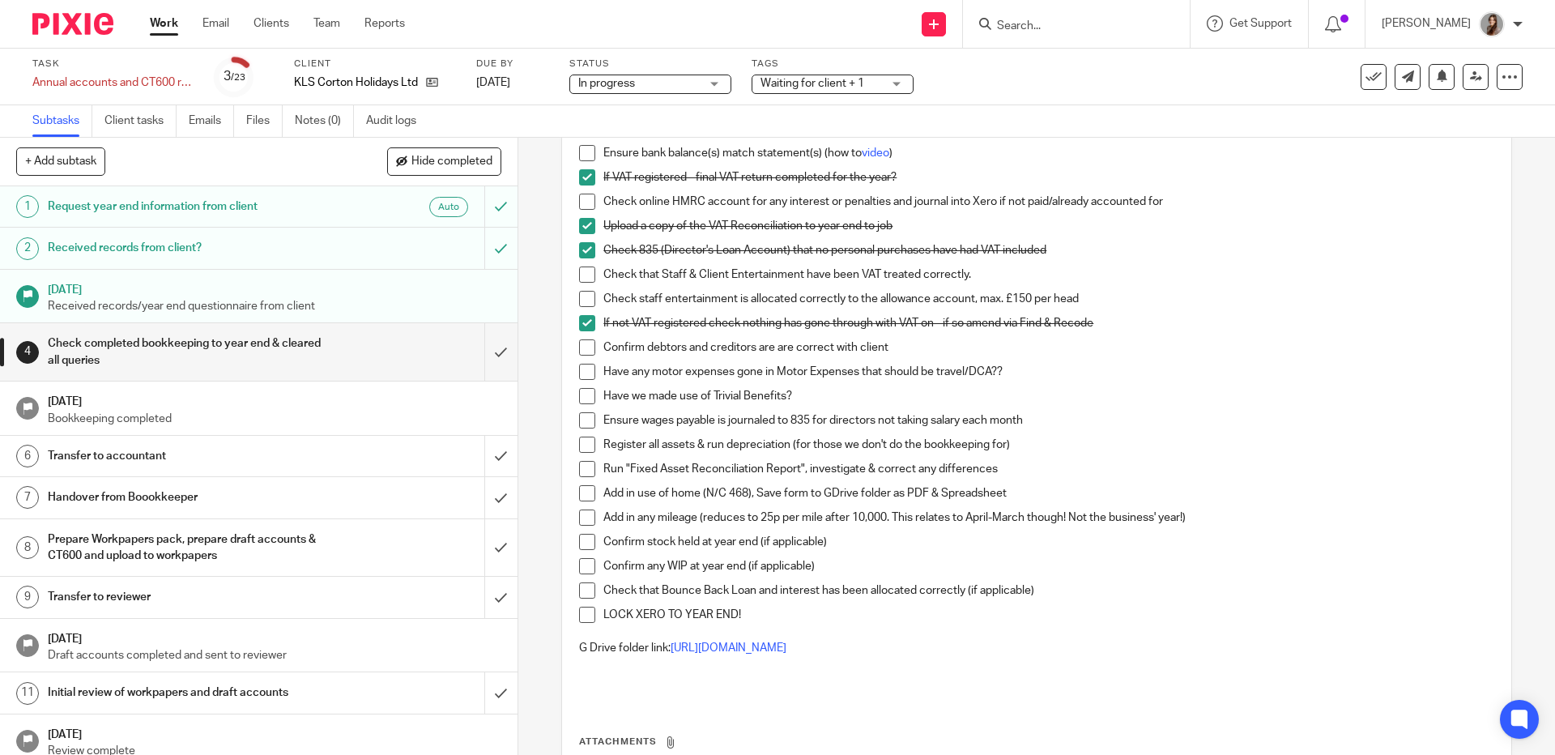
scroll to position [296, 0]
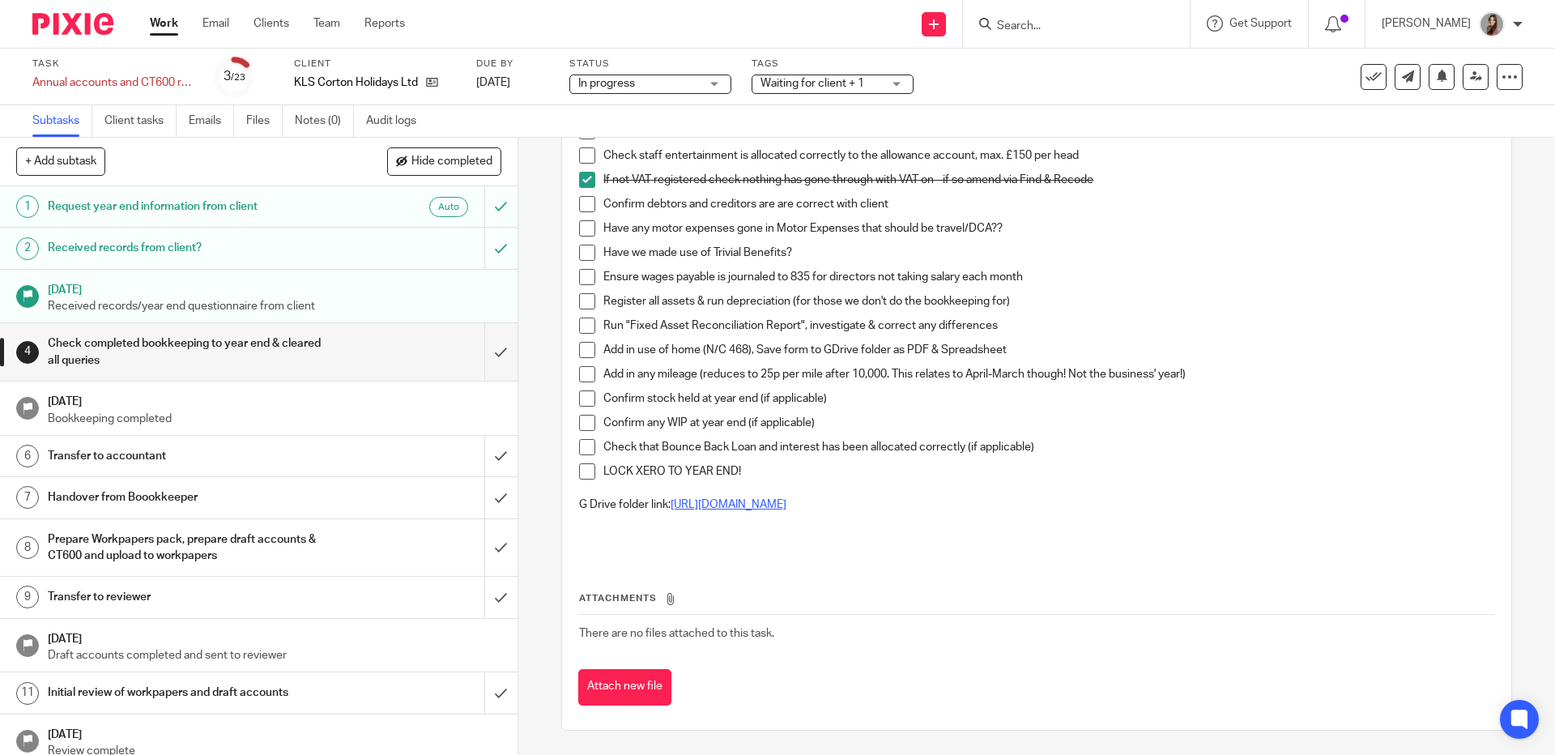
click at [787, 507] on link "[URL][DOMAIN_NAME]" at bounding box center [729, 504] width 116 height 11
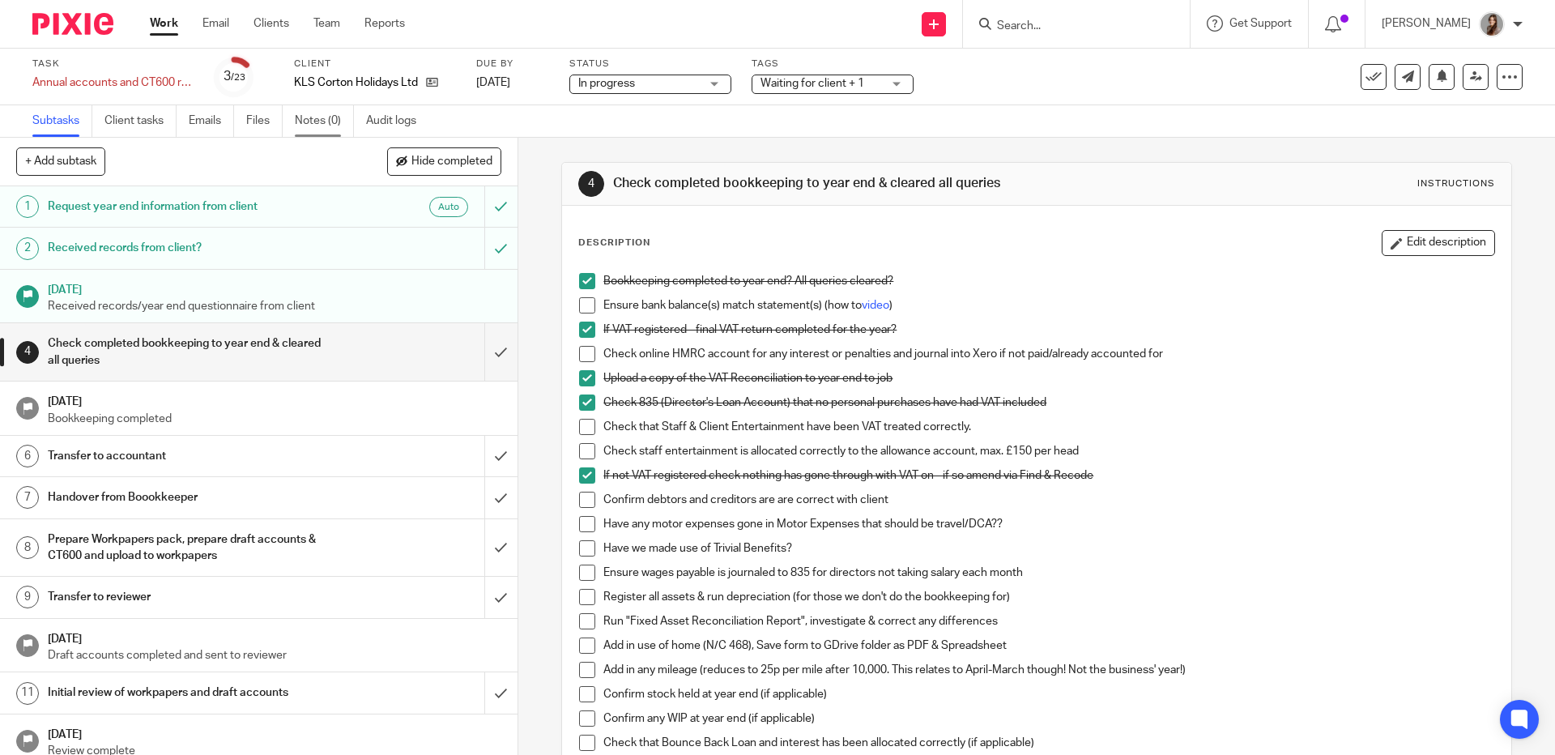
click at [329, 120] on link "Notes (0)" at bounding box center [324, 121] width 59 height 32
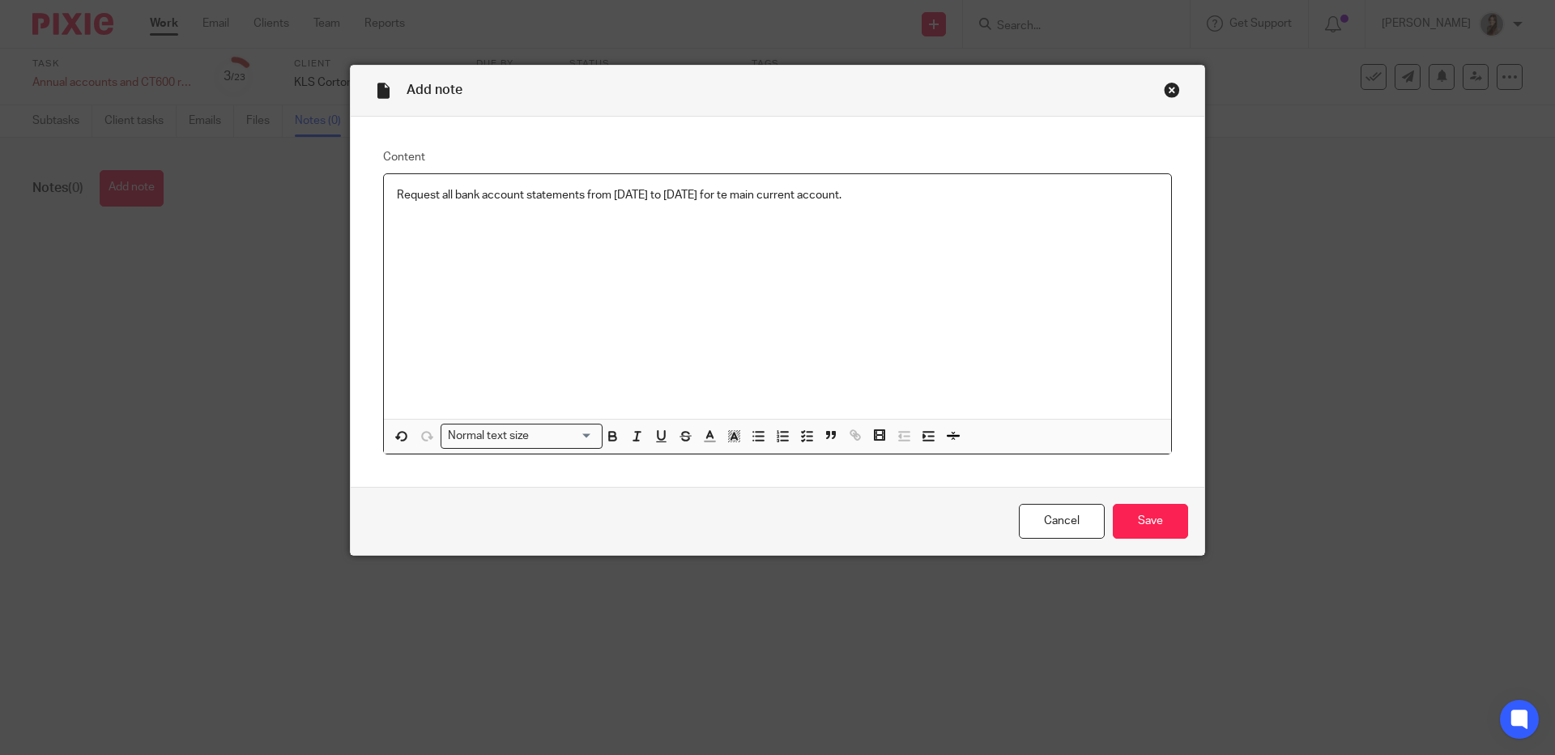
click at [788, 198] on p "Request all bank account statements from 1 April 2024 to 31 MArch 2025 for te m…" at bounding box center [777, 195] width 761 height 16
click at [1155, 539] on div "Cancel Save" at bounding box center [778, 521] width 854 height 68
click at [1153, 525] on input "Save" at bounding box center [1150, 521] width 75 height 35
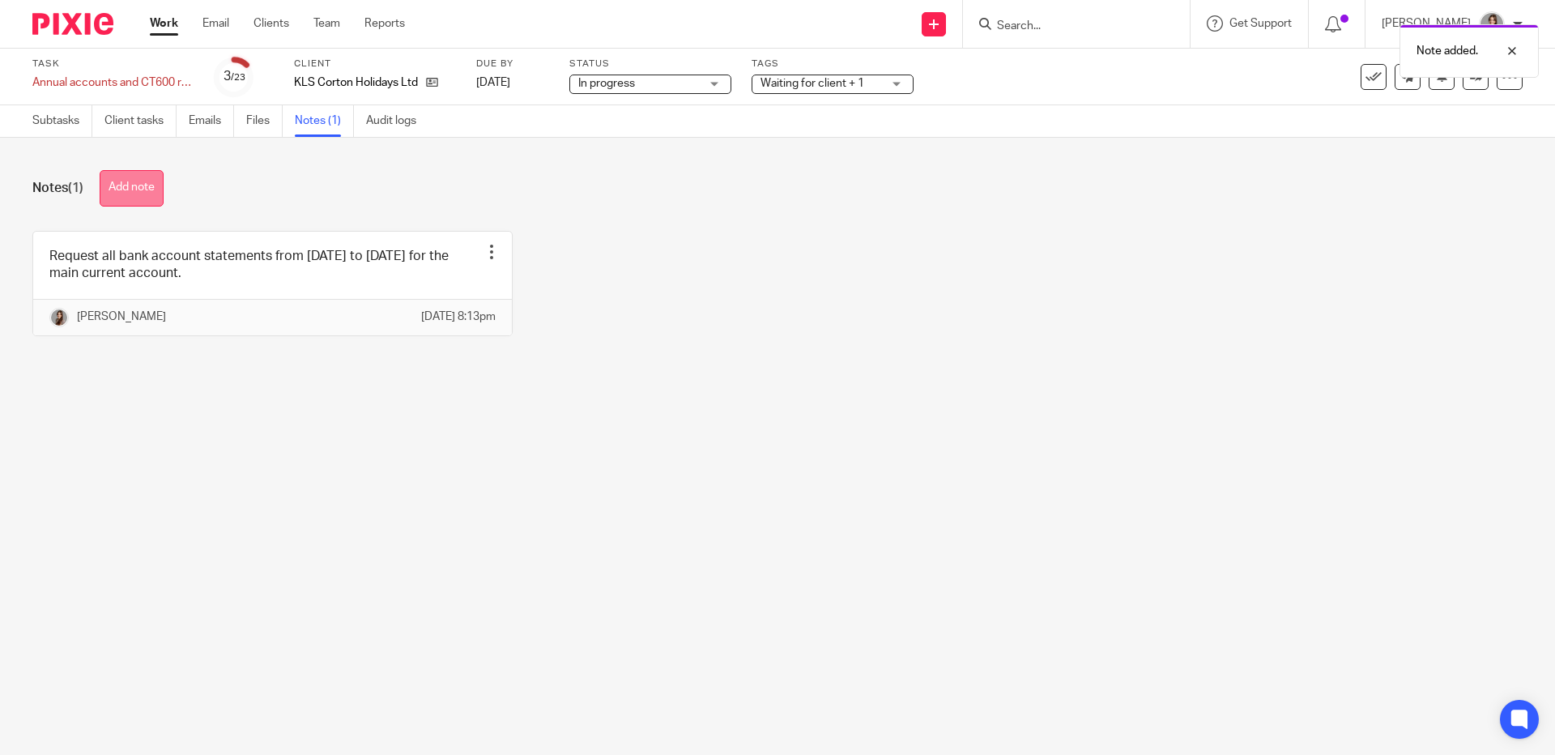
click at [150, 188] on button "Add note" at bounding box center [132, 188] width 64 height 36
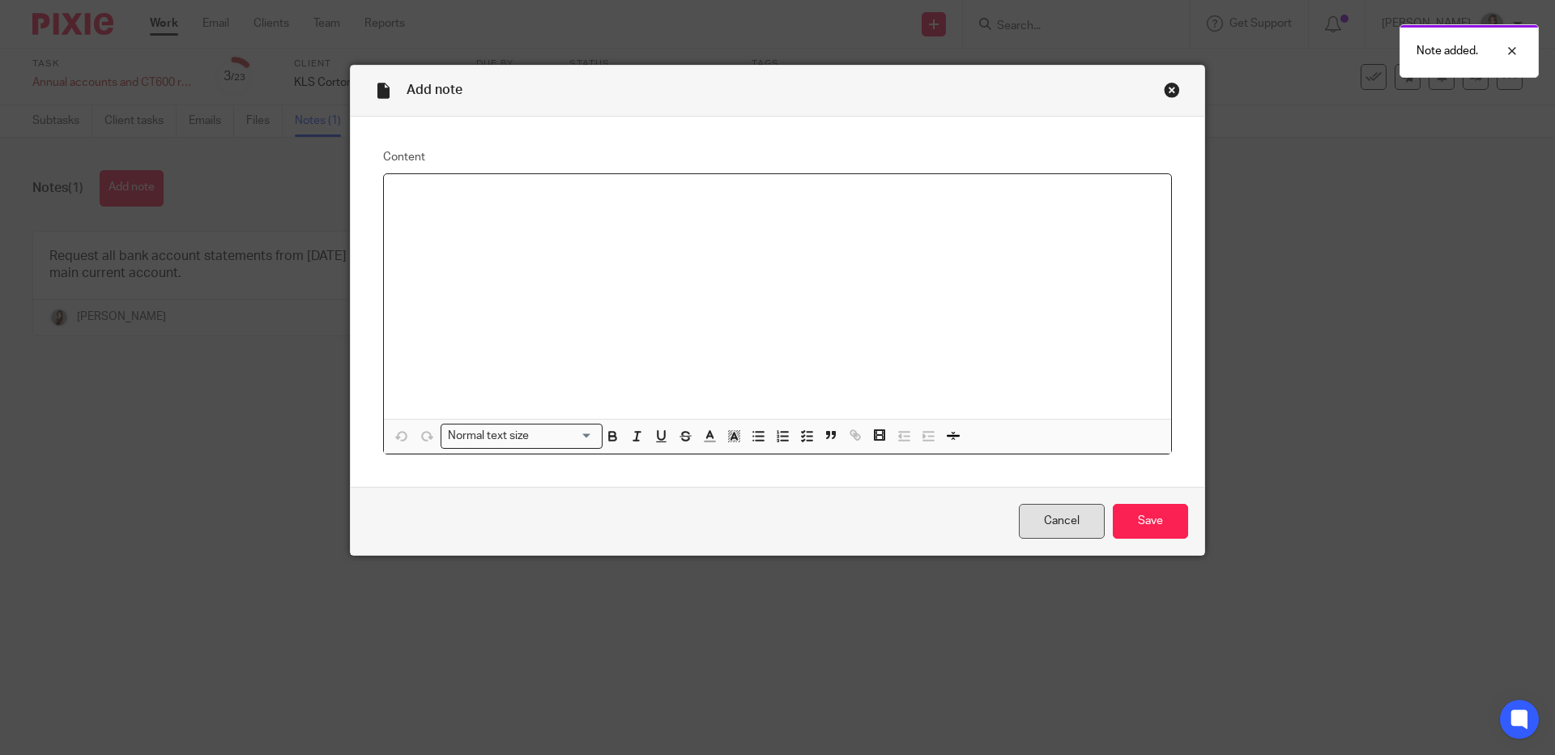
click at [1051, 521] on link "Cancel" at bounding box center [1062, 521] width 86 height 35
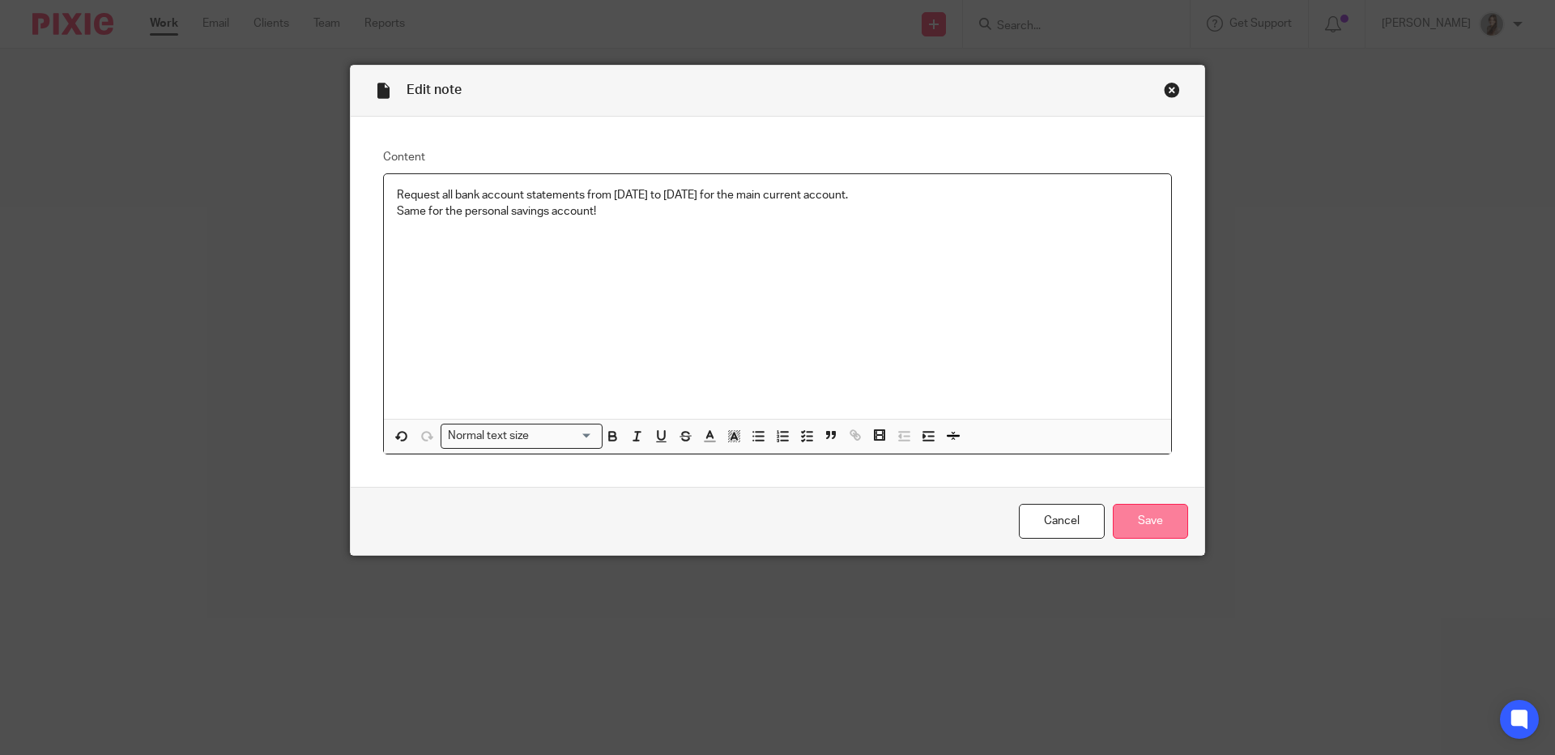
click at [1146, 511] on input "Save" at bounding box center [1150, 521] width 75 height 35
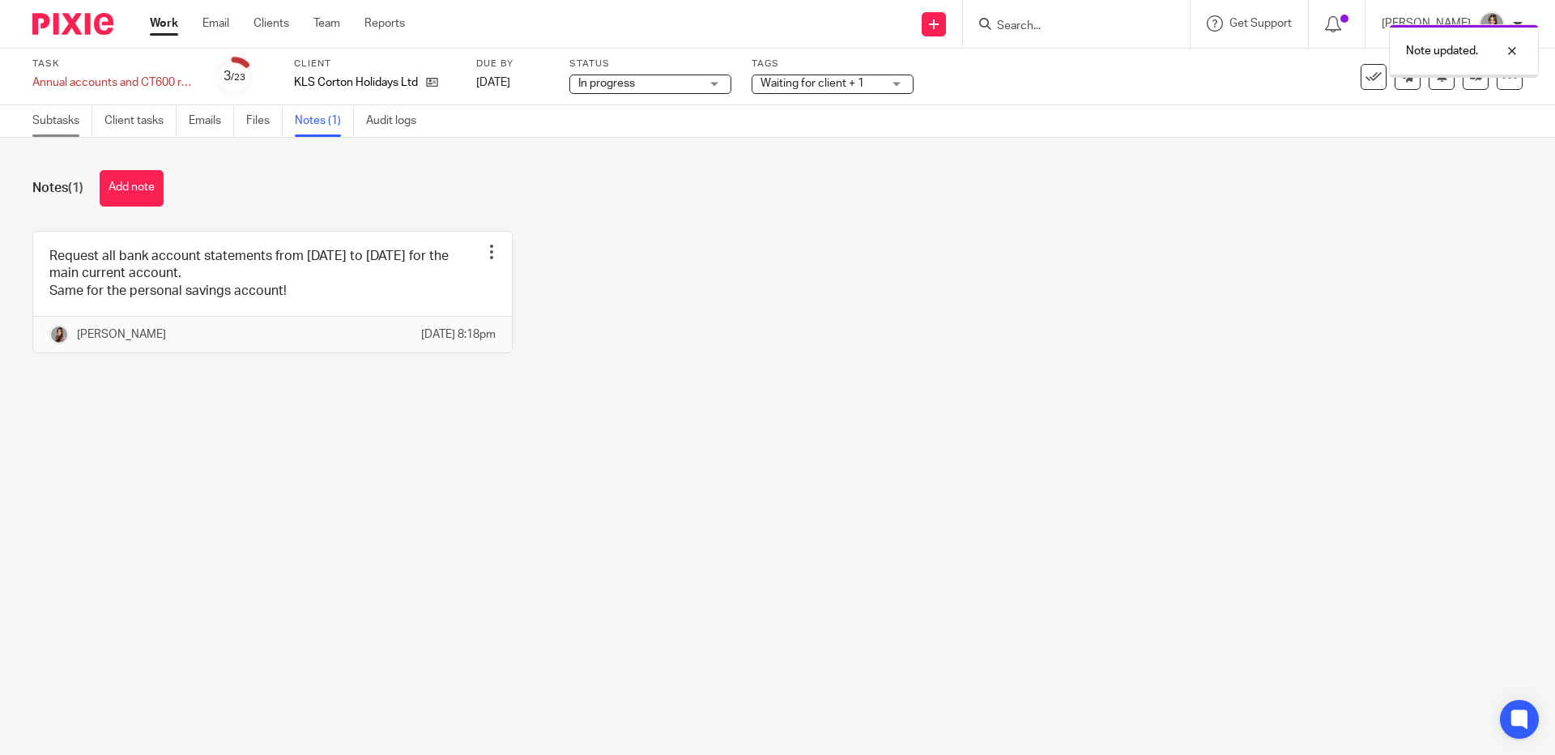
click at [81, 127] on link "Subtasks" at bounding box center [62, 121] width 60 height 32
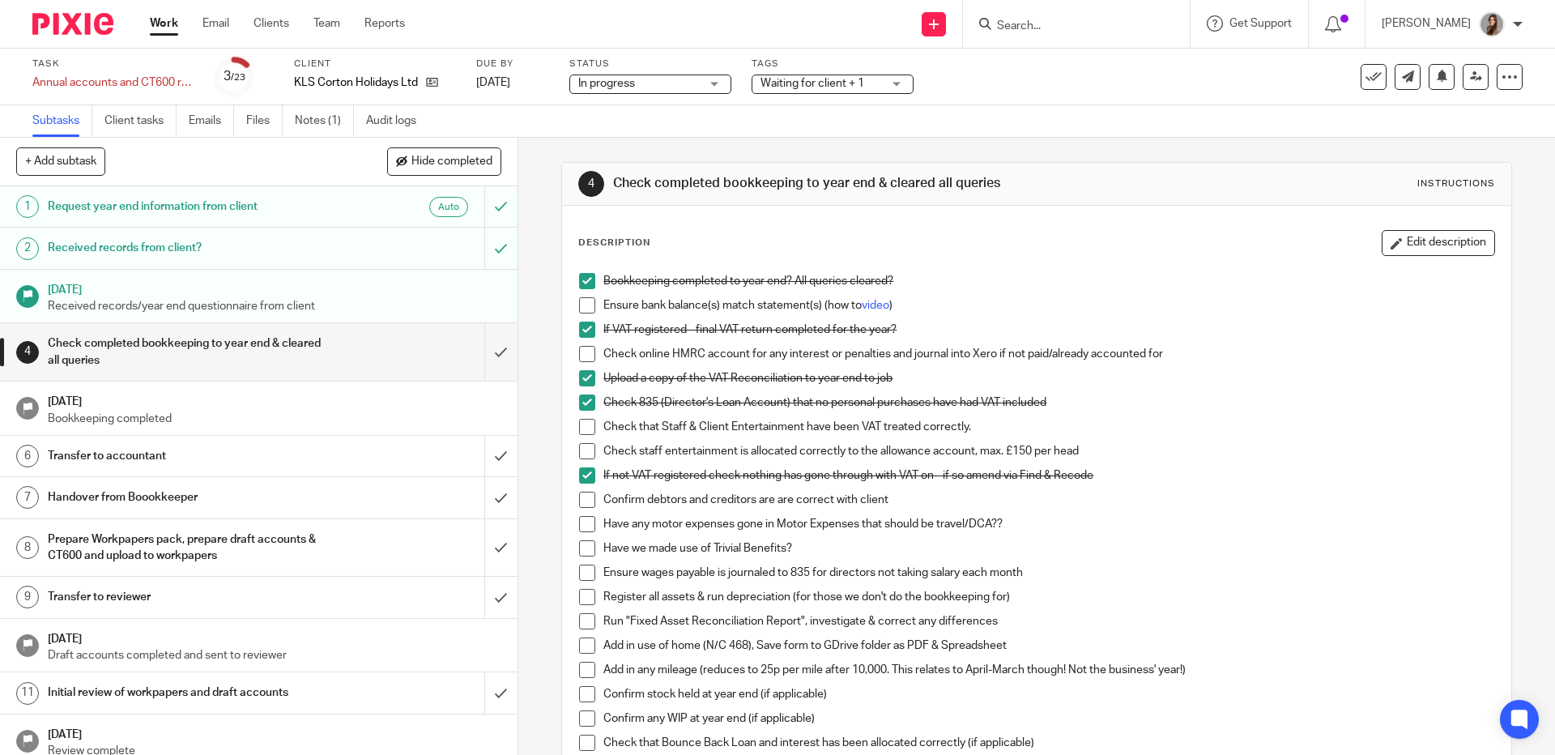
scroll to position [14, 0]
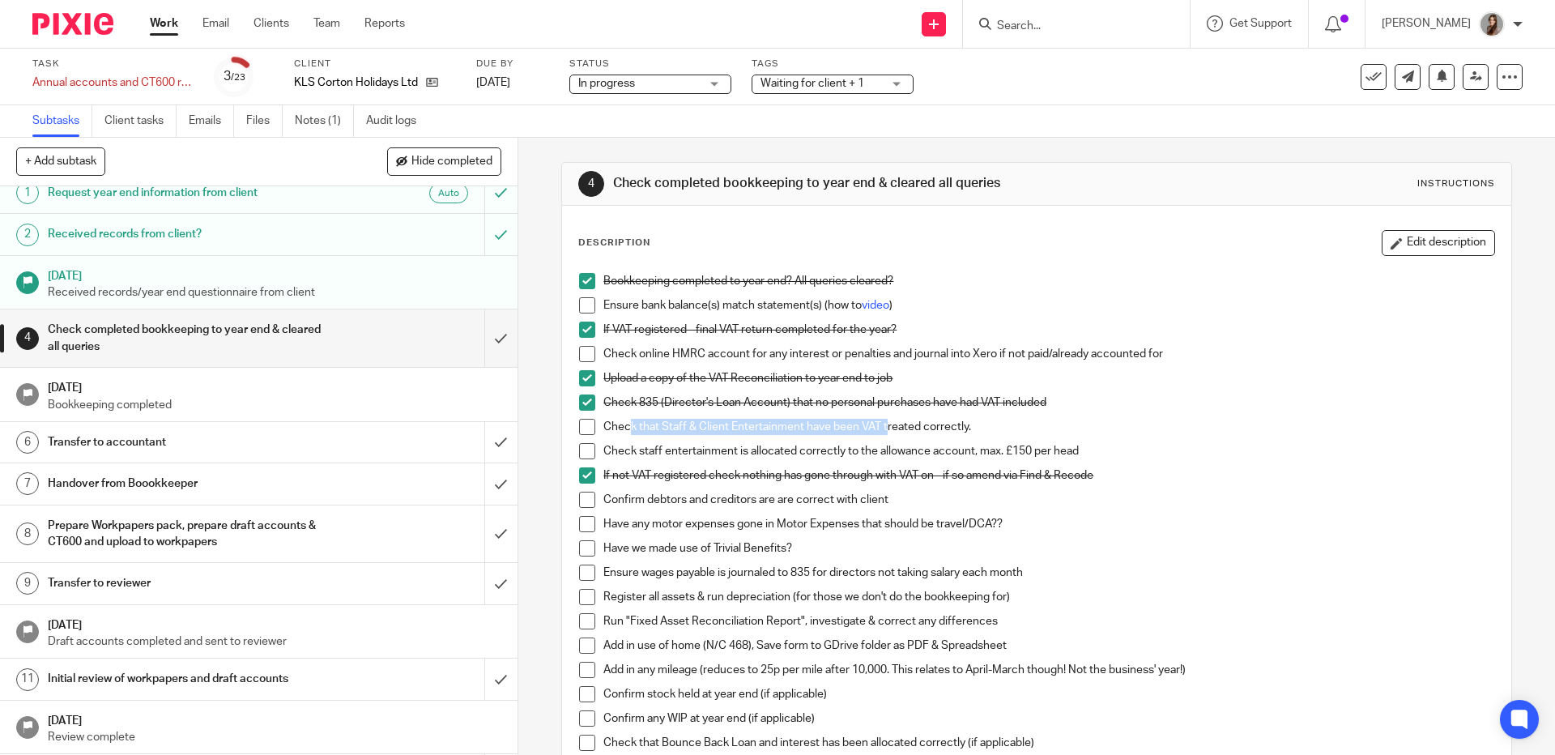
drag, startPoint x: 627, startPoint y: 424, endPoint x: 883, endPoint y: 431, distance: 256.1
click at [883, 431] on p "Check that Staff & Client Entertainment have been VAT treated correctly." at bounding box center [1048, 427] width 890 height 16
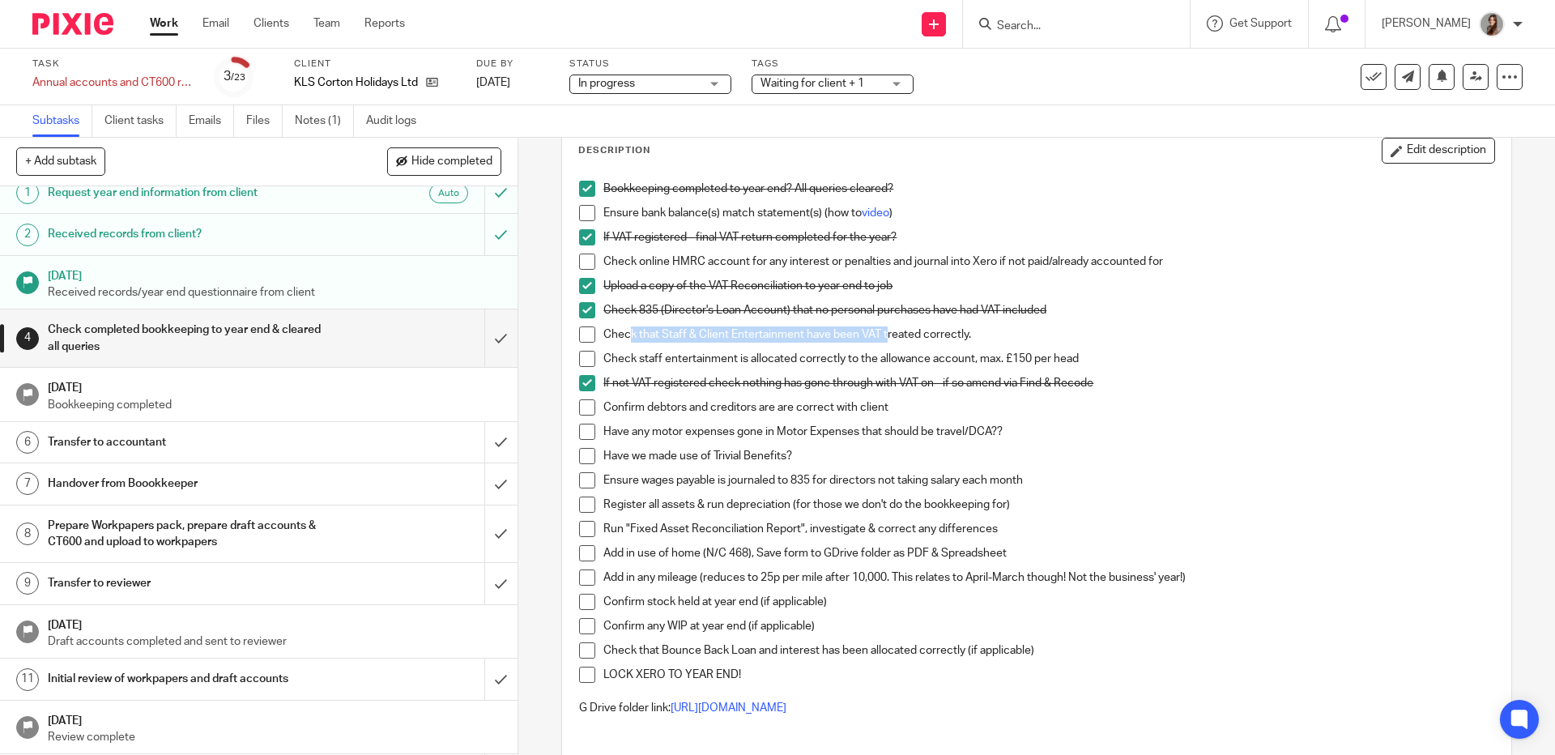
scroll to position [117, 0]
